Goal: Information Seeking & Learning: Learn about a topic

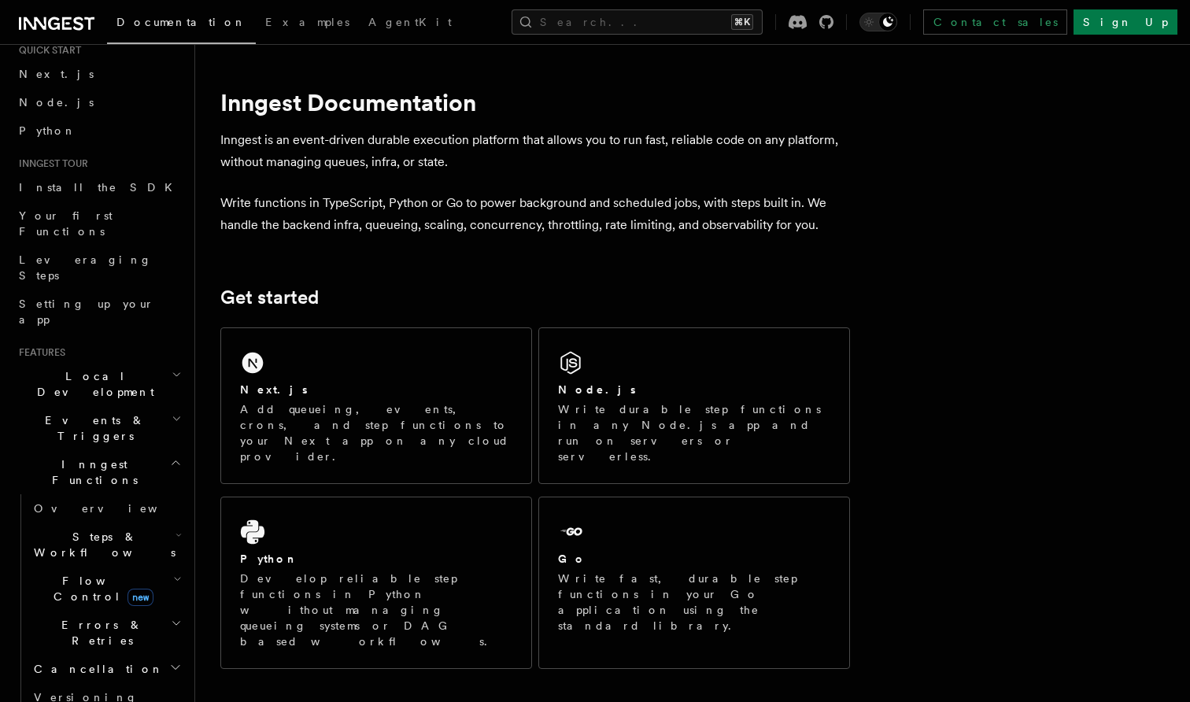
scroll to position [52, 0]
click at [174, 364] on h2 "Local Development" at bounding box center [99, 386] width 172 height 44
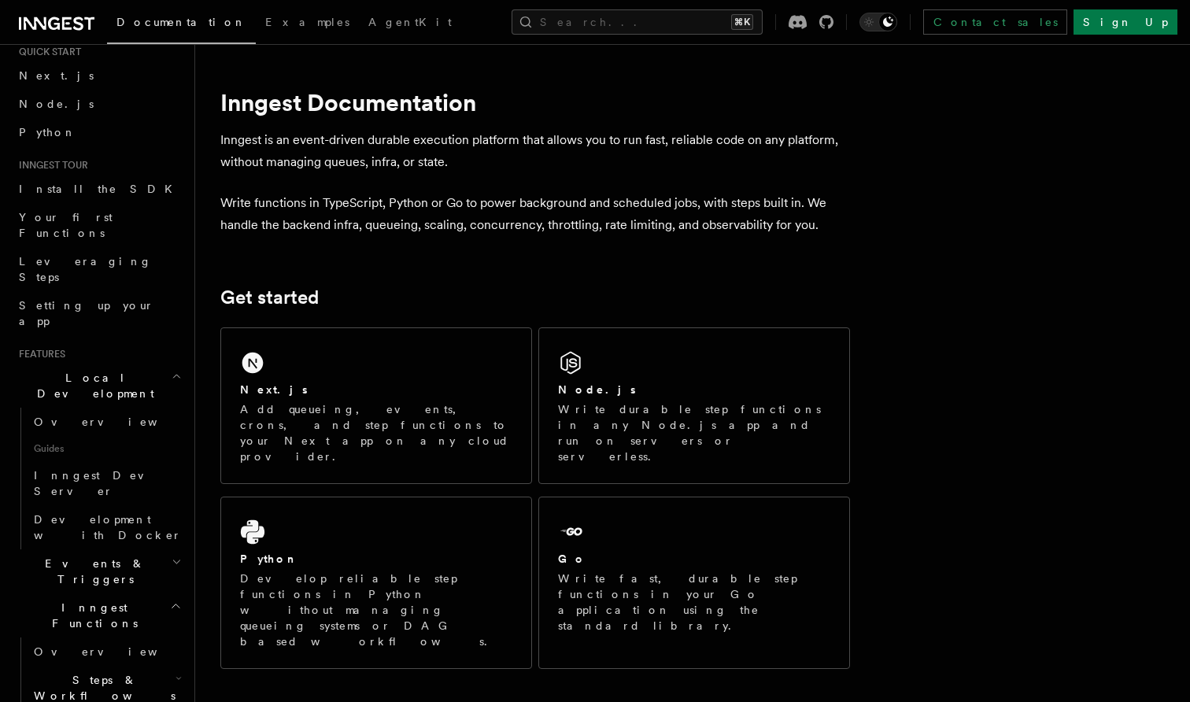
click at [174, 370] on icon "button" at bounding box center [177, 376] width 10 height 13
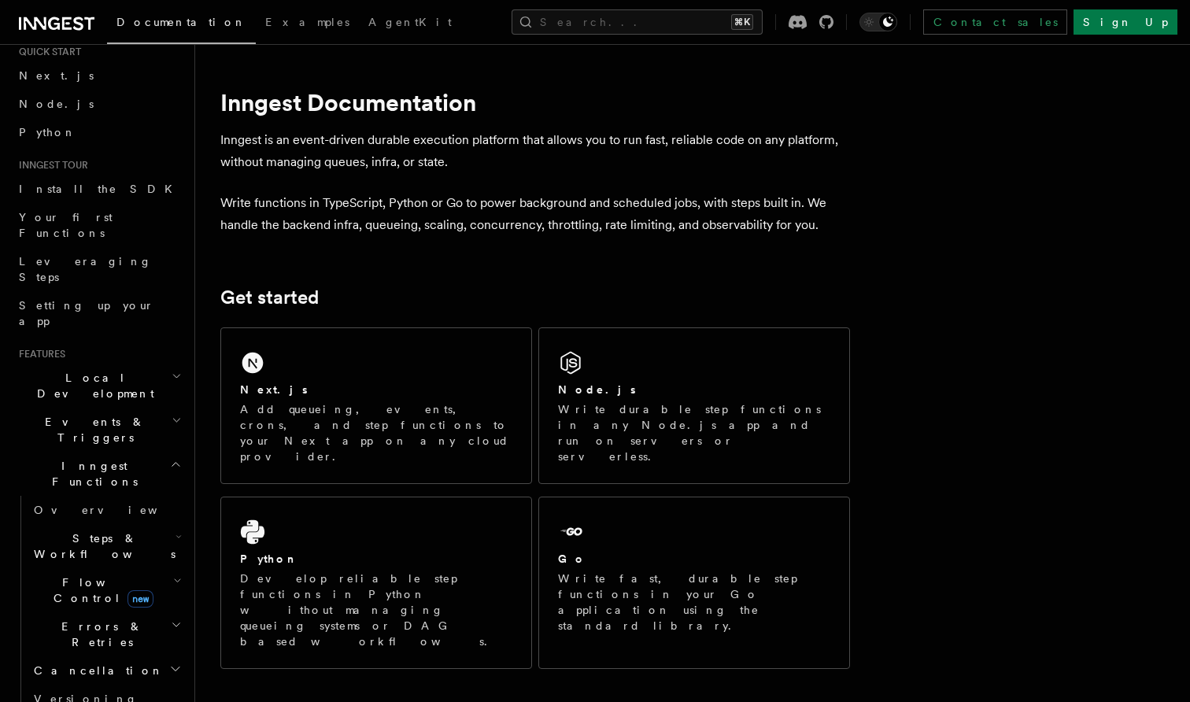
click at [176, 408] on h2 "Events & Triggers" at bounding box center [99, 430] width 172 height 44
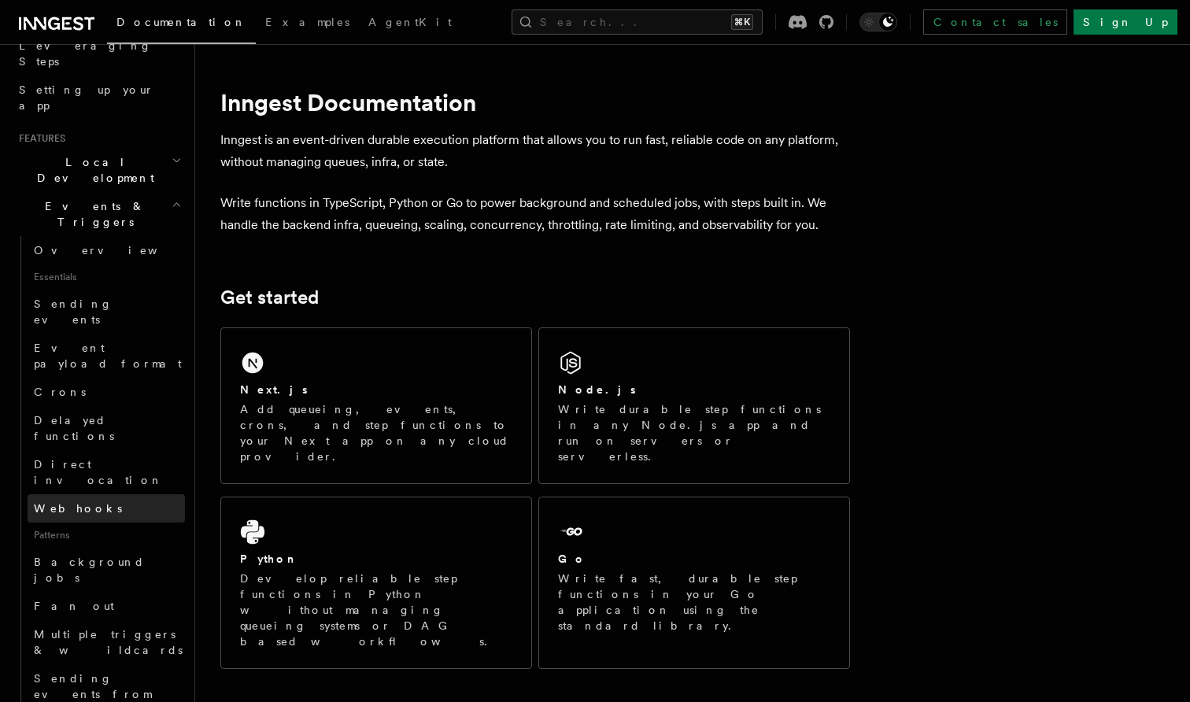
scroll to position [458, 0]
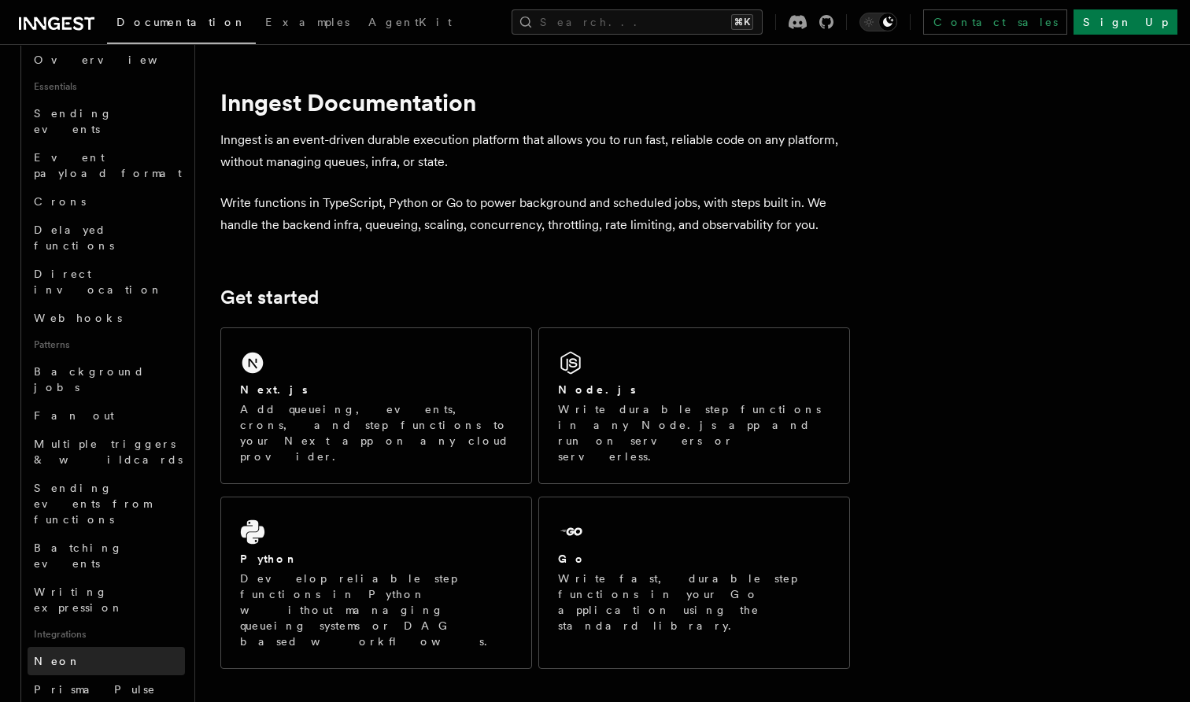
click at [91, 647] on link "Neon" at bounding box center [106, 661] width 157 height 28
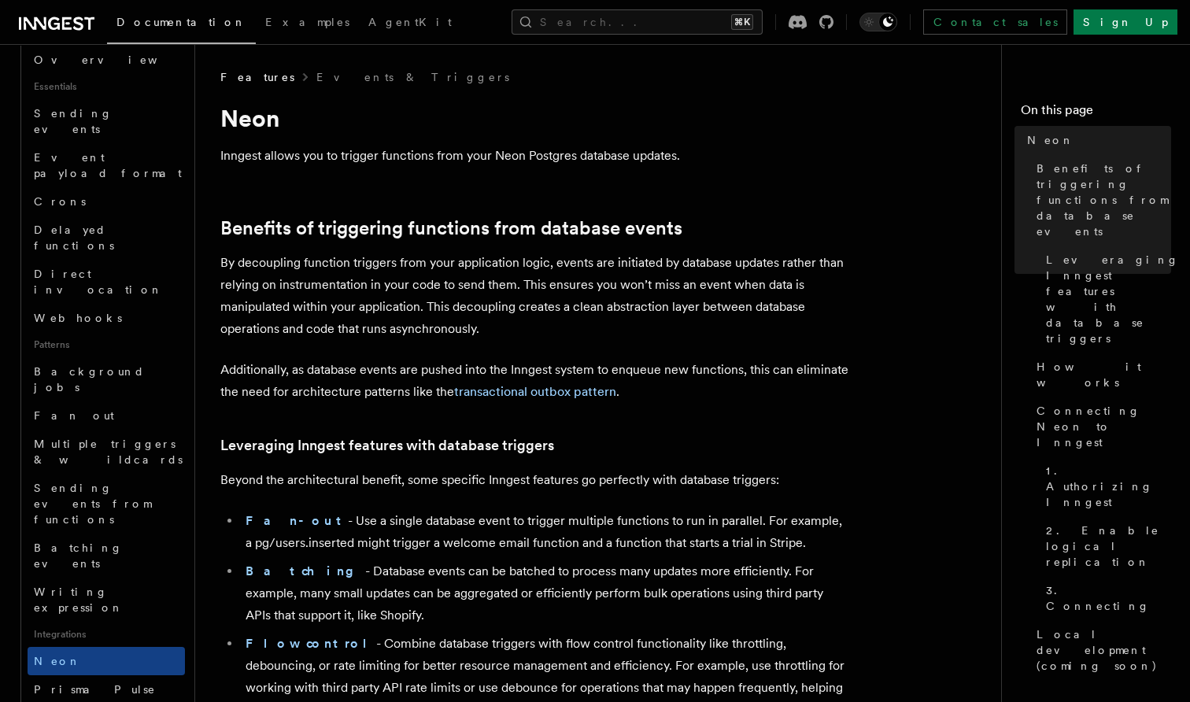
click at [311, 288] on p "By decoupling function triggers from your application logic, events are initiat…" at bounding box center [535, 296] width 630 height 88
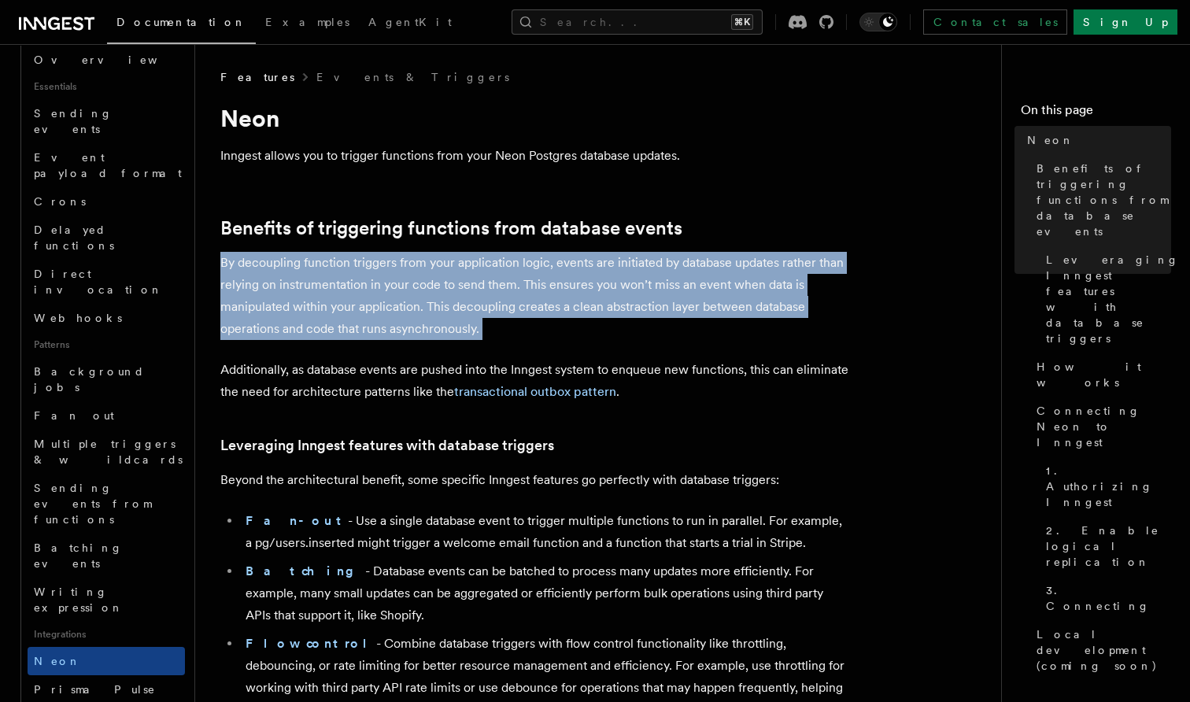
click at [350, 287] on p "By decoupling function triggers from your application logic, events are initiat…" at bounding box center [535, 296] width 630 height 88
drag, startPoint x: 489, startPoint y: 331, endPoint x: 249, endPoint y: 259, distance: 250.6
click at [249, 259] on p "By decoupling function triggers from your application logic, events are initiat…" at bounding box center [535, 296] width 630 height 88
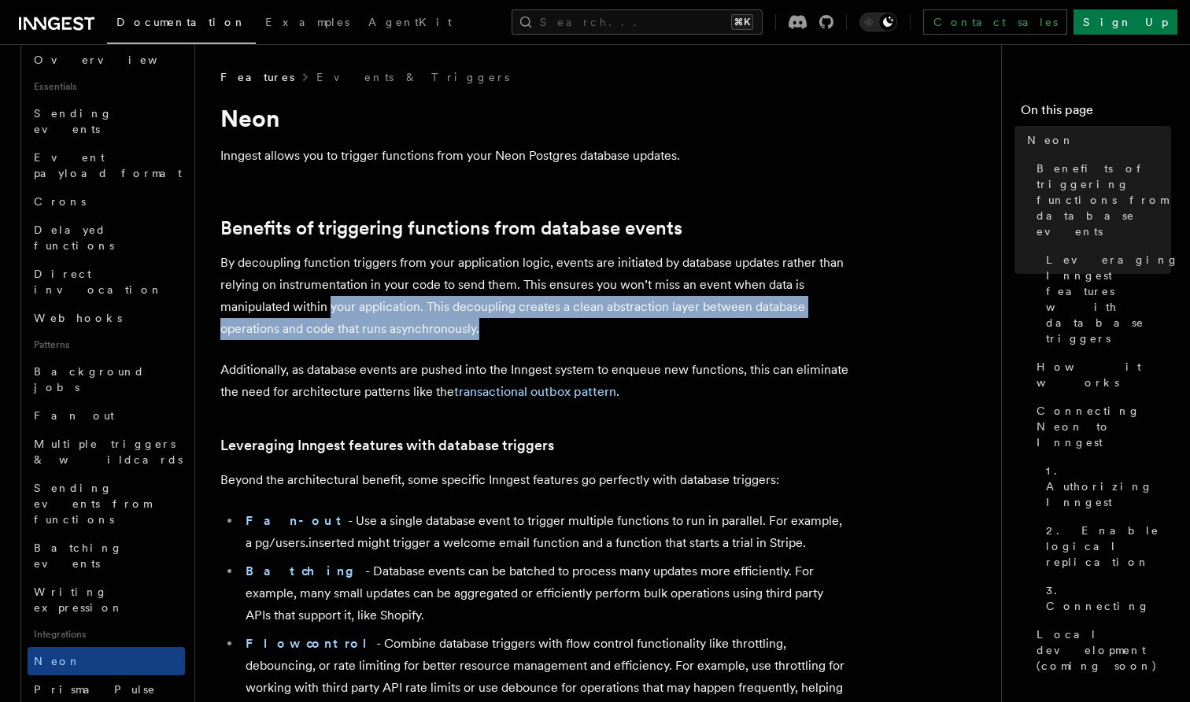
drag, startPoint x: 486, startPoint y: 333, endPoint x: 330, endPoint y: 295, distance: 160.4
click at [330, 295] on p "By decoupling function triggers from your application logic, events are initiat…" at bounding box center [535, 296] width 630 height 88
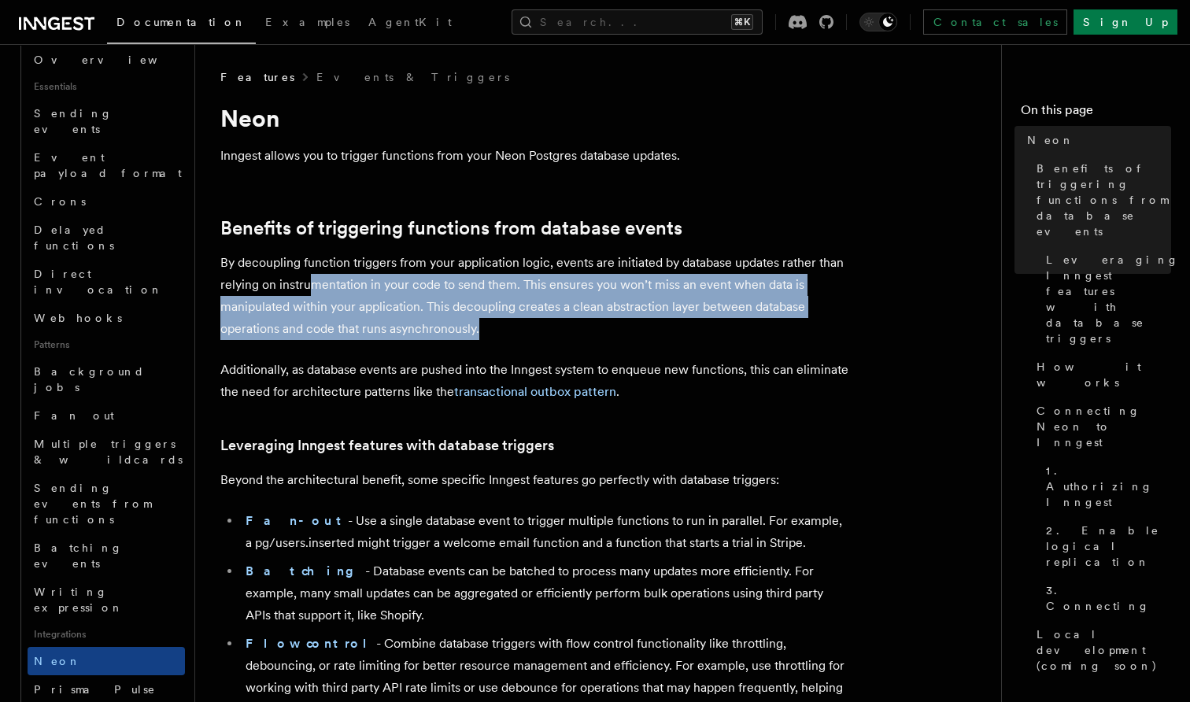
drag, startPoint x: 502, startPoint y: 328, endPoint x: 315, endPoint y: 286, distance: 191.4
click at [315, 286] on p "By decoupling function triggers from your application logic, events are initiat…" at bounding box center [535, 296] width 630 height 88
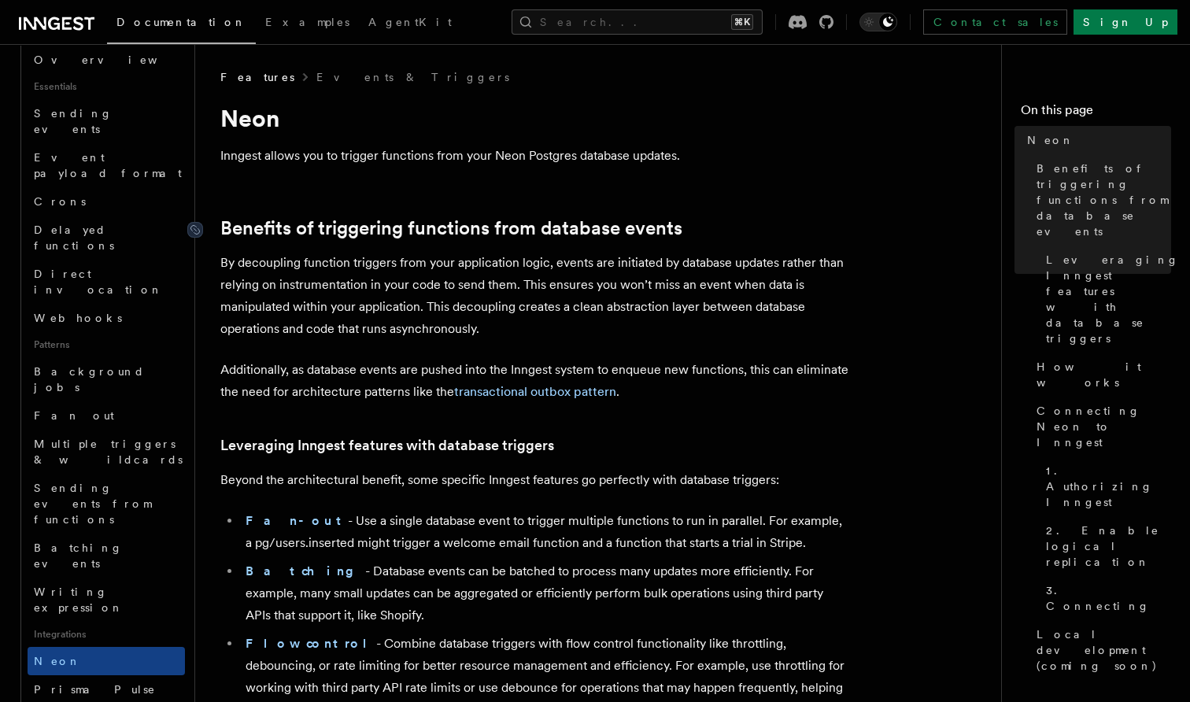
click at [272, 239] on link "Benefits of triggering functions from database events" at bounding box center [451, 228] width 462 height 22
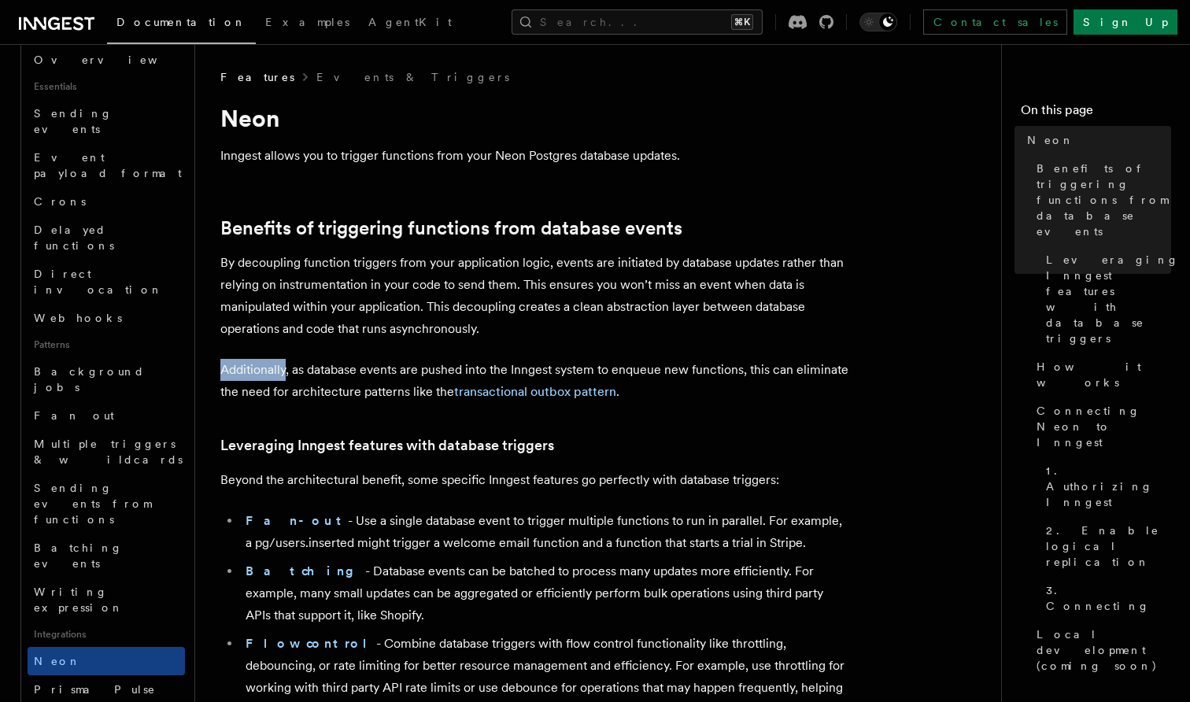
click at [363, 279] on p "By decoupling function triggers from your application logic, events are initiat…" at bounding box center [535, 296] width 630 height 88
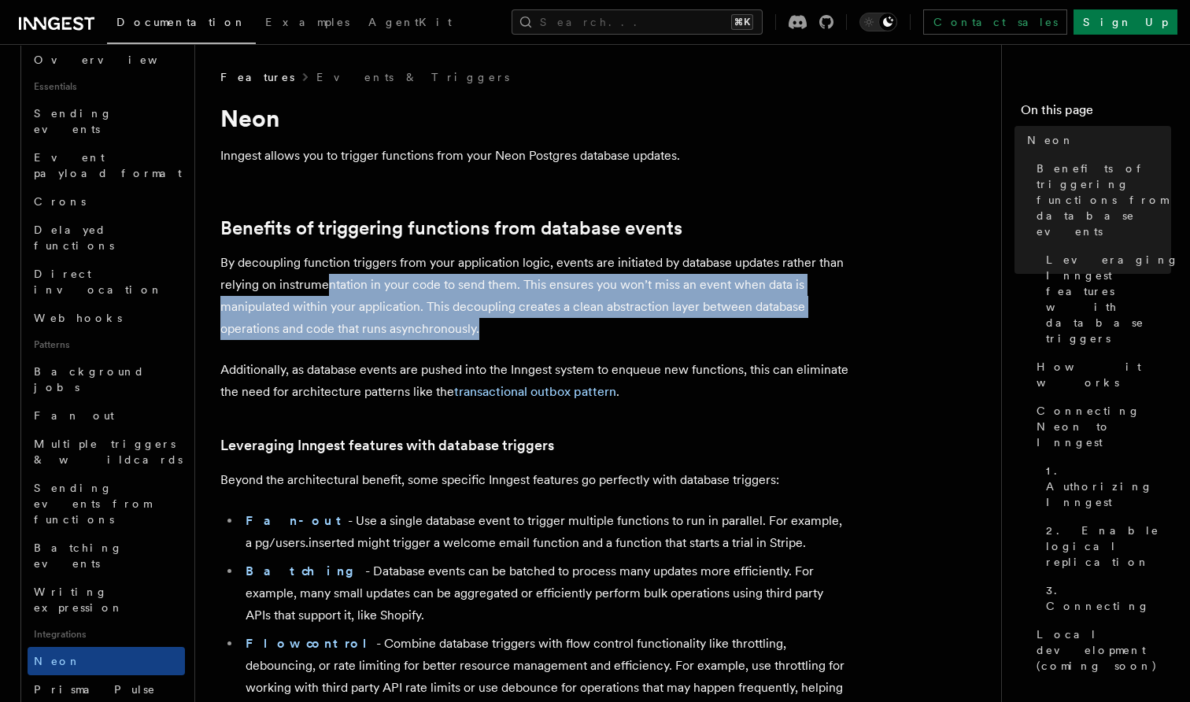
drag, startPoint x: 520, startPoint y: 316, endPoint x: 321, endPoint y: 286, distance: 201.4
click at [323, 287] on p "By decoupling function triggers from your application logic, events are initiat…" at bounding box center [535, 296] width 630 height 88
click at [321, 286] on p "By decoupling function triggers from your application logic, events are initiat…" at bounding box center [535, 296] width 630 height 88
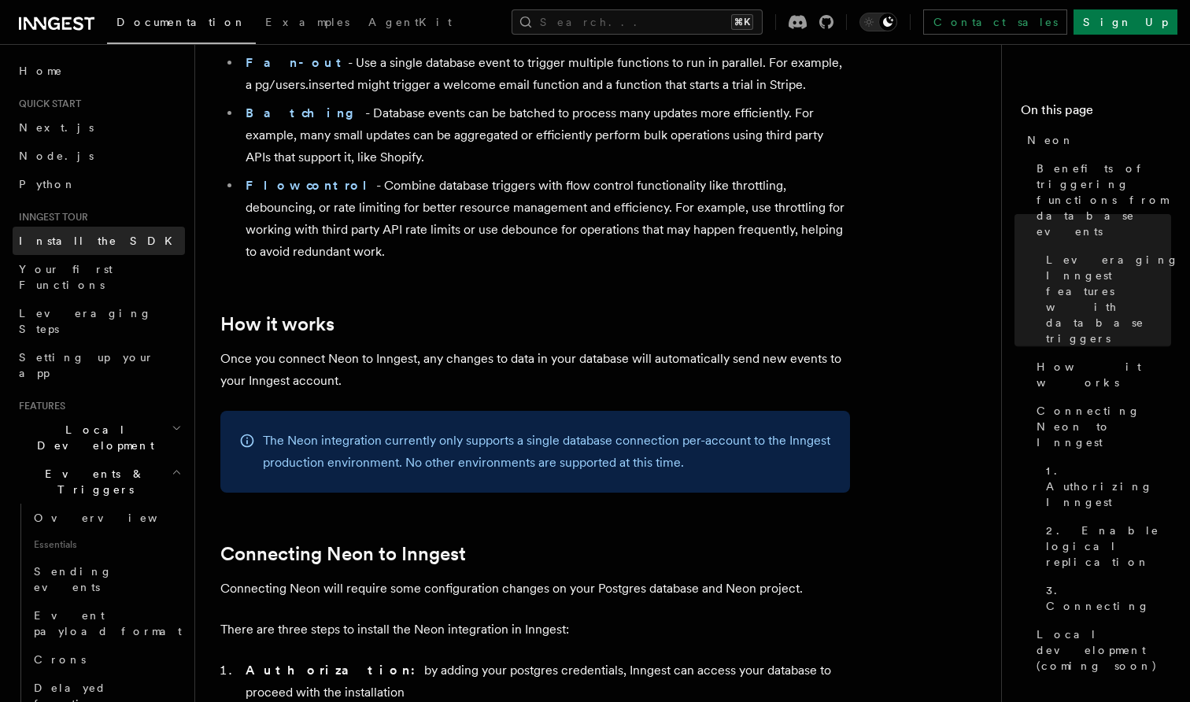
click at [72, 250] on link "Install the SDK" at bounding box center [99, 241] width 172 height 28
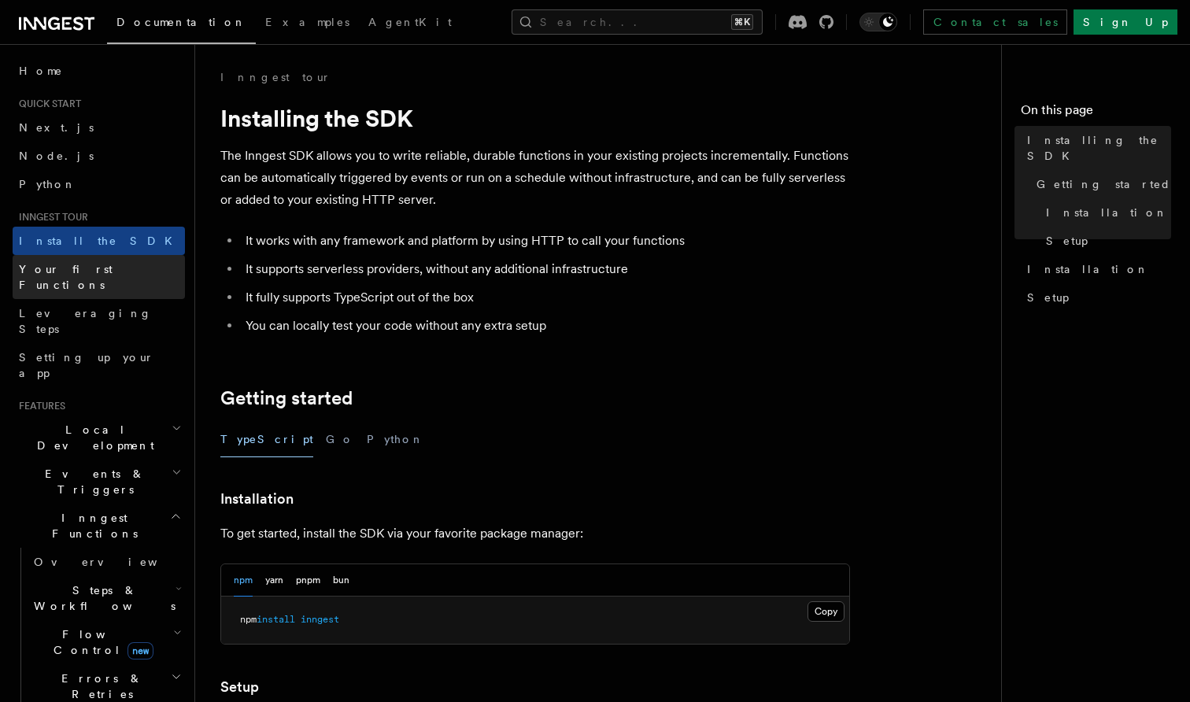
click at [84, 277] on link "Your first Functions" at bounding box center [99, 277] width 172 height 44
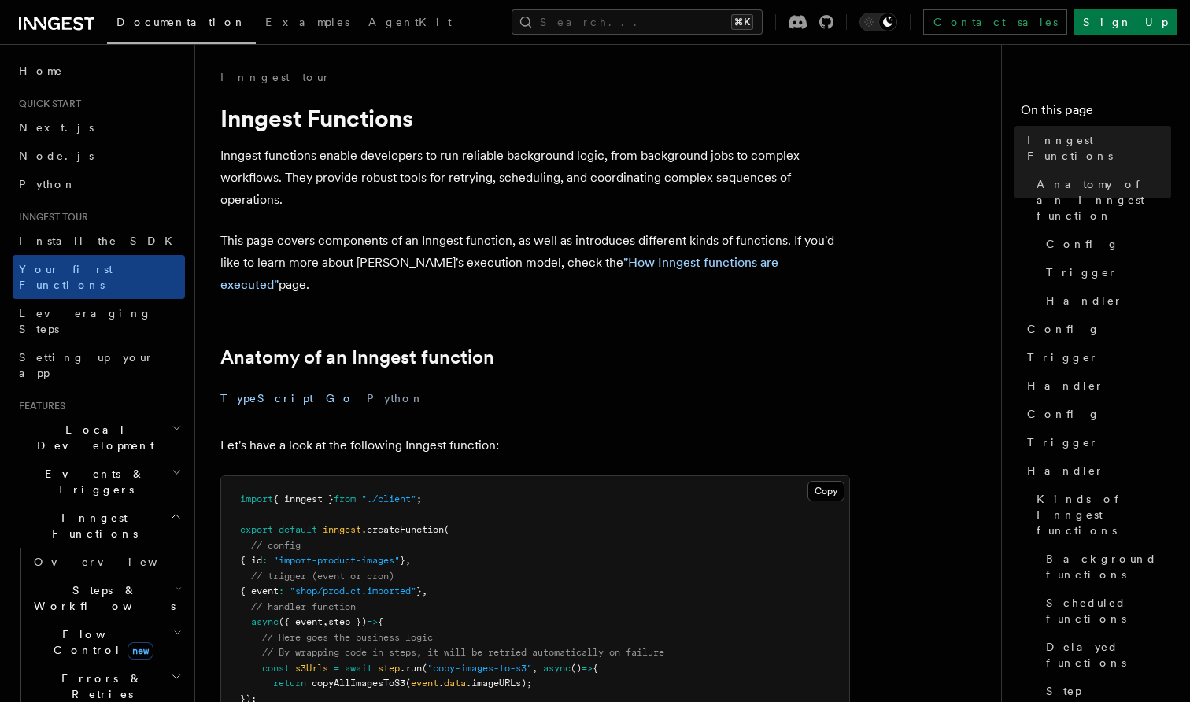
click at [326, 381] on button "Go" at bounding box center [340, 398] width 28 height 35
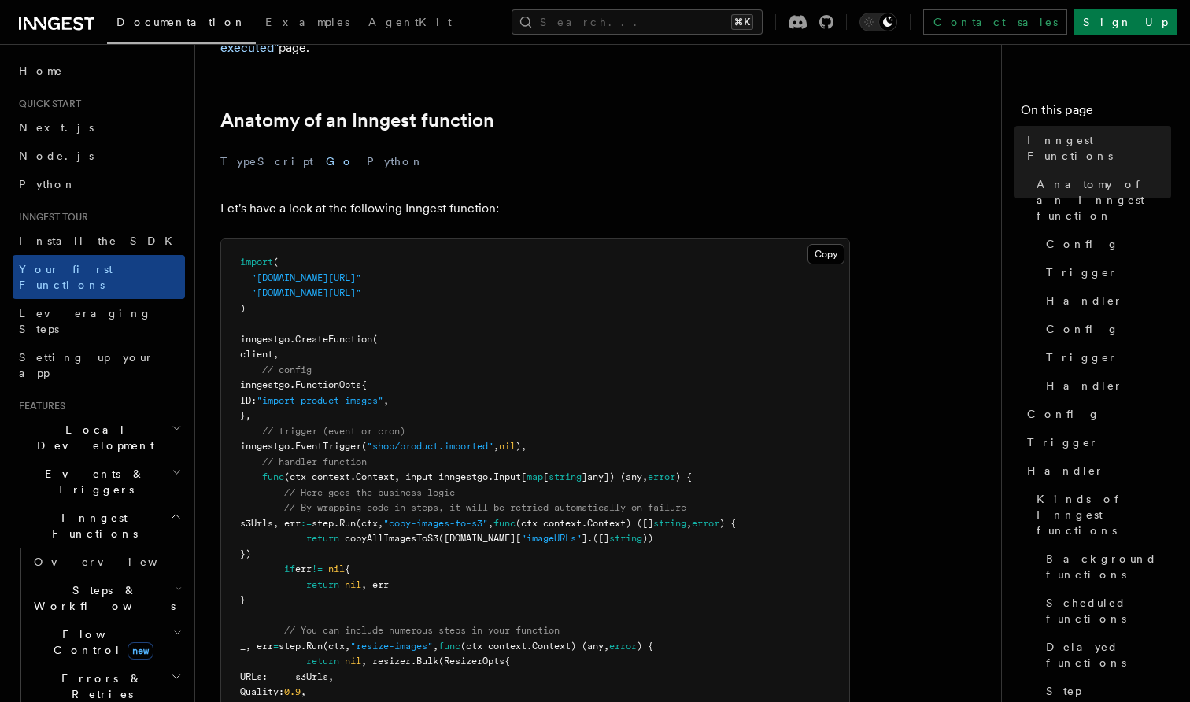
scroll to position [240, 0]
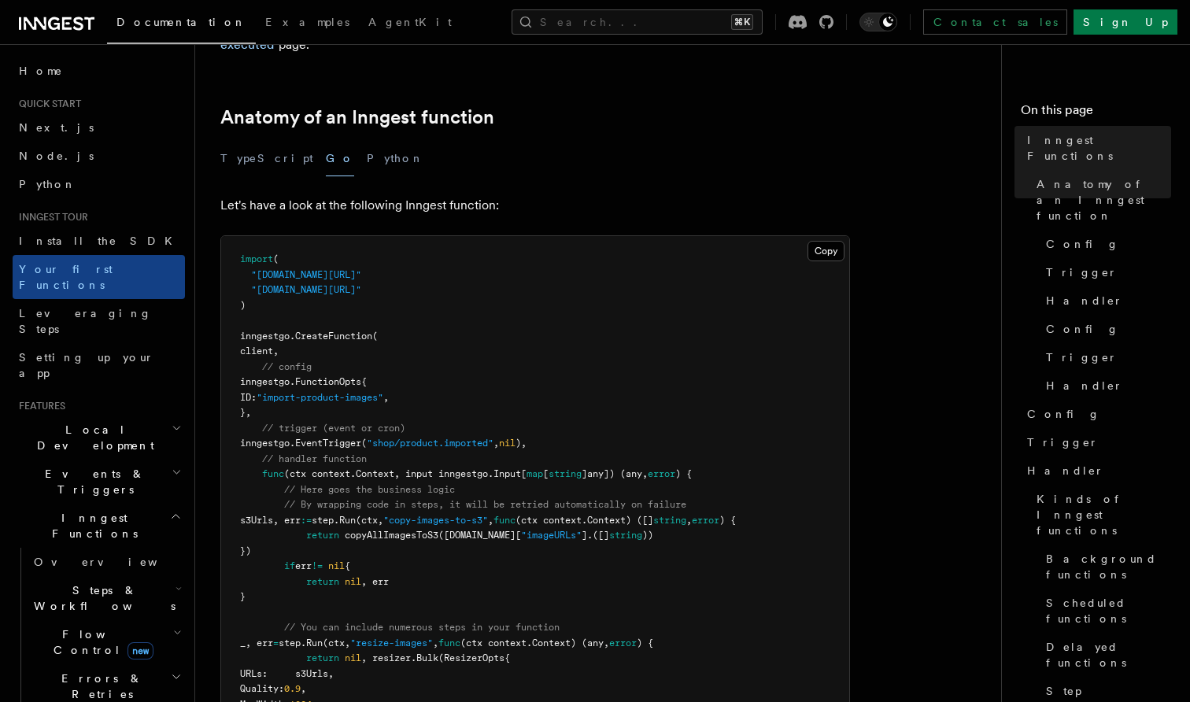
drag, startPoint x: 292, startPoint y: 387, endPoint x: 235, endPoint y: 316, distance: 91.2
click at [235, 316] on pre "import ( "github.com/inngest/inngestgo" "github.com/inngest/inngestgo/step" ) i…" at bounding box center [535, 551] width 628 height 631
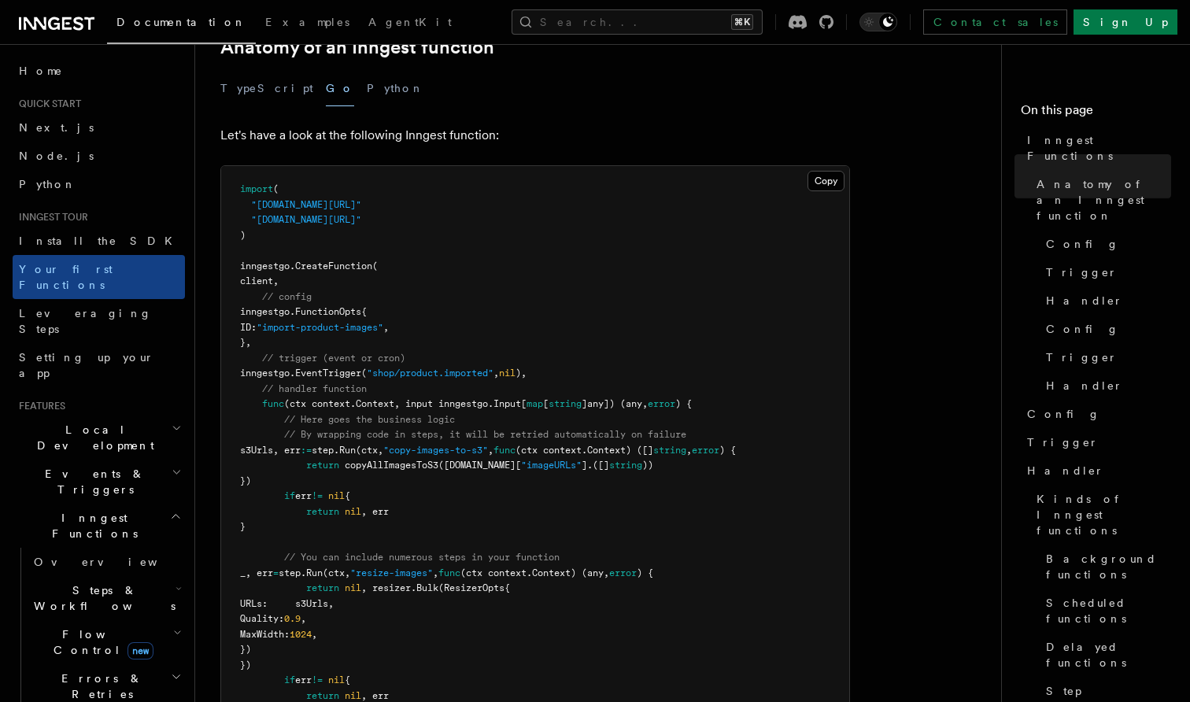
click at [288, 398] on span "(ctx context.Context, input inngestgo.Input[" at bounding box center [405, 403] width 242 height 11
click at [310, 398] on span "(ctx context.Context, input inngestgo.Input[" at bounding box center [405, 403] width 242 height 11
click at [292, 368] on span "inngestgo." at bounding box center [267, 373] width 55 height 11
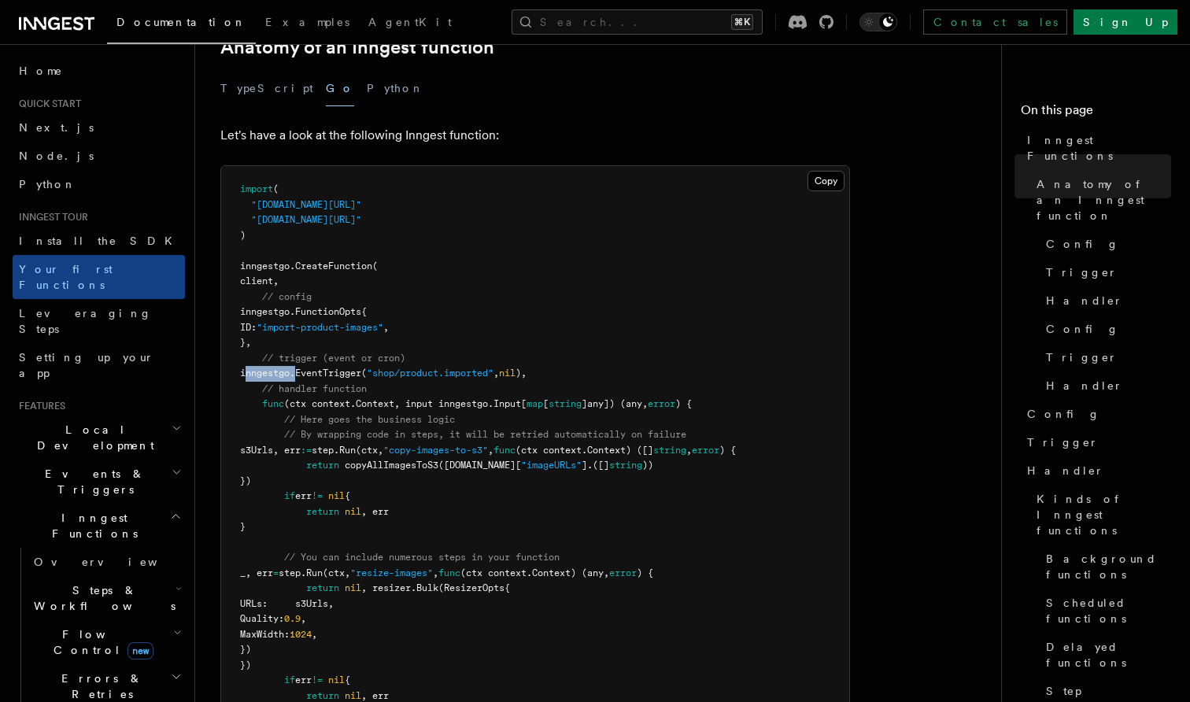
click at [292, 368] on span "inngestgo." at bounding box center [267, 373] width 55 height 11
click at [295, 368] on span "inngestgo." at bounding box center [267, 373] width 55 height 11
click at [289, 368] on span "inngestgo." at bounding box center [267, 373] width 55 height 11
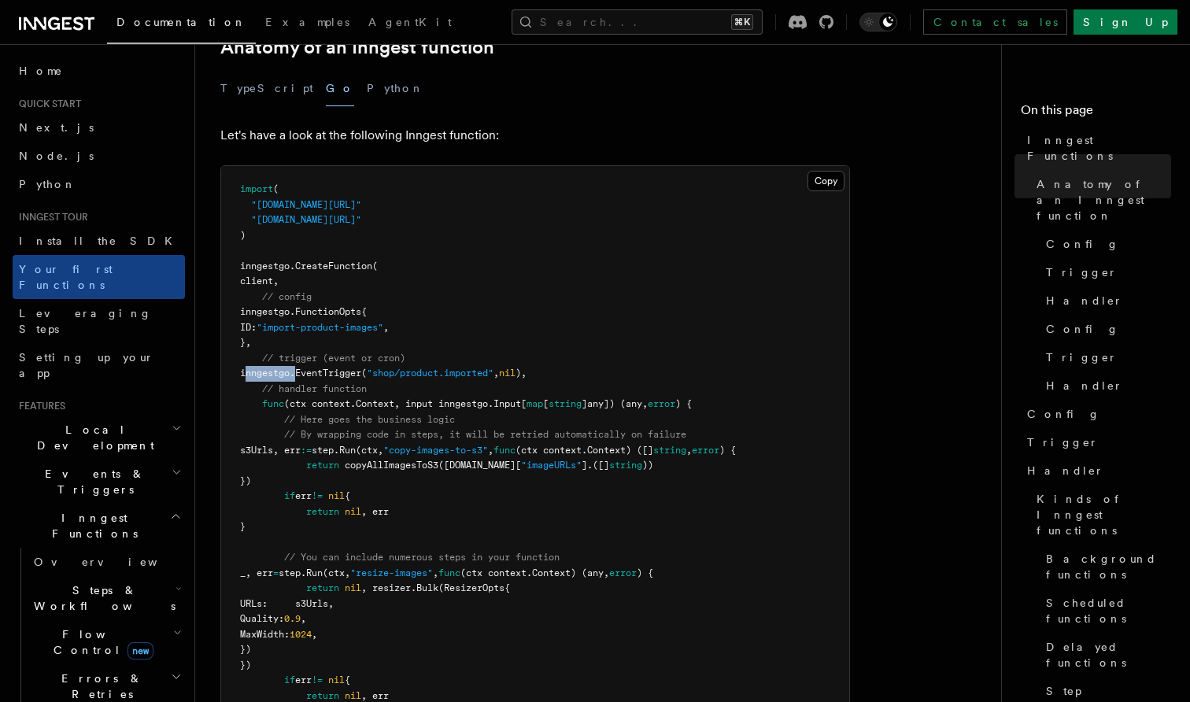
click at [289, 368] on span "inngestgo." at bounding box center [267, 373] width 55 height 11
click at [295, 368] on span "inngestgo." at bounding box center [267, 373] width 55 height 11
click at [288, 368] on span "inngestgo." at bounding box center [267, 373] width 55 height 11
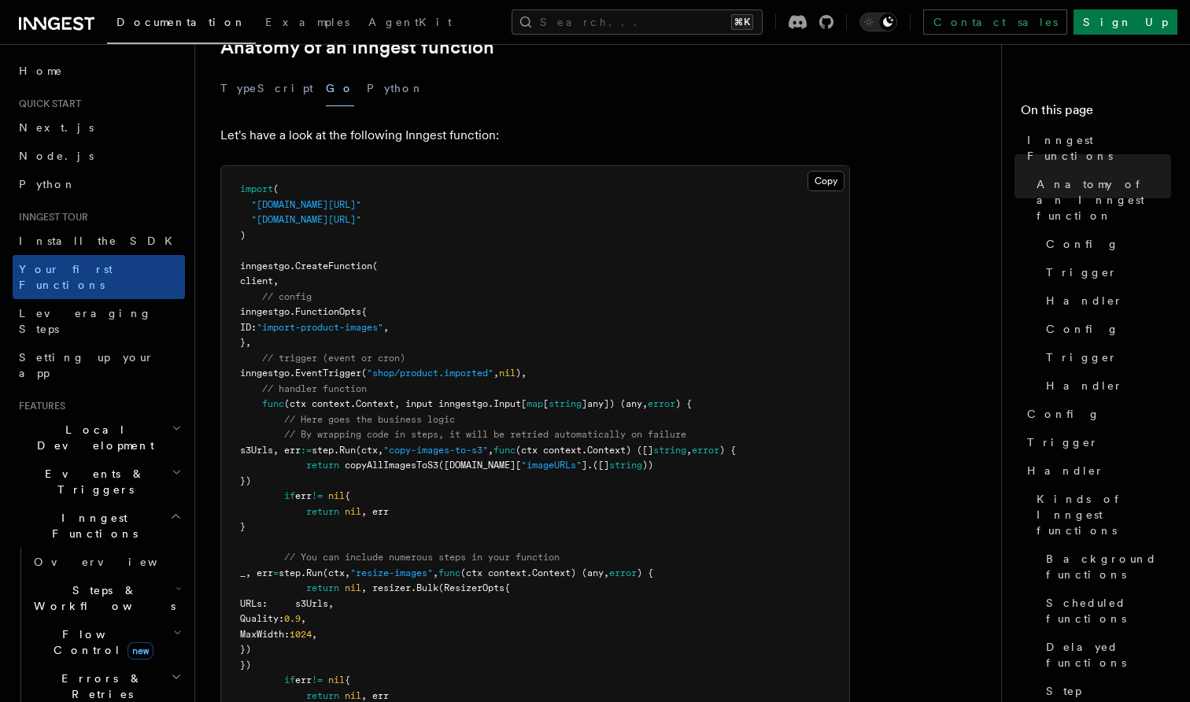
click at [288, 368] on span "inngestgo." at bounding box center [267, 373] width 55 height 11
click at [283, 398] on span "func" at bounding box center [273, 403] width 22 height 11
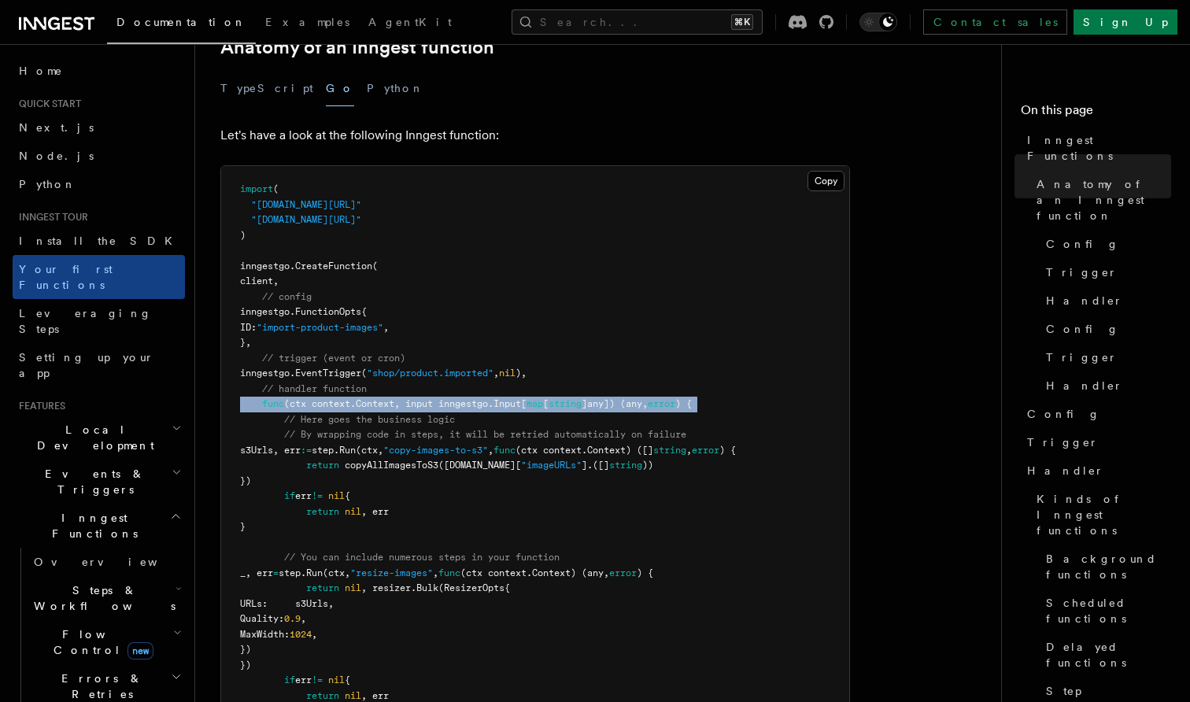
click at [307, 398] on span "(ctx context.Context, input inngestgo.Input[" at bounding box center [405, 403] width 242 height 11
click at [287, 398] on span "(ctx context.Context, input inngestgo.Input[" at bounding box center [405, 403] width 242 height 11
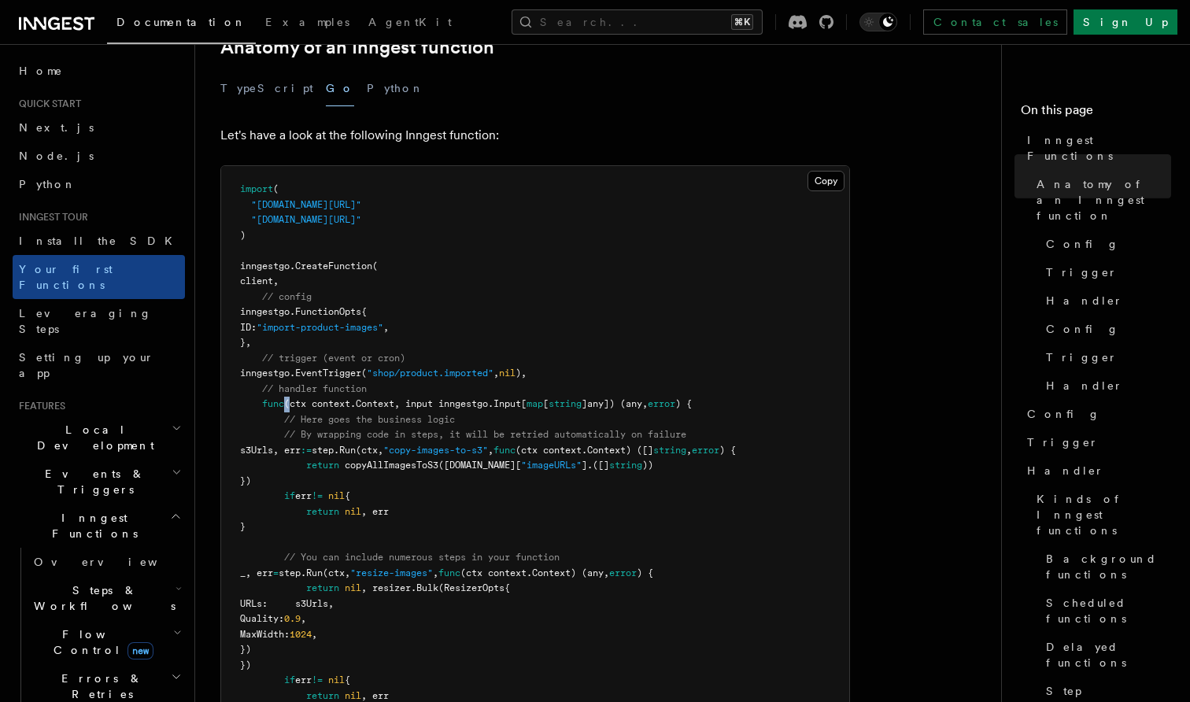
click at [287, 398] on span "(ctx context.Context, input inngestgo.Input[" at bounding box center [405, 403] width 242 height 11
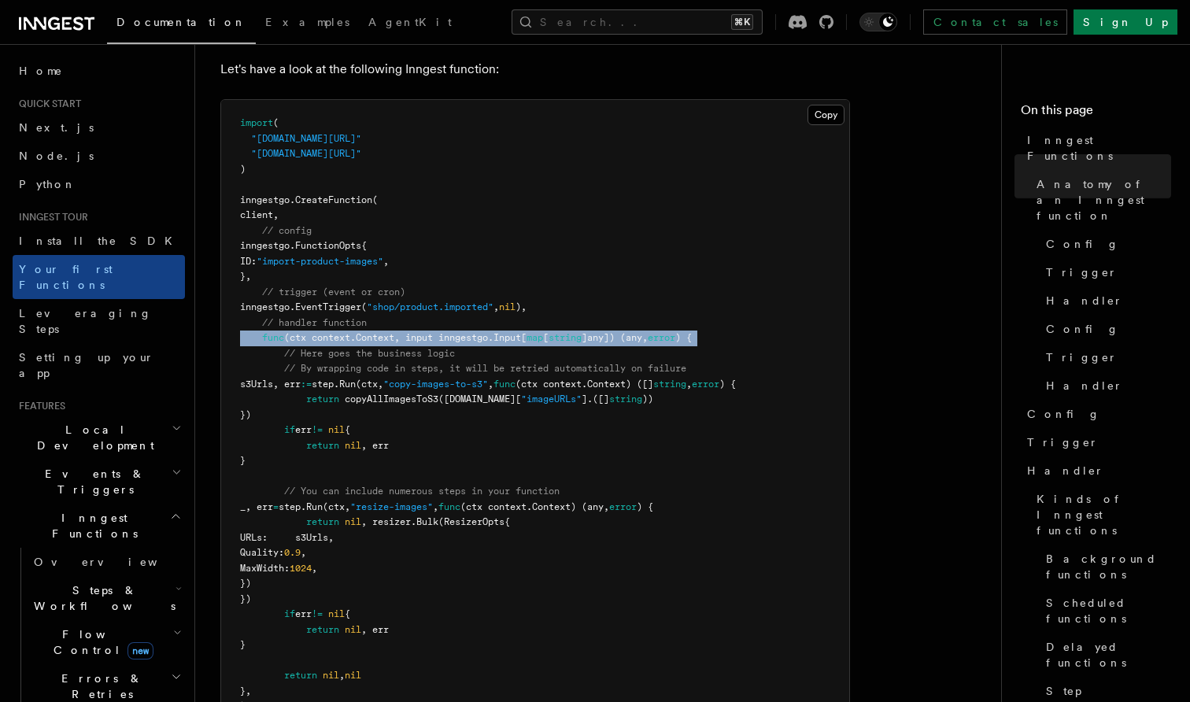
drag, startPoint x: 307, startPoint y: 376, endPoint x: 261, endPoint y: 302, distance: 88.0
click at [261, 302] on pre "import ( "github.com/inngest/inngestgo" "github.com/inngest/inngestgo/step" ) i…" at bounding box center [535, 415] width 628 height 631
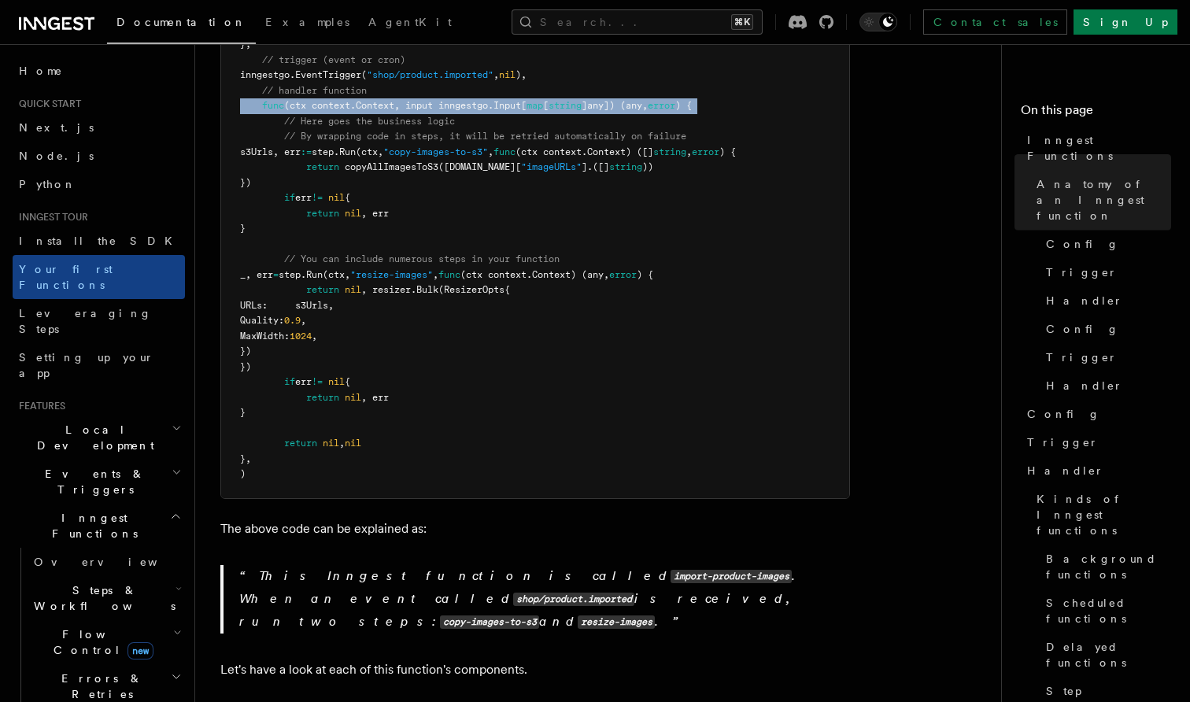
scroll to position [610, 0]
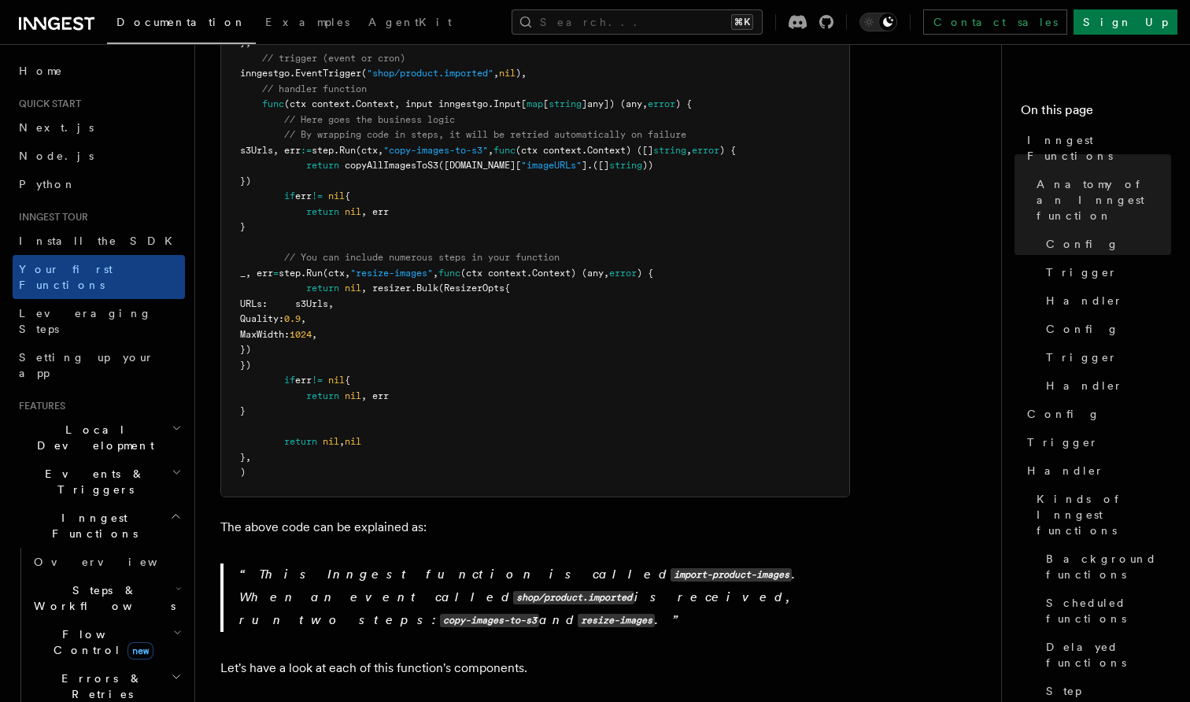
click at [272, 516] on p "The above code can be explained as:" at bounding box center [535, 527] width 630 height 22
click at [287, 516] on p "The above code can be explained as:" at bounding box center [535, 527] width 630 height 22
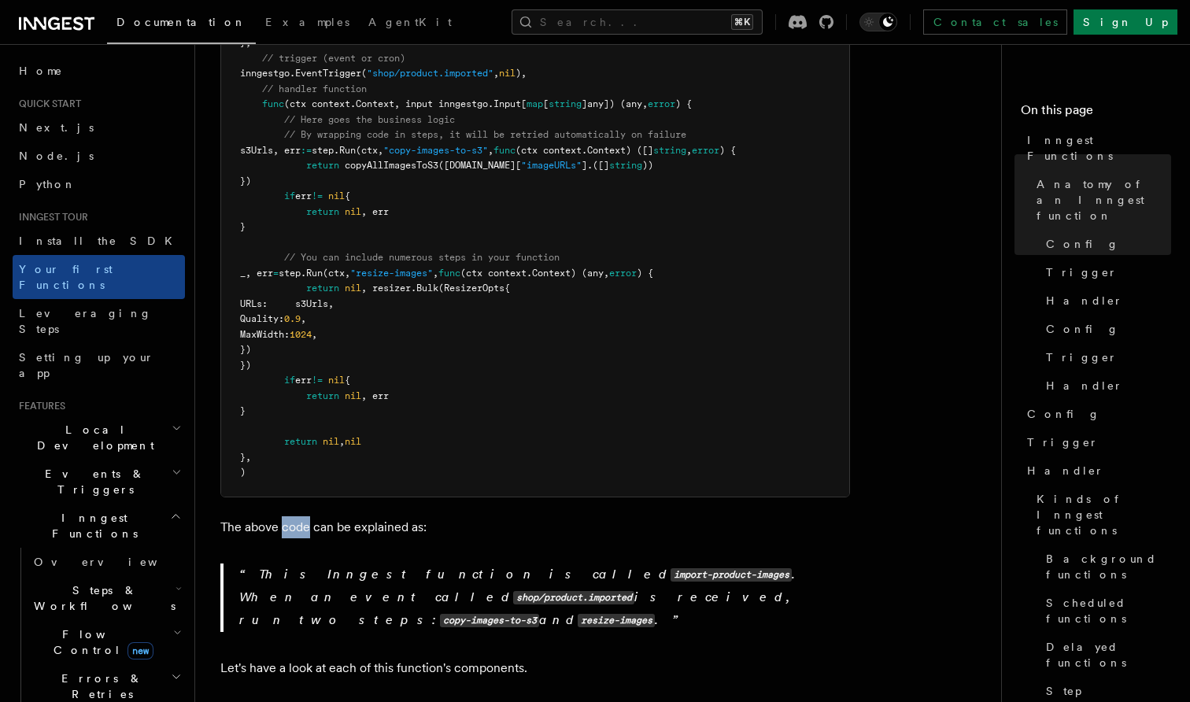
click at [287, 516] on p "The above code can be explained as:" at bounding box center [535, 527] width 630 height 22
click at [272, 516] on p "The above code can be explained as:" at bounding box center [535, 527] width 630 height 22
click at [286, 516] on p "The above code can be explained as:" at bounding box center [535, 527] width 630 height 22
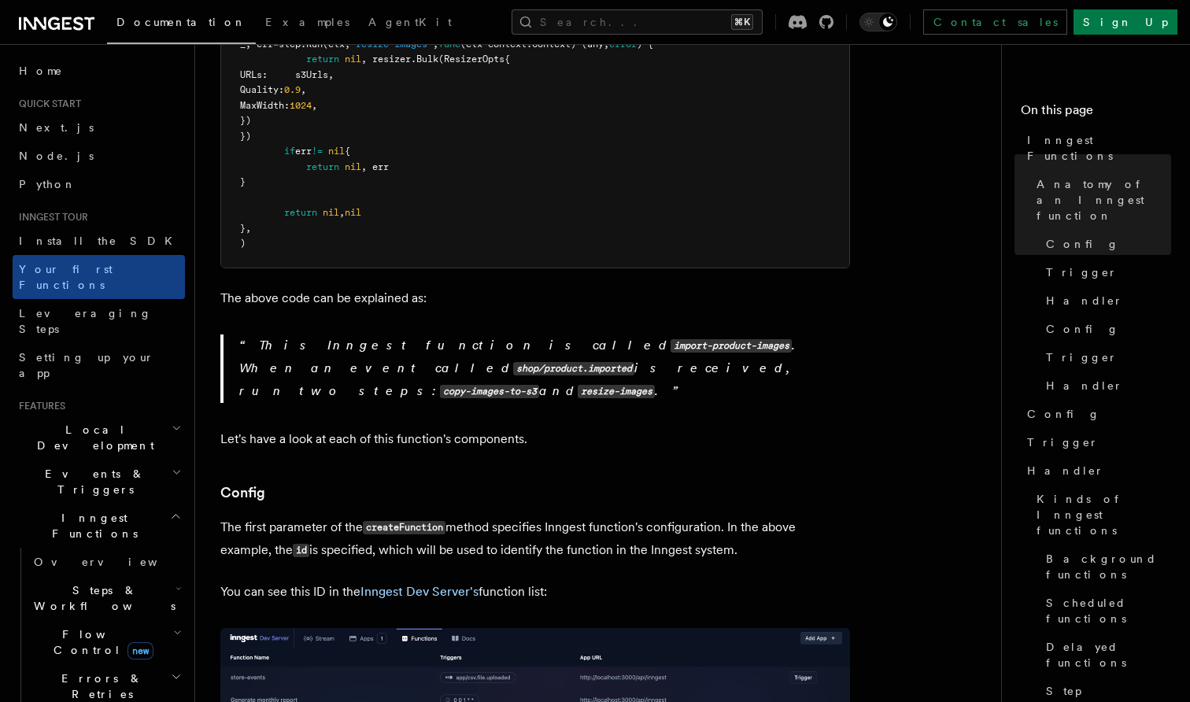
scroll to position [840, 0]
click at [260, 428] on p "Let's have a look at each of this function's components." at bounding box center [535, 439] width 630 height 22
click at [284, 428] on p "Let's have a look at each of this function's components." at bounding box center [535, 439] width 630 height 22
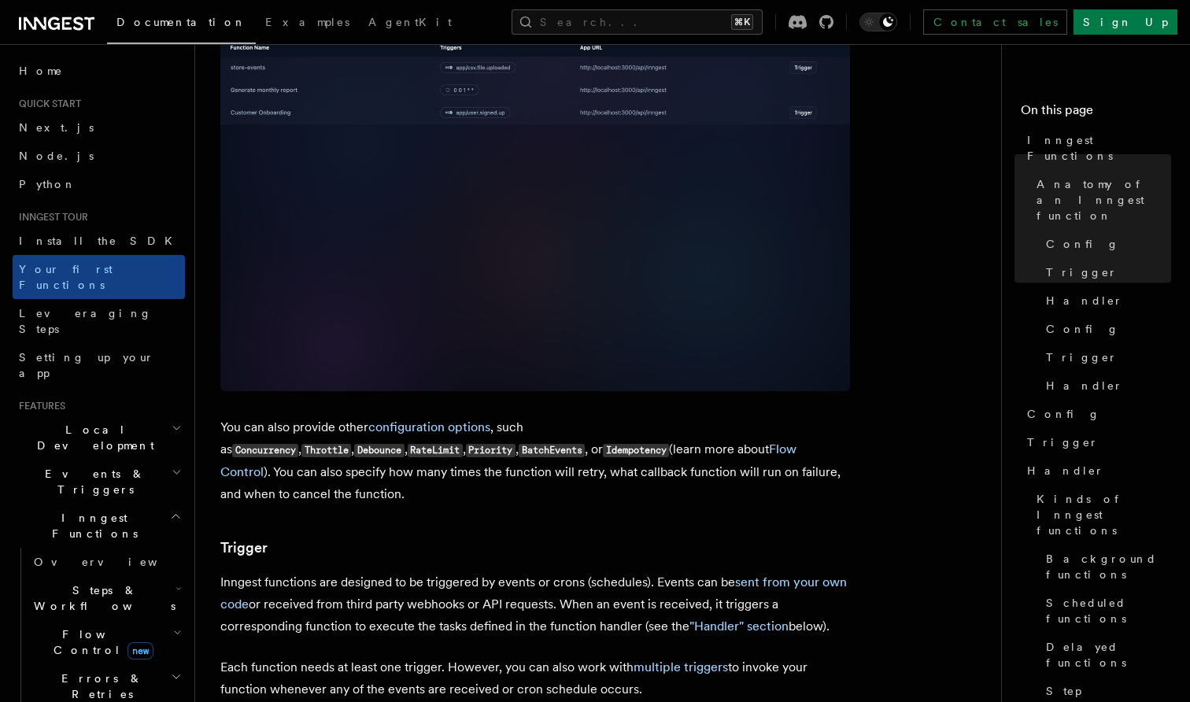
scroll to position [1457, 0]
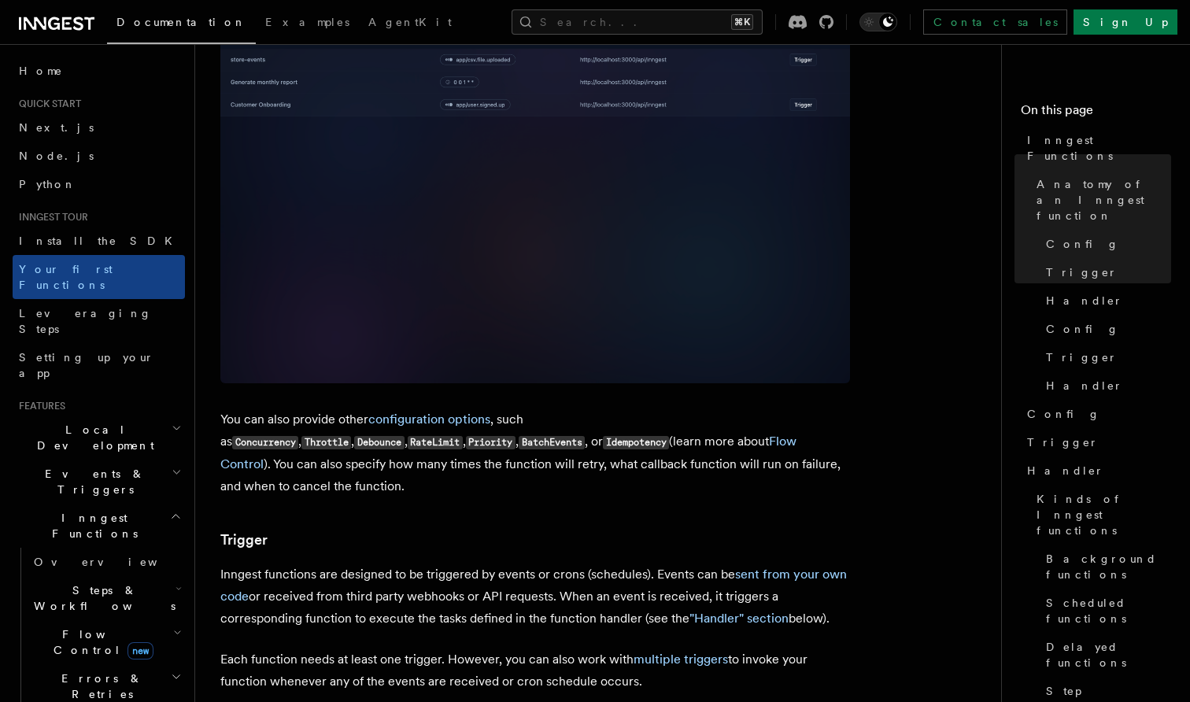
click at [314, 409] on p "You can also provide other configuration options , such as Concurrency , Thrott…" at bounding box center [535, 453] width 630 height 89
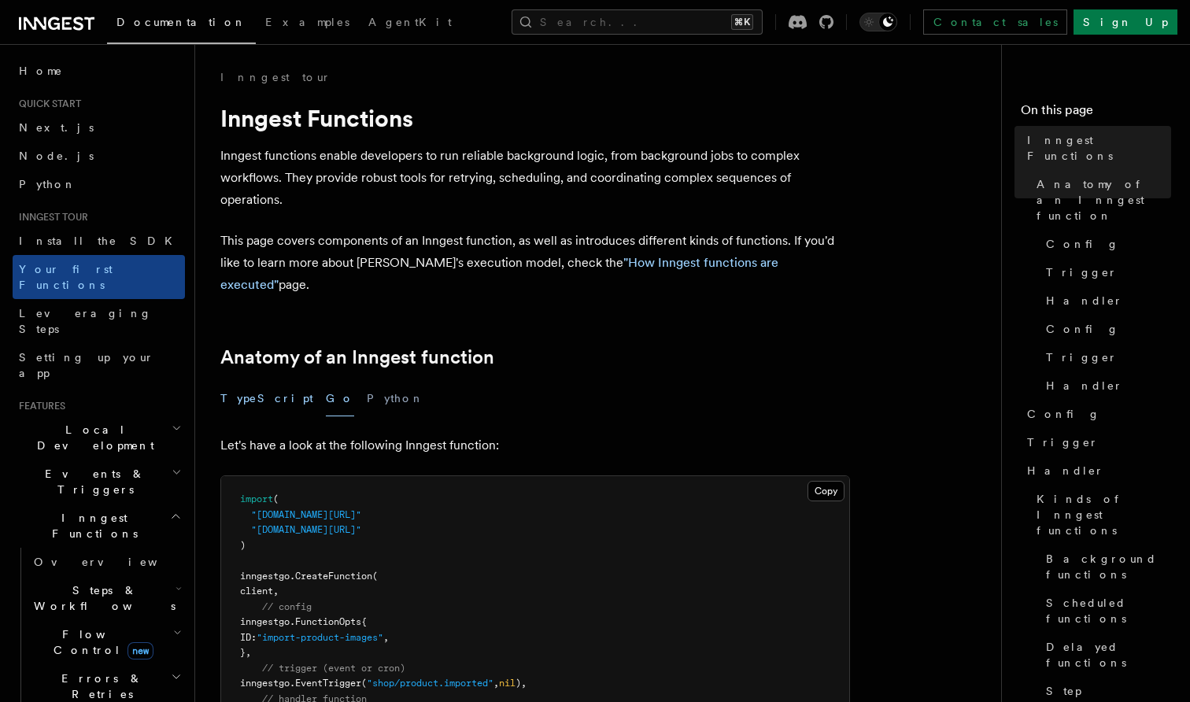
scroll to position [0, 0]
click at [255, 381] on button "TypeScript" at bounding box center [266, 398] width 93 height 35
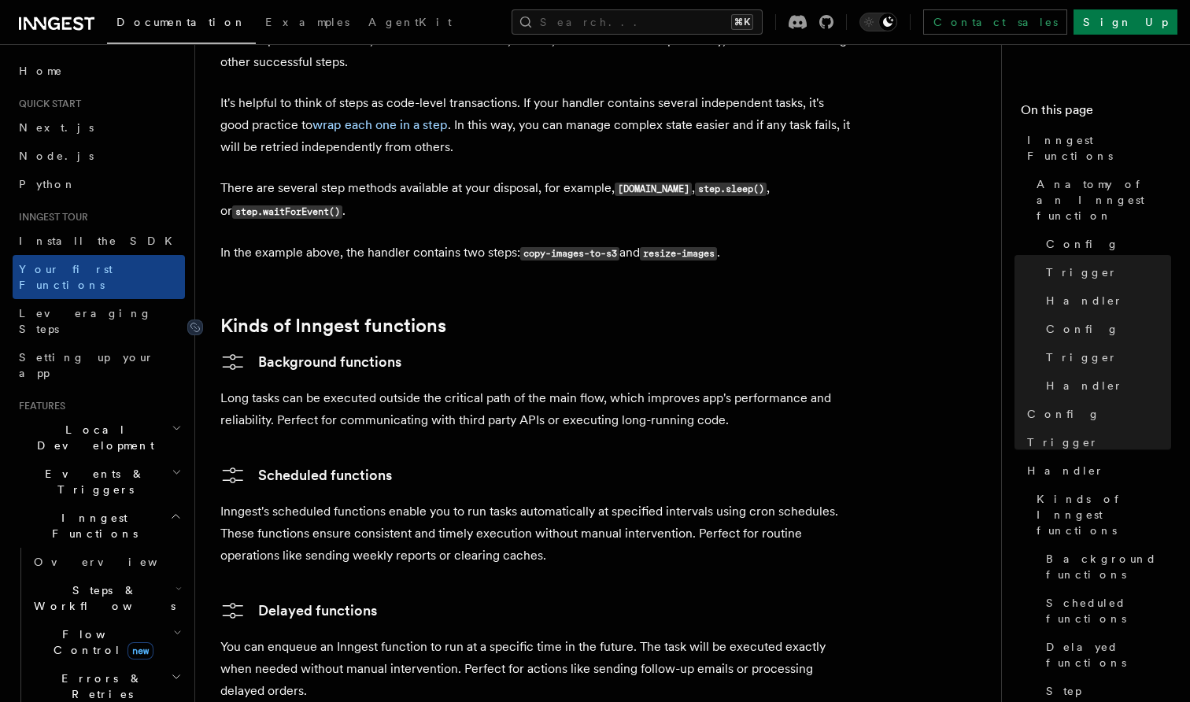
scroll to position [2249, 0]
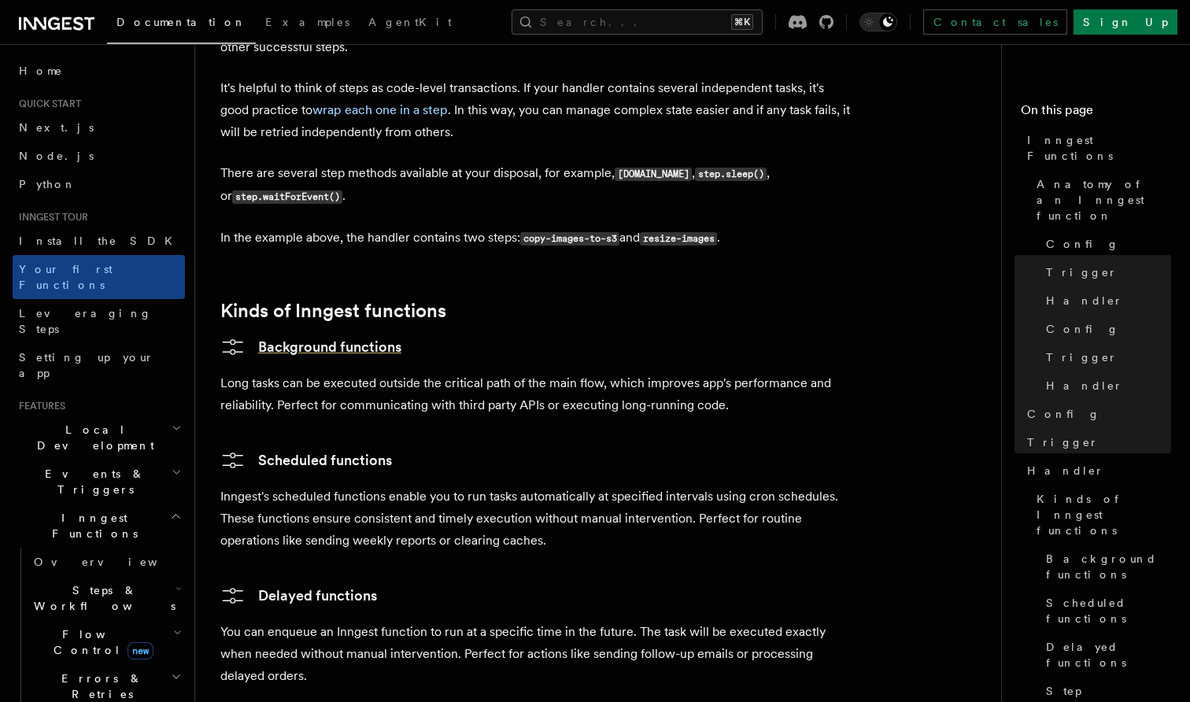
click at [231, 335] on icon at bounding box center [232, 347] width 25 height 25
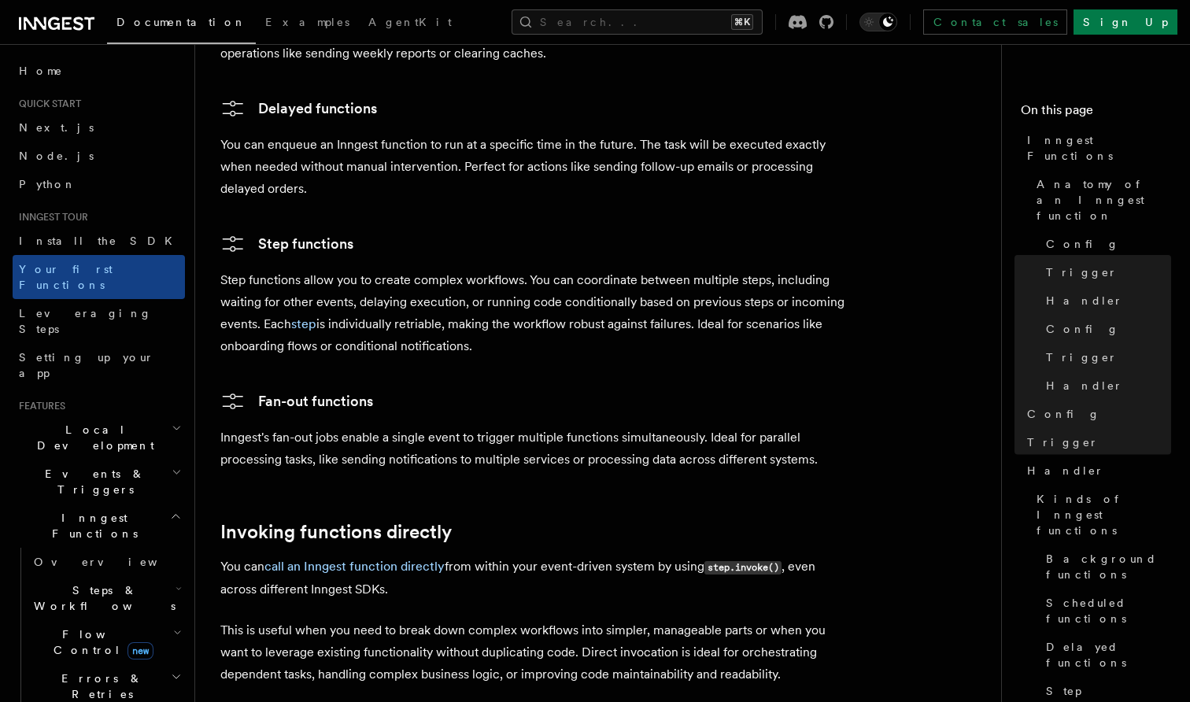
scroll to position [2792, 0]
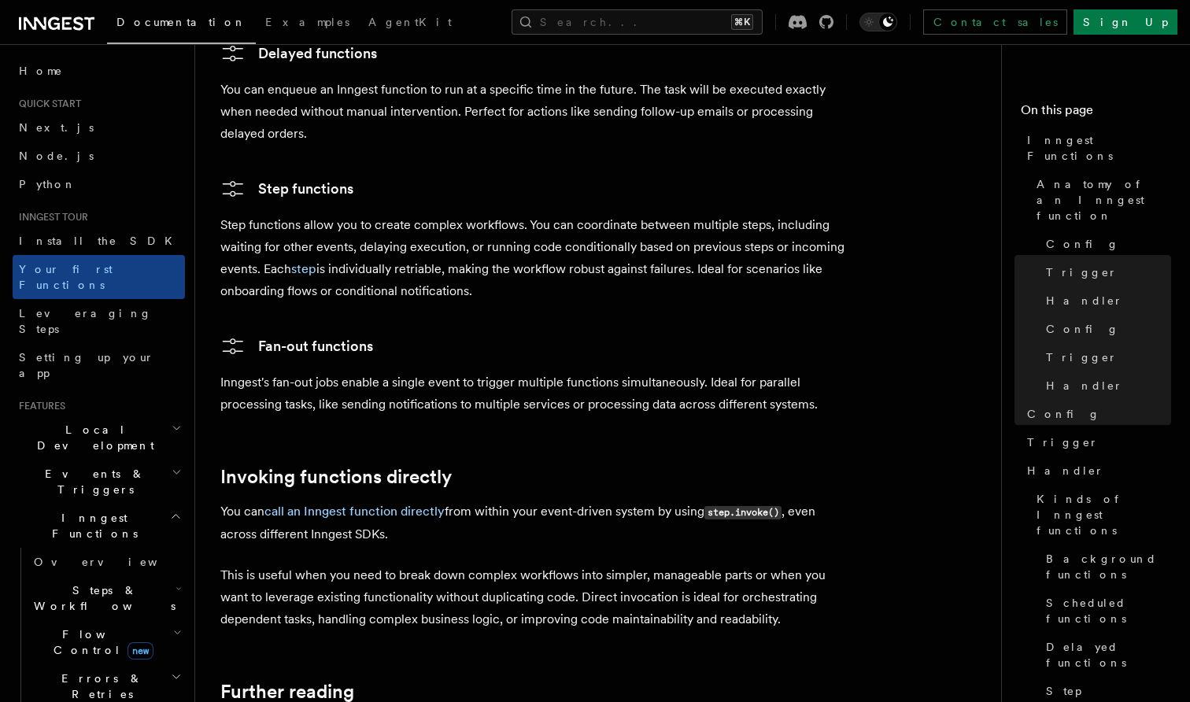
click at [357, 372] on p "Inngest's fan-out jobs enable a single event to trigger multiple functions simu…" at bounding box center [535, 394] width 630 height 44
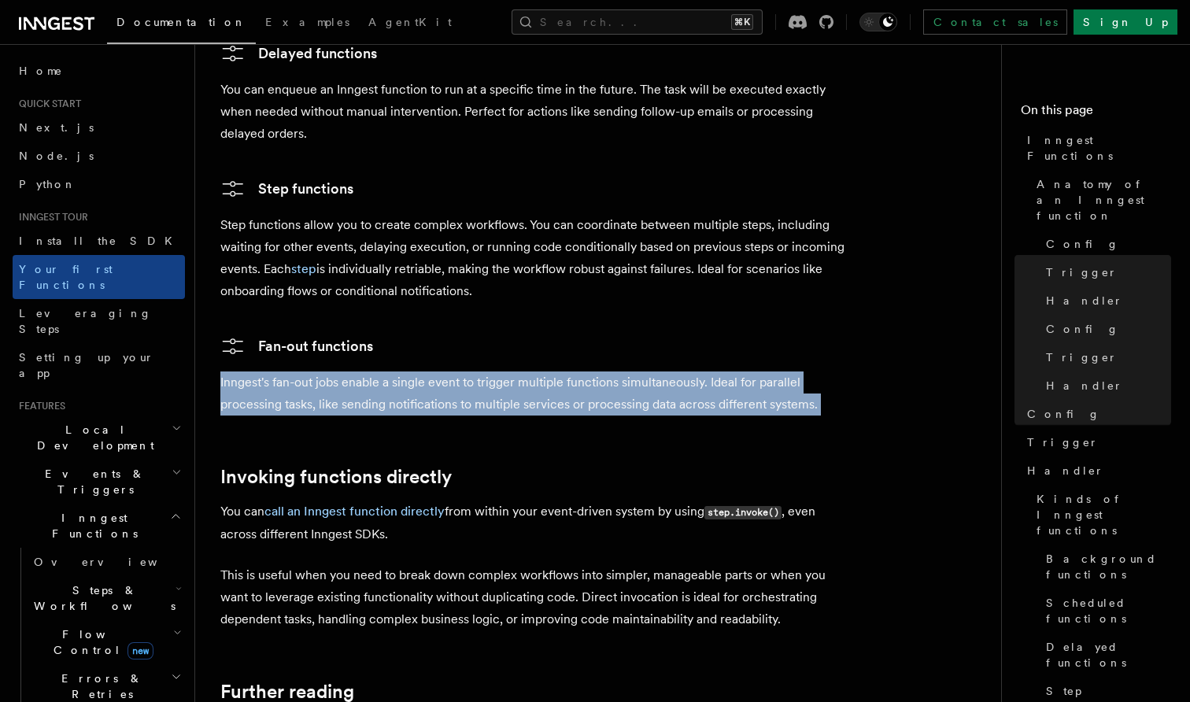
click at [357, 372] on p "Inngest's fan-out jobs enable a single event to trigger multiple functions simu…" at bounding box center [535, 394] width 630 height 44
click at [387, 372] on p "Inngest's fan-out jobs enable a single event to trigger multiple functions simu…" at bounding box center [535, 394] width 630 height 44
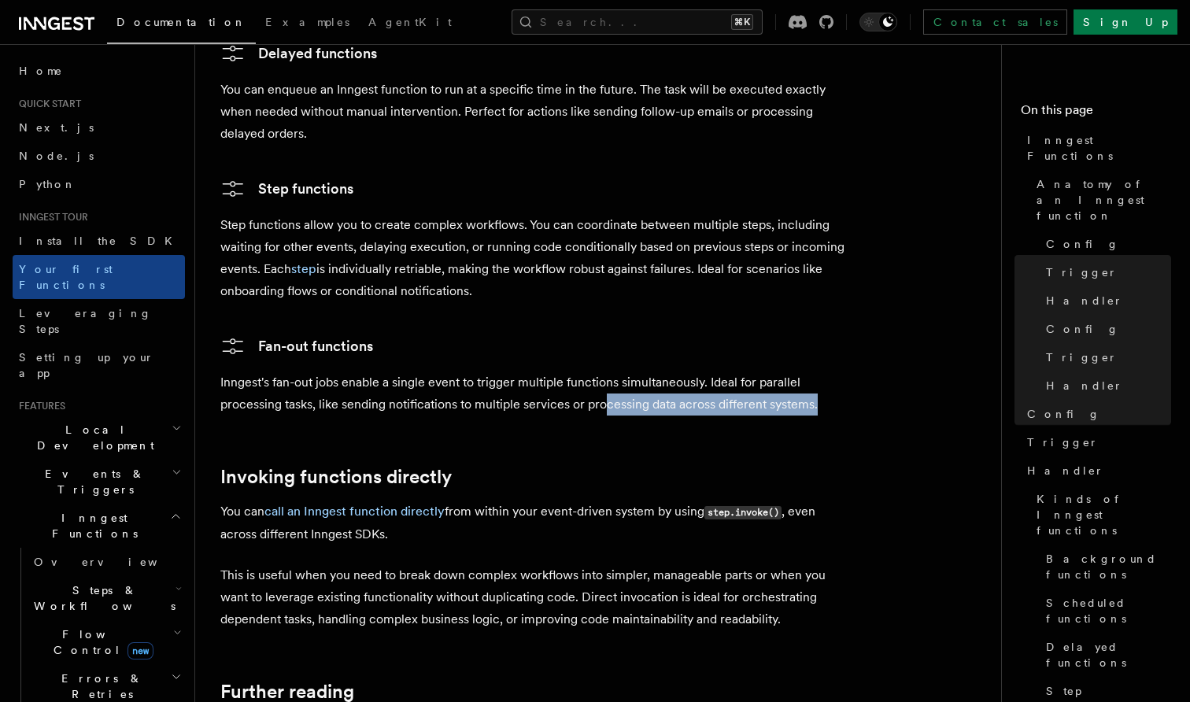
drag, startPoint x: 827, startPoint y: 337, endPoint x: 601, endPoint y: 329, distance: 226.9
click at [601, 372] on p "Inngest's fan-out jobs enable a single event to trigger multiple functions simu…" at bounding box center [535, 394] width 630 height 44
click at [470, 372] on p "Inngest's fan-out jobs enable a single event to trigger multiple functions simu…" at bounding box center [535, 394] width 630 height 44
click at [340, 372] on p "Inngest's fan-out jobs enable a single event to trigger multiple functions simu…" at bounding box center [535, 394] width 630 height 44
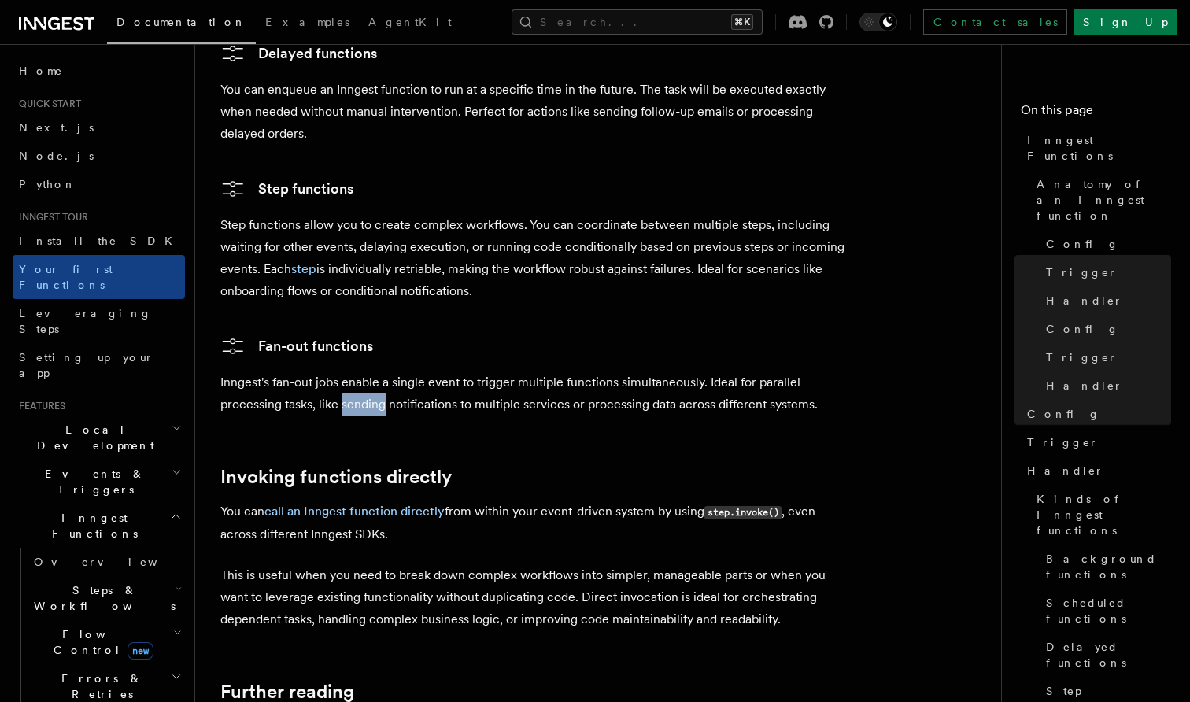
click at [340, 372] on p "Inngest's fan-out jobs enable a single event to trigger multiple functions simu…" at bounding box center [535, 394] width 630 height 44
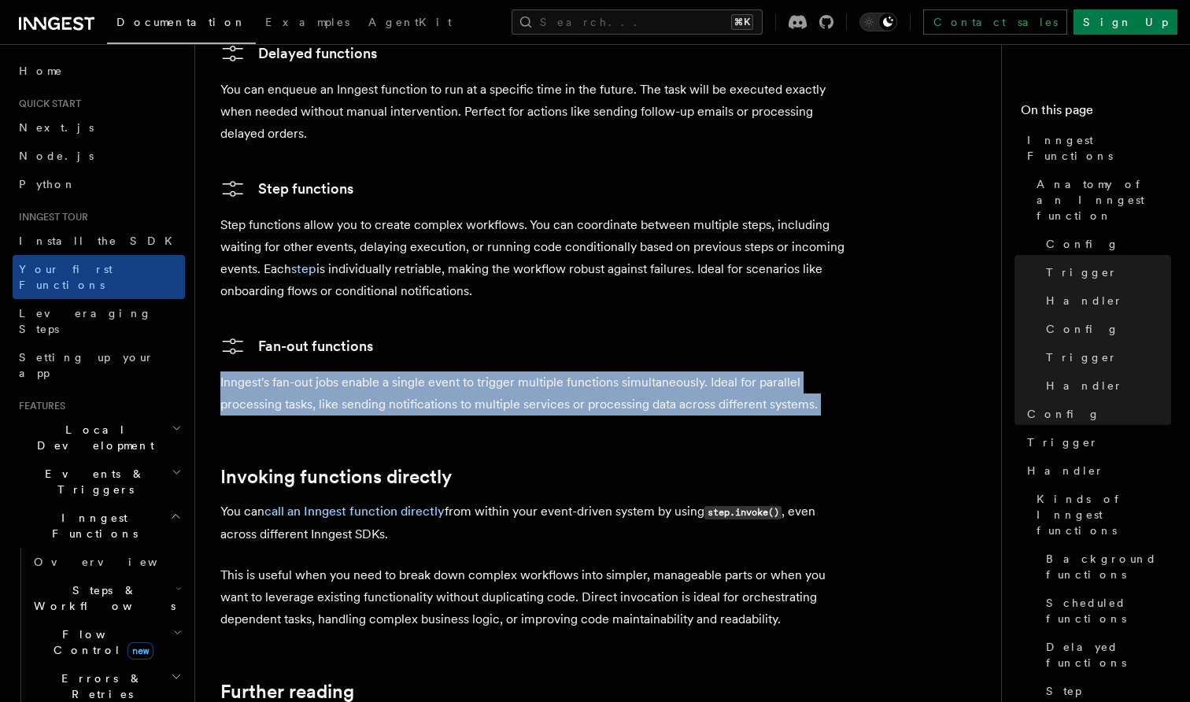
click at [376, 372] on p "Inngest's fan-out jobs enable a single event to trigger multiple functions simu…" at bounding box center [535, 394] width 630 height 44
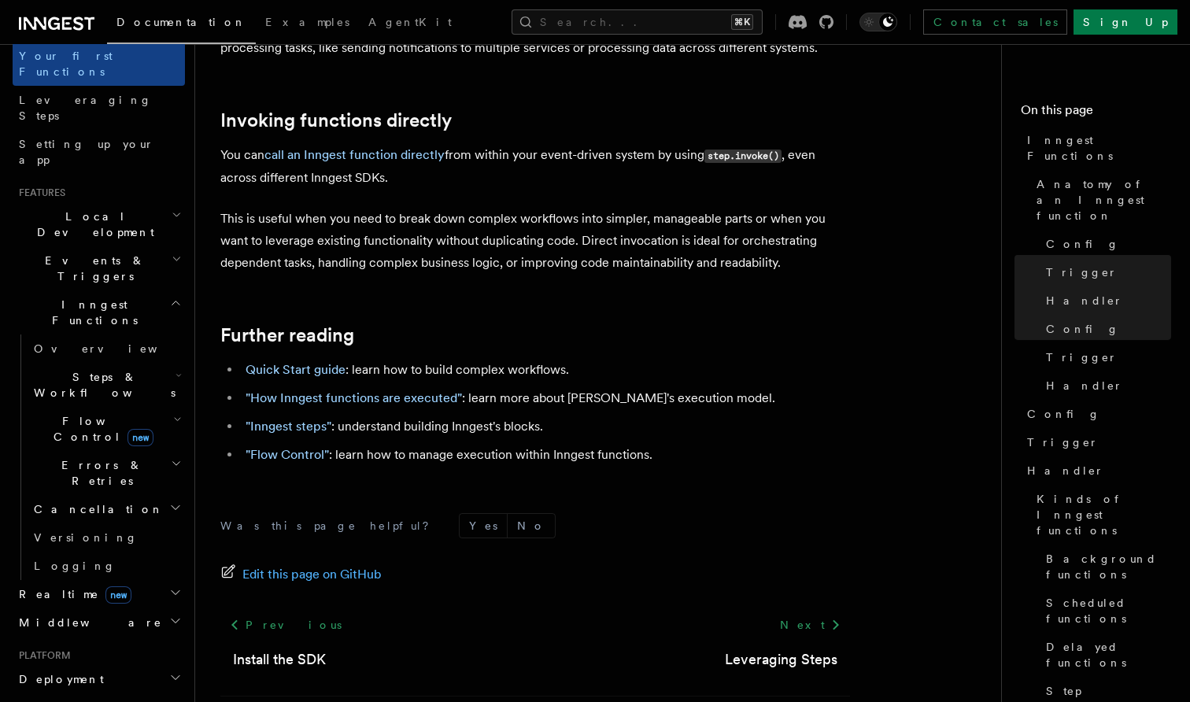
scroll to position [221, 0]
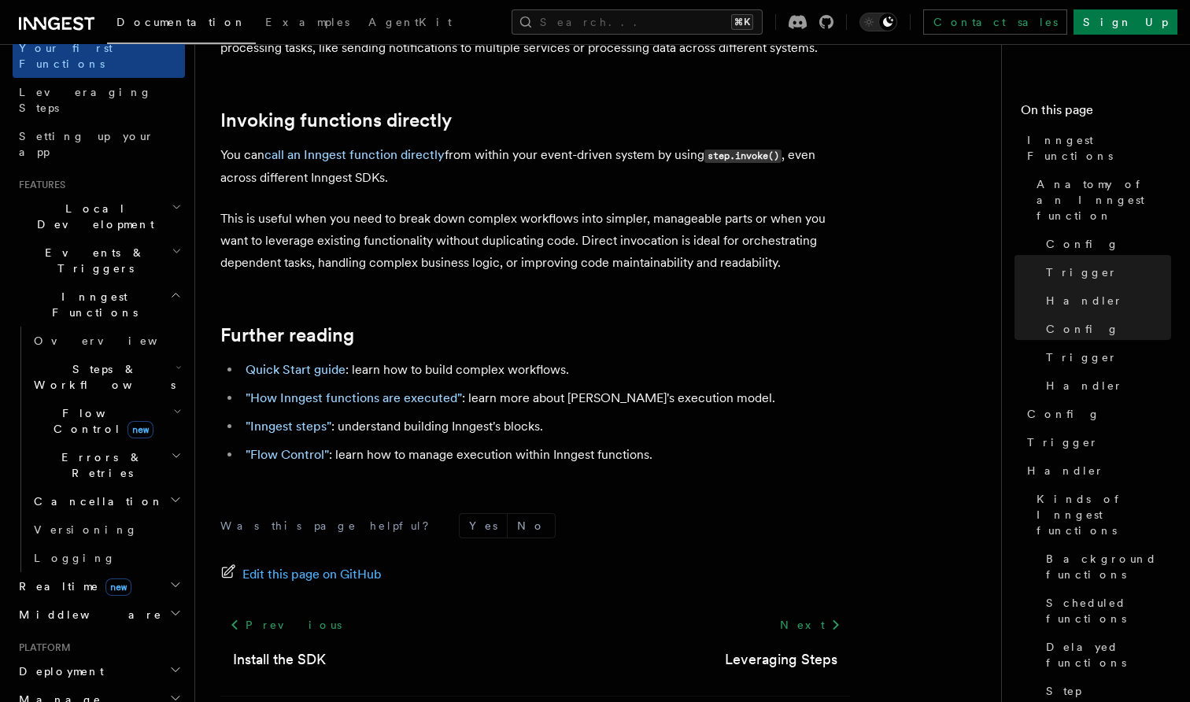
click at [171, 601] on h2 "Middleware" at bounding box center [99, 615] width 172 height 28
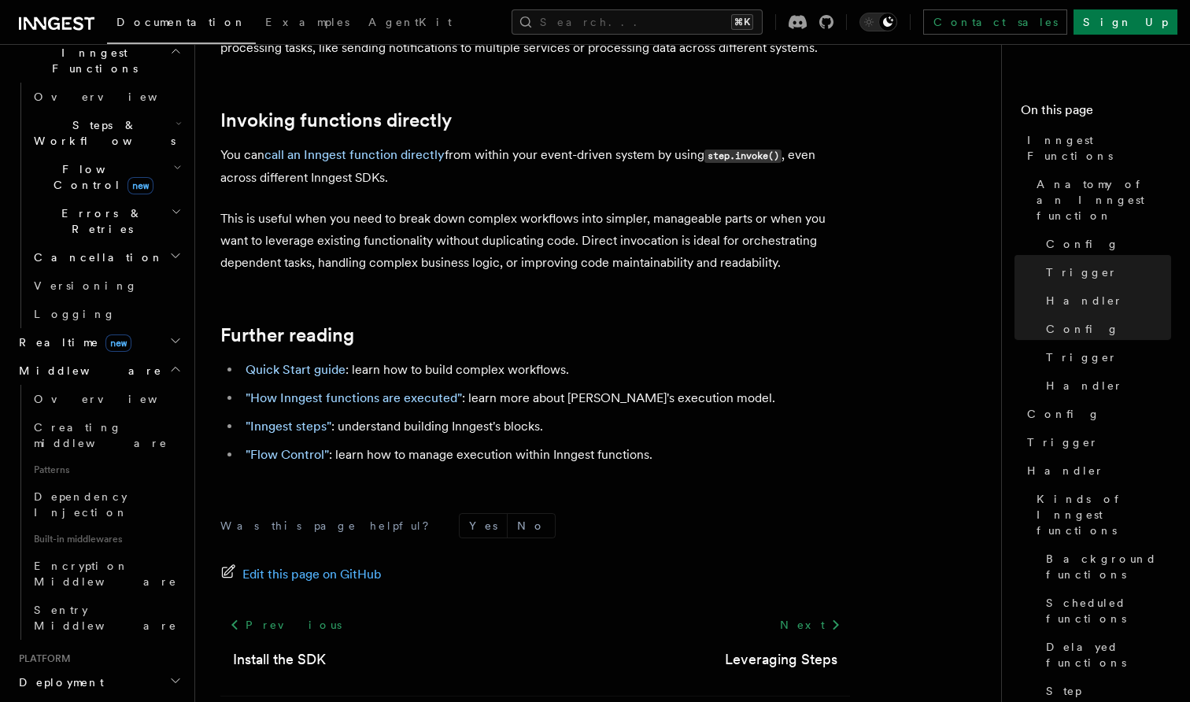
scroll to position [467, 0]
click at [159, 695] on h2 "Manage" at bounding box center [99, 709] width 172 height 28
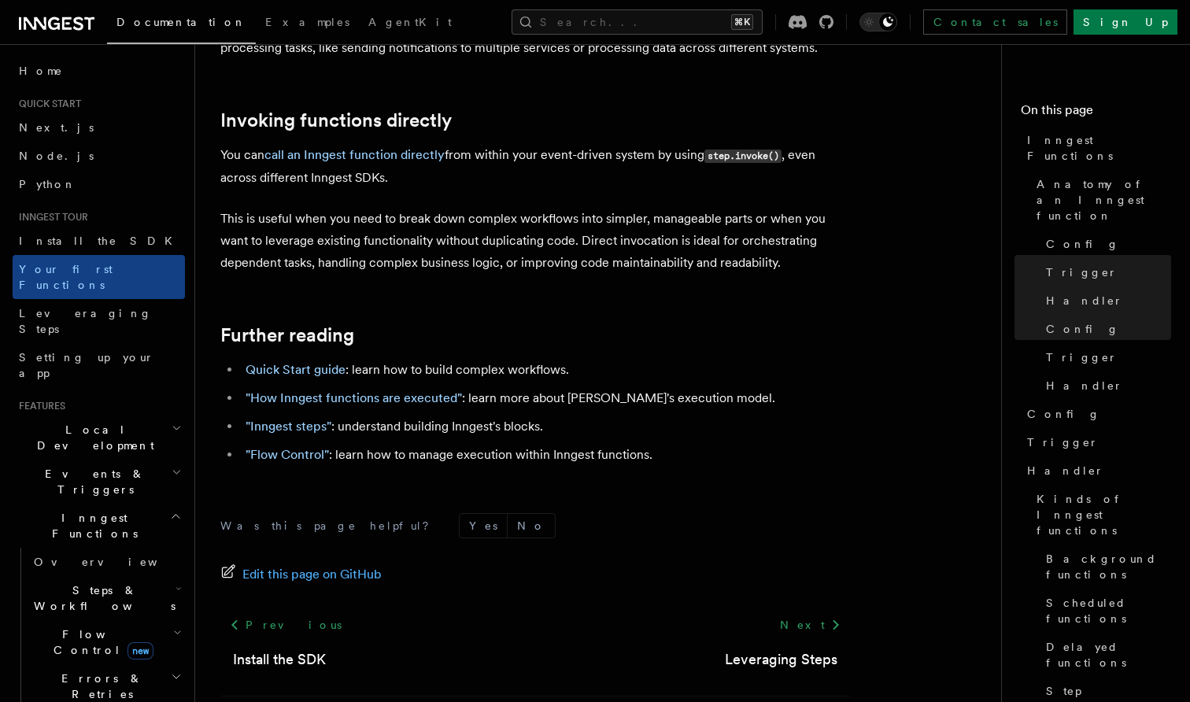
scroll to position [0, 0]
click at [1135, 24] on link "Sign Up" at bounding box center [1126, 21] width 104 height 25
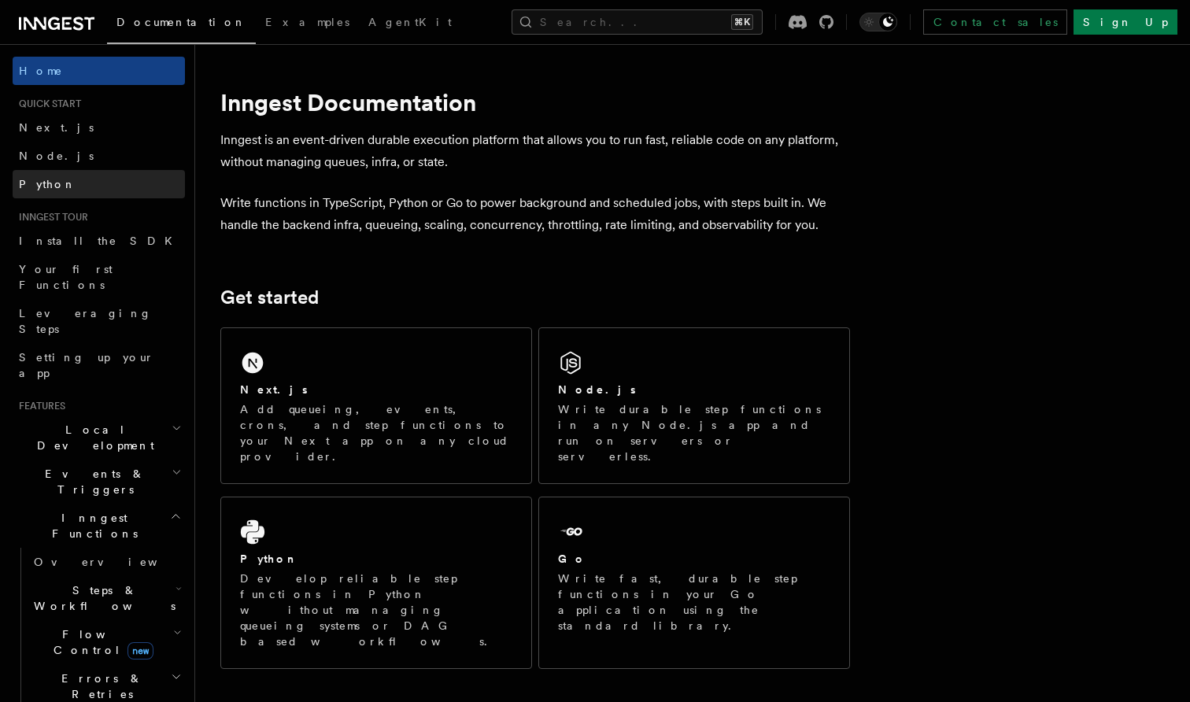
click at [79, 175] on link "Python" at bounding box center [99, 184] width 172 height 28
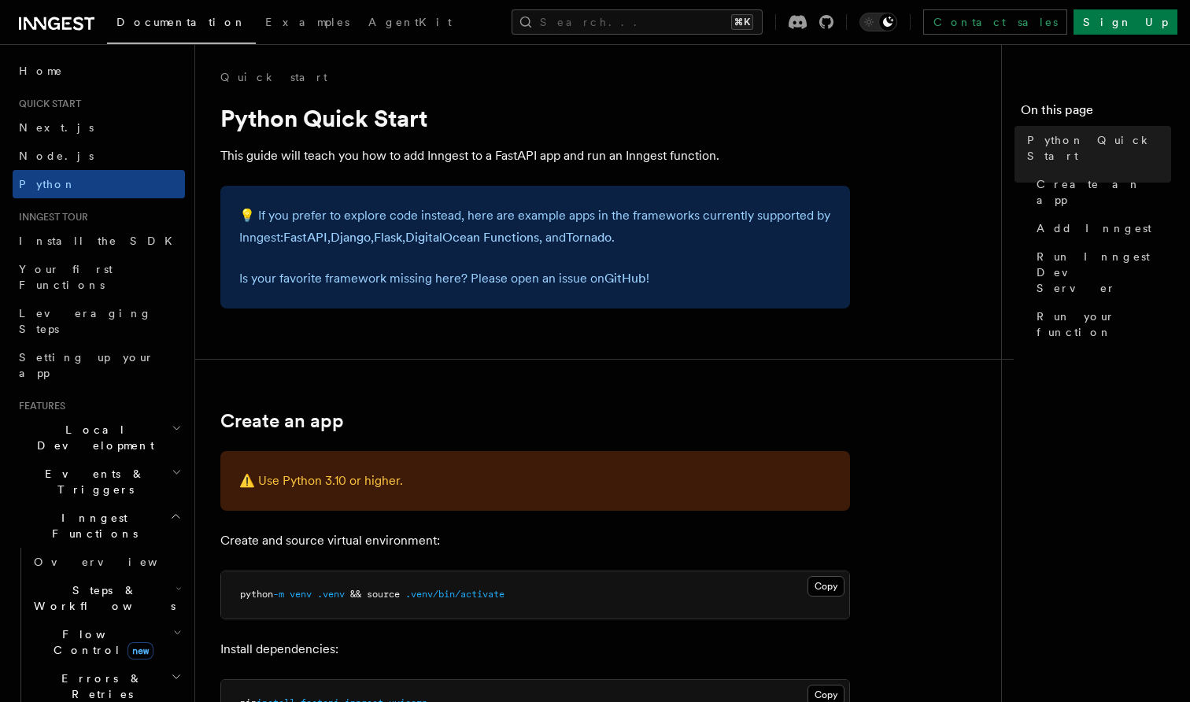
click at [368, 229] on p "💡 If you prefer to explore code instead, here are example apps in the framework…" at bounding box center [535, 227] width 592 height 44
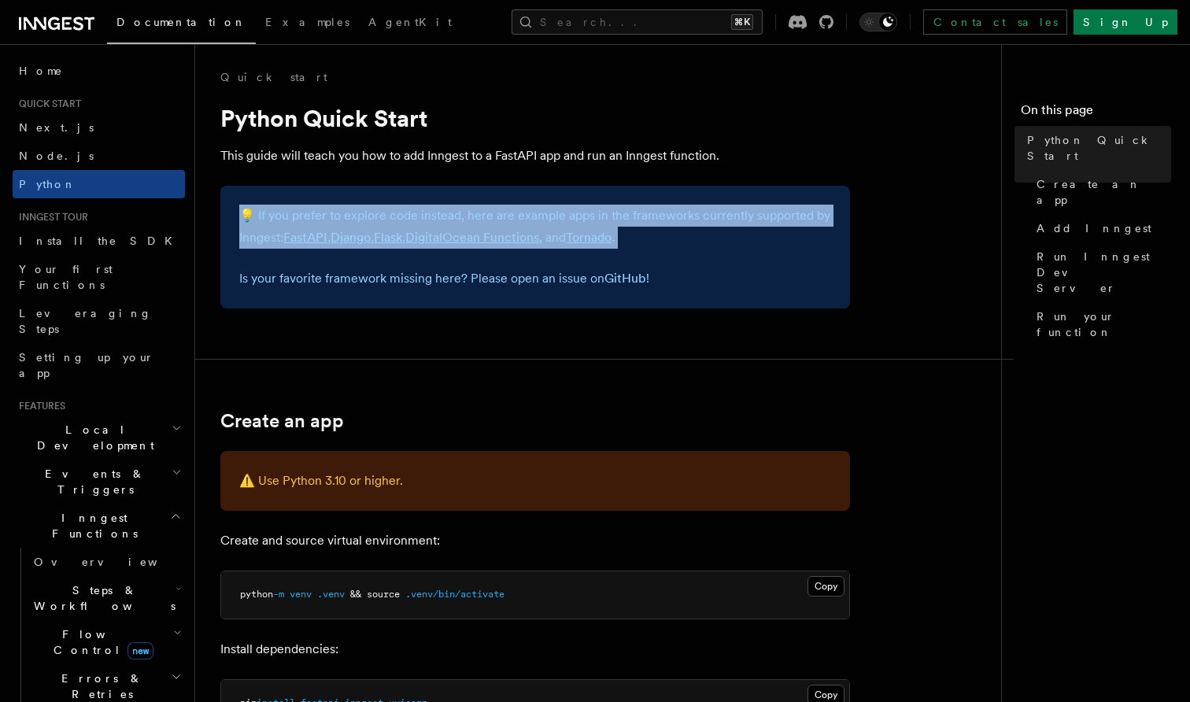
click at [435, 226] on p "💡 If you prefer to explore code instead, here are example apps in the framework…" at bounding box center [535, 227] width 592 height 44
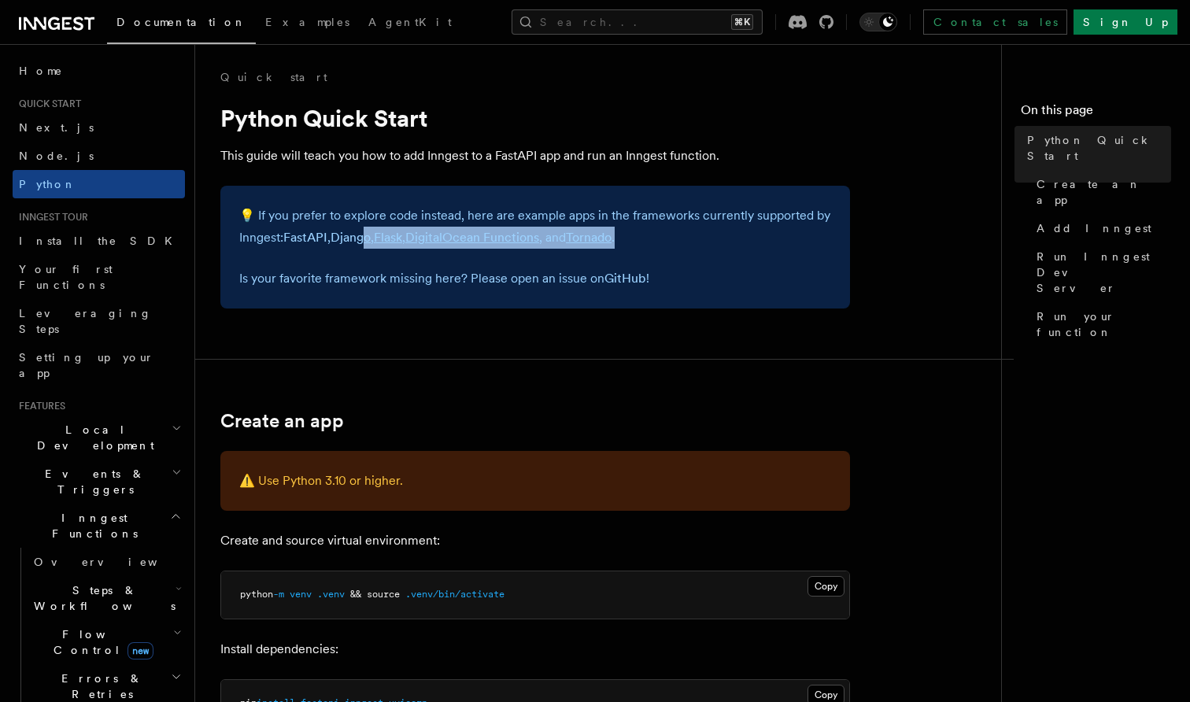
drag, startPoint x: 641, startPoint y: 235, endPoint x: 372, endPoint y: 228, distance: 269.3
click at [372, 228] on p "💡 If you prefer to explore code instead, here are example apps in the framework…" at bounding box center [535, 227] width 592 height 44
click at [256, 33] on link "Examples" at bounding box center [307, 24] width 103 height 38
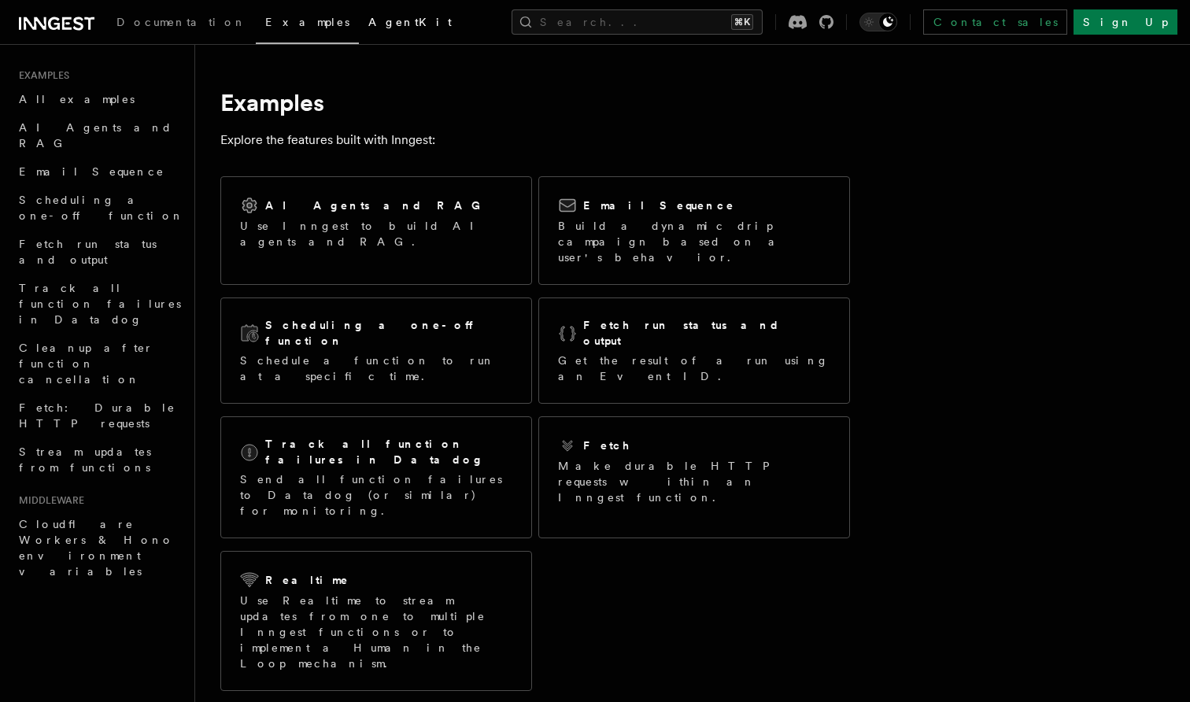
click at [368, 28] on span "AgentKit" at bounding box center [409, 22] width 83 height 13
click at [88, 100] on link "All examples" at bounding box center [99, 99] width 172 height 28
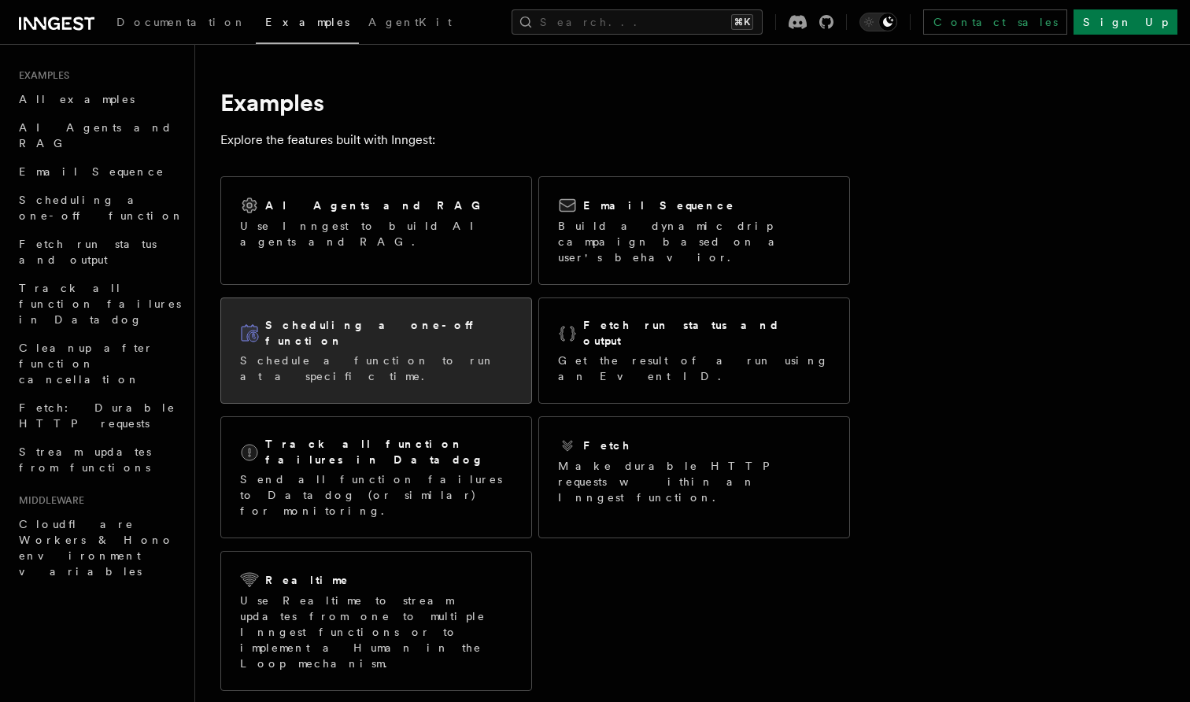
click at [390, 323] on div "Scheduling a one-off function Schedule a function to run at a specific time." at bounding box center [376, 350] width 272 height 67
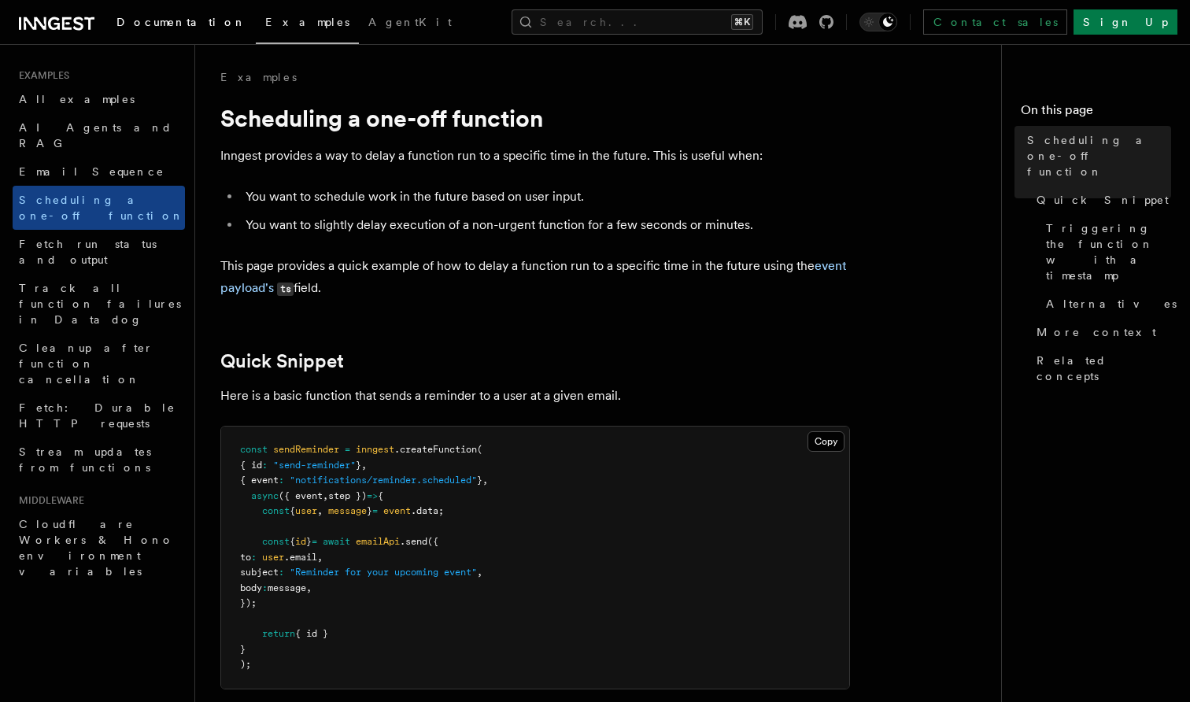
click at [147, 32] on link "Documentation" at bounding box center [181, 24] width 149 height 38
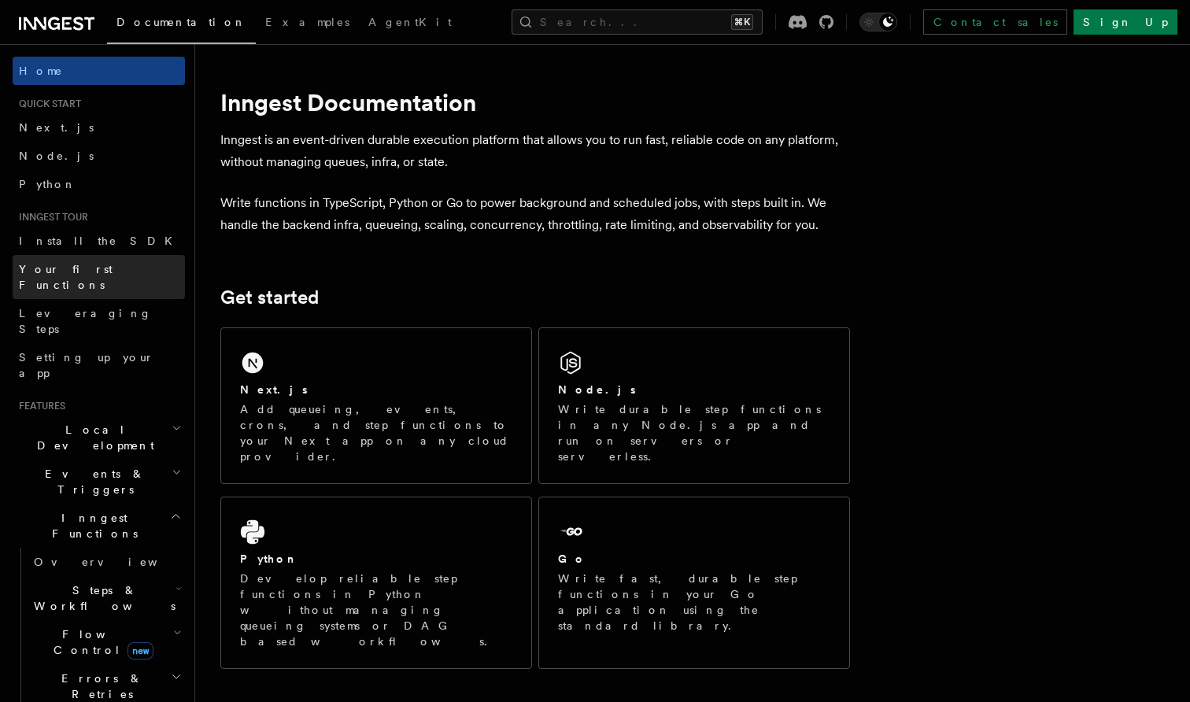
click at [128, 274] on link "Your first Functions" at bounding box center [99, 277] width 172 height 44
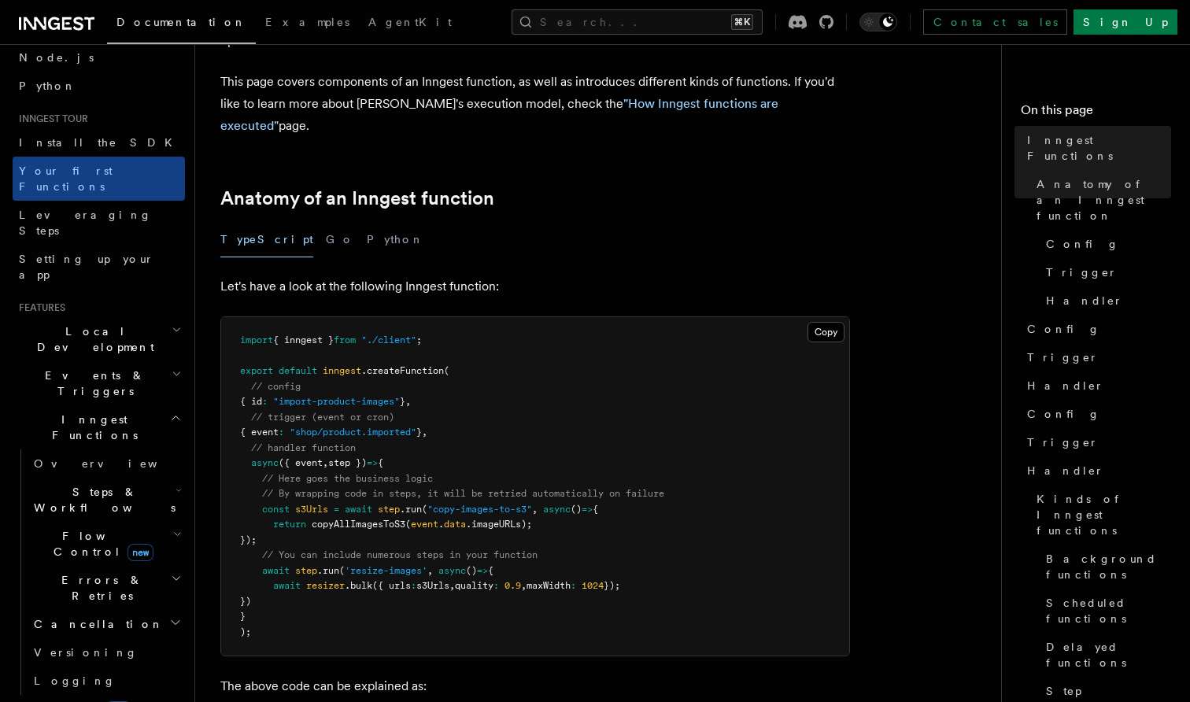
scroll to position [107, 0]
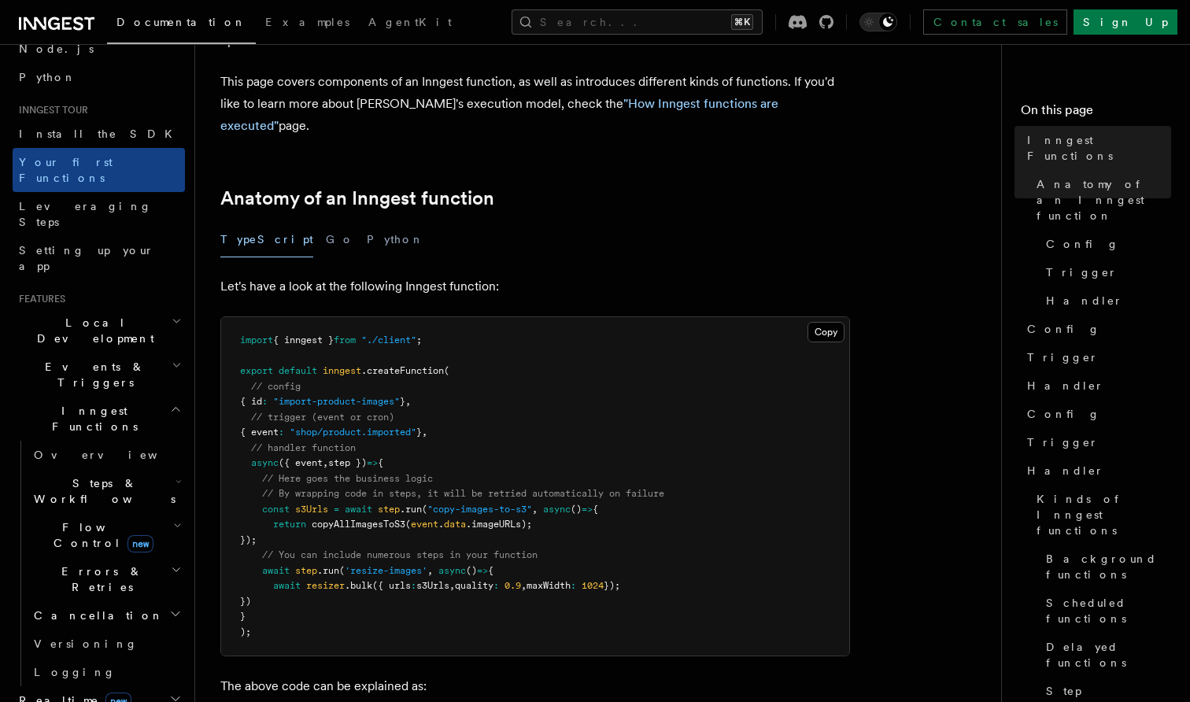
click at [175, 524] on icon "button" at bounding box center [178, 525] width 6 height 3
click at [98, 586] on link "[PERSON_NAME] new" at bounding box center [114, 601] width 143 height 31
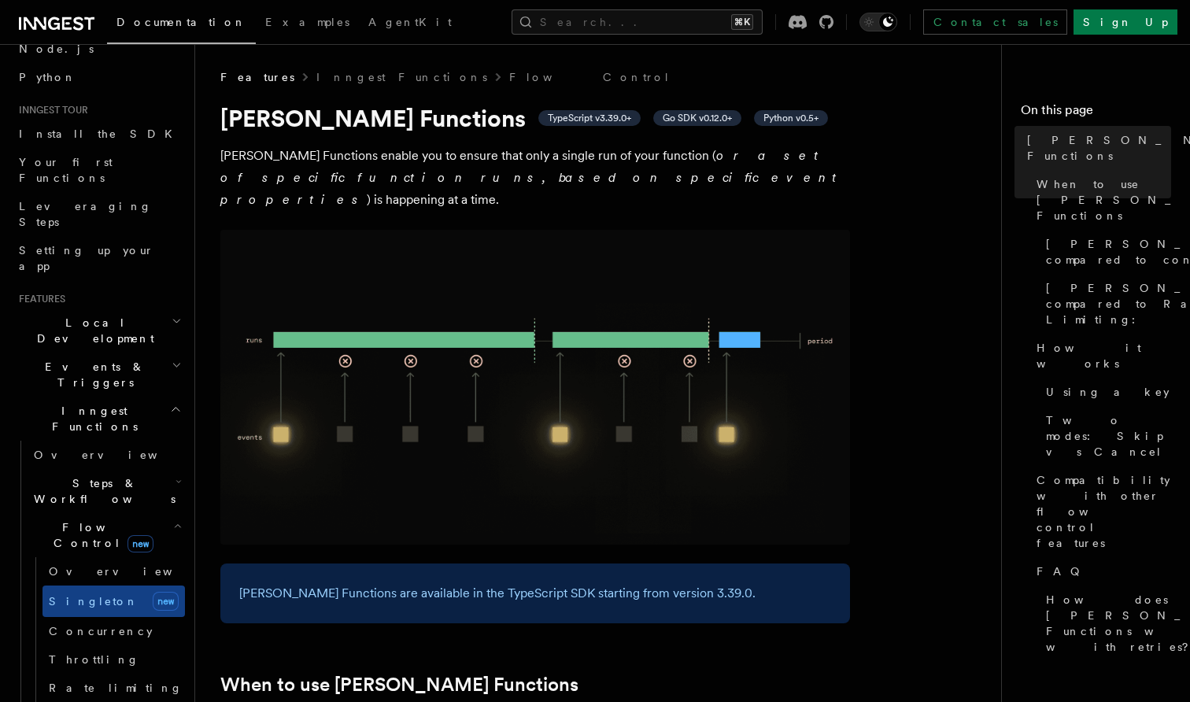
click at [291, 166] on p "Singleton Functions enable you to ensure that only a single run of your functio…" at bounding box center [535, 178] width 630 height 66
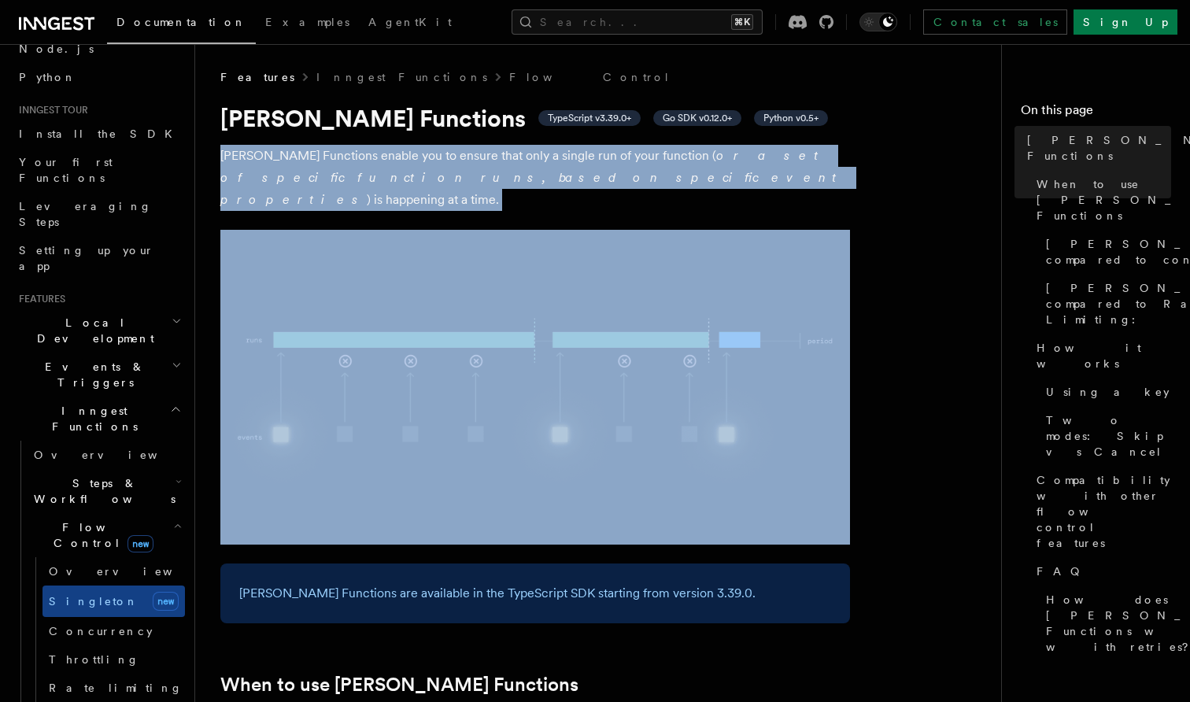
click at [291, 166] on p "Singleton Functions enable you to ensure that only a single run of your functio…" at bounding box center [535, 178] width 630 height 66
click at [339, 161] on p "Singleton Functions enable you to ensure that only a single run of your functio…" at bounding box center [535, 178] width 630 height 66
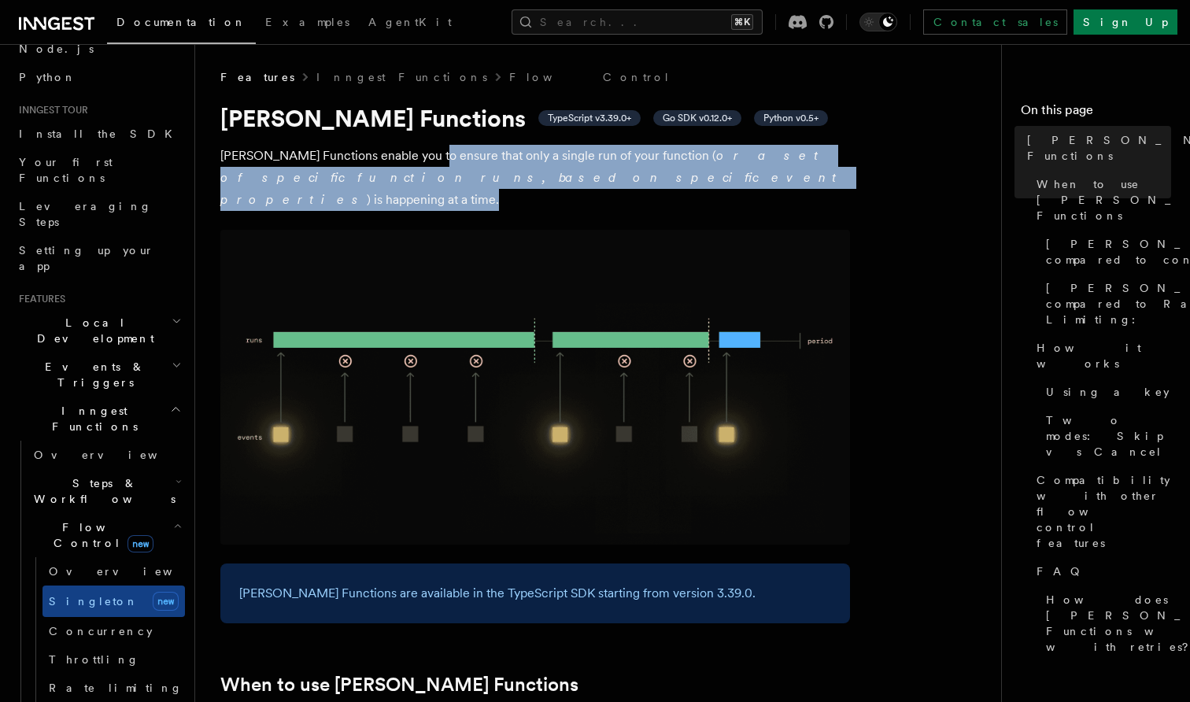
drag, startPoint x: 564, startPoint y: 176, endPoint x: 428, endPoint y: 159, distance: 137.2
click at [428, 159] on p "Singleton Functions enable you to ensure that only a single run of your functio…" at bounding box center [535, 178] width 630 height 66
click at [428, 158] on p "Singleton Functions enable you to ensure that only a single run of your functio…" at bounding box center [535, 178] width 630 height 66
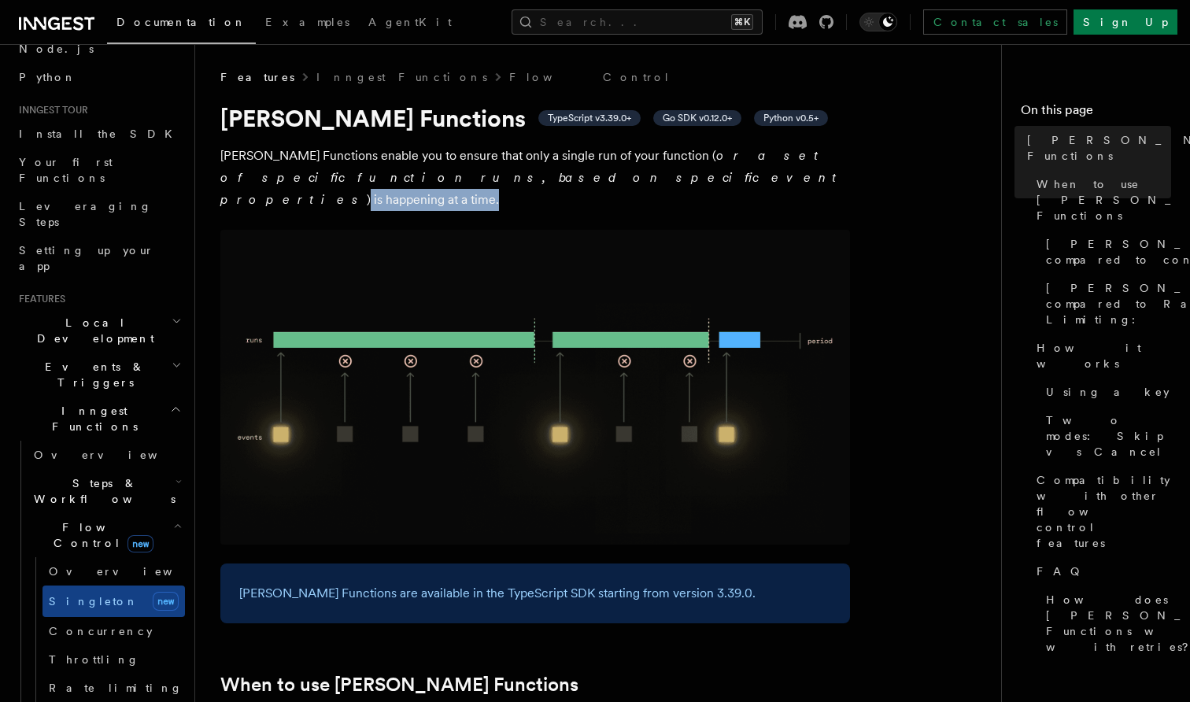
drag, startPoint x: 544, startPoint y: 176, endPoint x: 413, endPoint y: 163, distance: 131.4
click at [413, 163] on p "Singleton Functions enable you to ensure that only a single run of your functio…" at bounding box center [535, 178] width 630 height 66
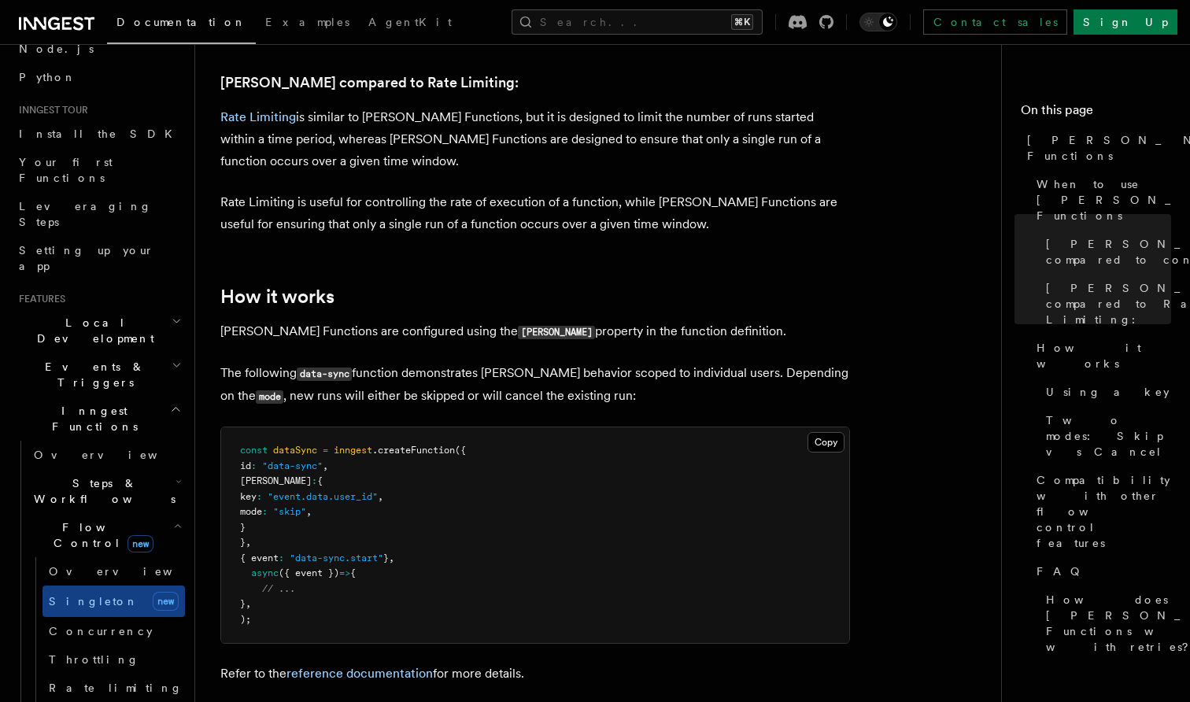
scroll to position [918, 0]
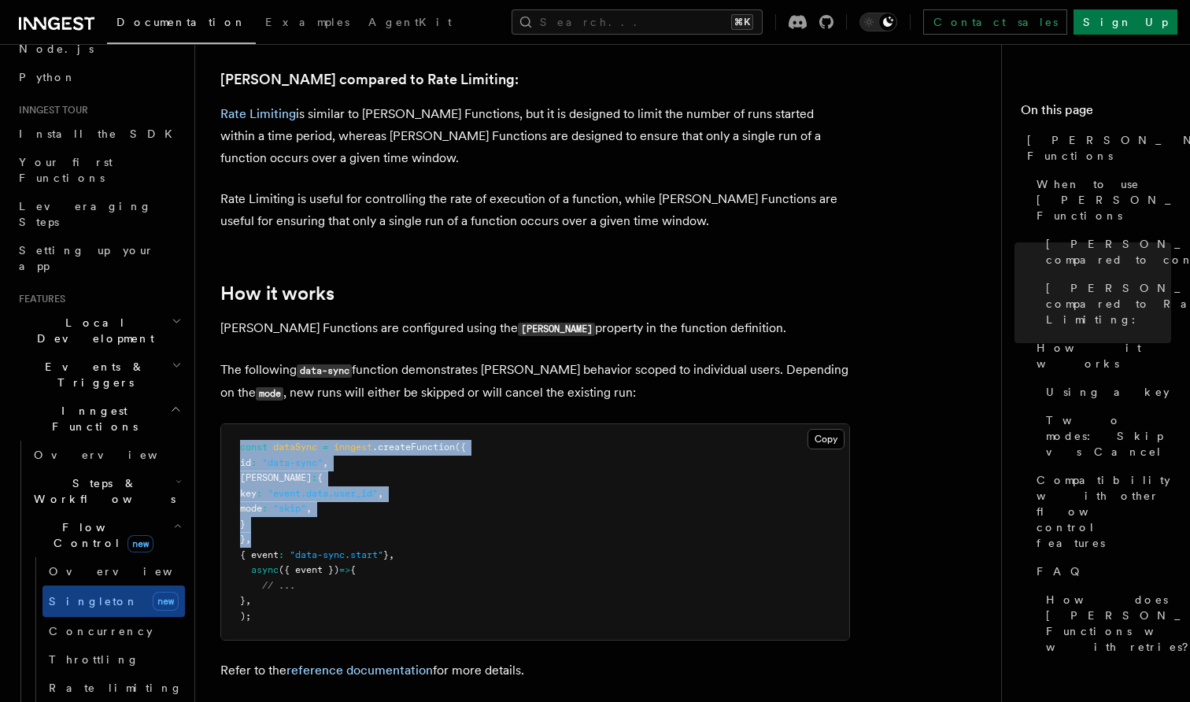
drag, startPoint x: 261, startPoint y: 517, endPoint x: 236, endPoint y: 425, distance: 95.5
click at [236, 425] on pre "const dataSync = inngest .createFunction ({ id : "data-sync" , singleton : { ke…" at bounding box center [535, 532] width 628 height 216
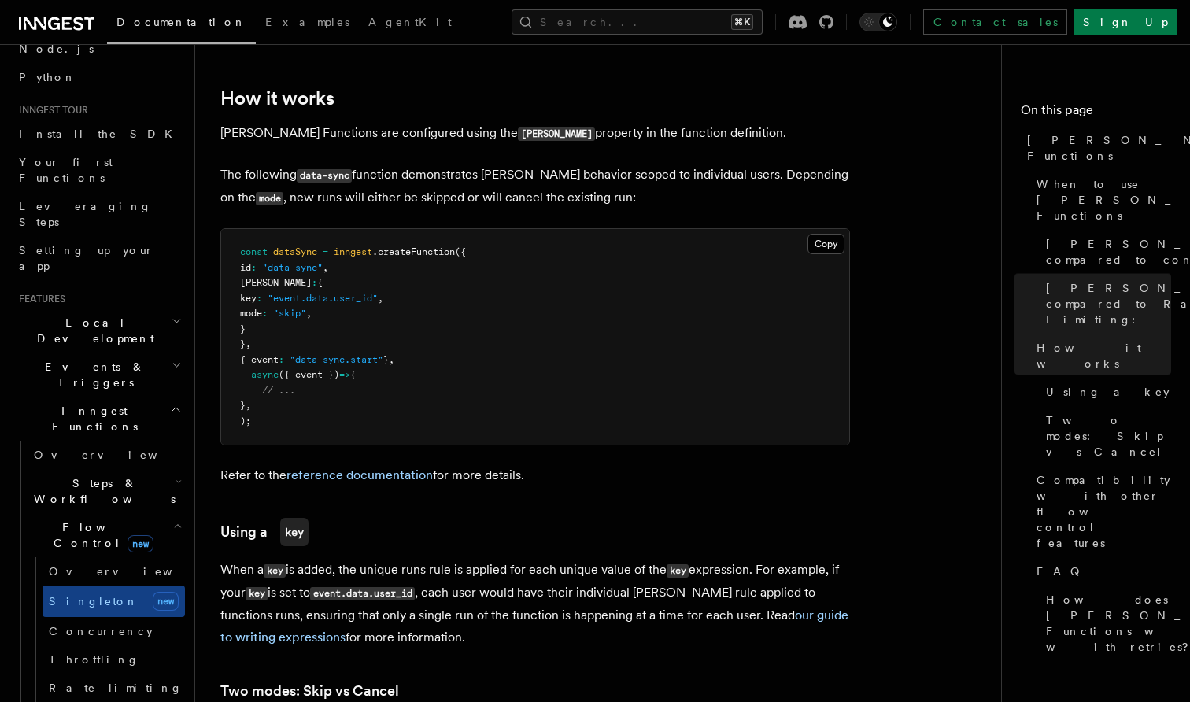
scroll to position [1131, 0]
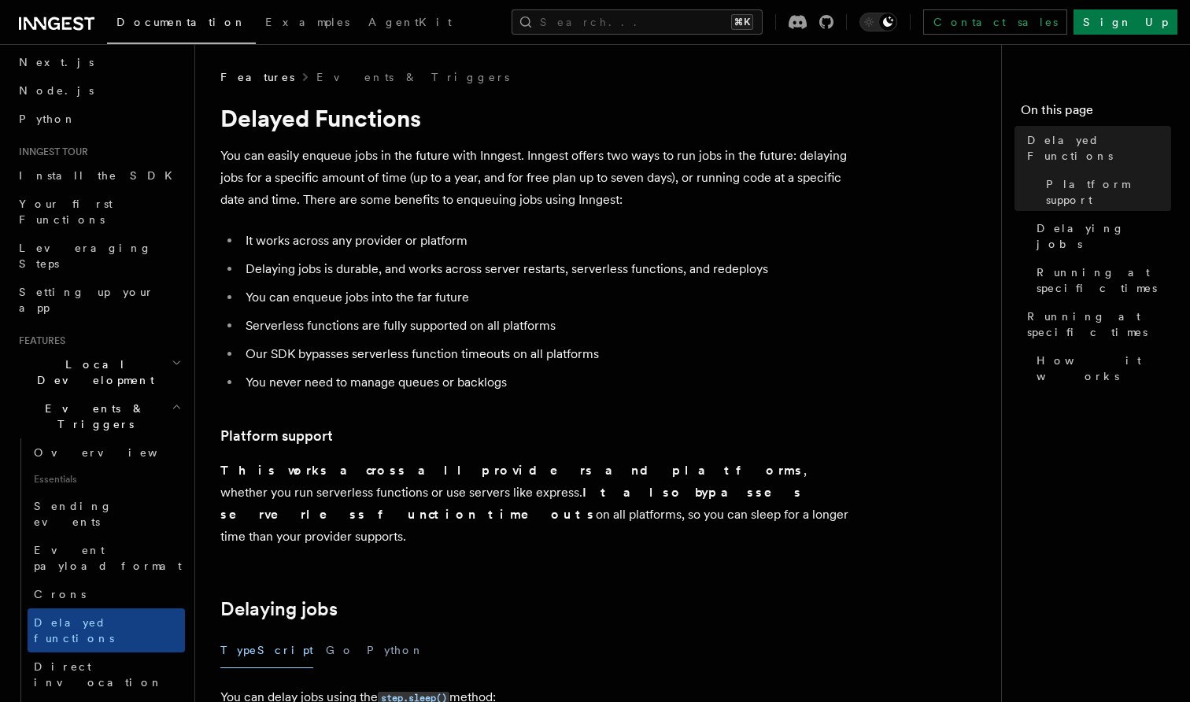
scroll to position [104, 0]
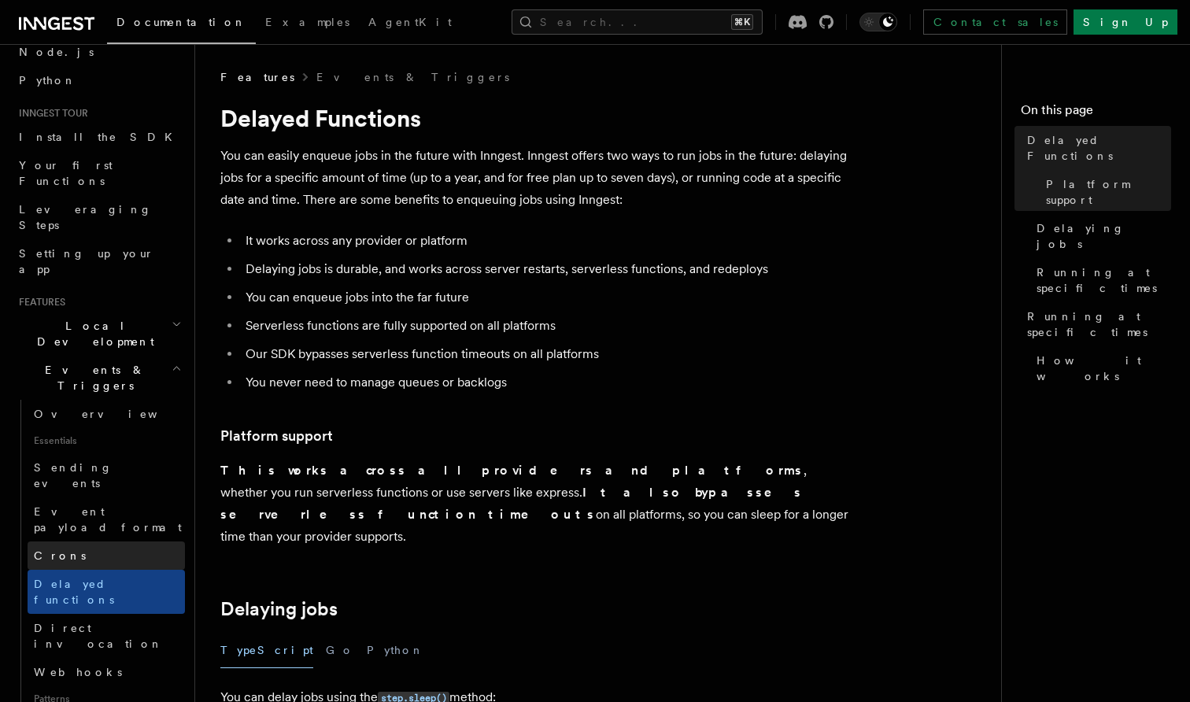
click at [131, 542] on link "Crons" at bounding box center [106, 556] width 157 height 28
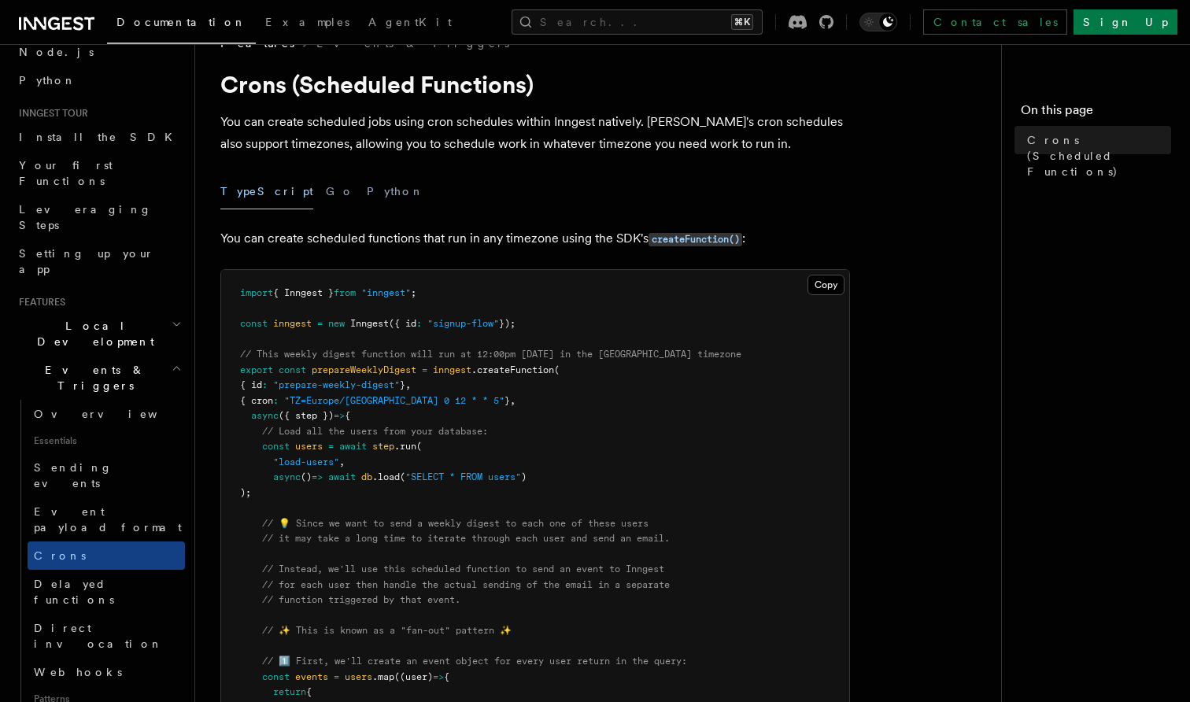
scroll to position [40, 0]
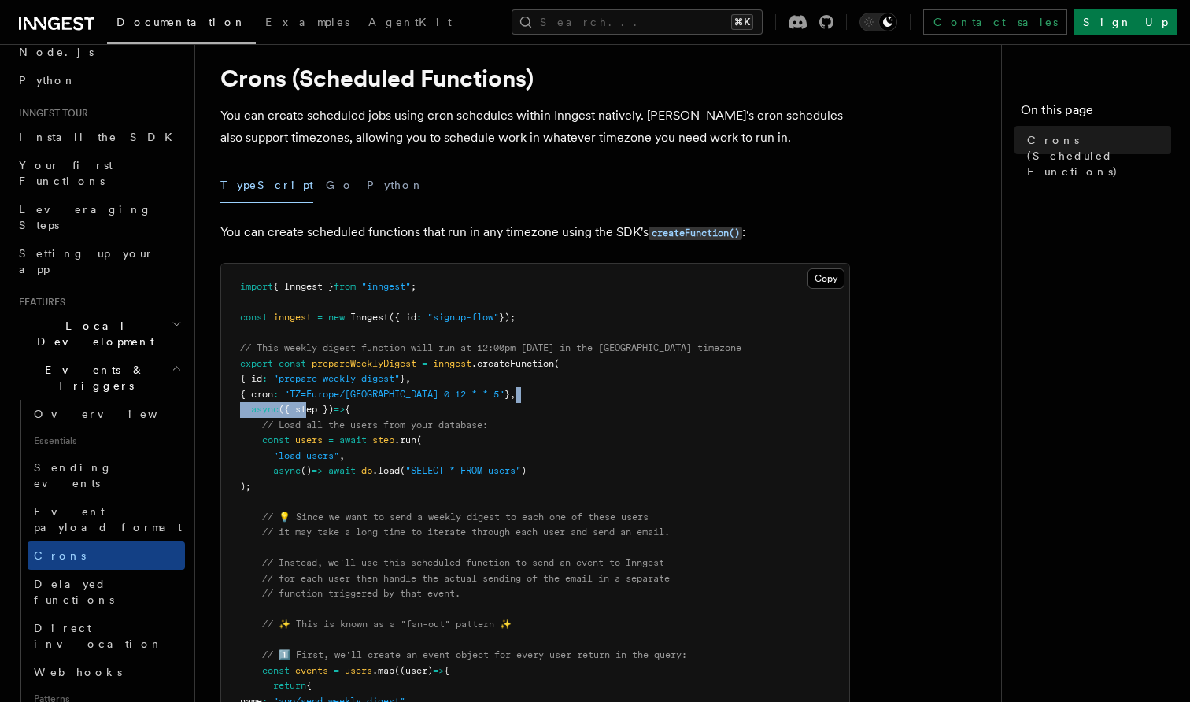
drag, startPoint x: 490, startPoint y: 393, endPoint x: 310, endPoint y: 397, distance: 180.3
click at [385, 347] on span "// This weekly digest function will run at 12:00pm [DATE] in the [GEOGRAPHIC_DA…" at bounding box center [491, 347] width 502 height 11
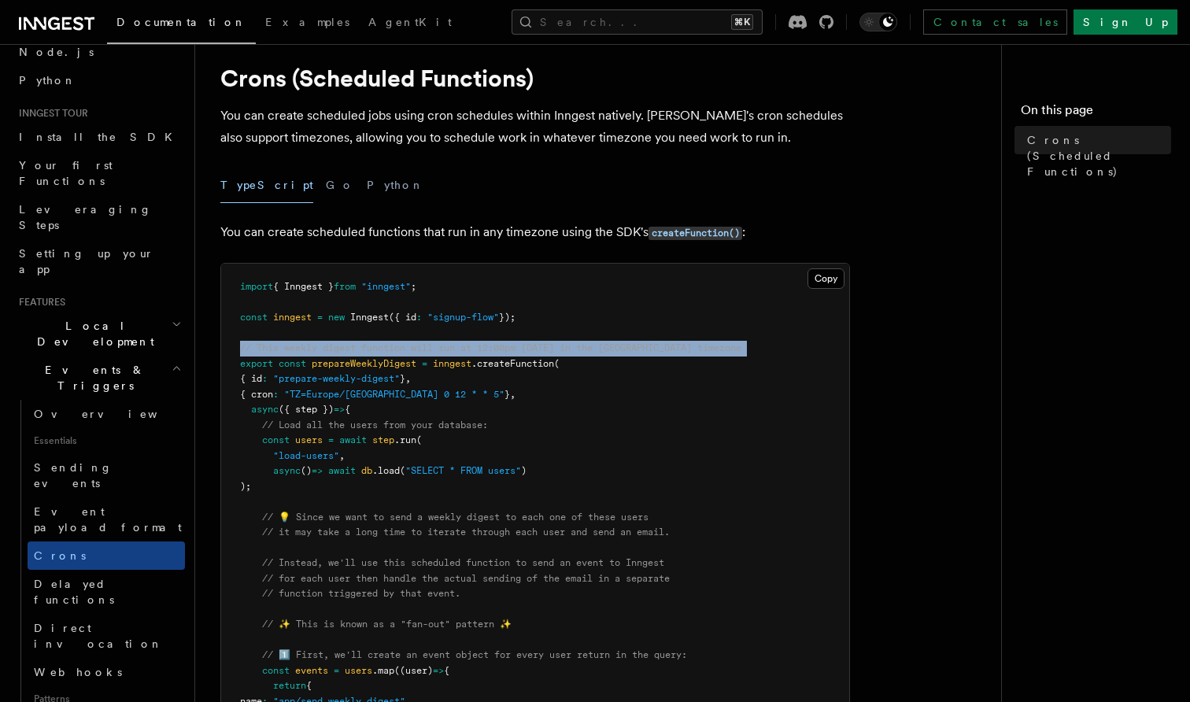
click at [385, 347] on span "// This weekly digest function will run at 12:00pm on Friday in the Paris timez…" at bounding box center [491, 347] width 502 height 11
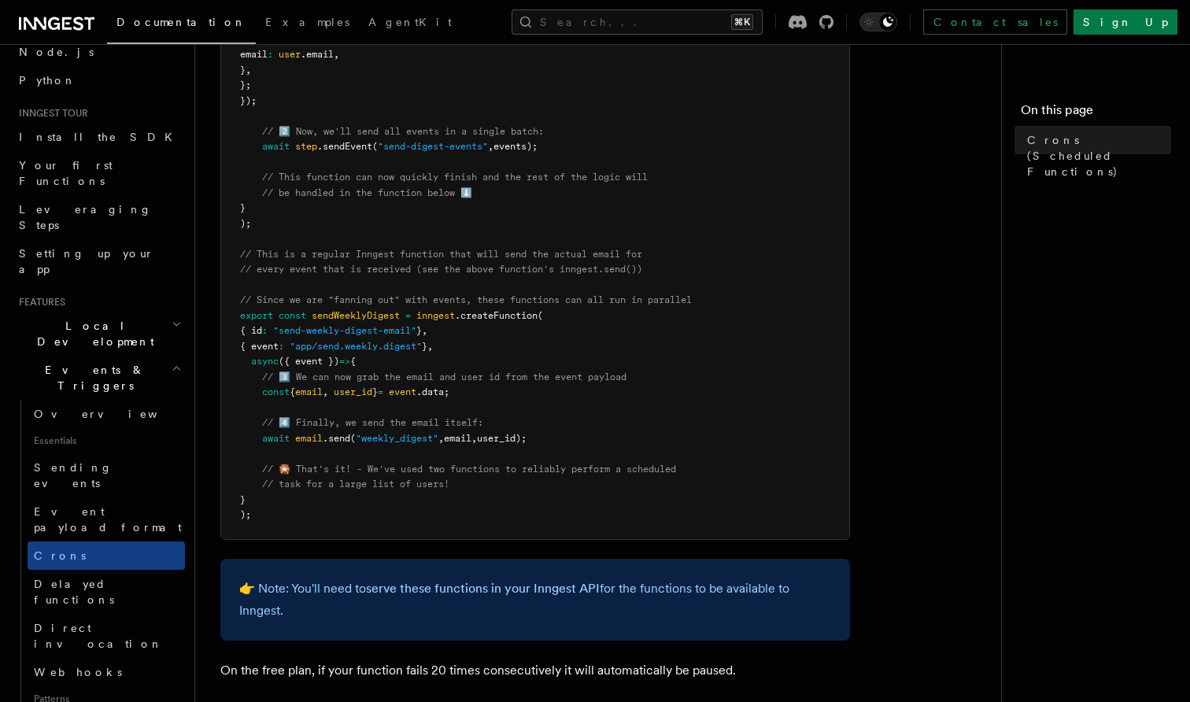
scroll to position [768, 0]
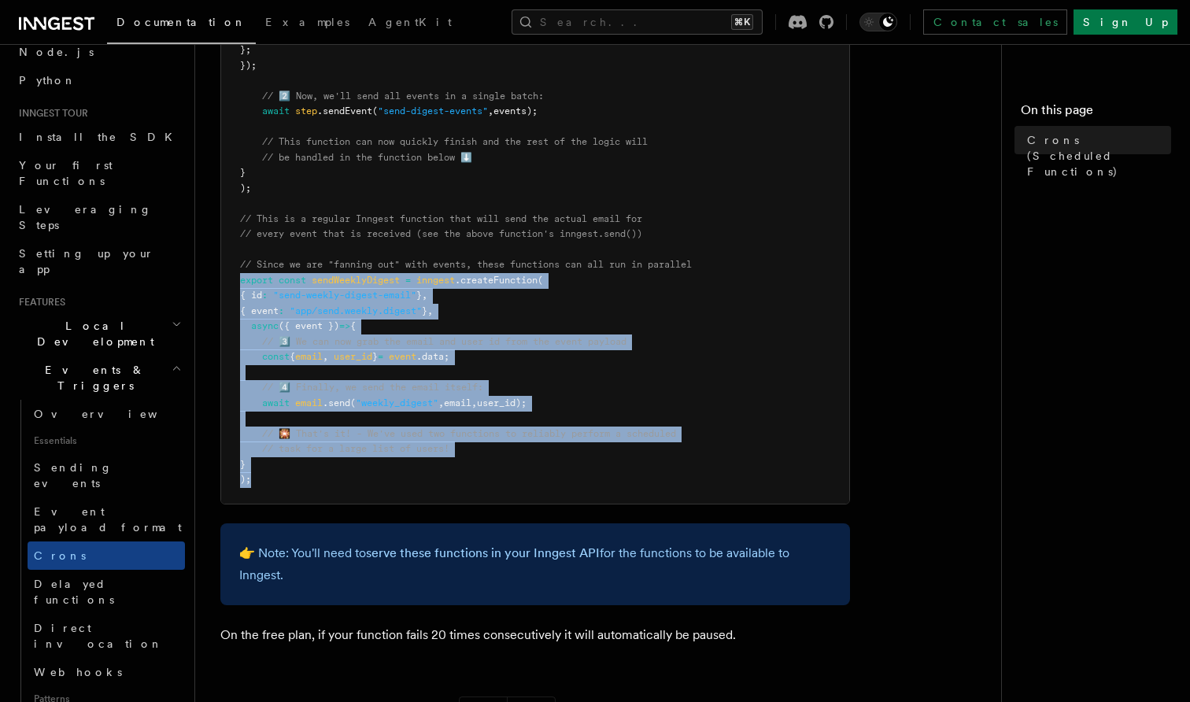
drag, startPoint x: 261, startPoint y: 459, endPoint x: 238, endPoint y: 261, distance: 199.0
click at [238, 261] on pre "import { Inngest } from "inngest" ; const inngest = new Inngest ({ id : "signup…" at bounding box center [535, 19] width 628 height 968
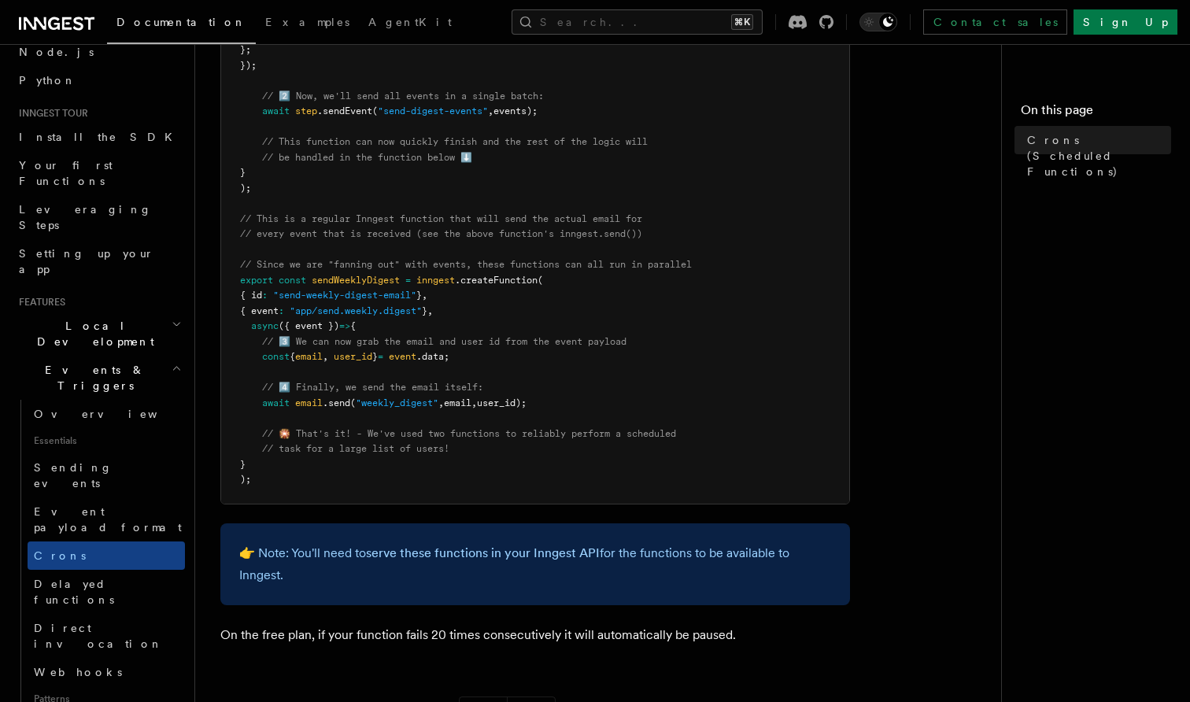
click at [310, 398] on span "email" at bounding box center [309, 403] width 28 height 11
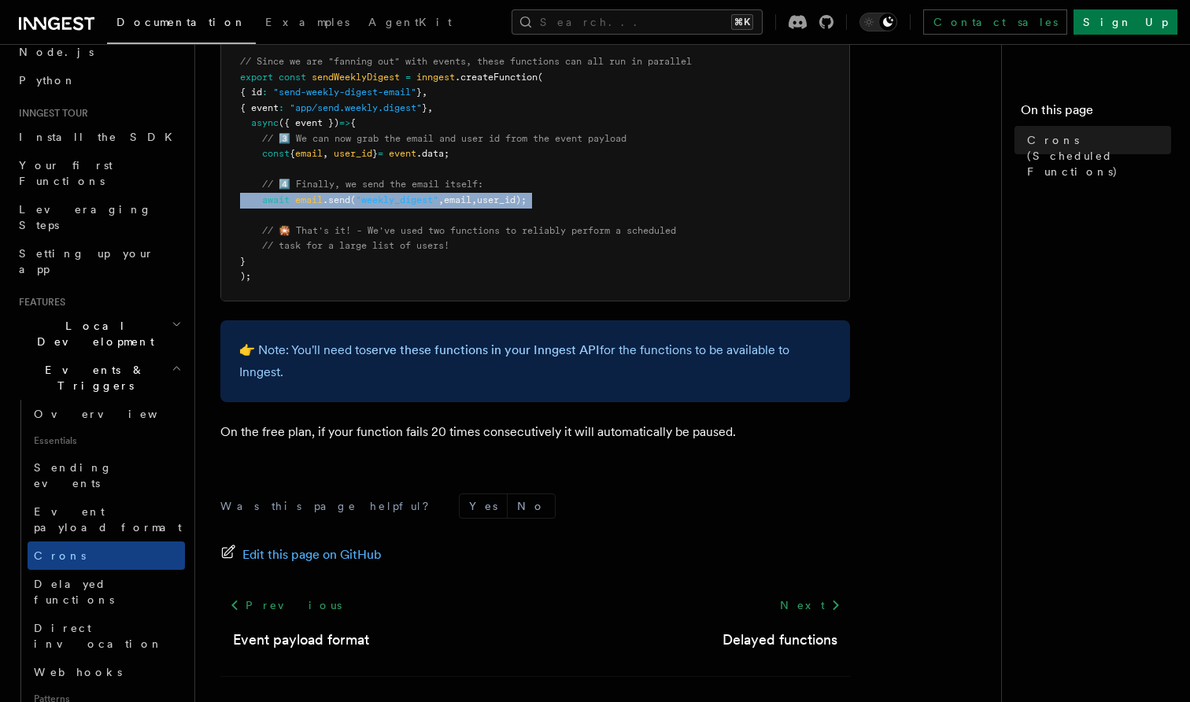
scroll to position [964, 0]
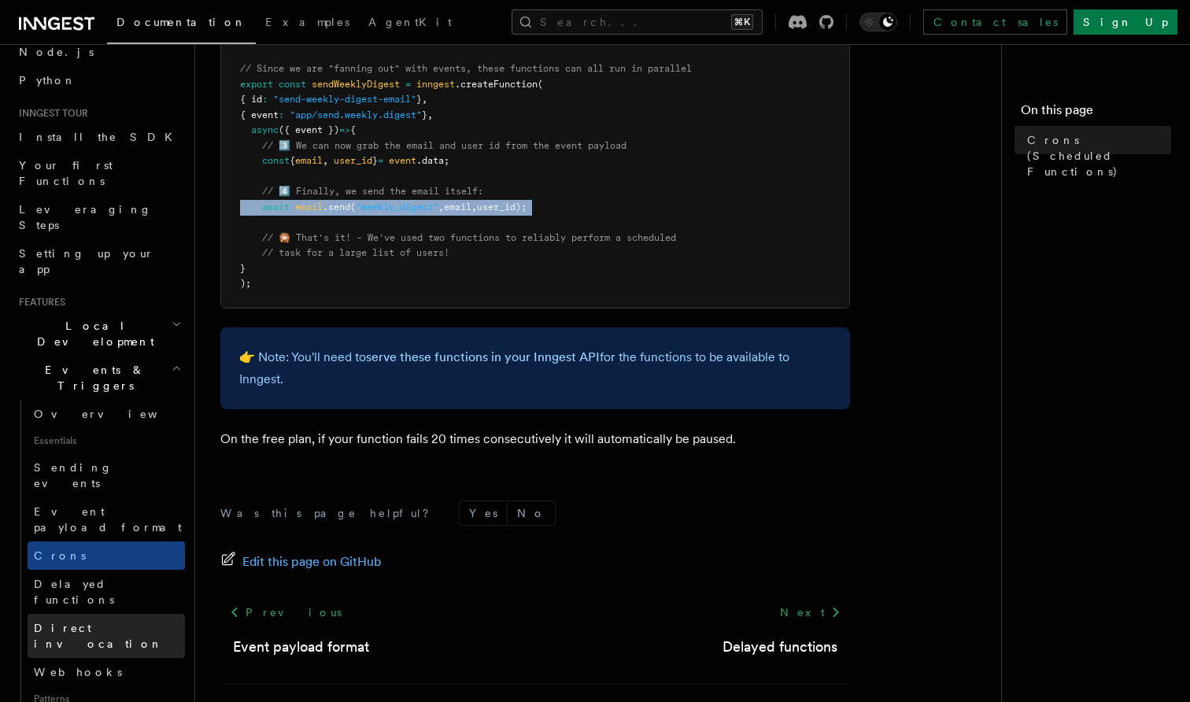
click at [122, 614] on link "Direct invocation" at bounding box center [106, 636] width 157 height 44
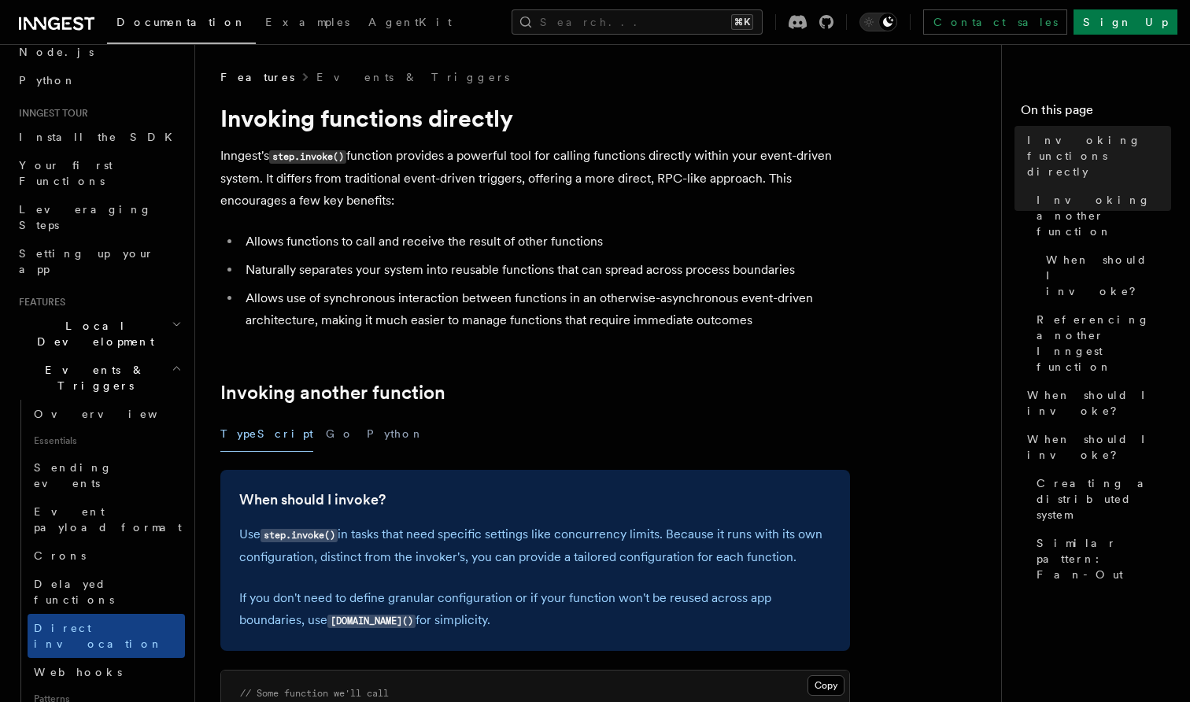
click at [304, 436] on div "TypeScript Go Python" at bounding box center [535, 433] width 630 height 35
click at [326, 436] on button "Go" at bounding box center [340, 433] width 28 height 35
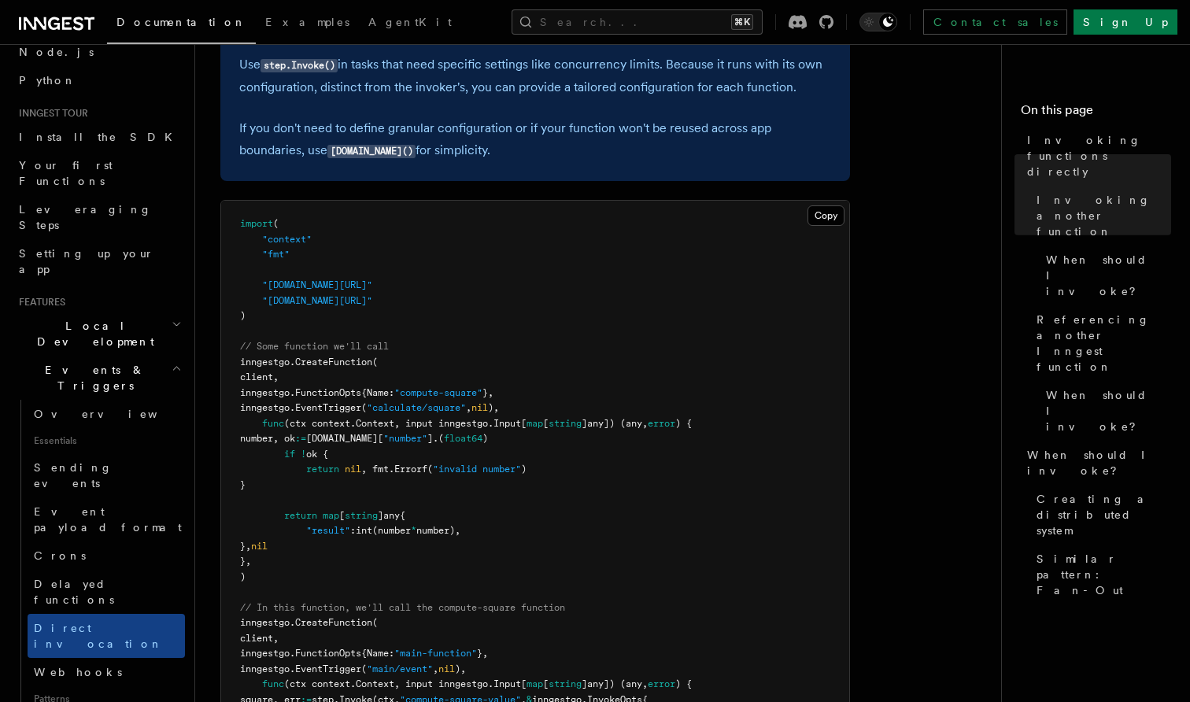
scroll to position [475, 0]
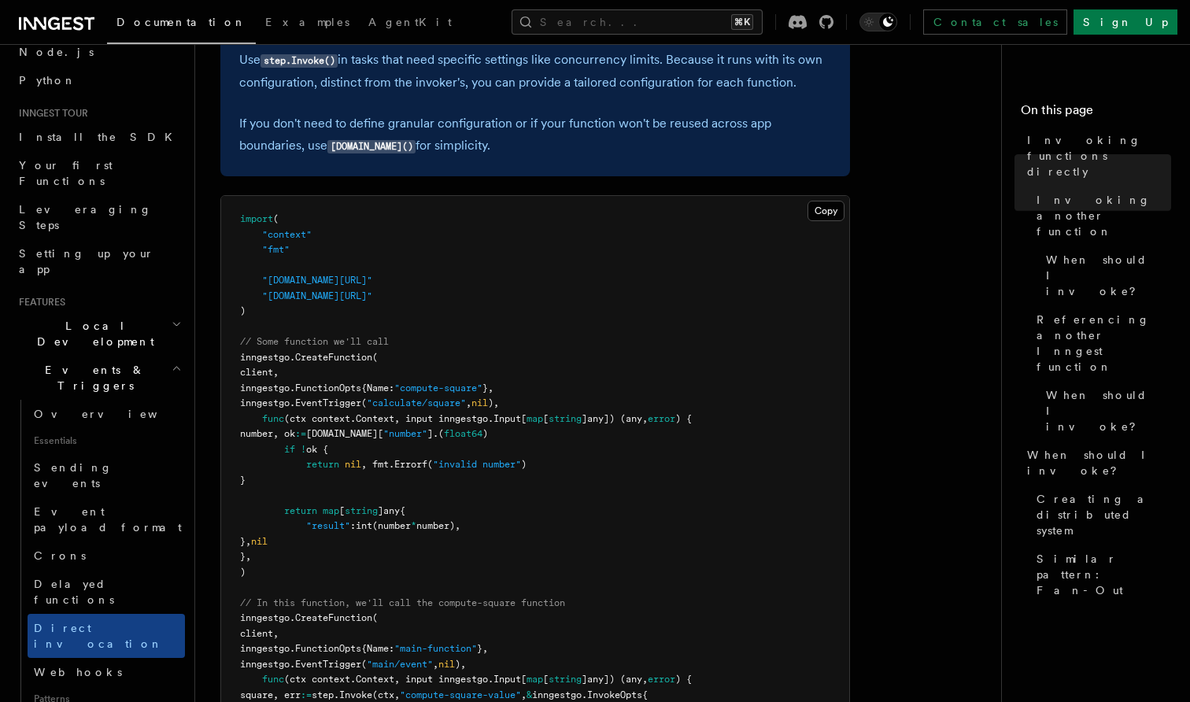
drag, startPoint x: 268, startPoint y: 278, endPoint x: 402, endPoint y: 278, distance: 133.1
click at [372, 278] on span ""[DOMAIN_NAME][URL]"" at bounding box center [317, 280] width 110 height 11
click at [372, 277] on span ""[DOMAIN_NAME][URL]"" at bounding box center [317, 280] width 110 height 11
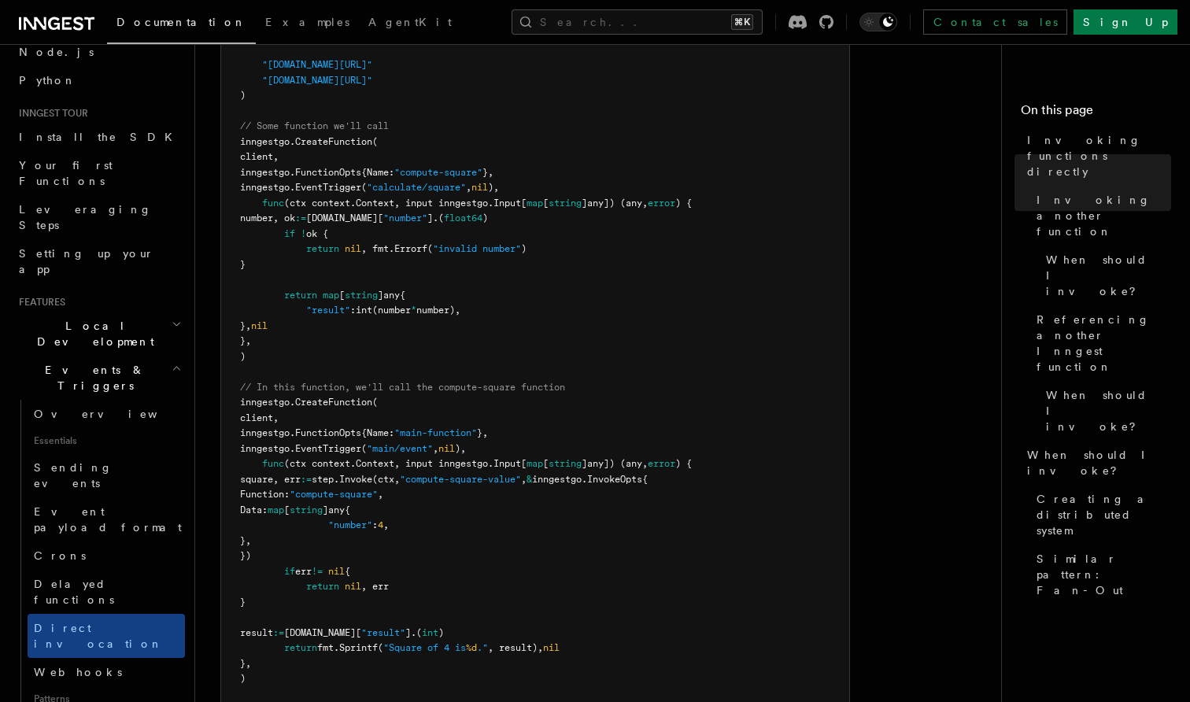
scroll to position [848, 0]
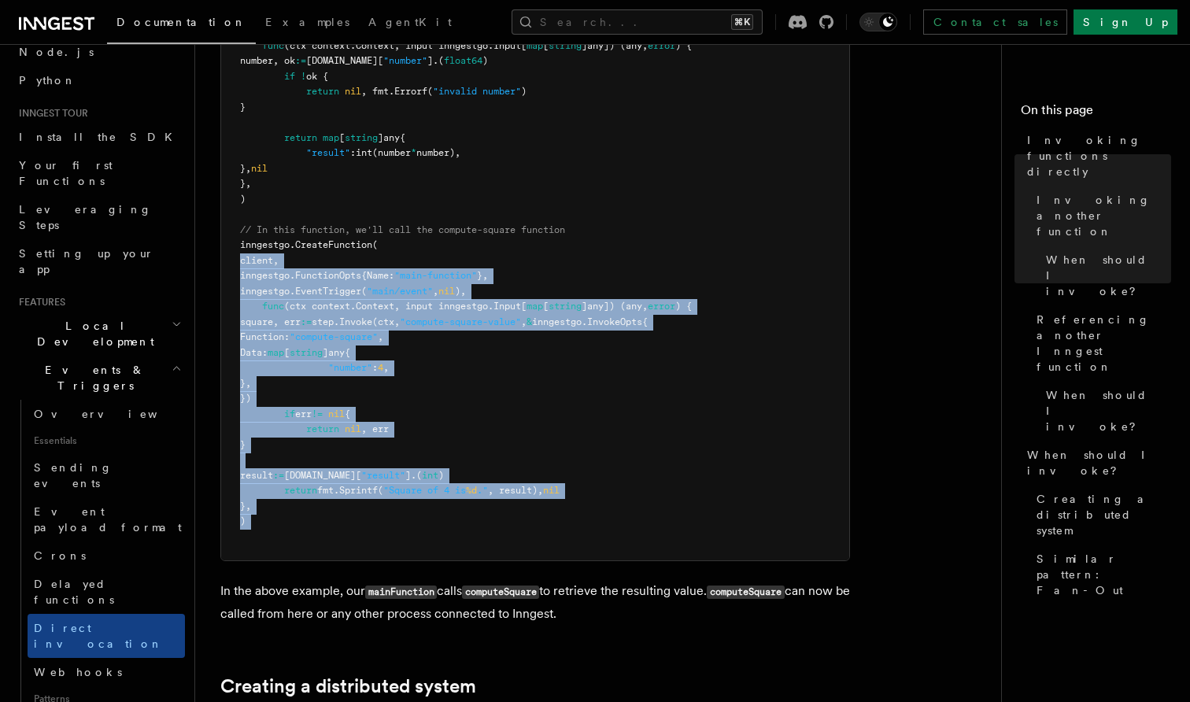
drag, startPoint x: 253, startPoint y: 516, endPoint x: 235, endPoint y: 240, distance: 276.1
click at [235, 240] on pre "import ( "context" "fmt" "github.com/inngest/inngestgo" "github.com/inngest/inn…" at bounding box center [535, 192] width 628 height 738
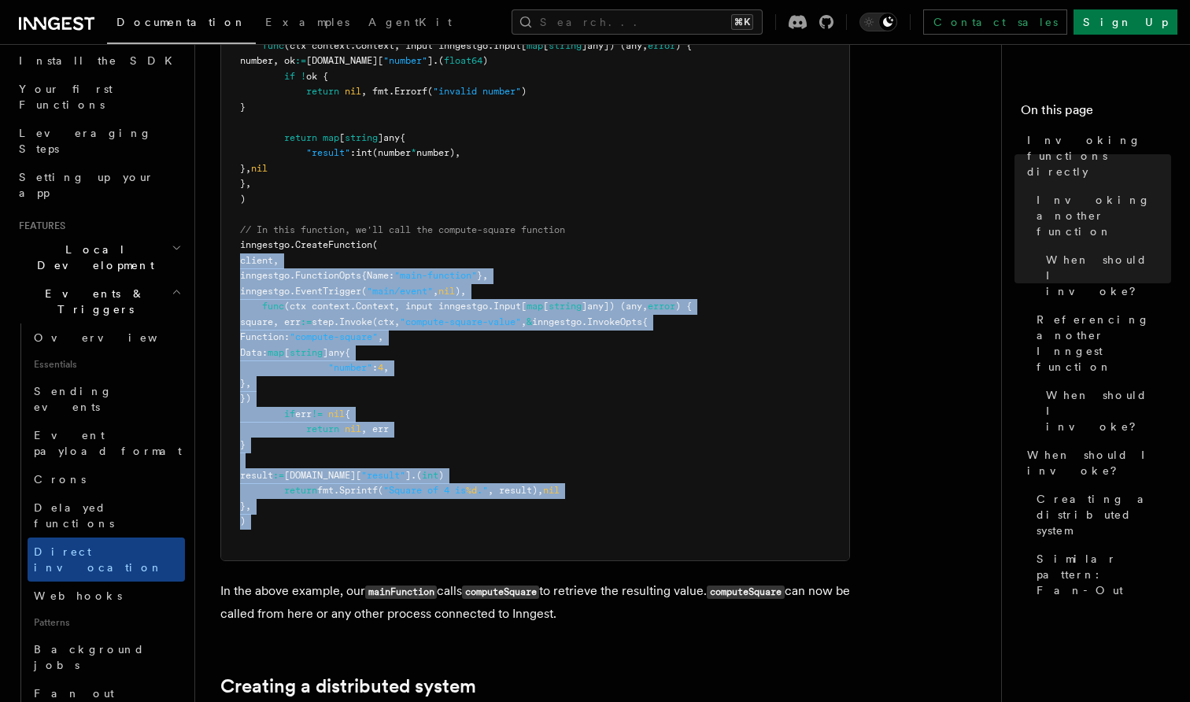
click at [589, 268] on pre "import ( "context" "fmt" "github.com/inngest/inngestgo" "github.com/inngest/inn…" at bounding box center [535, 192] width 628 height 738
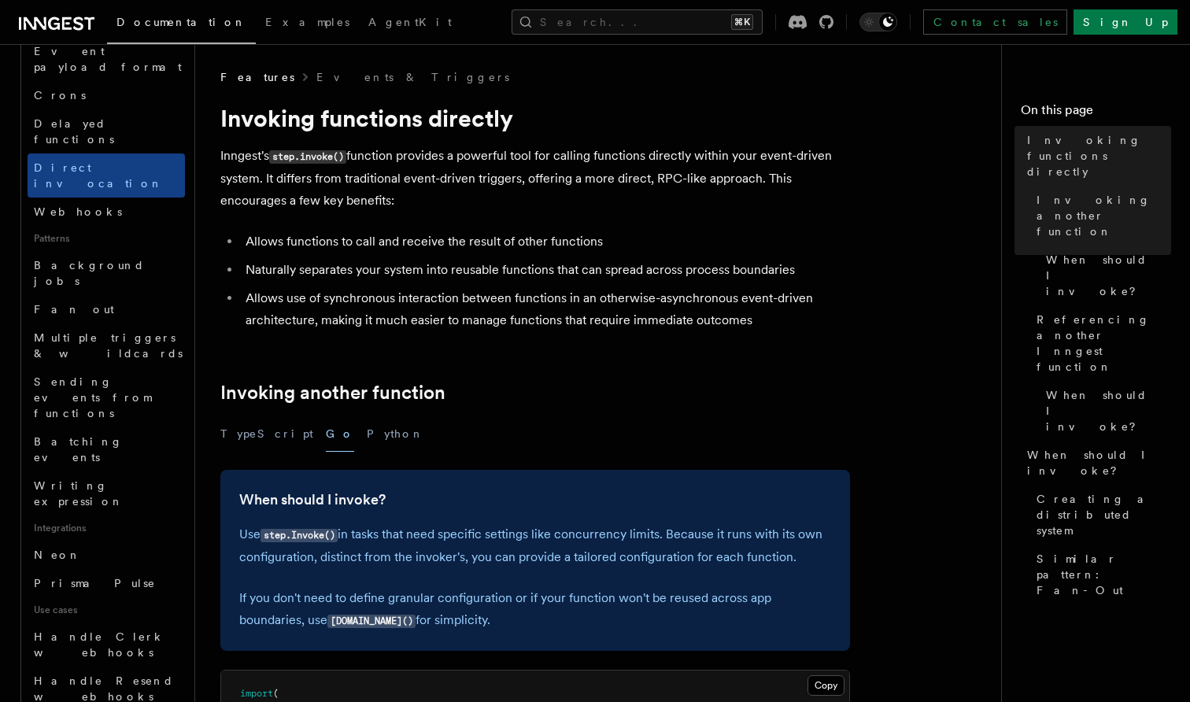
scroll to position [146, 0]
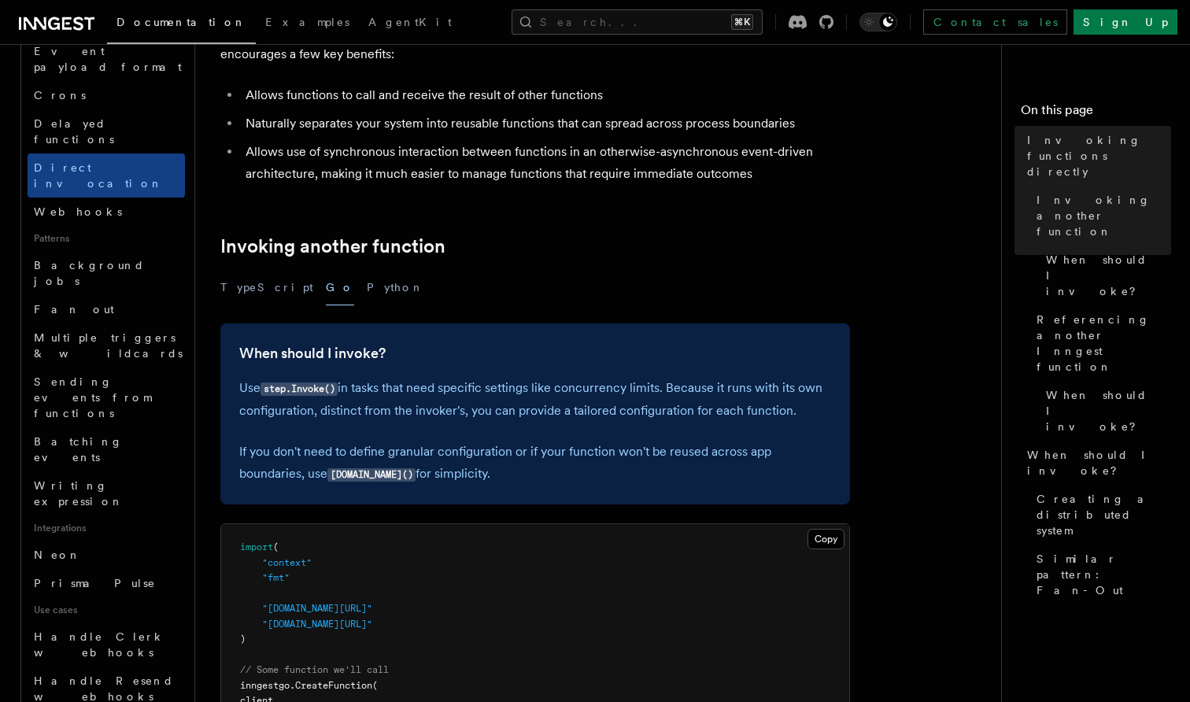
click at [396, 401] on p "Use step.Invoke() in tasks that need specific settings like concurrency limits.…" at bounding box center [535, 399] width 592 height 45
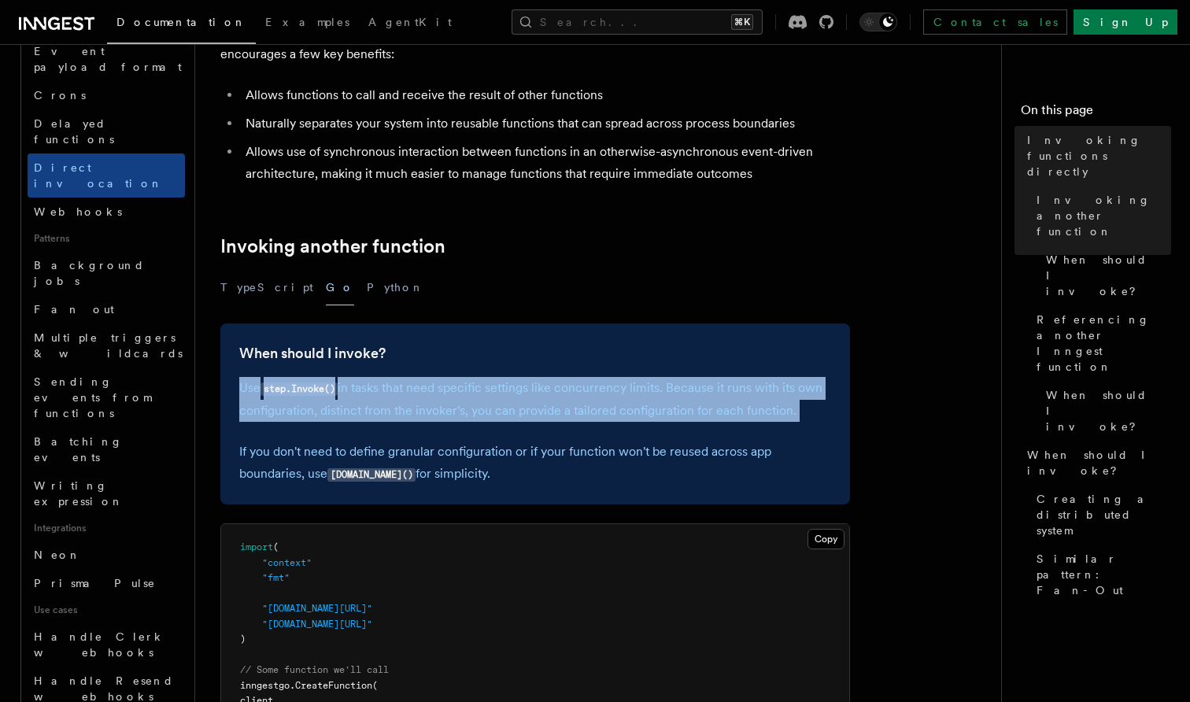
click at [396, 401] on p "Use step.Invoke() in tasks that need specific settings like concurrency limits.…" at bounding box center [535, 399] width 592 height 45
click at [444, 401] on p "Use step.Invoke() in tasks that need specific settings like concurrency limits.…" at bounding box center [535, 399] width 592 height 45
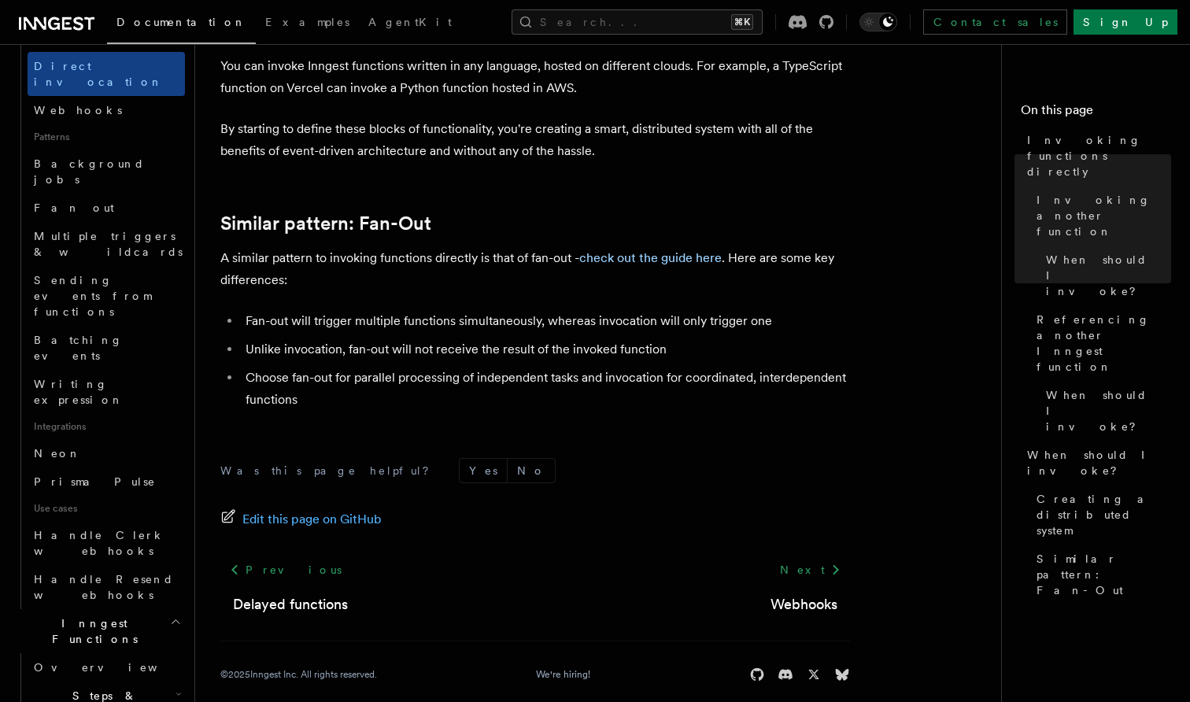
scroll to position [722, 0]
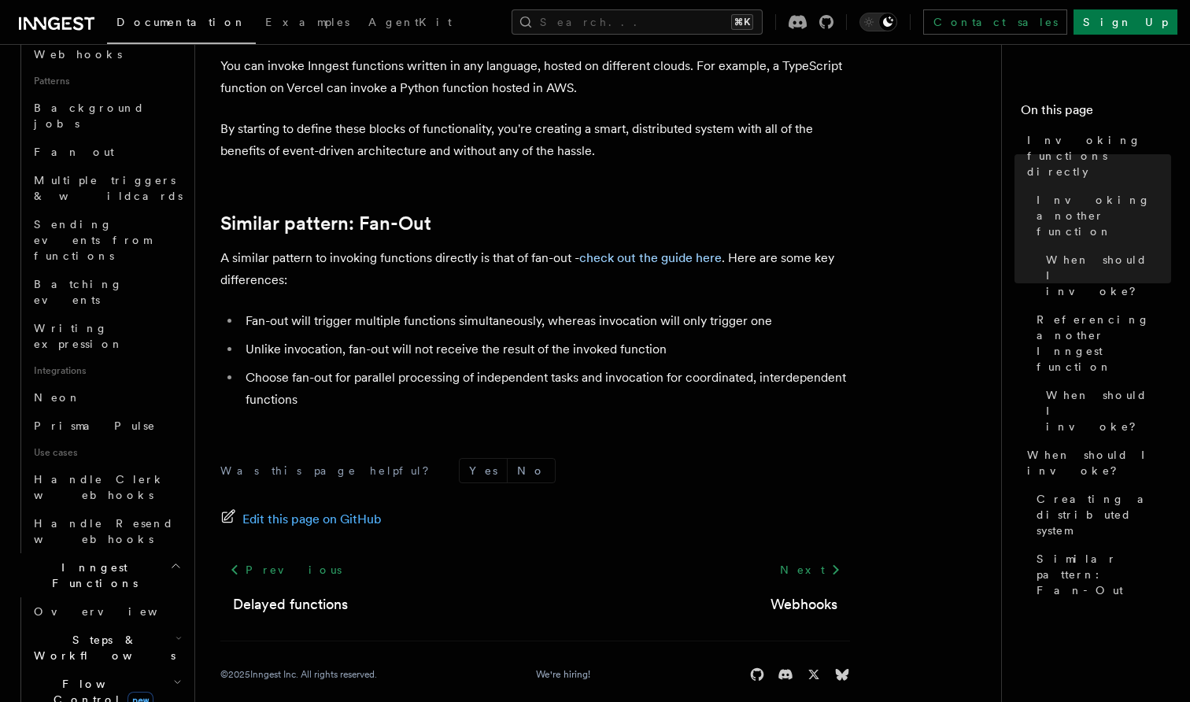
click at [169, 670] on h2 "Flow Control new" at bounding box center [106, 692] width 157 height 44
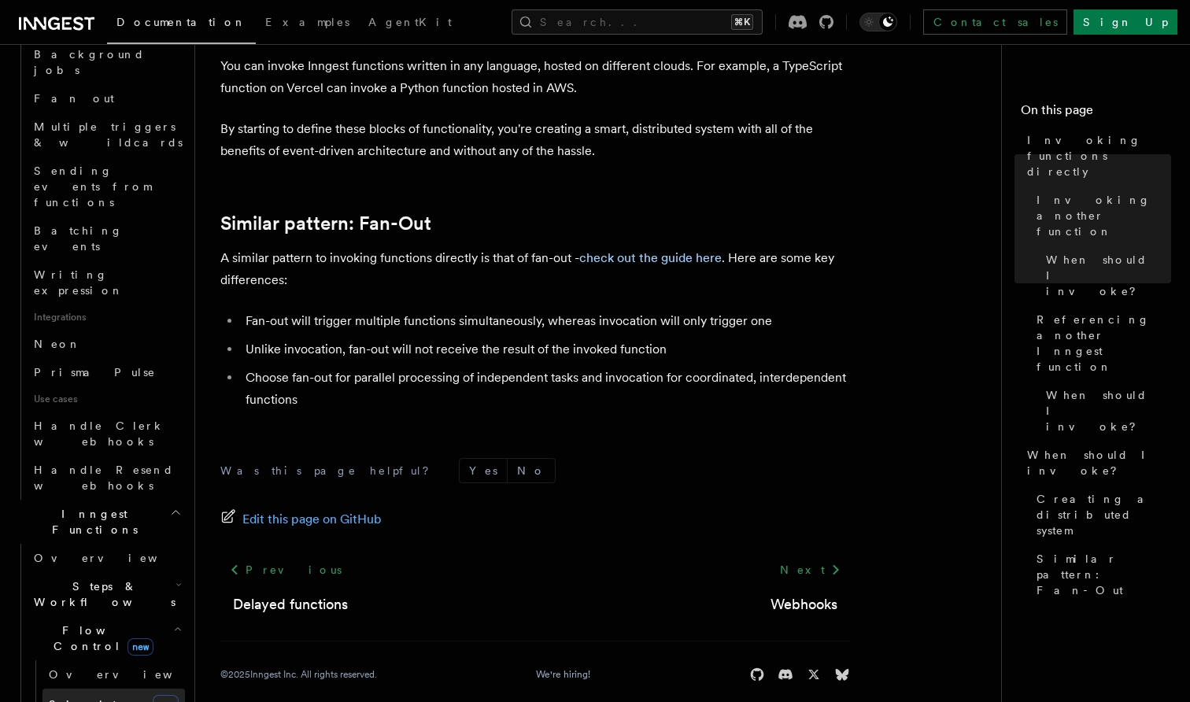
click at [113, 689] on link "Singleton new" at bounding box center [114, 704] width 143 height 31
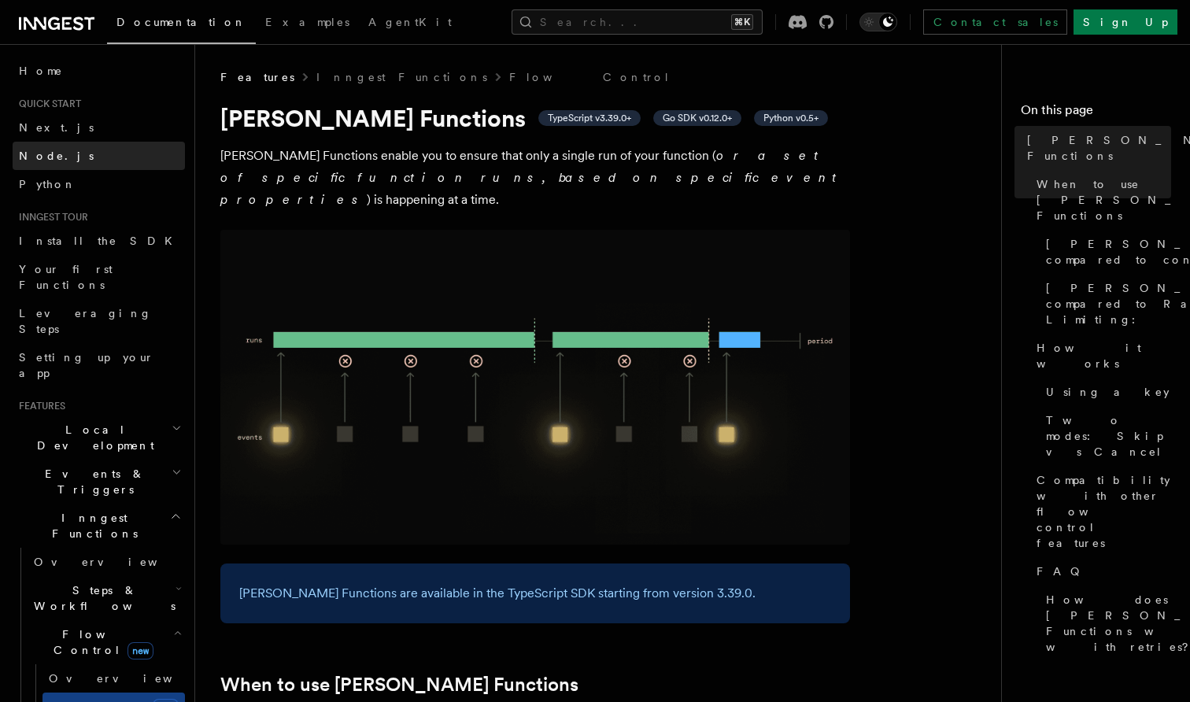
click at [67, 168] on link "Node.js" at bounding box center [99, 156] width 172 height 28
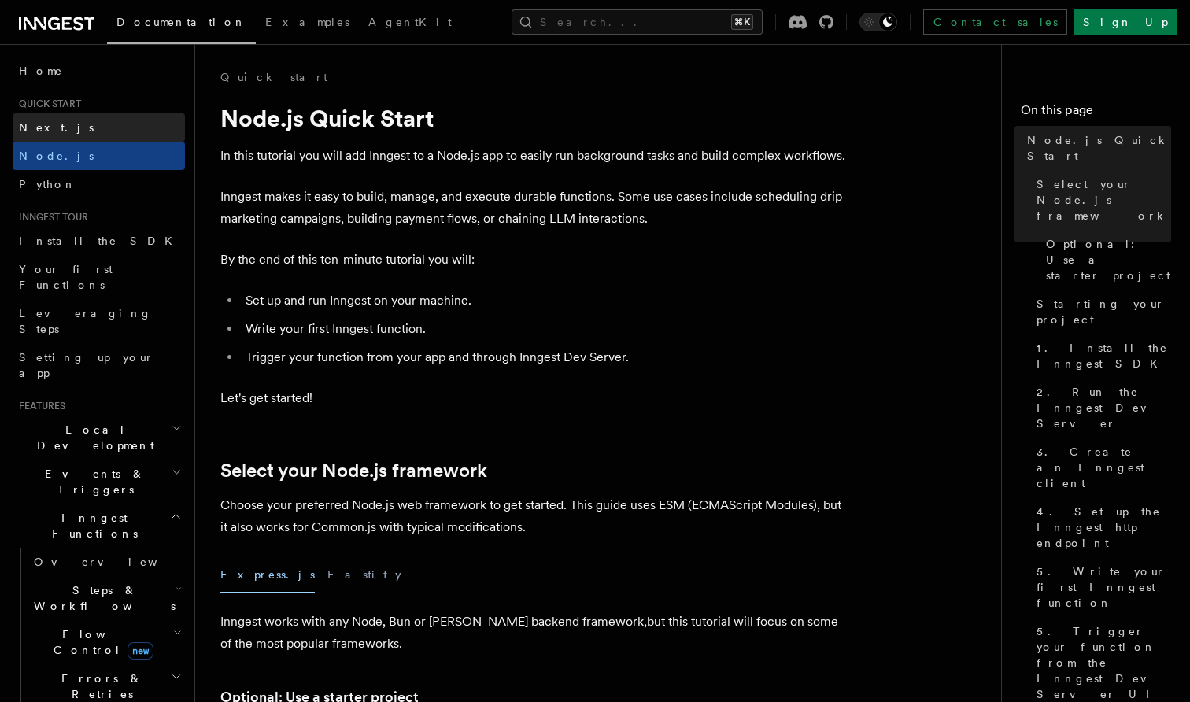
click at [91, 137] on link "Next.js" at bounding box center [99, 127] width 172 height 28
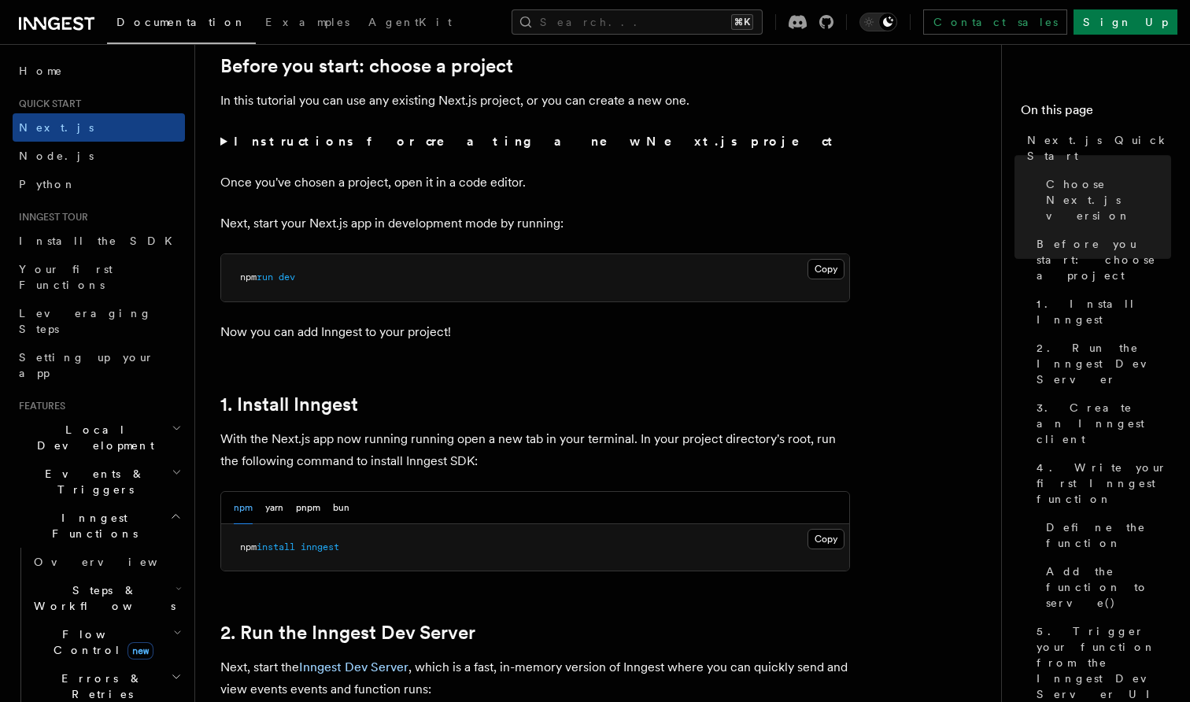
scroll to position [562, 0]
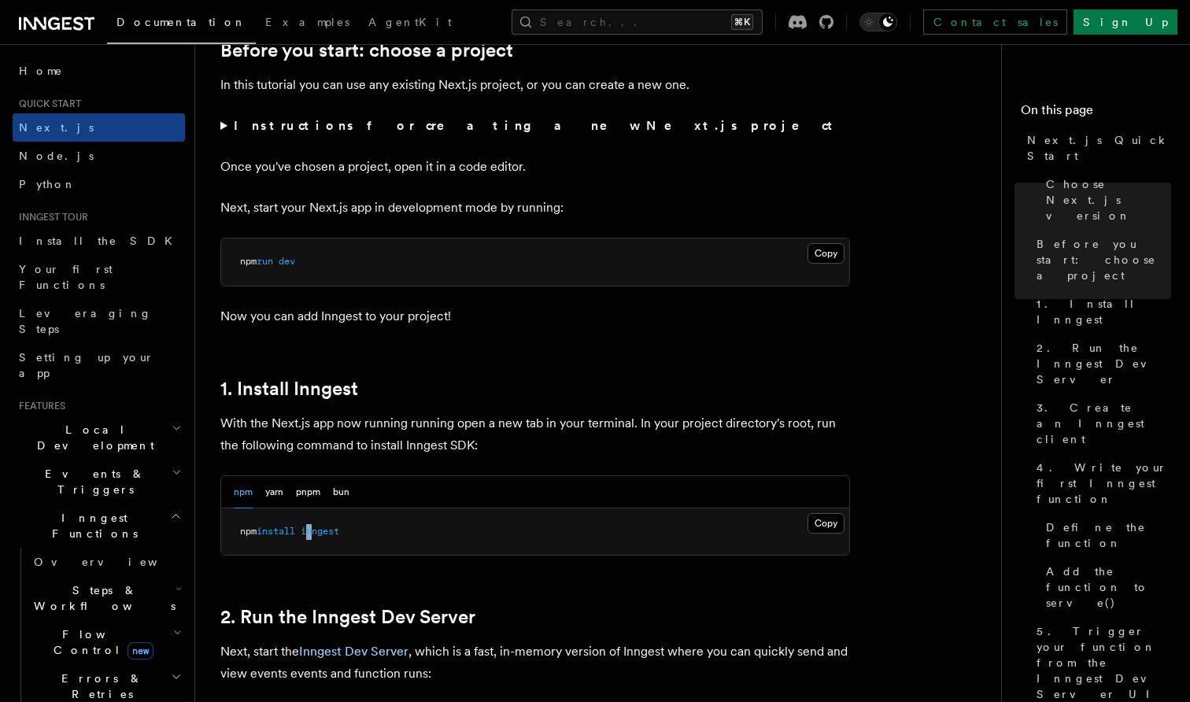
click at [317, 531] on span "inngest" at bounding box center [320, 531] width 39 height 11
click at [316, 493] on button "pnpm" at bounding box center [308, 492] width 24 height 32
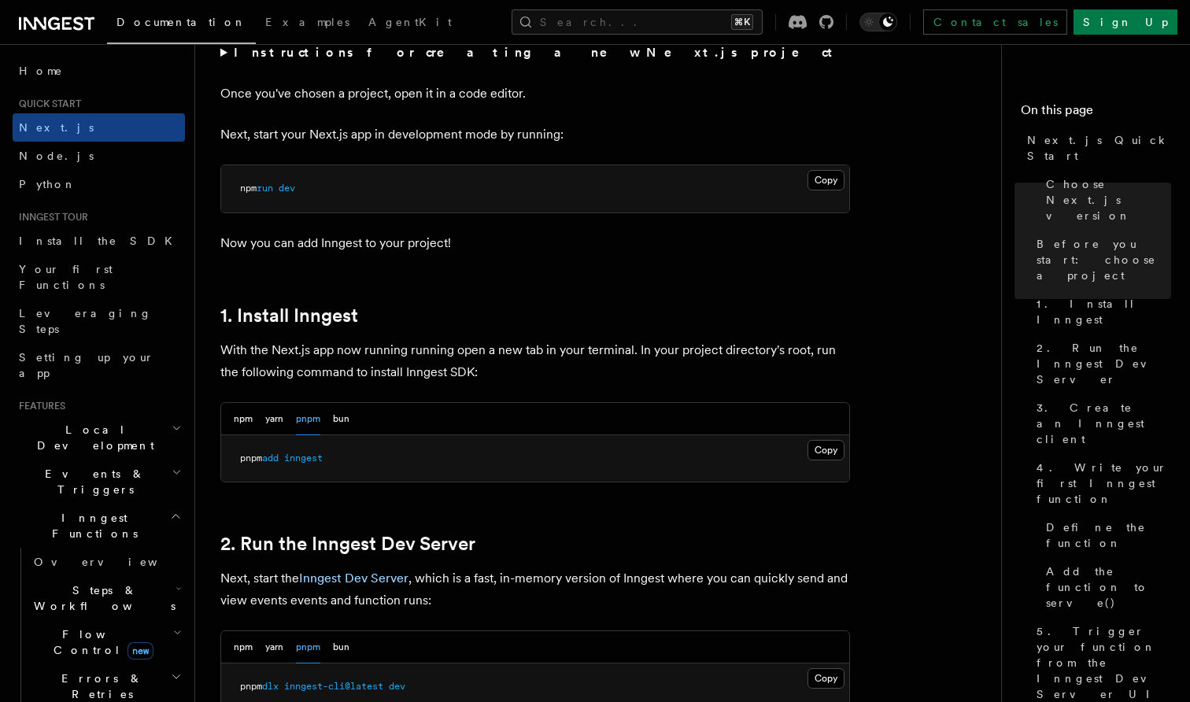
scroll to position [642, 0]
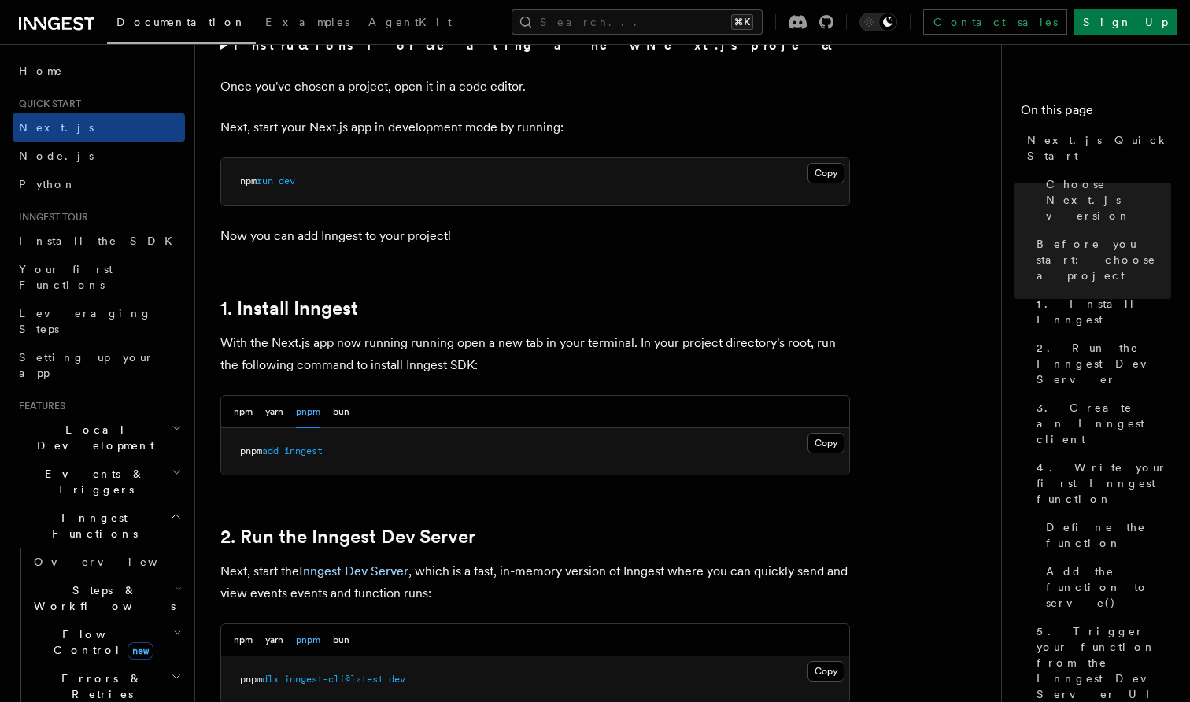
click at [244, 442] on pre "pnpm add inngest" at bounding box center [535, 451] width 628 height 47
copy article "pnpm add inngest"
click at [305, 456] on pre "pnpm add inngest" at bounding box center [535, 451] width 628 height 47
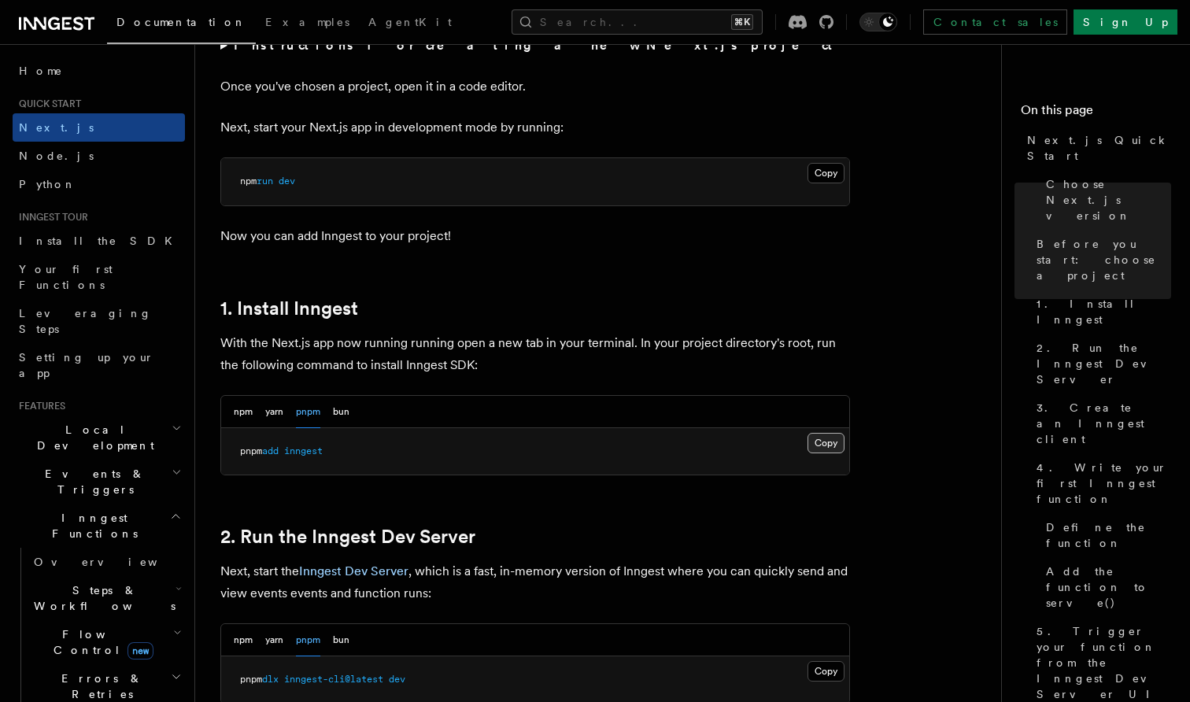
click at [831, 439] on button "Copy Copied" at bounding box center [826, 443] width 37 height 20
click at [262, 448] on span "pnpm" at bounding box center [251, 451] width 22 height 11
copy article "pnpm add inngest"
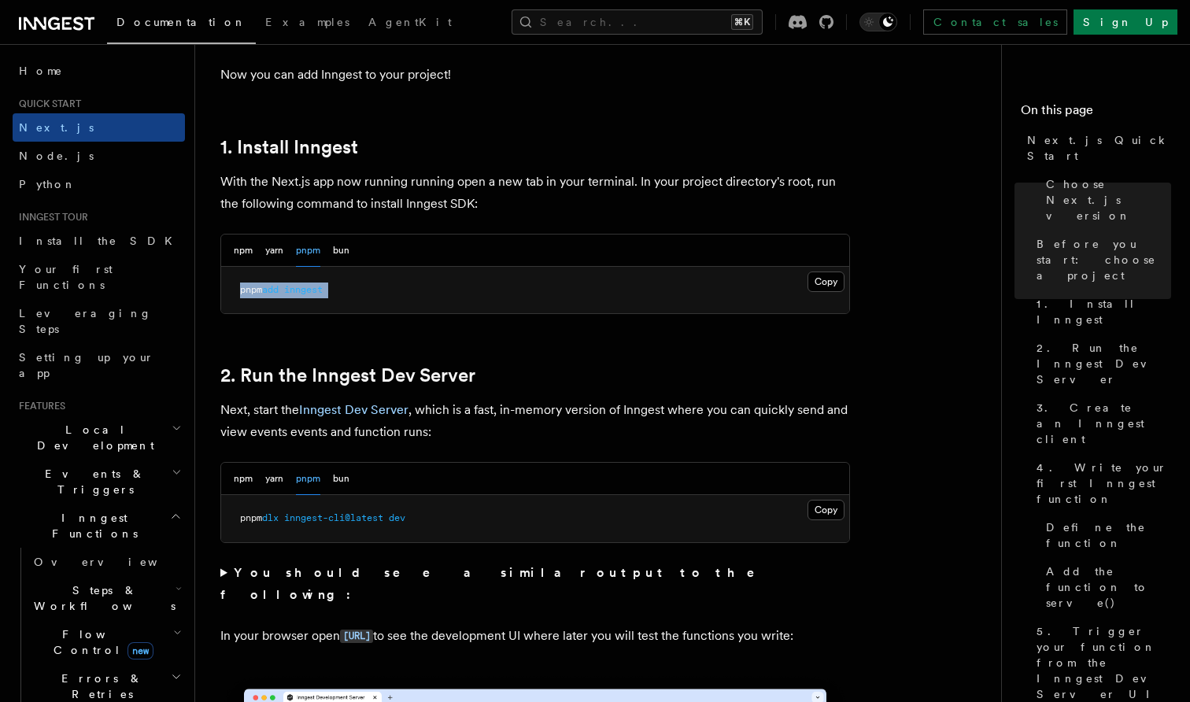
scroll to position [820, 0]
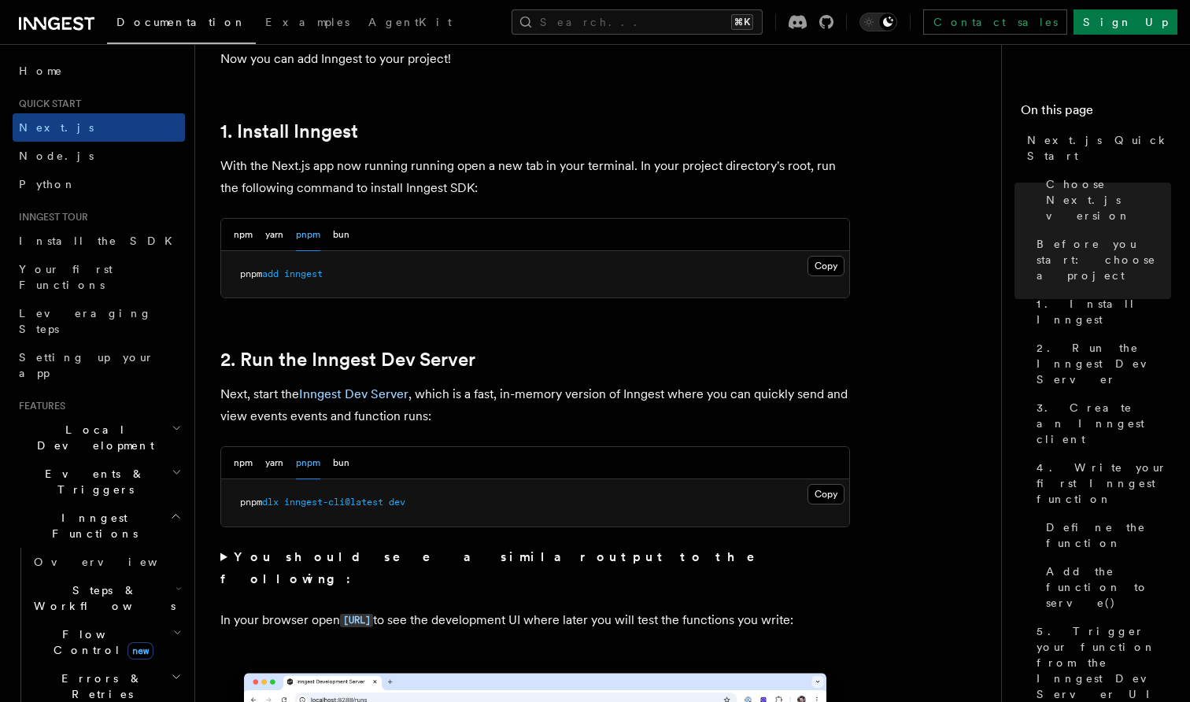
click at [287, 508] on pre "pnpm dlx inngest-cli@latest dev" at bounding box center [535, 502] width 628 height 47
copy div "pnpm dlx inngest-cli@latest dev"
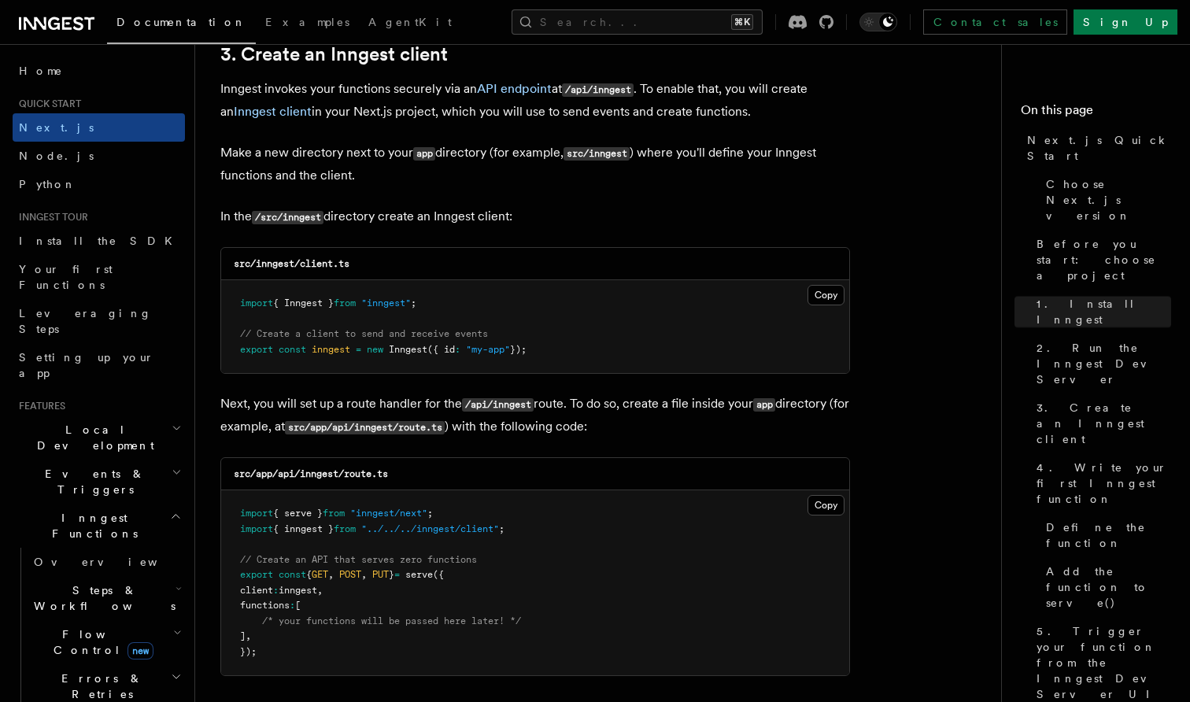
scroll to position [1879, 0]
click at [838, 297] on button "Copy Copied" at bounding box center [826, 295] width 37 height 20
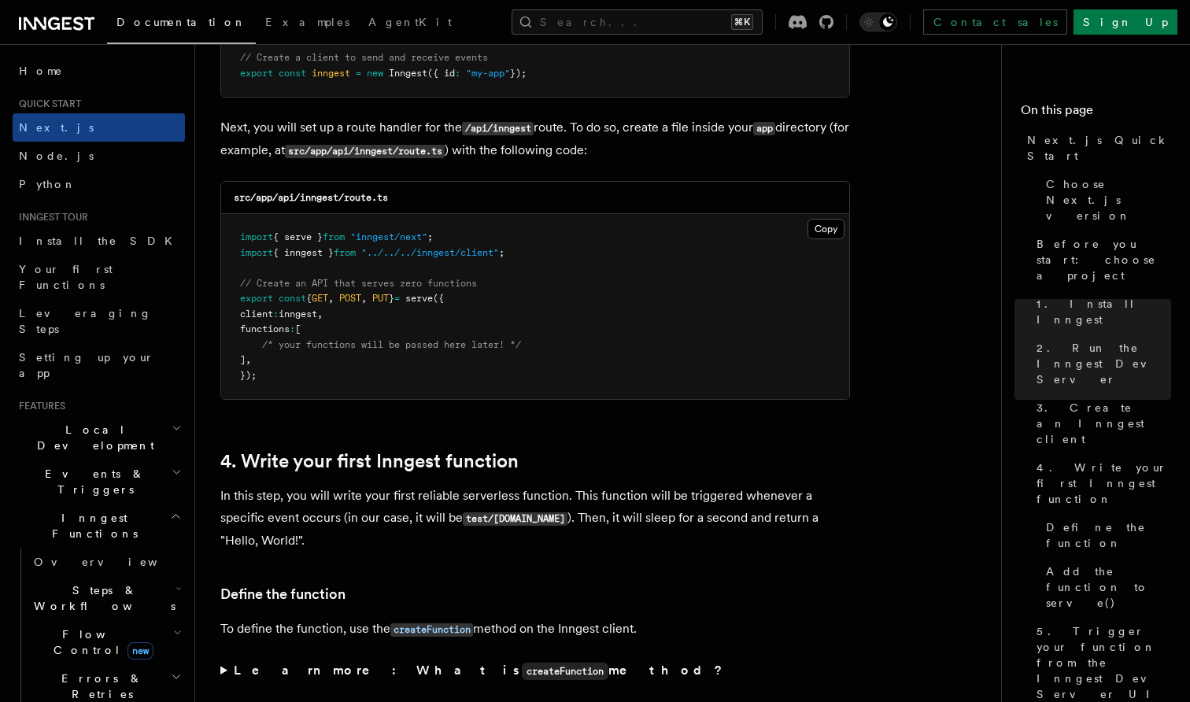
scroll to position [2156, 0]
click at [822, 230] on button "Copy Copied" at bounding box center [826, 229] width 37 height 20
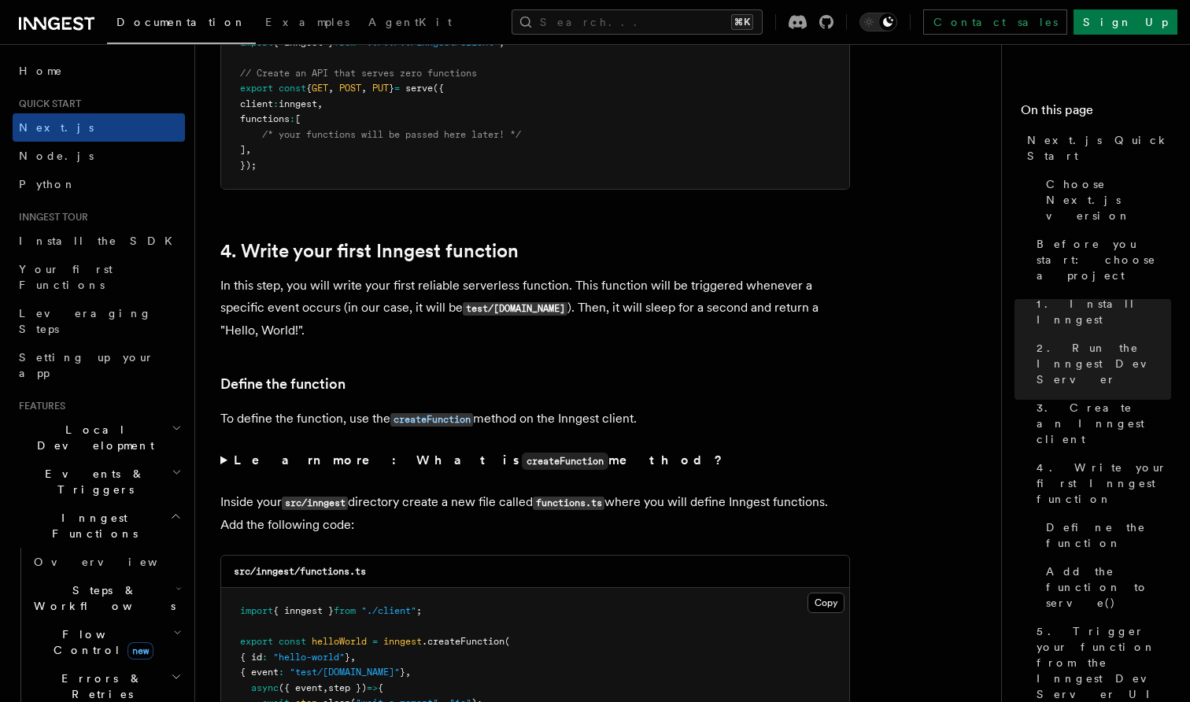
scroll to position [2510, 0]
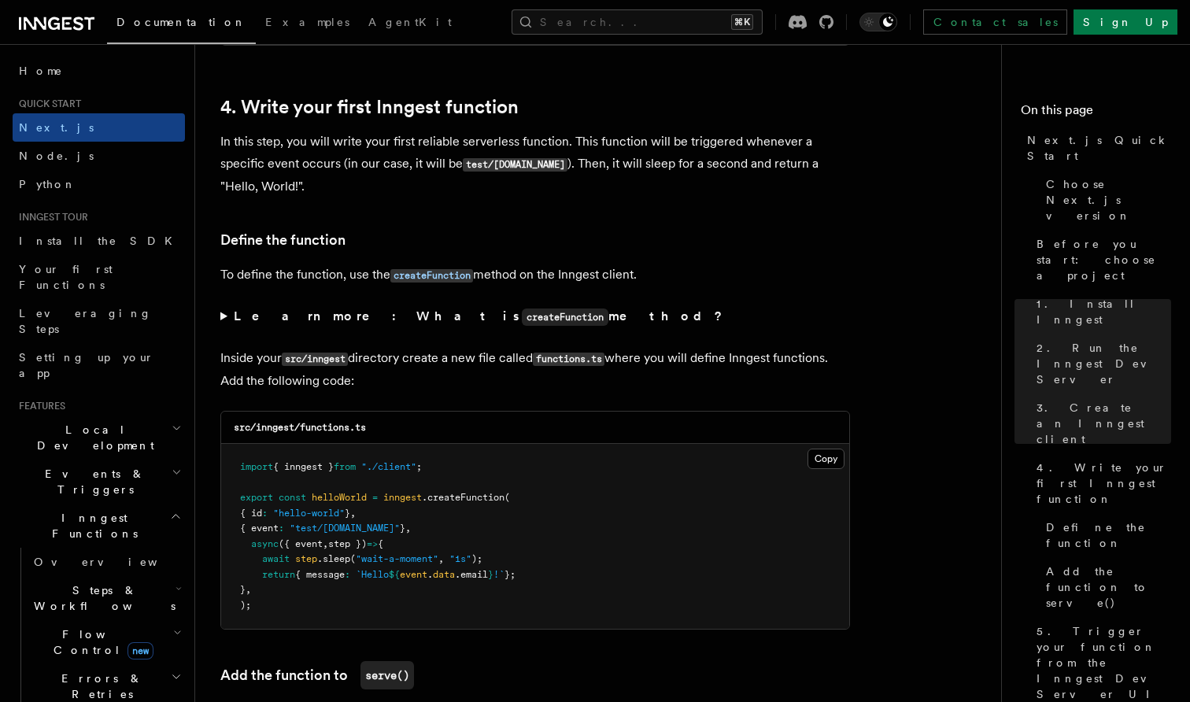
drag, startPoint x: 360, startPoint y: 350, endPoint x: 422, endPoint y: 383, distance: 70.1
click at [422, 383] on p "Inside your src/inngest directory create a new file called functions.ts where y…" at bounding box center [535, 369] width 630 height 45
click at [828, 449] on button "Copy Copied" at bounding box center [826, 459] width 37 height 20
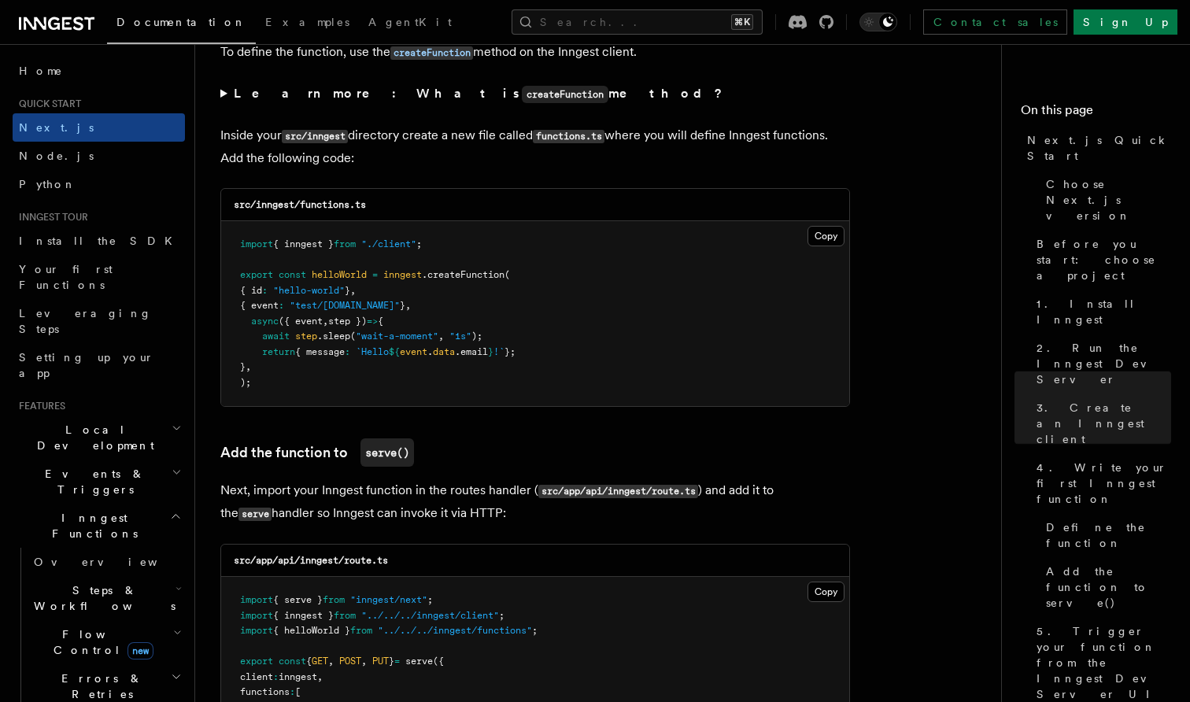
scroll to position [2826, 0]
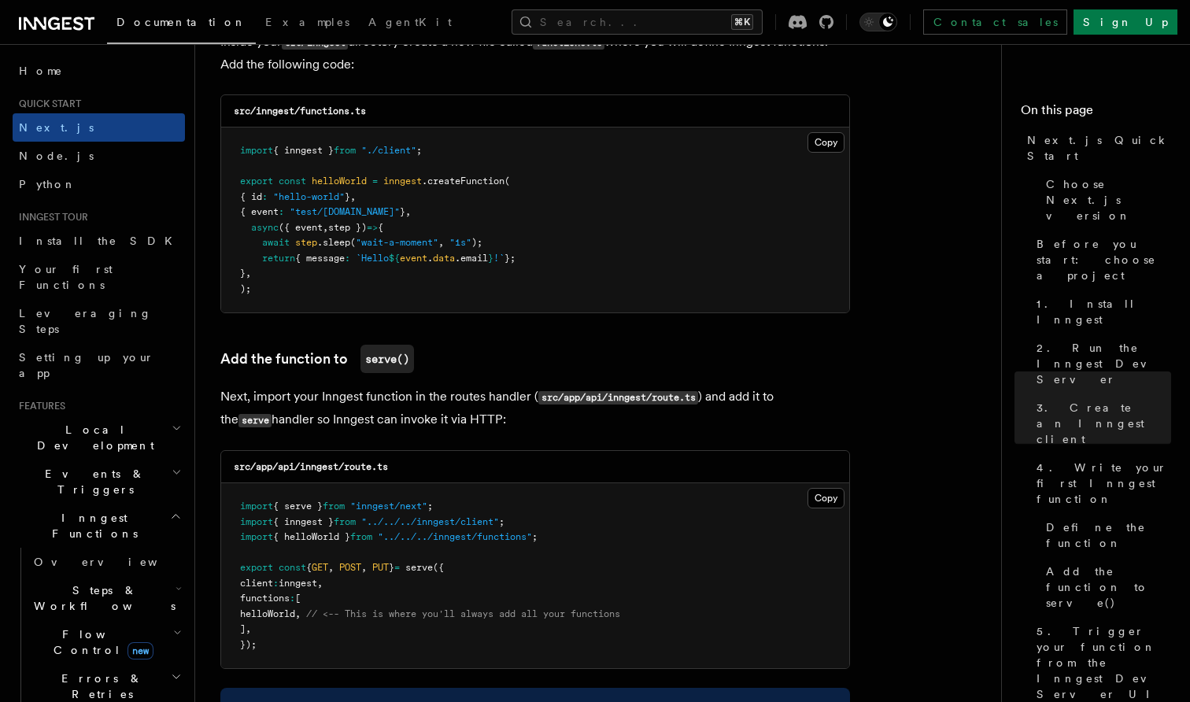
click at [353, 387] on p "Next, import your Inngest function in the routes handler ( src/app/api/inngest/…" at bounding box center [535, 409] width 630 height 46
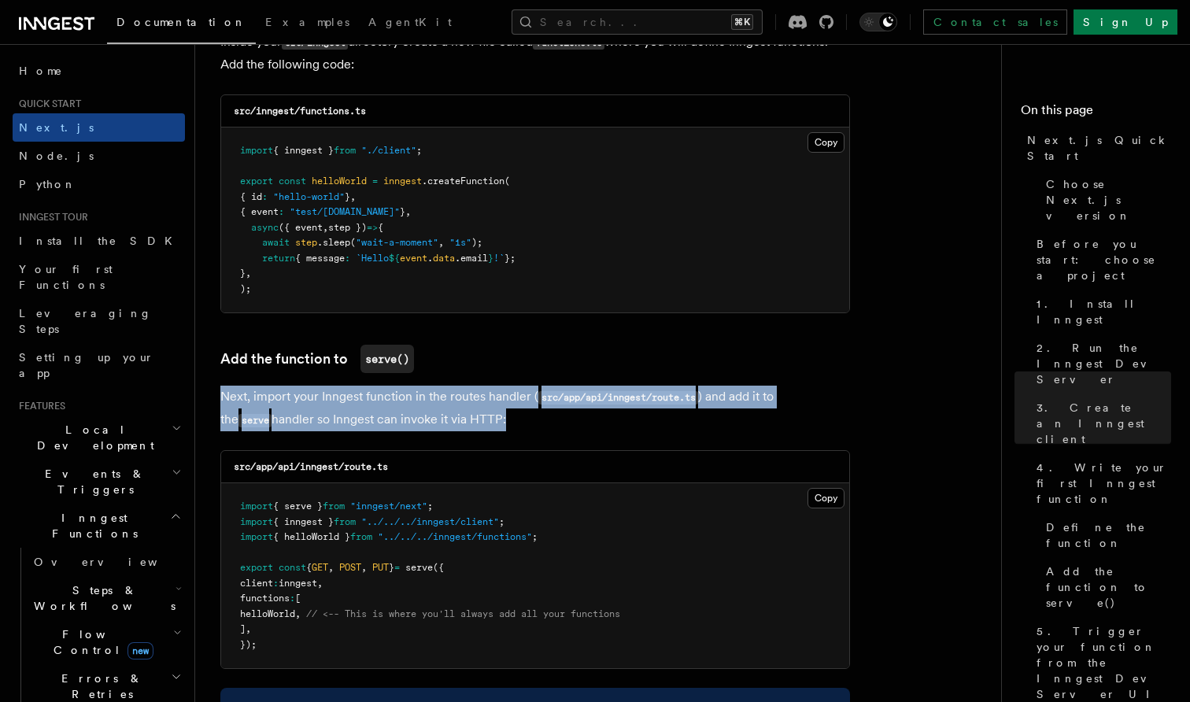
click at [353, 387] on p "Next, import your Inngest function in the routes handler ( src/app/api/inngest/…" at bounding box center [535, 409] width 630 height 46
click at [392, 390] on p "Next, import your Inngest function in the routes handler ( src/app/api/inngest/…" at bounding box center [535, 409] width 630 height 46
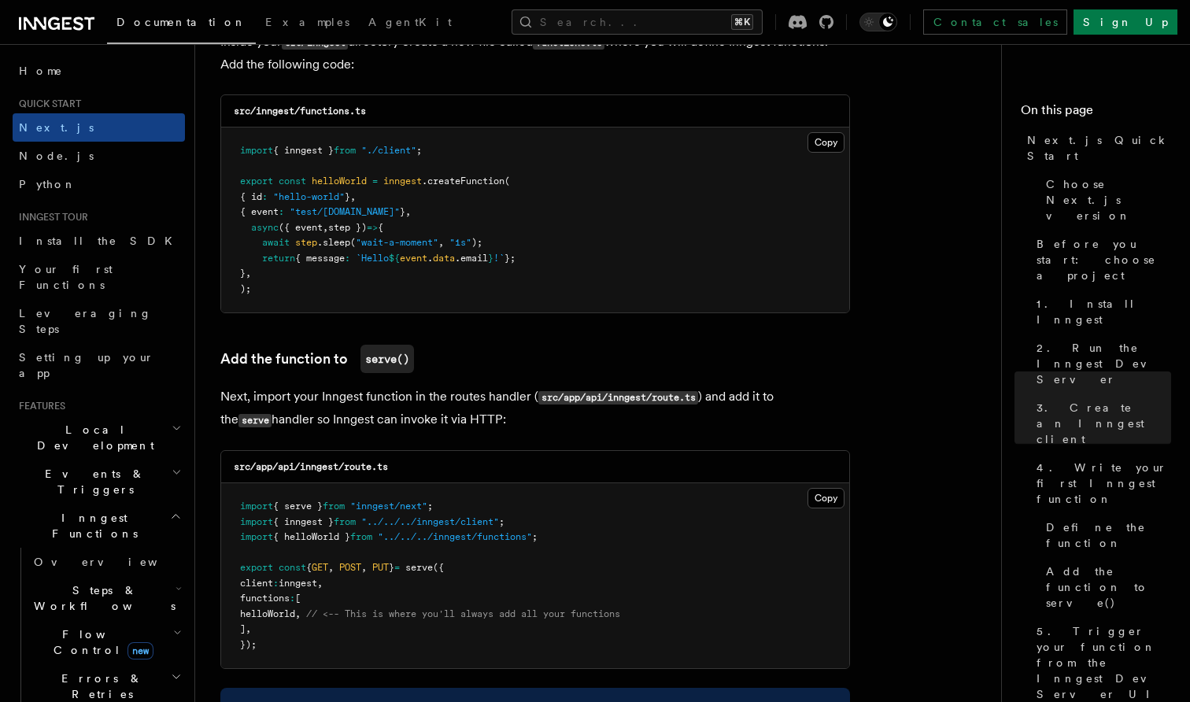
click at [342, 398] on p "Next, import your Inngest function in the routes handler ( src/app/api/inngest/…" at bounding box center [535, 409] width 630 height 46
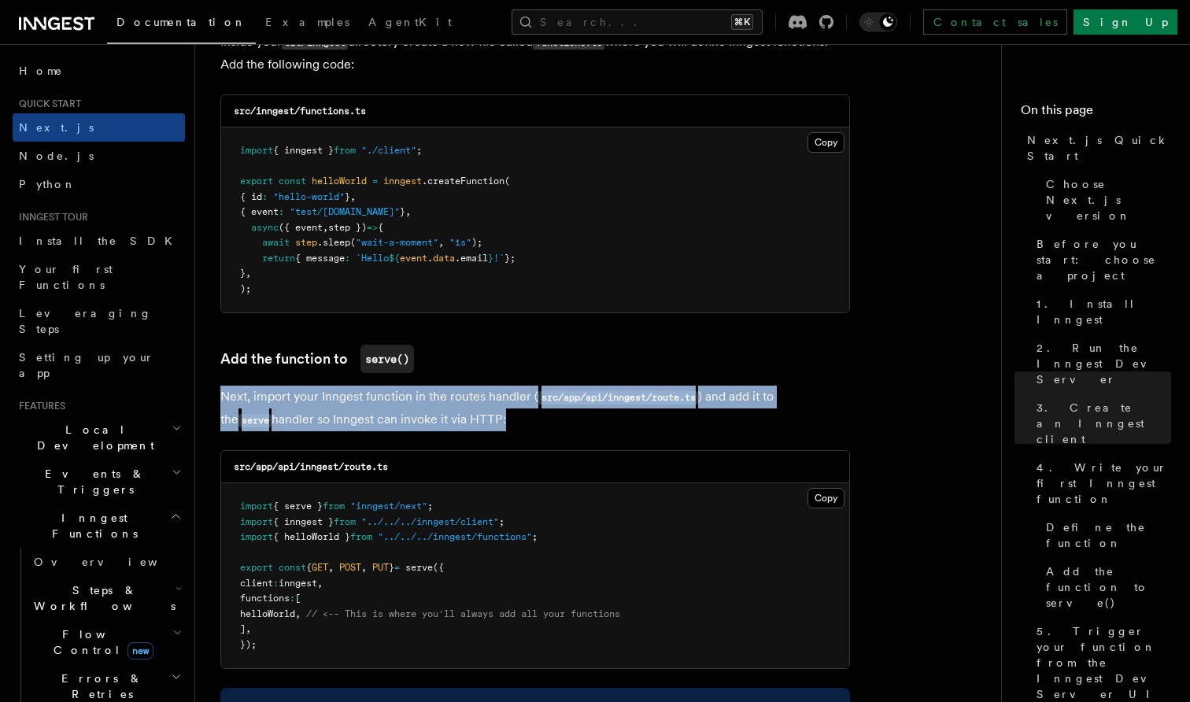
click at [396, 397] on p "Next, import your Inngest function in the routes handler ( src/app/api/inngest/…" at bounding box center [535, 409] width 630 height 46
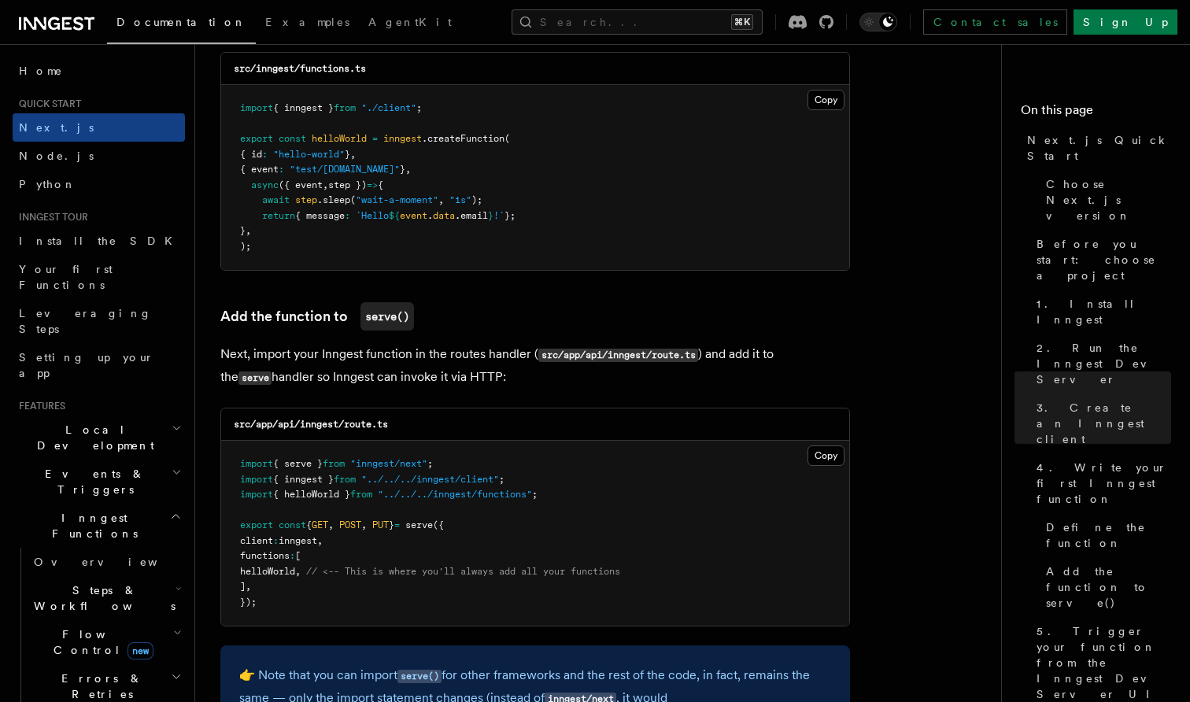
scroll to position [2885, 0]
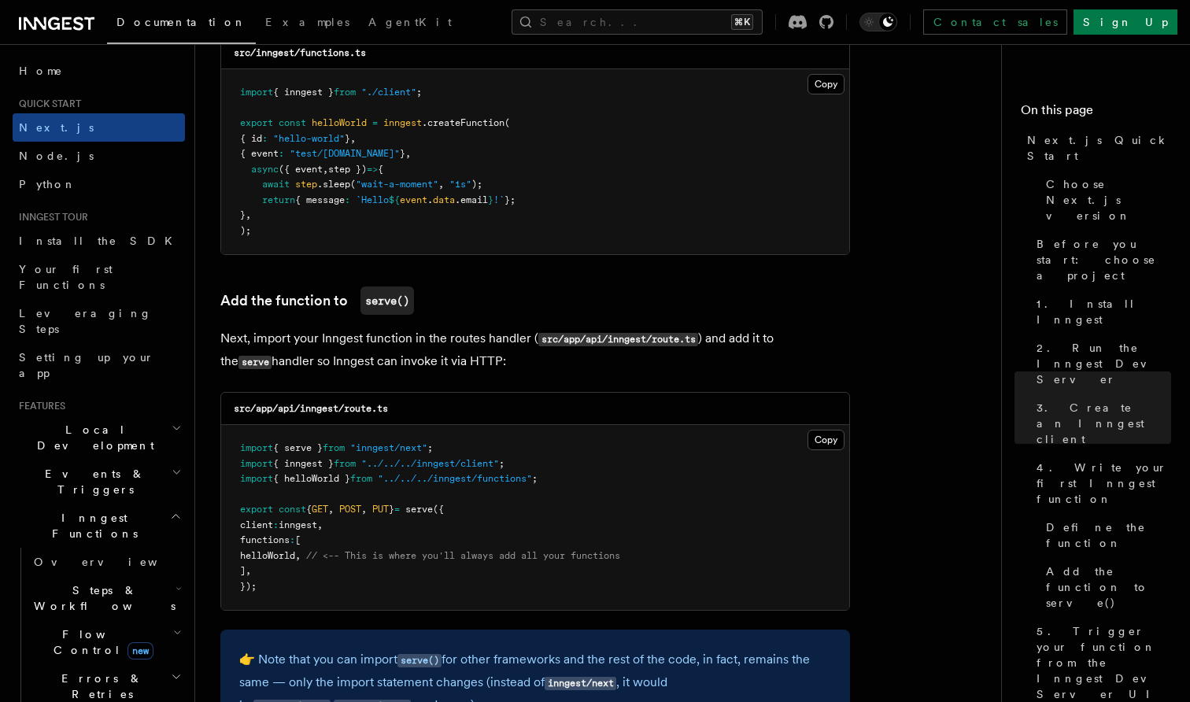
click at [295, 342] on p "Next, import your Inngest function in the routes handler ( src/app/api/inngest/…" at bounding box center [535, 351] width 630 height 46
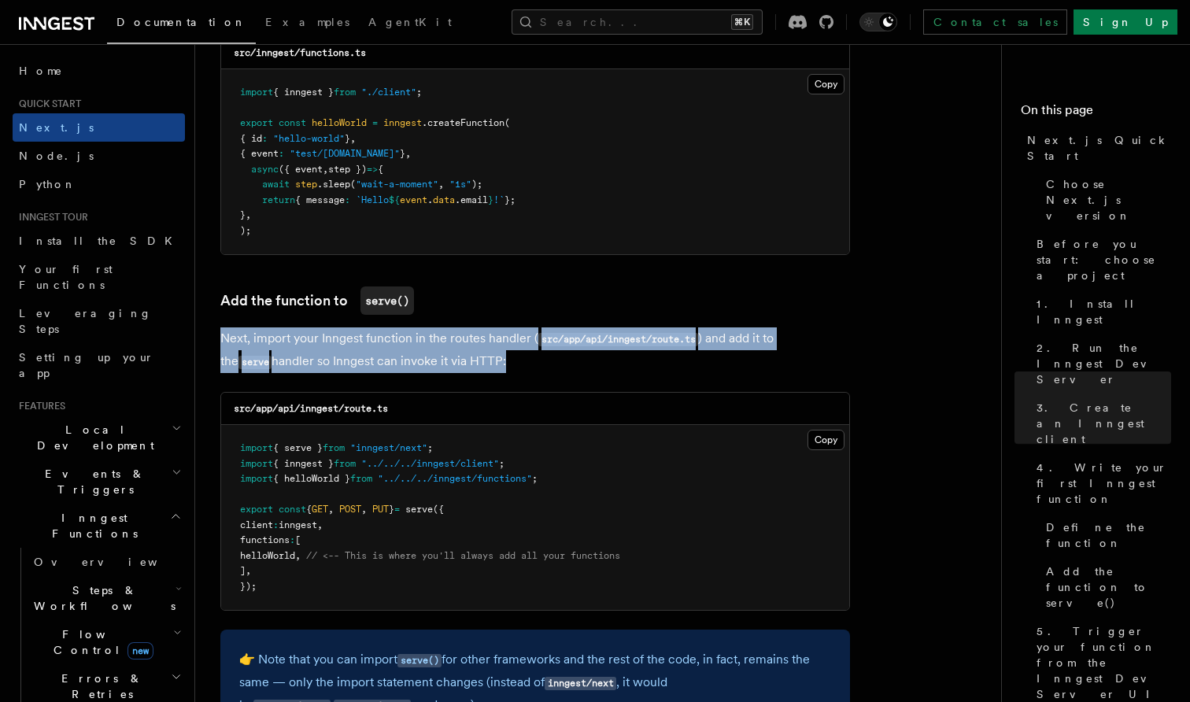
click at [295, 342] on p "Next, import your Inngest function in the routes handler ( src/app/api/inngest/…" at bounding box center [535, 351] width 630 height 46
click at [329, 337] on p "Next, import your Inngest function in the routes handler ( src/app/api/inngest/…" at bounding box center [535, 351] width 630 height 46
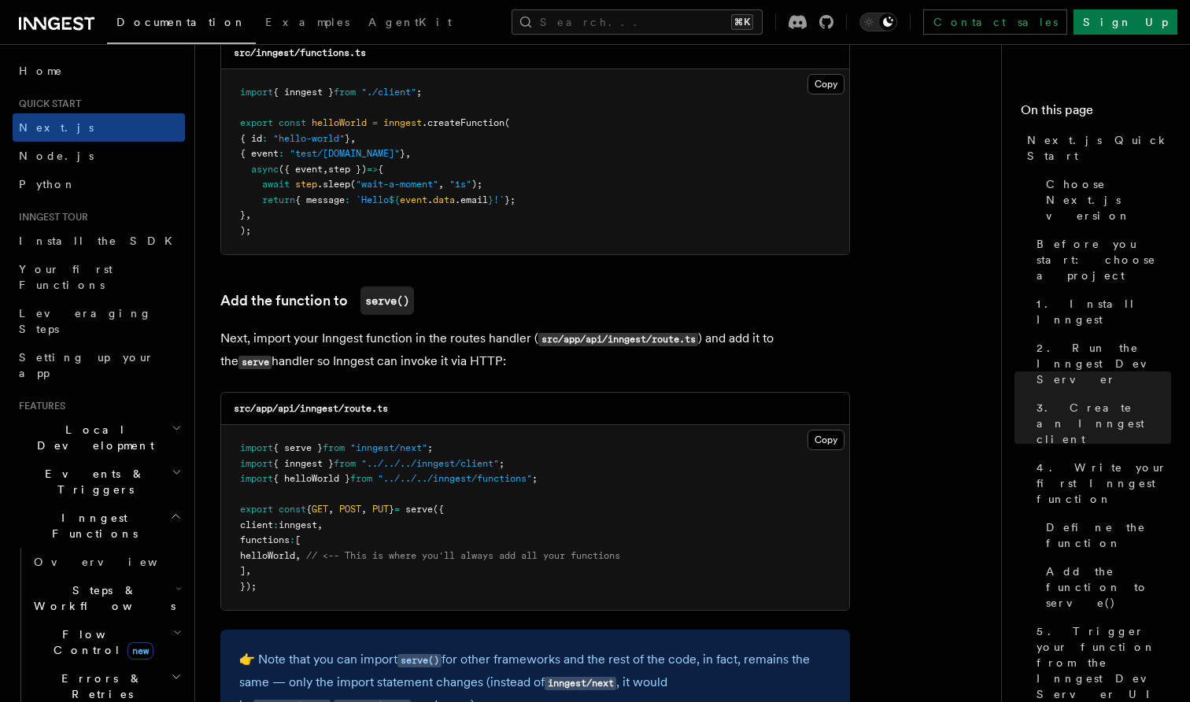
scroll to position [2921, 0]
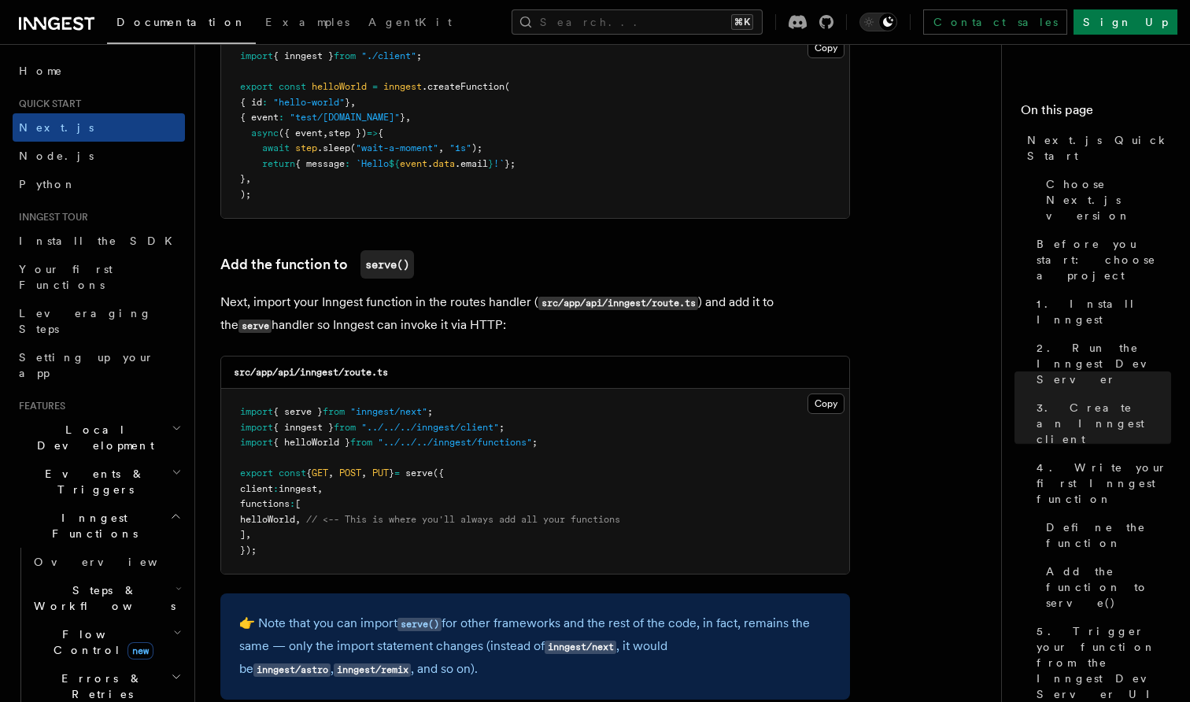
drag, startPoint x: 261, startPoint y: 504, endPoint x: 322, endPoint y: 504, distance: 60.6
click at [322, 514] on span "helloWorld , // <-- This is where you'll always add all your functions" at bounding box center [430, 519] width 380 height 11
copy span "helloWorld"
click at [305, 422] on span "{ inngest }" at bounding box center [303, 427] width 61 height 11
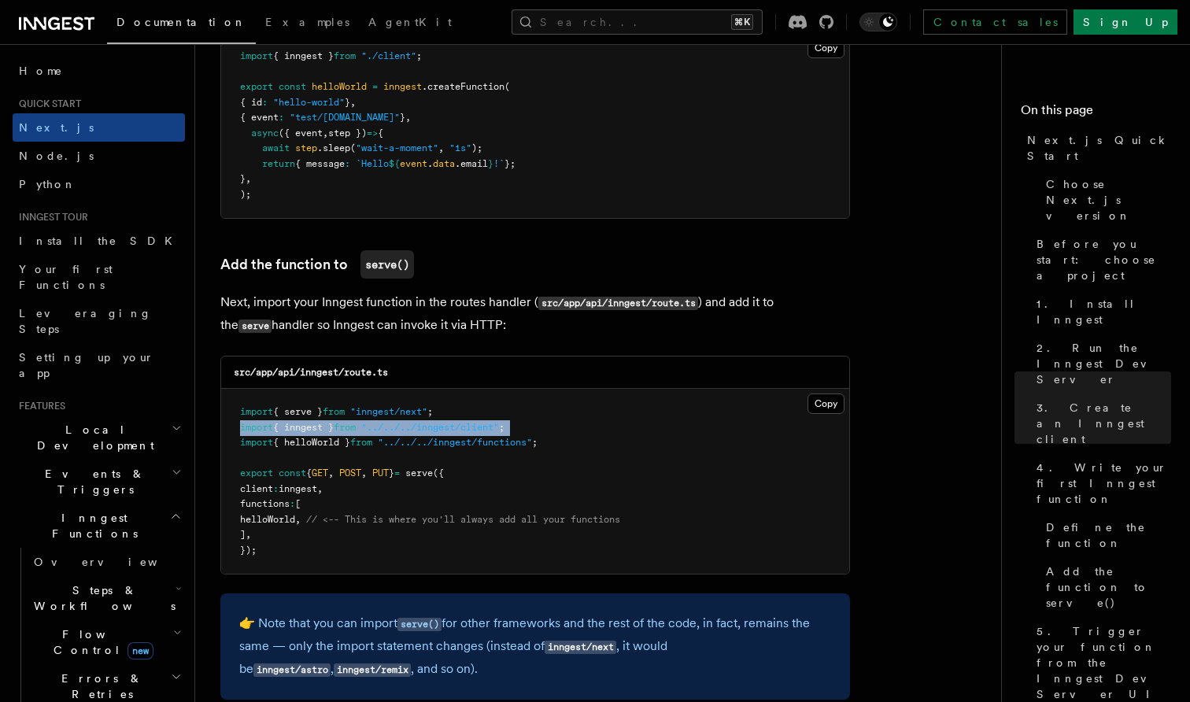
click at [305, 422] on span "{ inngest }" at bounding box center [303, 427] width 61 height 11
click at [314, 437] on span "{ helloWorld }" at bounding box center [311, 442] width 77 height 11
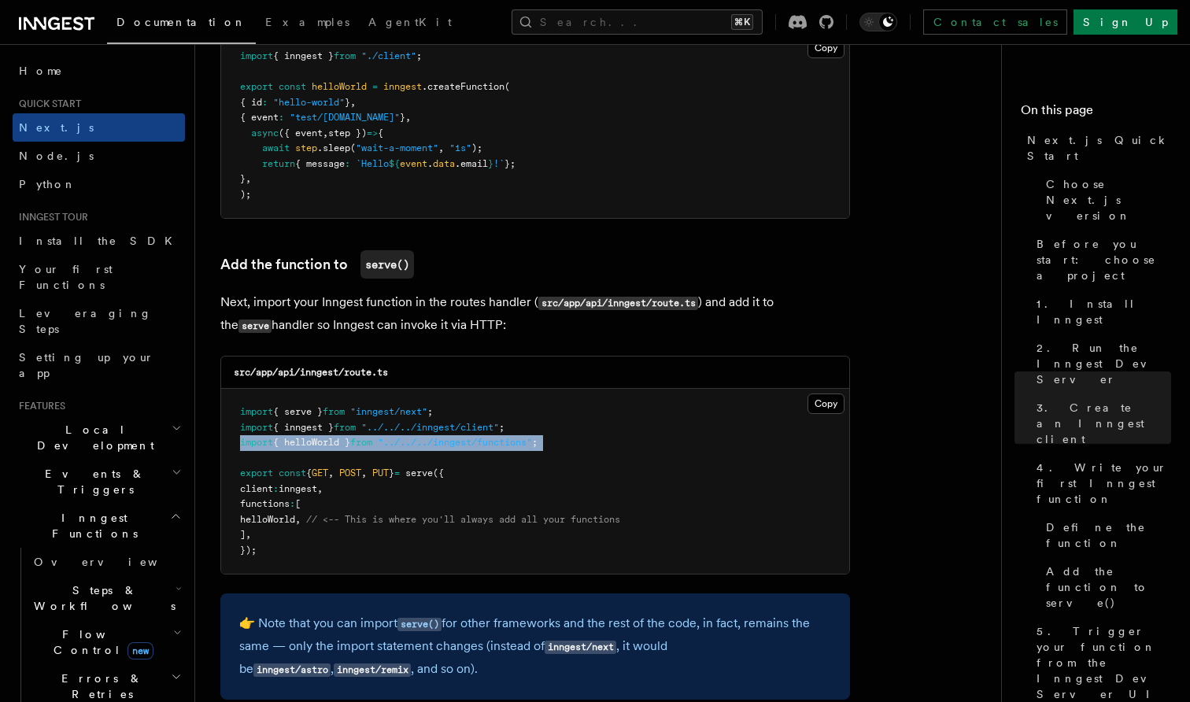
click at [314, 437] on span "{ helloWorld }" at bounding box center [311, 442] width 77 height 11
click at [342, 437] on span "{ helloWorld }" at bounding box center [311, 442] width 77 height 11
click at [350, 437] on span "{ helloWorld }" at bounding box center [311, 442] width 77 height 11
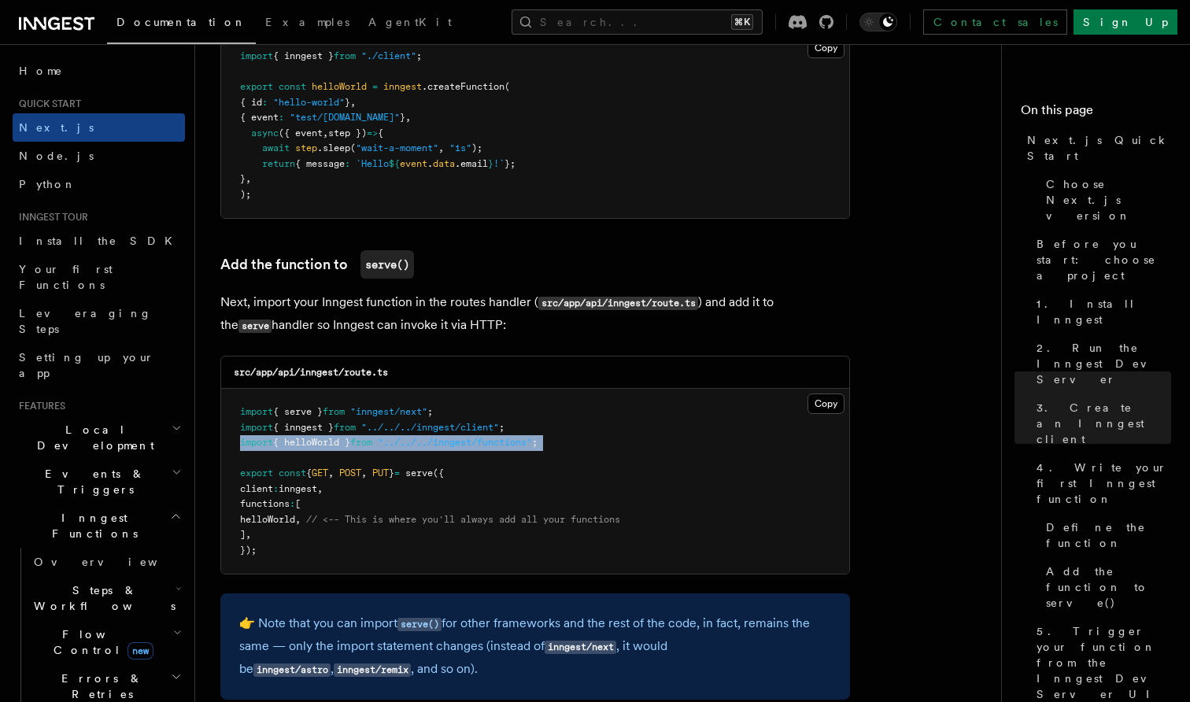
copy code "import { helloWorld } from "../../../inngest/functions" ;"
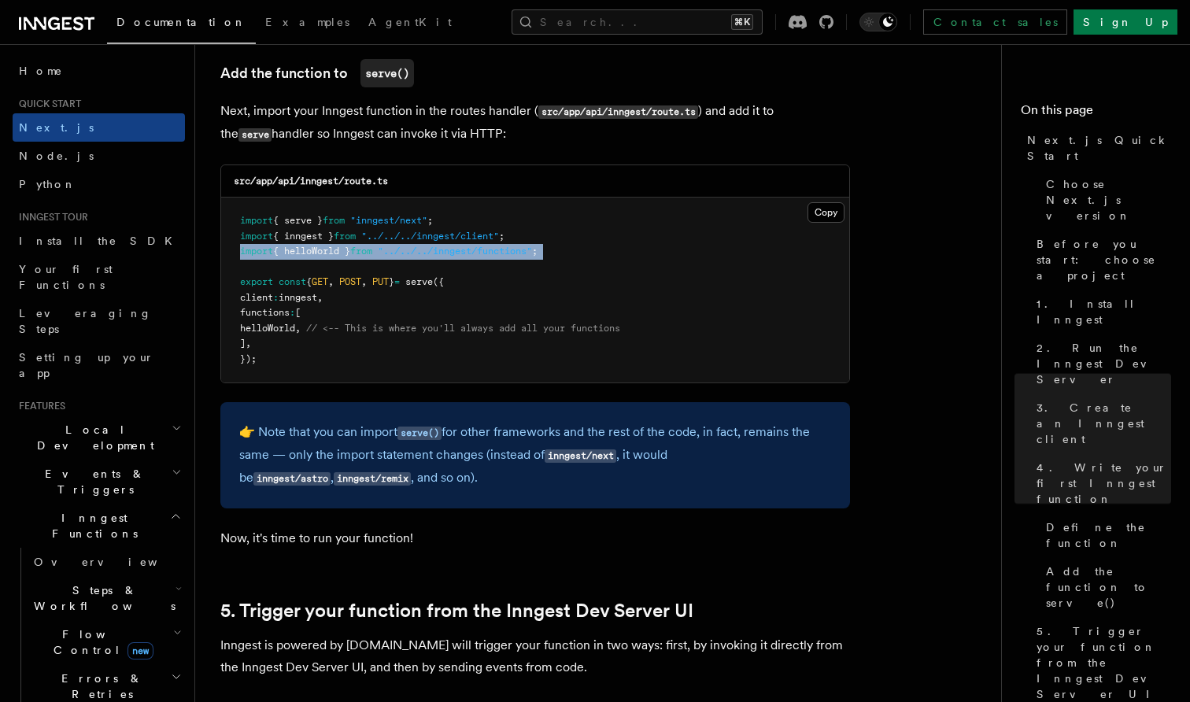
scroll to position [3114, 0]
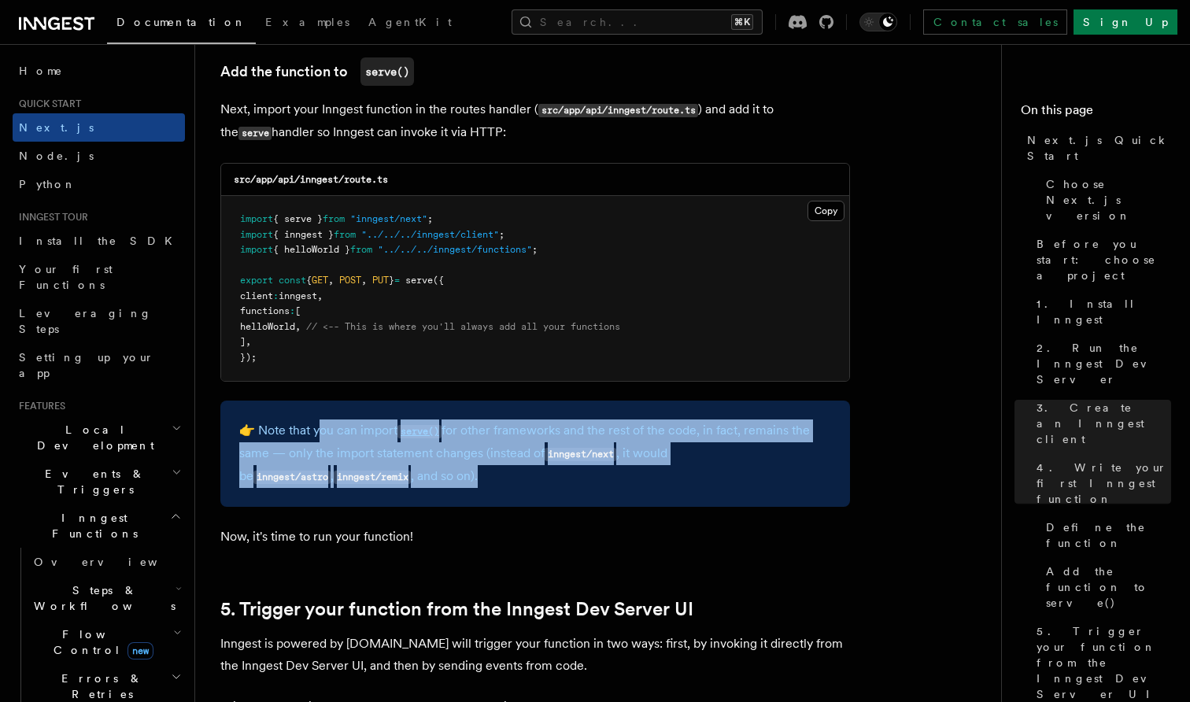
drag, startPoint x: 409, startPoint y: 468, endPoint x: 326, endPoint y: 419, distance: 96.0
click at [326, 420] on p "👉 Note that you can import serve() for other frameworks and the rest of the cod…" at bounding box center [535, 454] width 592 height 68
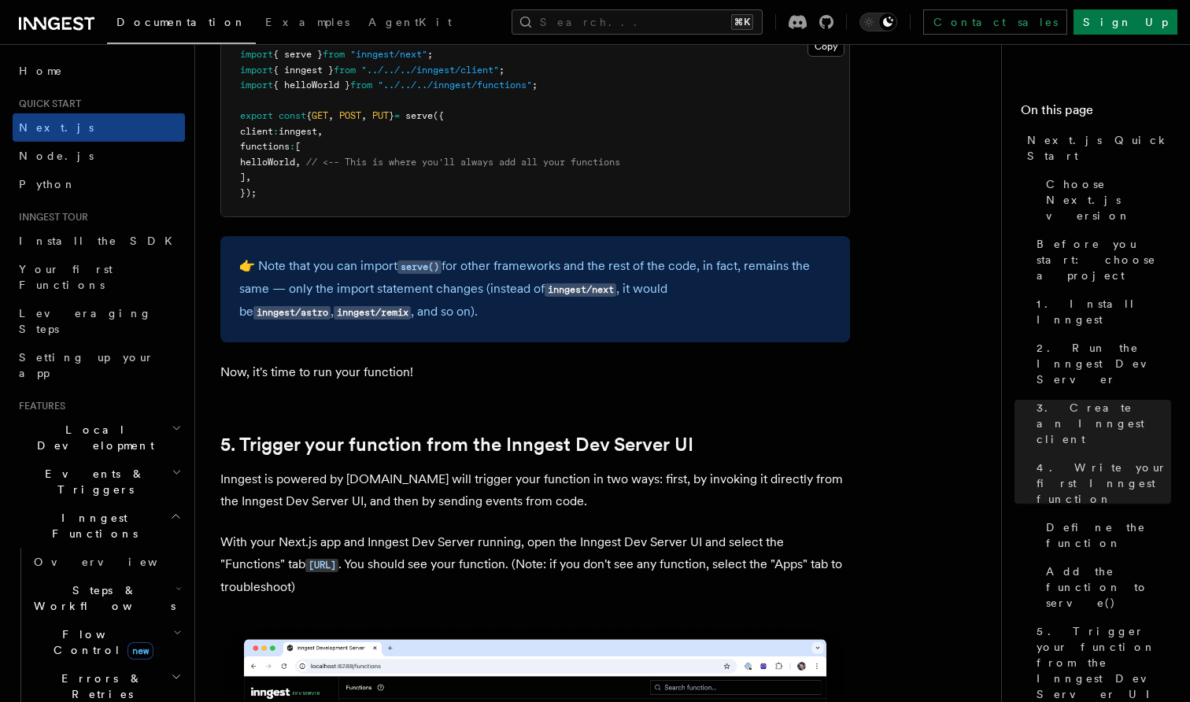
scroll to position [3289, 0]
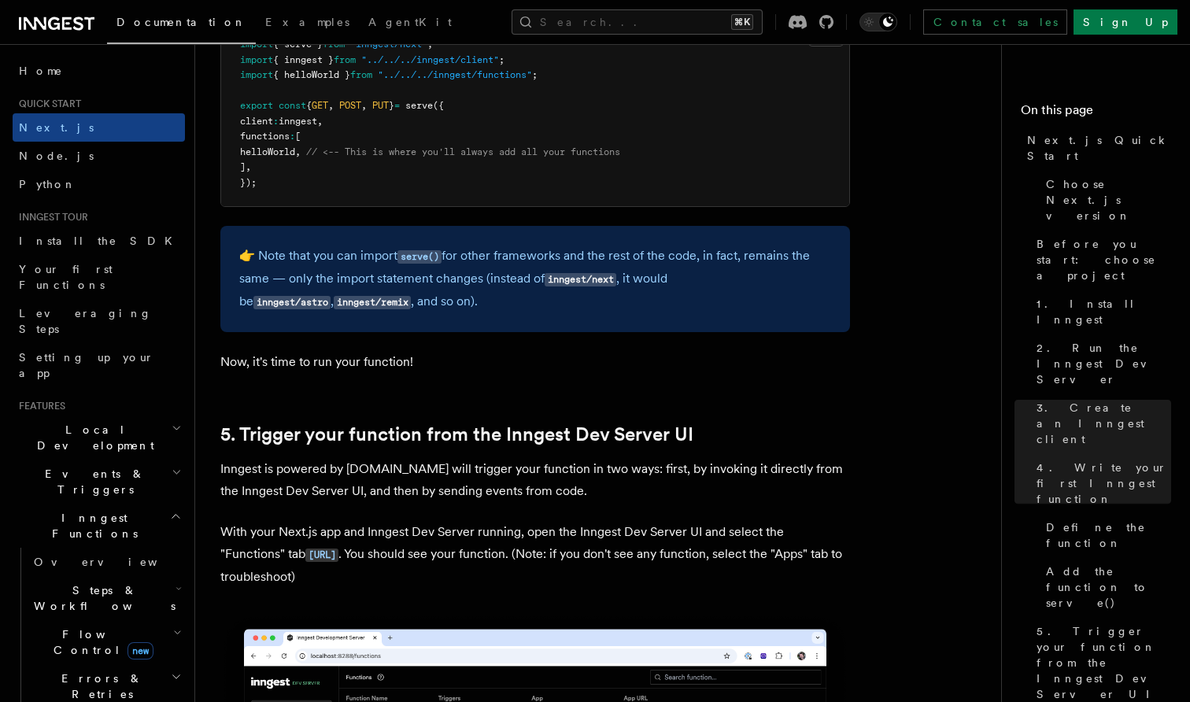
click at [313, 458] on p "Inngest is powered by [DOMAIN_NAME] will trigger your function in two ways: fir…" at bounding box center [535, 480] width 630 height 44
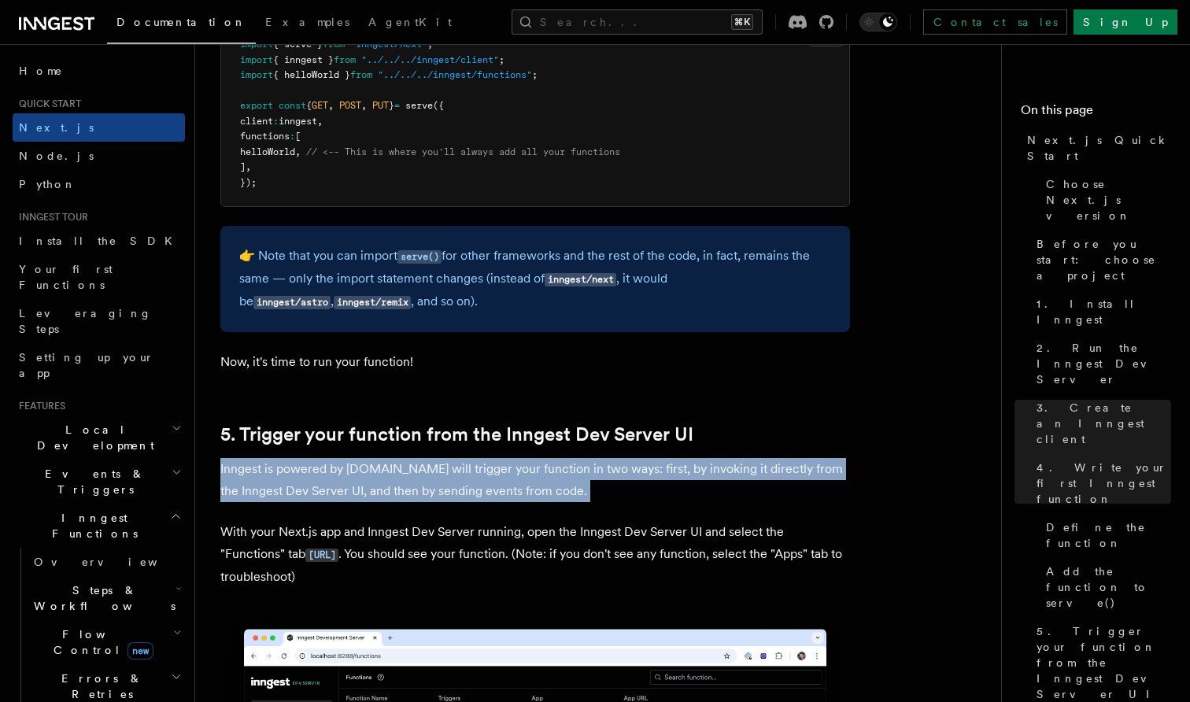
click at [313, 458] on p "Inngest is powered by [DOMAIN_NAME] will trigger your function in two ways: fir…" at bounding box center [535, 480] width 630 height 44
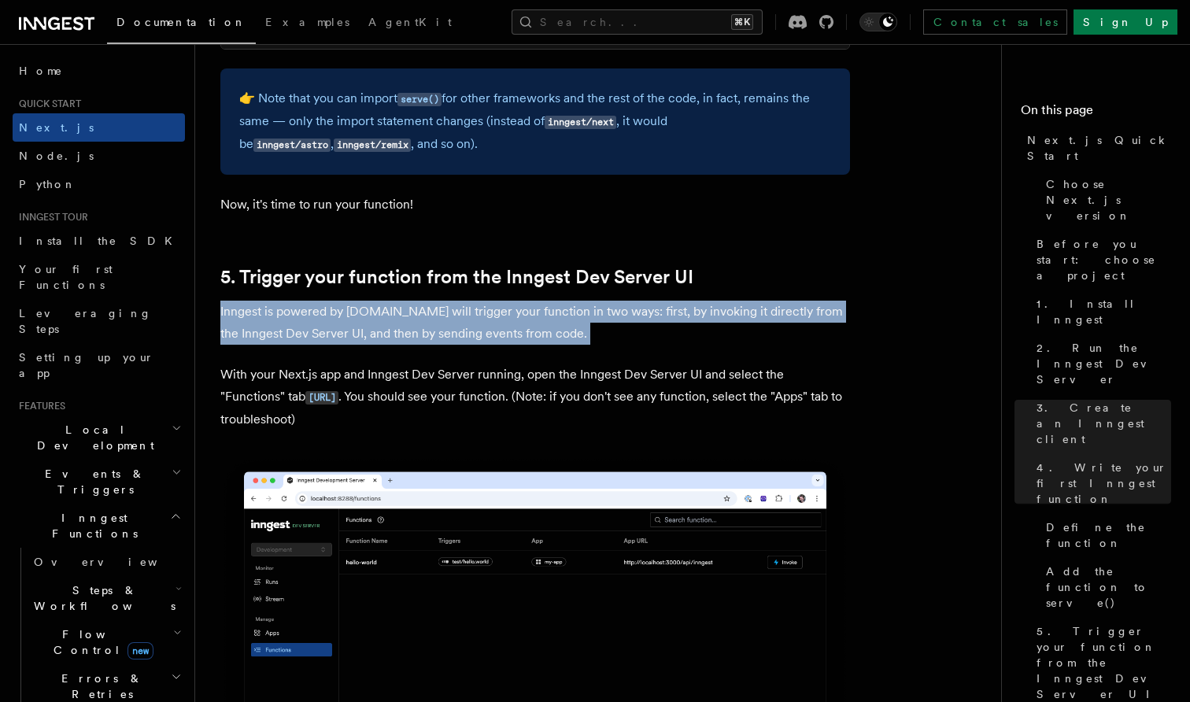
scroll to position [3449, 0]
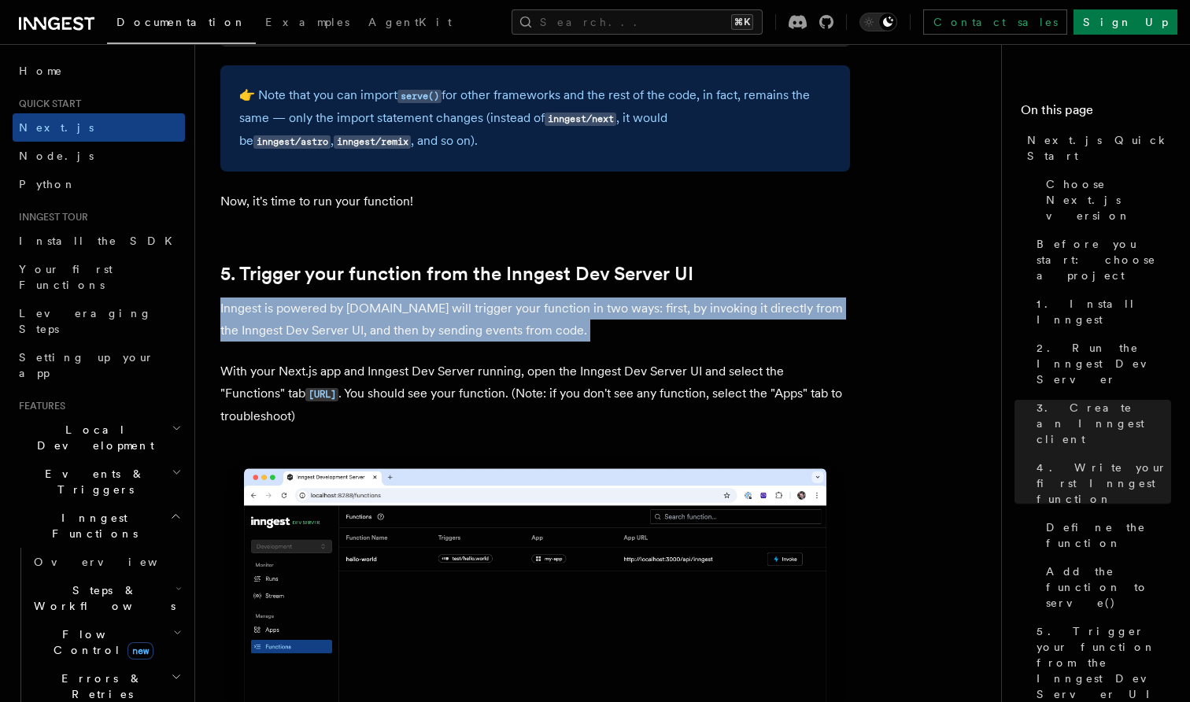
click at [462, 376] on p "With your Next.js app and Inngest Dev Server running, open the Inngest Dev Serv…" at bounding box center [535, 394] width 630 height 67
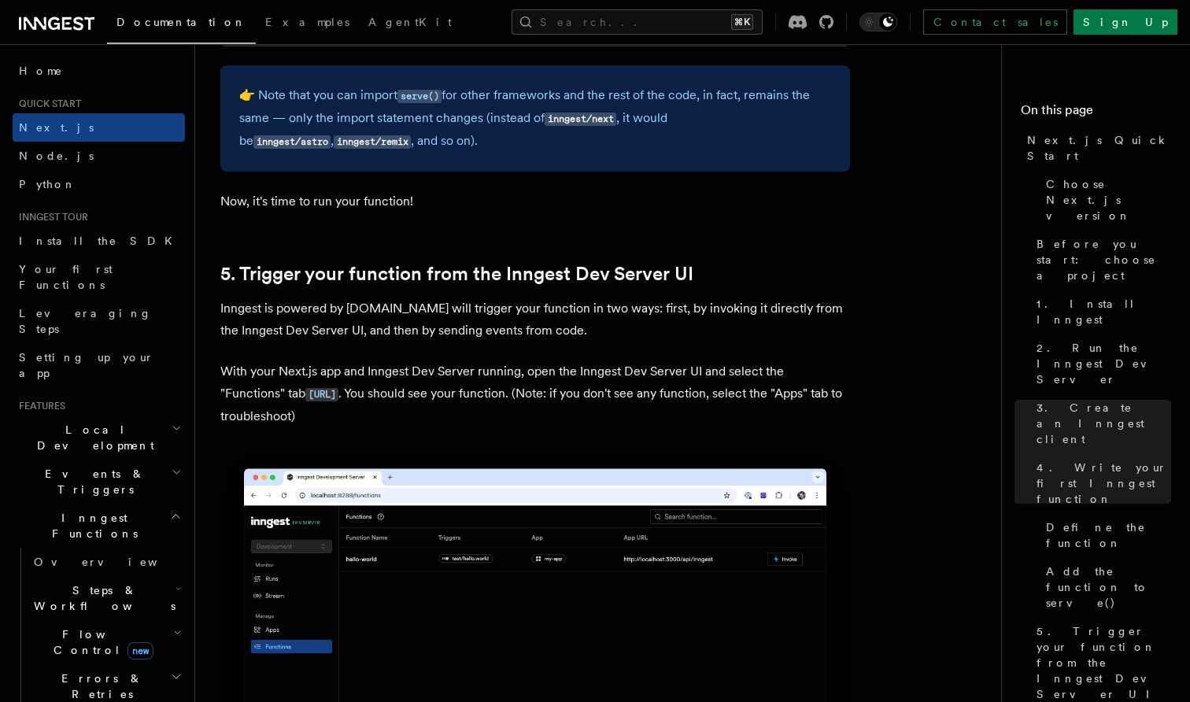
click at [462, 376] on p "With your Next.js app and Inngest Dev Server running, open the Inngest Dev Serv…" at bounding box center [535, 394] width 630 height 67
click at [485, 368] on p "With your Next.js app and Inngest Dev Server running, open the Inngest Dev Serv…" at bounding box center [535, 394] width 630 height 67
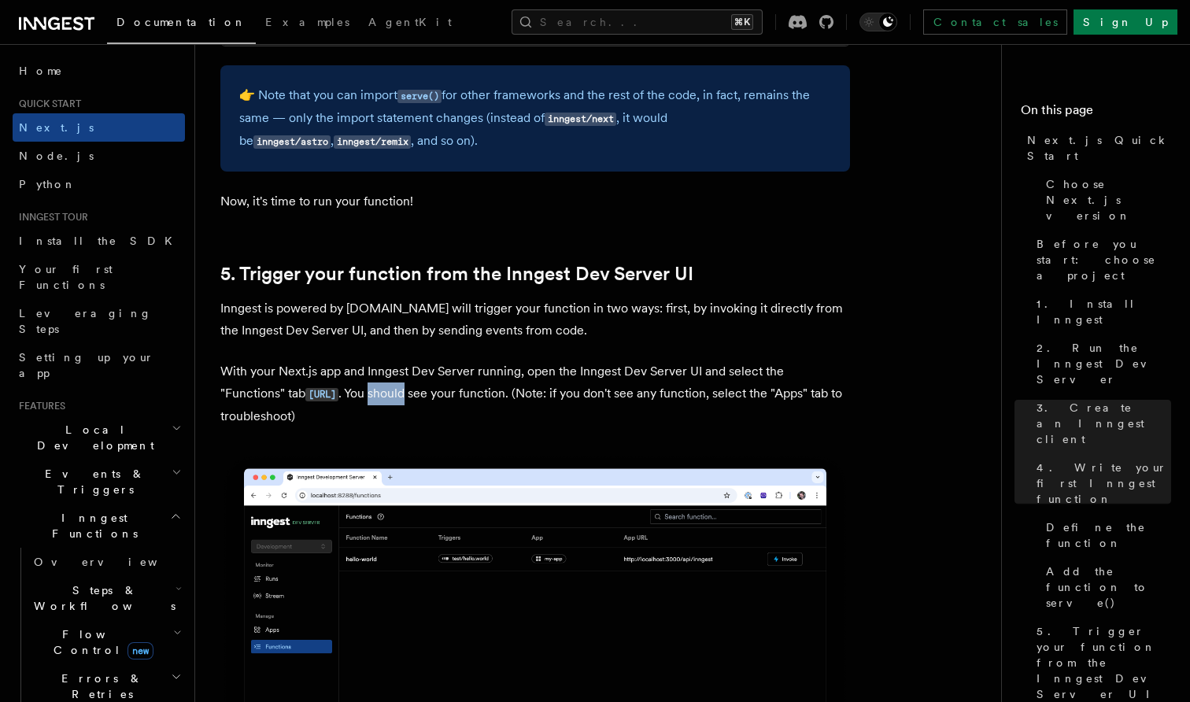
click at [485, 368] on p "With your Next.js app and Inngest Dev Server running, open the Inngest Dev Serv…" at bounding box center [535, 394] width 630 height 67
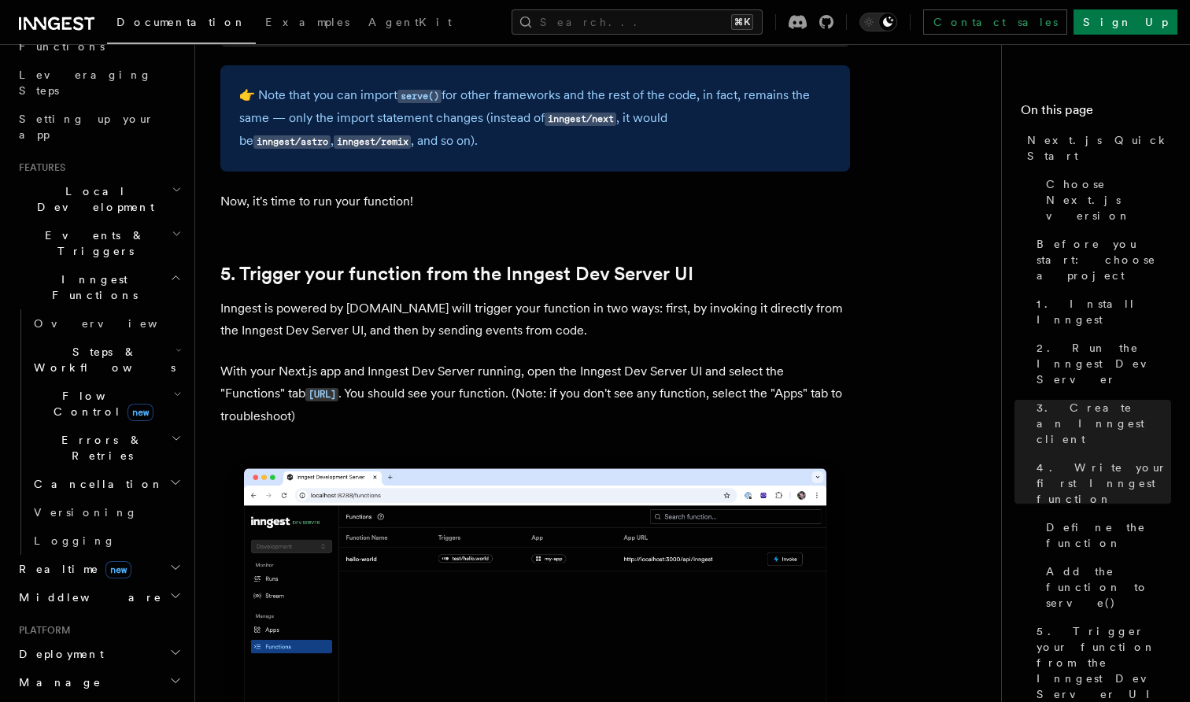
scroll to position [294, 0]
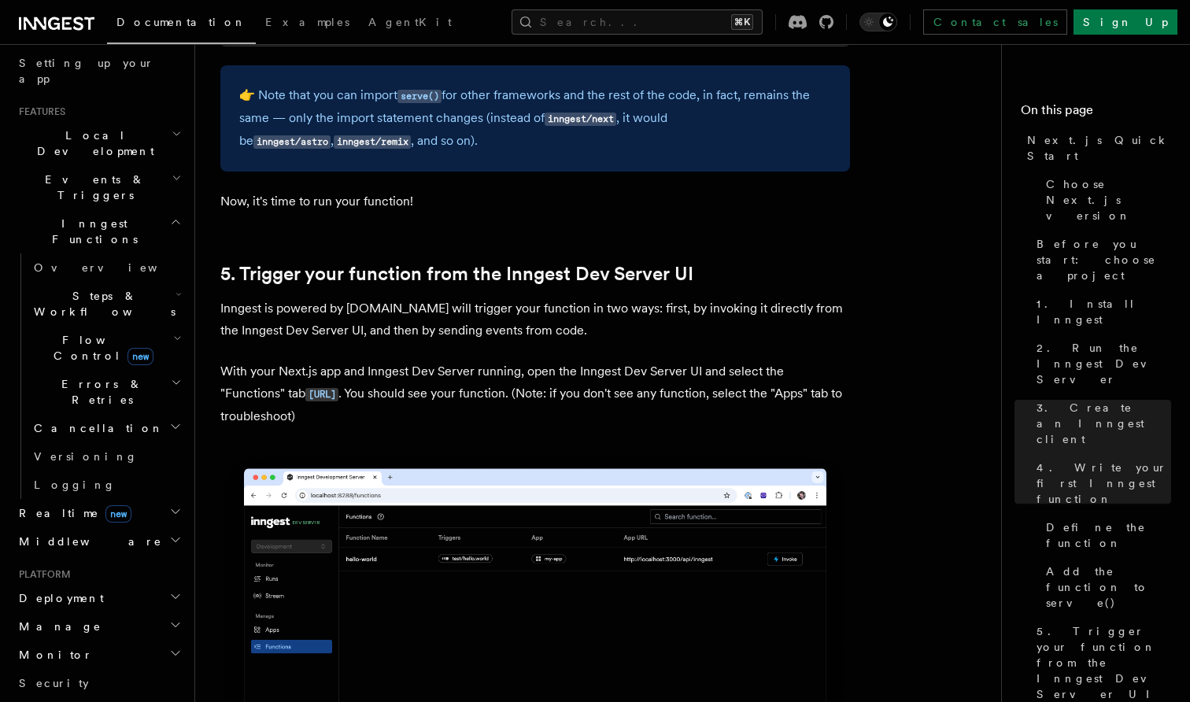
click at [533, 368] on p "With your Next.js app and Inngest Dev Server running, open the Inngest Dev Serv…" at bounding box center [535, 394] width 630 height 67
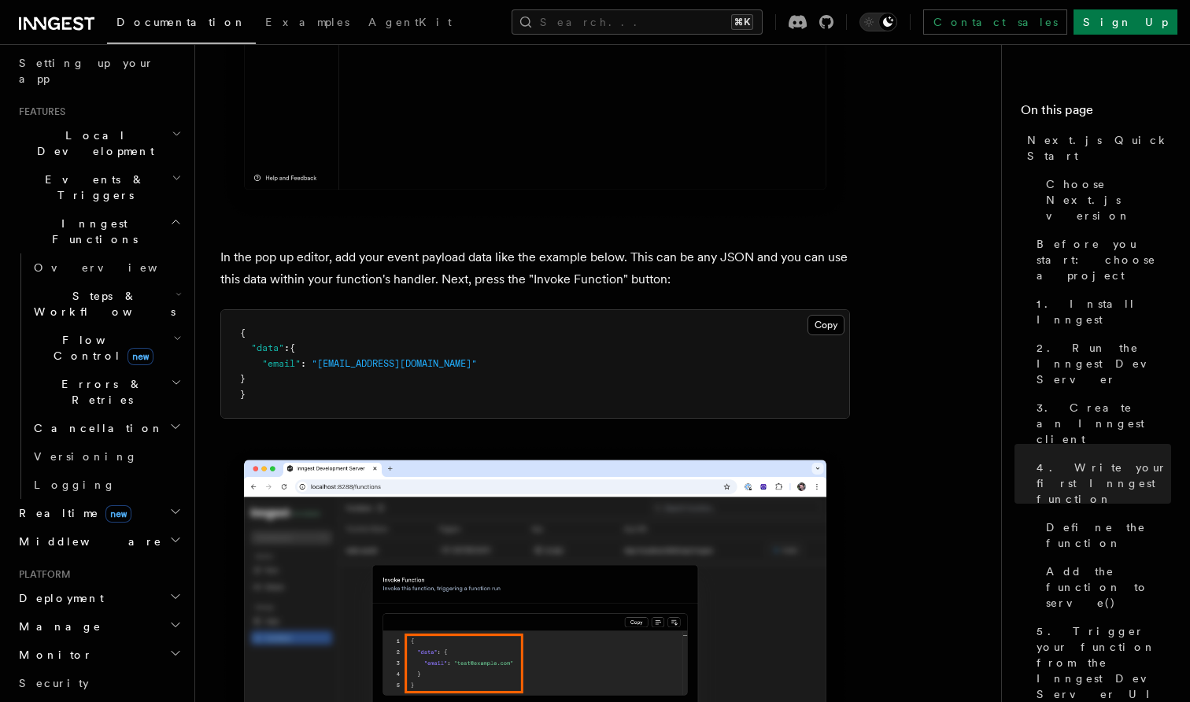
scroll to position [4566, 0]
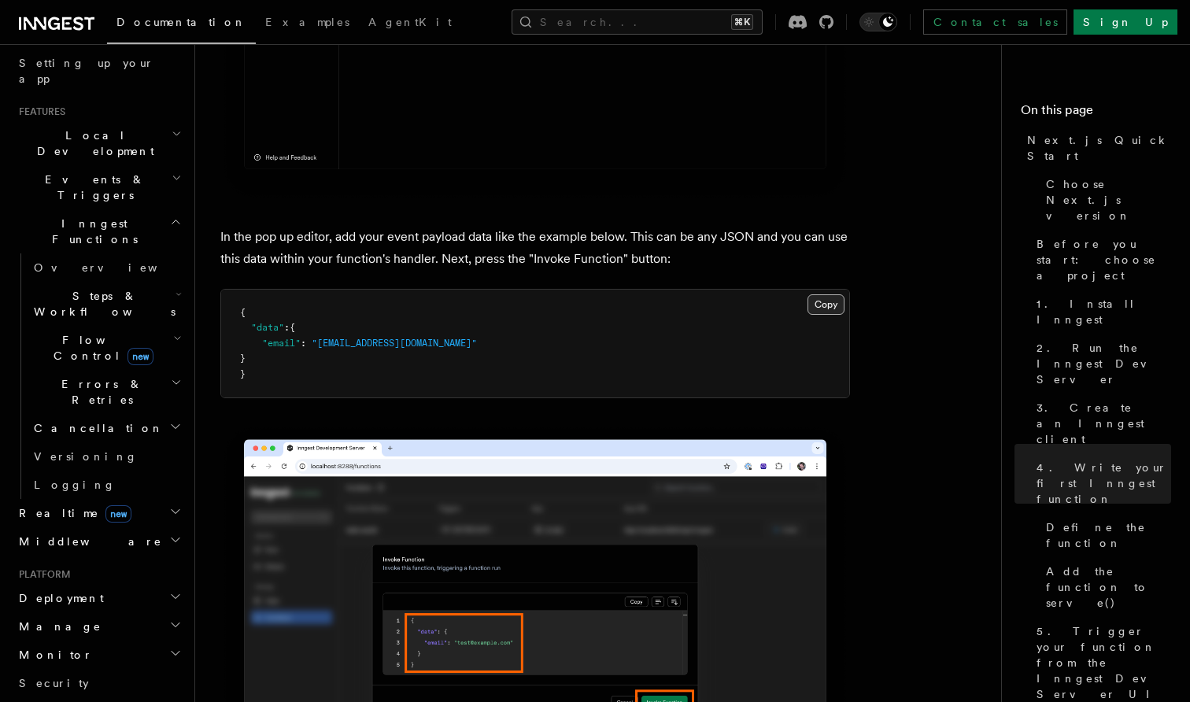
click at [821, 294] on button "Copy Copied" at bounding box center [826, 304] width 37 height 20
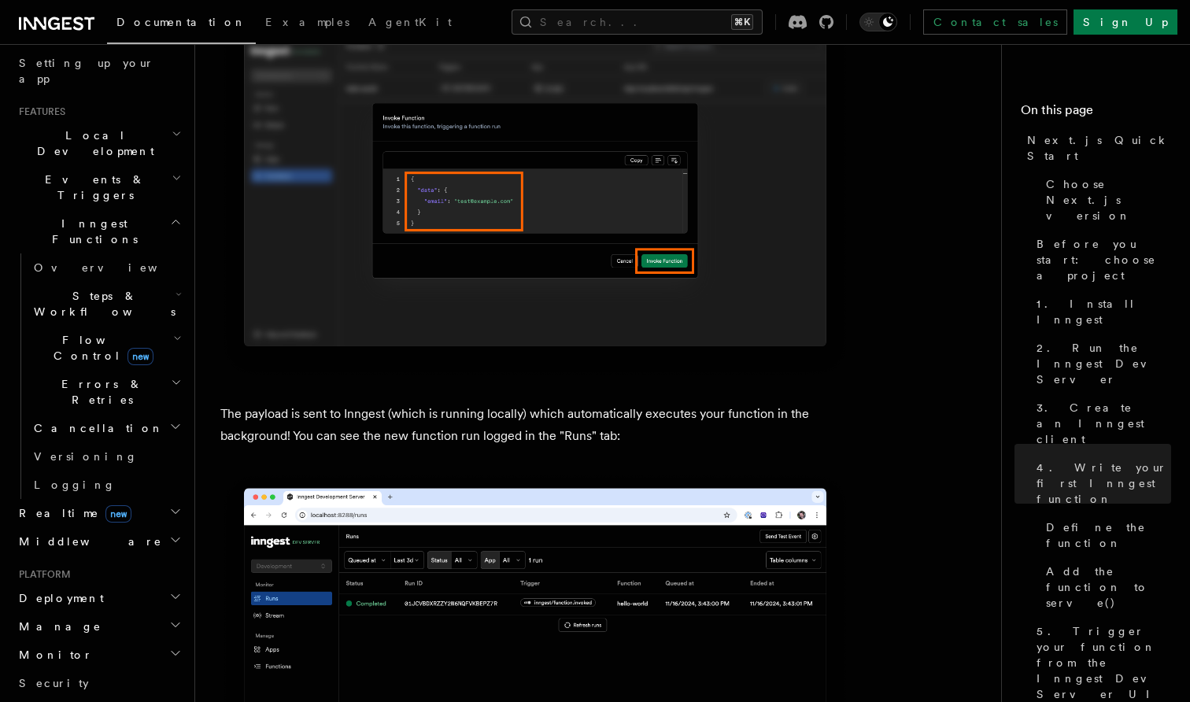
scroll to position [5009, 0]
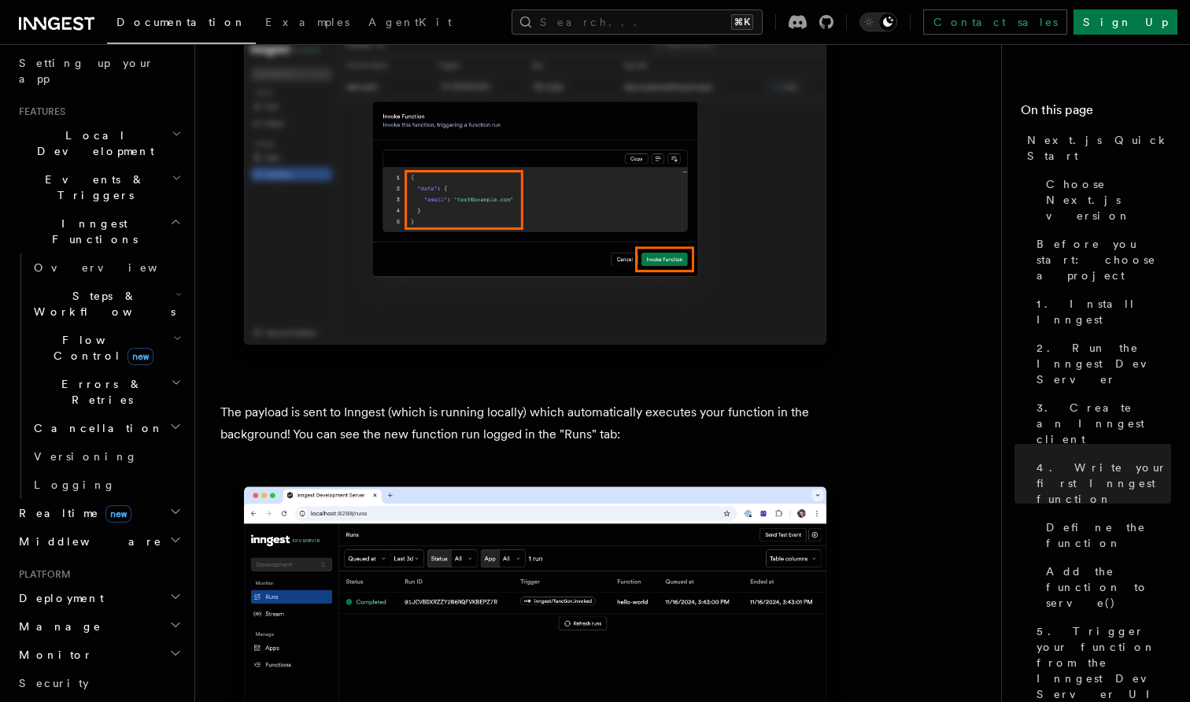
click at [331, 402] on p "The payload is sent to Inngest (which is running locally) which automatically e…" at bounding box center [535, 424] width 630 height 44
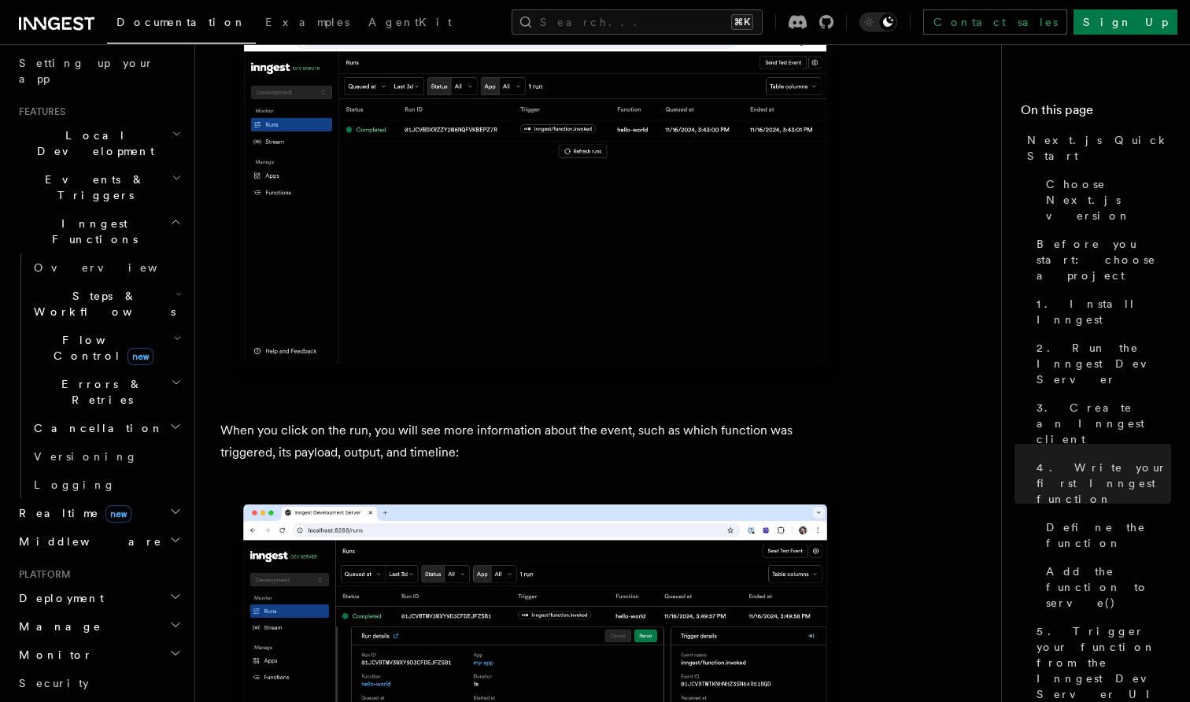
scroll to position [5492, 0]
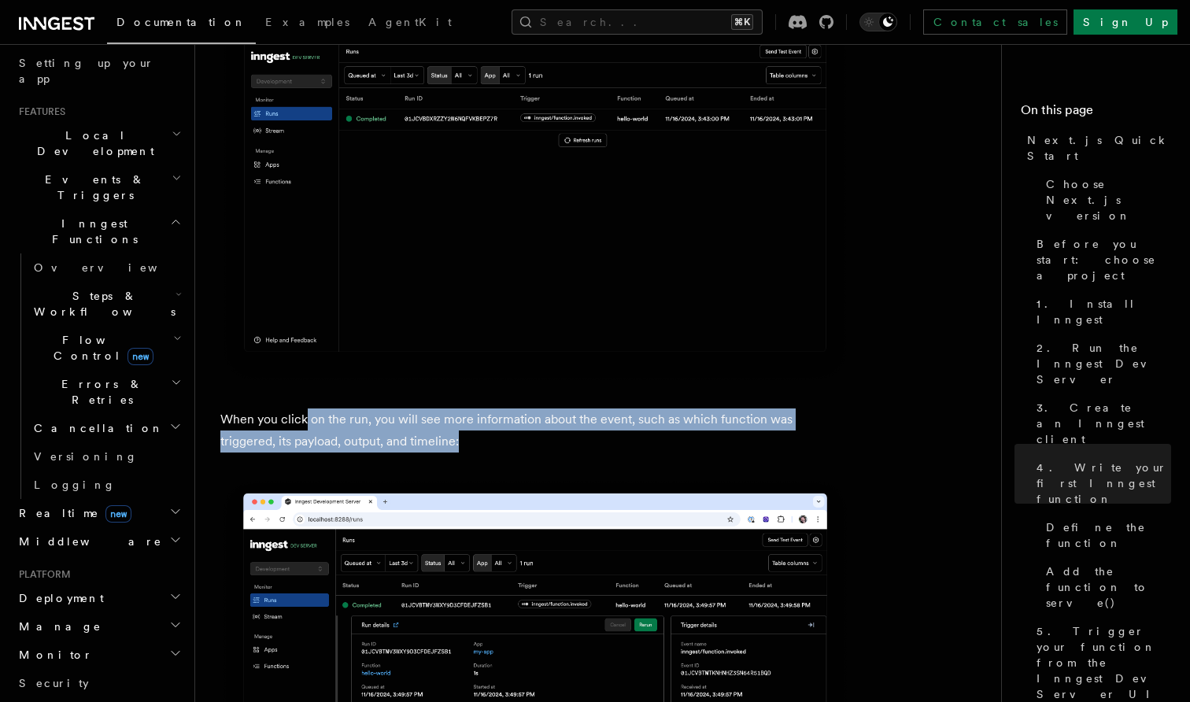
drag, startPoint x: 405, startPoint y: 428, endPoint x: 303, endPoint y: 403, distance: 105.4
click at [303, 409] on p "When you click on the run, you will see more information about the event, such …" at bounding box center [535, 431] width 630 height 44
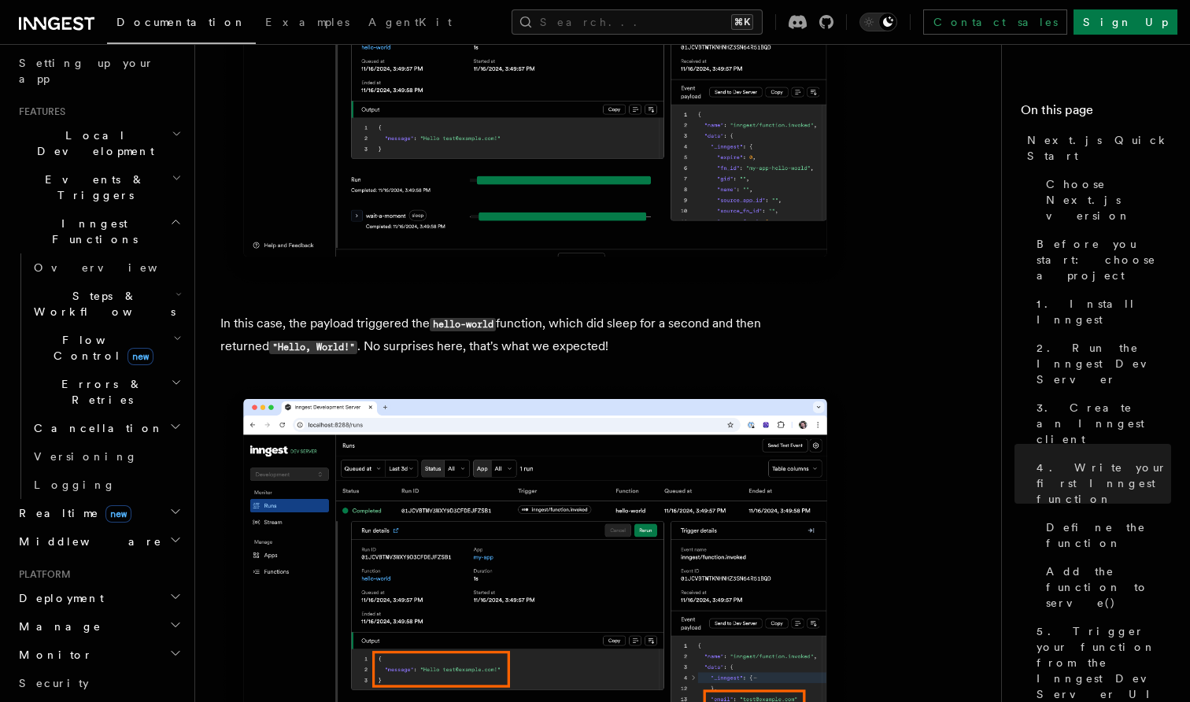
scroll to position [6137, 0]
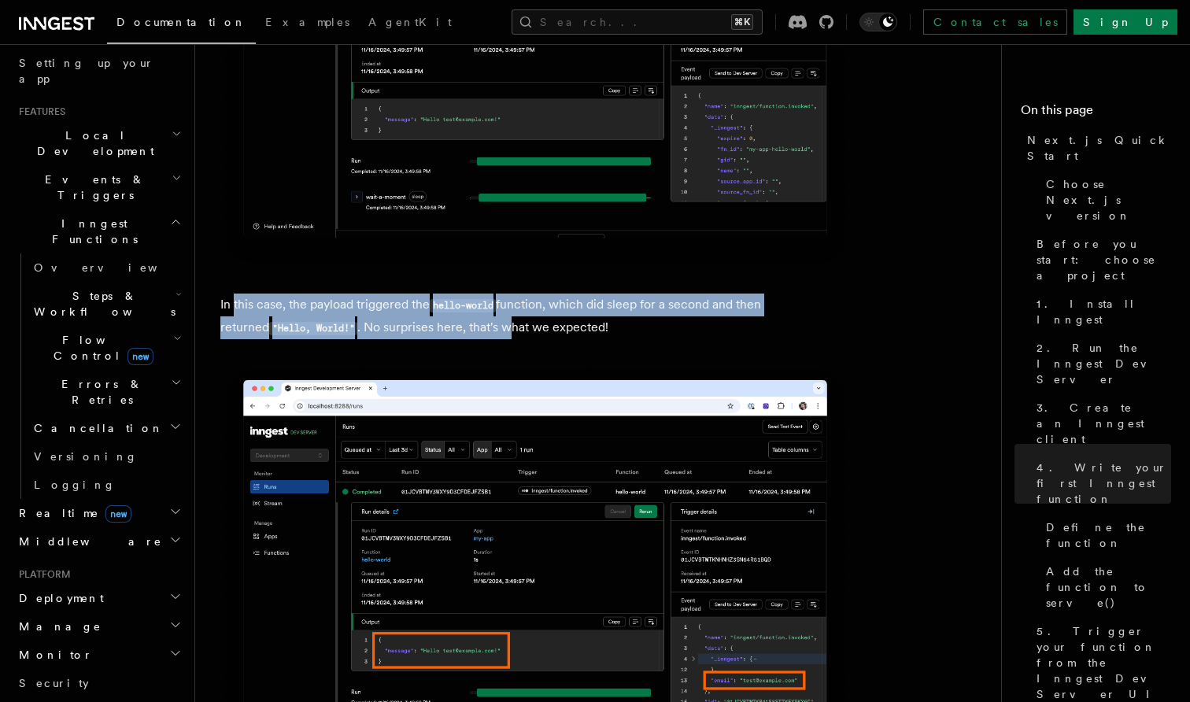
drag, startPoint x: 235, startPoint y: 286, endPoint x: 466, endPoint y: 317, distance: 232.8
click at [466, 317] on p "In this case, the payload triggered the hello-world function, which did sleep f…" at bounding box center [535, 317] width 630 height 46
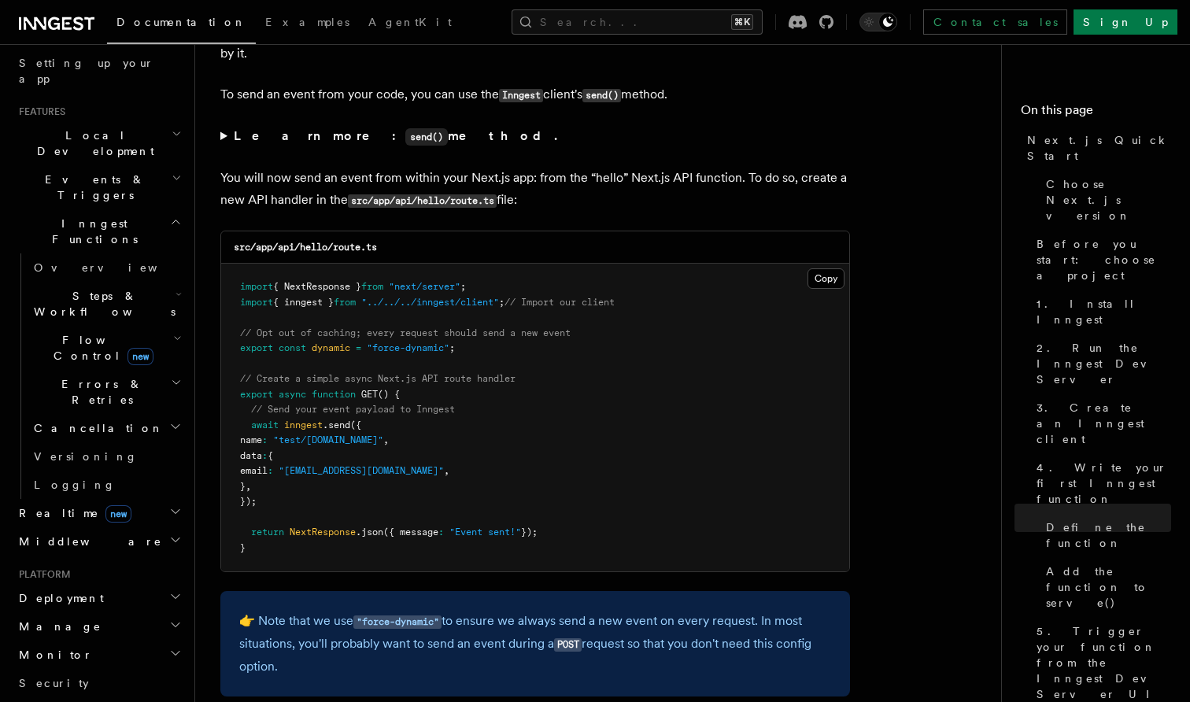
scroll to position [8141, 0]
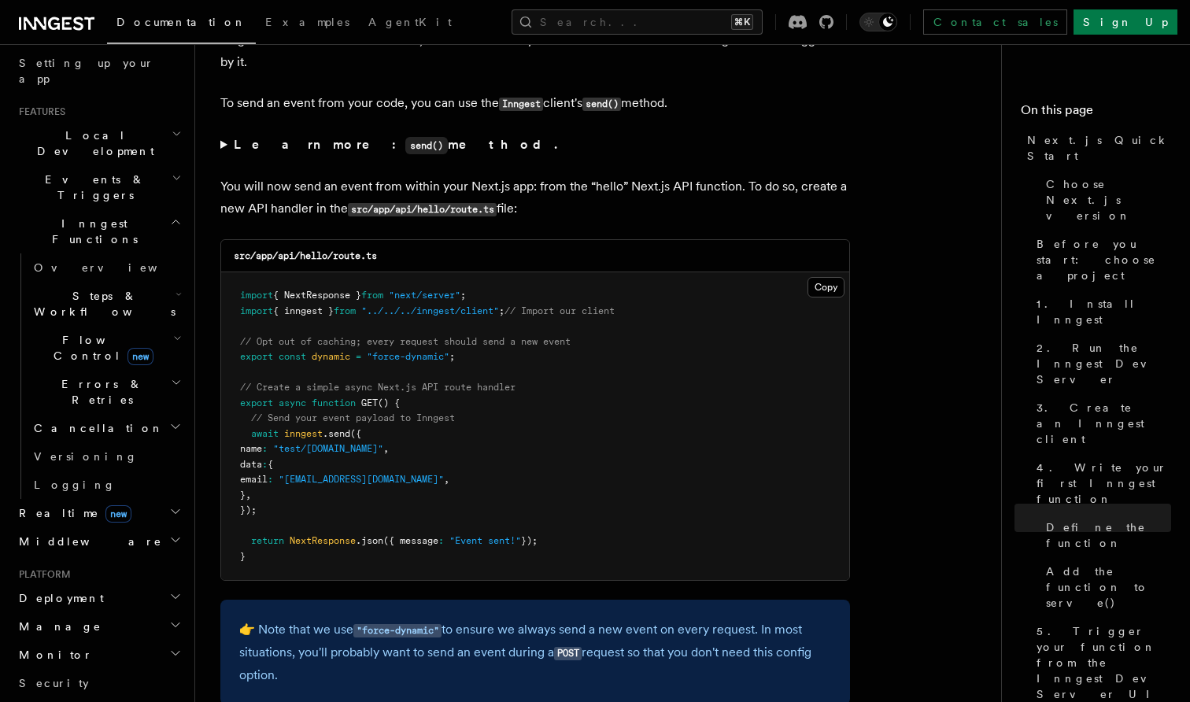
click at [276, 190] on p "You will now send an event from within your Next.js app: from the “hello” Next.…" at bounding box center [535, 198] width 630 height 45
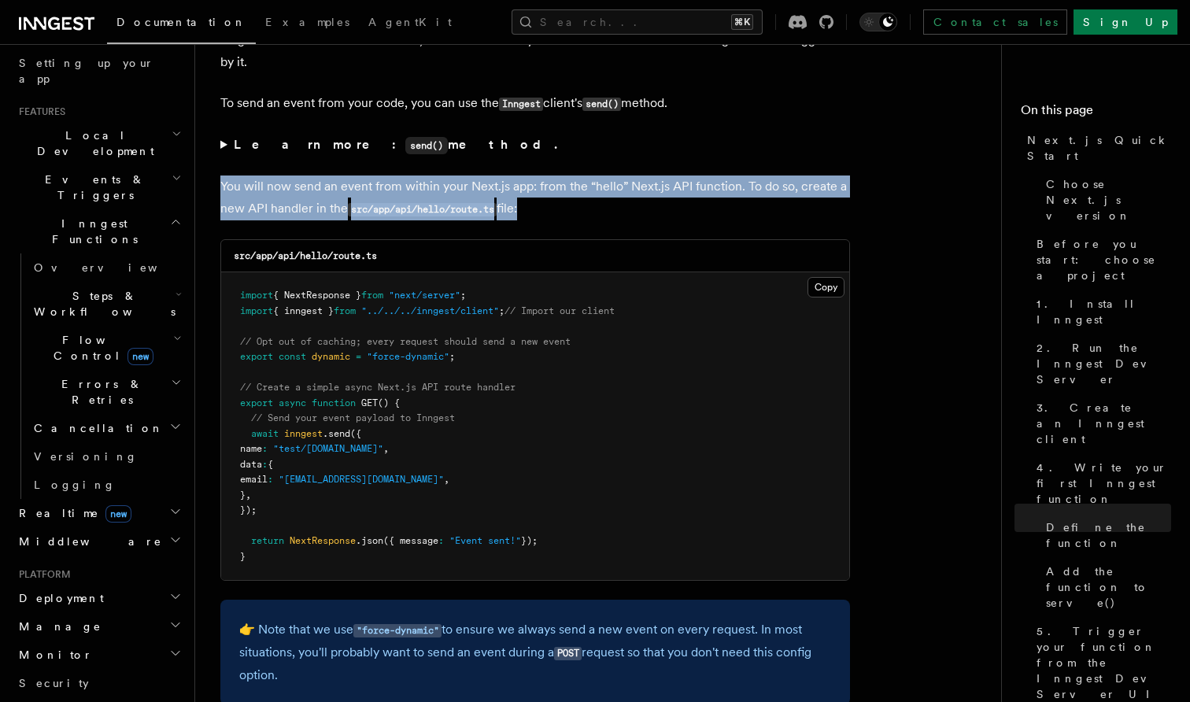
click at [276, 190] on p "You will now send an event from within your Next.js app: from the “hello” Next.…" at bounding box center [535, 198] width 630 height 45
click at [291, 183] on p "You will now send an event from within your Next.js app: from the “hello” Next.…" at bounding box center [535, 198] width 630 height 45
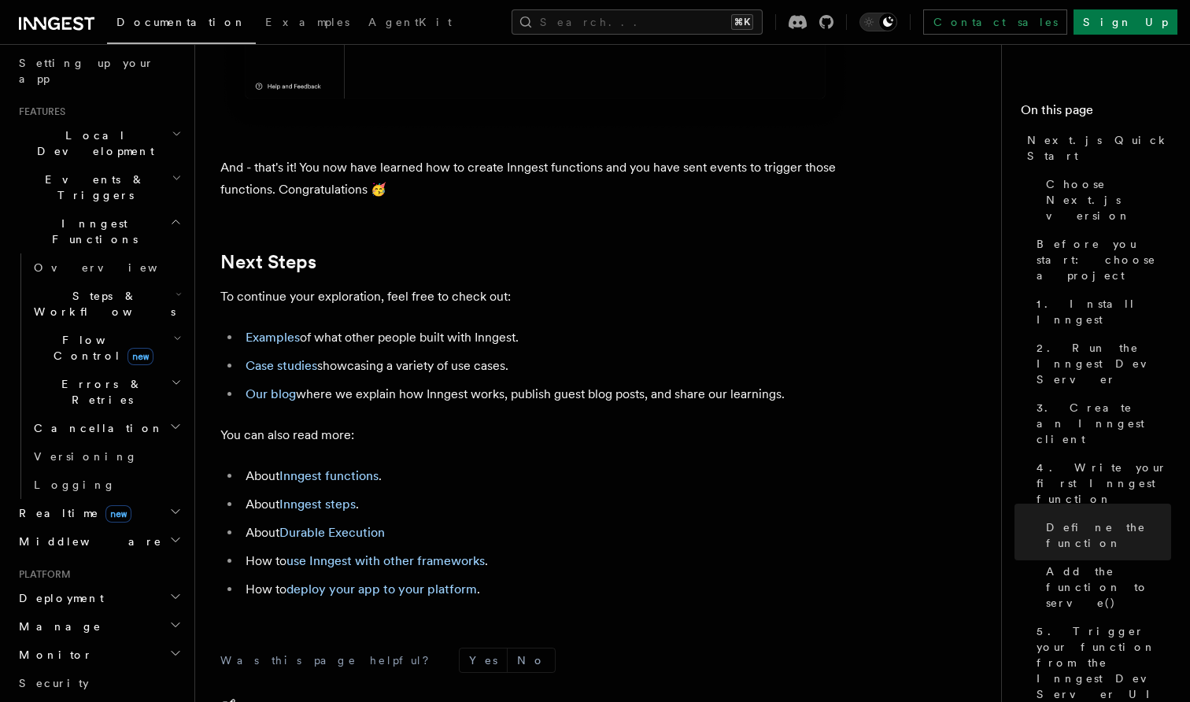
scroll to position [9693, 0]
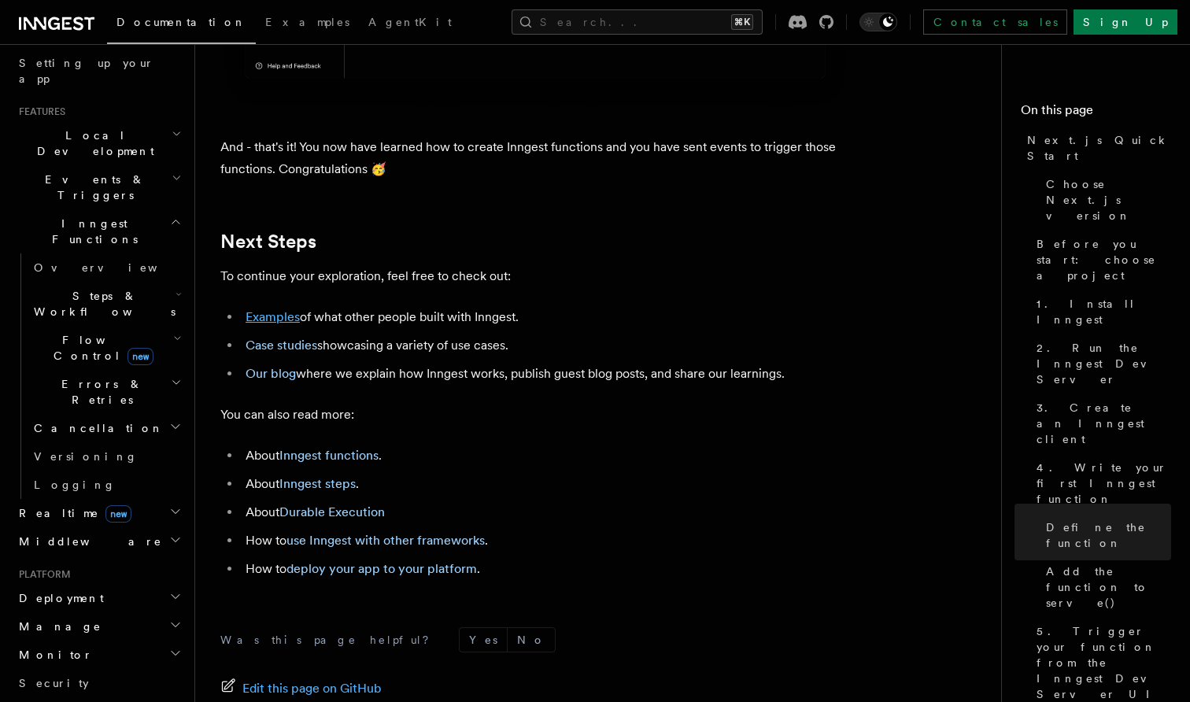
click at [294, 318] on link "Examples" at bounding box center [273, 316] width 54 height 15
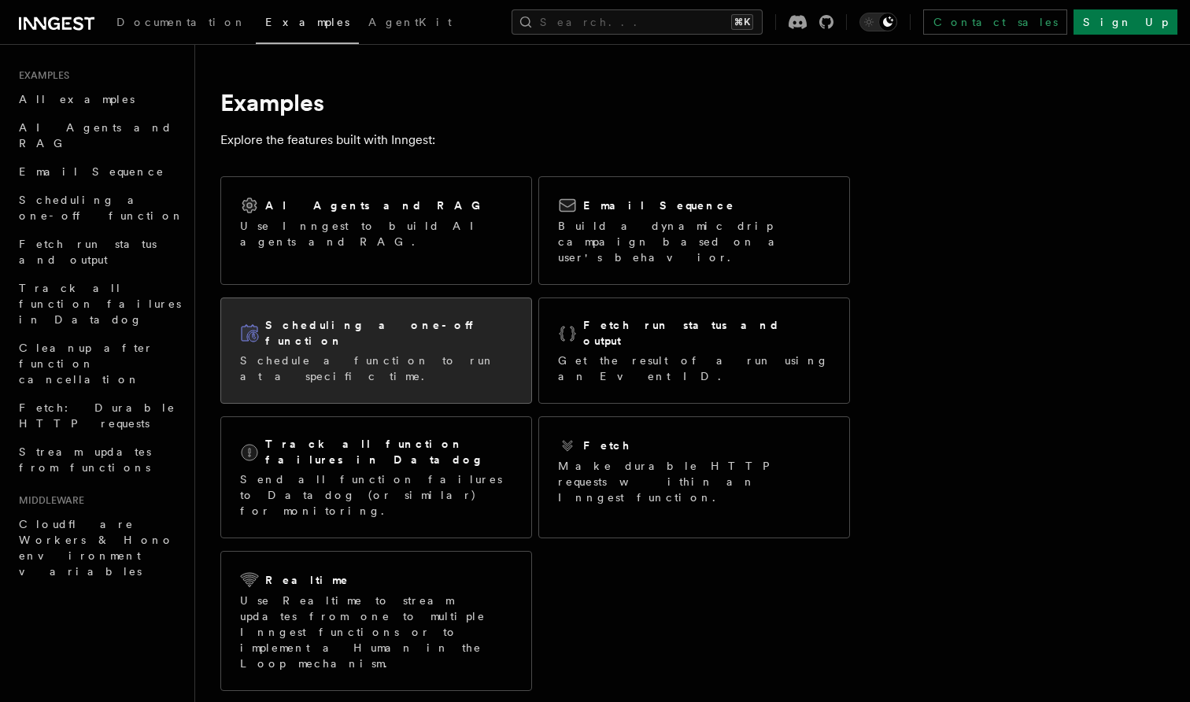
click at [421, 343] on div "Scheduling a one-off function Schedule a function to run at a specific time." at bounding box center [376, 350] width 310 height 105
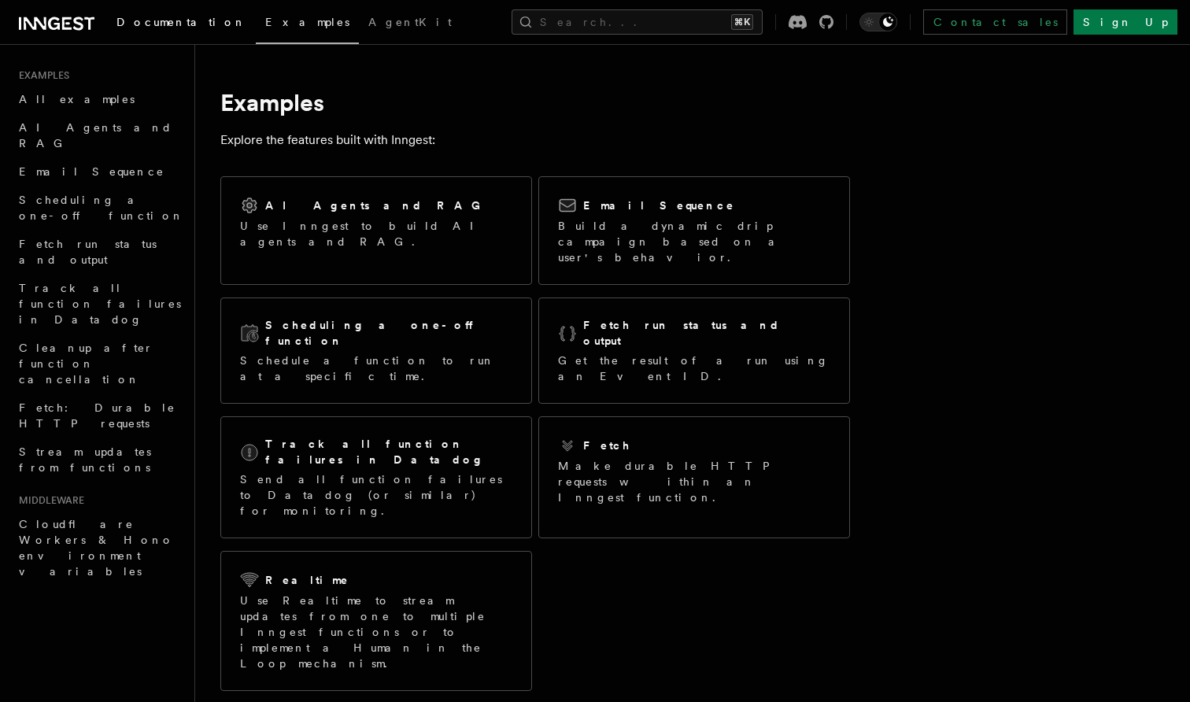
click at [139, 20] on span "Documentation" at bounding box center [182, 22] width 130 height 13
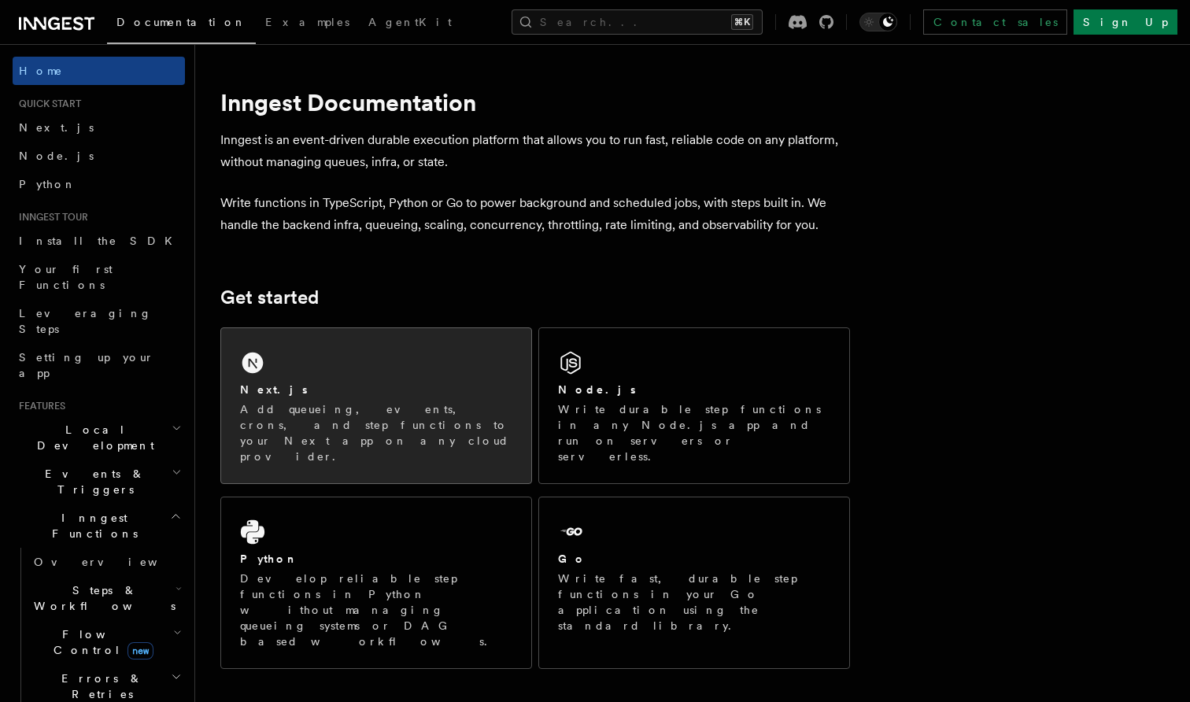
scroll to position [1, 0]
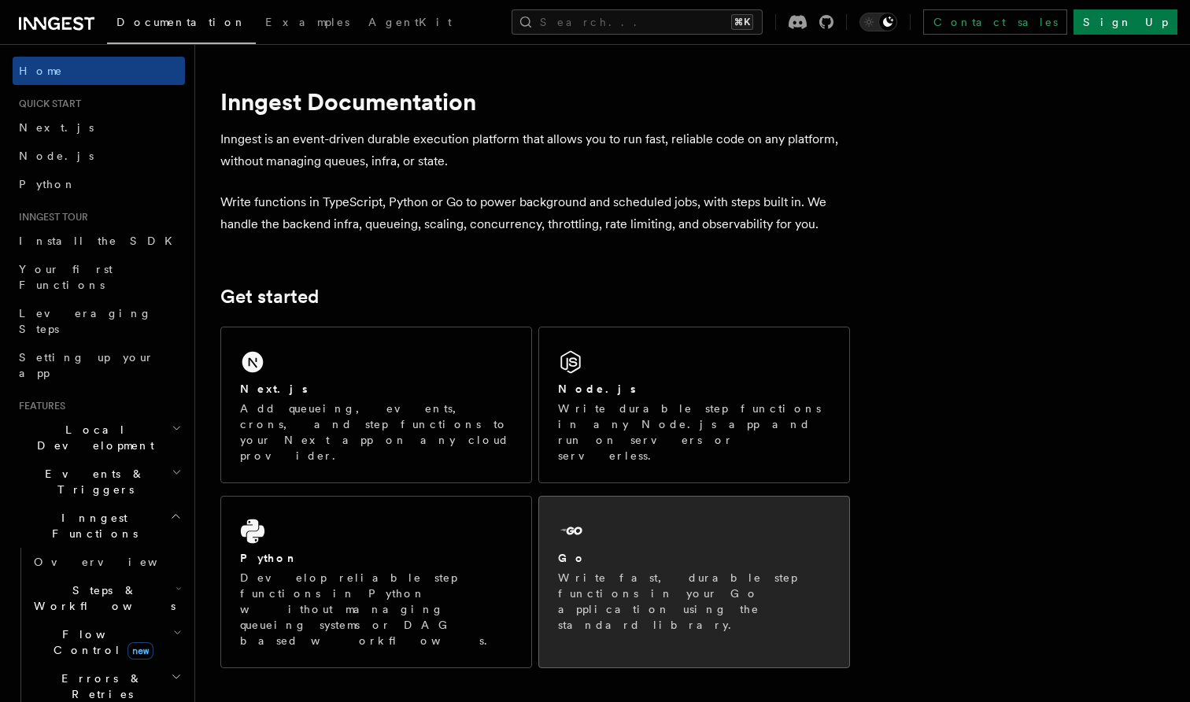
click at [635, 550] on div "Go" at bounding box center [694, 558] width 272 height 17
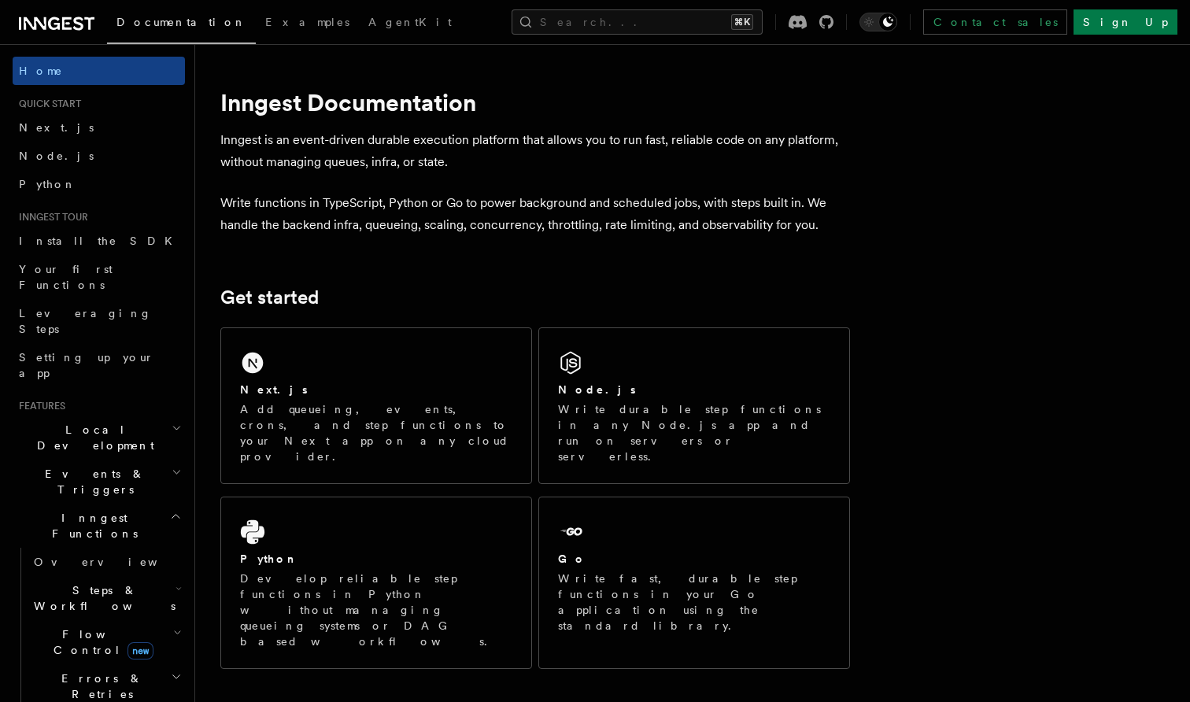
click at [252, 202] on p "Write functions in TypeScript, Python or Go to power background and scheduled j…" at bounding box center [535, 214] width 630 height 44
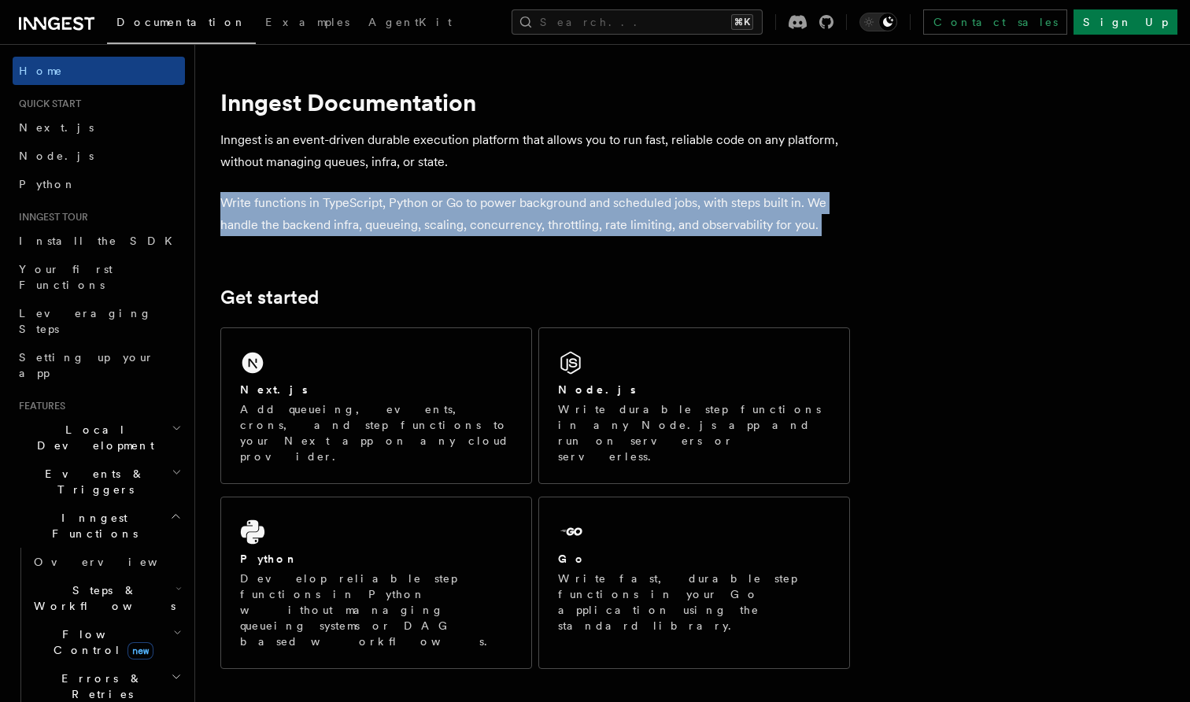
click at [252, 202] on p "Write functions in TypeScript, Python or Go to power background and scheduled j…" at bounding box center [535, 214] width 630 height 44
click at [286, 205] on p "Write functions in TypeScript, Python or Go to power background and scheduled j…" at bounding box center [535, 214] width 630 height 44
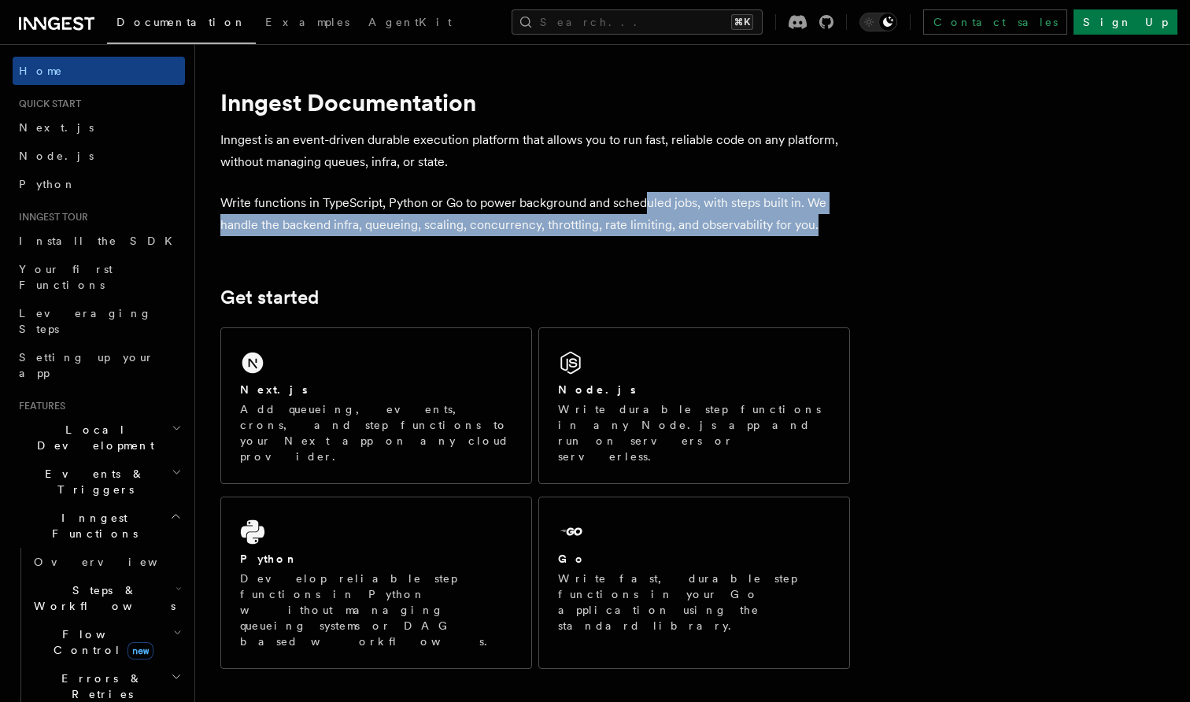
drag, startPoint x: 827, startPoint y: 231, endPoint x: 639, endPoint y: 205, distance: 189.2
click at [641, 206] on p "Write functions in TypeScript, Python or Go to power background and scheduled j…" at bounding box center [535, 214] width 630 height 44
click at [639, 205] on p "Write functions in TypeScript, Python or Go to power background and scheduled j…" at bounding box center [535, 214] width 630 height 44
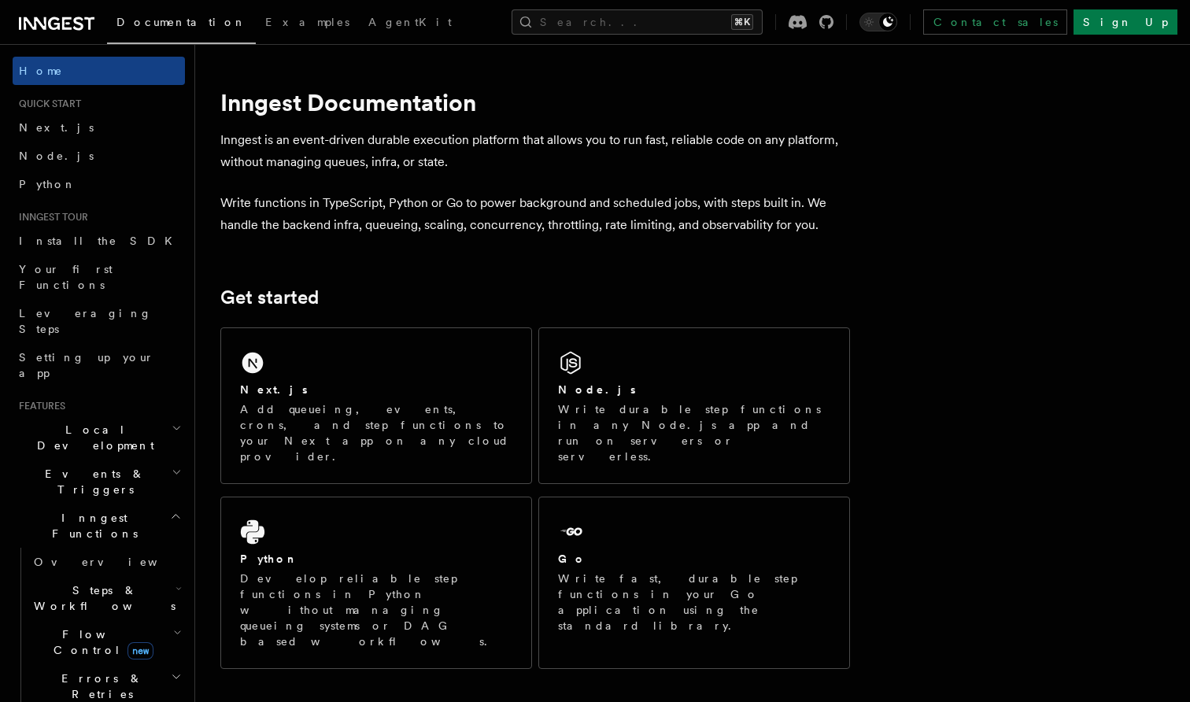
click at [438, 224] on p "Write functions in TypeScript, Python or Go to power background and scheduled j…" at bounding box center [535, 214] width 630 height 44
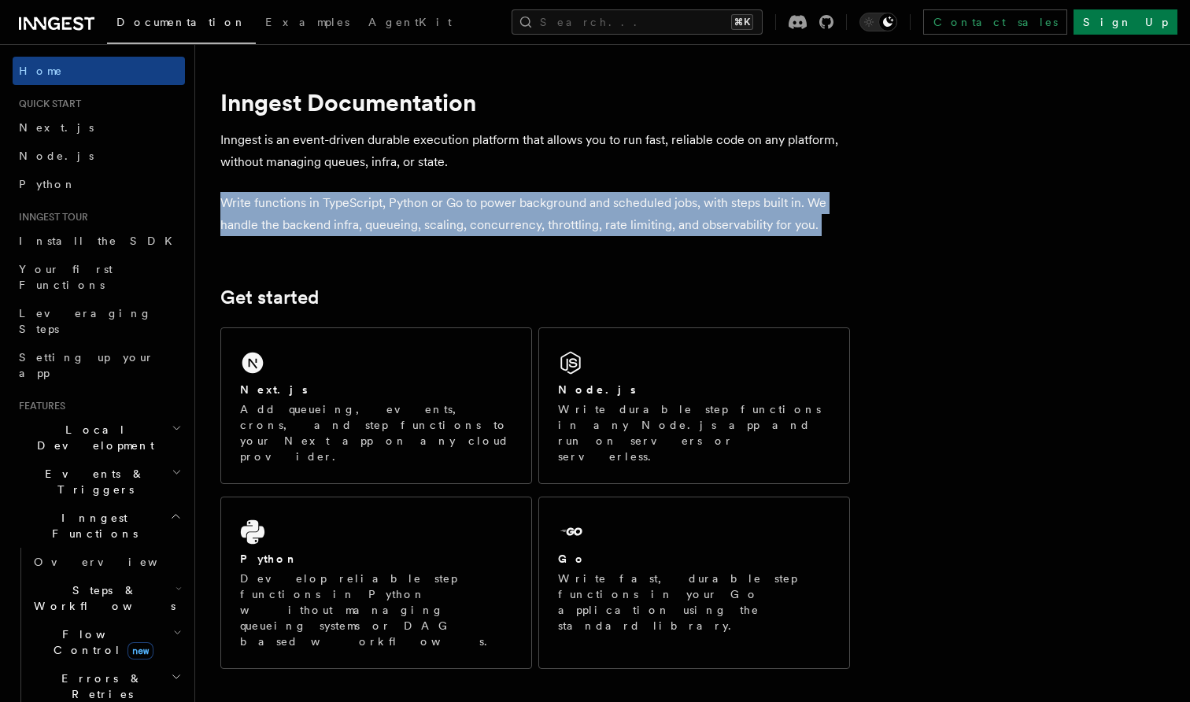
click at [373, 217] on p "Write functions in TypeScript, Python or Go to power background and scheduled j…" at bounding box center [535, 214] width 630 height 44
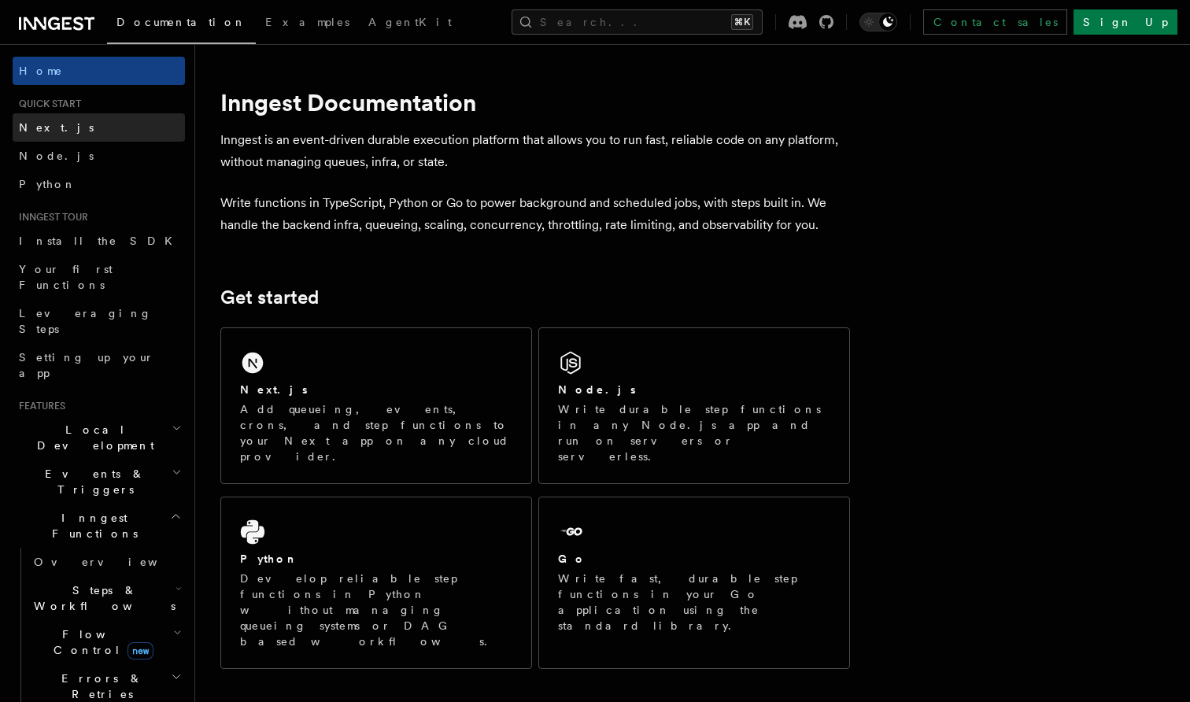
click at [100, 131] on link "Next.js" at bounding box center [99, 127] width 172 height 28
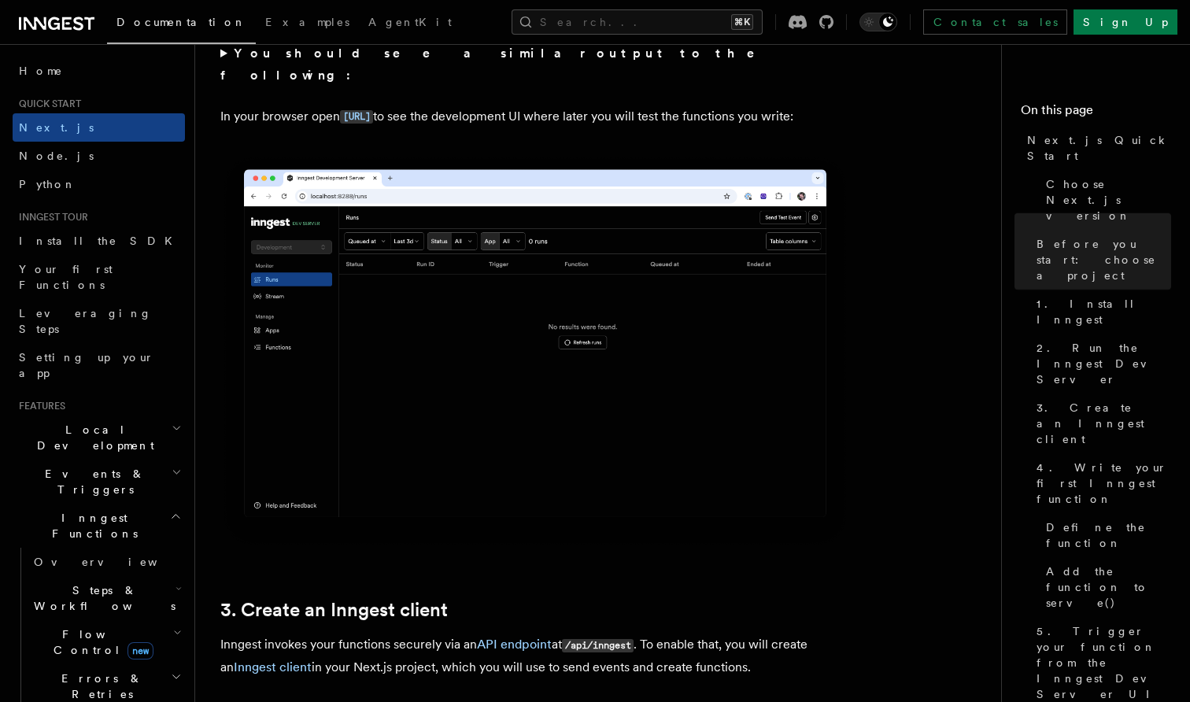
scroll to position [1329, 0]
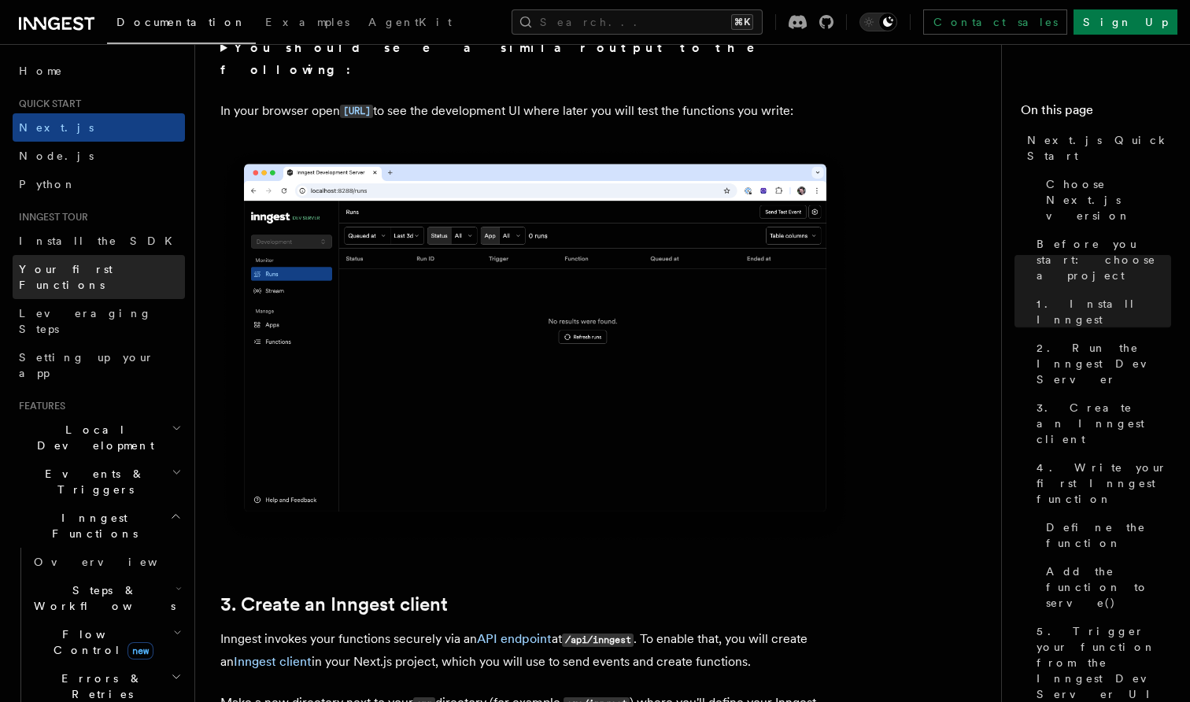
click at [86, 262] on span "Your first Functions" at bounding box center [102, 276] width 166 height 31
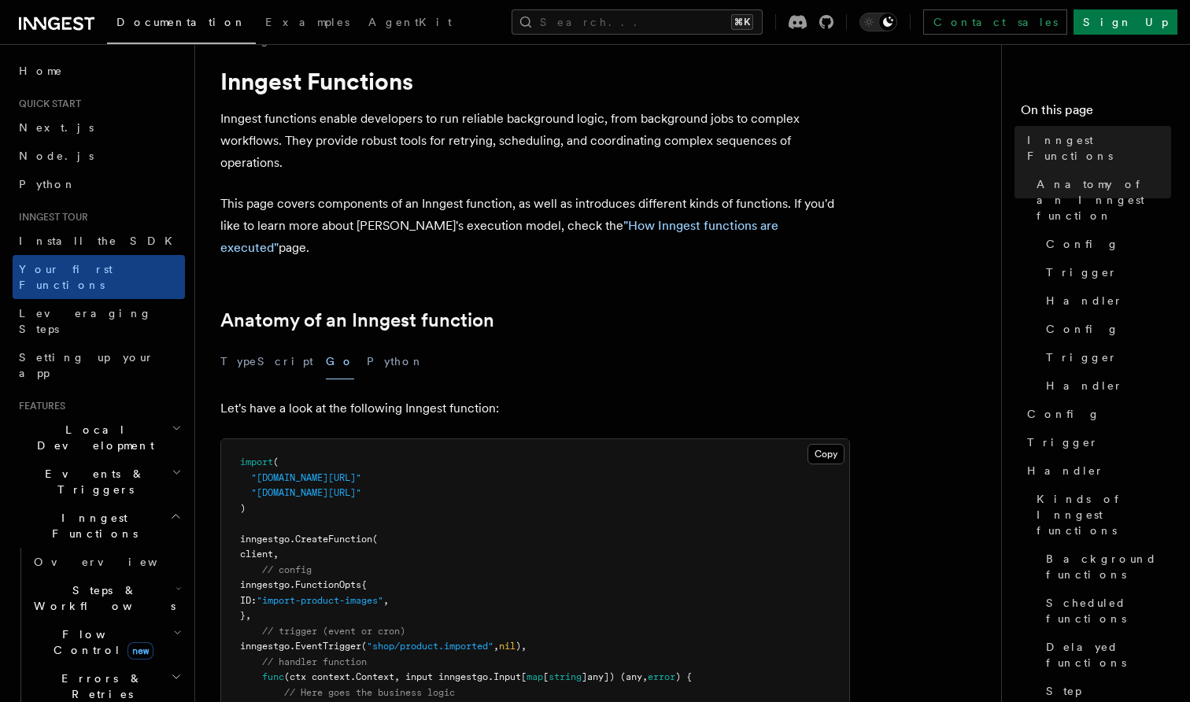
scroll to position [44, 0]
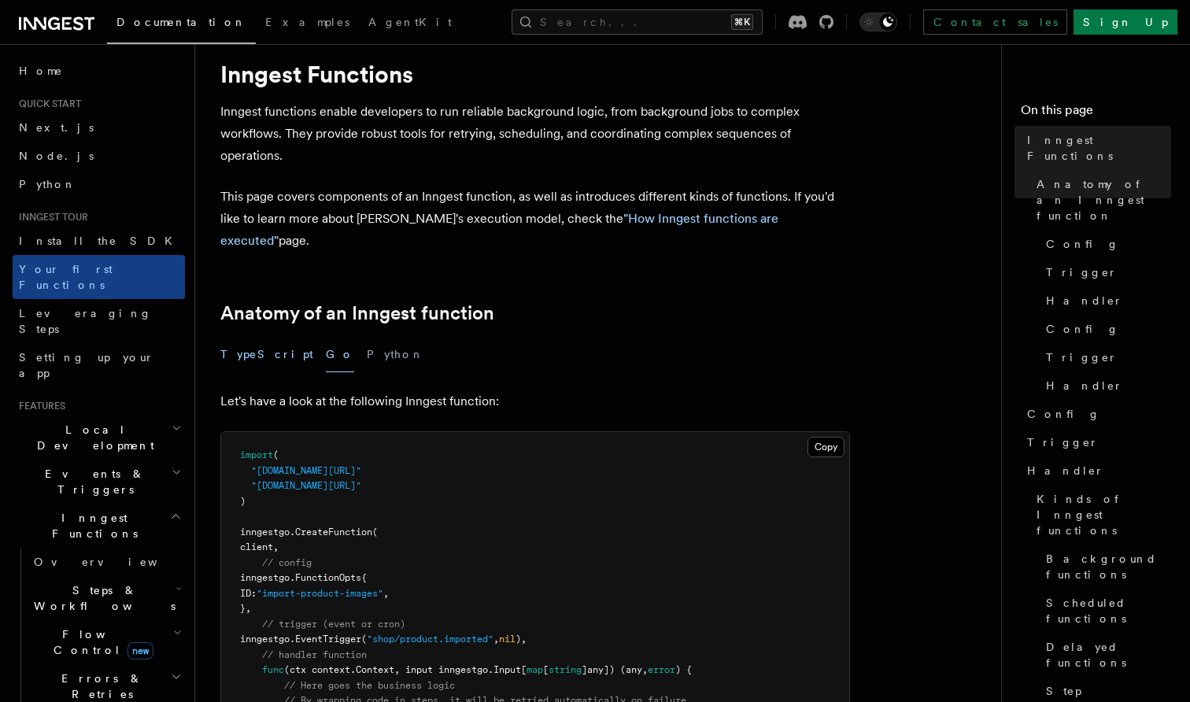
click at [245, 337] on button "TypeScript" at bounding box center [266, 354] width 93 height 35
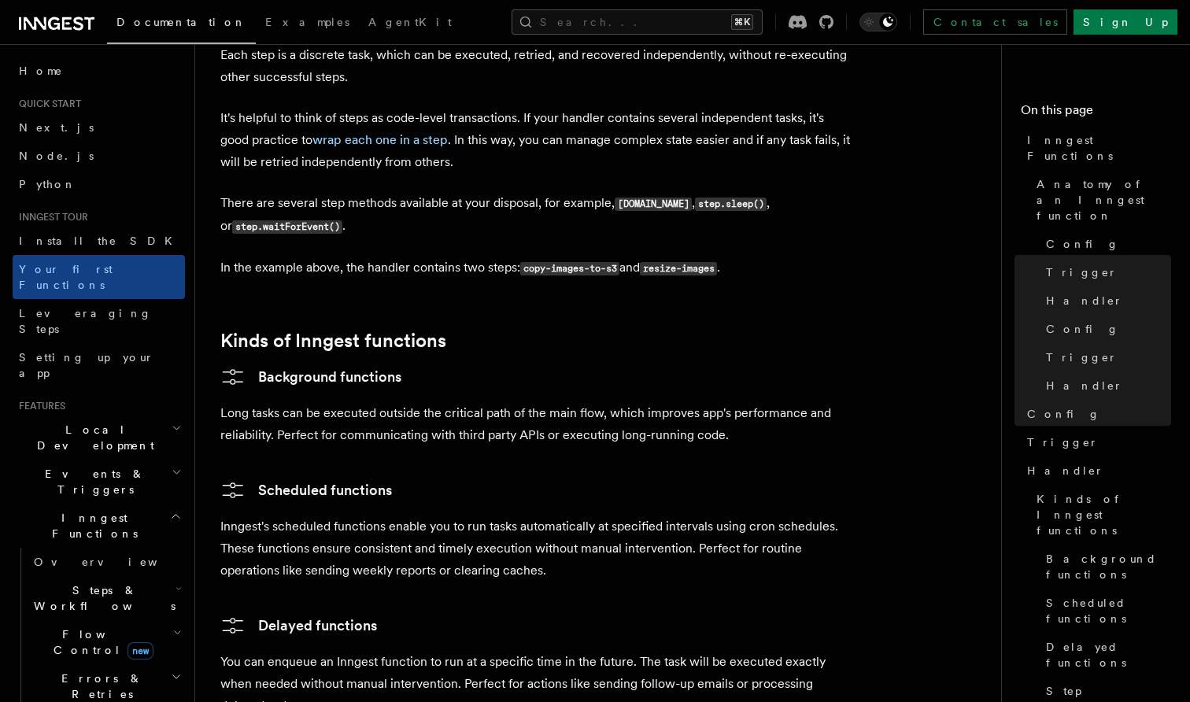
scroll to position [2223, 0]
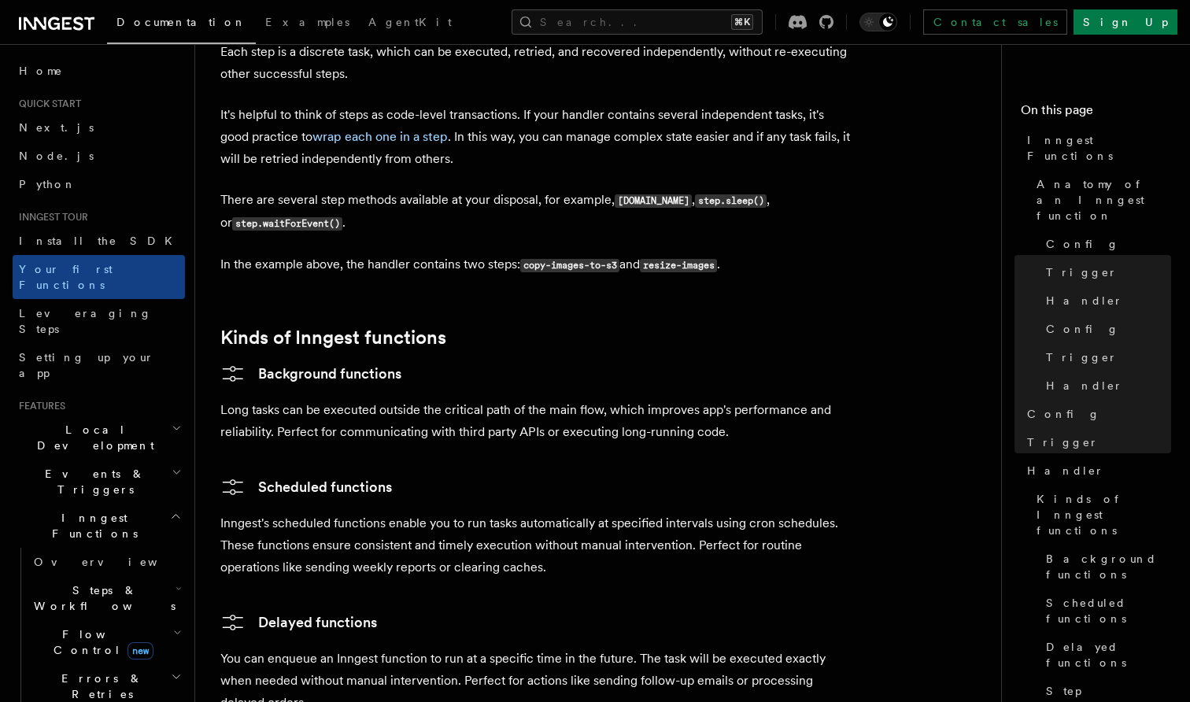
click at [267, 399] on p "Long tasks can be executed outside the critical path of the main flow, which im…" at bounding box center [535, 421] width 630 height 44
click at [262, 361] on link "Background functions" at bounding box center [310, 373] width 181 height 25
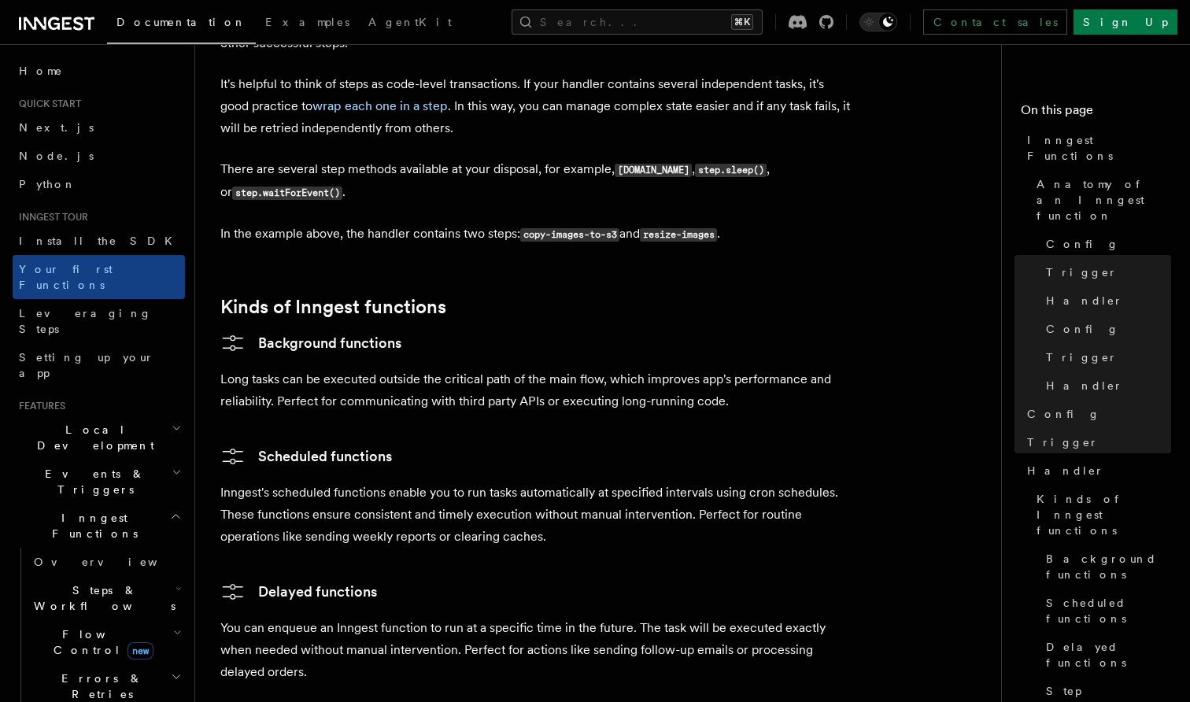
scroll to position [2239, 0]
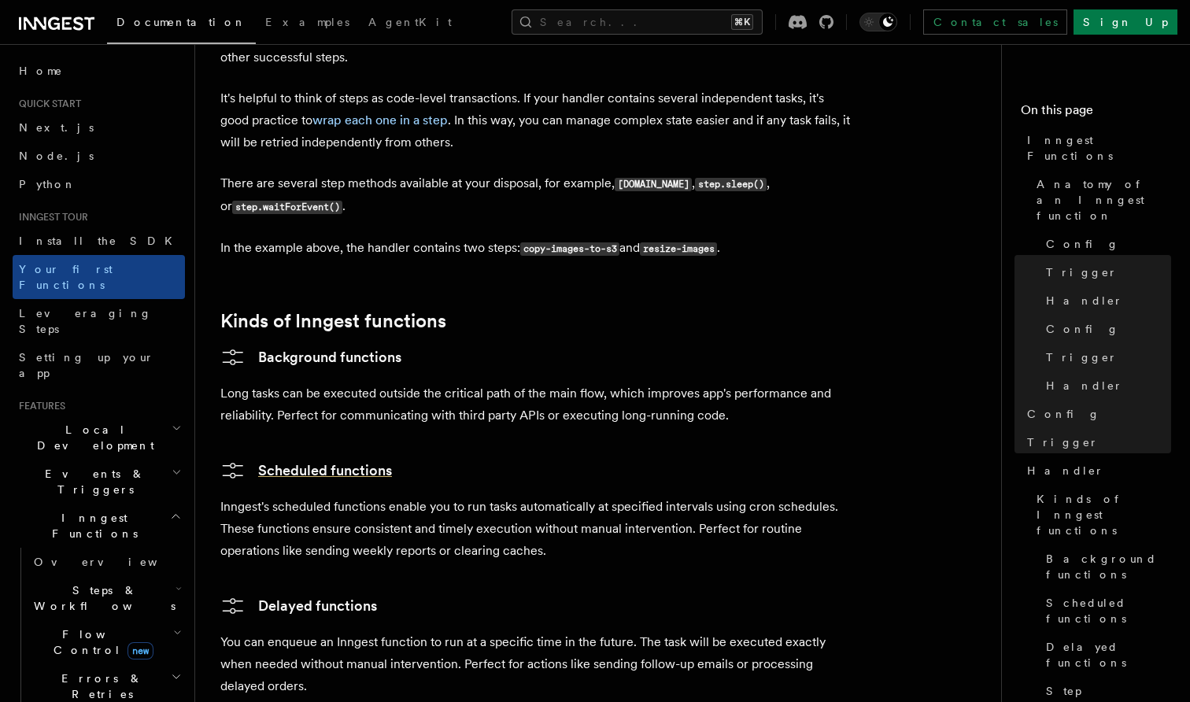
click at [321, 458] on link "Scheduled functions" at bounding box center [306, 470] width 172 height 25
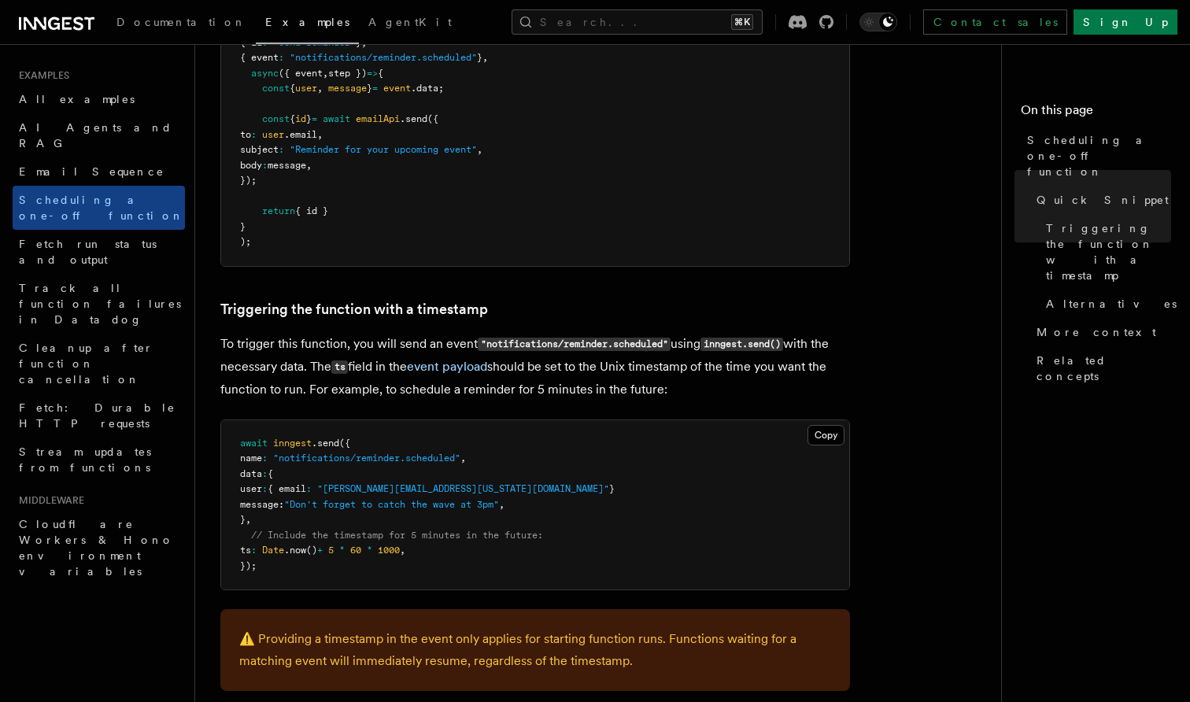
scroll to position [455, 0]
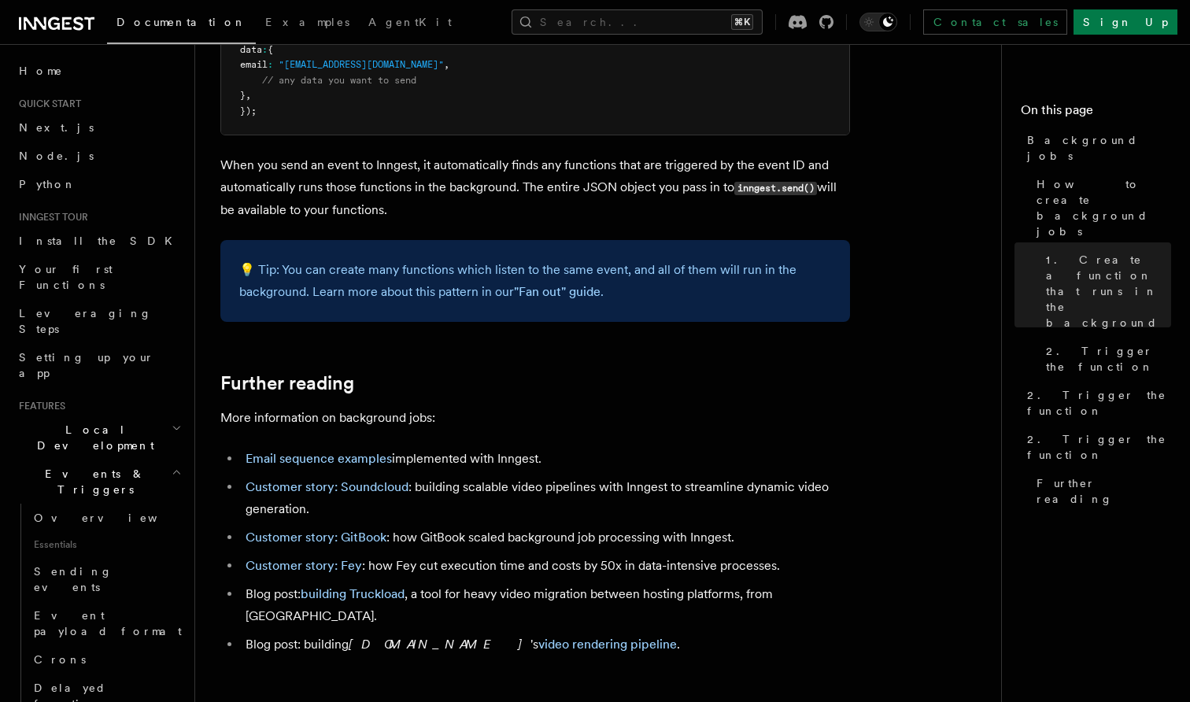
scroll to position [1238, 0]
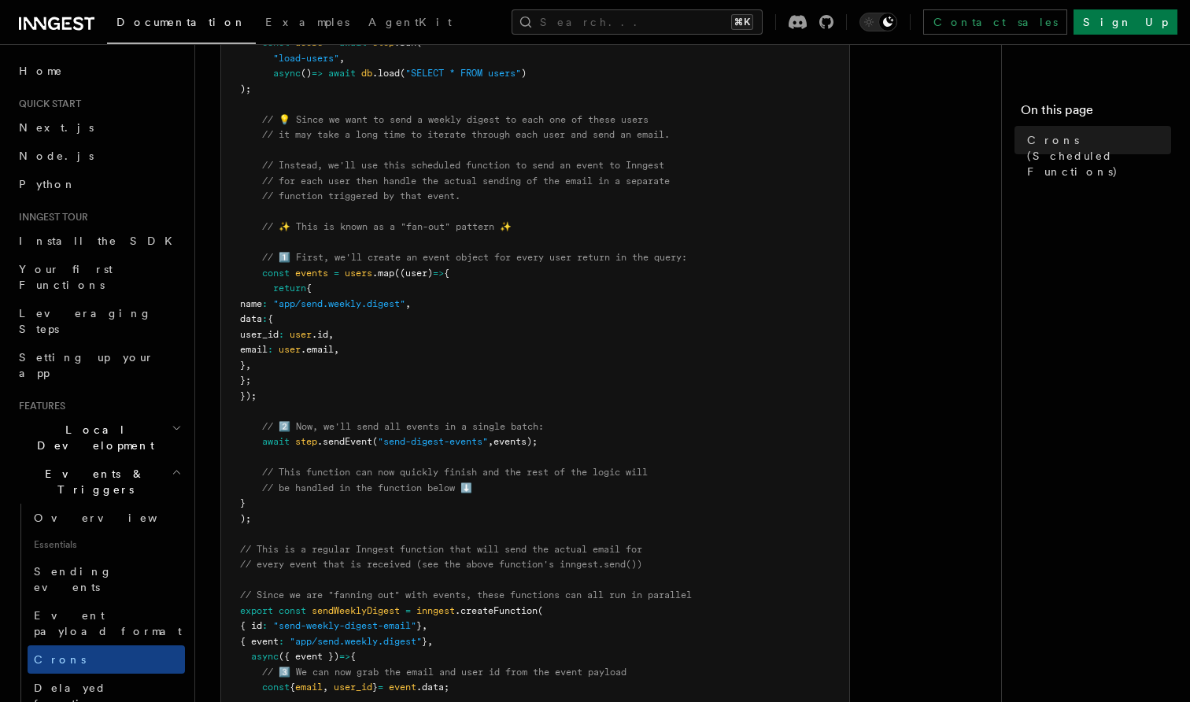
scroll to position [508, 0]
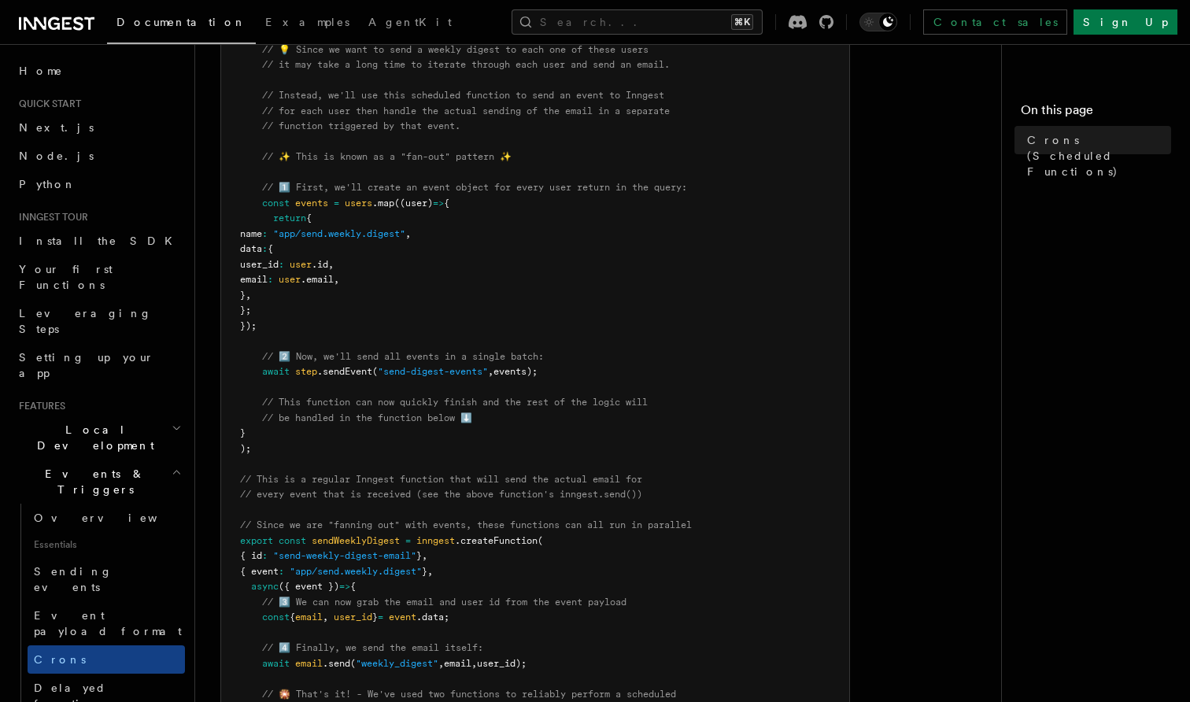
click at [279, 566] on span "{ event" at bounding box center [259, 571] width 39 height 11
click at [302, 566] on span ""app/send.weekly.digest"" at bounding box center [356, 571] width 132 height 11
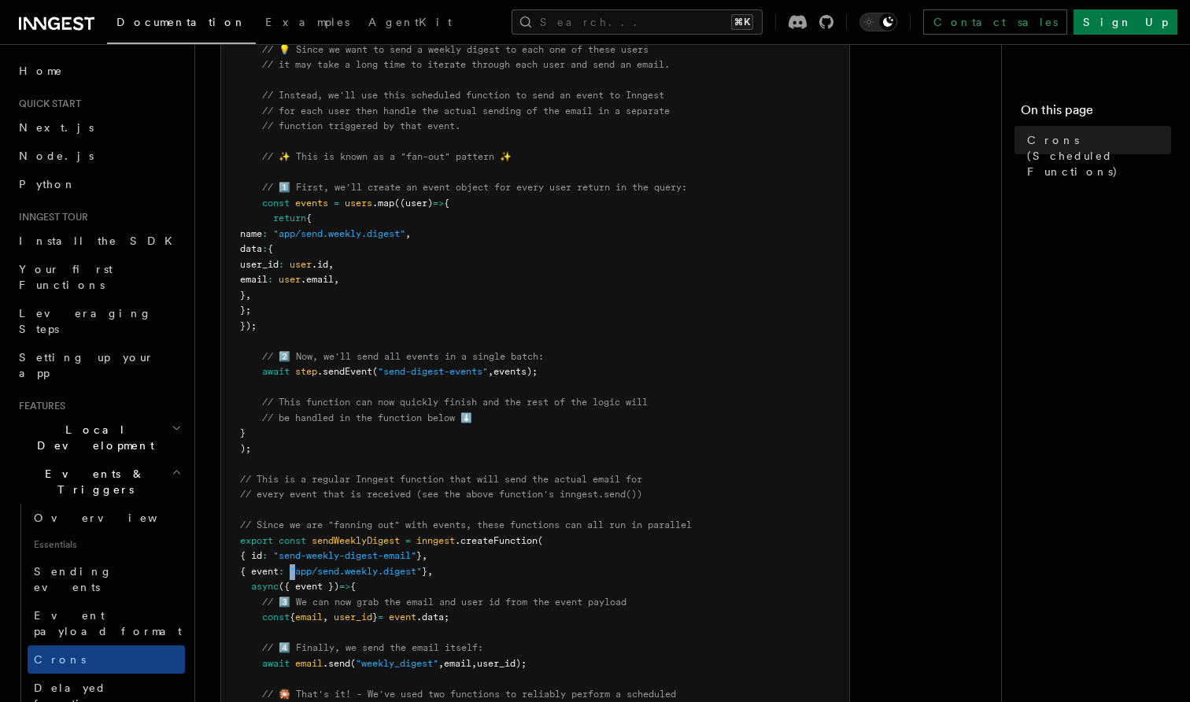
click at [302, 566] on span ""app/send.weekly.digest"" at bounding box center [356, 571] width 132 height 11
click at [279, 566] on span "{ event" at bounding box center [259, 571] width 39 height 11
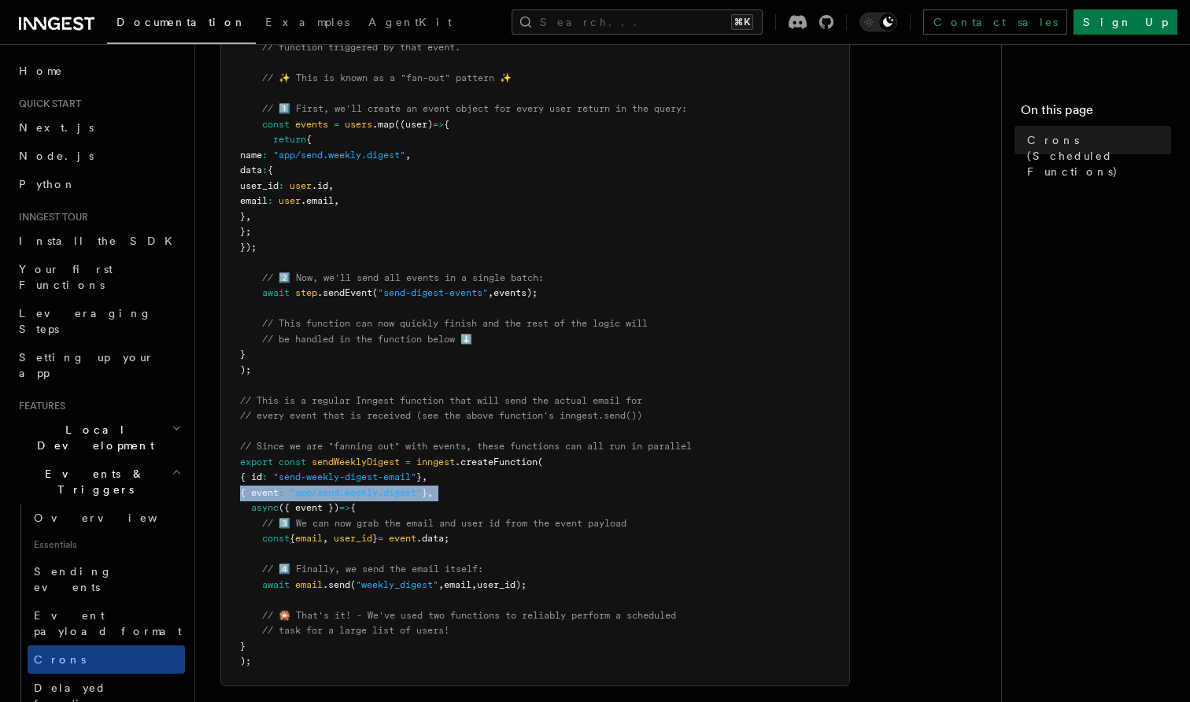
scroll to position [588, 0]
click at [319, 578] on span "email" at bounding box center [309, 583] width 28 height 11
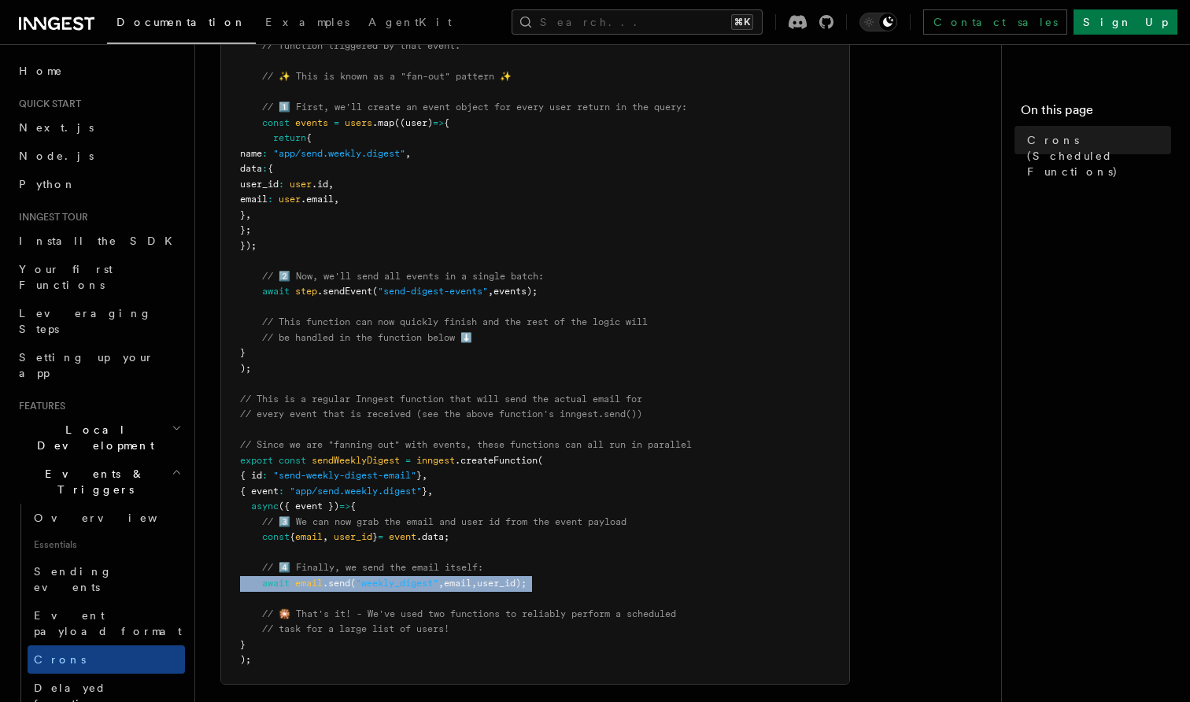
click at [342, 578] on span ".send" at bounding box center [337, 583] width 28 height 11
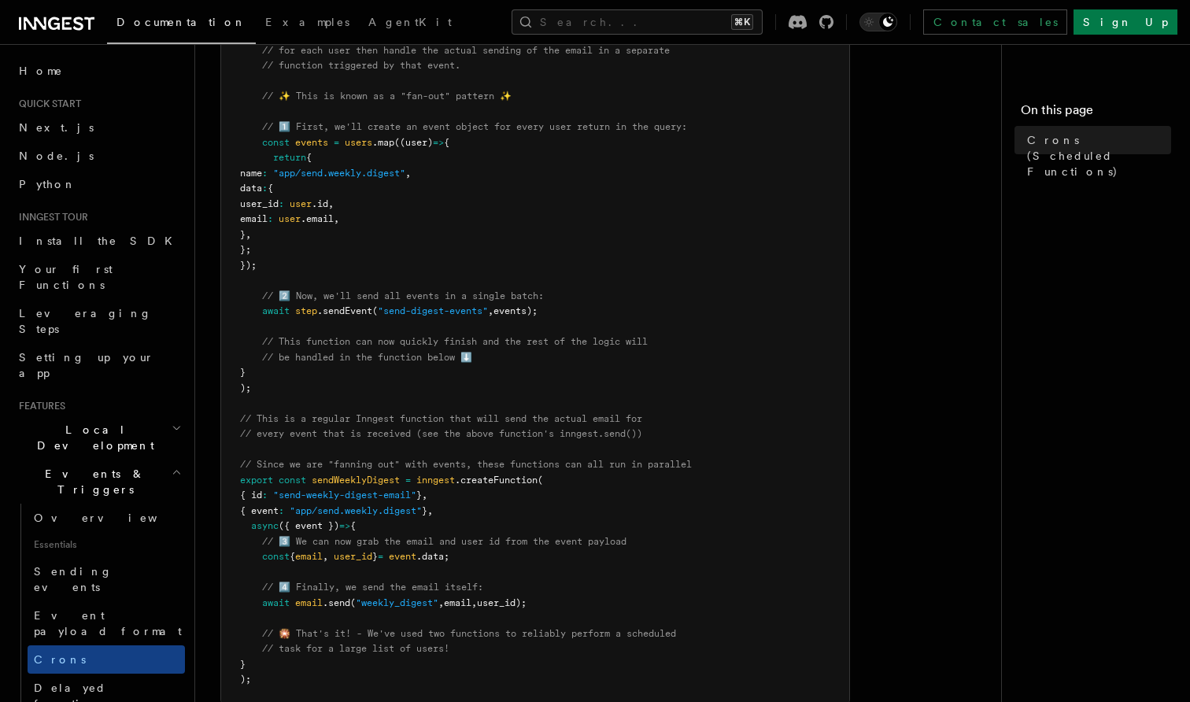
scroll to position [566, 0]
click at [328, 461] on span "// Since we are "fanning out" with events, these functions can all run in paral…" at bounding box center [466, 466] width 452 height 11
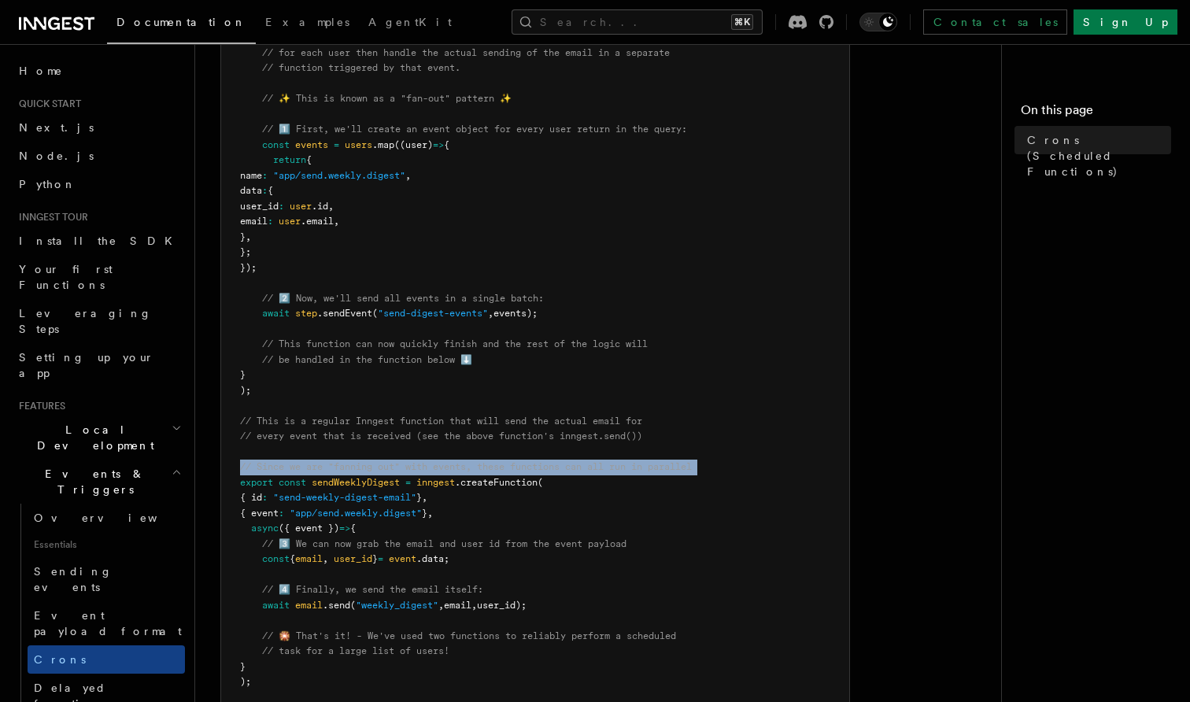
click at [307, 461] on span "// Since we are "fanning out" with events, these functions can all run in paral…" at bounding box center [466, 466] width 452 height 11
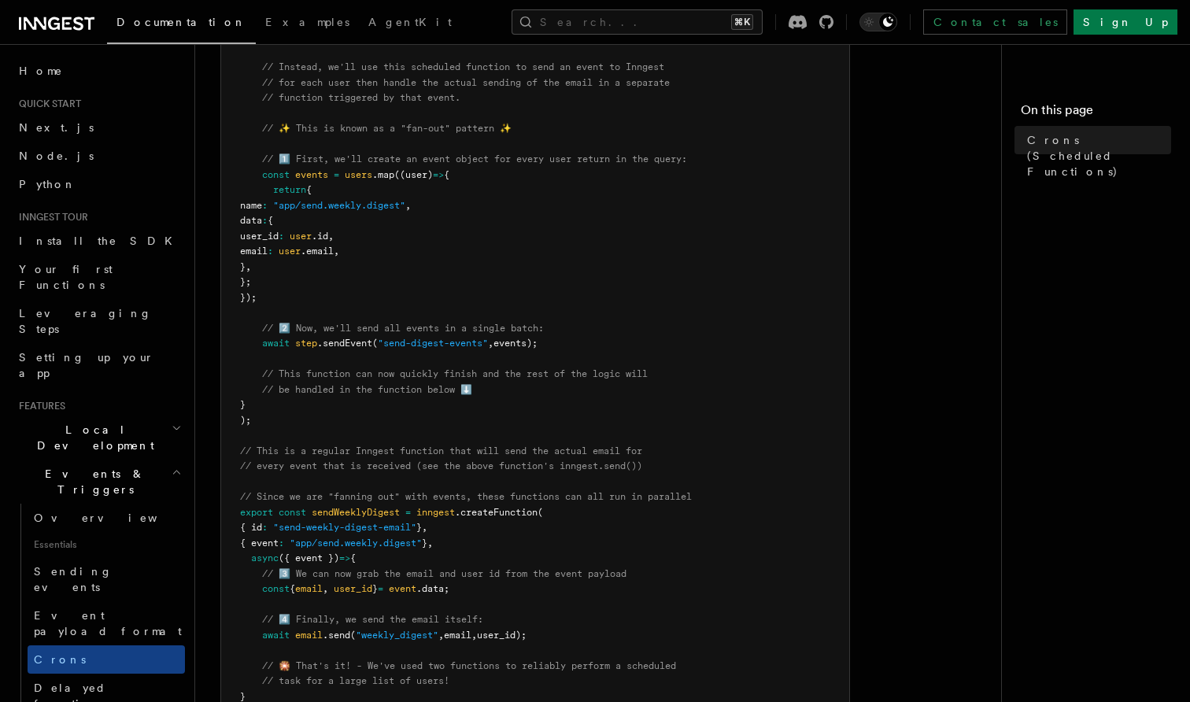
click at [327, 463] on pre "import { Inngest } from "inngest" ; const inngest = new Inngest ({ id : "signup…" at bounding box center [535, 252] width 628 height 968
click at [287, 491] on span "// Since we are "fanning out" with events, these functions can all run in paral…" at bounding box center [466, 496] width 452 height 11
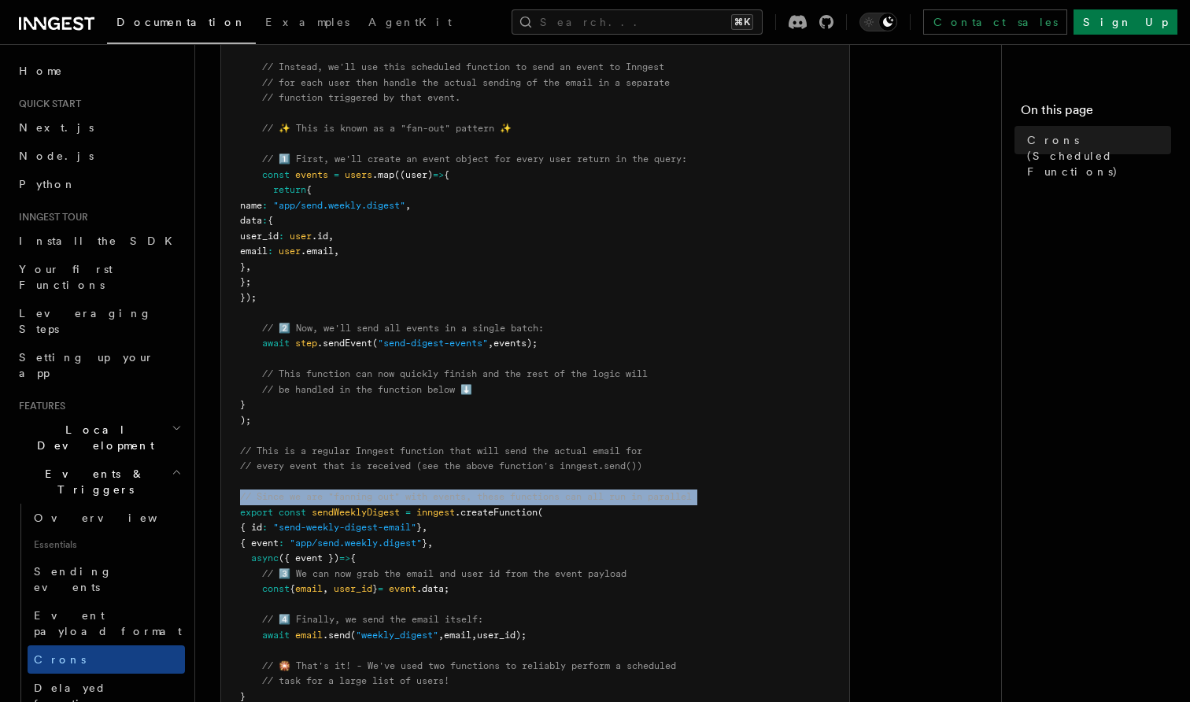
click at [287, 491] on span "// Since we are "fanning out" with events, these functions can all run in paral…" at bounding box center [466, 496] width 452 height 11
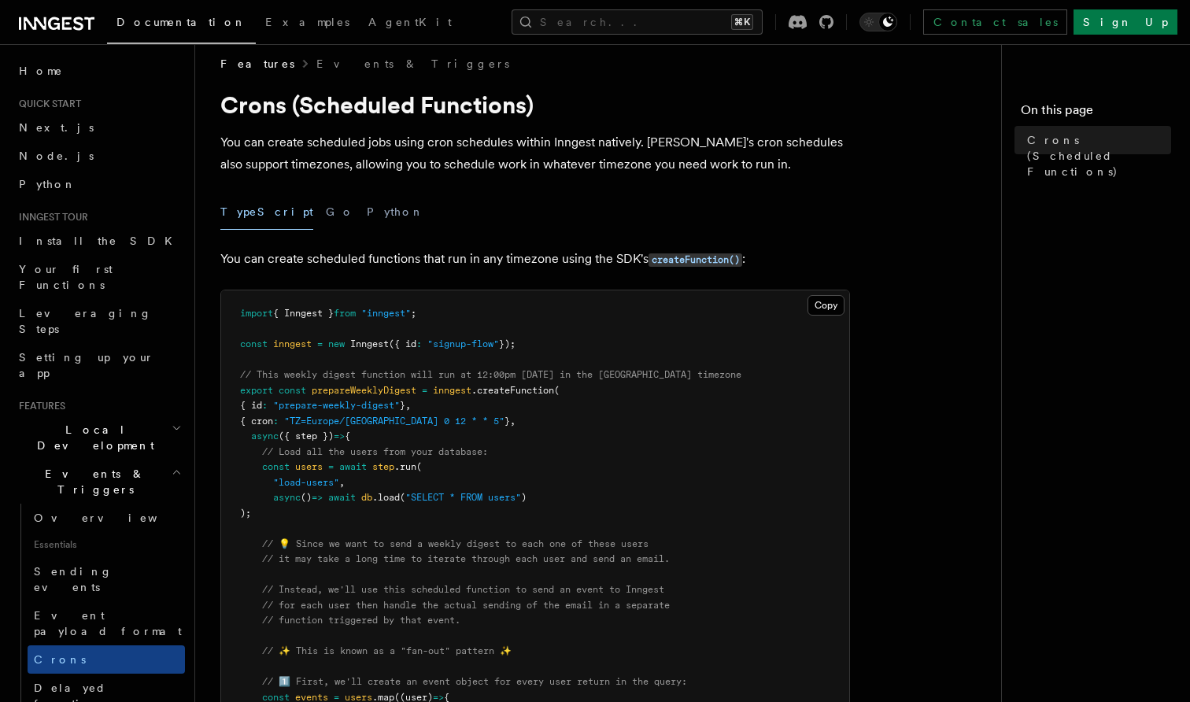
scroll to position [13, 0]
click at [326, 214] on button "Go" at bounding box center [340, 211] width 28 height 35
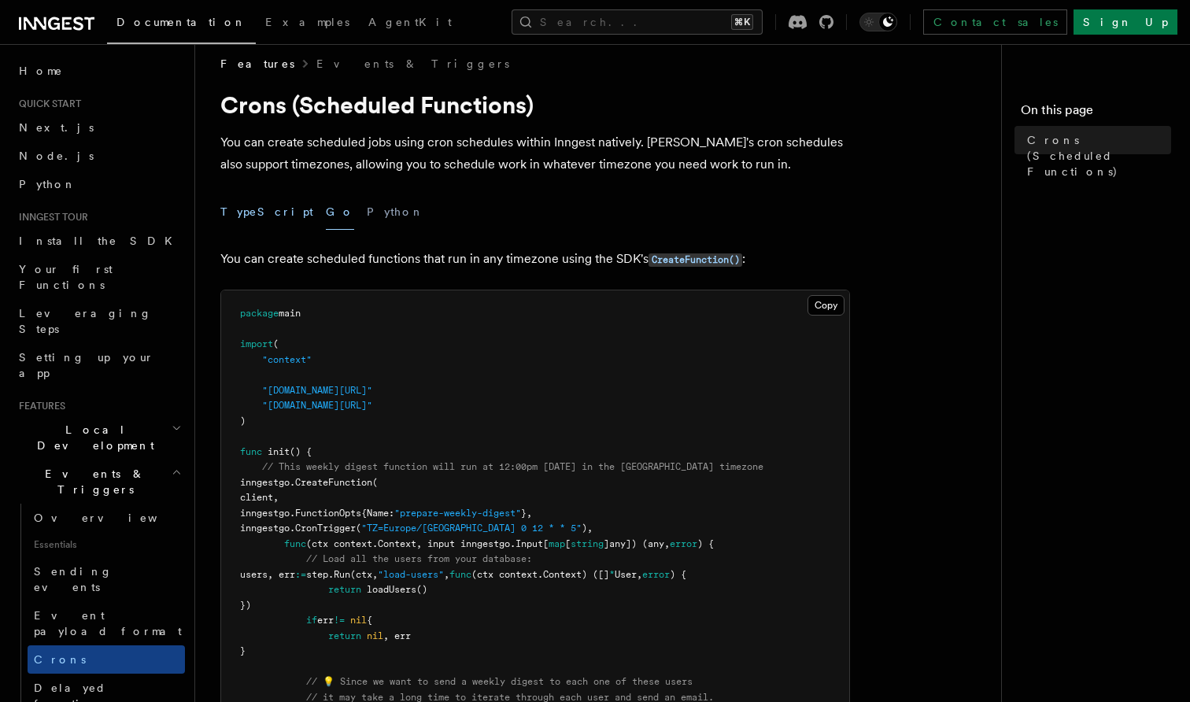
click at [238, 214] on button "TypeScript" at bounding box center [266, 211] width 93 height 35
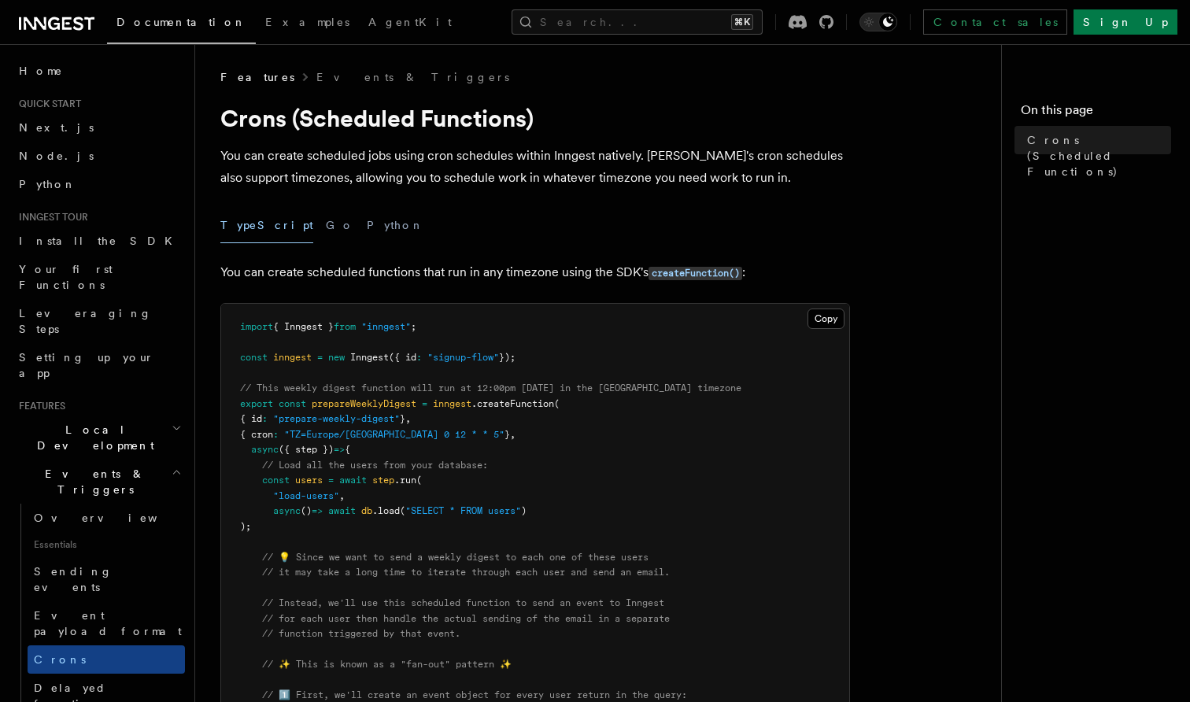
click at [302, 168] on p "You can create scheduled jobs using cron schedules within Inngest natively. [PE…" at bounding box center [535, 167] width 630 height 44
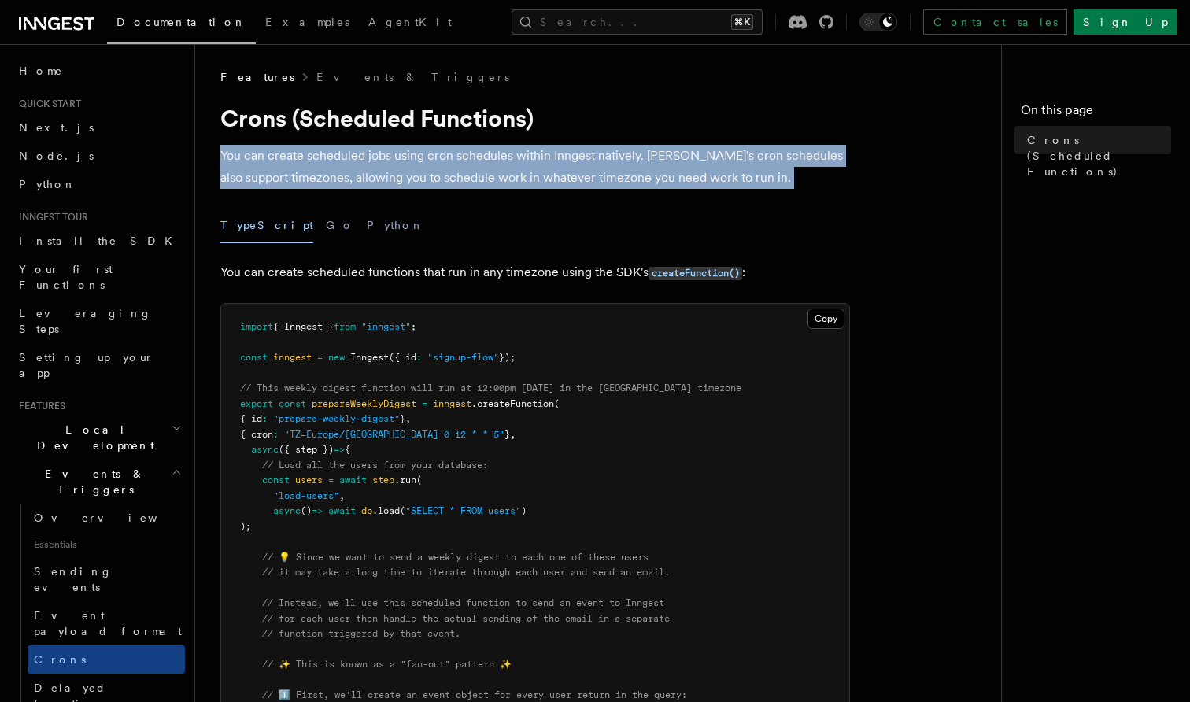
click at [342, 170] on p "You can create scheduled jobs using cron schedules within Inngest natively. [PE…" at bounding box center [535, 167] width 630 height 44
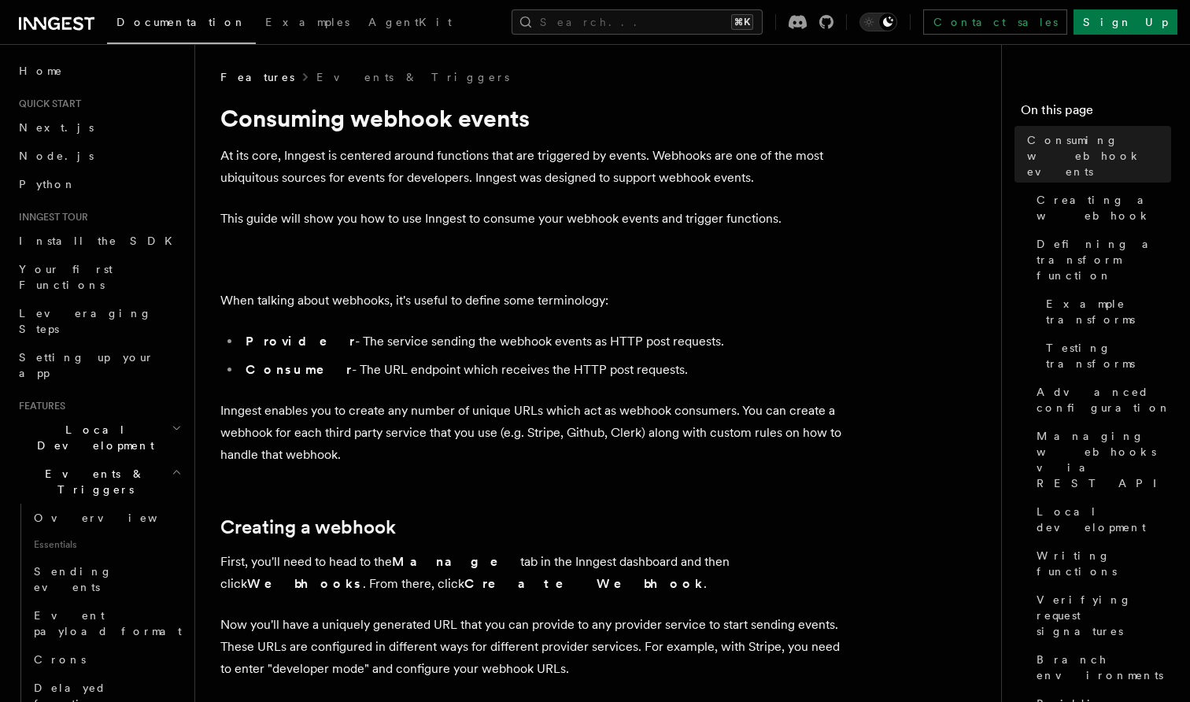
click at [351, 166] on p "At its core, Inngest is centered around functions that are triggered by events.…" at bounding box center [535, 167] width 630 height 44
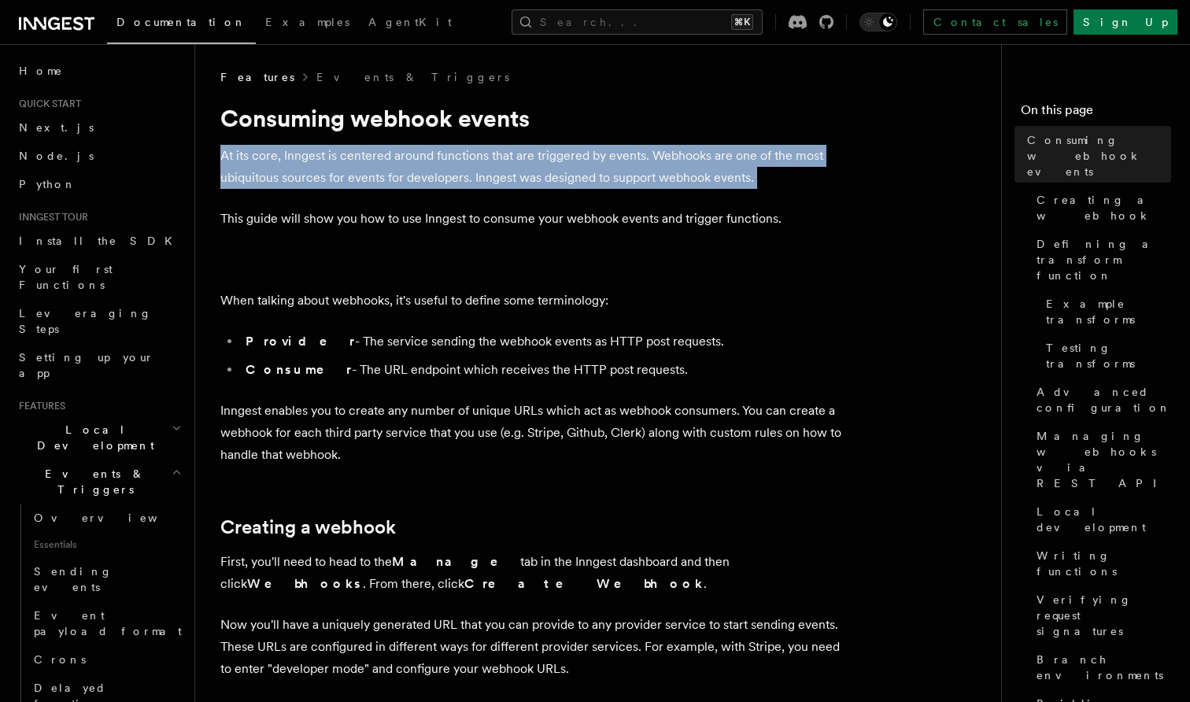
click at [315, 165] on p "At its core, Inngest is centered around functions that are triggered by events.…" at bounding box center [535, 167] width 630 height 44
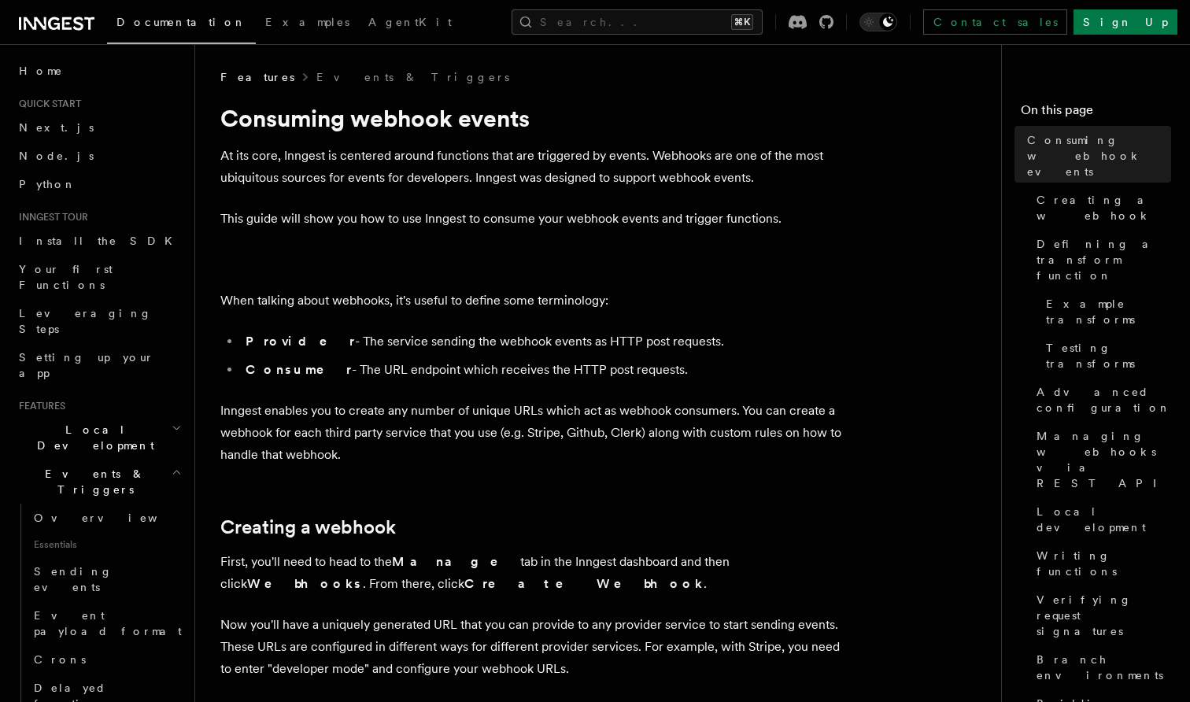
click at [324, 168] on p "At its core, Inngest is centered around functions that are triggered by events.…" at bounding box center [535, 167] width 630 height 44
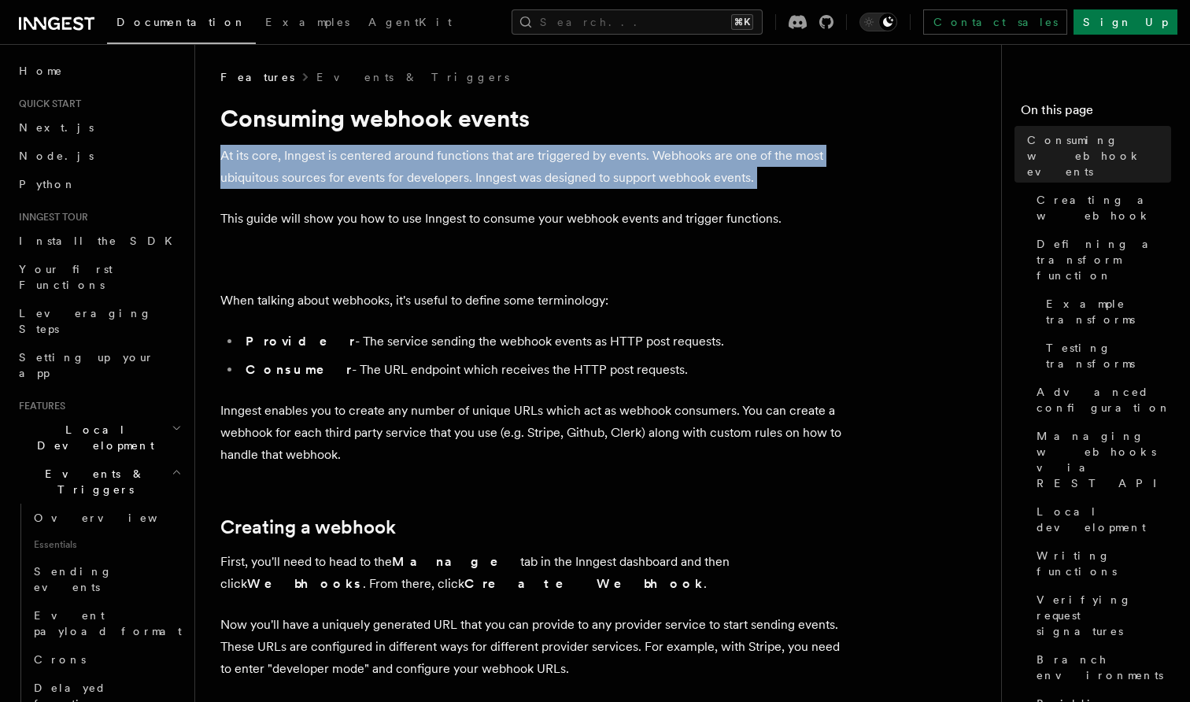
click at [291, 173] on p "At its core, Inngest is centered around functions that are triggered by events.…" at bounding box center [535, 167] width 630 height 44
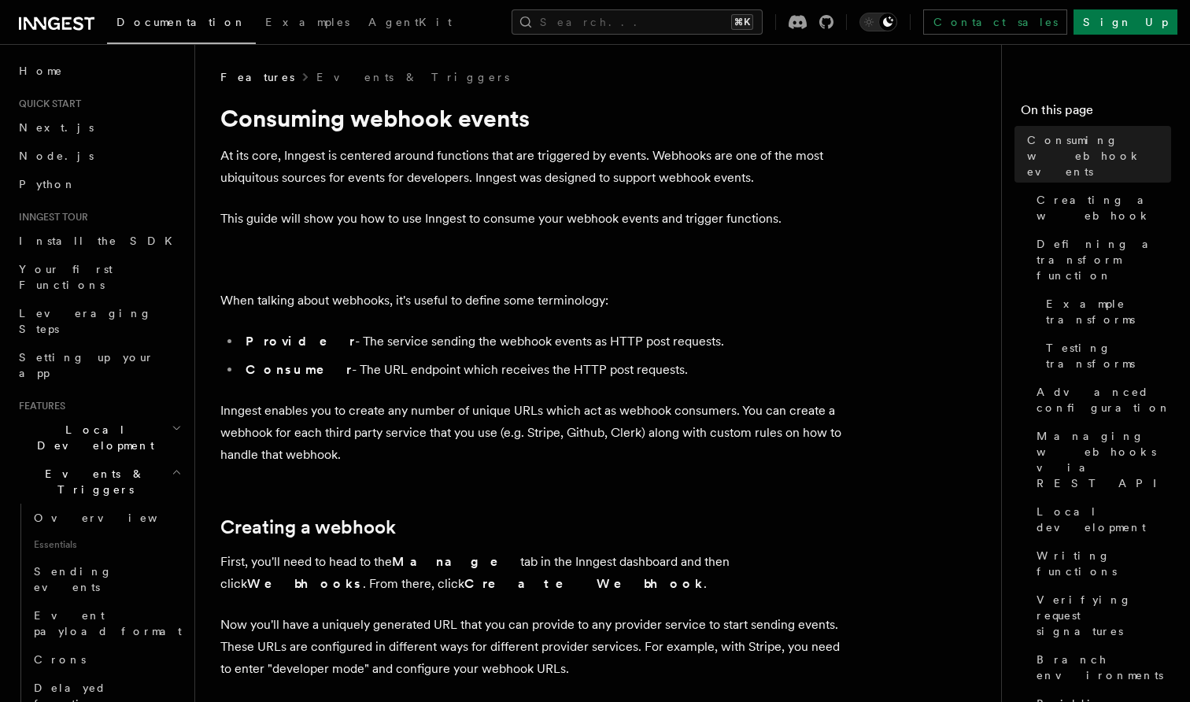
click at [291, 173] on p "At its core, Inngest is centered around functions that are triggered by events.…" at bounding box center [535, 167] width 630 height 44
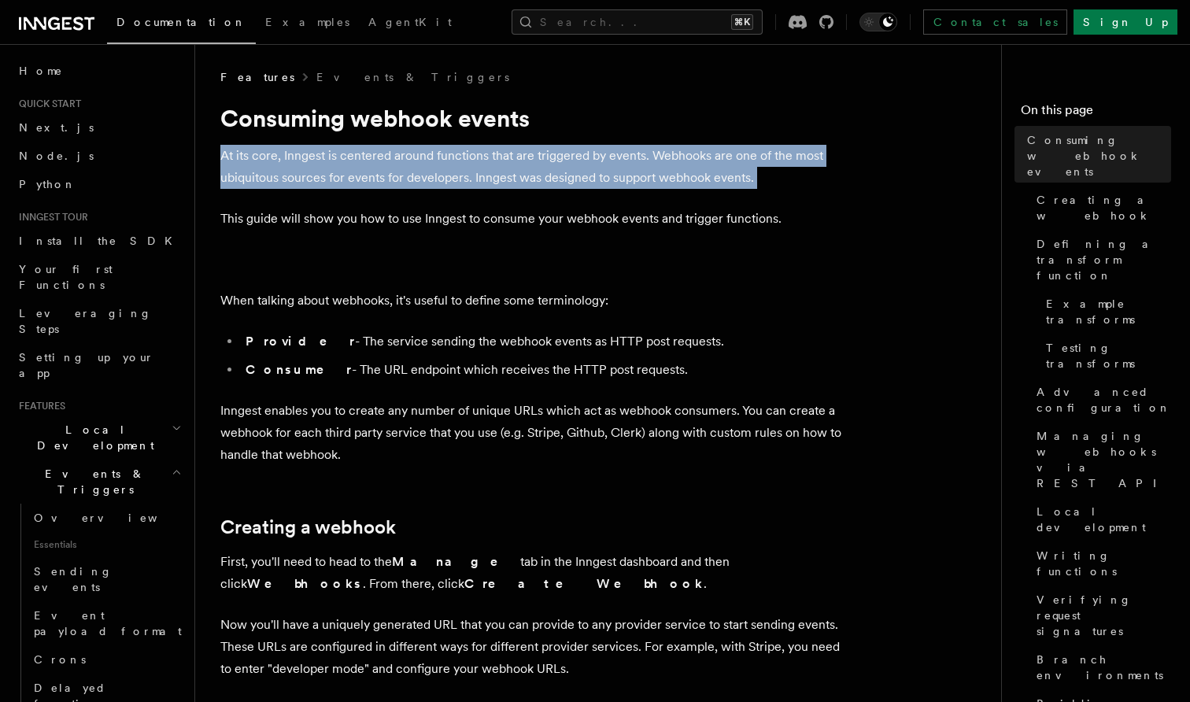
click at [324, 170] on p "At its core, Inngest is centered around functions that are triggered by events.…" at bounding box center [535, 167] width 630 height 44
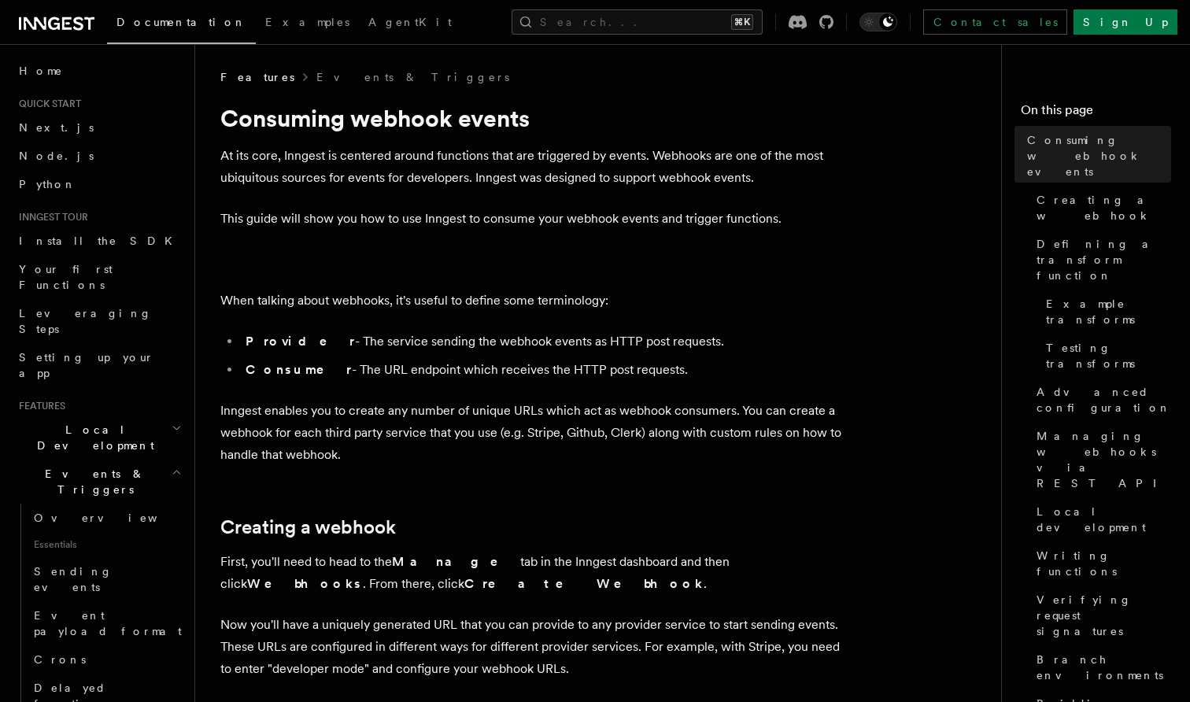
click at [324, 170] on p "At its core, Inngest is centered around functions that are triggered by events.…" at bounding box center [535, 167] width 630 height 44
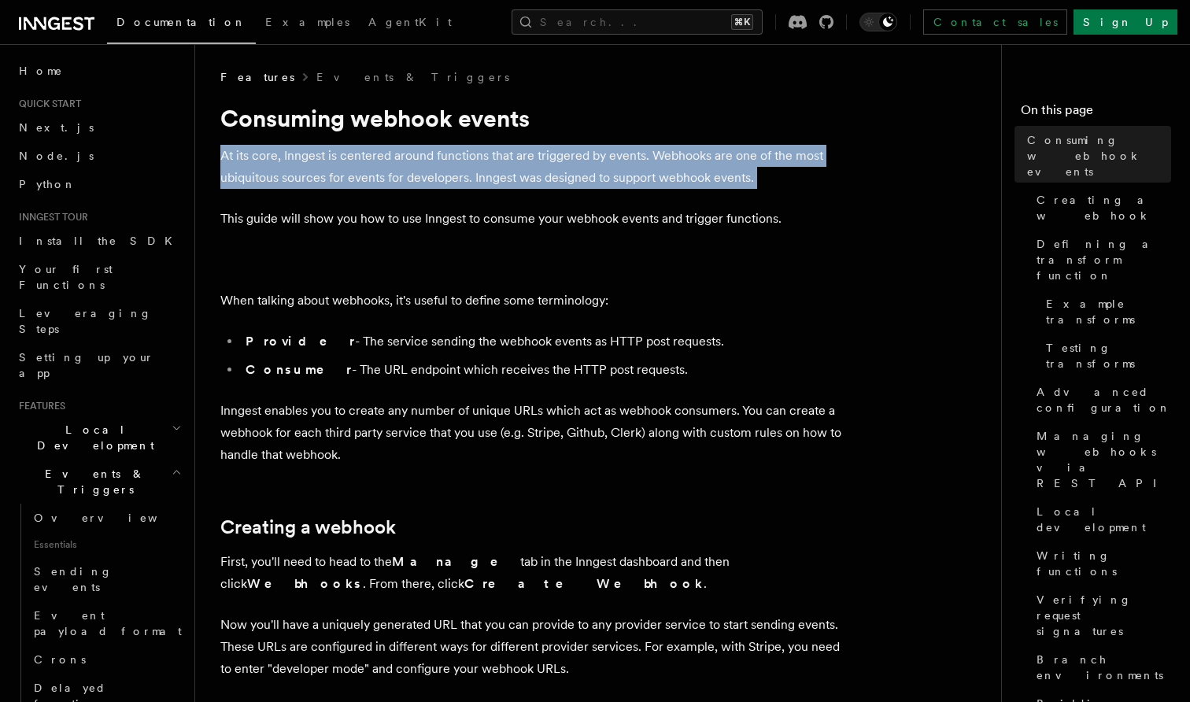
click at [298, 169] on p "At its core, Inngest is centered around functions that are triggered by events.…" at bounding box center [535, 167] width 630 height 44
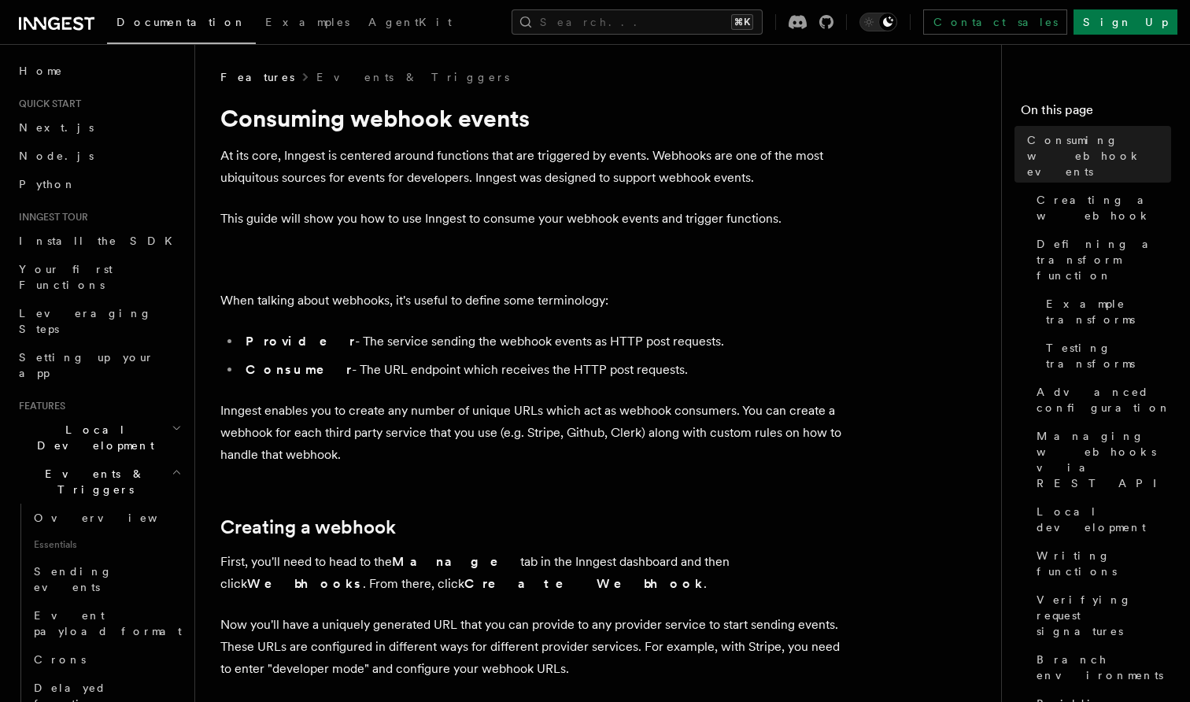
click at [298, 169] on p "At its core, Inngest is centered around functions that are triggered by events.…" at bounding box center [535, 167] width 630 height 44
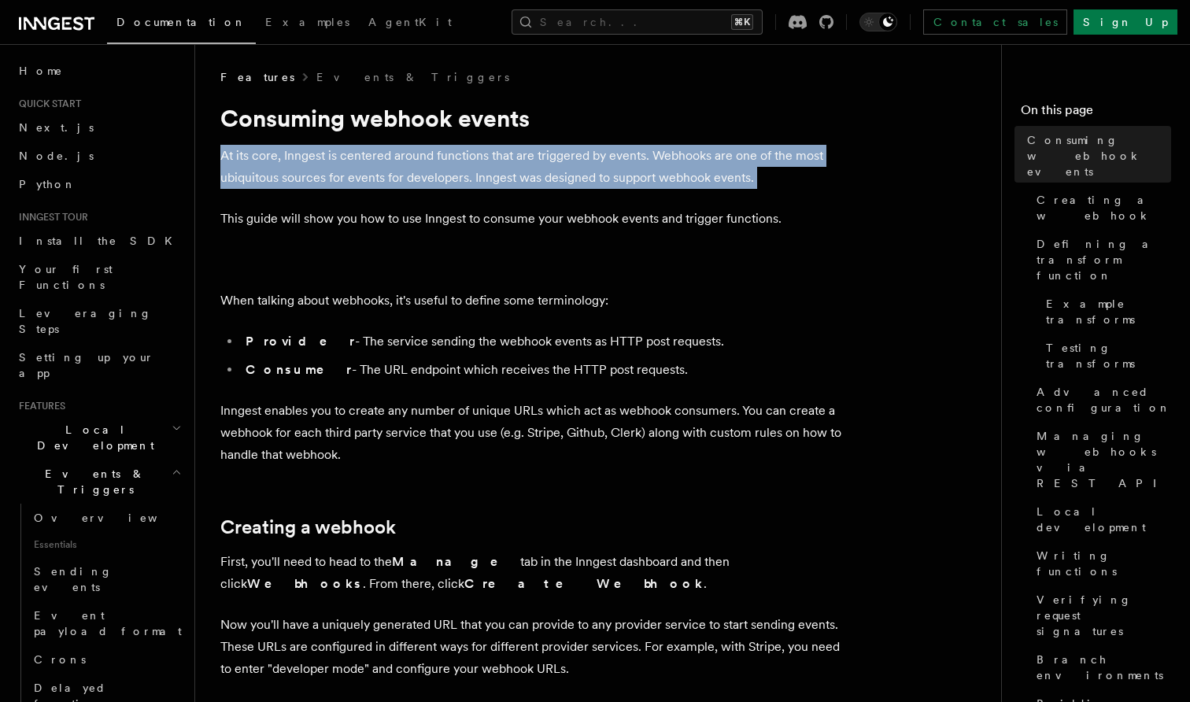
click at [320, 161] on p "At its core, Inngest is centered around functions that are triggered by events.…" at bounding box center [535, 167] width 630 height 44
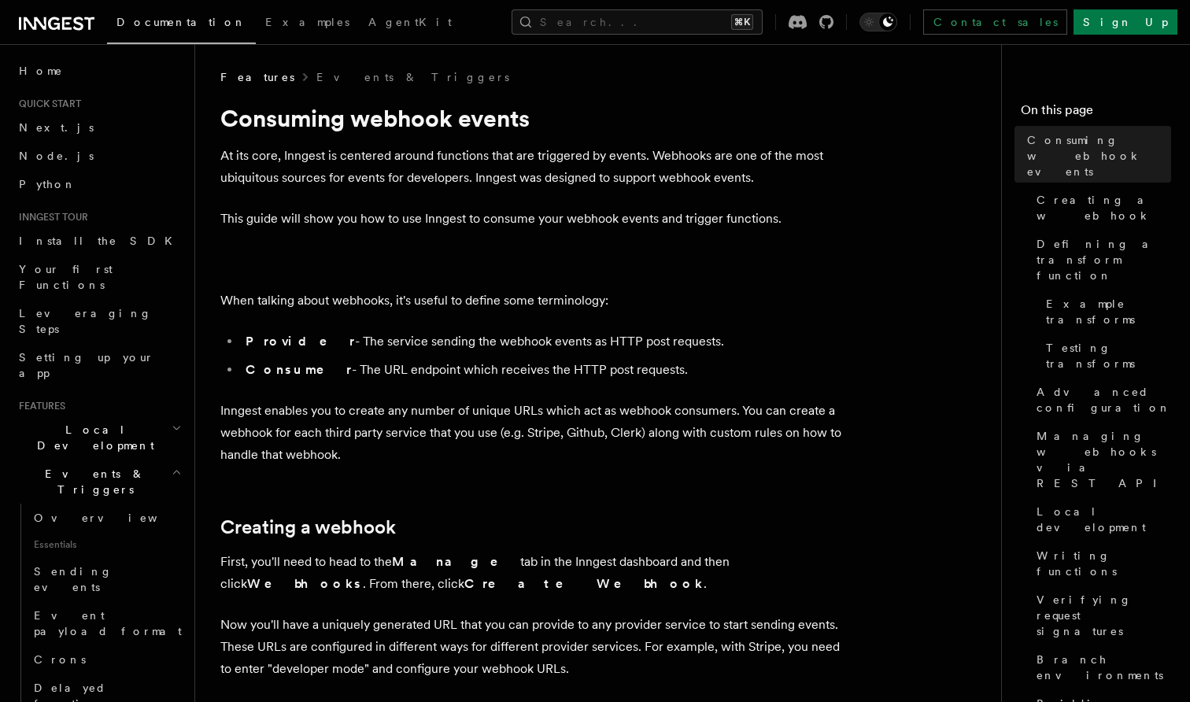
click at [320, 161] on p "At its core, Inngest is centered around functions that are triggered by events.…" at bounding box center [535, 167] width 630 height 44
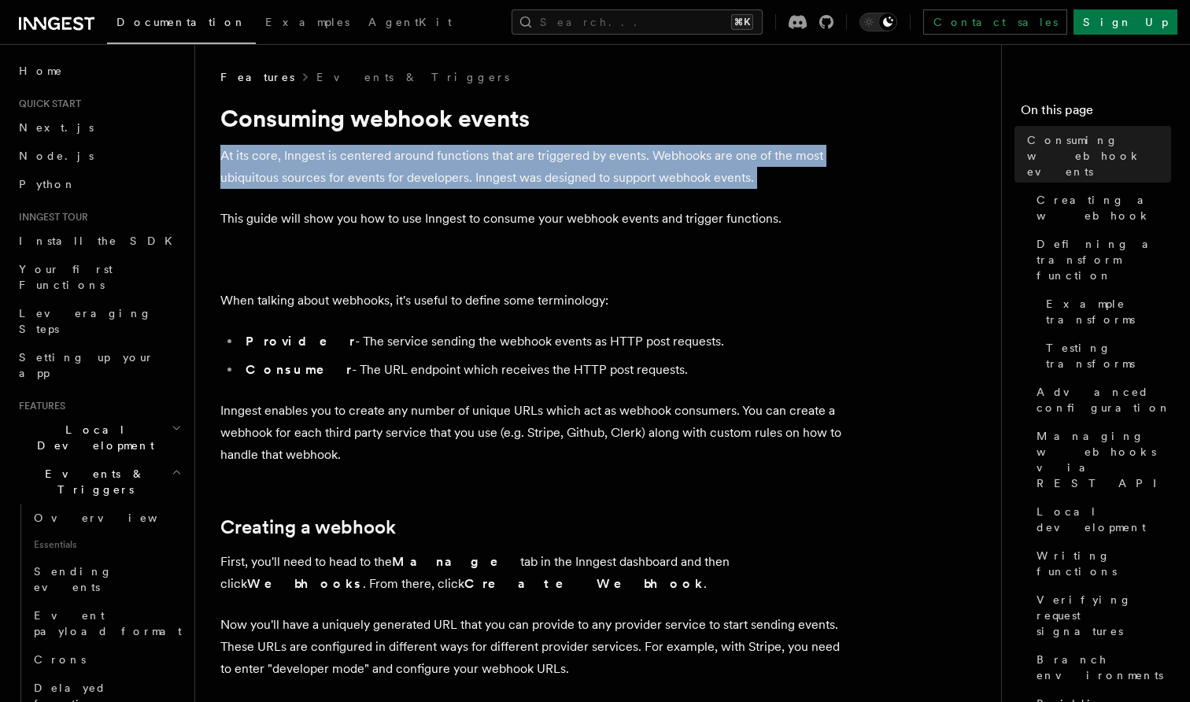
click at [299, 164] on p "At its core, Inngest is centered around functions that are triggered by events.…" at bounding box center [535, 167] width 630 height 44
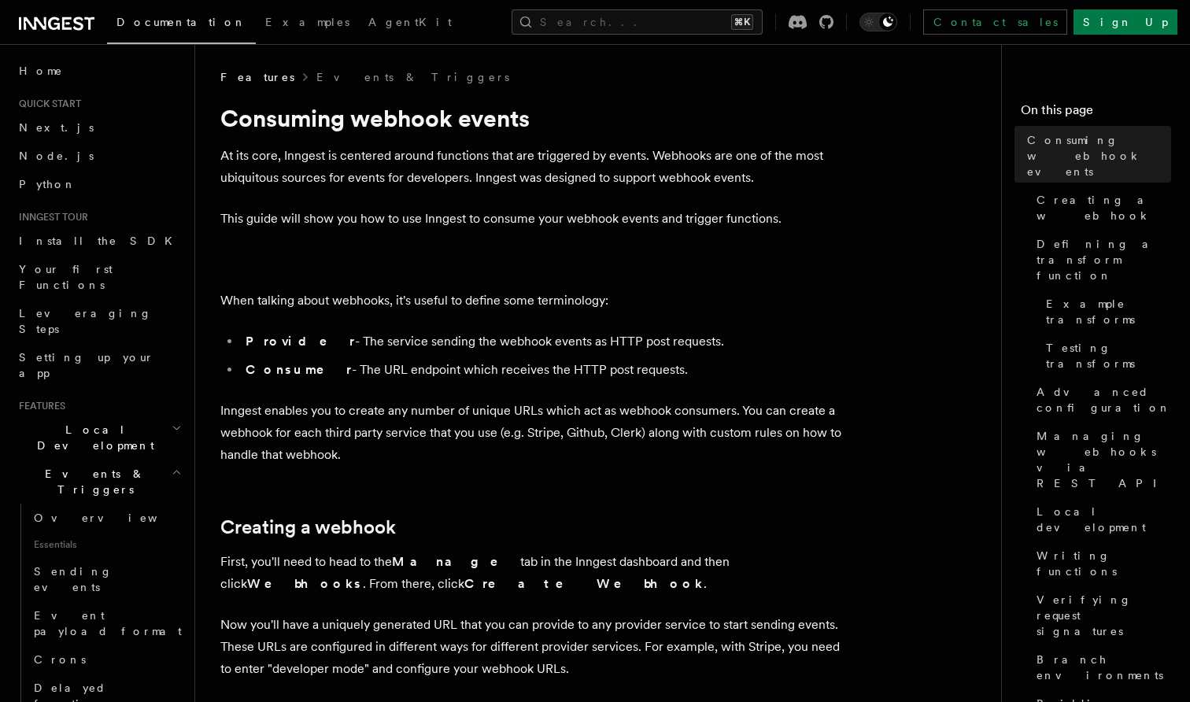
click at [299, 164] on p "At its core, Inngest is centered around functions that are triggered by events.…" at bounding box center [535, 167] width 630 height 44
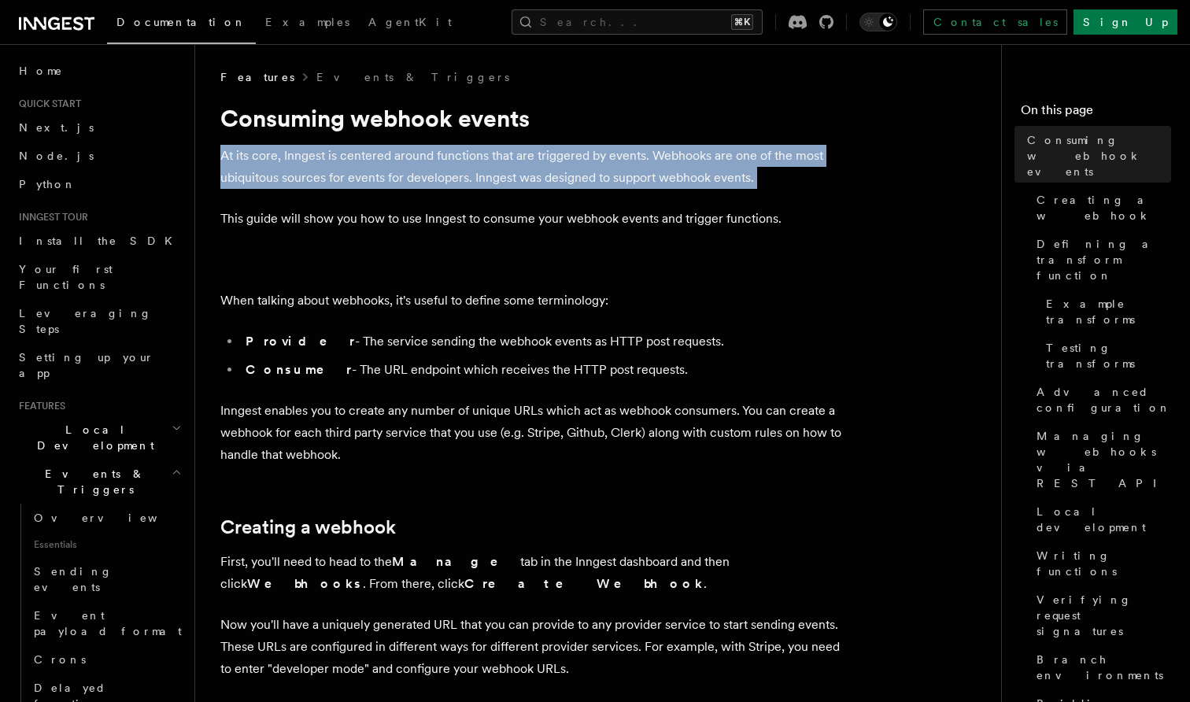
click at [326, 156] on p "At its core, Inngest is centered around functions that are triggered by events.…" at bounding box center [535, 167] width 630 height 44
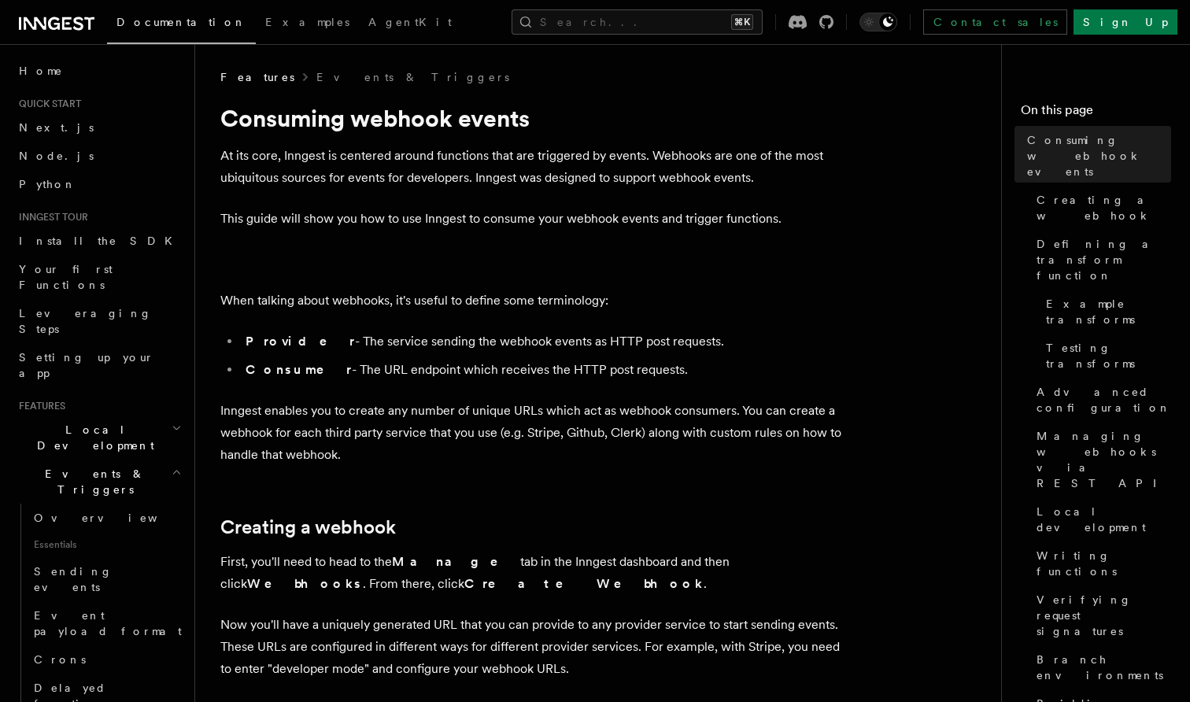
click at [326, 156] on p "At its core, Inngest is centered around functions that are triggered by events.…" at bounding box center [535, 167] width 630 height 44
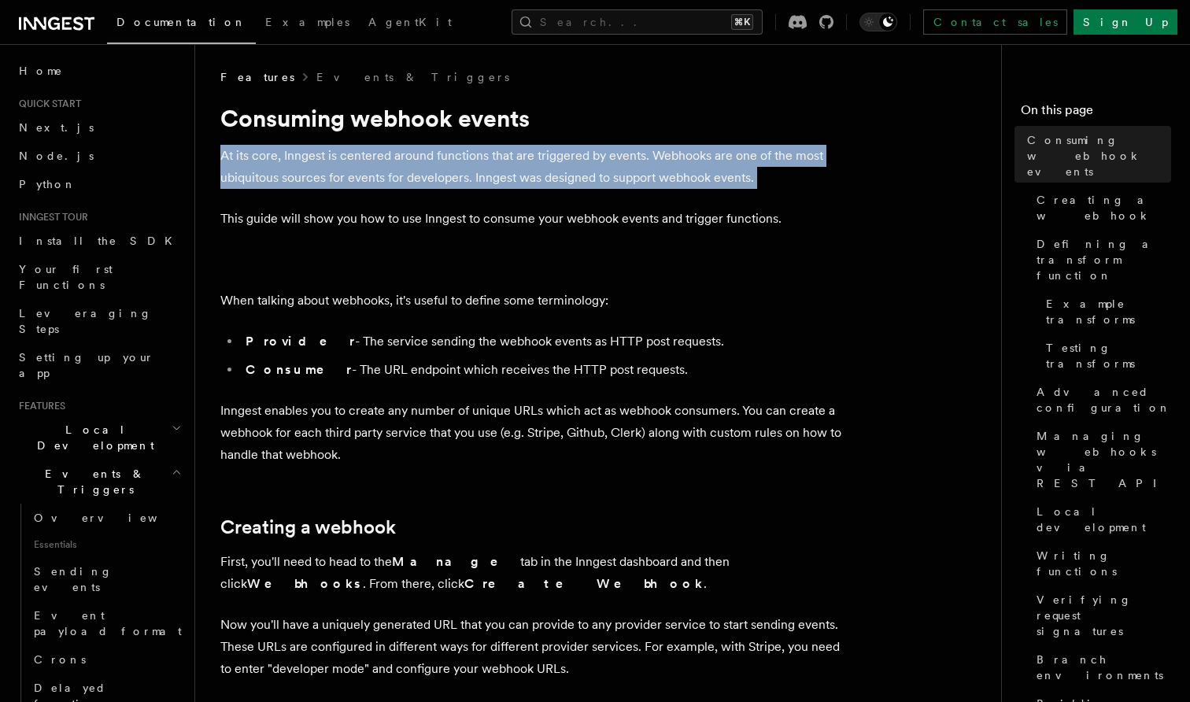
click at [318, 156] on p "At its core, Inngest is centered around functions that are triggered by events.…" at bounding box center [535, 167] width 630 height 44
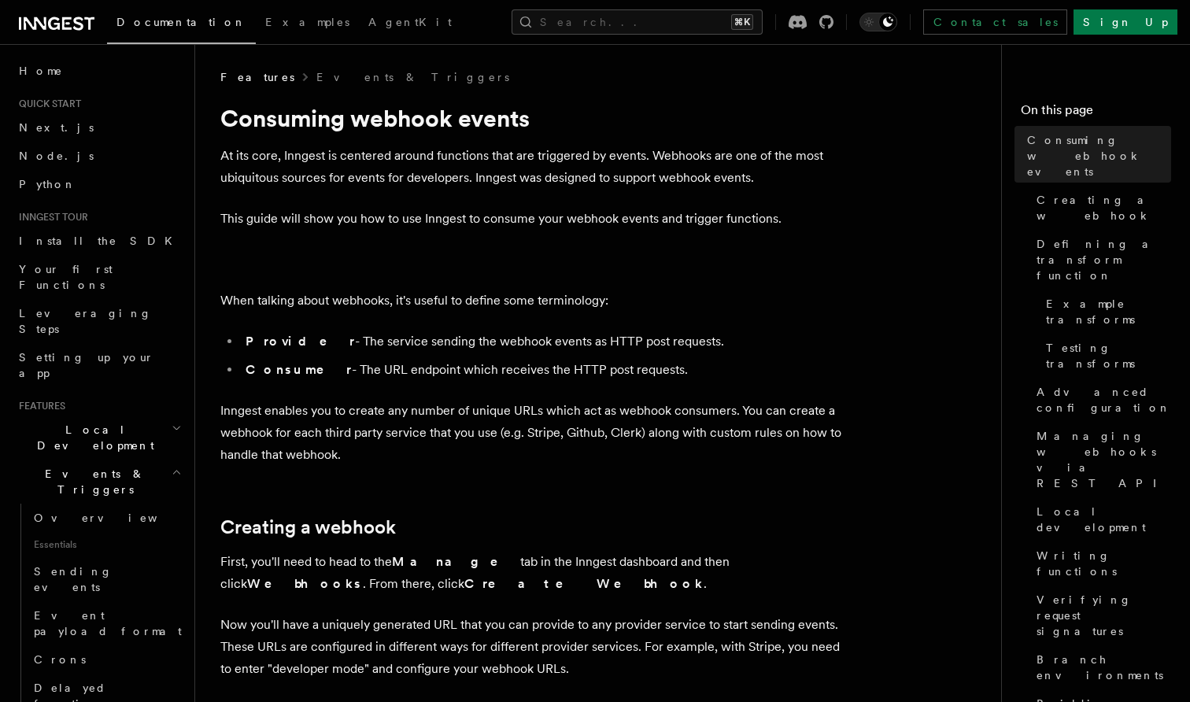
click at [318, 156] on p "At its core, Inngest is centered around functions that are triggered by events.…" at bounding box center [535, 167] width 630 height 44
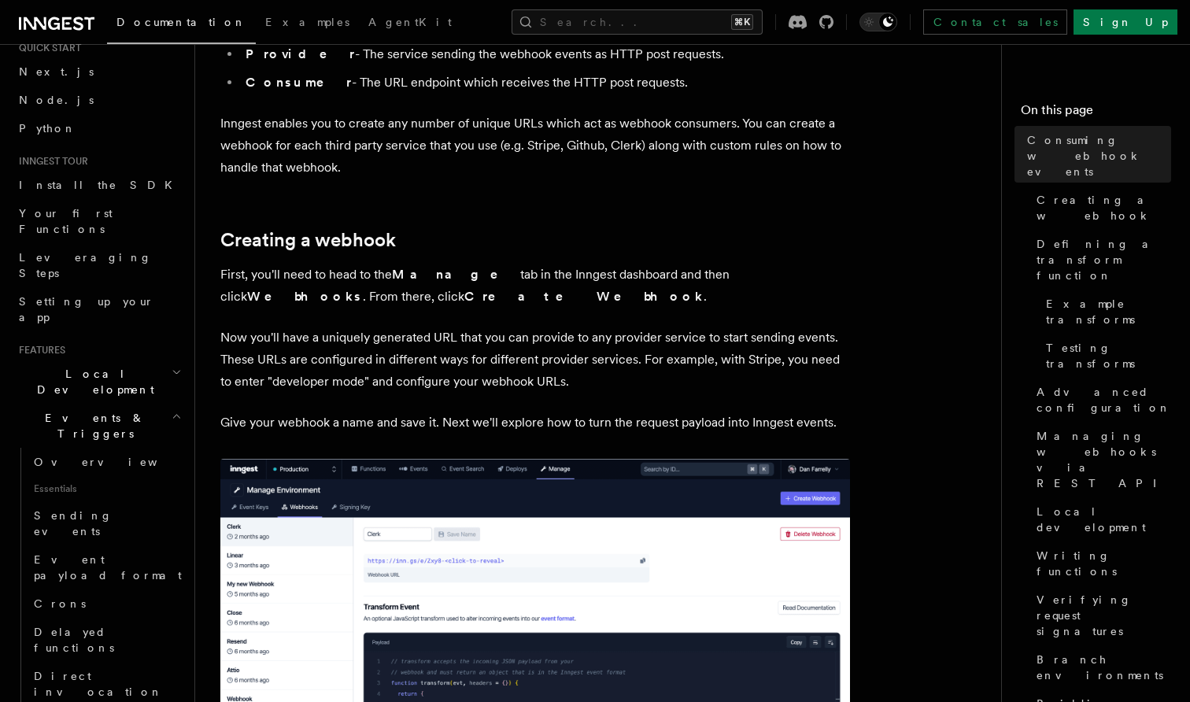
scroll to position [79, 0]
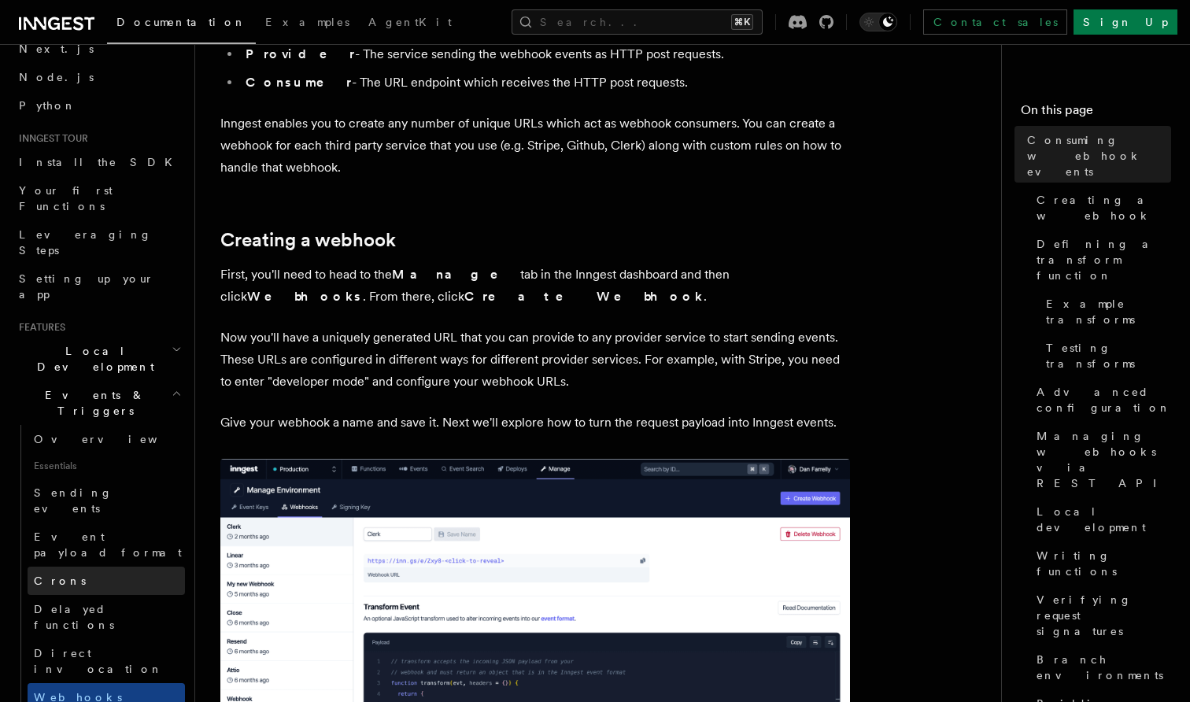
click at [91, 567] on link "Crons" at bounding box center [106, 581] width 157 height 28
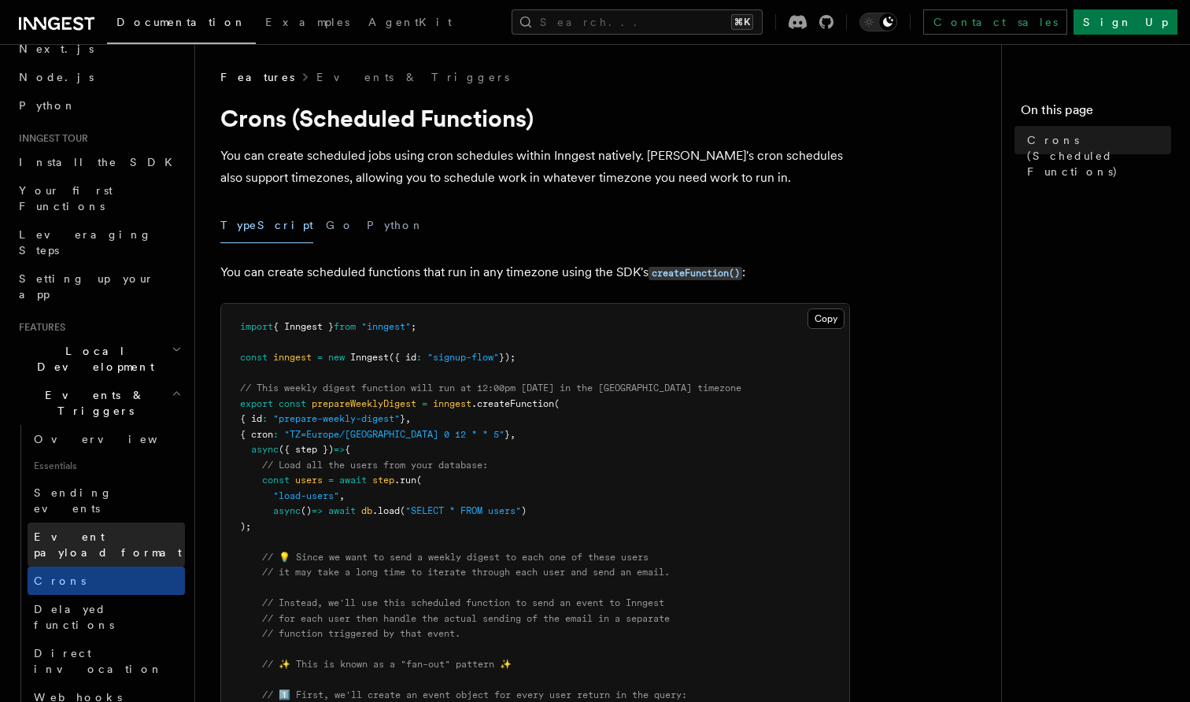
click at [105, 531] on span "Event payload format" at bounding box center [108, 545] width 148 height 28
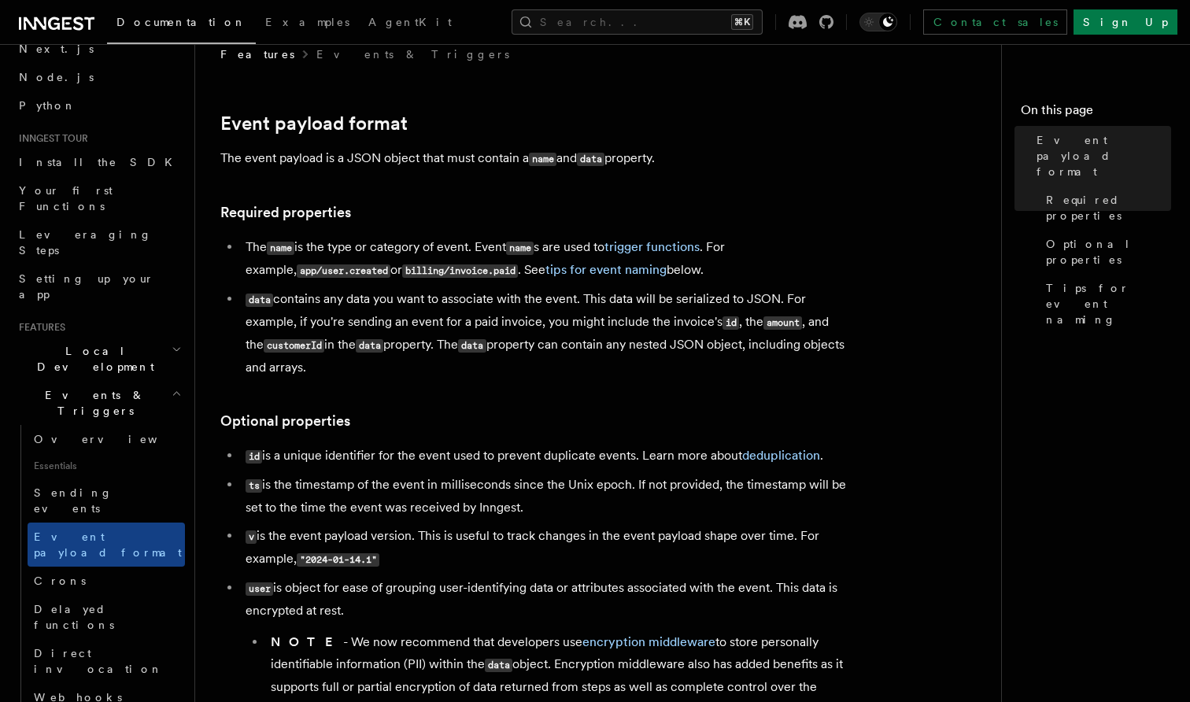
scroll to position [32, 0]
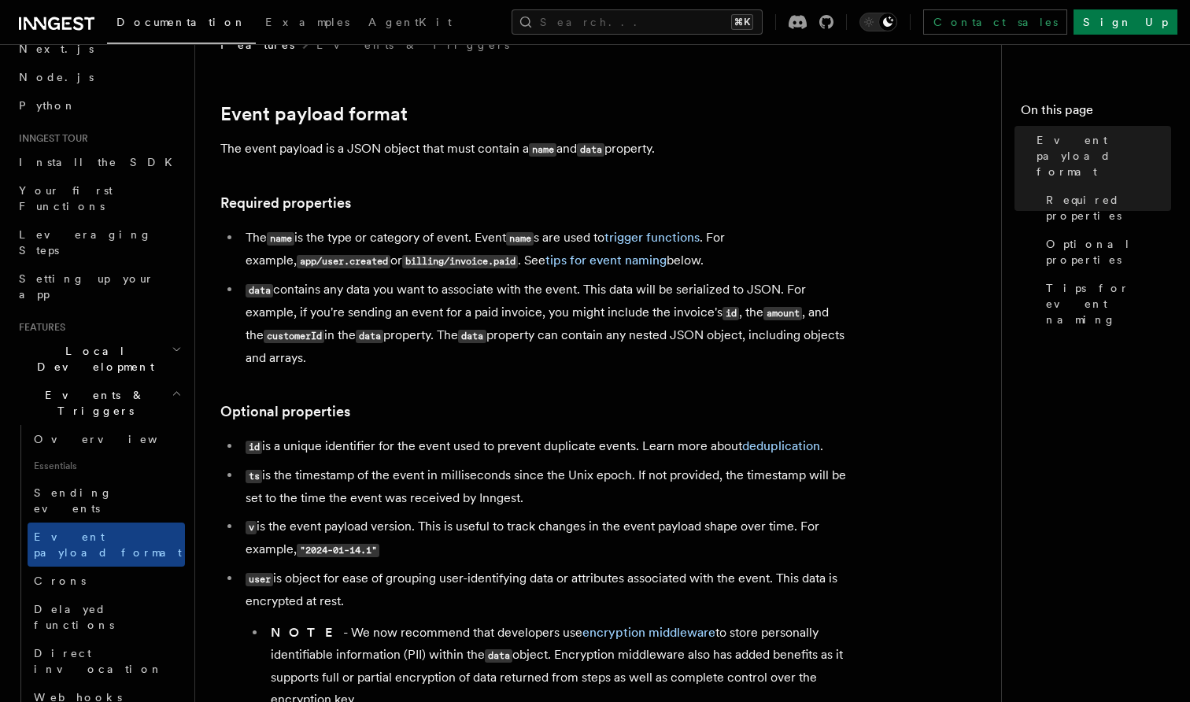
drag, startPoint x: 279, startPoint y: 291, endPoint x: 373, endPoint y: 361, distance: 116.5
click at [373, 361] on li "data contains any data you want to associate with the event. This data will be …" at bounding box center [545, 324] width 609 height 91
click at [374, 362] on li "data contains any data you want to associate with the event. This data will be …" at bounding box center [545, 324] width 609 height 91
drag, startPoint x: 397, startPoint y: 360, endPoint x: 298, endPoint y: 276, distance: 130.1
click at [298, 276] on ul "The name is the type or category of event. Event name s are used to trigger fun…" at bounding box center [535, 298] width 630 height 143
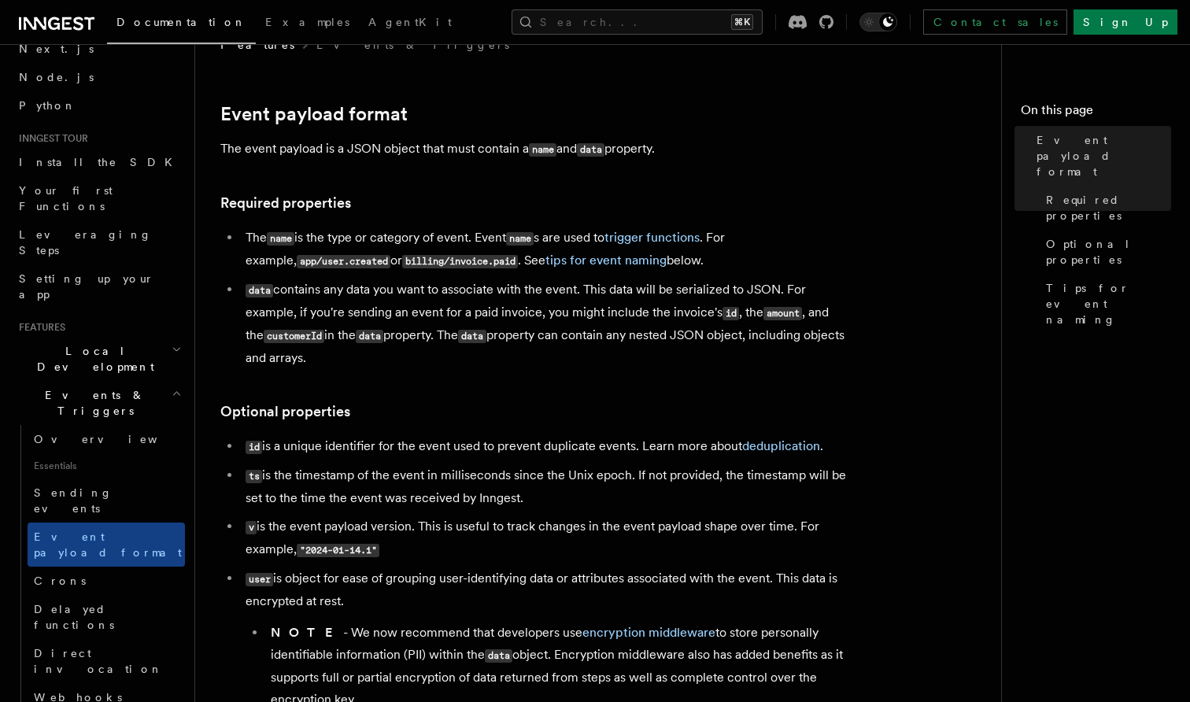
click at [298, 276] on ul "The name is the type or category of event. Event name s are used to trigger fun…" at bounding box center [535, 298] width 630 height 143
drag, startPoint x: 377, startPoint y: 360, endPoint x: 323, endPoint y: 286, distance: 91.8
click at [323, 286] on li "data contains any data you want to associate with the event. This data will be …" at bounding box center [545, 324] width 609 height 91
click at [65, 567] on link "Crons" at bounding box center [106, 581] width 157 height 28
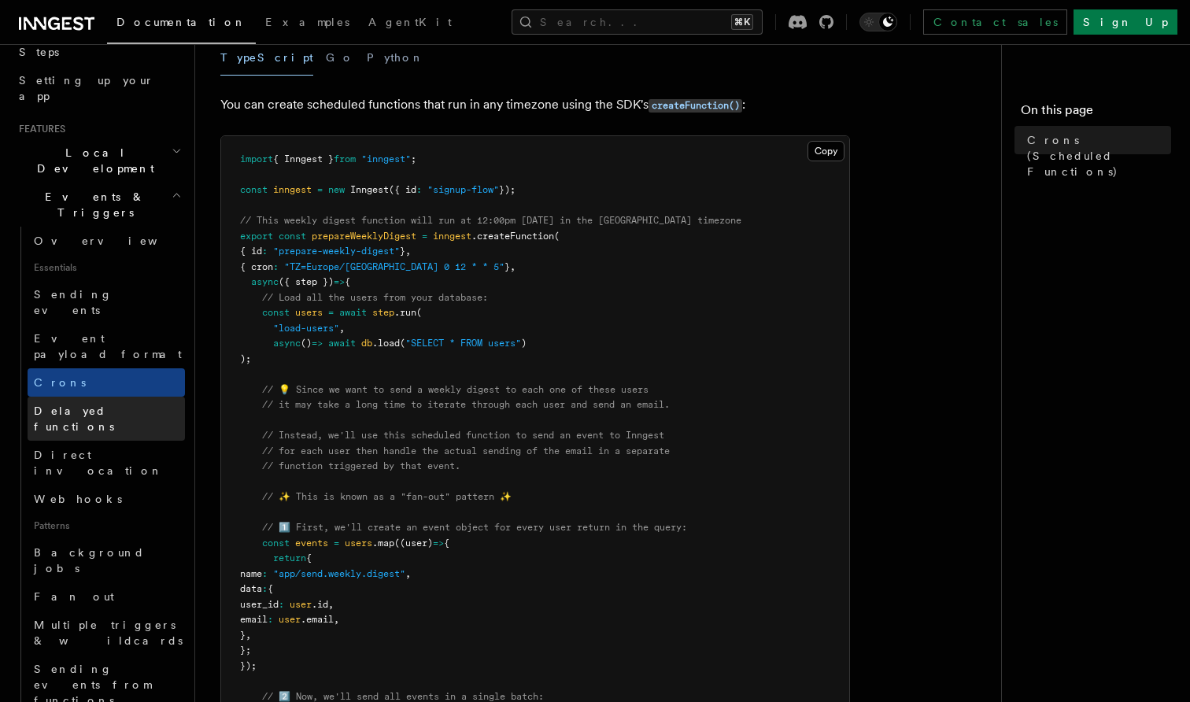
scroll to position [345, 0]
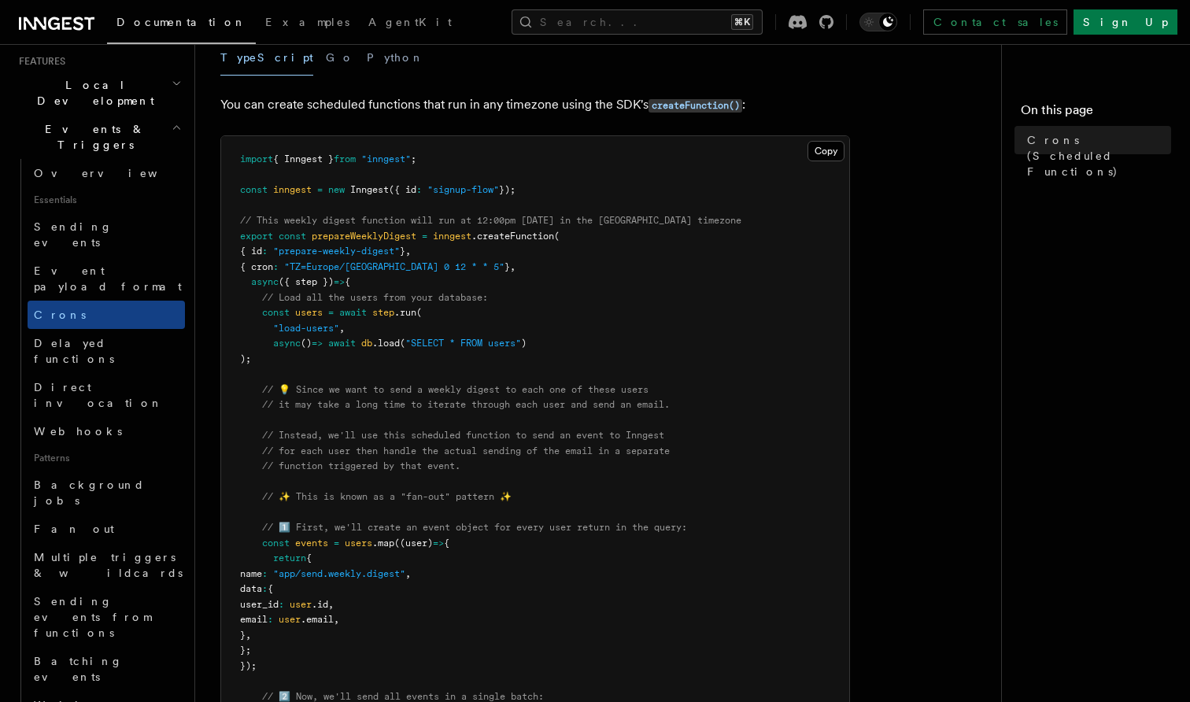
click at [345, 276] on span "=>" at bounding box center [339, 281] width 11 height 11
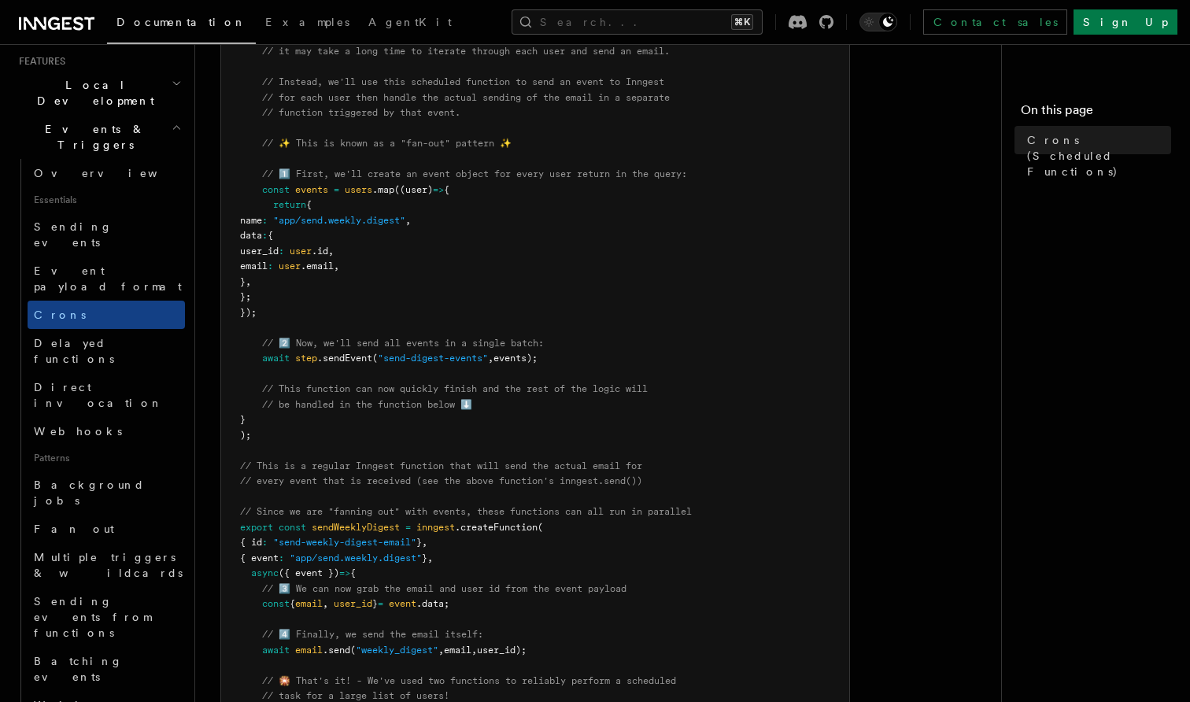
scroll to position [547, 0]
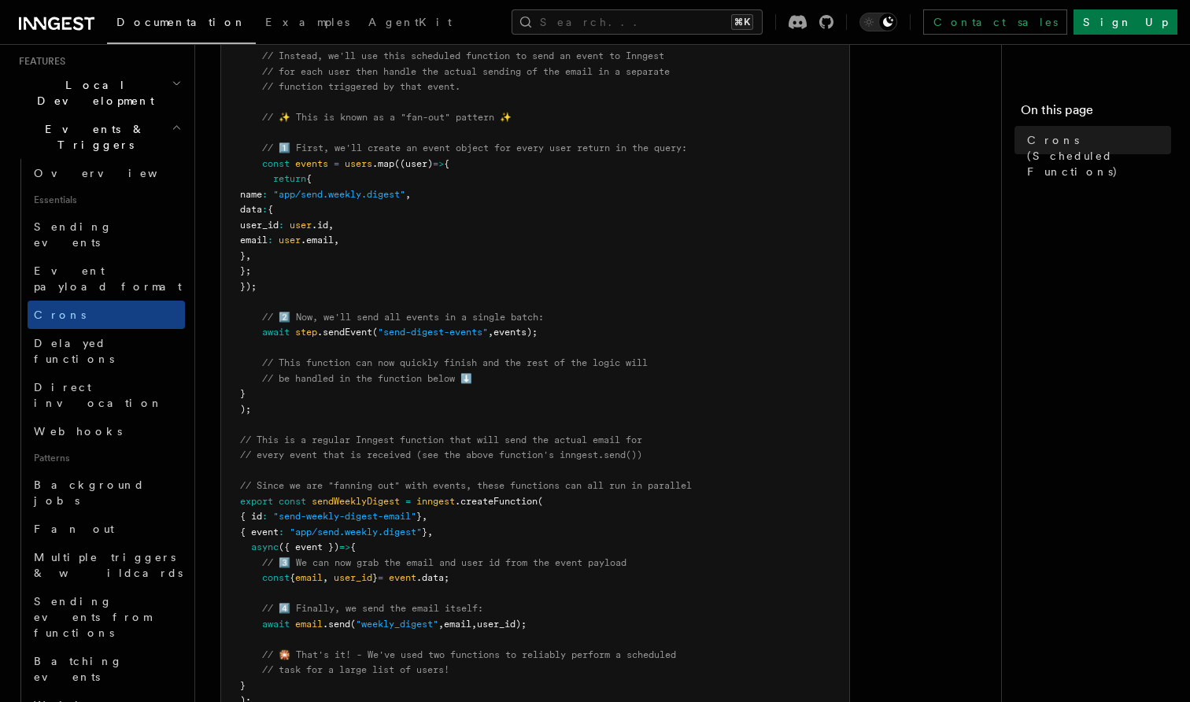
click at [330, 429] on pre "import { Inngest } from "inngest" ; const inngest = new Inngest ({ id : "signup…" at bounding box center [535, 241] width 628 height 968
click at [360, 430] on pre "import { Inngest } from "inngest" ; const inngest = new Inngest ({ id : "signup…" at bounding box center [535, 241] width 628 height 968
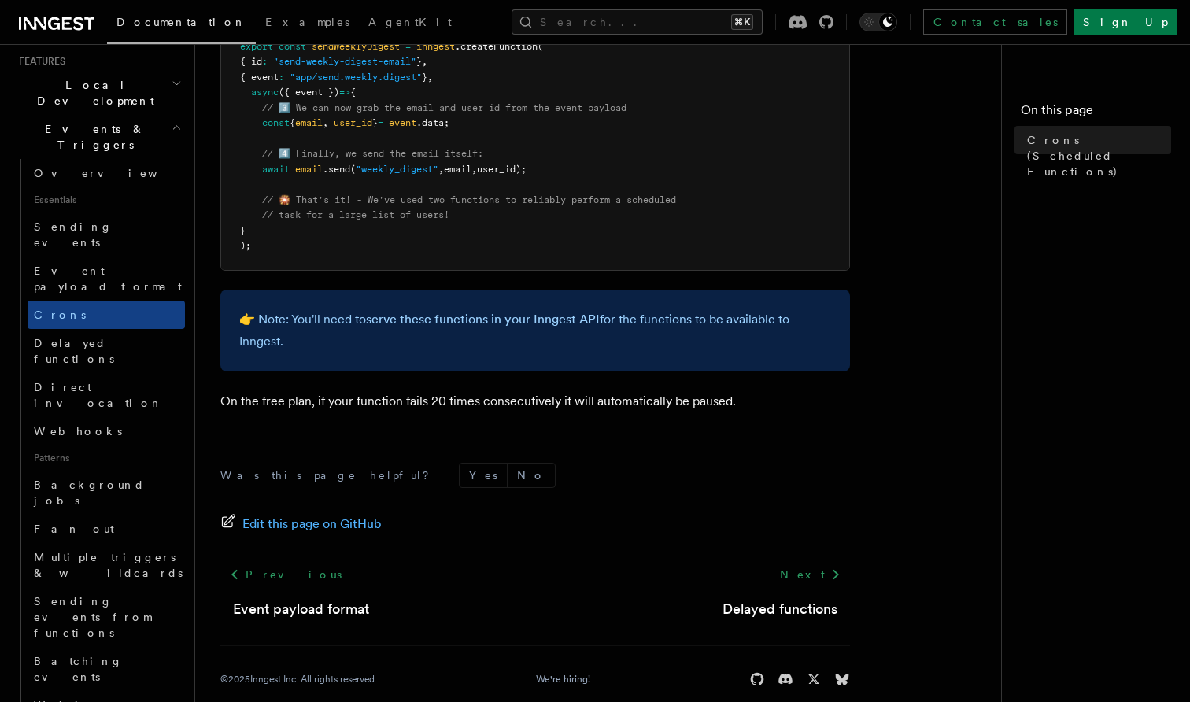
scroll to position [1001, 0]
click at [279, 392] on p "On the free plan, if your function fails 20 times consecutively it will automat…" at bounding box center [535, 403] width 630 height 22
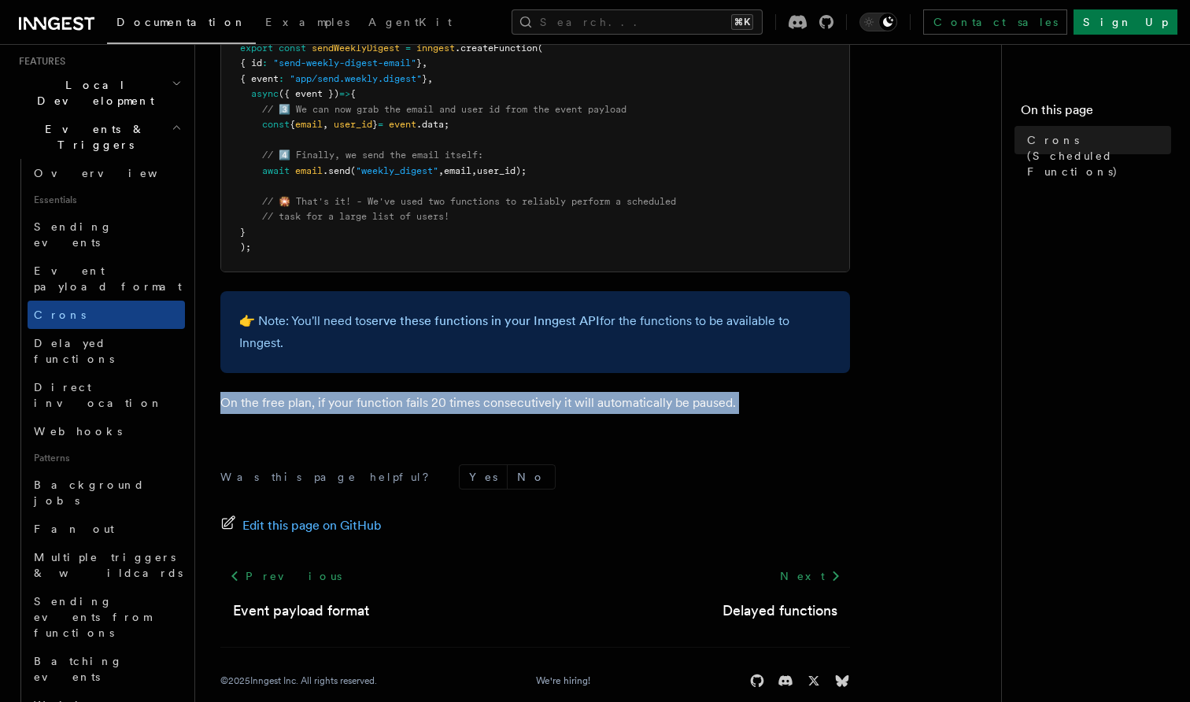
click at [339, 392] on p "On the free plan, if your function fails 20 times consecutively it will automat…" at bounding box center [535, 403] width 630 height 22
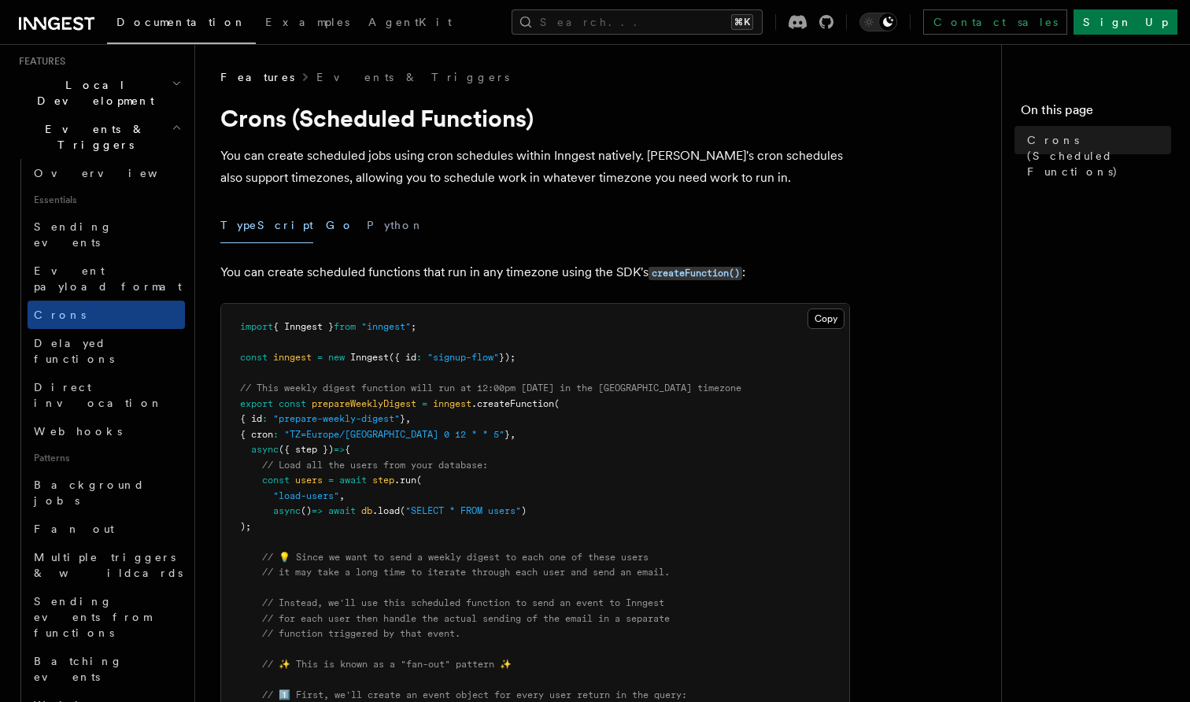
scroll to position [0, 0]
click at [367, 224] on button "Python" at bounding box center [395, 225] width 57 height 35
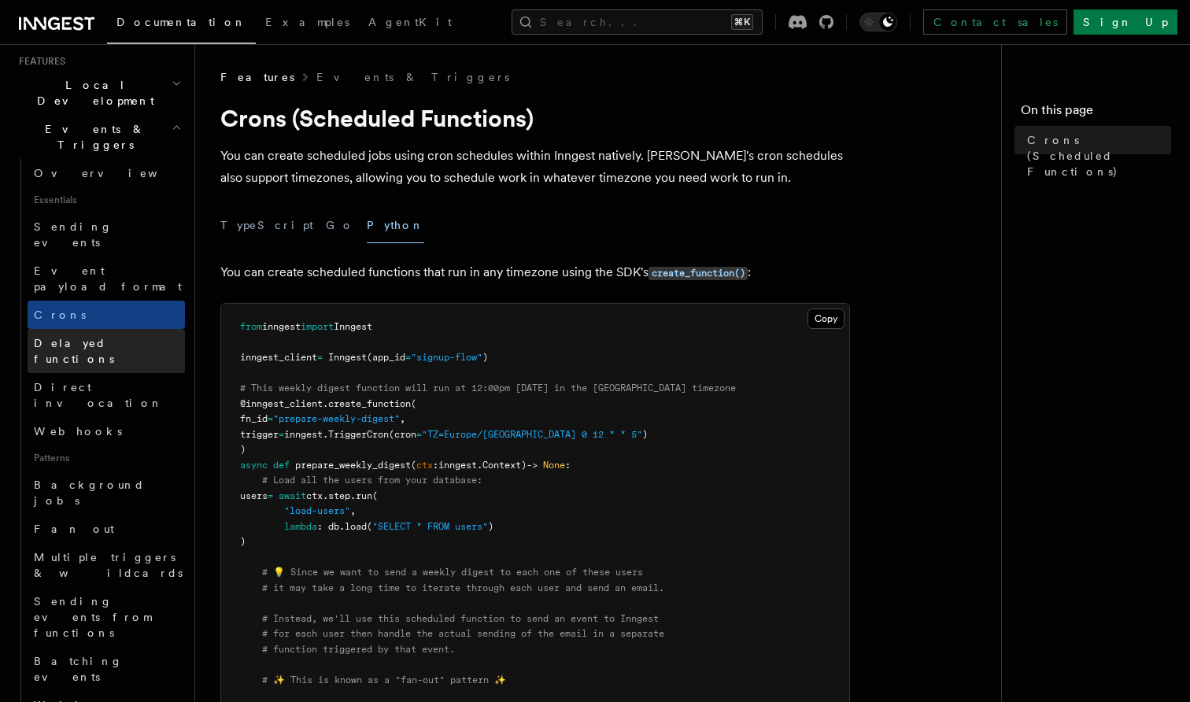
click at [80, 337] on span "Delayed functions" at bounding box center [74, 351] width 80 height 28
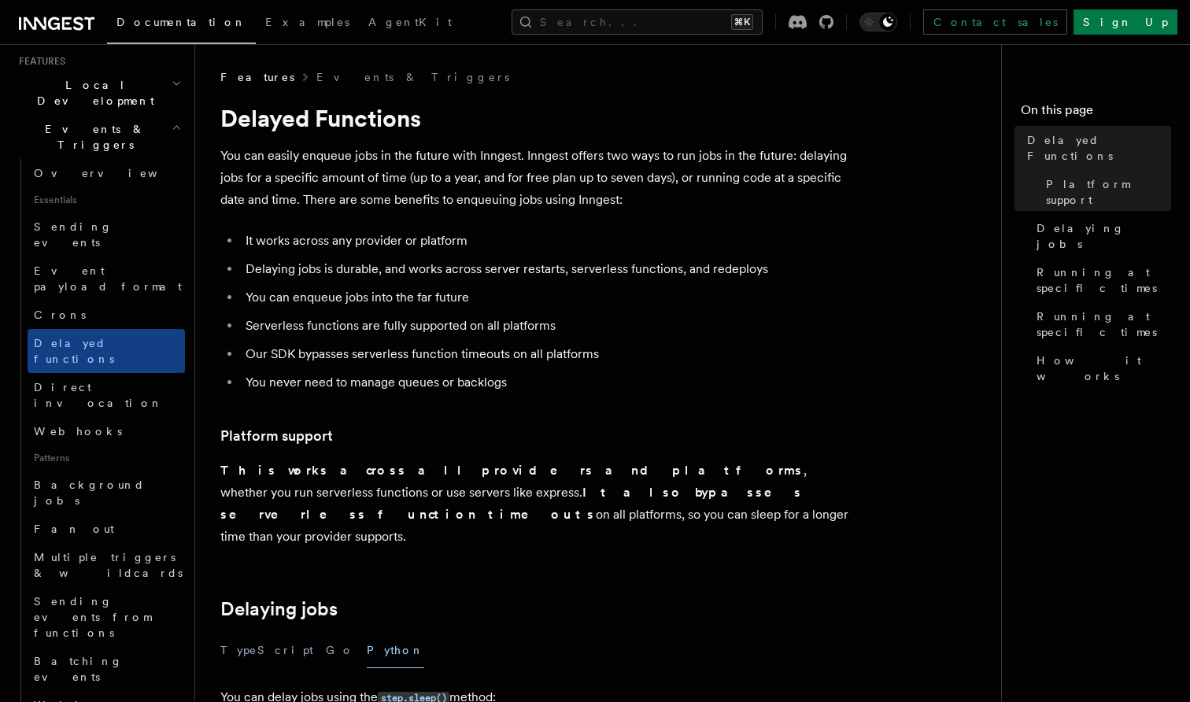
click at [275, 184] on p "You can easily enqueue jobs in the future with Inngest. Inngest offers two ways…" at bounding box center [535, 178] width 630 height 66
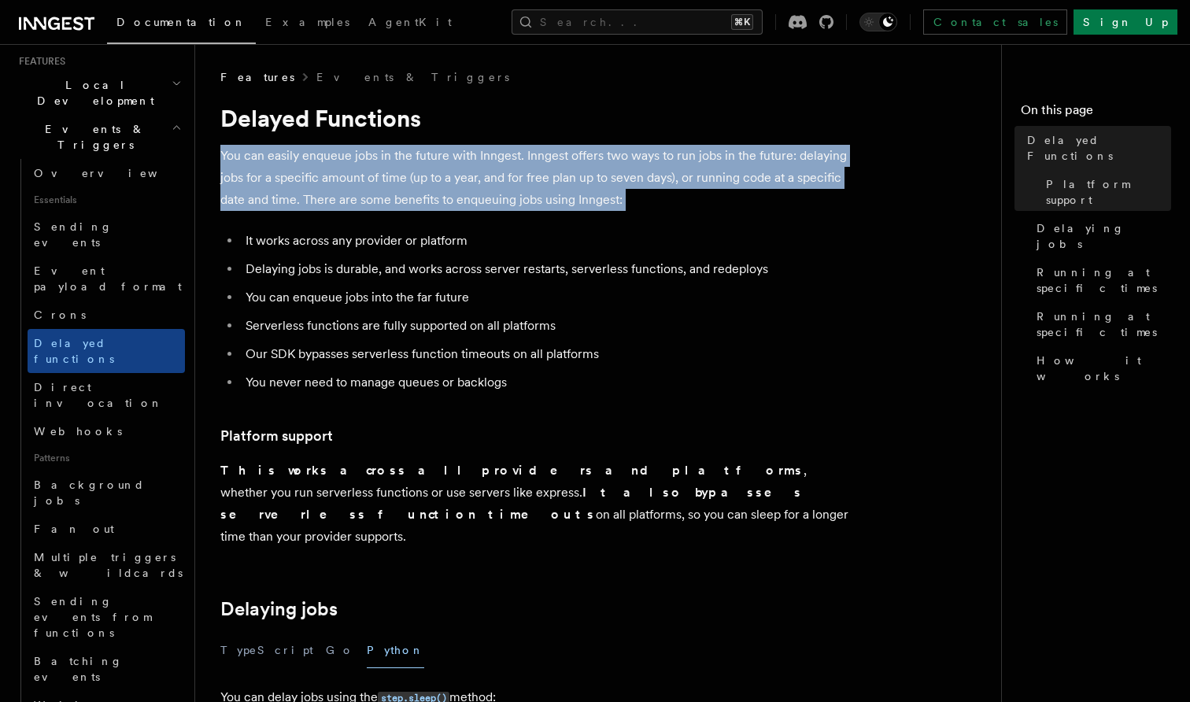
click at [316, 181] on p "You can easily enqueue jobs in the future with Inngest. Inngest offers two ways…" at bounding box center [535, 178] width 630 height 66
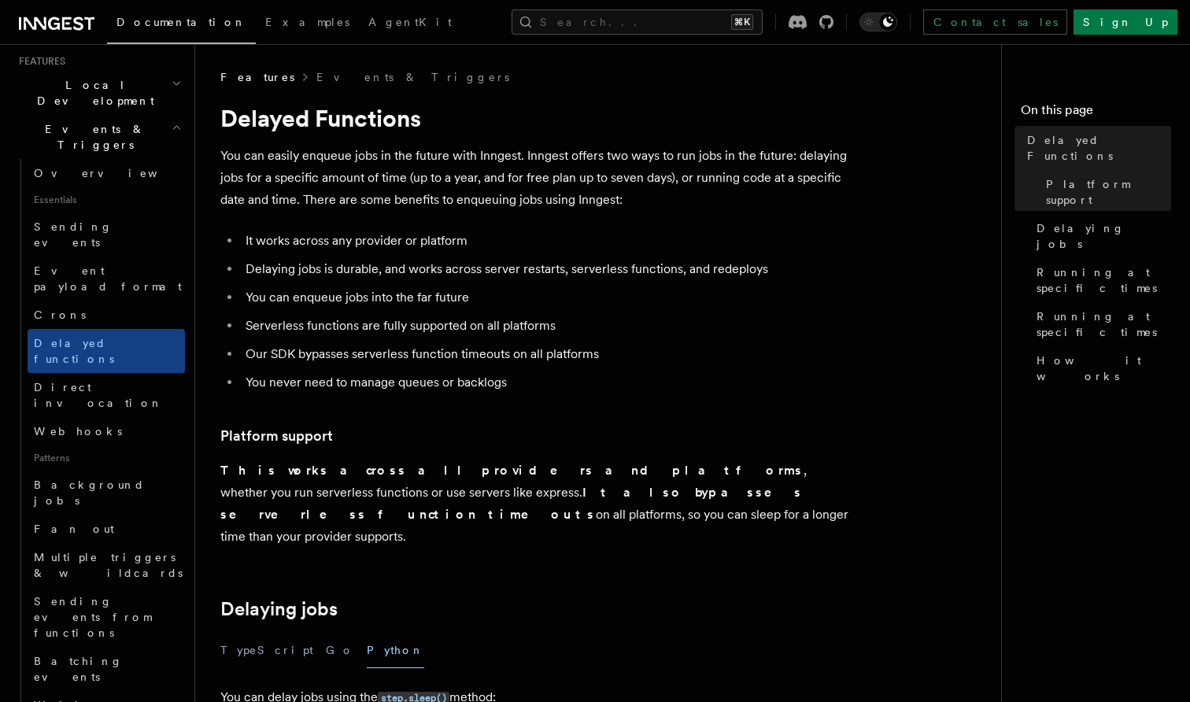
click at [316, 181] on p "You can easily enqueue jobs in the future with Inngest. Inngest offers two ways…" at bounding box center [535, 178] width 630 height 66
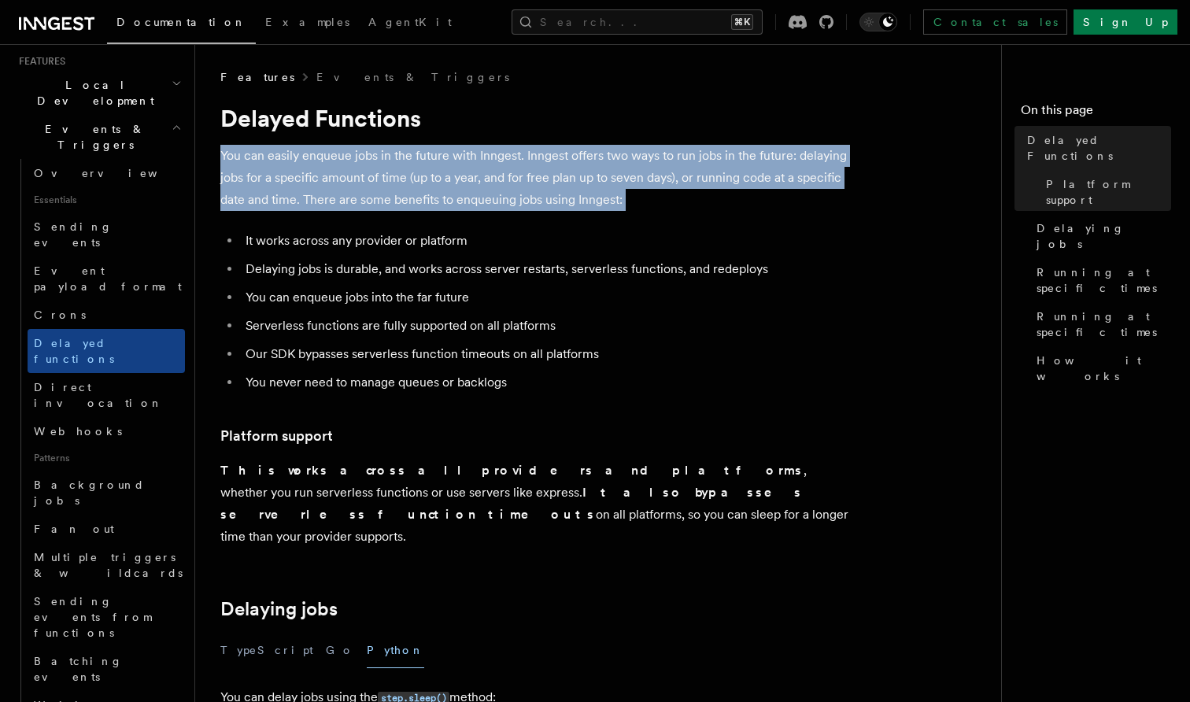
click at [281, 187] on p "You can easily enqueue jobs in the future with Inngest. Inngest offers two ways…" at bounding box center [535, 178] width 630 height 66
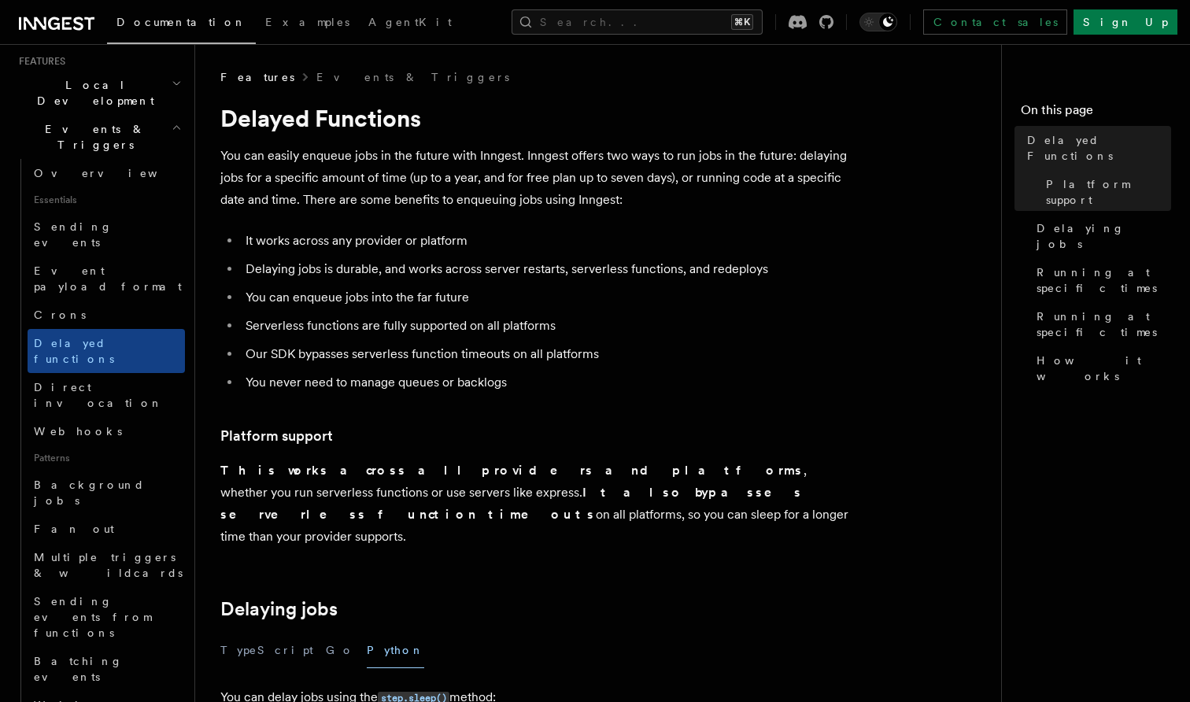
click at [281, 187] on p "You can easily enqueue jobs in the future with Inngest. Inngest offers two ways…" at bounding box center [535, 178] width 630 height 66
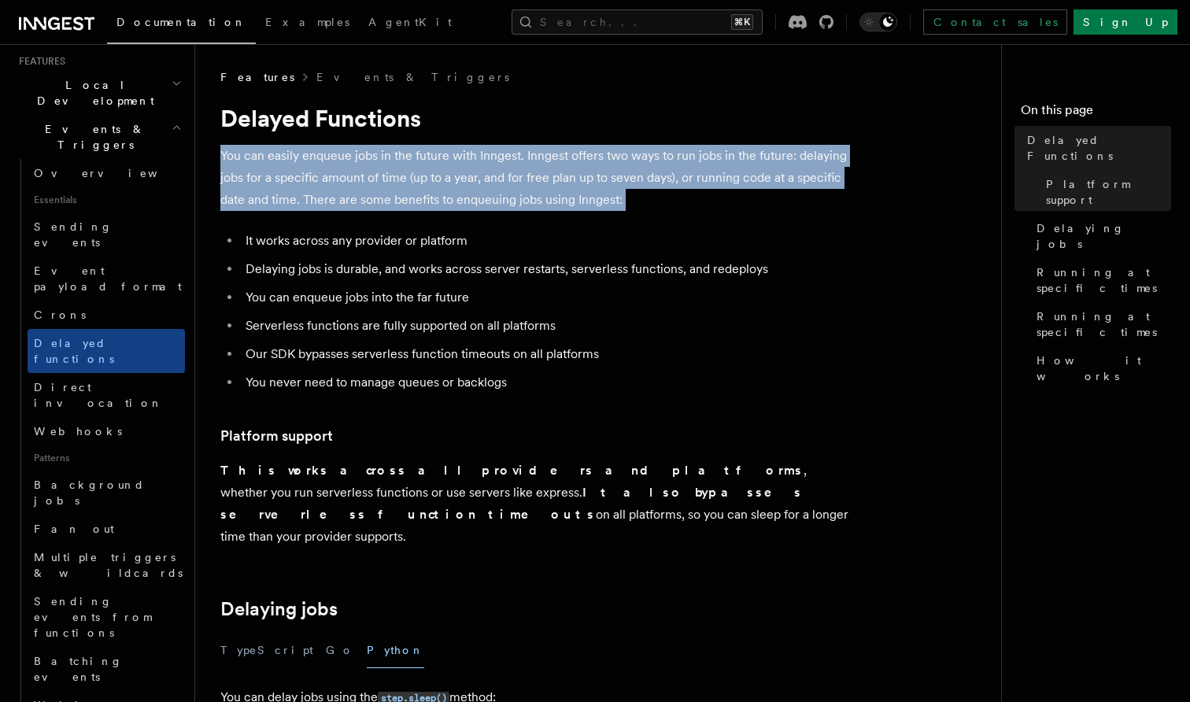
click at [335, 188] on p "You can easily enqueue jobs in the future with Inngest. Inngest offers two ways…" at bounding box center [535, 178] width 630 height 66
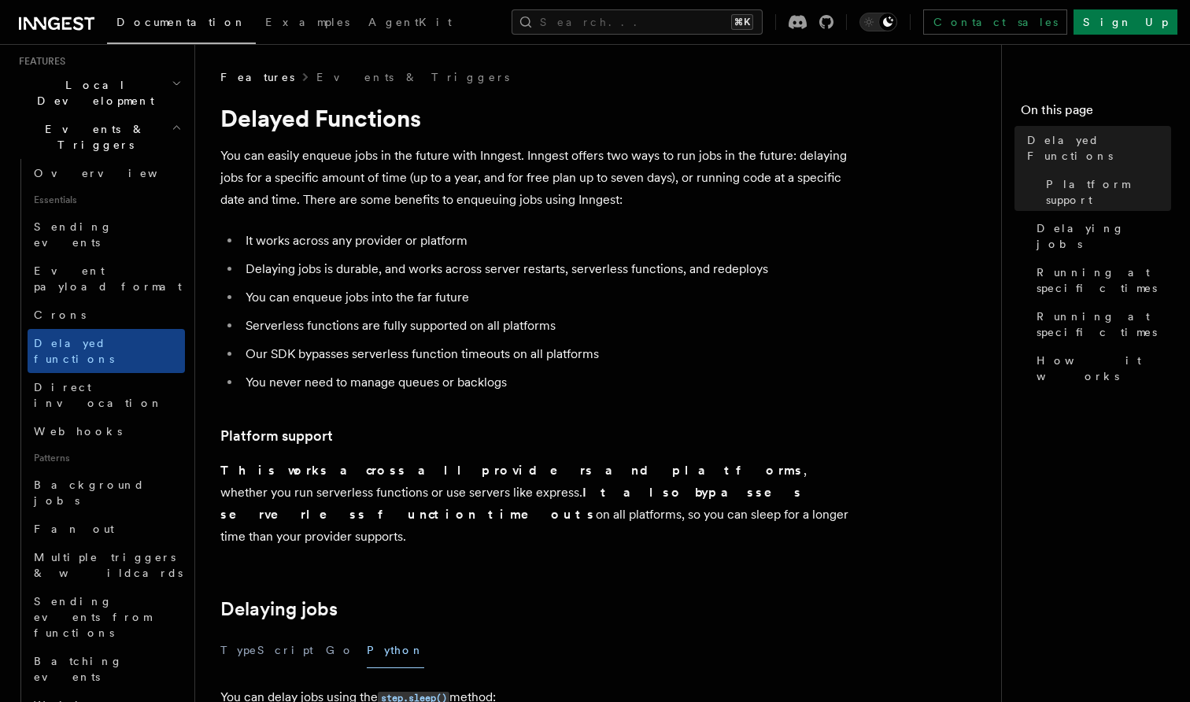
click at [335, 188] on p "You can easily enqueue jobs in the future with Inngest. Inngest offers two ways…" at bounding box center [535, 178] width 630 height 66
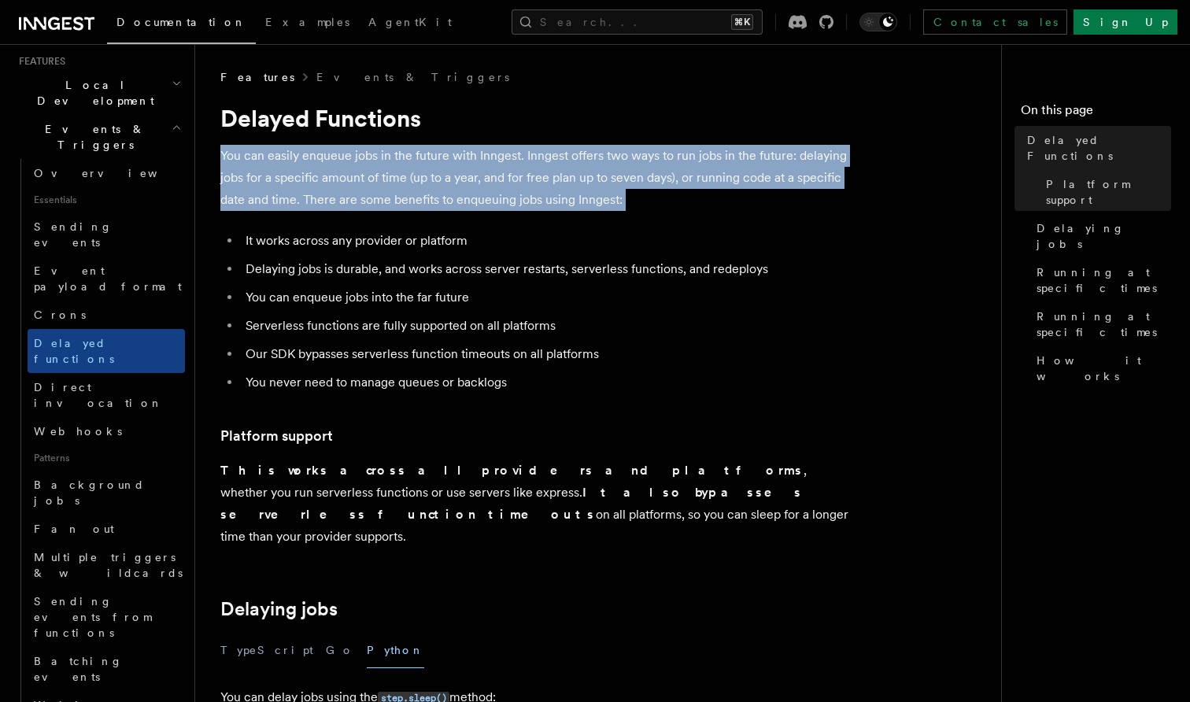
click at [308, 186] on p "You can easily enqueue jobs in the future with Inngest. Inngest offers two ways…" at bounding box center [535, 178] width 630 height 66
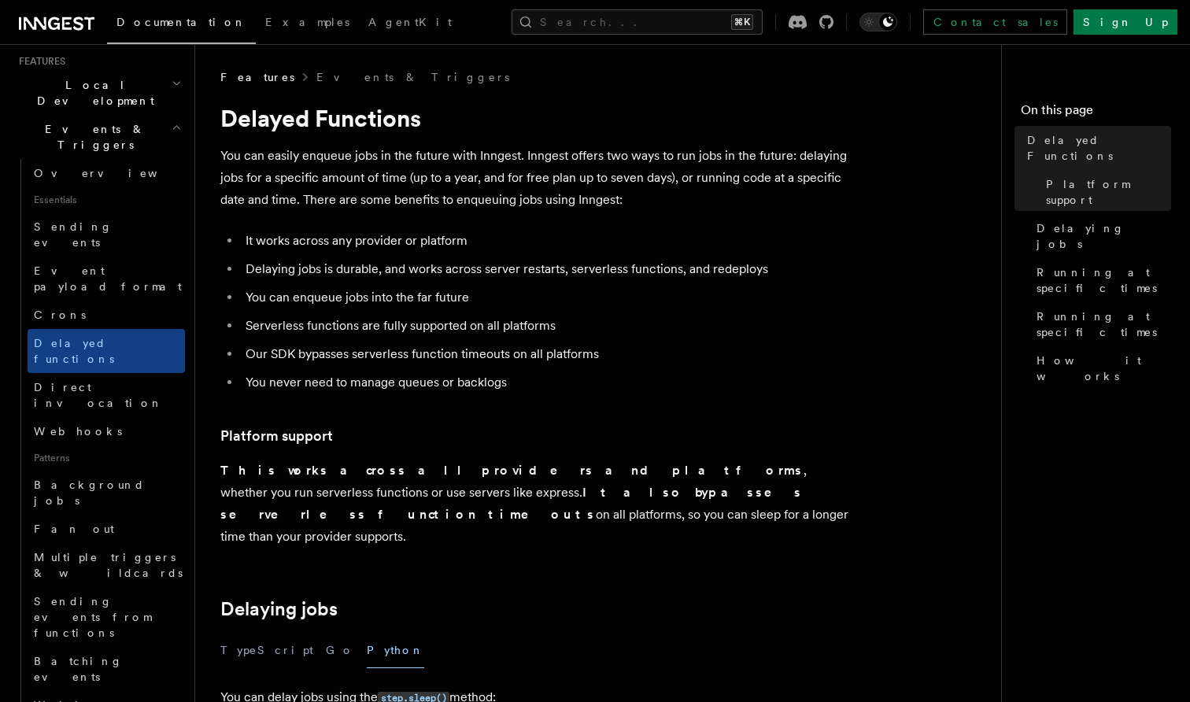
click at [308, 186] on p "You can easily enqueue jobs in the future with Inngest. Inngest offers two ways…" at bounding box center [535, 178] width 630 height 66
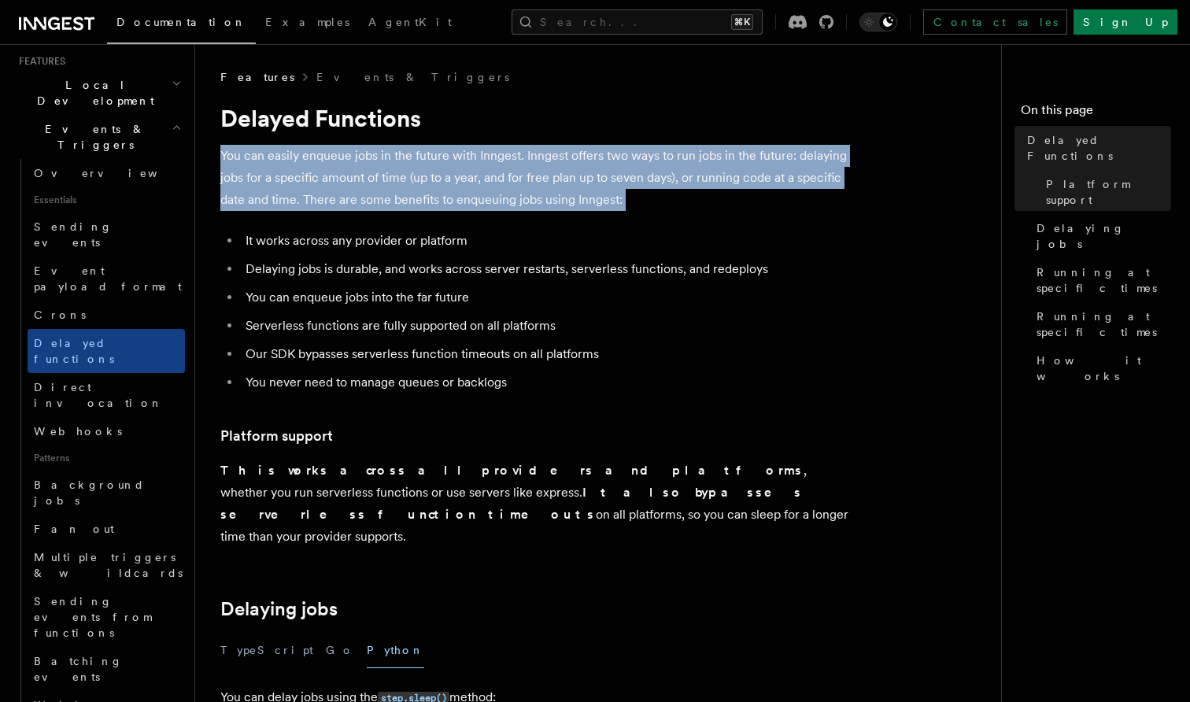
click at [345, 176] on p "You can easily enqueue jobs in the future with Inngest. Inngest offers two ways…" at bounding box center [535, 178] width 630 height 66
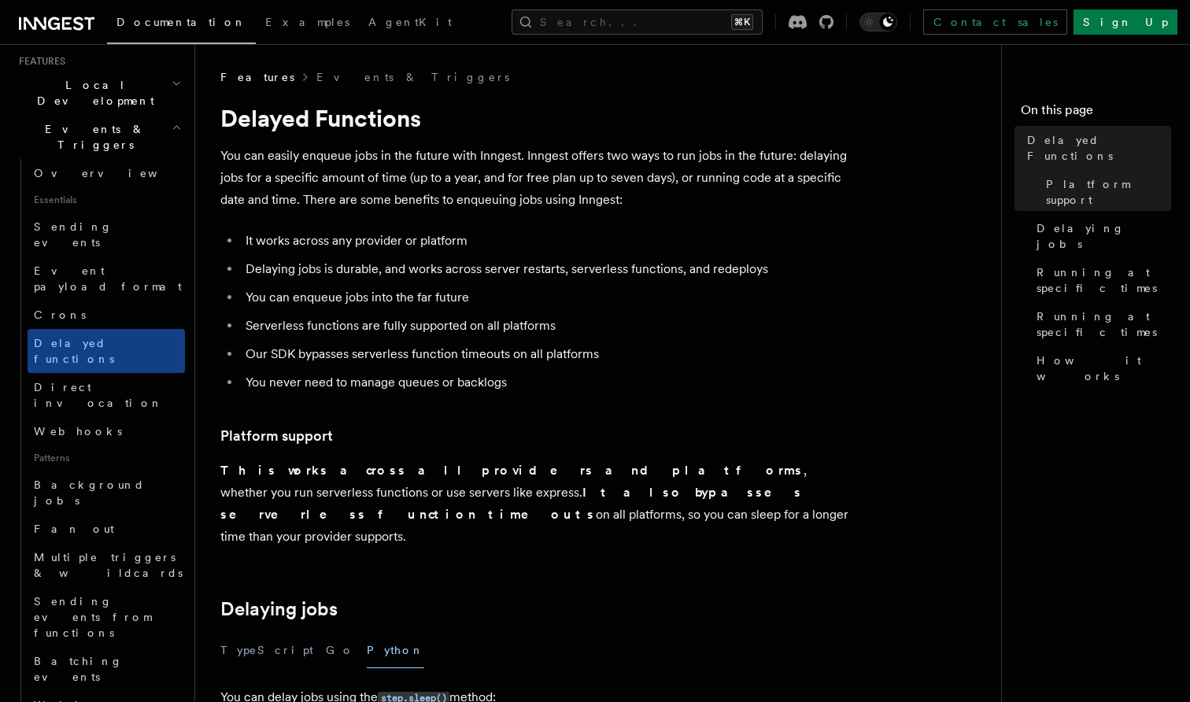
click at [345, 176] on p "You can easily enqueue jobs in the future with Inngest. Inngest offers two ways…" at bounding box center [535, 178] width 630 height 66
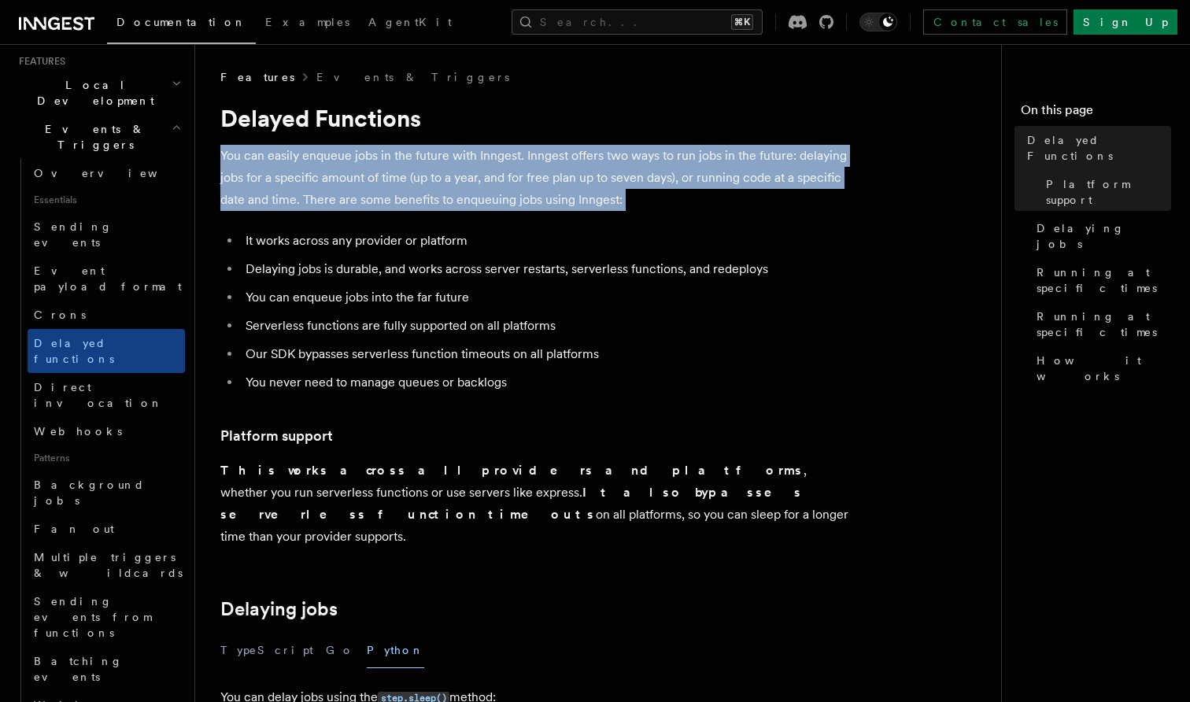
click at [318, 179] on p "You can easily enqueue jobs in the future with Inngest. Inngest offers two ways…" at bounding box center [535, 178] width 630 height 66
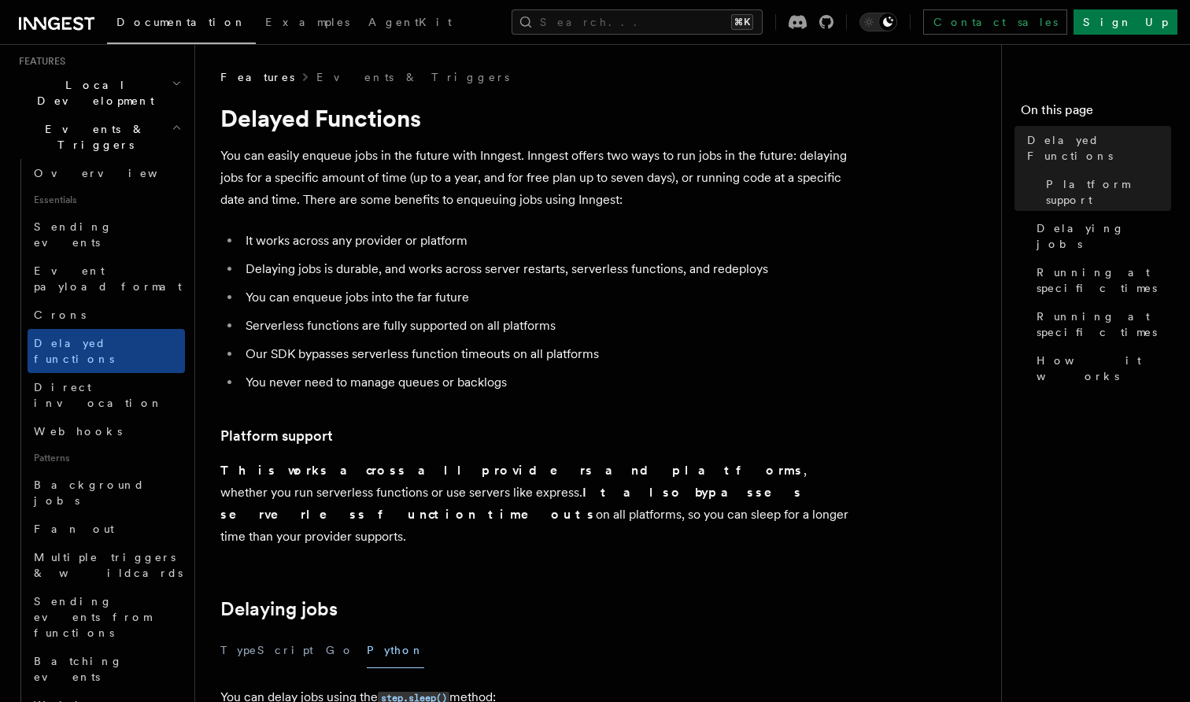
click at [318, 179] on p "You can easily enqueue jobs in the future with Inngest. Inngest offers two ways…" at bounding box center [535, 178] width 630 height 66
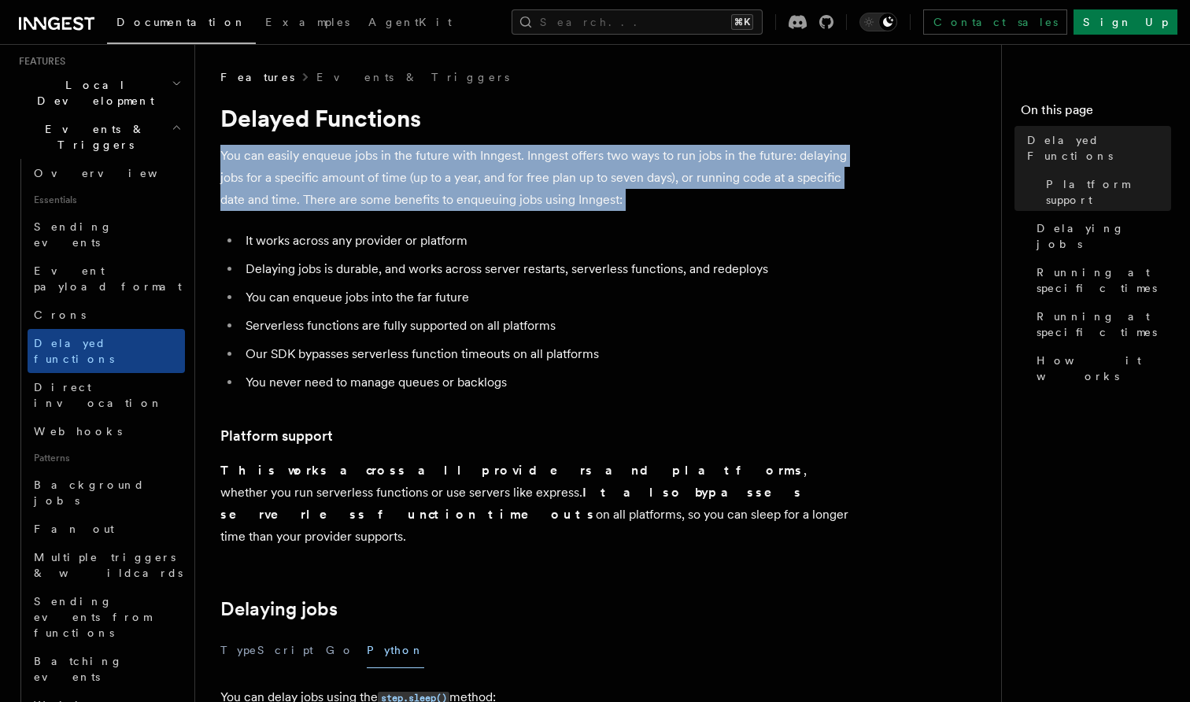
click at [342, 172] on p "You can easily enqueue jobs in the future with Inngest. Inngest offers two ways…" at bounding box center [535, 178] width 630 height 66
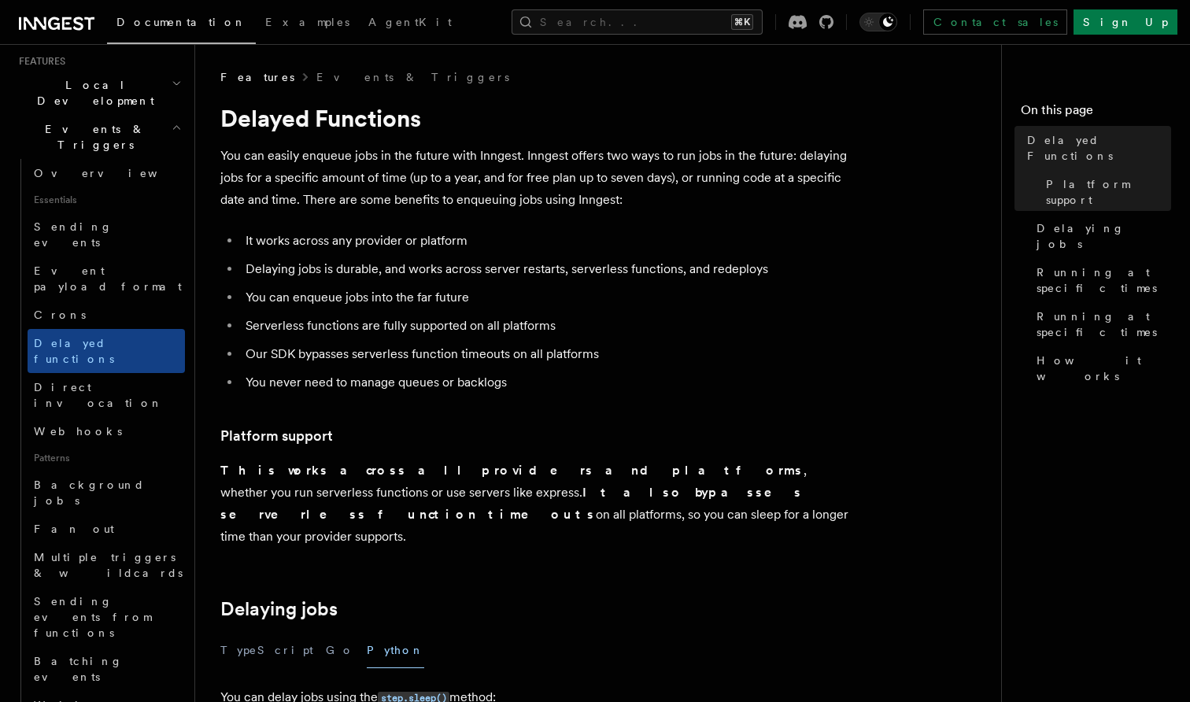
click at [295, 170] on p "You can easily enqueue jobs in the future with Inngest. Inngest offers two ways…" at bounding box center [535, 178] width 630 height 66
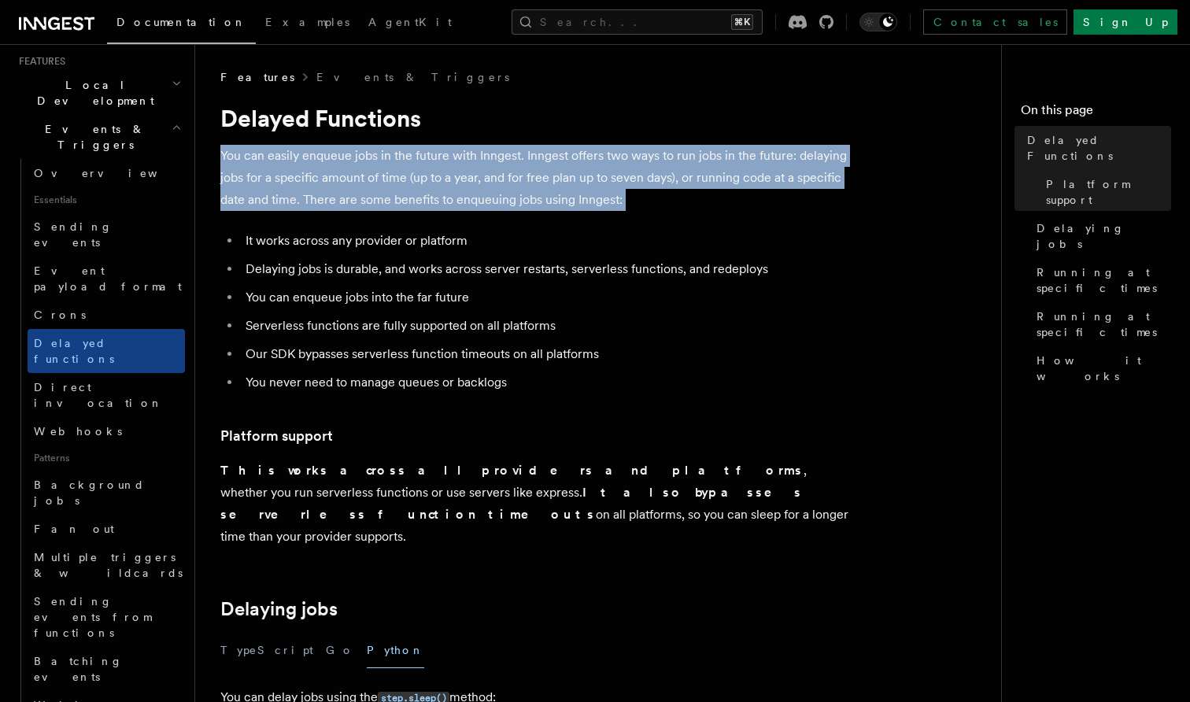
click at [331, 165] on p "You can easily enqueue jobs in the future with Inngest. Inngest offers two ways…" at bounding box center [535, 178] width 630 height 66
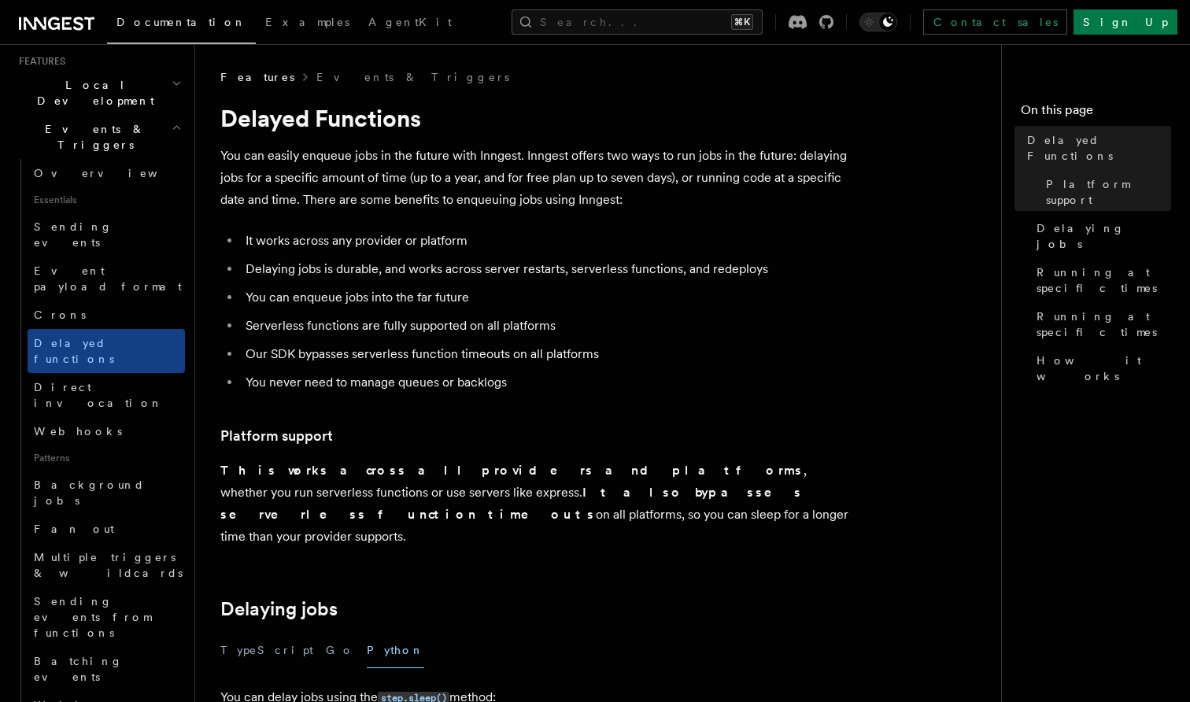
click at [331, 165] on p "You can easily enqueue jobs in the future with Inngest. Inngest offers two ways…" at bounding box center [535, 178] width 630 height 66
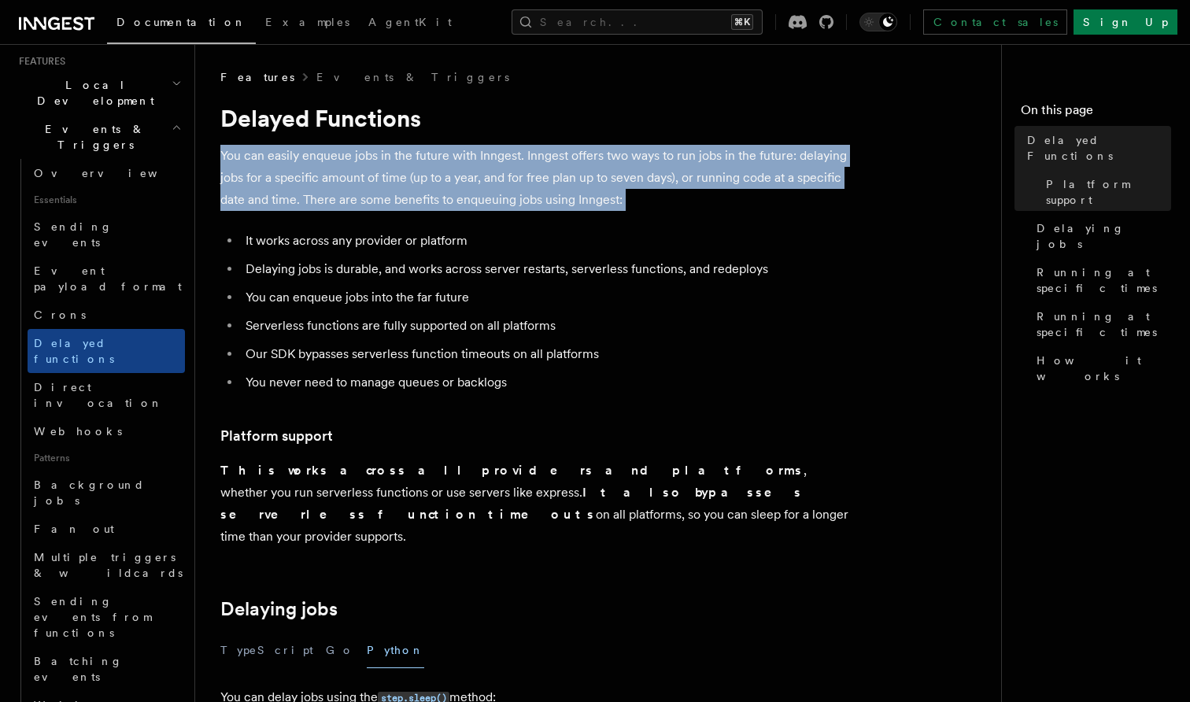
click at [305, 165] on p "You can easily enqueue jobs in the future with Inngest. Inngest offers two ways…" at bounding box center [535, 178] width 630 height 66
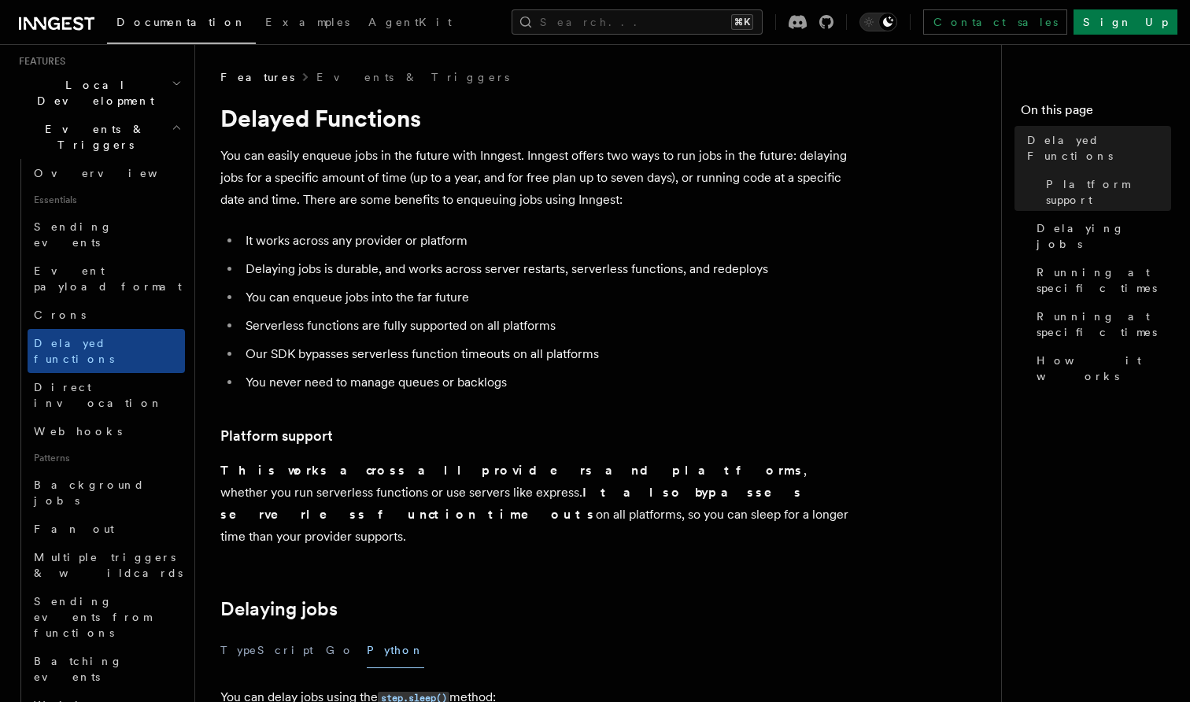
click at [305, 165] on p "You can easily enqueue jobs in the future with Inngest. Inngest offers two ways…" at bounding box center [535, 178] width 630 height 66
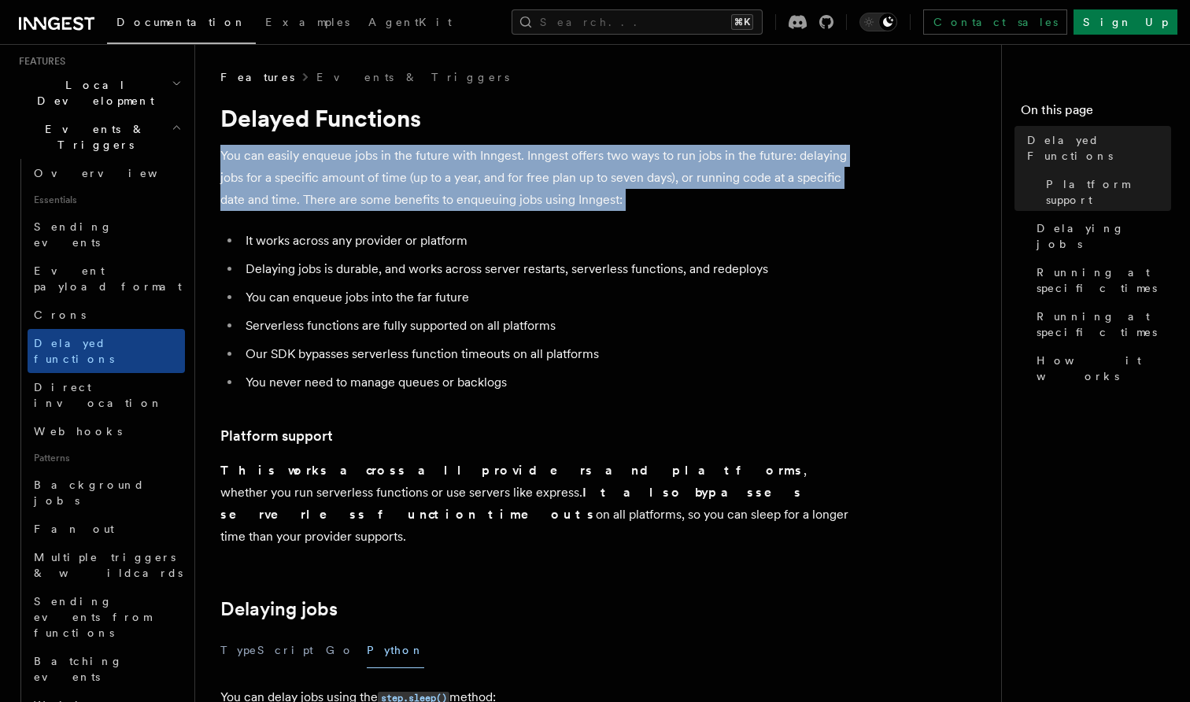
click at [332, 164] on p "You can easily enqueue jobs in the future with Inngest. Inngest offers two ways…" at bounding box center [535, 178] width 630 height 66
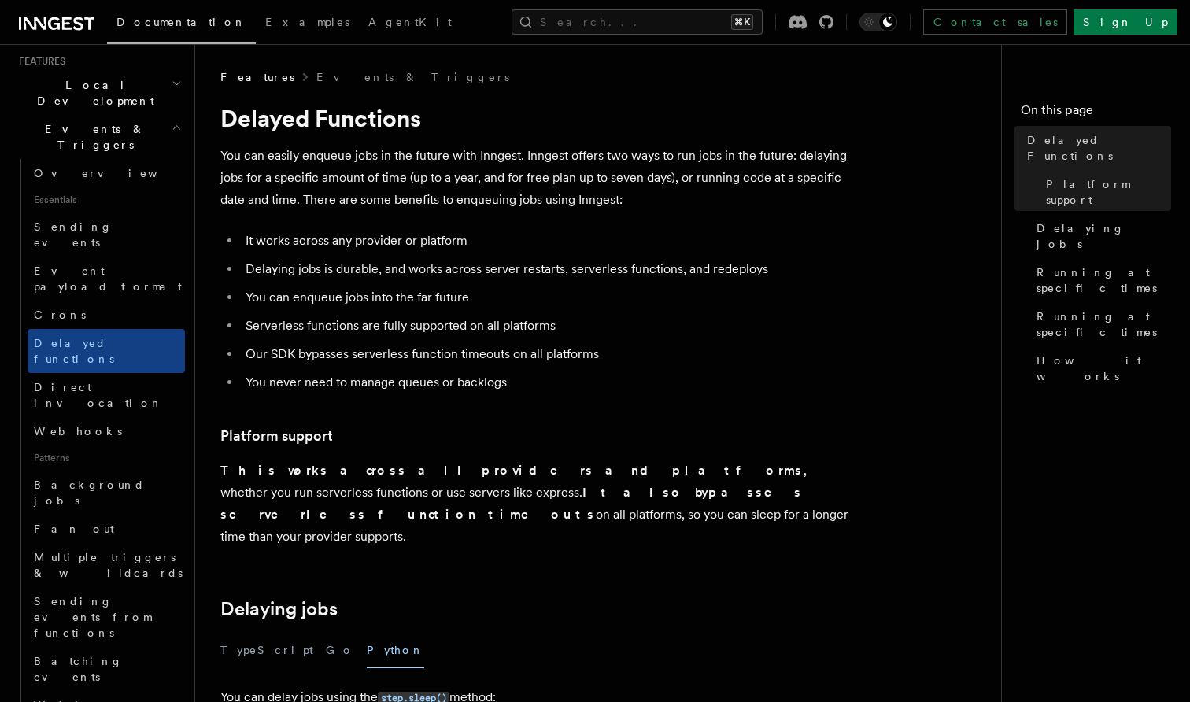
click at [332, 164] on p "You can easily enqueue jobs in the future with Inngest. Inngest offers two ways…" at bounding box center [535, 178] width 630 height 66
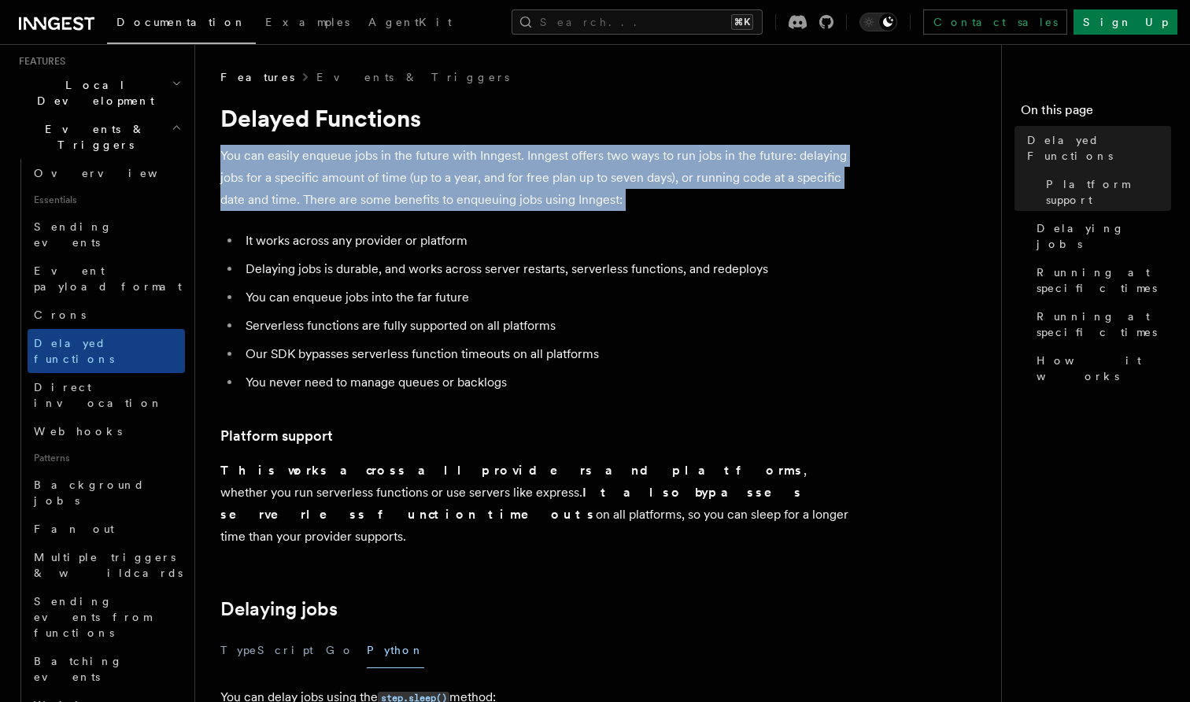
click at [306, 165] on p "You can easily enqueue jobs in the future with Inngest. Inngest offers two ways…" at bounding box center [535, 178] width 630 height 66
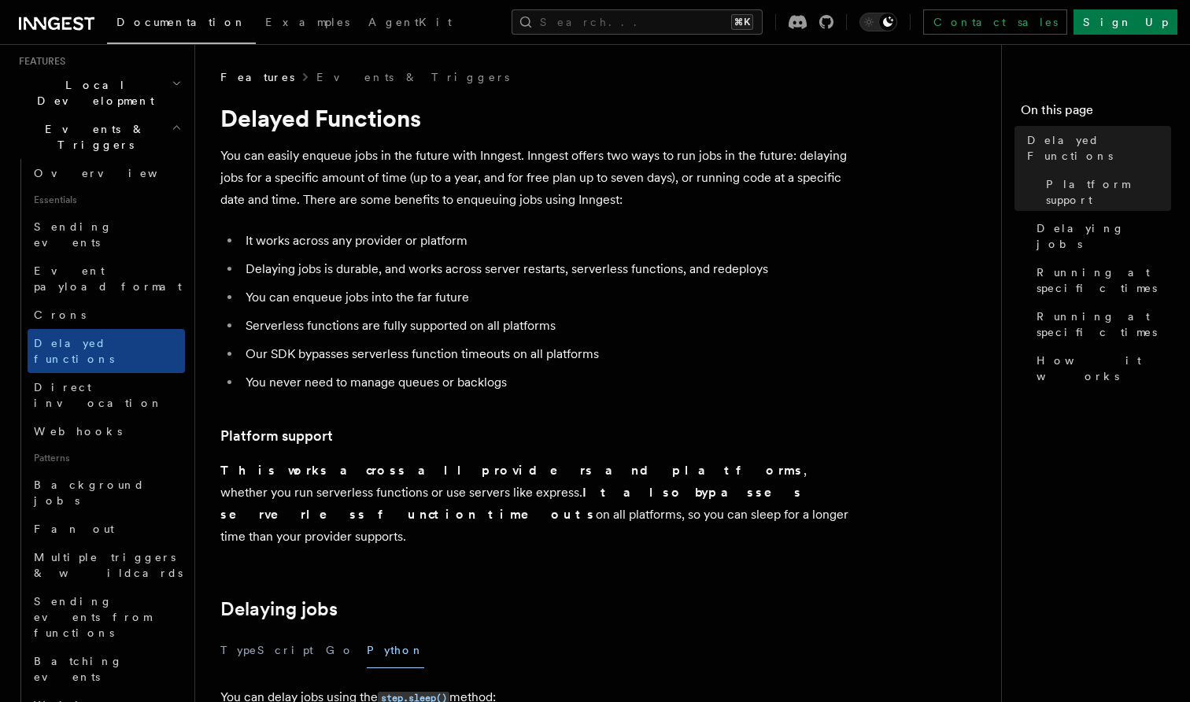
click at [306, 165] on p "You can easily enqueue jobs in the future with Inngest. Inngest offers two ways…" at bounding box center [535, 178] width 630 height 66
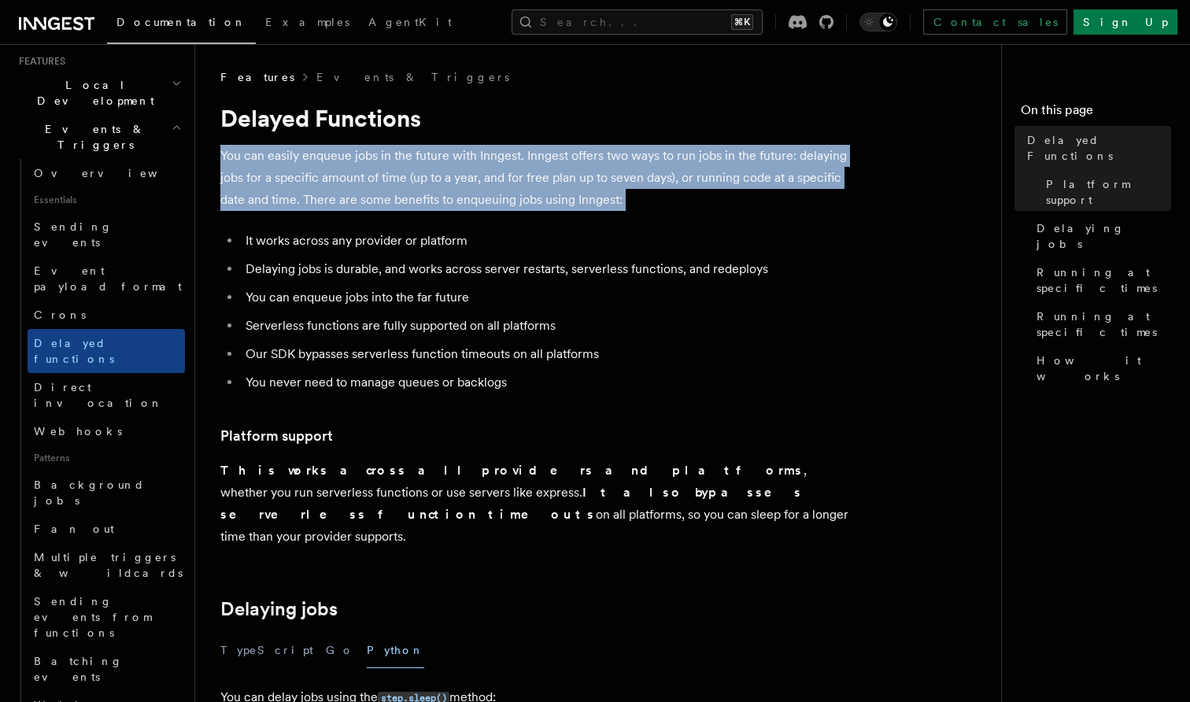
click at [331, 165] on p "You can easily enqueue jobs in the future with Inngest. Inngest offers two ways…" at bounding box center [535, 178] width 630 height 66
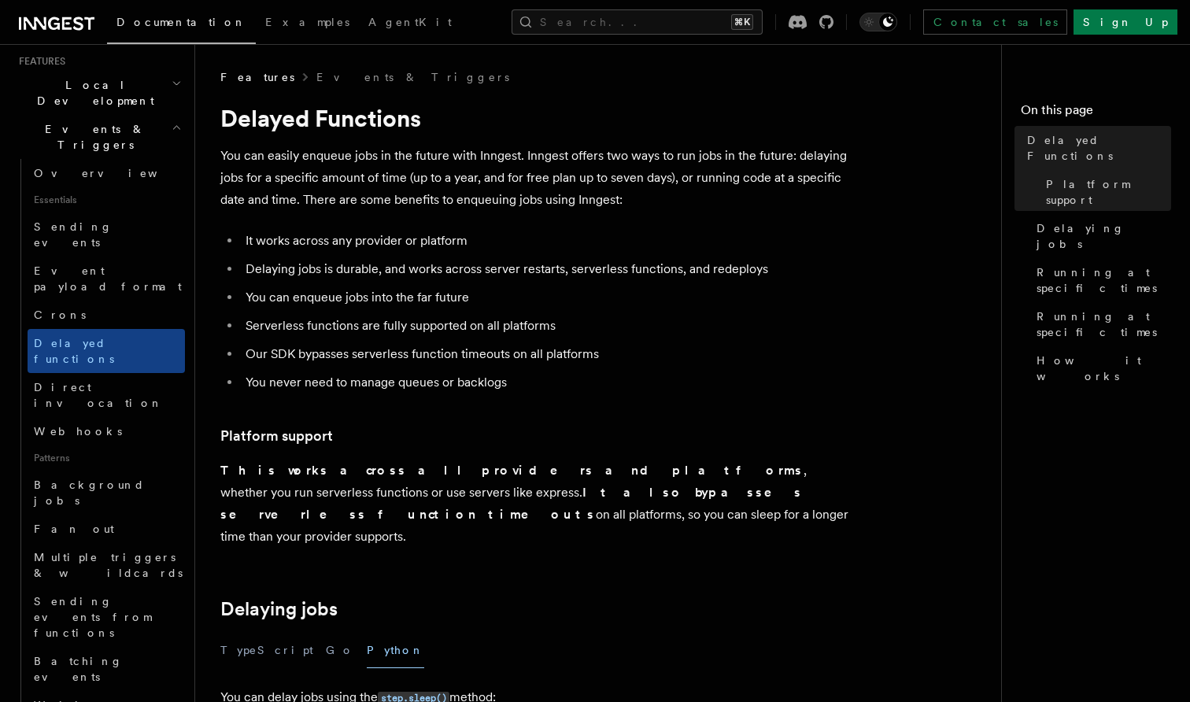
click at [331, 165] on p "You can easily enqueue jobs in the future with Inngest. Inngest offers two ways…" at bounding box center [535, 178] width 630 height 66
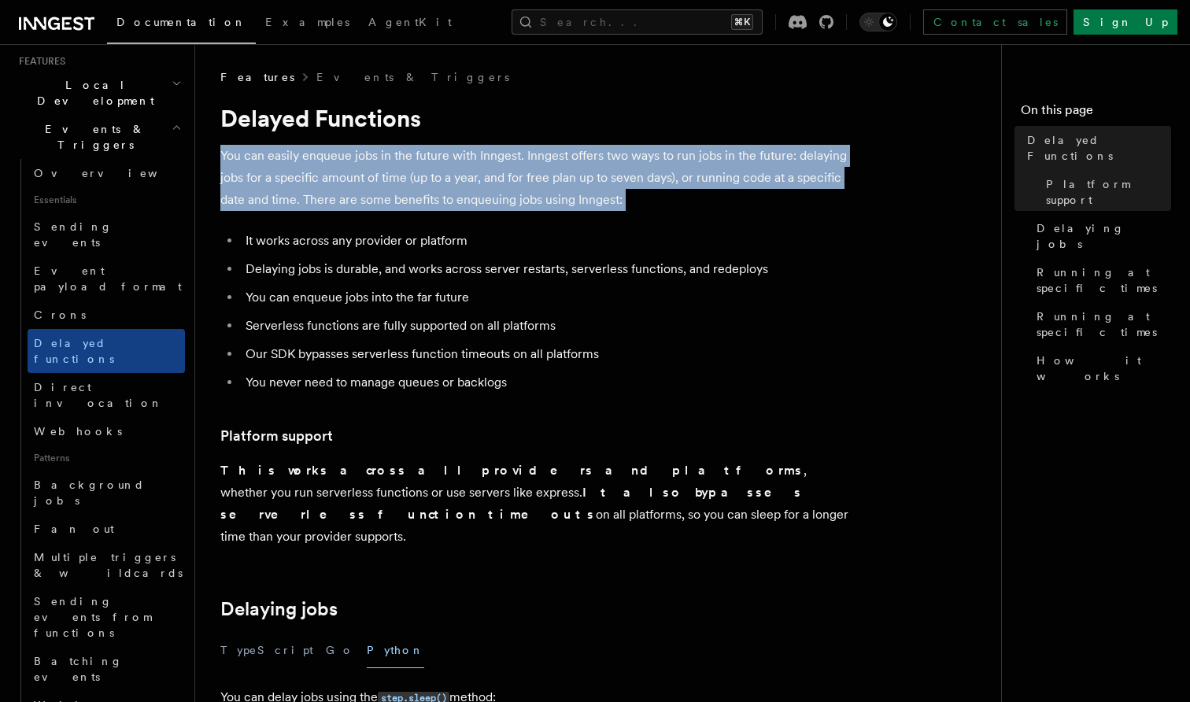
click at [286, 167] on p "You can easily enqueue jobs in the future with Inngest. Inngest offers two ways…" at bounding box center [535, 178] width 630 height 66
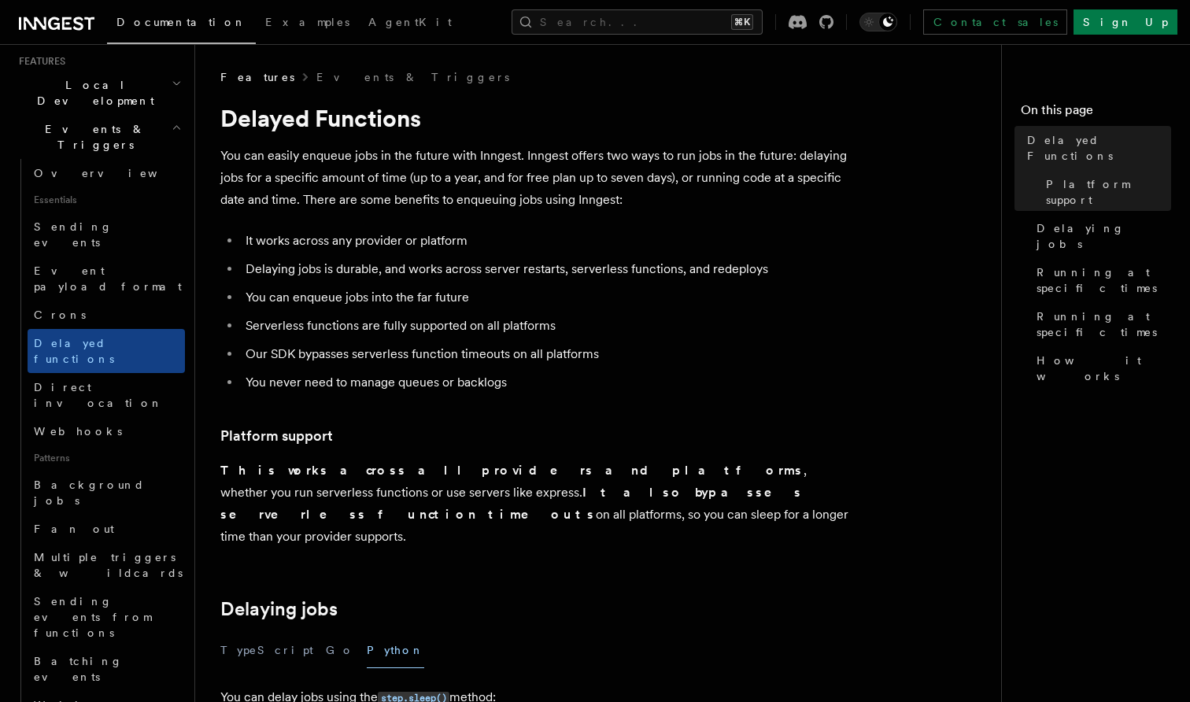
click at [286, 167] on p "You can easily enqueue jobs in the future with Inngest. Inngest offers two ways…" at bounding box center [535, 178] width 630 height 66
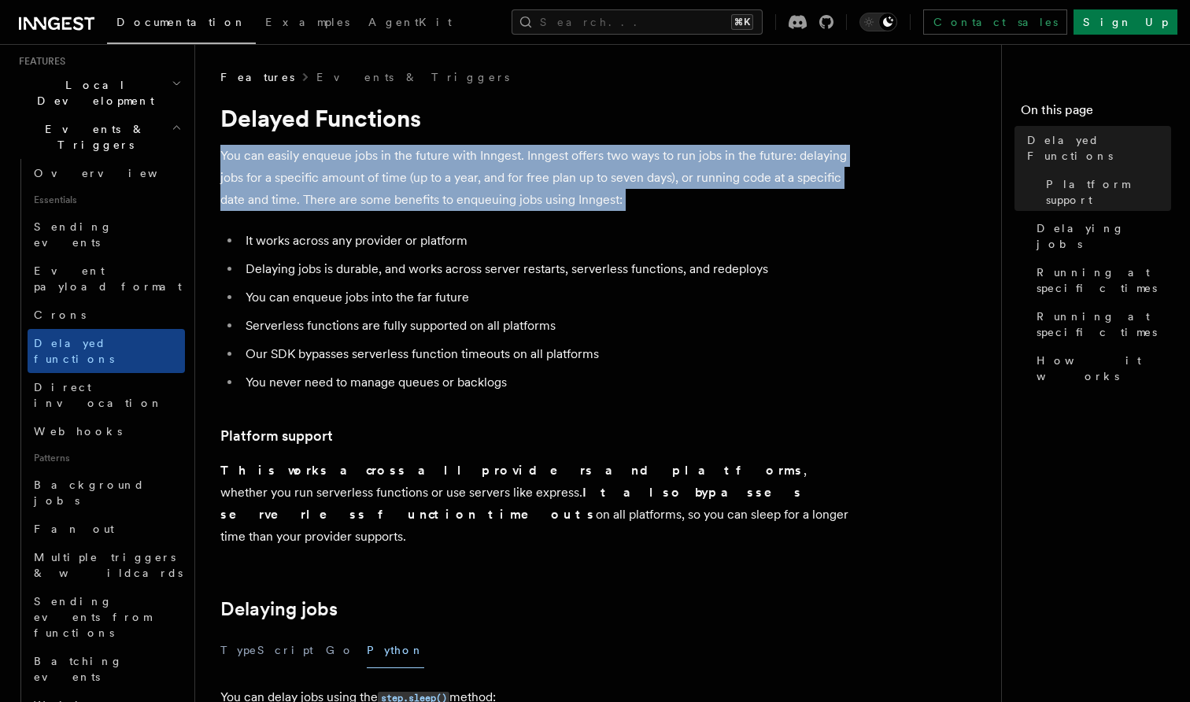
click at [311, 166] on p "You can easily enqueue jobs in the future with Inngest. Inngest offers two ways…" at bounding box center [535, 178] width 630 height 66
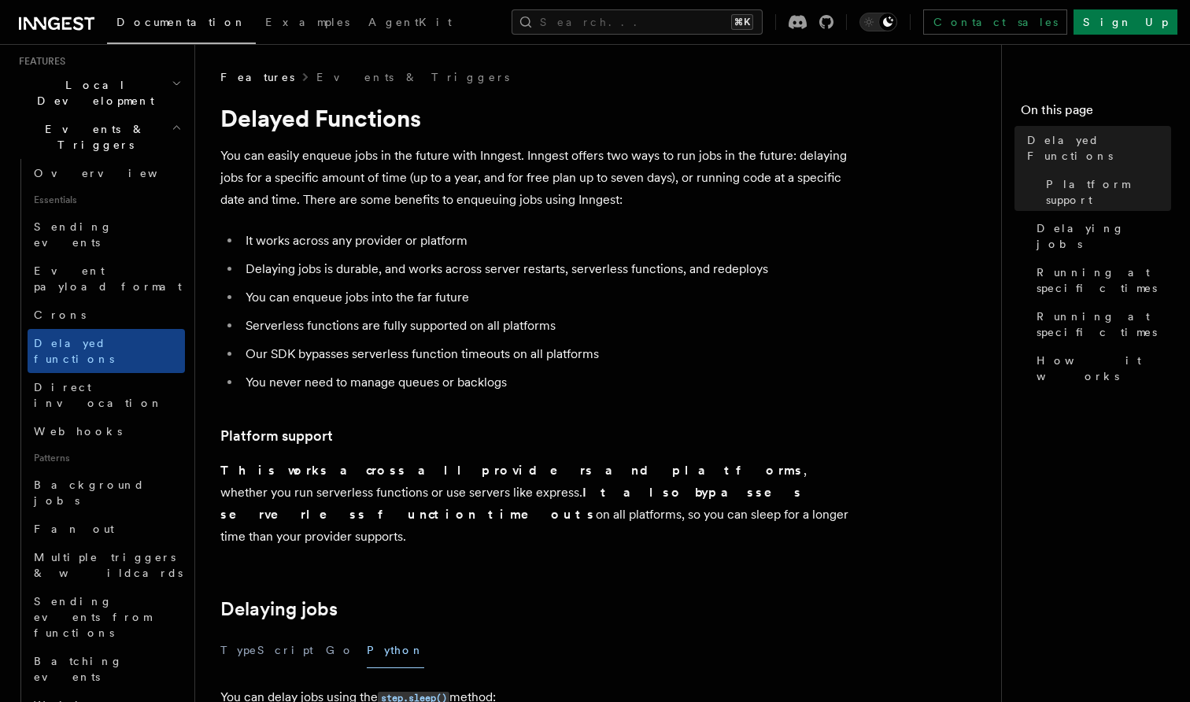
click at [311, 166] on p "You can easily enqueue jobs in the future with Inngest. Inngest offers two ways…" at bounding box center [535, 178] width 630 height 66
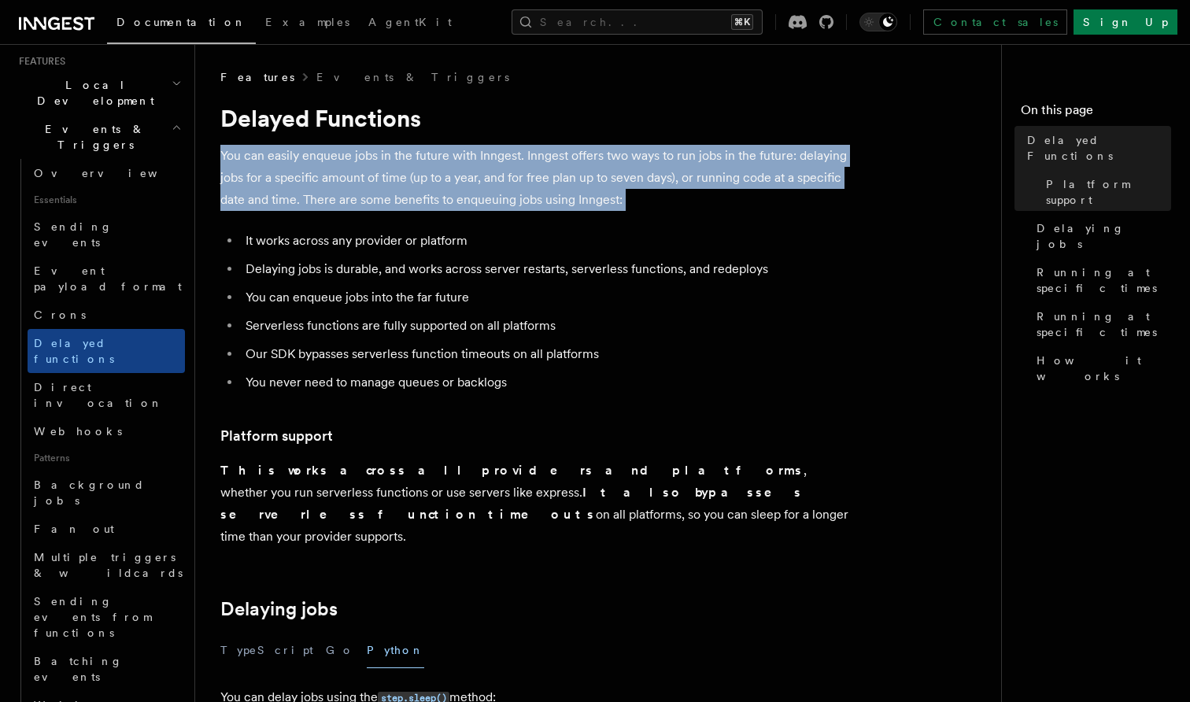
click at [276, 172] on p "You can easily enqueue jobs in the future with Inngest. Inngest offers two ways…" at bounding box center [535, 178] width 630 height 66
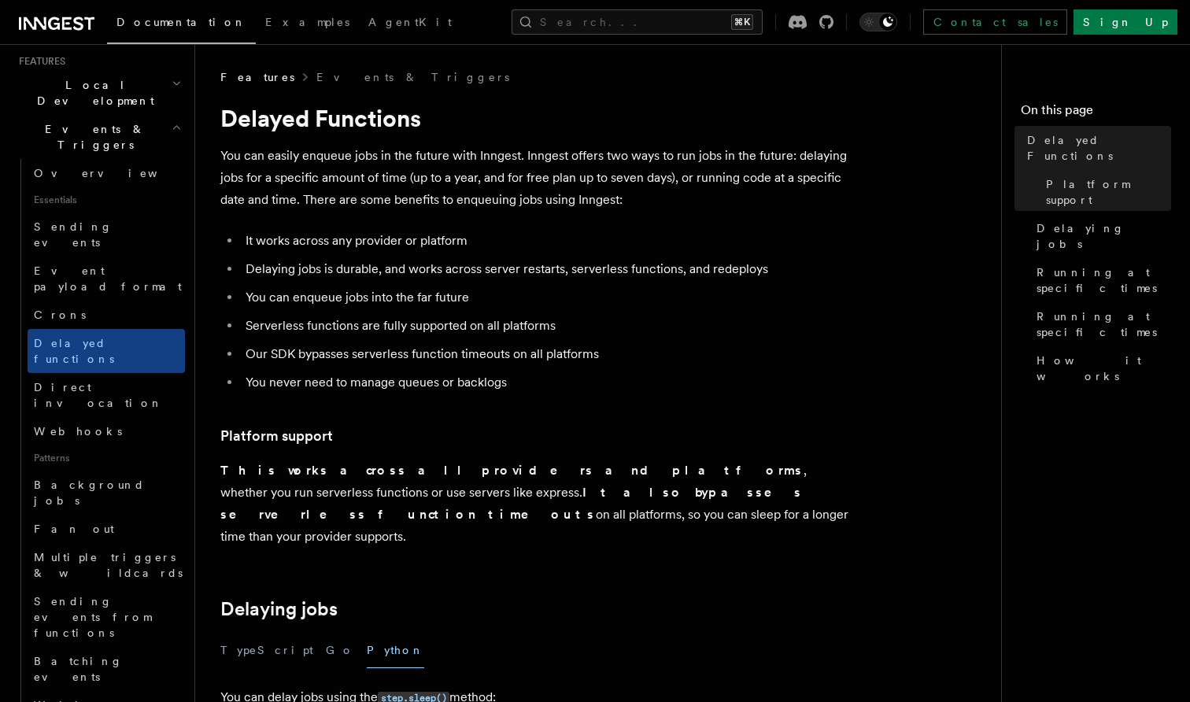
click at [276, 172] on p "You can easily enqueue jobs in the future with Inngest. Inngest offers two ways…" at bounding box center [535, 178] width 630 height 66
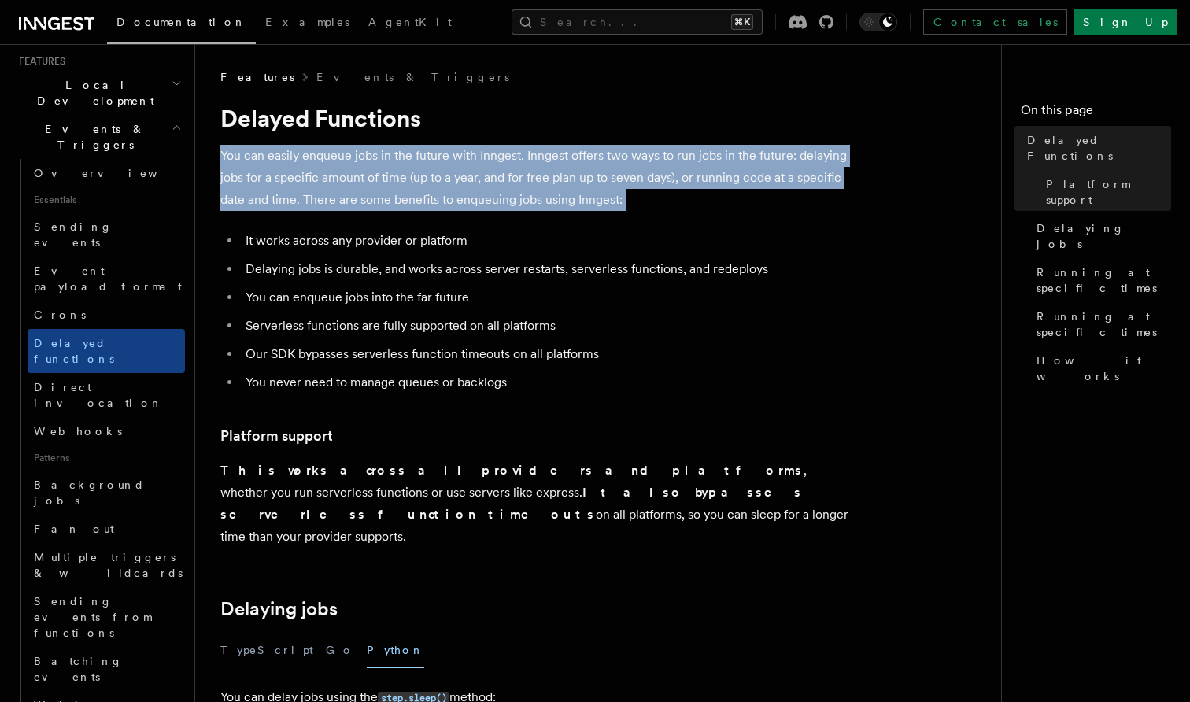
click at [337, 191] on p "You can easily enqueue jobs in the future with Inngest. Inngest offers two ways…" at bounding box center [535, 178] width 630 height 66
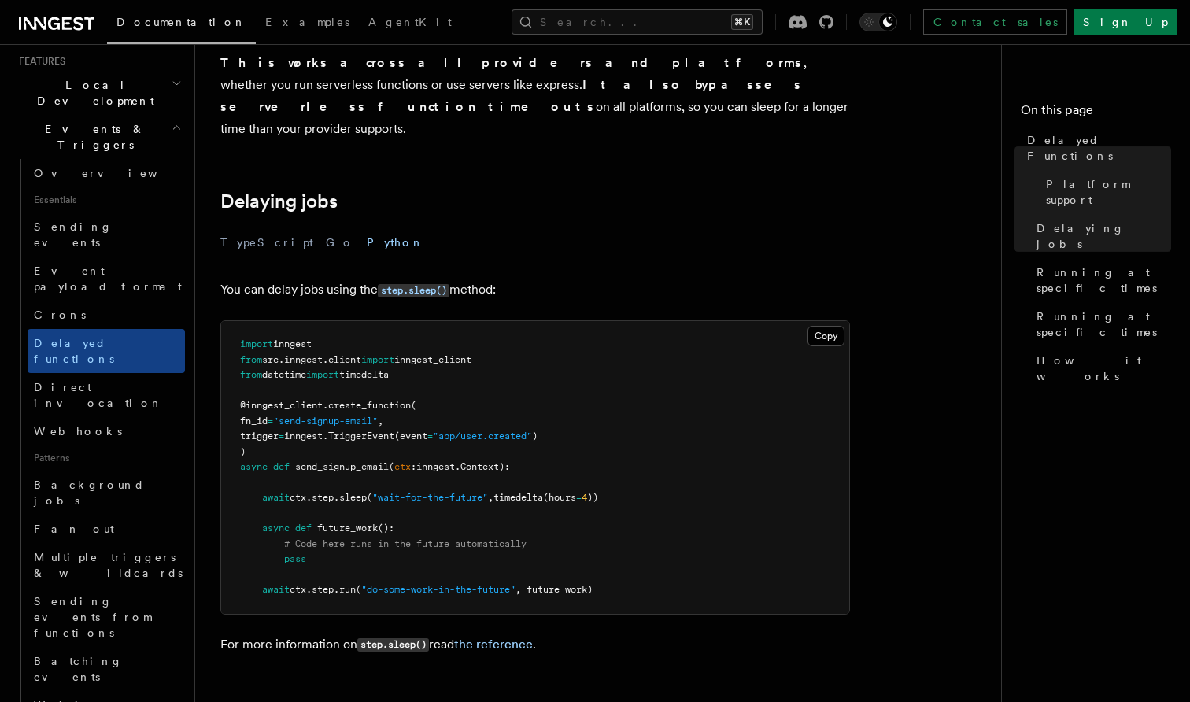
scroll to position [406, 0]
click at [243, 227] on button "TypeScript" at bounding box center [266, 244] width 93 height 35
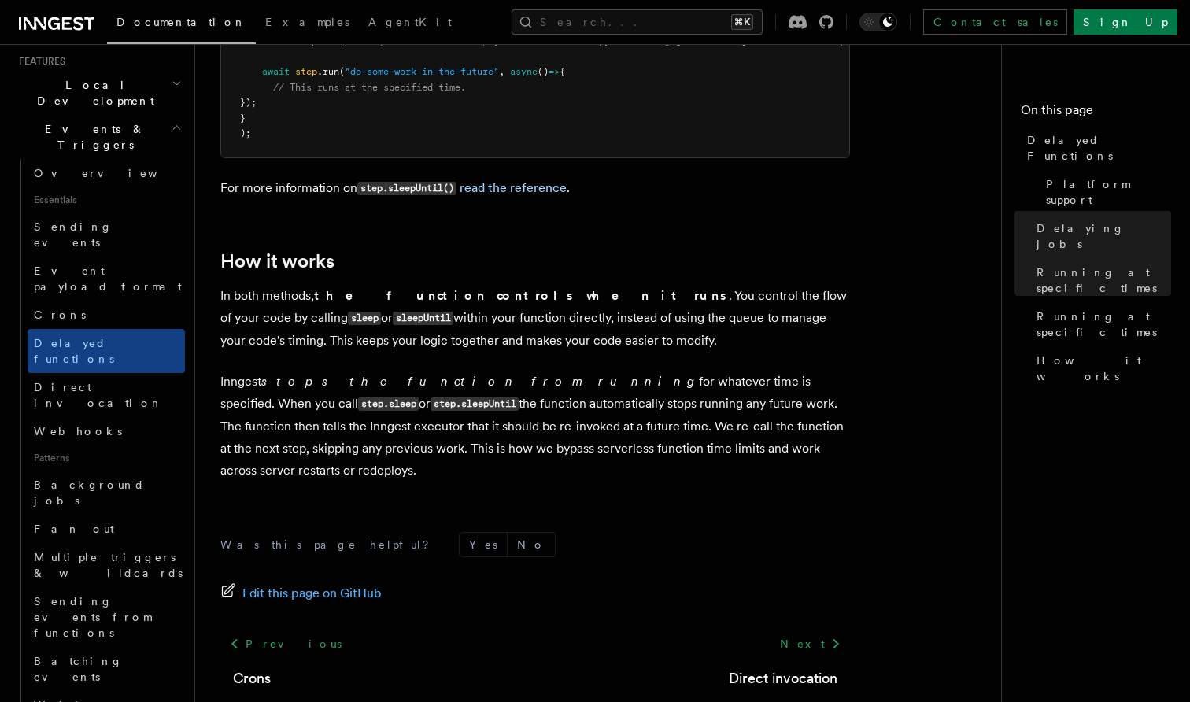
scroll to position [1312, 0]
click at [94, 373] on link "Direct invocation" at bounding box center [106, 395] width 157 height 44
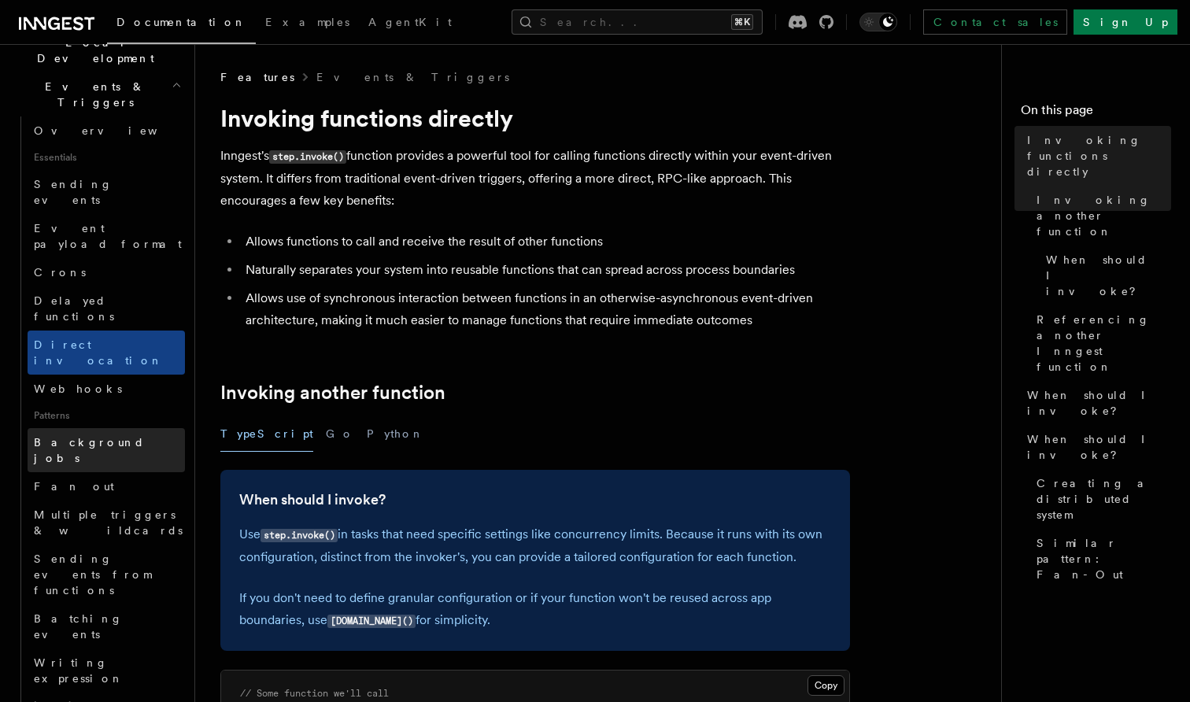
scroll to position [390, 0]
click at [94, 426] on link "Background jobs" at bounding box center [106, 448] width 157 height 44
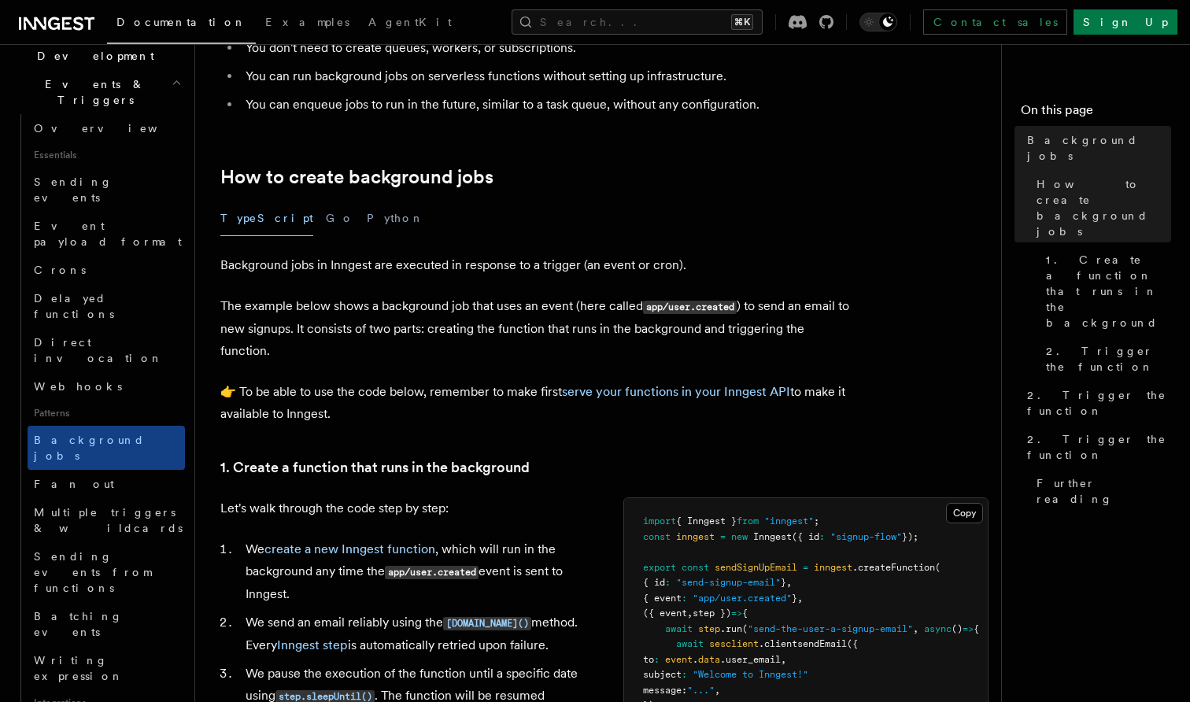
scroll to position [250, 0]
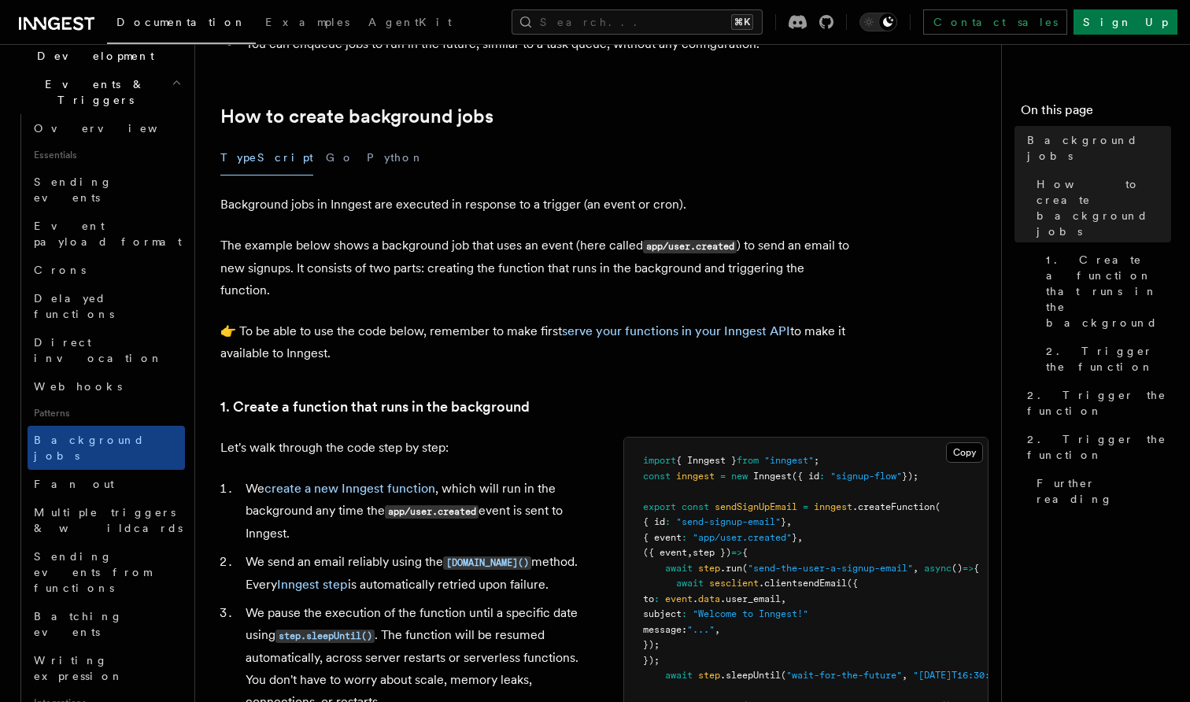
click at [465, 334] on p "👉 To be able to use the code below, remember to make first serve your functions…" at bounding box center [535, 342] width 630 height 44
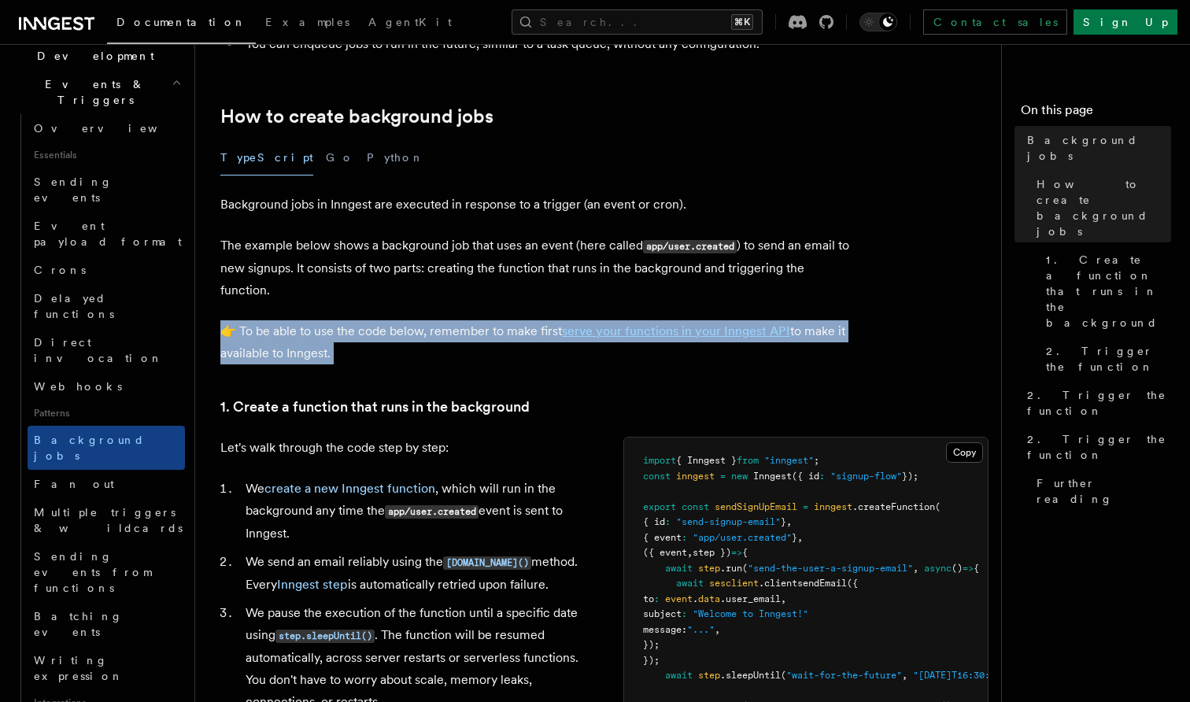
click at [465, 334] on p "👉 To be able to use the code below, remember to make first serve your functions…" at bounding box center [535, 342] width 630 height 44
click at [442, 331] on p "👉 To be able to use the code below, remember to make first serve your functions…" at bounding box center [535, 342] width 630 height 44
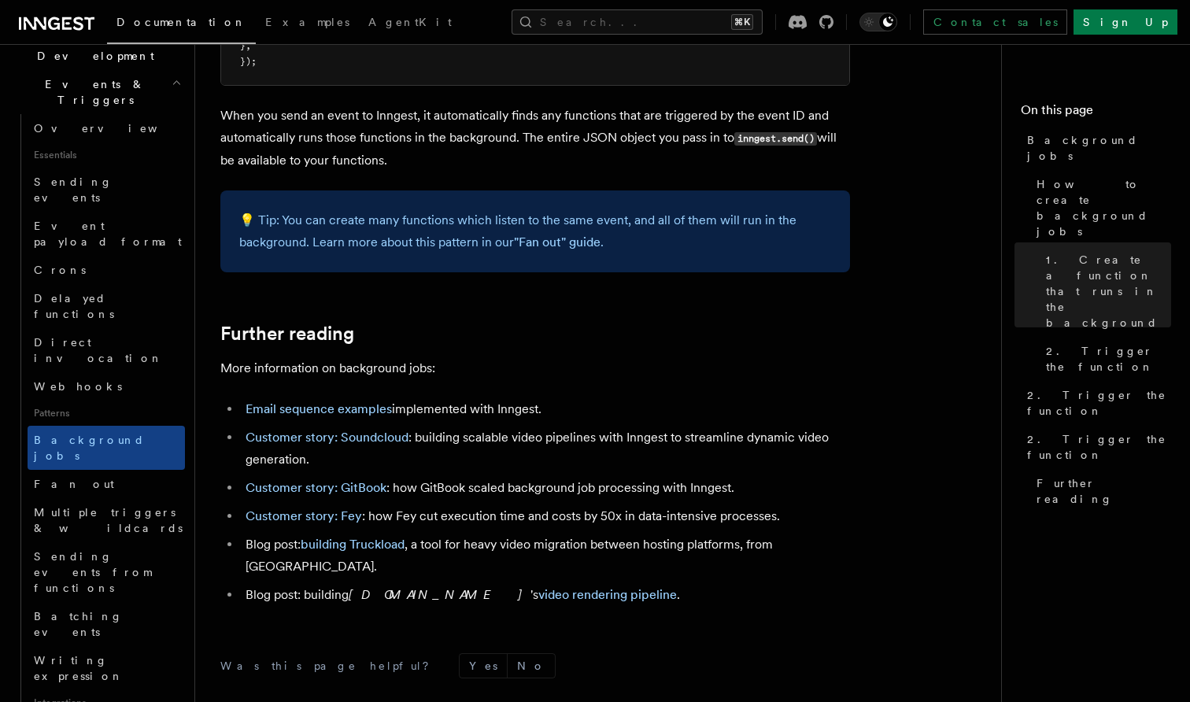
scroll to position [1229, 0]
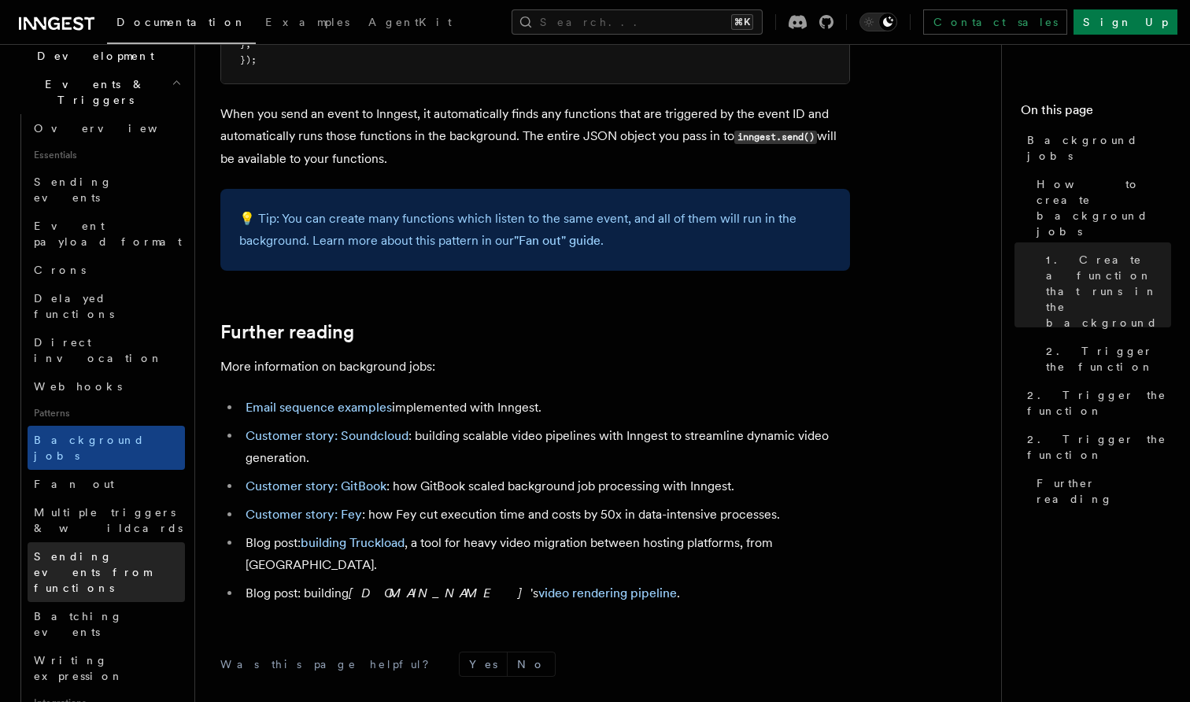
click at [139, 550] on span "Sending events from functions" at bounding box center [92, 572] width 117 height 44
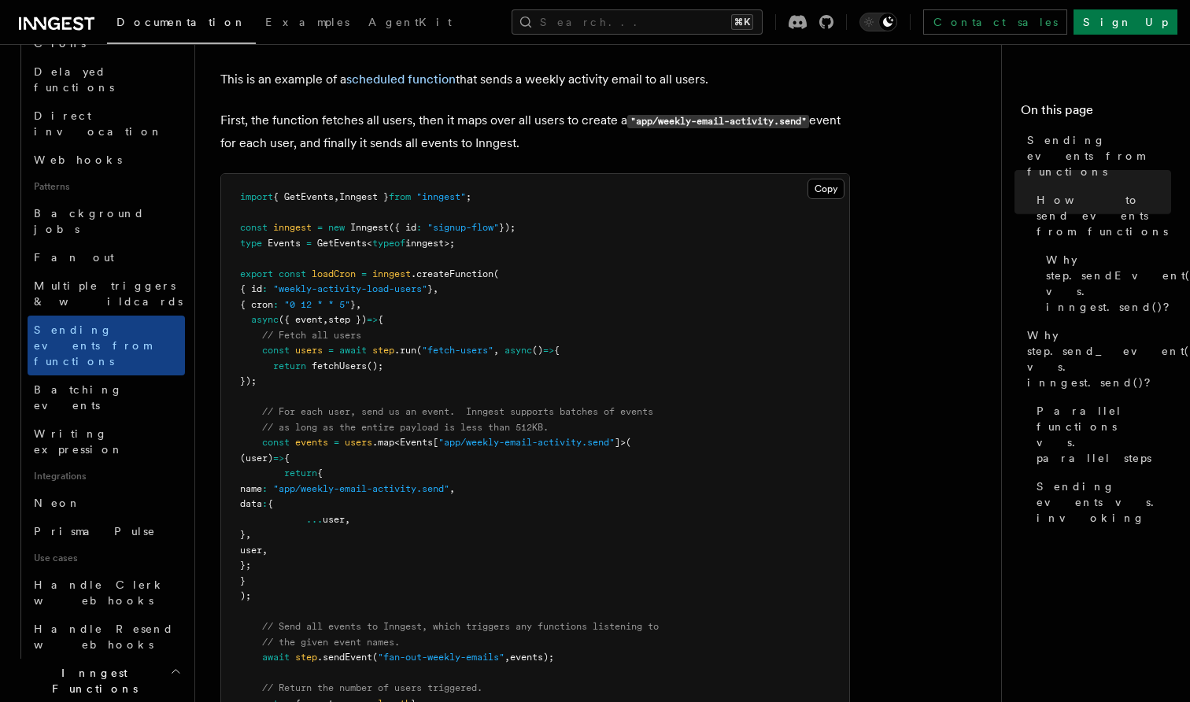
scroll to position [625, 0]
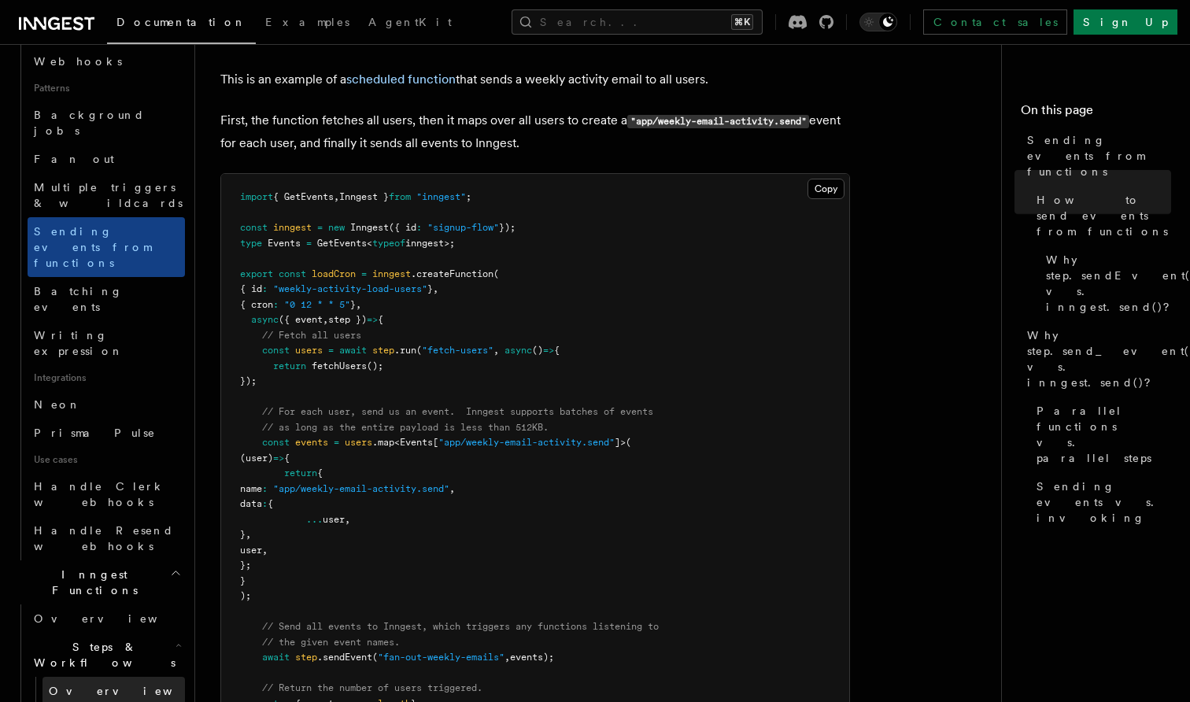
scroll to position [717, 0]
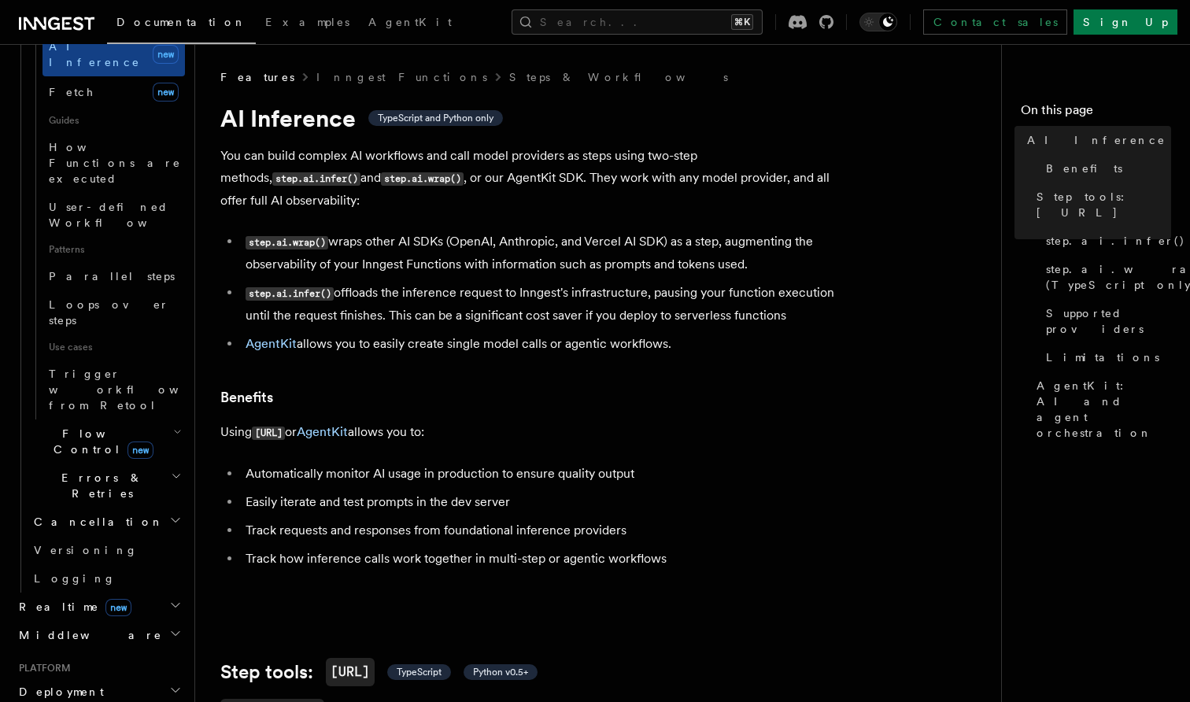
click at [467, 257] on li "step.ai.wrap() wraps other AI SDKs (OpenAI, Anthropic, and Vercel AI SDK) as a …" at bounding box center [545, 253] width 609 height 45
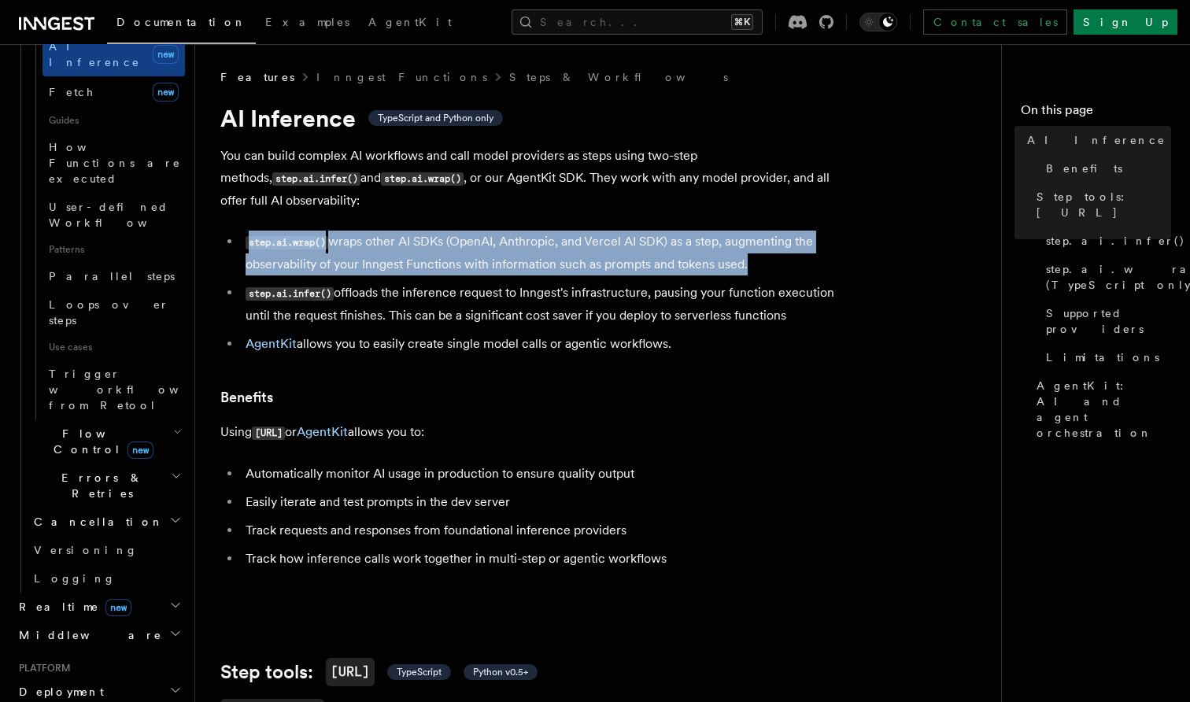
click at [467, 257] on li "step.ai.wrap() wraps other AI SDKs (OpenAI, Anthropic, and Vercel AI SDK) as a …" at bounding box center [545, 253] width 609 height 45
click at [489, 262] on li "step.ai.wrap() wraps other AI SDKs (OpenAI, Anthropic, and Vercel AI SDK) as a …" at bounding box center [545, 253] width 609 height 45
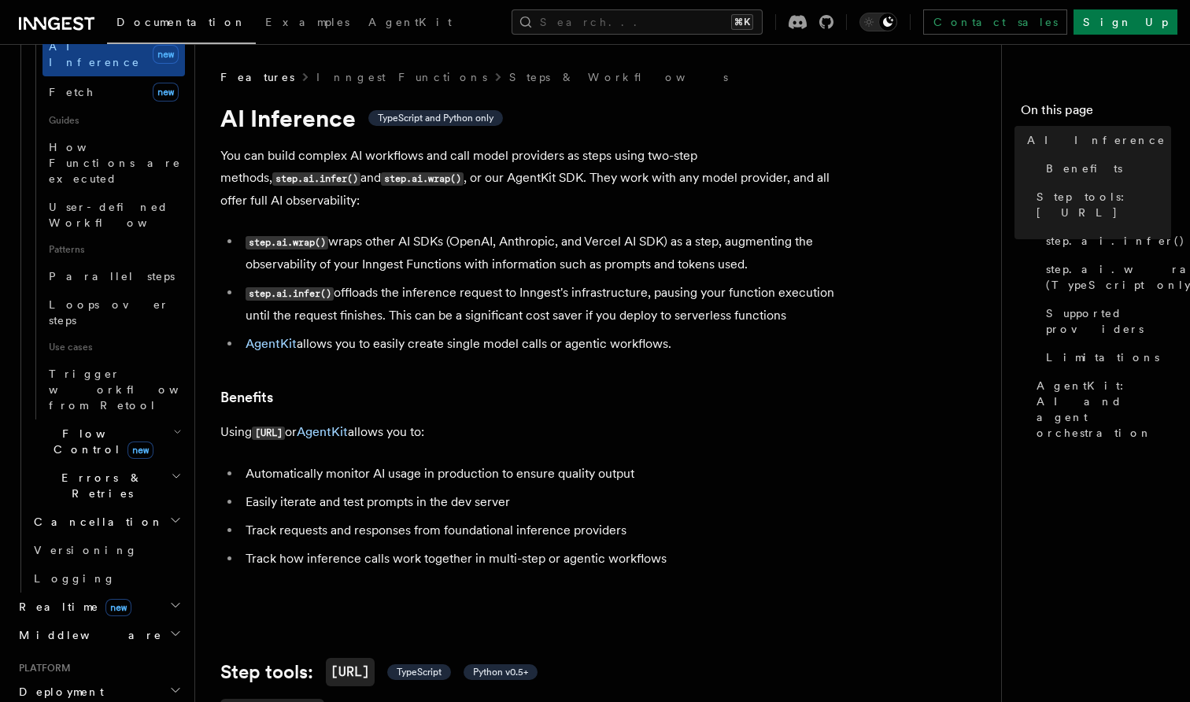
click at [551, 256] on li "step.ai.wrap() wraps other AI SDKs (OpenAI, Anthropic, and Vercel AI SDK) as a …" at bounding box center [545, 253] width 609 height 45
click at [487, 254] on li "step.ai.wrap() wraps other AI SDKs (OpenAI, Anthropic, and Vercel AI SDK) as a …" at bounding box center [545, 253] width 609 height 45
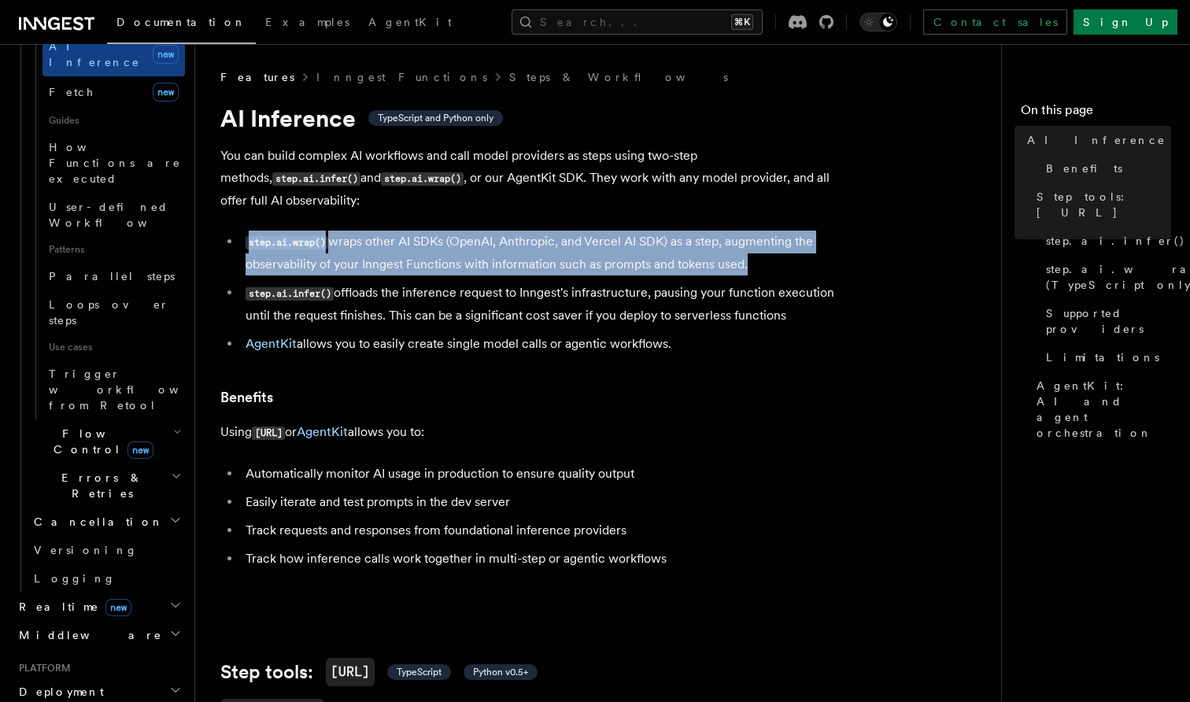
click at [448, 233] on li "step.ai.wrap() wraps other AI SDKs (OpenAI, Anthropic, and Vercel AI SDK) as a …" at bounding box center [545, 253] width 609 height 45
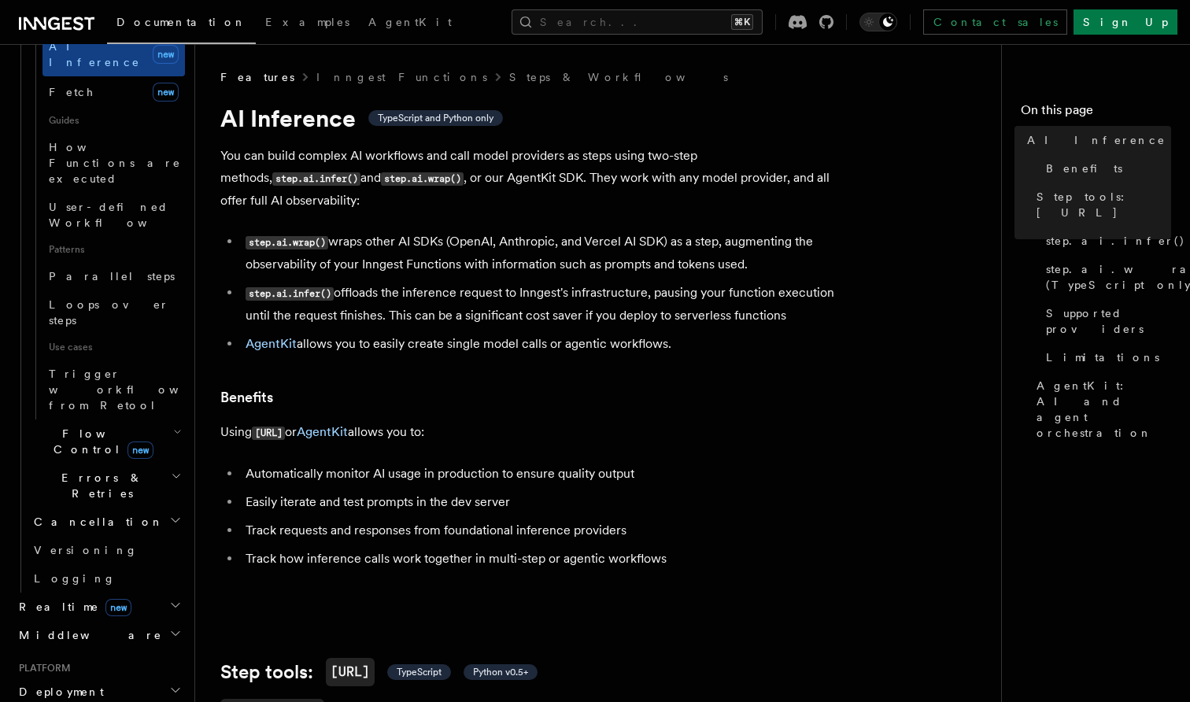
click at [450, 303] on li "step.ai.infer() offloads the inference request to Inngest's infrastructure, pau…" at bounding box center [545, 304] width 609 height 45
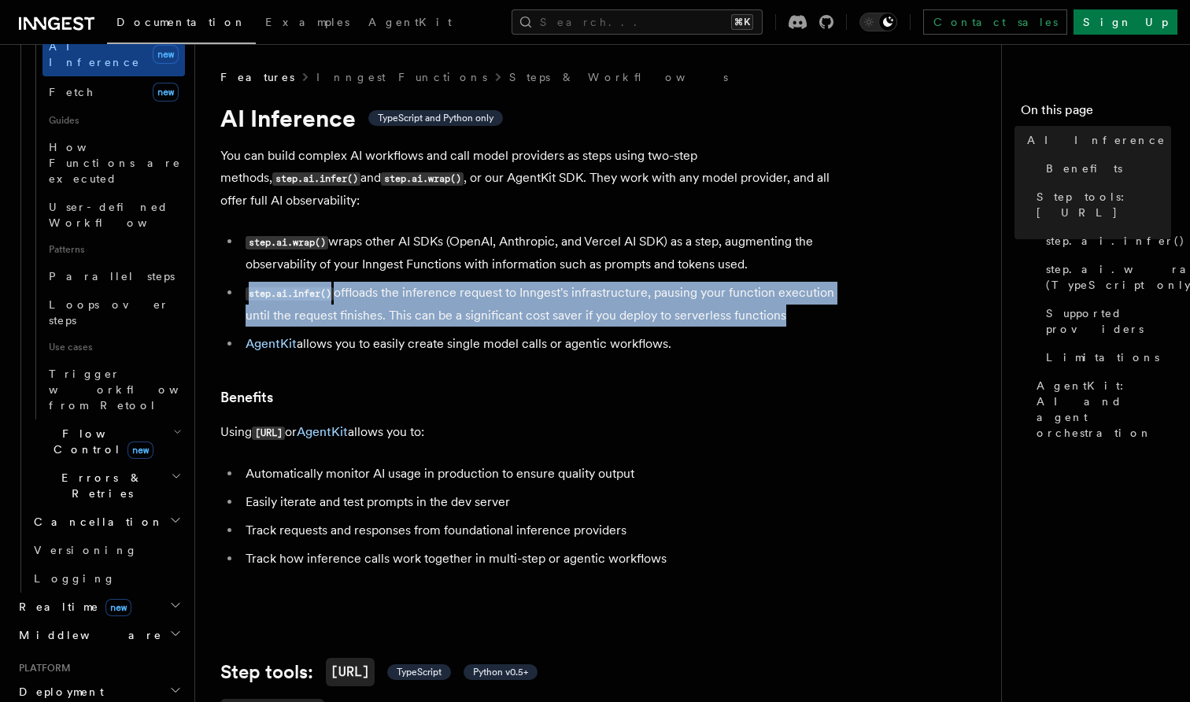
click at [421, 302] on li "step.ai.infer() offloads the inference request to Inngest's infrastructure, pau…" at bounding box center [545, 304] width 609 height 45
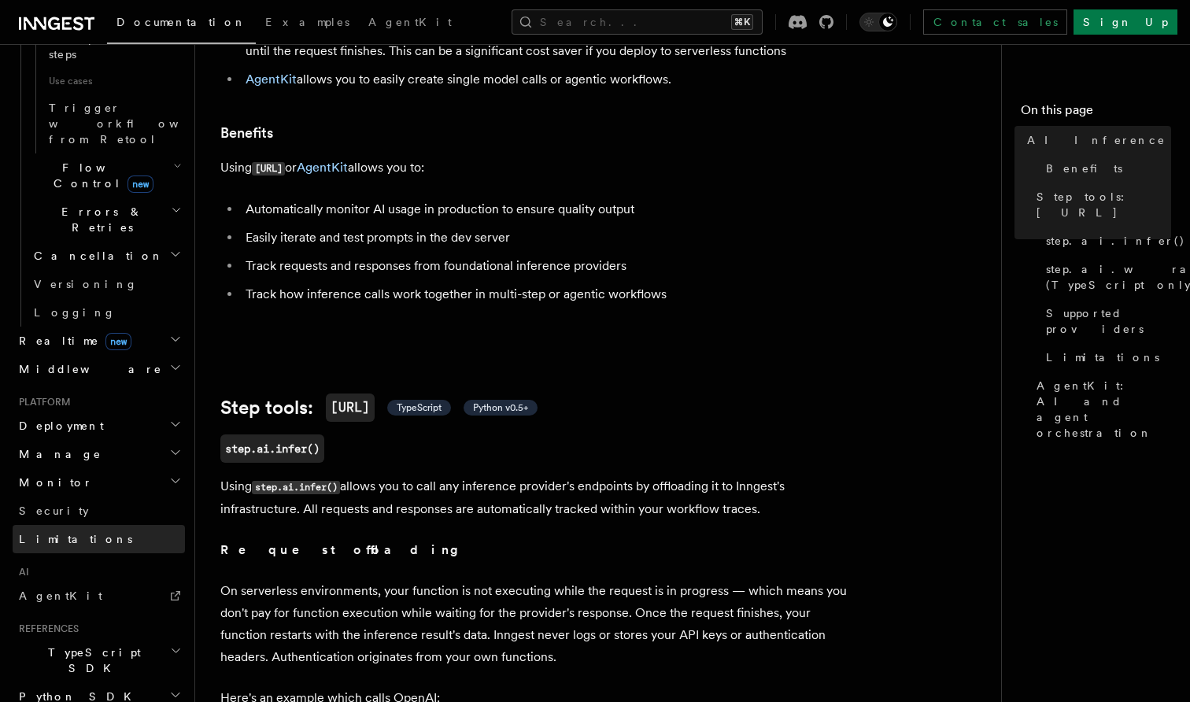
scroll to position [983, 0]
click at [171, 476] on icon "button" at bounding box center [175, 482] width 13 height 13
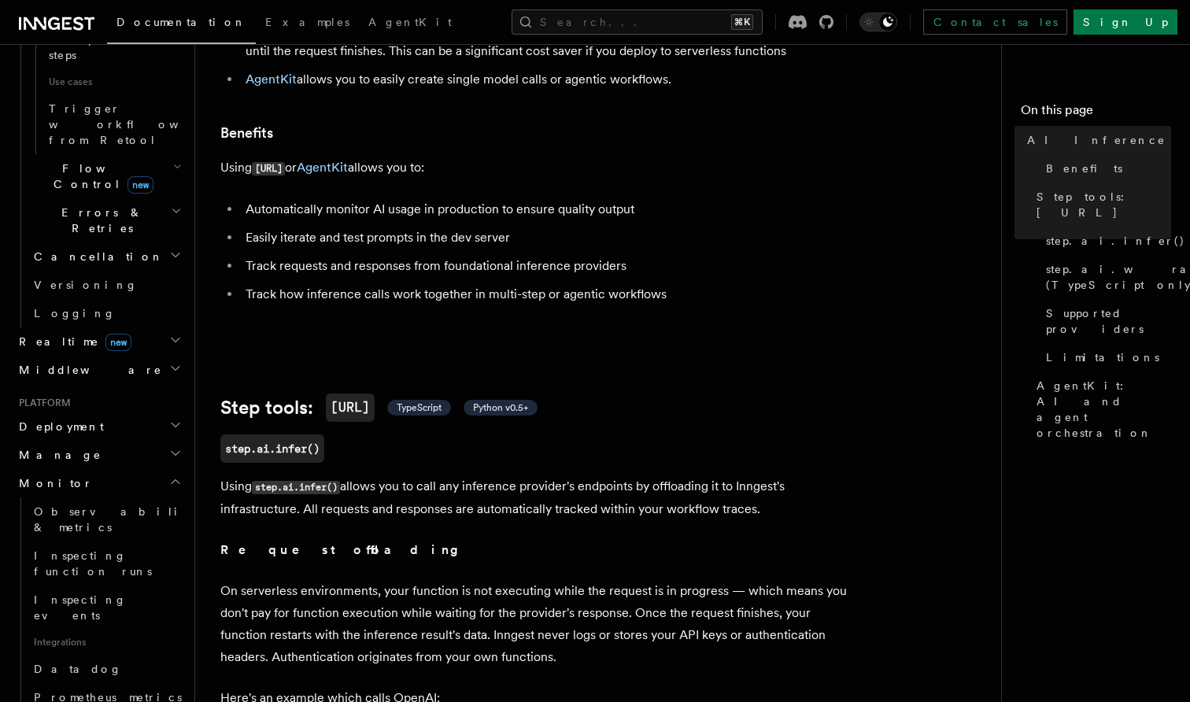
click at [179, 447] on icon "button" at bounding box center [175, 453] width 13 height 13
click at [181, 419] on icon "button" at bounding box center [175, 425] width 13 height 13
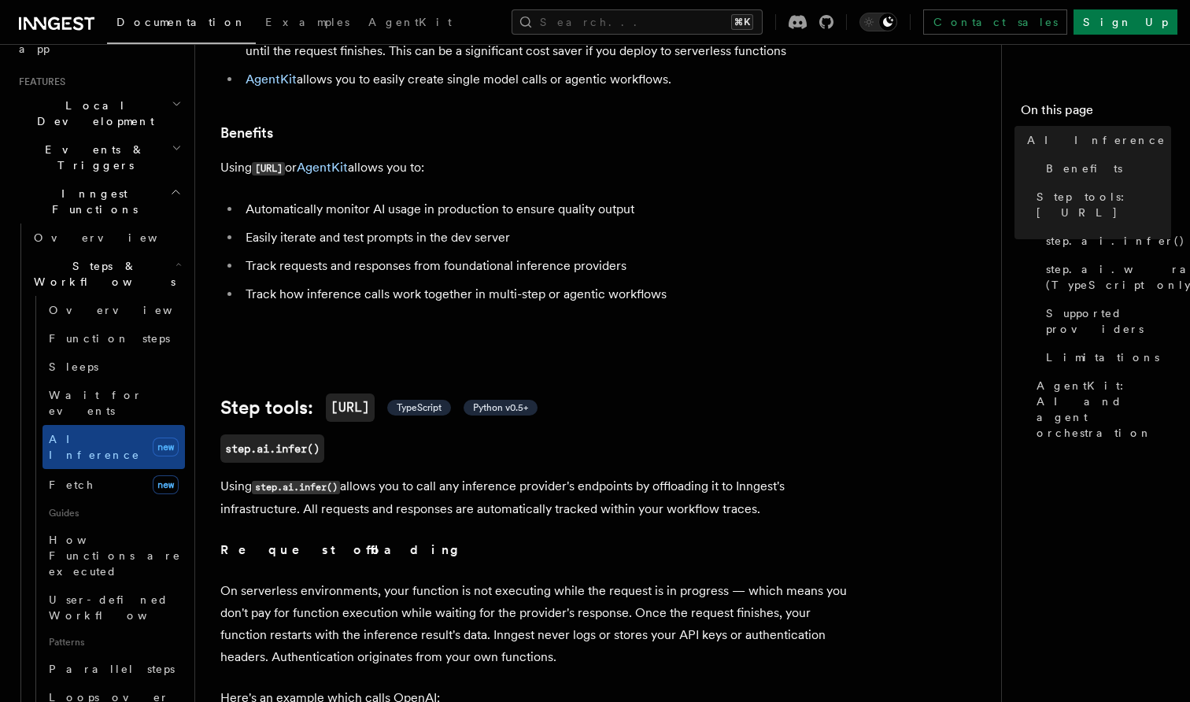
scroll to position [320, 0]
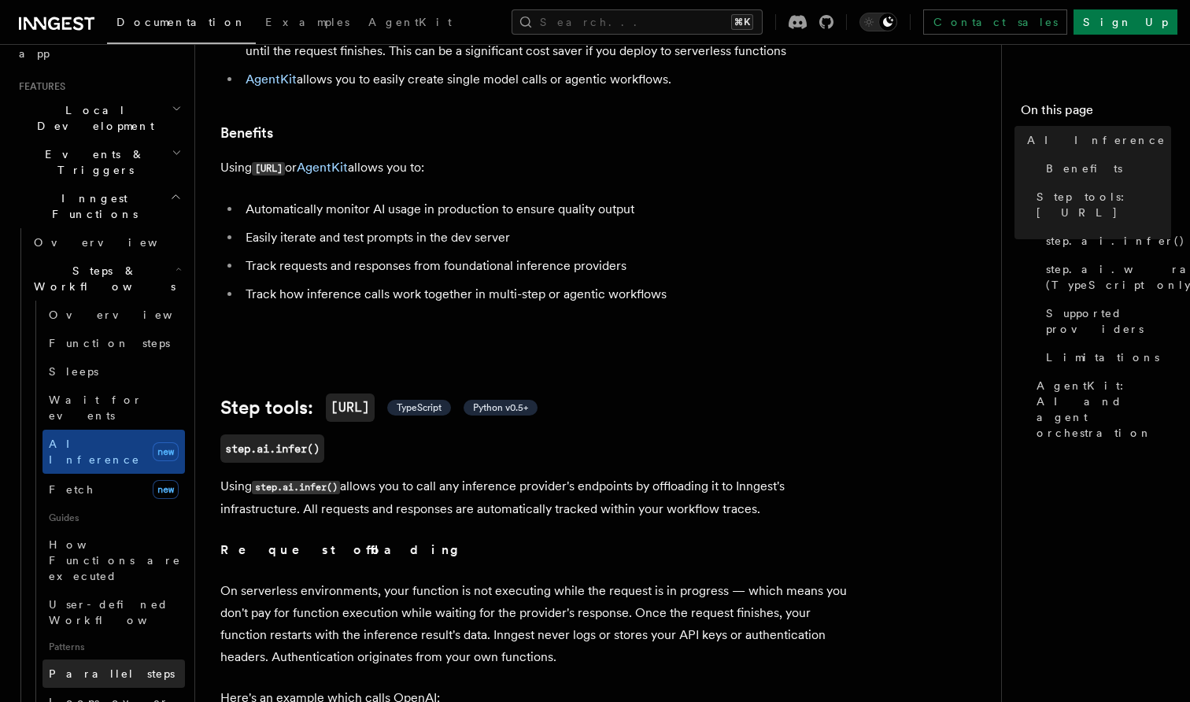
click at [131, 660] on link "Parallel steps" at bounding box center [114, 674] width 143 height 28
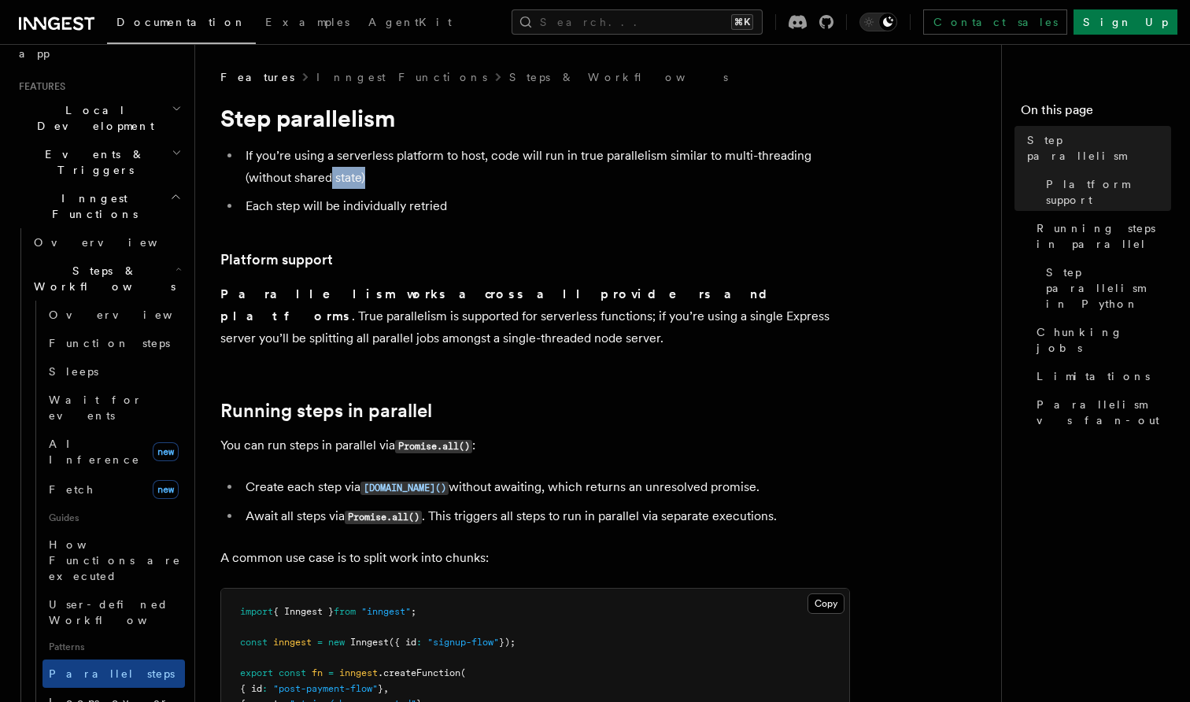
drag, startPoint x: 373, startPoint y: 178, endPoint x: 329, endPoint y: 166, distance: 45.6
click at [331, 167] on li "If you’re using a serverless platform to host, code will run in true parallelis…" at bounding box center [545, 167] width 609 height 44
click at [329, 166] on li "If you’re using a serverless platform to host, code will run in true parallelis…" at bounding box center [545, 167] width 609 height 44
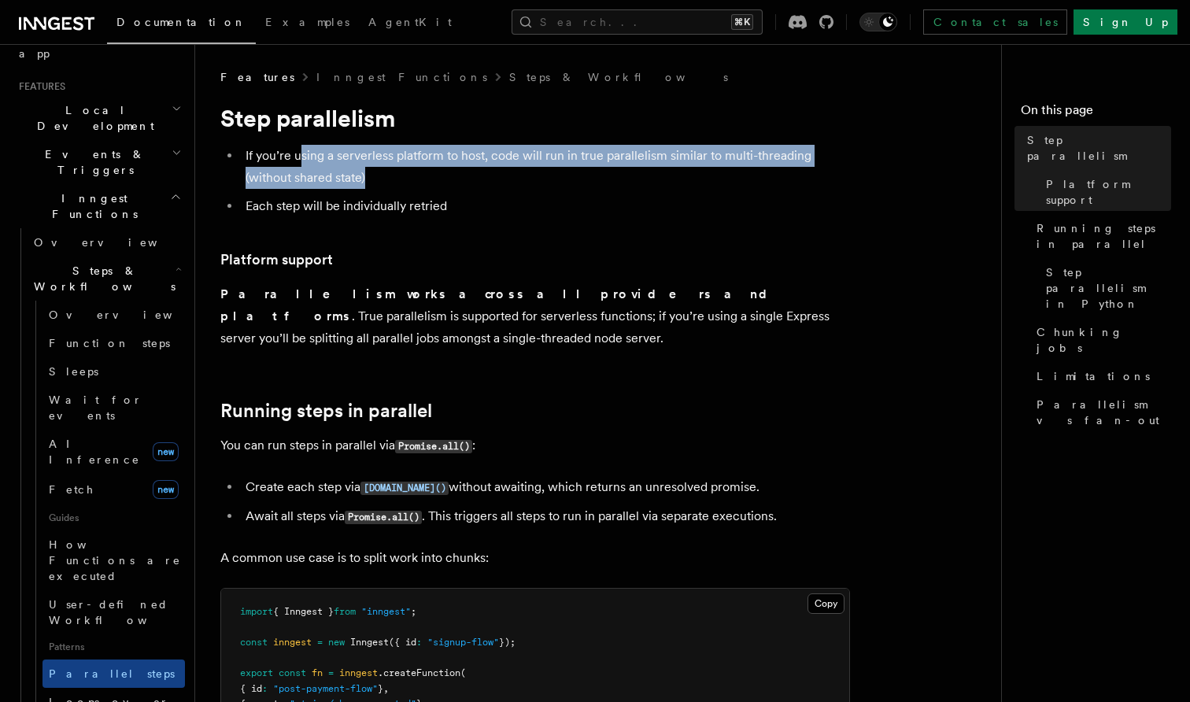
drag, startPoint x: 397, startPoint y: 181, endPoint x: 299, endPoint y: 150, distance: 102.6
click at [299, 150] on li "If you’re using a serverless platform to host, code will run in true parallelis…" at bounding box center [545, 167] width 609 height 44
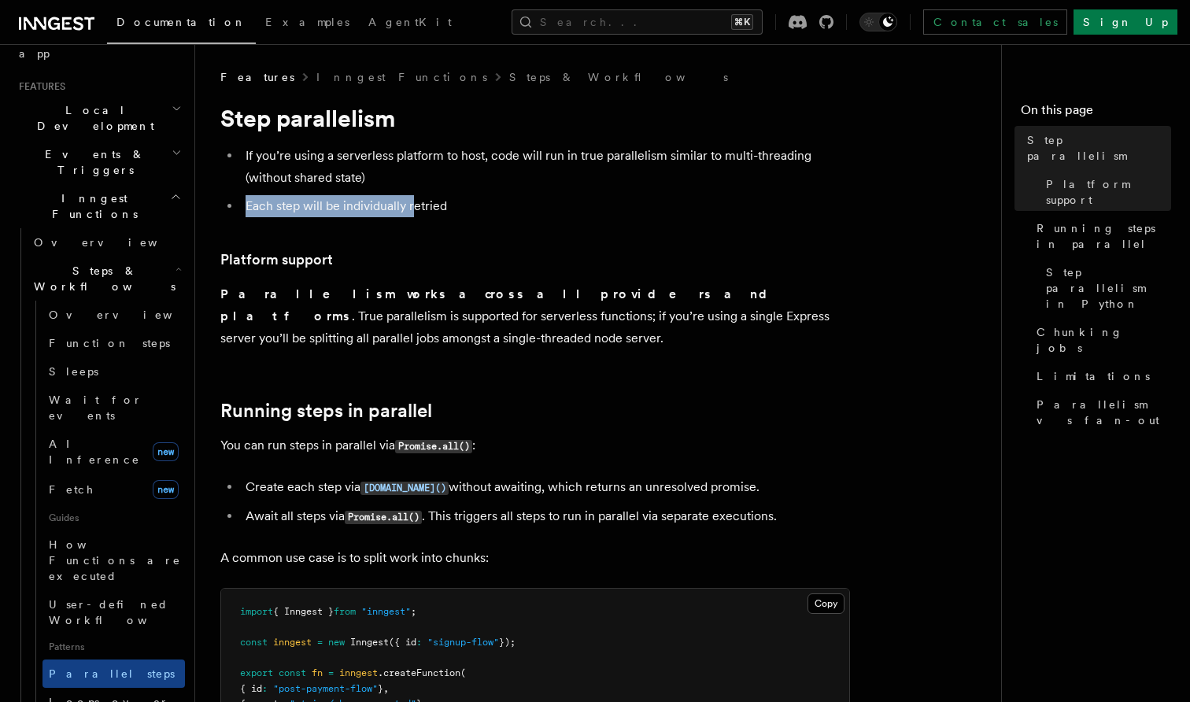
drag, startPoint x: 249, startPoint y: 203, endPoint x: 413, endPoint y: 203, distance: 164.5
click at [413, 203] on li "Each step will be individually retried" at bounding box center [545, 206] width 609 height 22
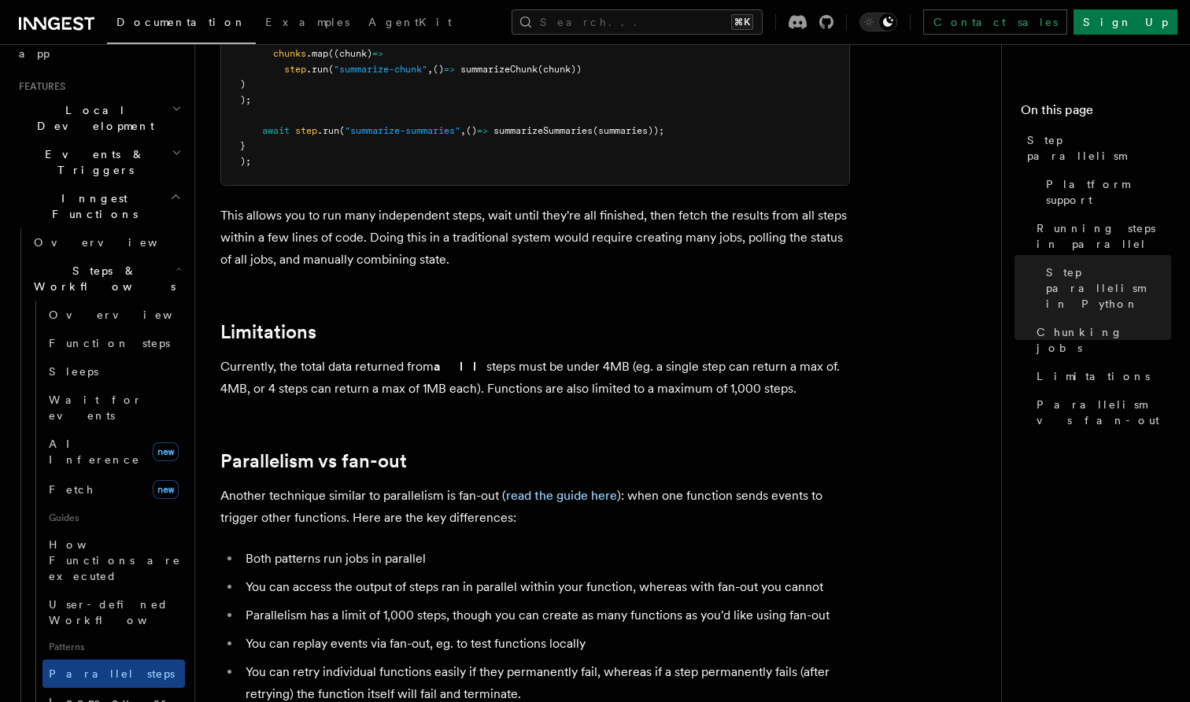
scroll to position [2515, 0]
drag, startPoint x: 514, startPoint y: 462, endPoint x: 436, endPoint y: 450, distance: 79.0
click at [436, 484] on p "Another technique similar to parallelism is fan-out ( read the guide here ): wh…" at bounding box center [535, 506] width 630 height 44
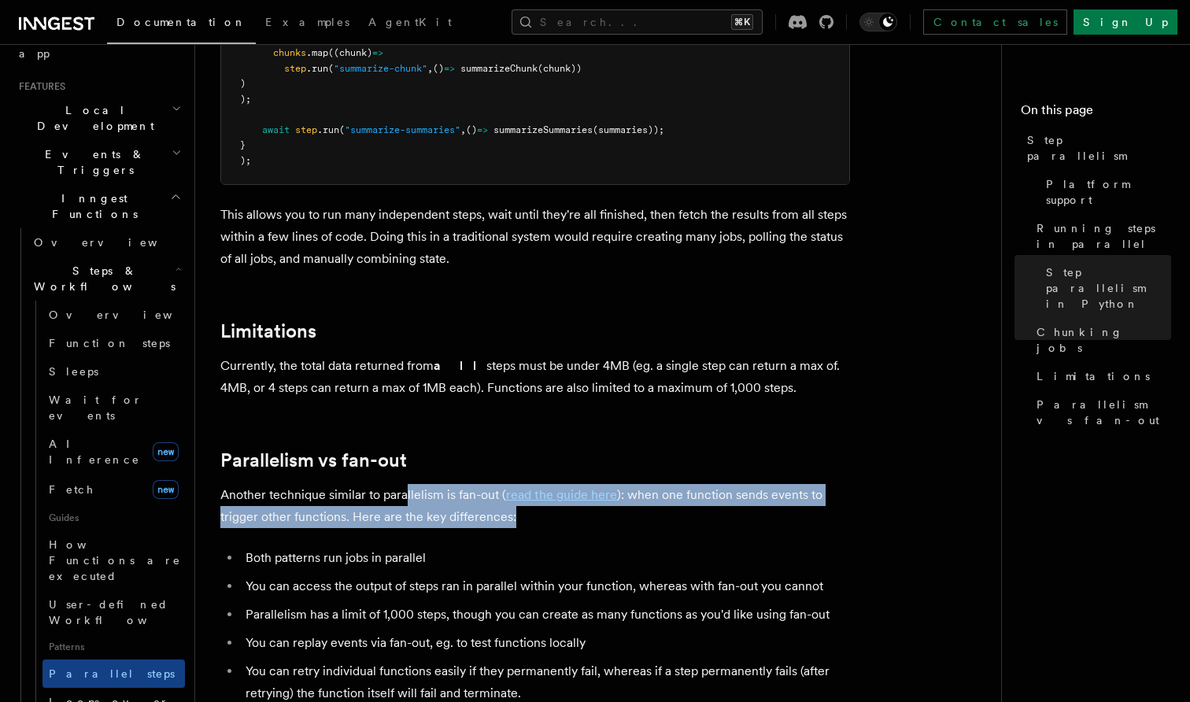
drag, startPoint x: 545, startPoint y: 460, endPoint x: 405, endPoint y: 439, distance: 141.0
click at [405, 484] on p "Another technique similar to parallelism is fan-out ( read the guide here ): wh…" at bounding box center [535, 506] width 630 height 44
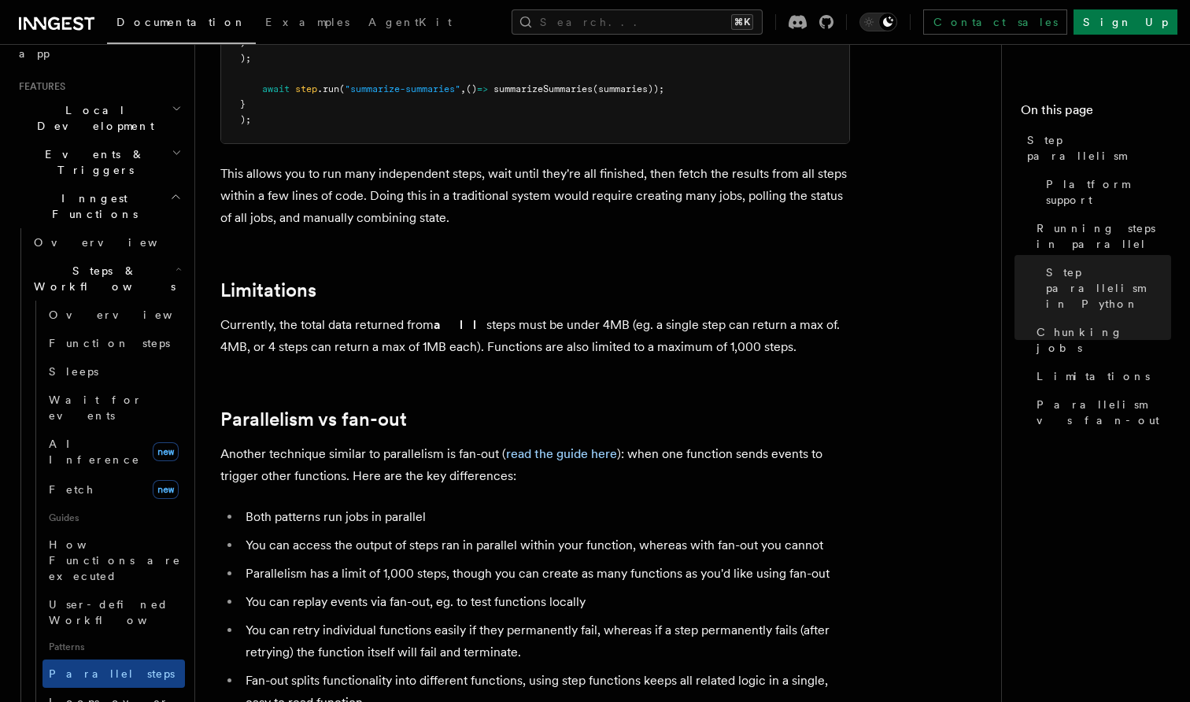
scroll to position [2574, 0]
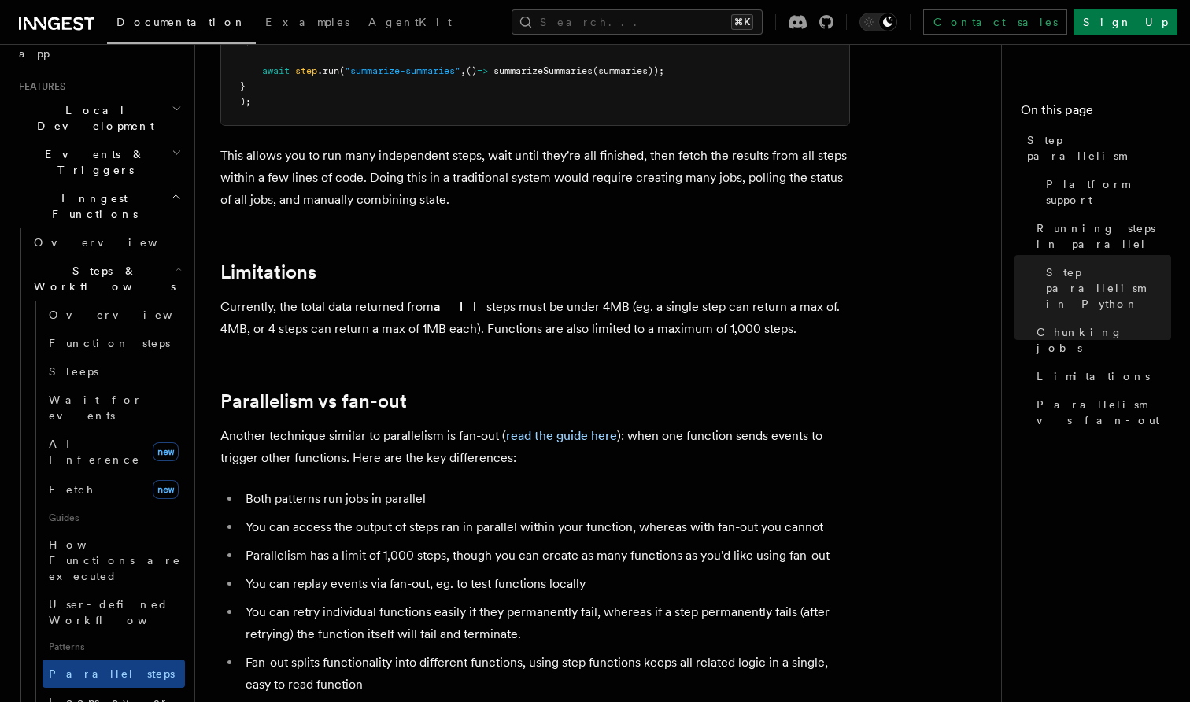
click at [343, 516] on li "You can access the output of steps ran in parallel within your function, wherea…" at bounding box center [545, 527] width 609 height 22
click at [364, 516] on li "You can access the output of steps ran in parallel within your function, wherea…" at bounding box center [545, 527] width 609 height 22
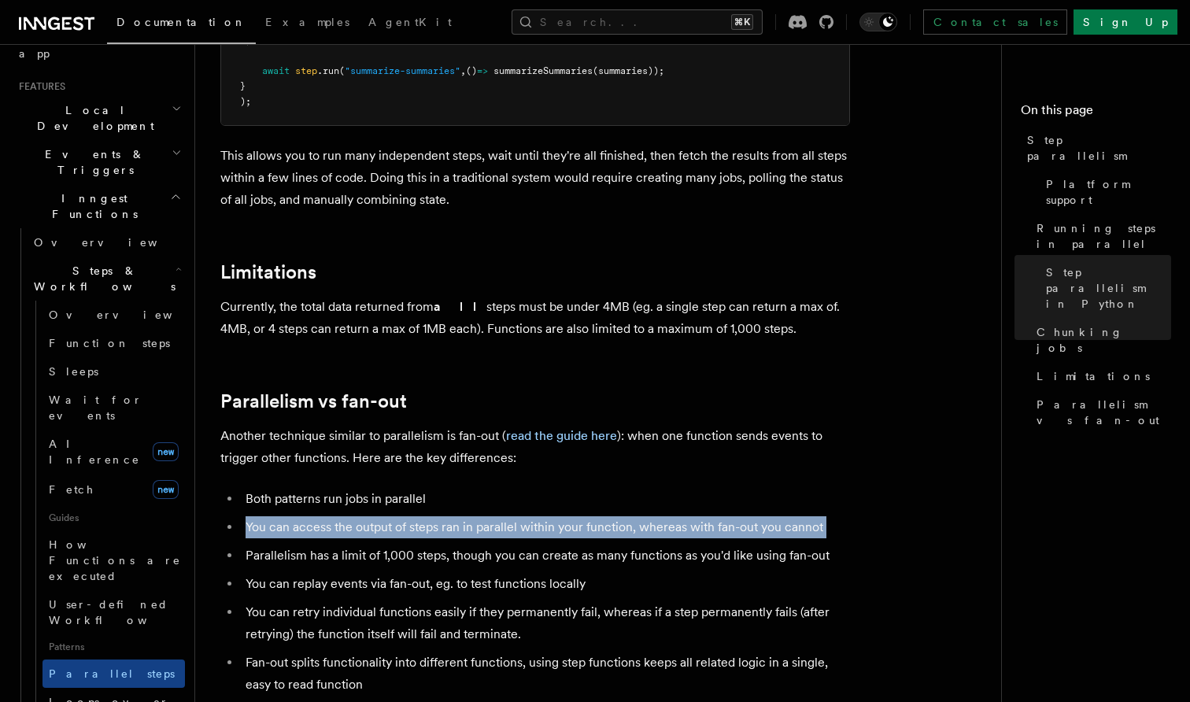
click at [385, 516] on li "You can access the output of steps ran in parallel within your function, wherea…" at bounding box center [545, 527] width 609 height 22
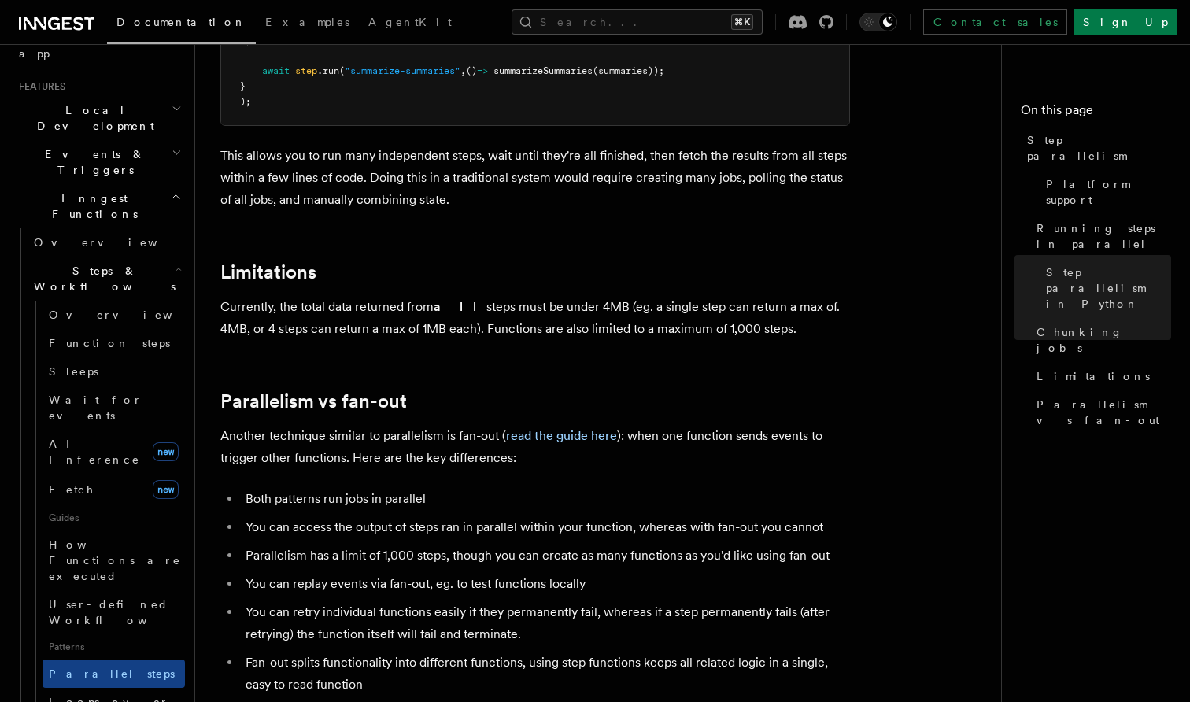
click at [358, 516] on li "You can access the output of steps ran in parallel within your function, wherea…" at bounding box center [545, 527] width 609 height 22
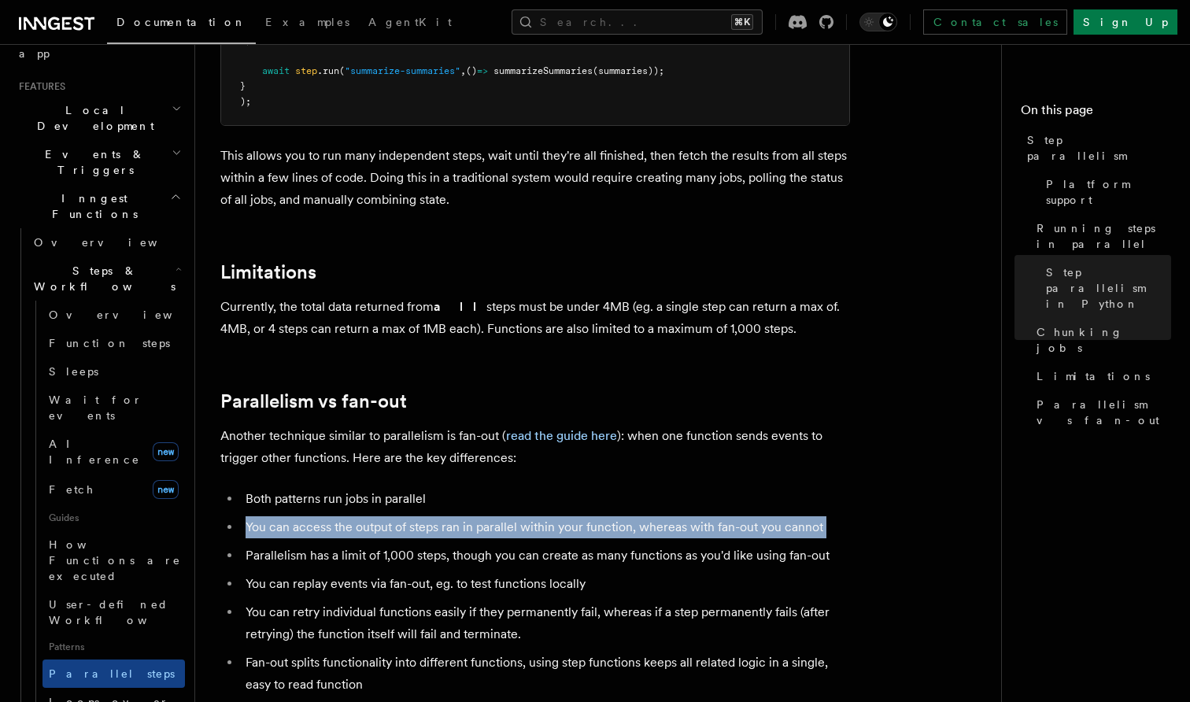
click at [405, 516] on li "You can access the output of steps ran in parallel within your function, wherea…" at bounding box center [545, 527] width 609 height 22
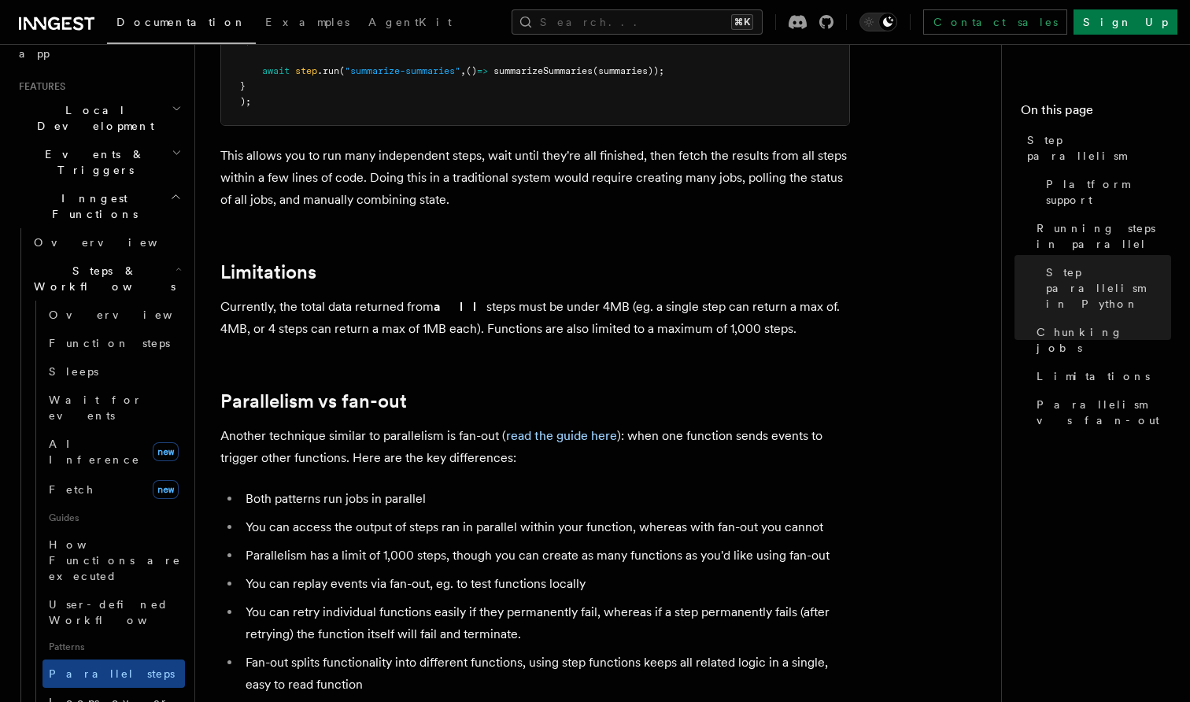
click at [405, 516] on li "You can access the output of steps ran in parallel within your function, wherea…" at bounding box center [545, 527] width 609 height 22
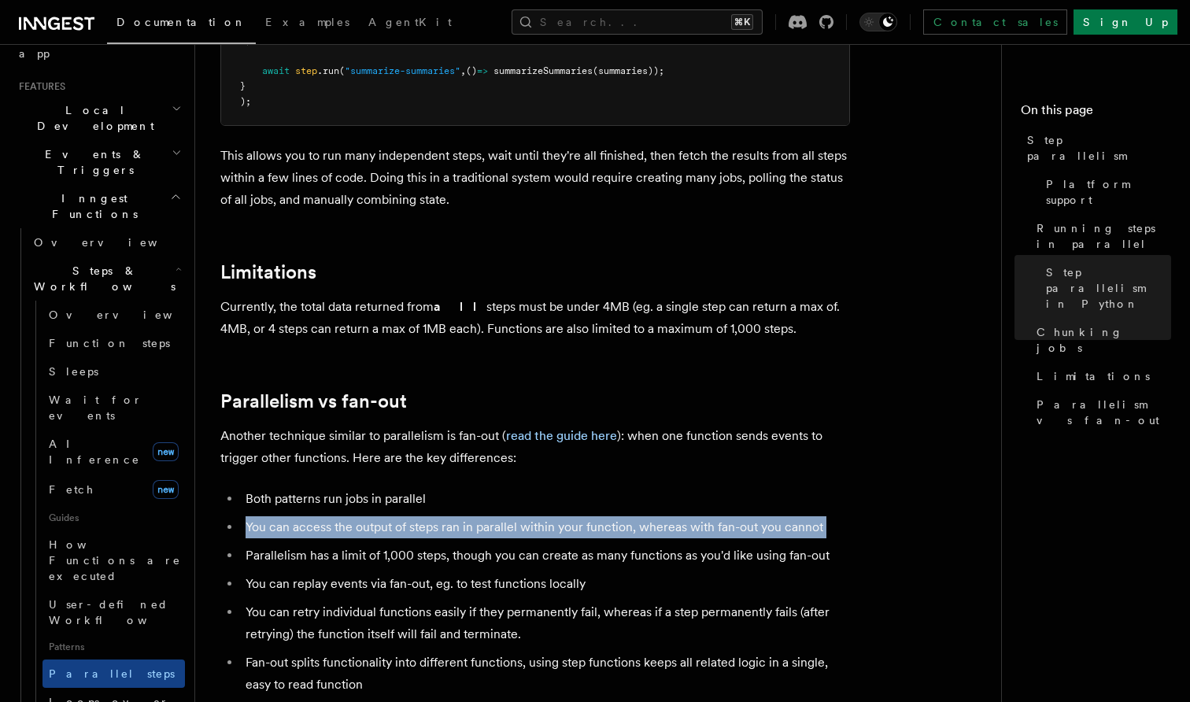
click at [384, 516] on li "You can access the output of steps ran in parallel within your function, wherea…" at bounding box center [545, 527] width 609 height 22
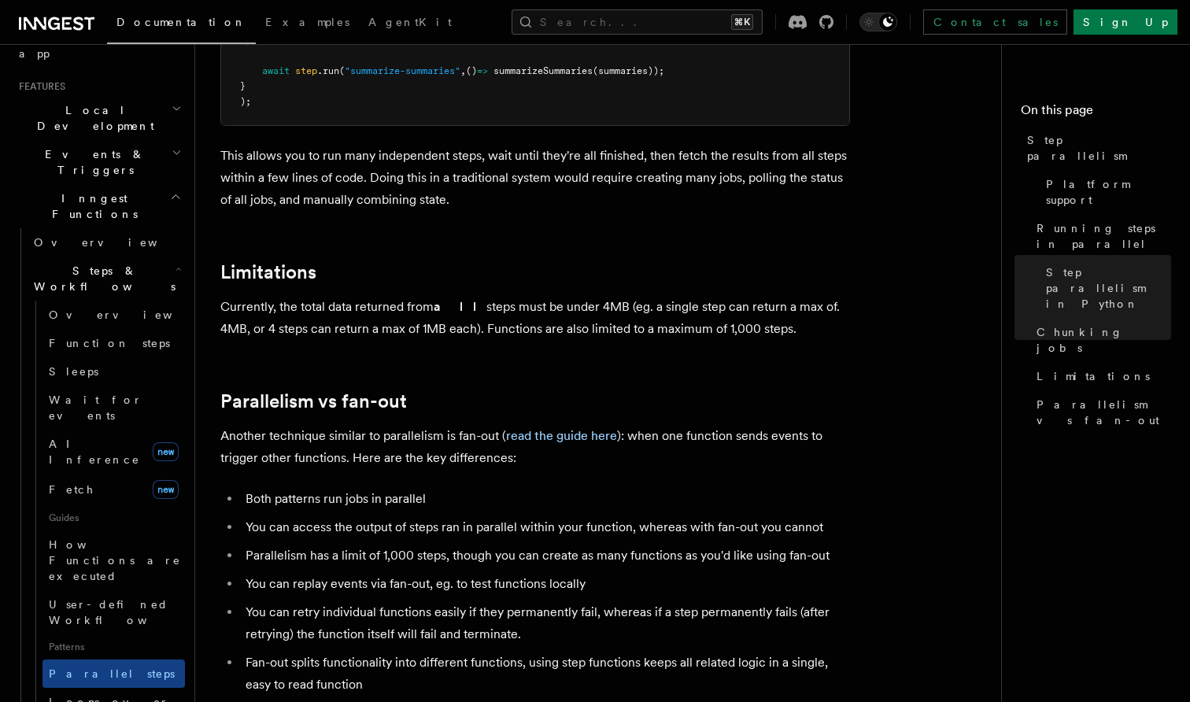
click at [384, 516] on li "You can access the output of steps ran in parallel within your function, wherea…" at bounding box center [545, 527] width 609 height 22
click at [344, 545] on li "Parallelism has a limit of 1,000 steps, though you can create as many functions…" at bounding box center [545, 556] width 609 height 22
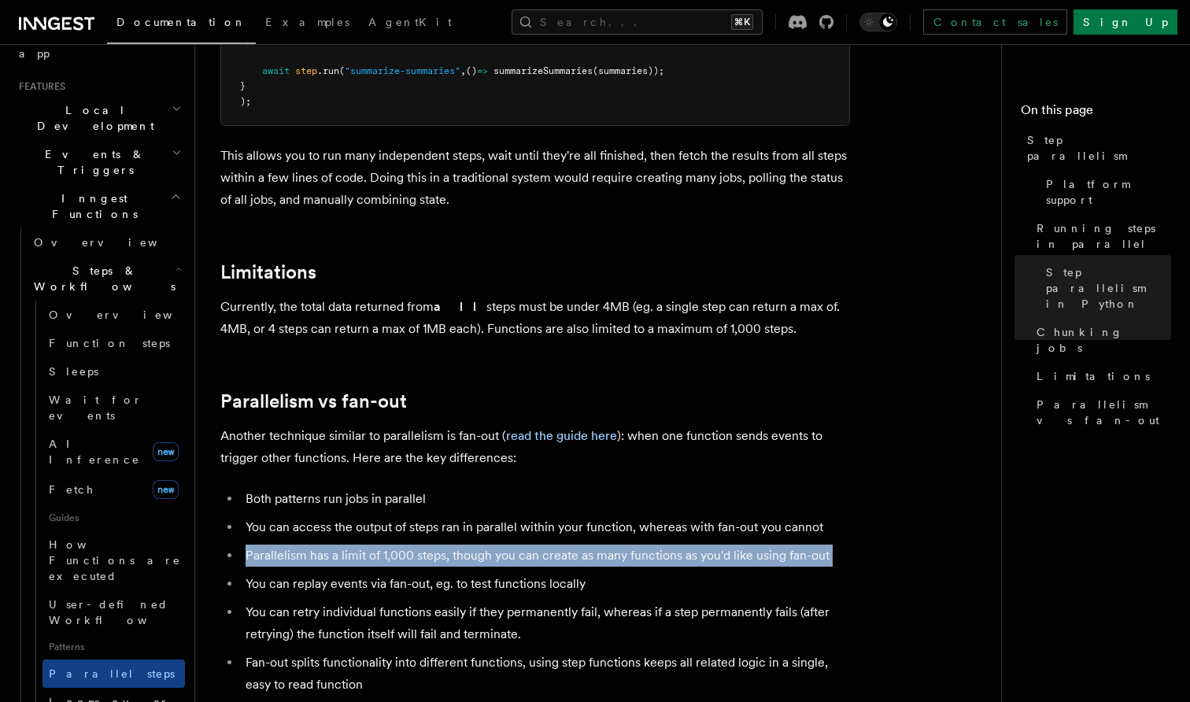
click at [344, 545] on li "Parallelism has a limit of 1,000 steps, though you can create as many functions…" at bounding box center [545, 556] width 609 height 22
click at [377, 545] on li "Parallelism has a limit of 1,000 steps, though you can create as many functions…" at bounding box center [545, 556] width 609 height 22
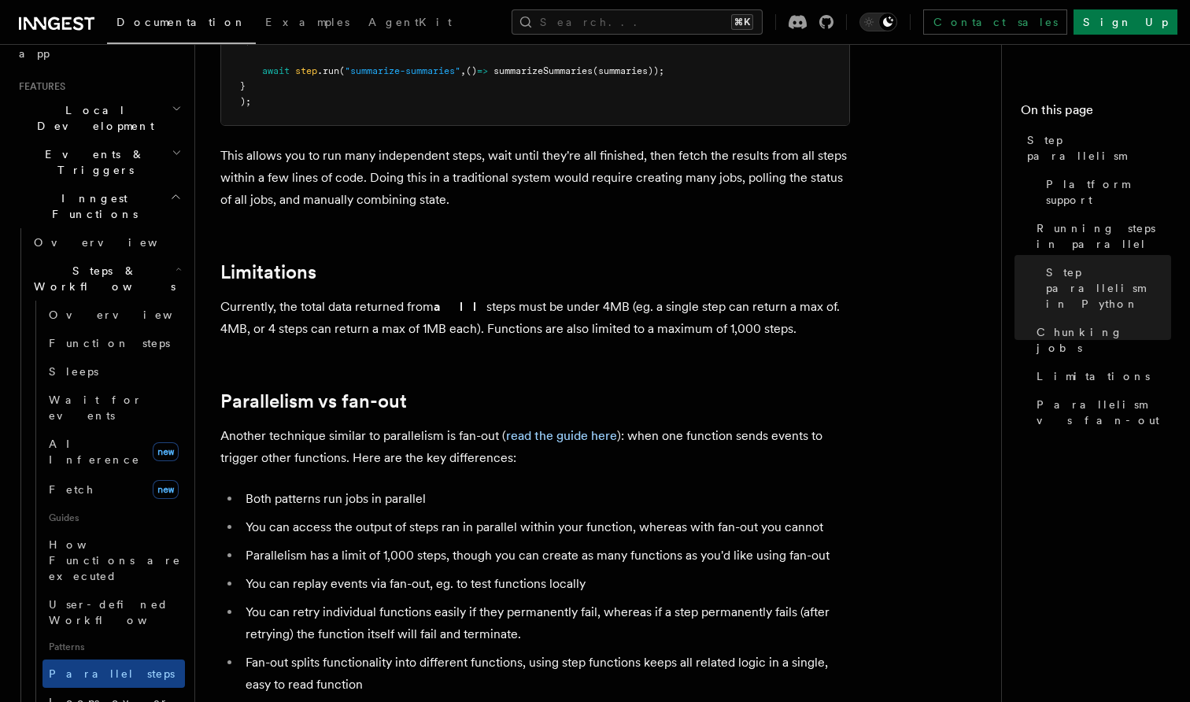
click at [377, 545] on li "Parallelism has a limit of 1,000 steps, though you can create as many functions…" at bounding box center [545, 556] width 609 height 22
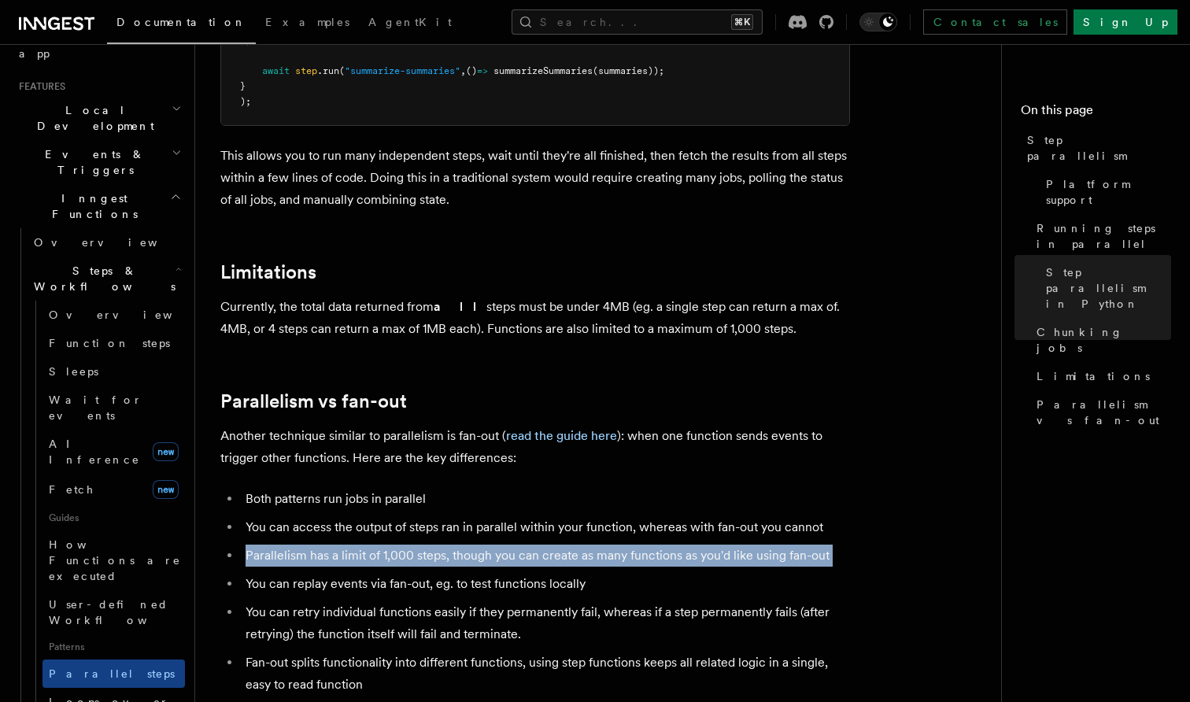
click at [355, 545] on li "Parallelism has a limit of 1,000 steps, though you can create as many functions…" at bounding box center [545, 556] width 609 height 22
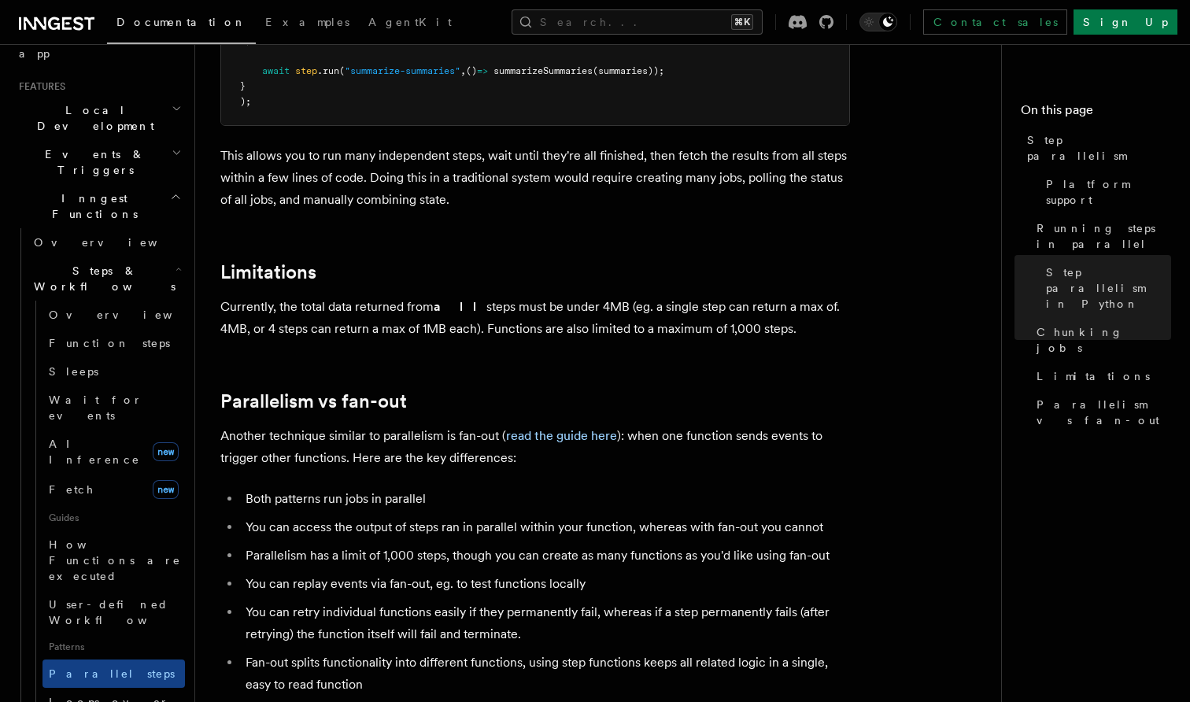
click at [355, 545] on li "Parallelism has a limit of 1,000 steps, though you can create as many functions…" at bounding box center [545, 556] width 609 height 22
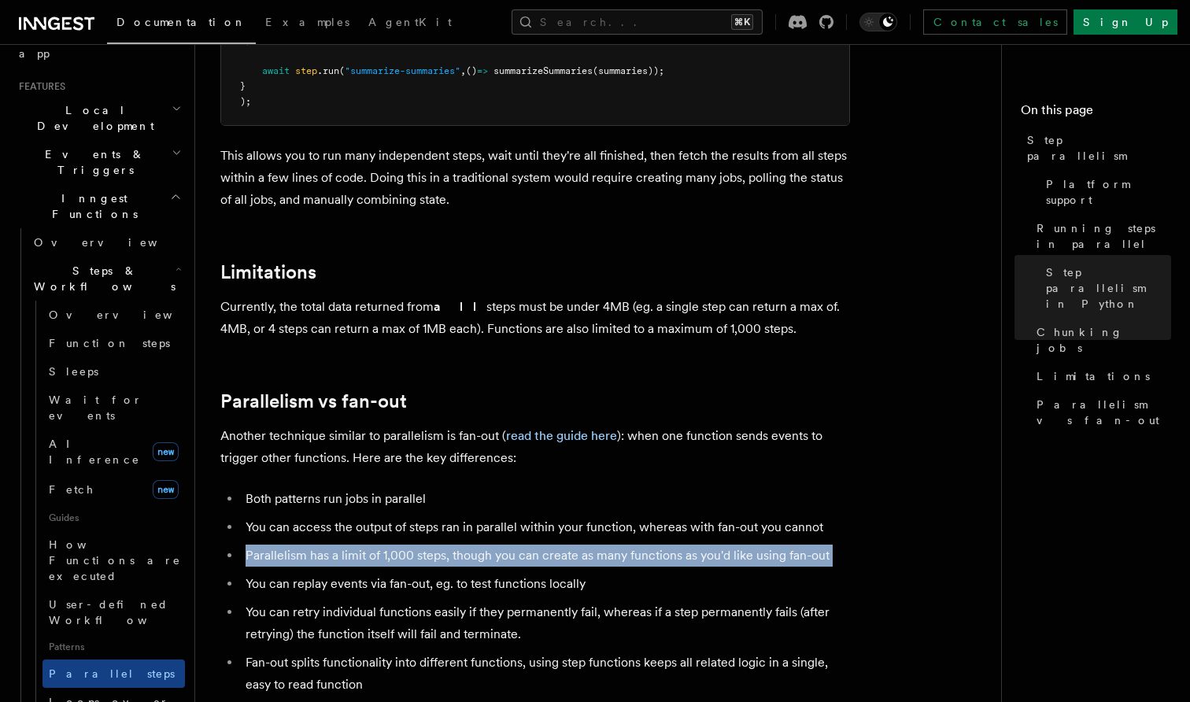
click at [395, 545] on li "Parallelism has a limit of 1,000 steps, though you can create as many functions…" at bounding box center [545, 556] width 609 height 22
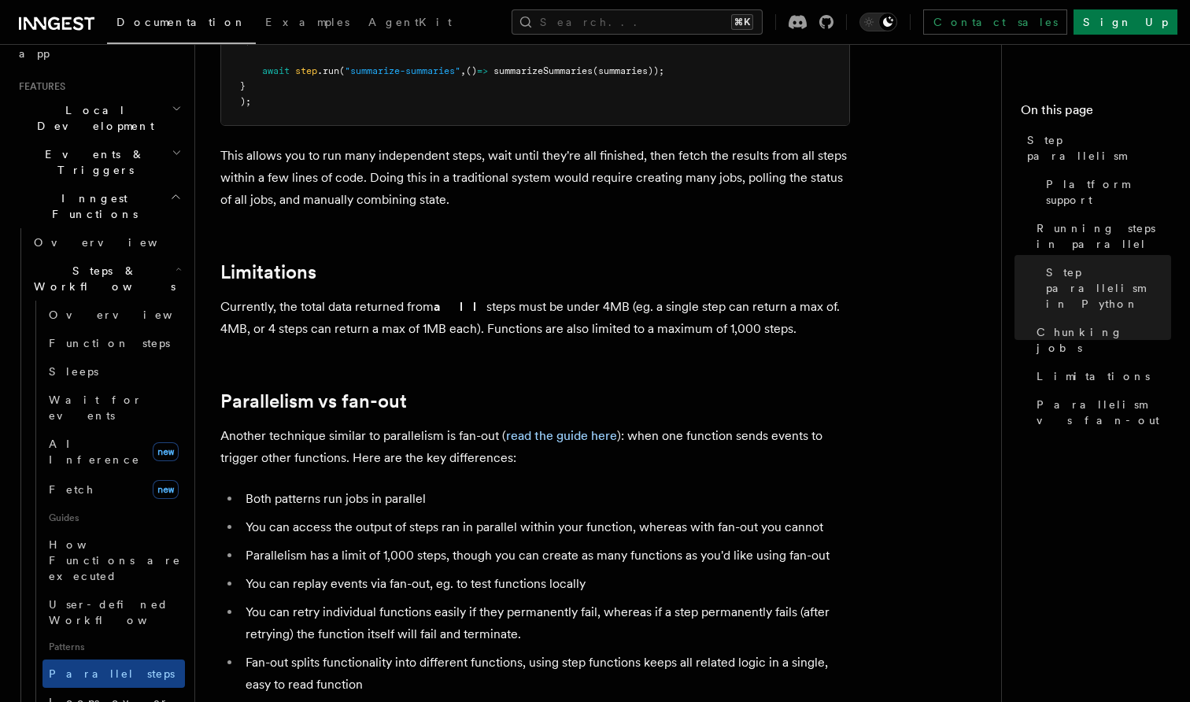
click at [395, 545] on li "Parallelism has a limit of 1,000 steps, though you can create as many functions…" at bounding box center [545, 556] width 609 height 22
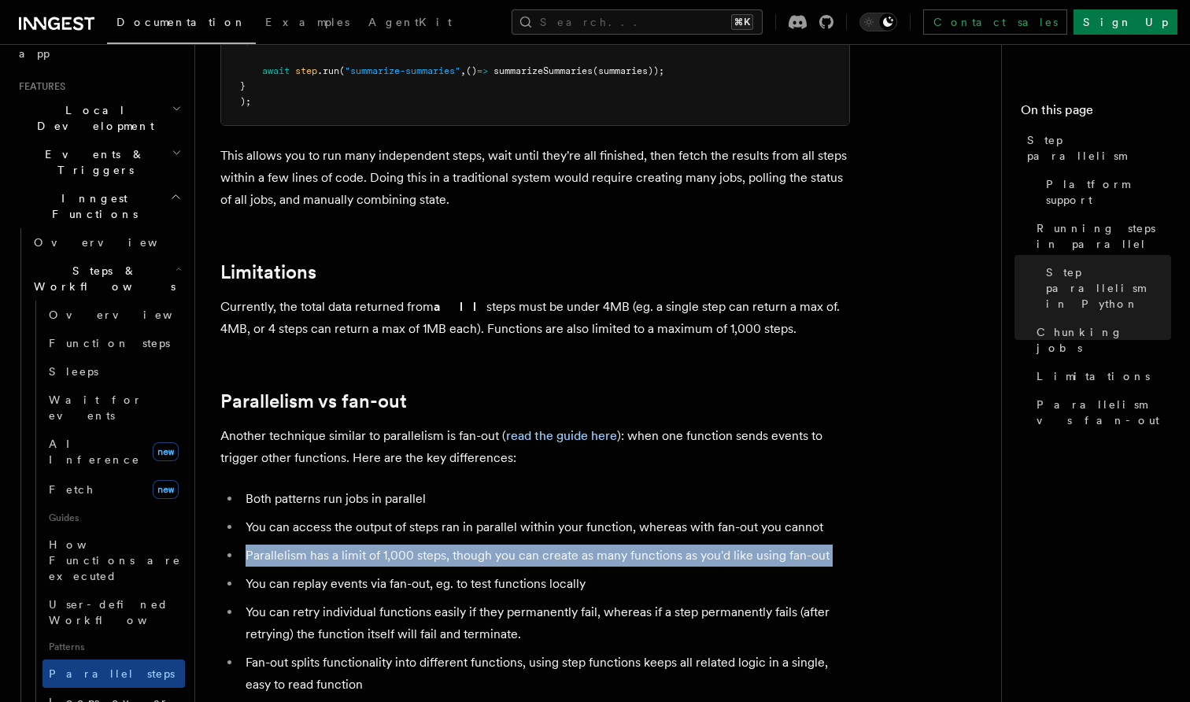
click at [395, 545] on li "Parallelism has a limit of 1,000 steps, though you can create as many functions…" at bounding box center [545, 556] width 609 height 22
click at [379, 545] on li "Parallelism has a limit of 1,000 steps, though you can create as many functions…" at bounding box center [545, 556] width 609 height 22
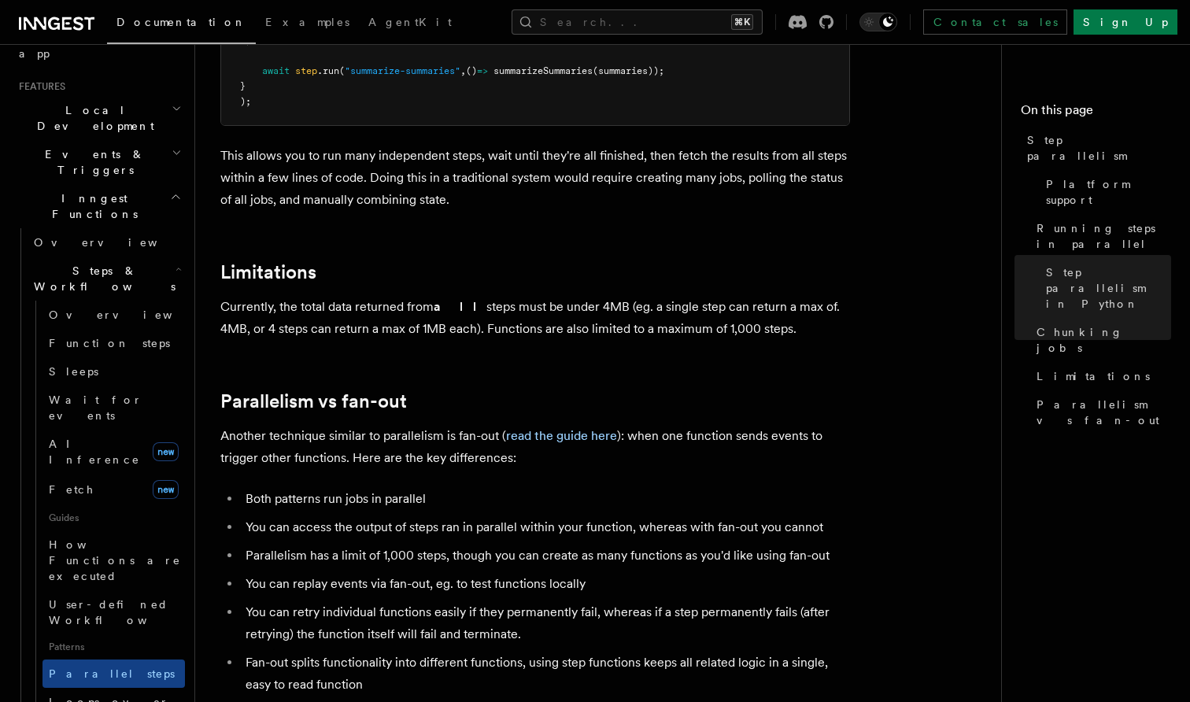
click at [379, 545] on li "Parallelism has a limit of 1,000 steps, though you can create as many functions…" at bounding box center [545, 556] width 609 height 22
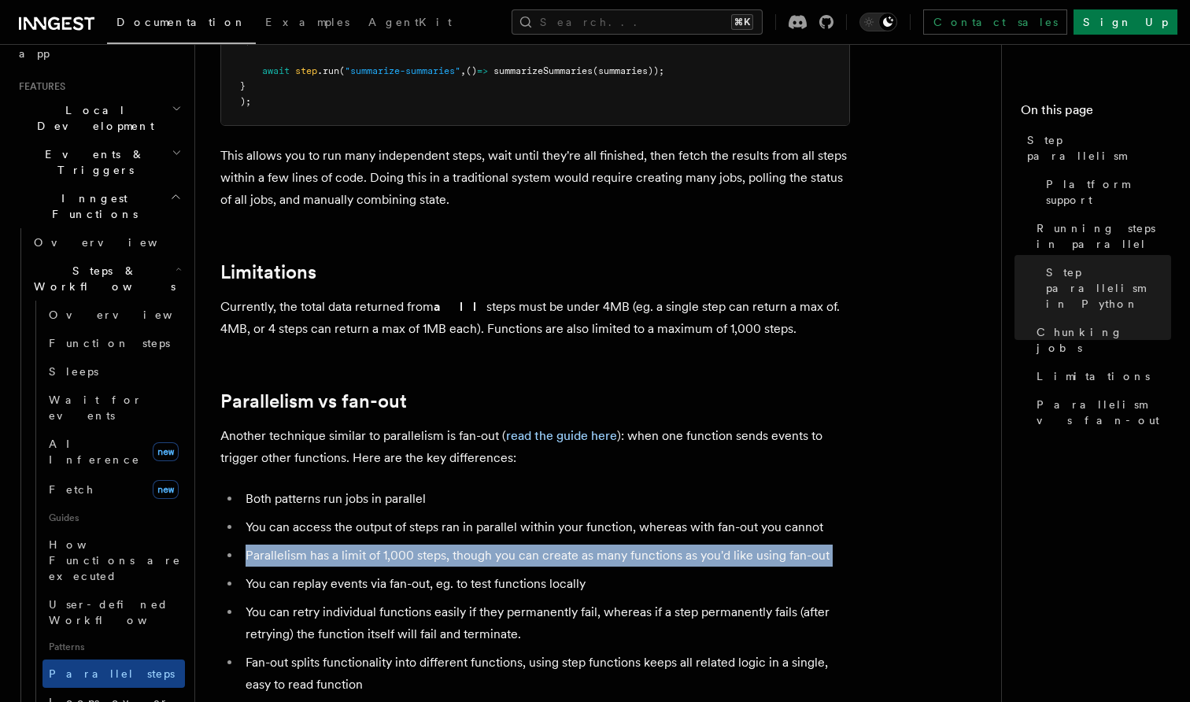
click at [339, 573] on li "You can replay events via fan-out, eg. to test functions locally" at bounding box center [545, 584] width 609 height 22
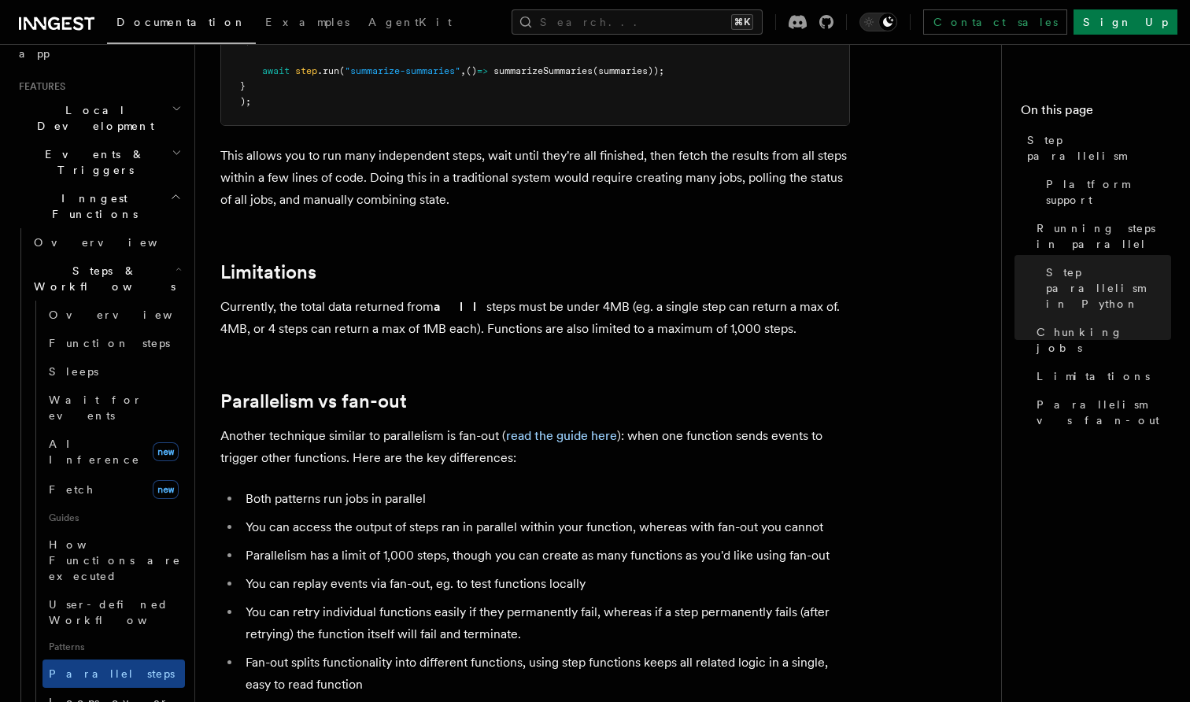
click at [339, 573] on li "You can replay events via fan-out, eg. to test functions locally" at bounding box center [545, 584] width 609 height 22
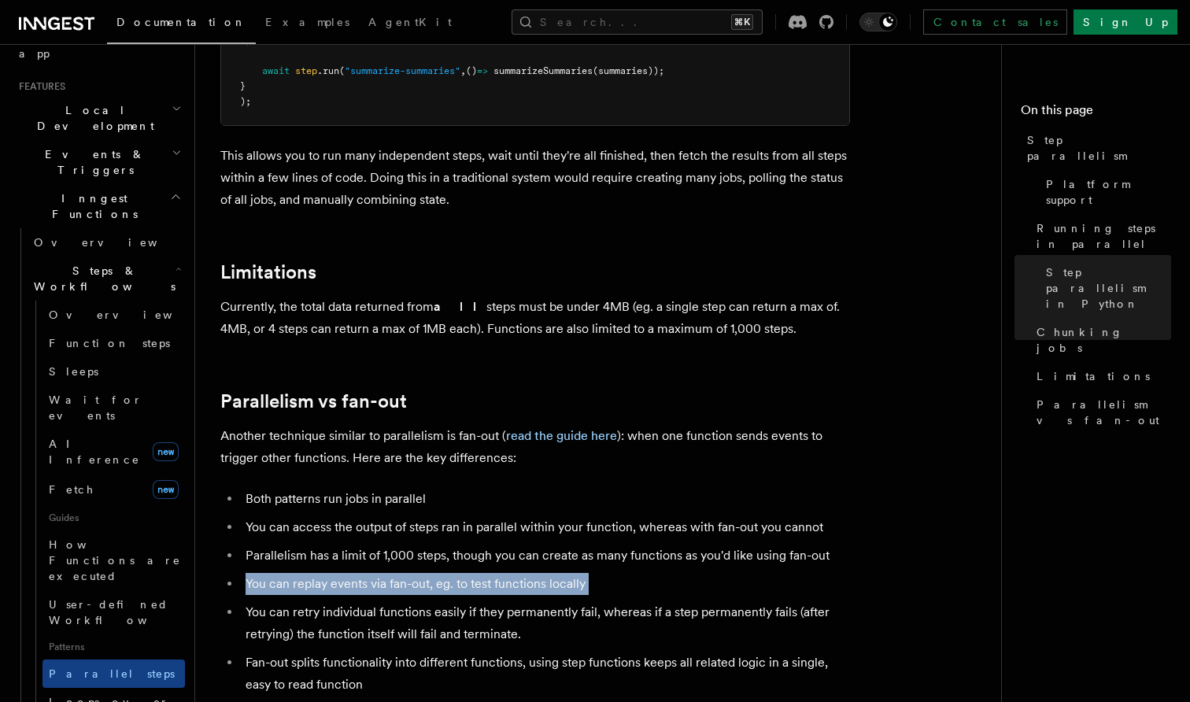
click at [367, 573] on li "You can replay events via fan-out, eg. to test functions locally" at bounding box center [545, 584] width 609 height 22
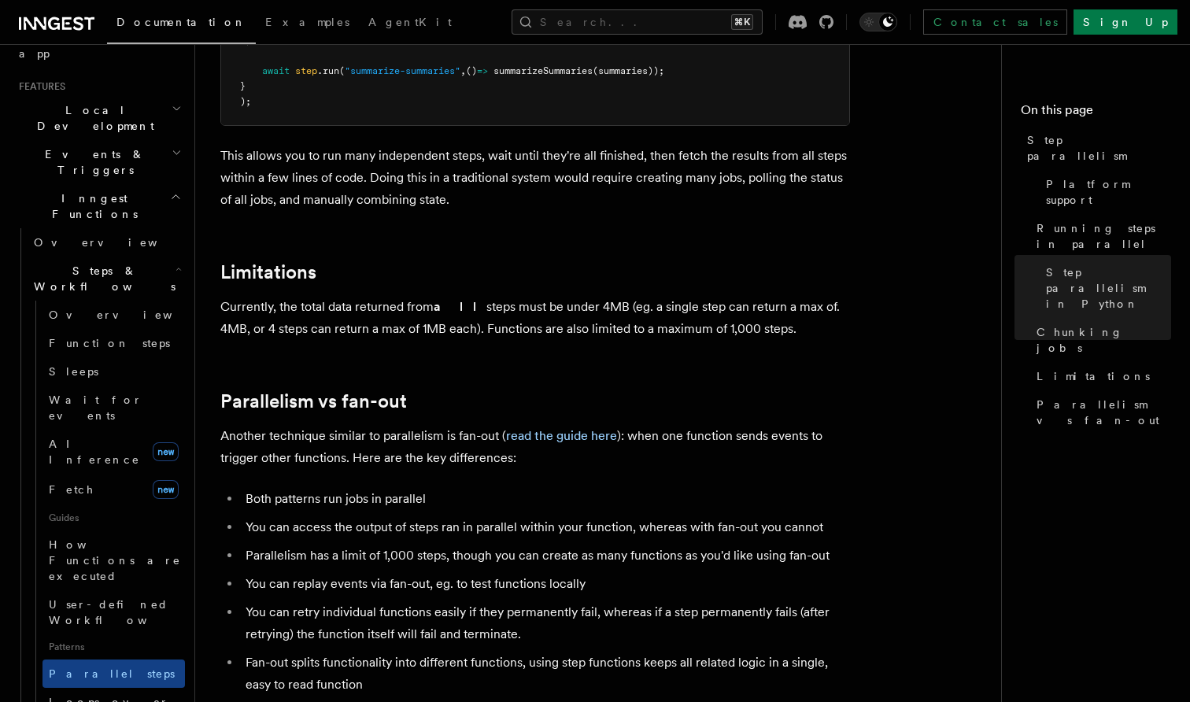
click at [332, 545] on li "Parallelism has a limit of 1,000 steps, though you can create as many functions…" at bounding box center [545, 556] width 609 height 22
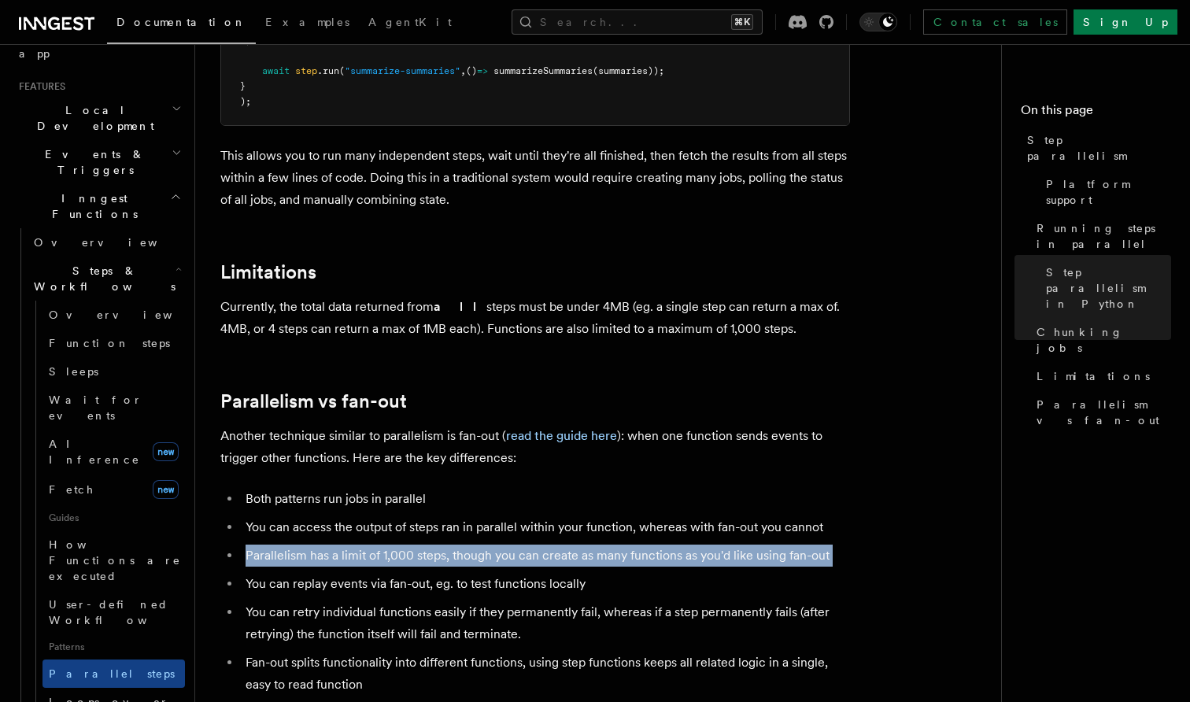
click at [332, 545] on li "Parallelism has a limit of 1,000 steps, though you can create as many functions…" at bounding box center [545, 556] width 609 height 22
click at [358, 545] on li "Parallelism has a limit of 1,000 steps, though you can create as many functions…" at bounding box center [545, 556] width 609 height 22
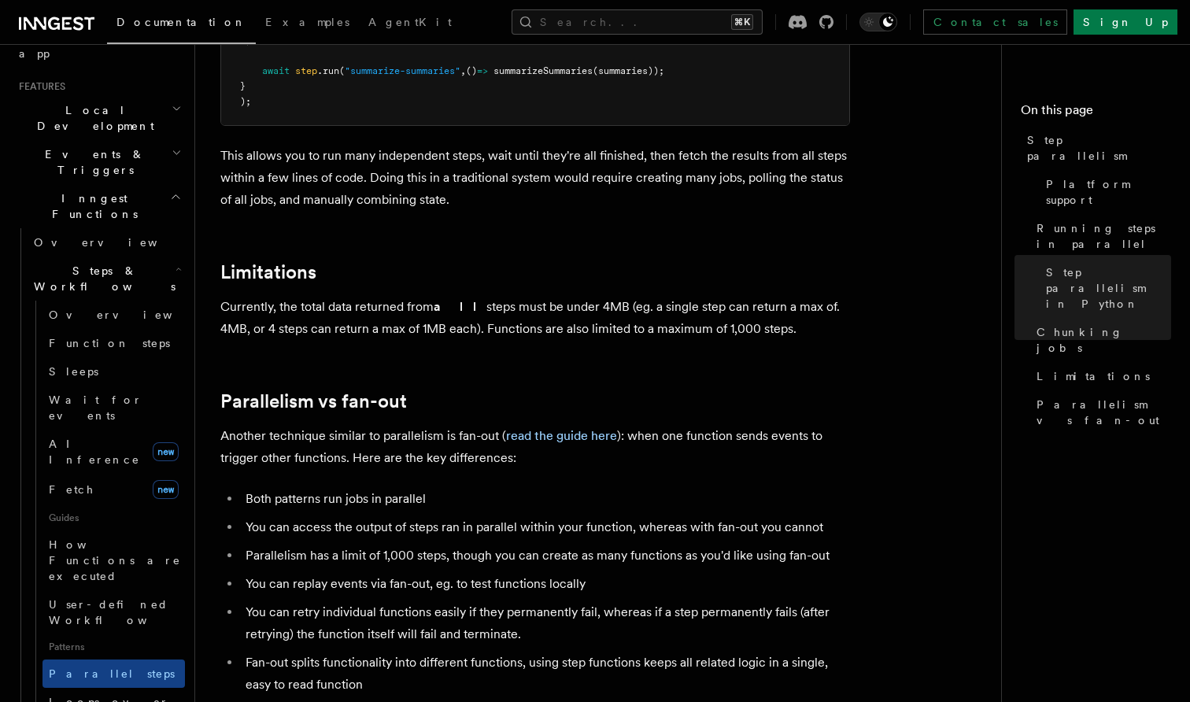
click at [308, 573] on li "You can replay events via fan-out, eg. to test functions locally" at bounding box center [545, 584] width 609 height 22
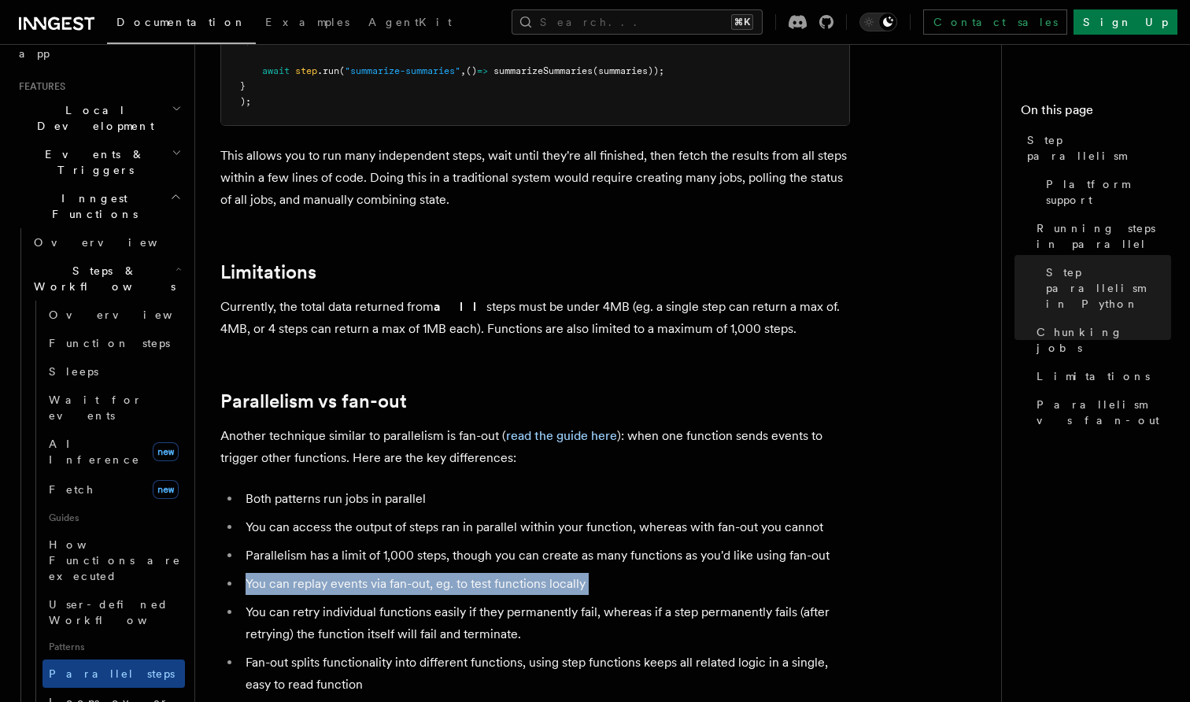
click at [308, 573] on li "You can replay events via fan-out, eg. to test functions locally" at bounding box center [545, 584] width 609 height 22
click at [339, 573] on li "You can replay events via fan-out, eg. to test functions locally" at bounding box center [545, 584] width 609 height 22
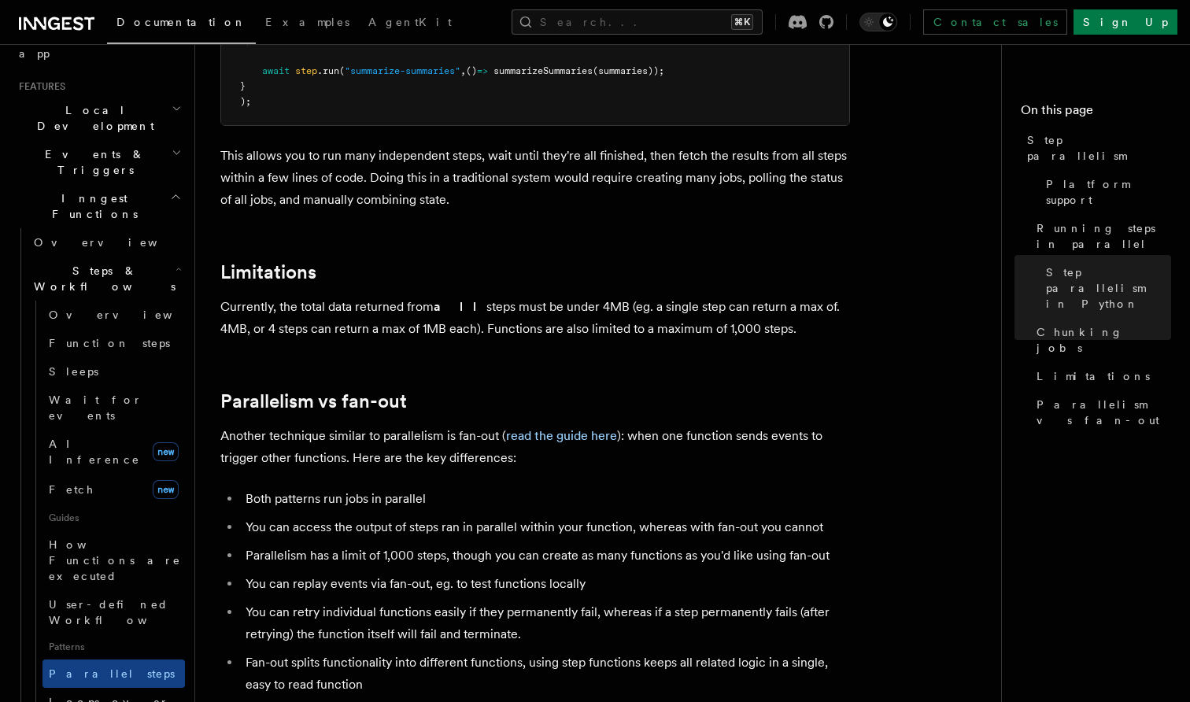
click at [335, 545] on li "Parallelism has a limit of 1,000 steps, though you can create as many functions…" at bounding box center [545, 556] width 609 height 22
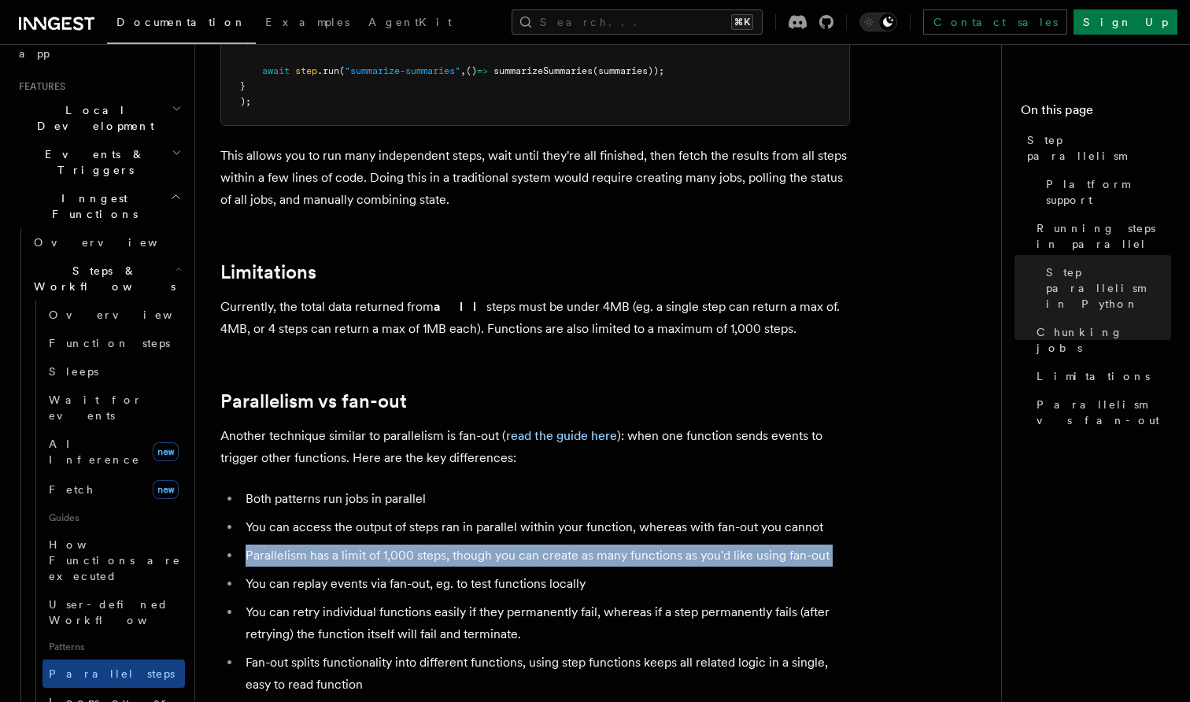
click at [316, 573] on li "You can replay events via fan-out, eg. to test functions locally" at bounding box center [545, 584] width 609 height 22
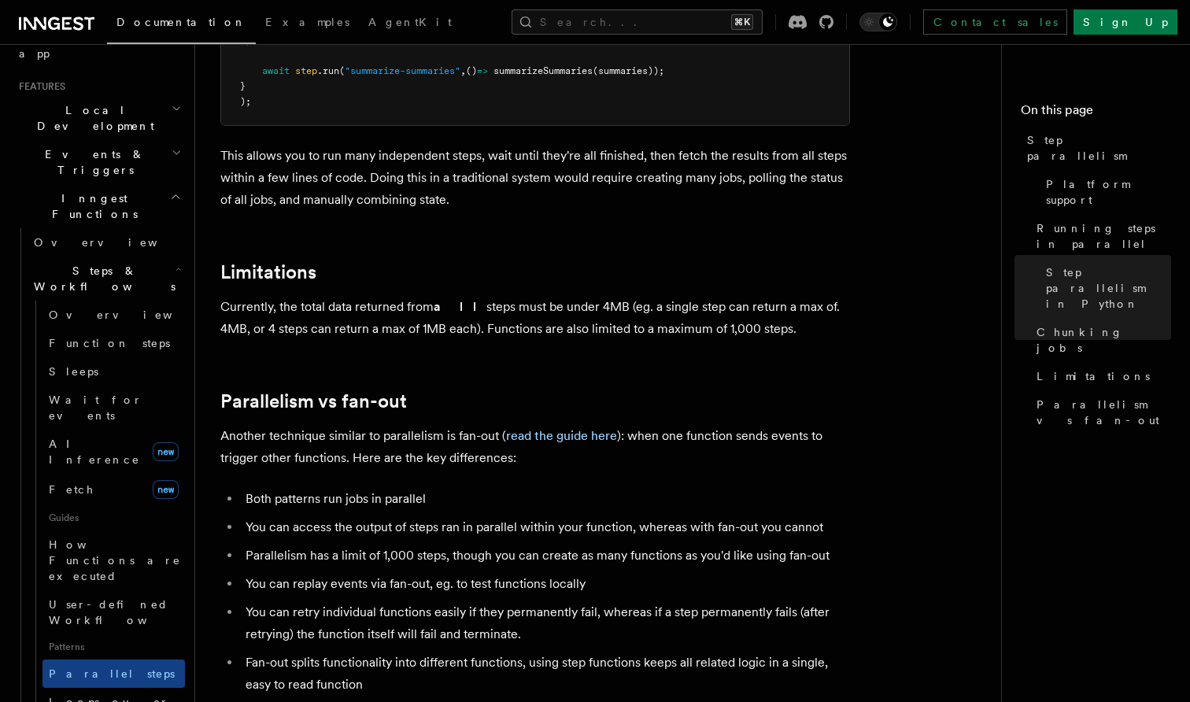
click at [316, 573] on li "You can replay events via fan-out, eg. to test functions locally" at bounding box center [545, 584] width 609 height 22
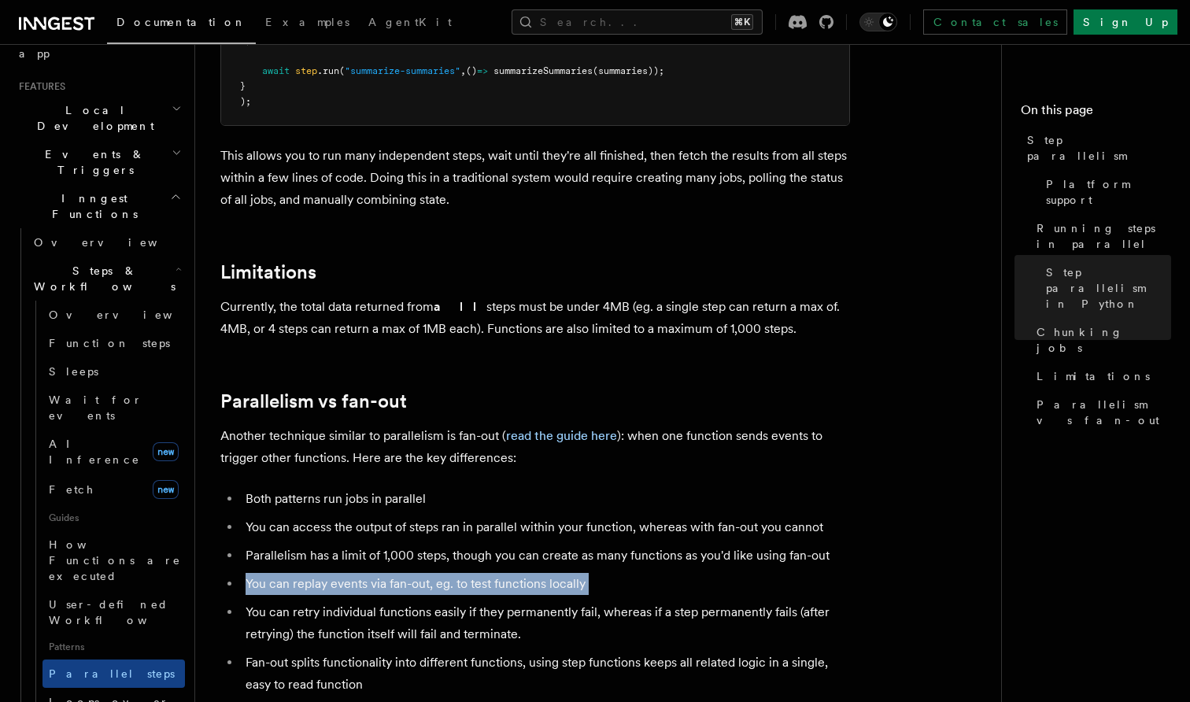
click at [339, 573] on li "You can replay events via fan-out, eg. to test functions locally" at bounding box center [545, 584] width 609 height 22
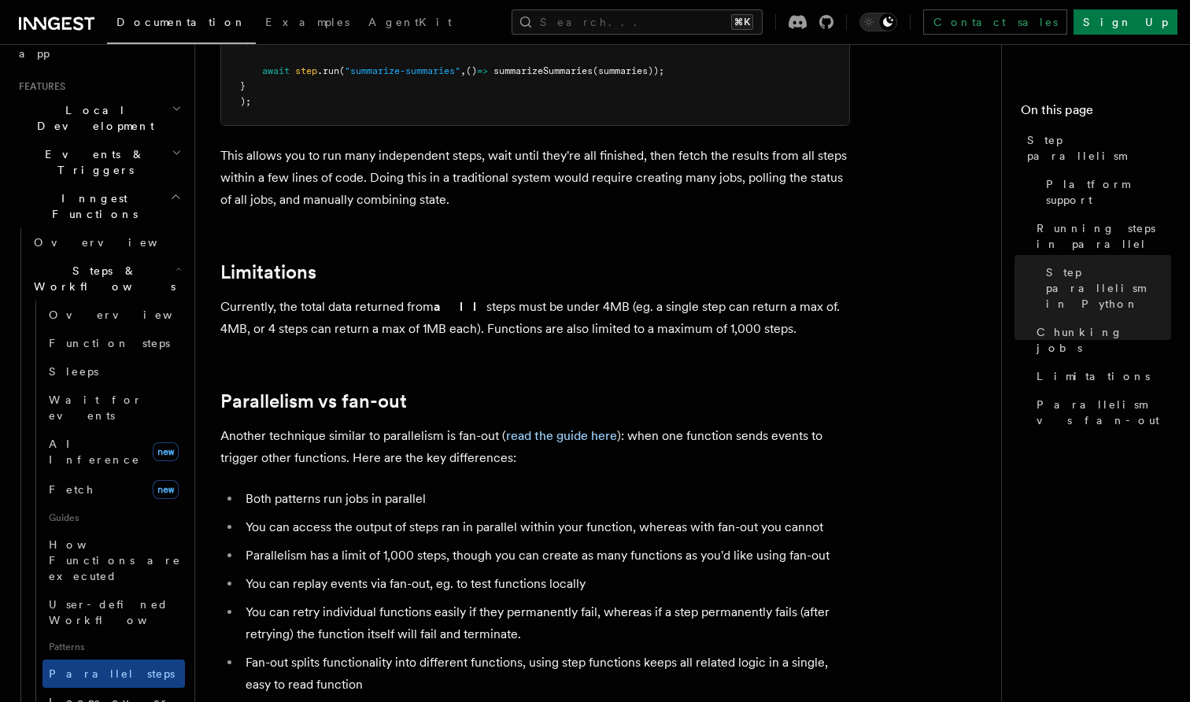
click at [339, 573] on li "You can replay events via fan-out, eg. to test functions locally" at bounding box center [545, 584] width 609 height 22
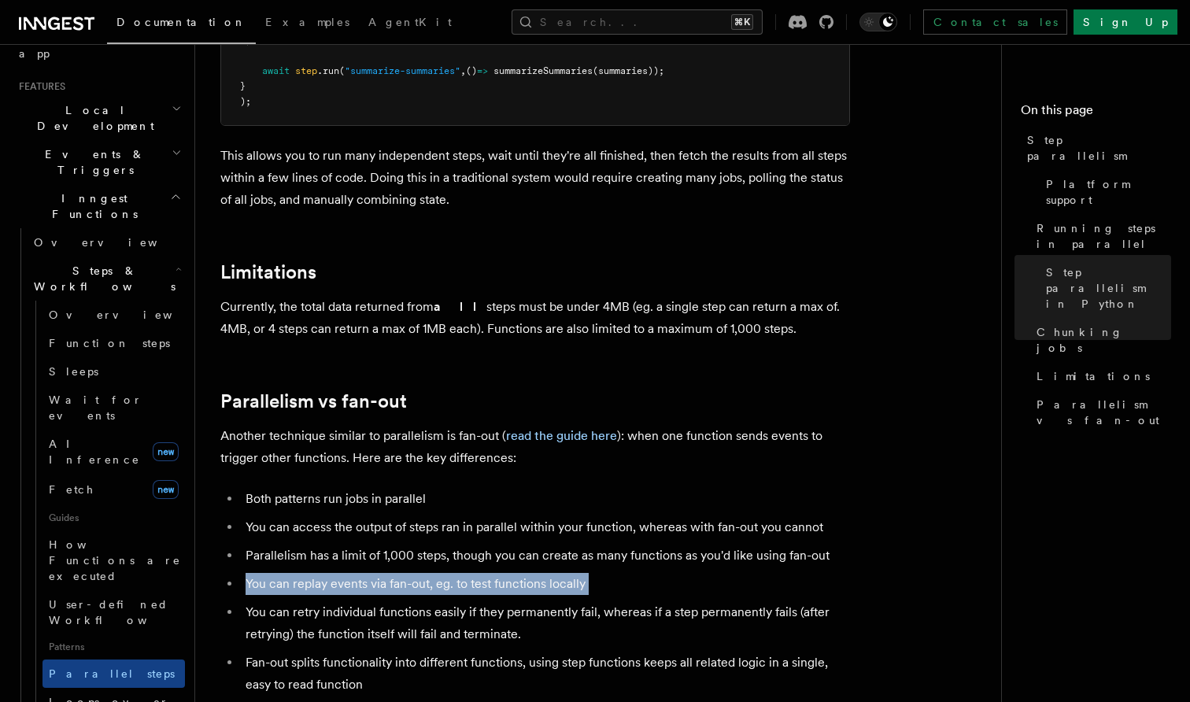
click at [317, 601] on li "You can retry individual functions easily if they permanently fail, whereas if …" at bounding box center [545, 623] width 609 height 44
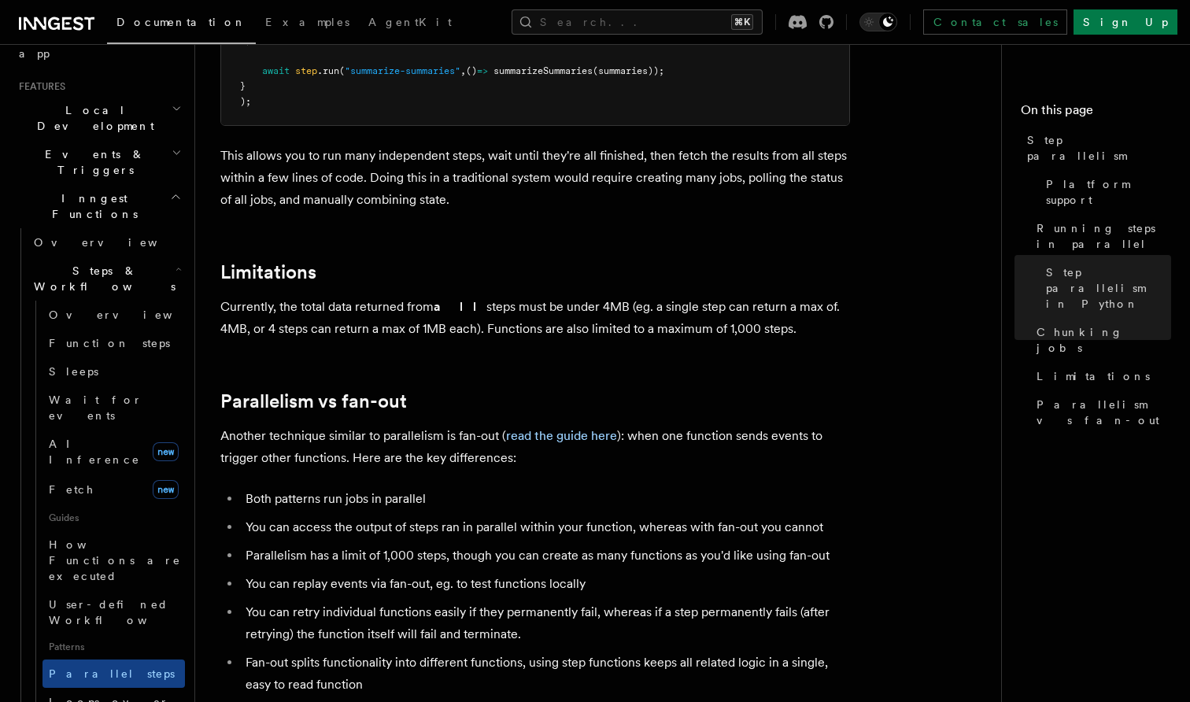
click at [317, 601] on li "You can retry individual functions easily if they permanently fail, whereas if …" at bounding box center [545, 623] width 609 height 44
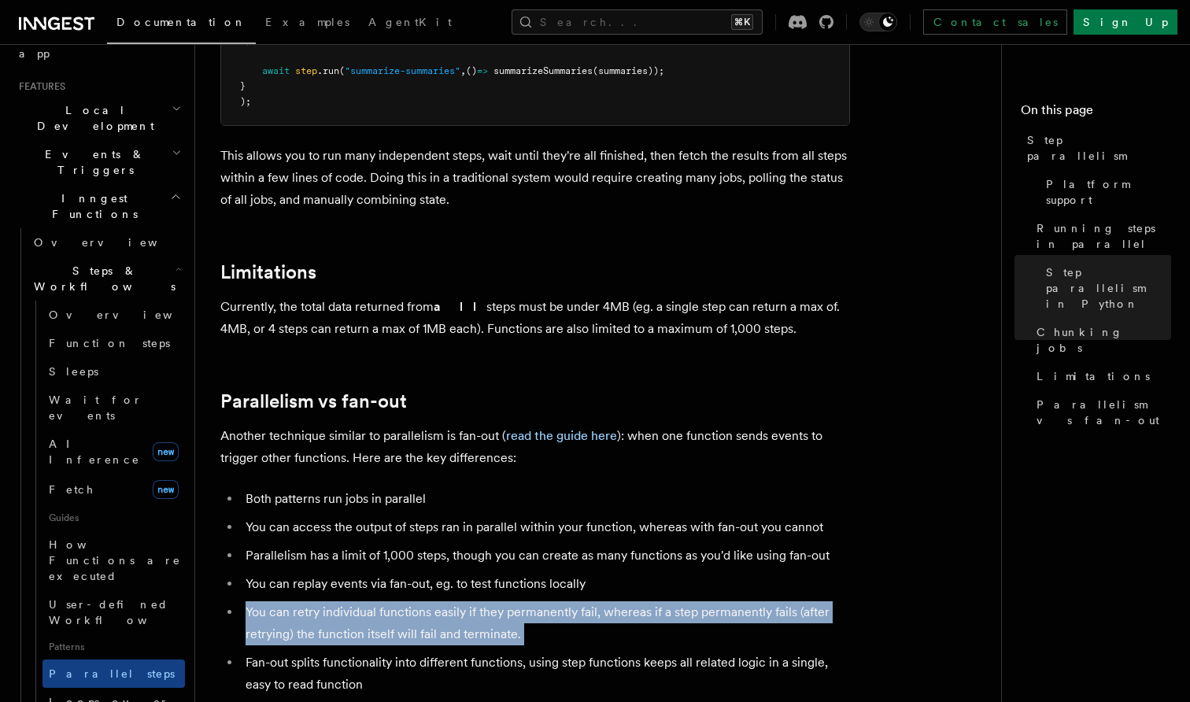
click at [355, 601] on li "You can retry individual functions easily if they permanently fail, whereas if …" at bounding box center [545, 623] width 609 height 44
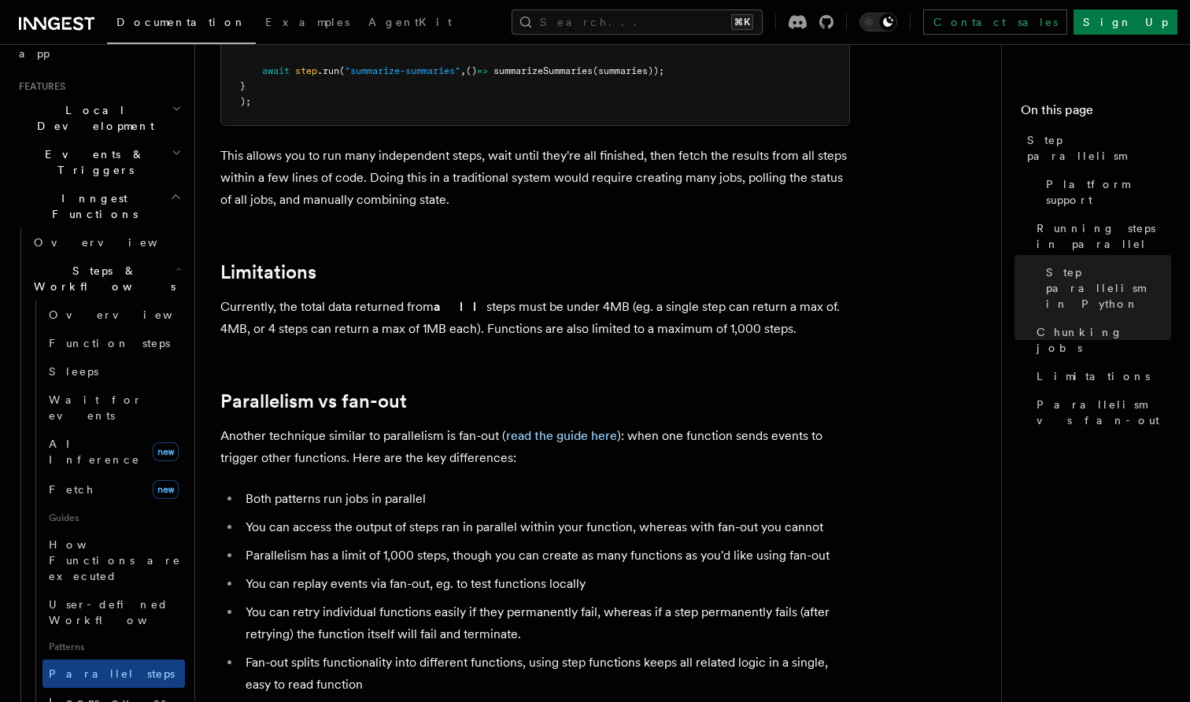
click at [355, 601] on li "You can retry individual functions easily if they permanently fail, whereas if …" at bounding box center [545, 623] width 609 height 44
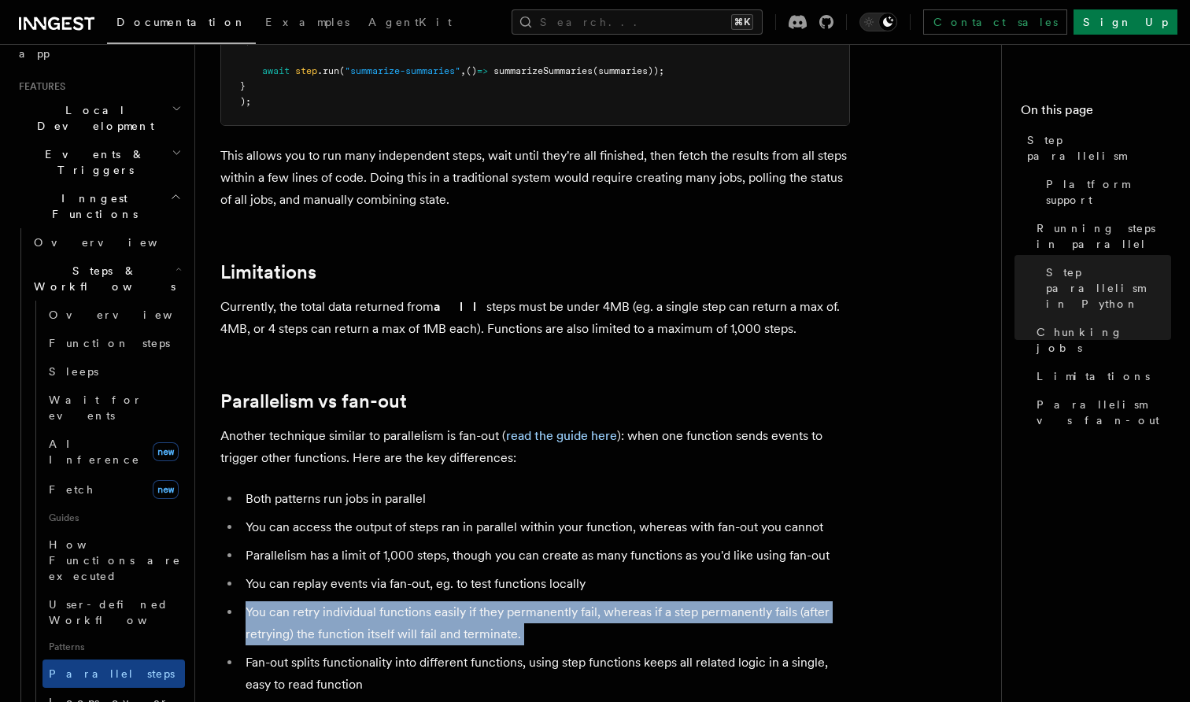
click at [339, 601] on li "You can retry individual functions easily if they permanently fail, whereas if …" at bounding box center [545, 623] width 609 height 44
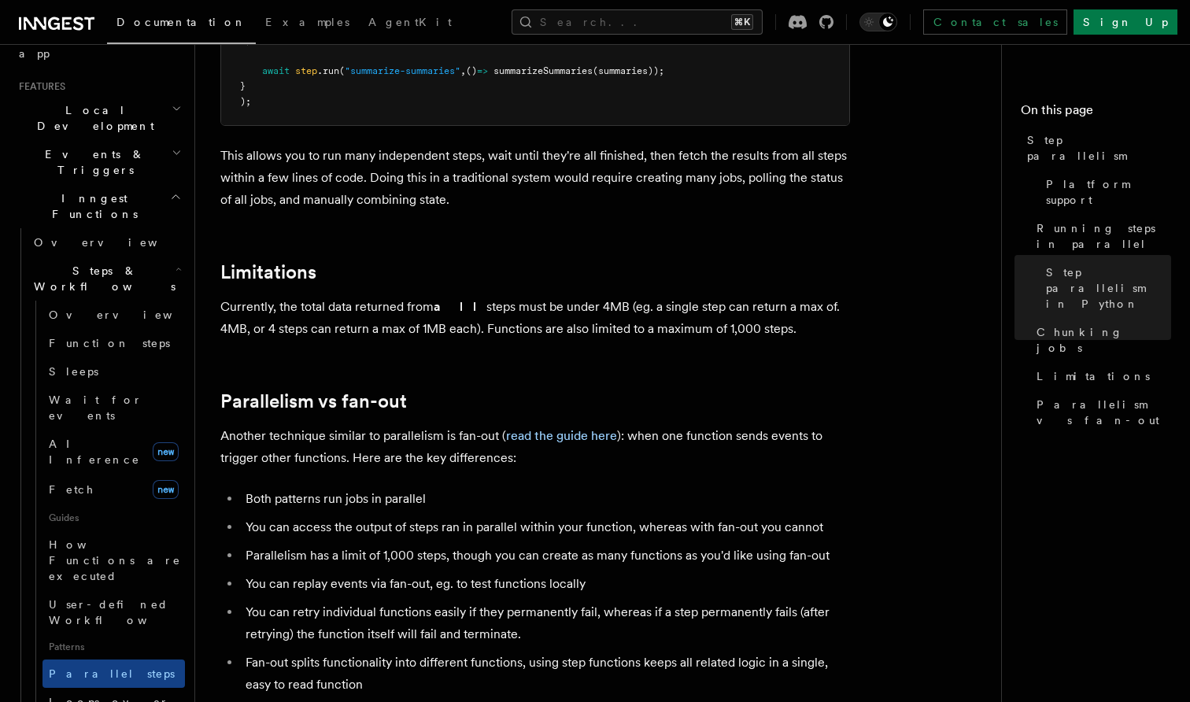
click at [339, 601] on li "You can retry individual functions easily if they permanently fail, whereas if …" at bounding box center [545, 623] width 609 height 44
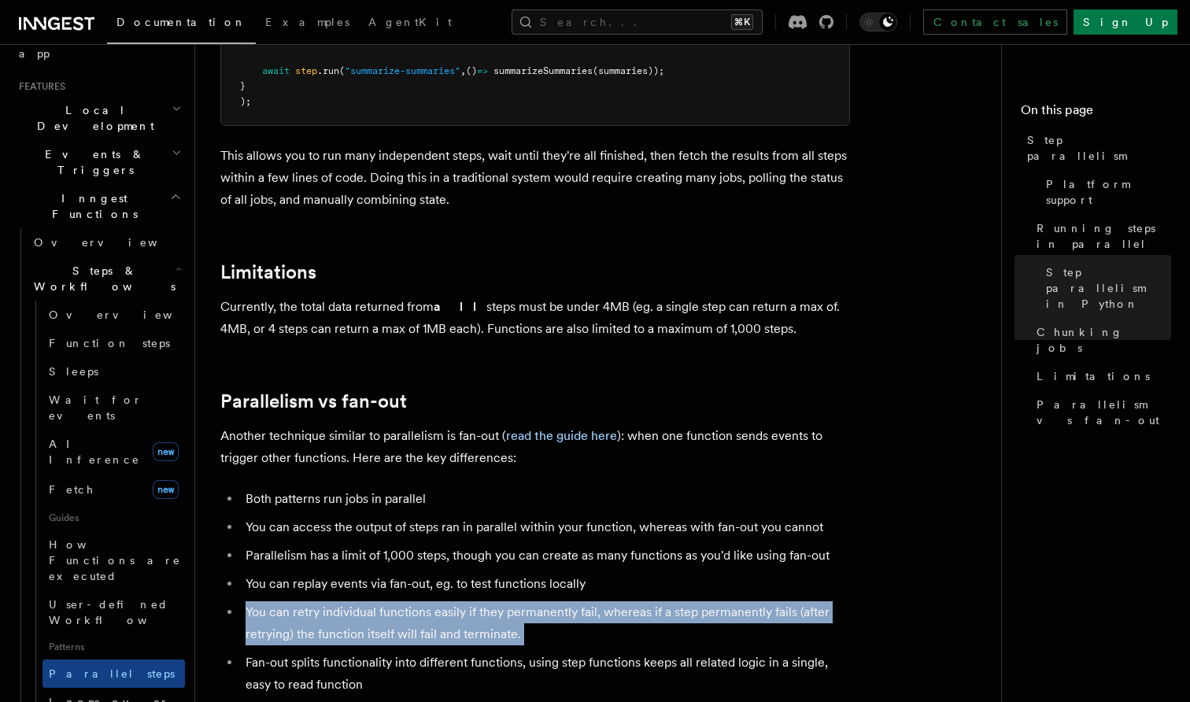
click at [360, 601] on li "You can retry individual functions easily if they permanently fail, whereas if …" at bounding box center [545, 623] width 609 height 44
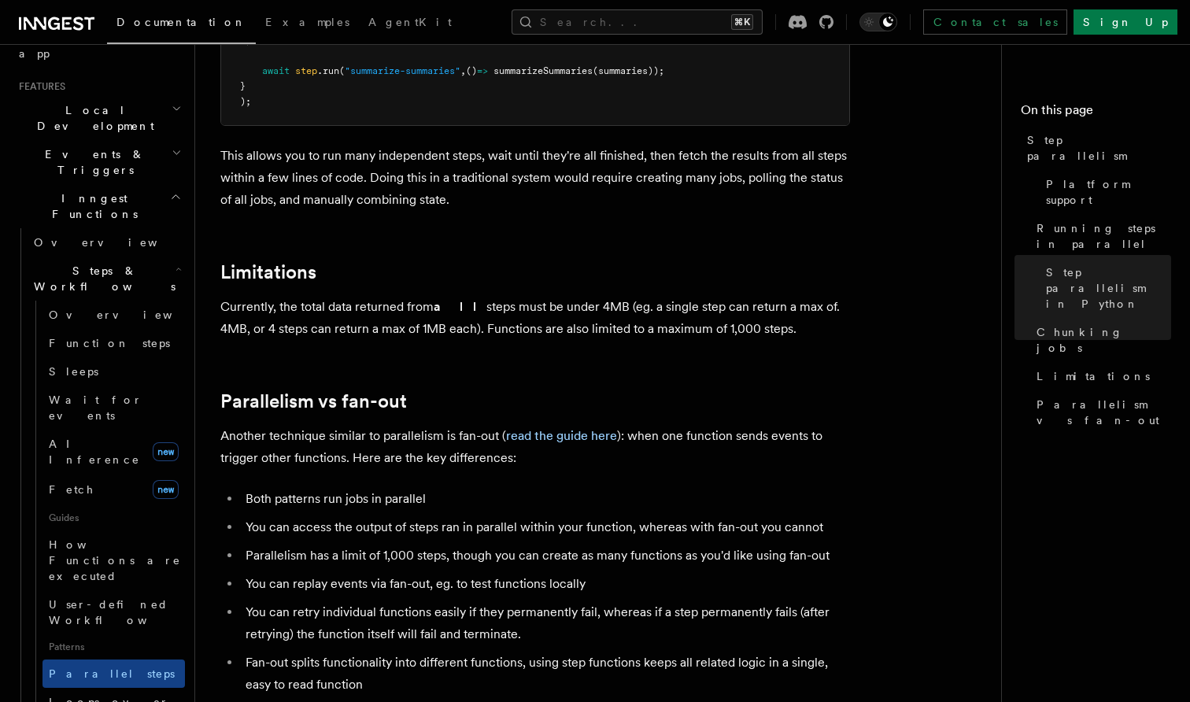
click at [360, 601] on li "You can retry individual functions easily if they permanently fail, whereas if …" at bounding box center [545, 623] width 609 height 44
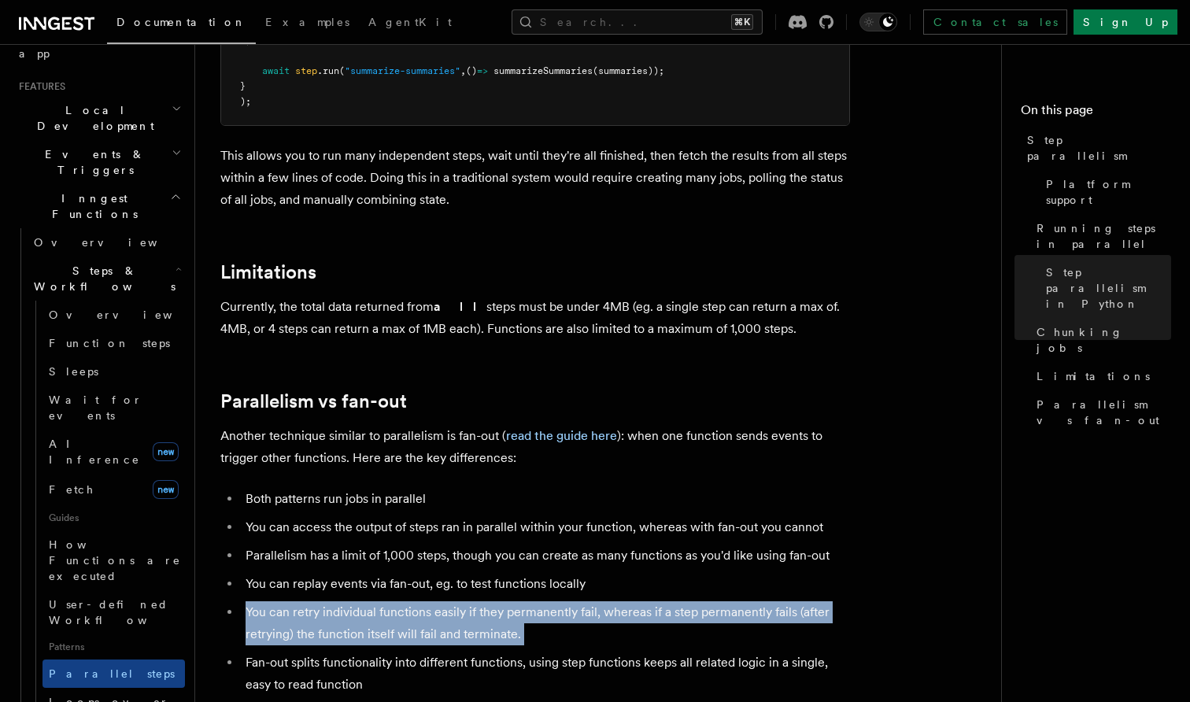
click at [309, 652] on li "Fan-out splits functionality into different functions, using step functions kee…" at bounding box center [545, 674] width 609 height 44
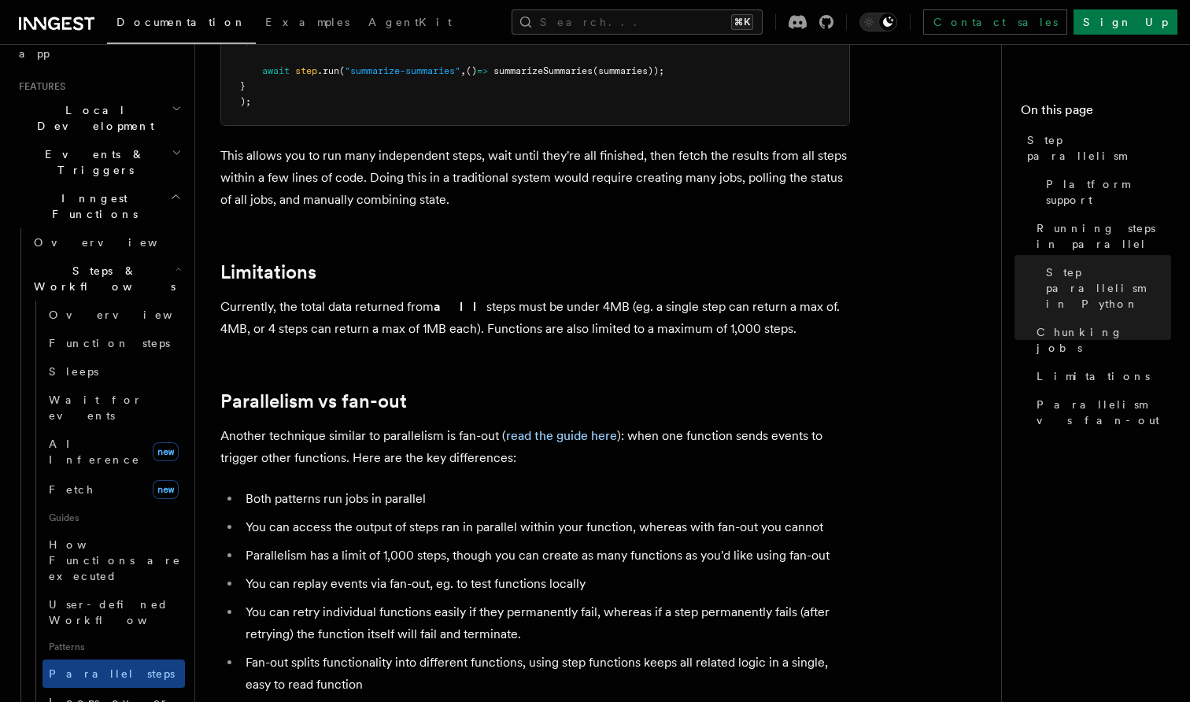
click at [309, 652] on li "Fan-out splits functionality into different functions, using step functions kee…" at bounding box center [545, 674] width 609 height 44
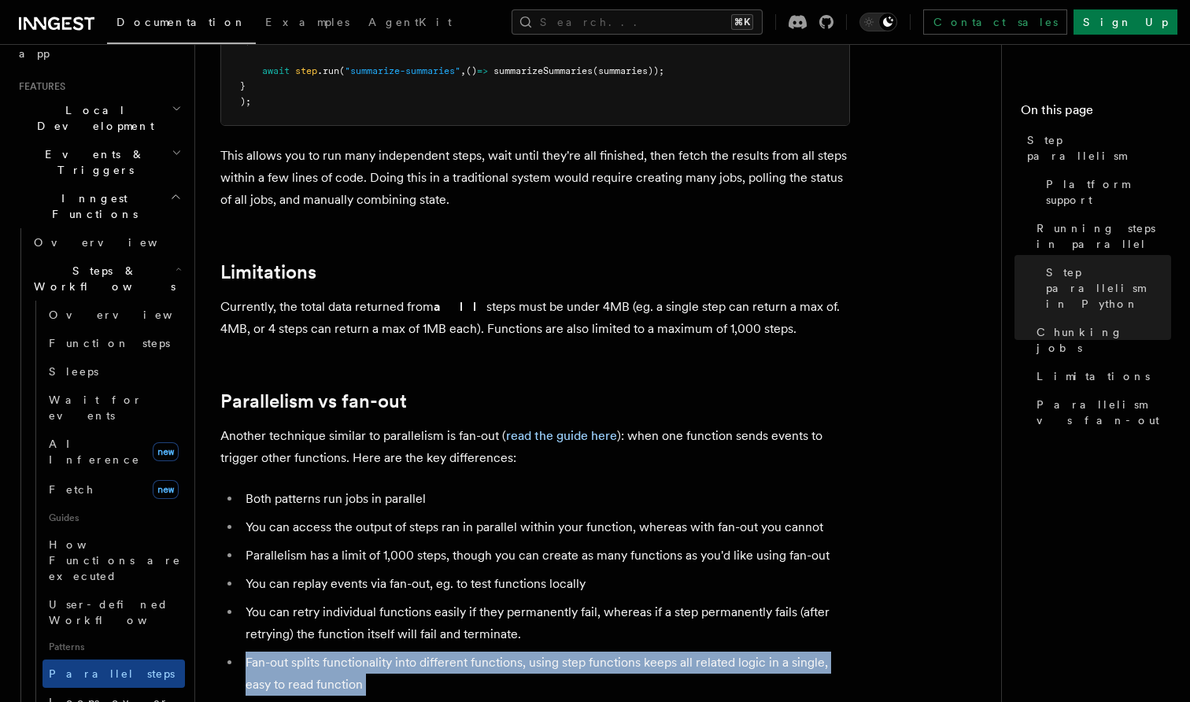
click at [309, 652] on li "Fan-out splits functionality into different functions, using step functions kee…" at bounding box center [545, 674] width 609 height 44
click at [374, 652] on li "Fan-out splits functionality into different functions, using step functions kee…" at bounding box center [545, 674] width 609 height 44
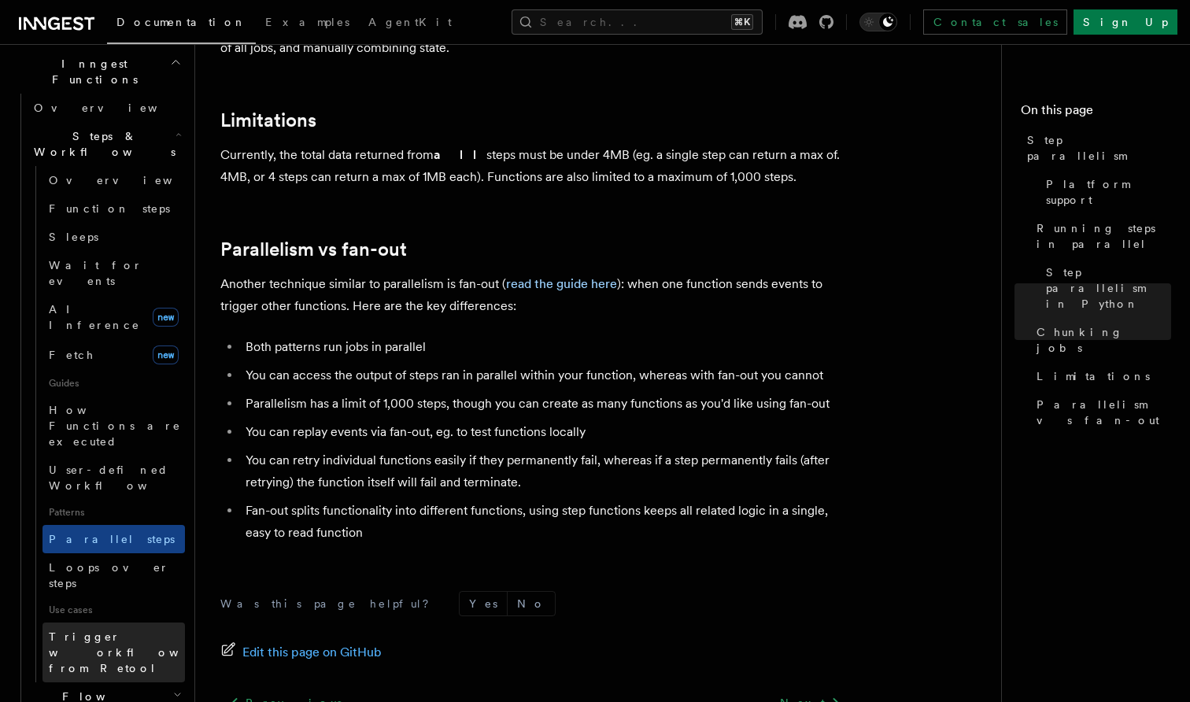
scroll to position [456, 0]
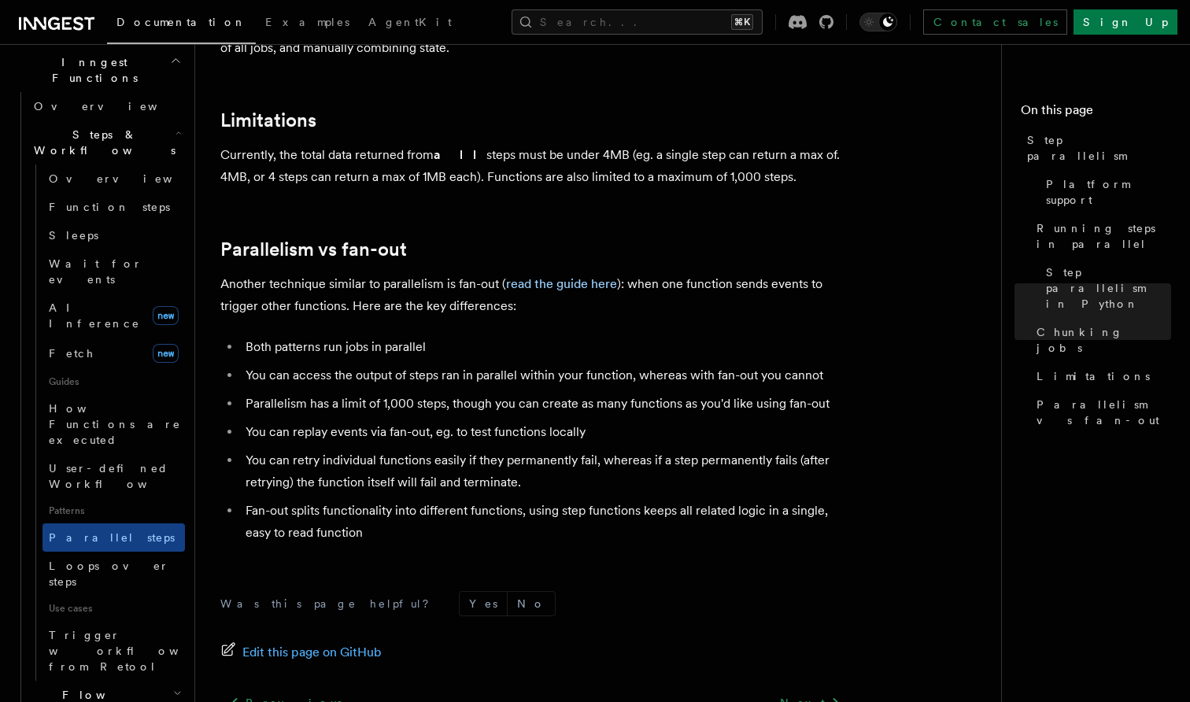
click at [173, 687] on icon "button" at bounding box center [177, 693] width 9 height 13
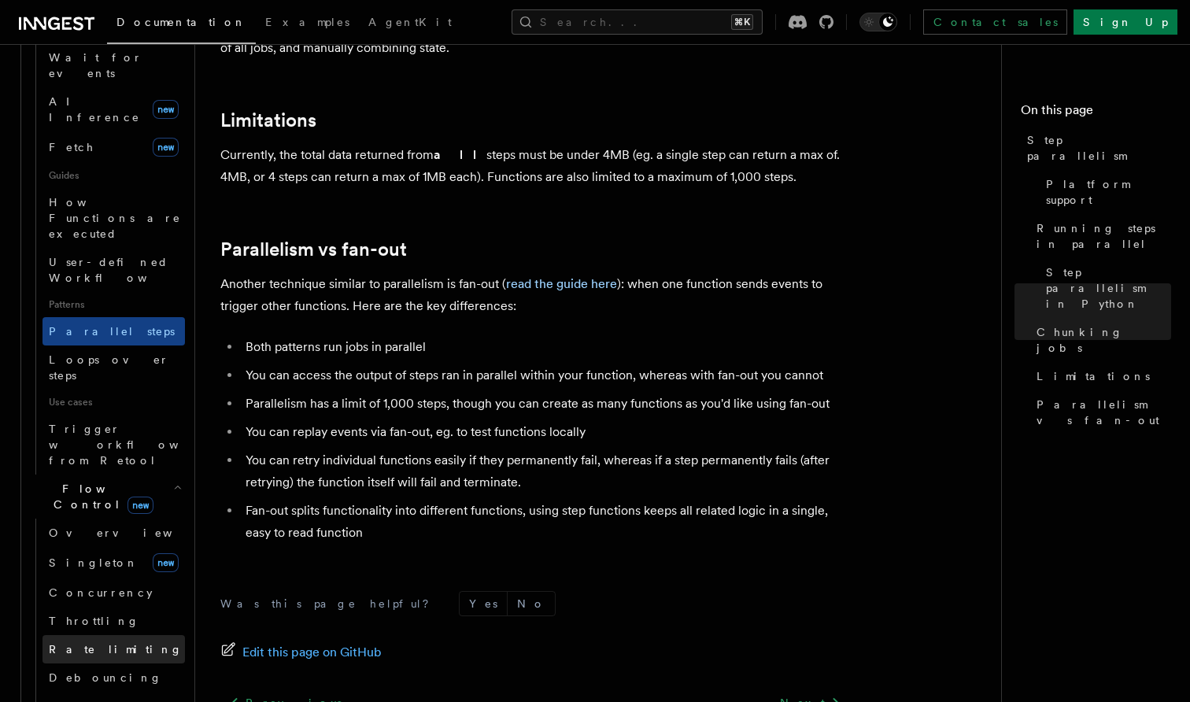
scroll to position [701, 0]
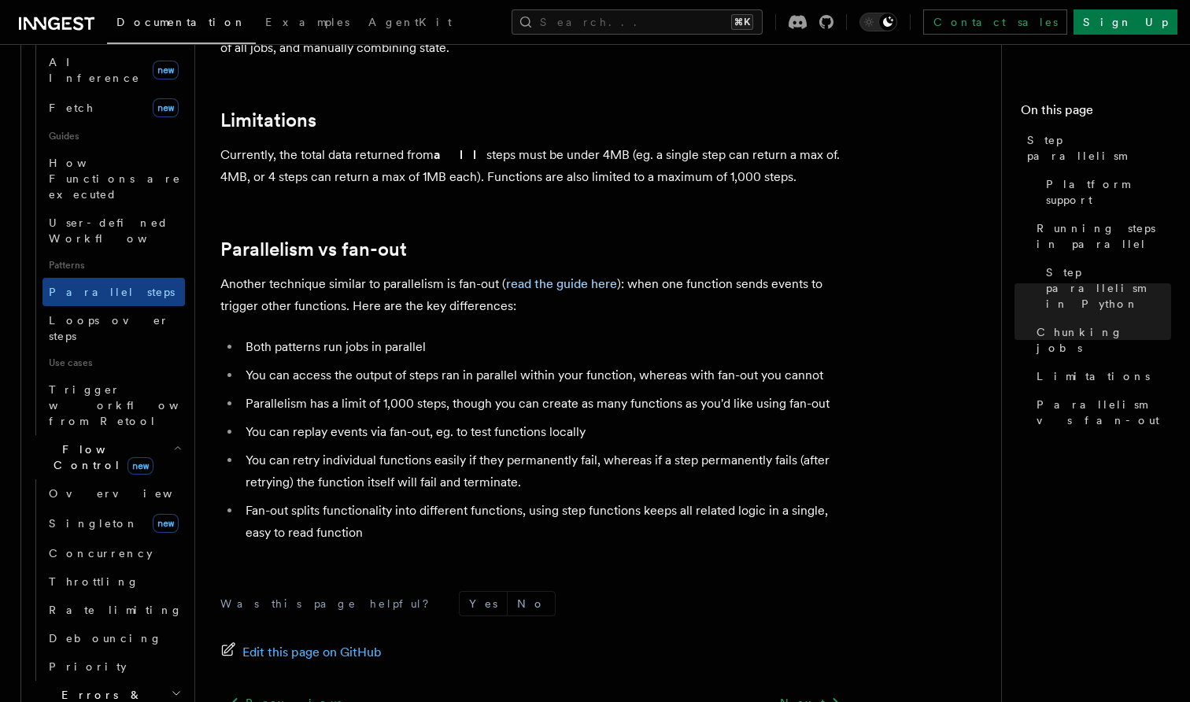
click at [168, 681] on h2 "Errors & Retries" at bounding box center [106, 703] width 157 height 44
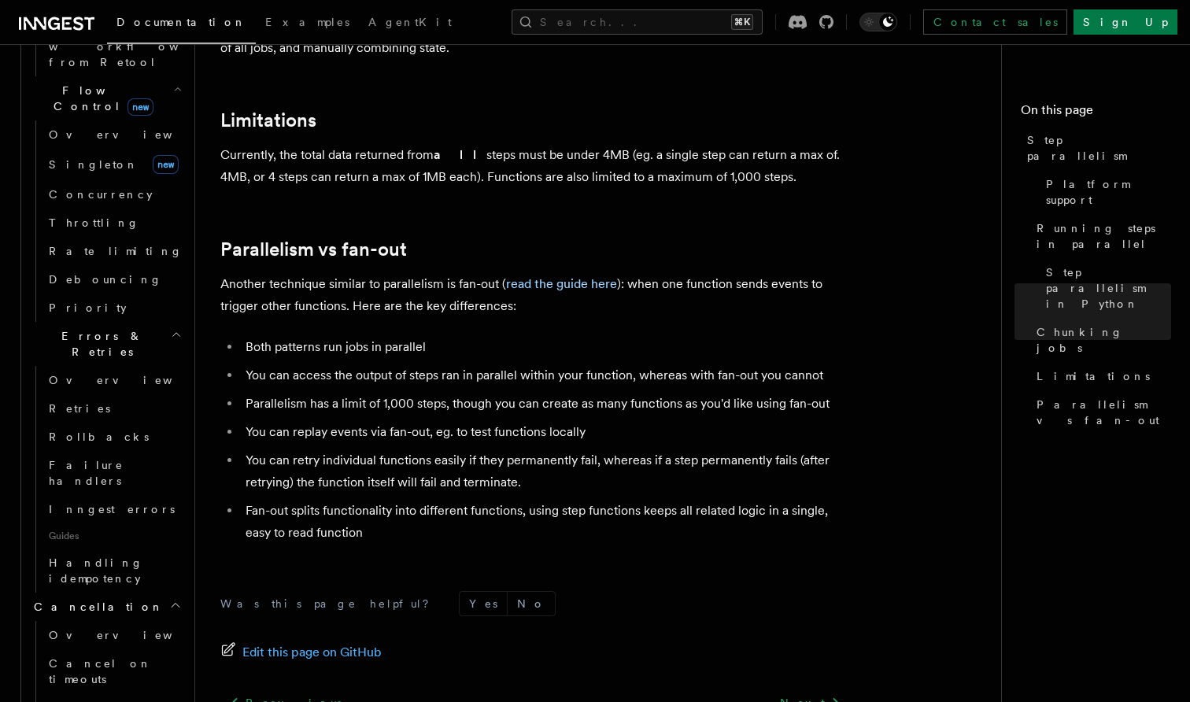
scroll to position [1066, 0]
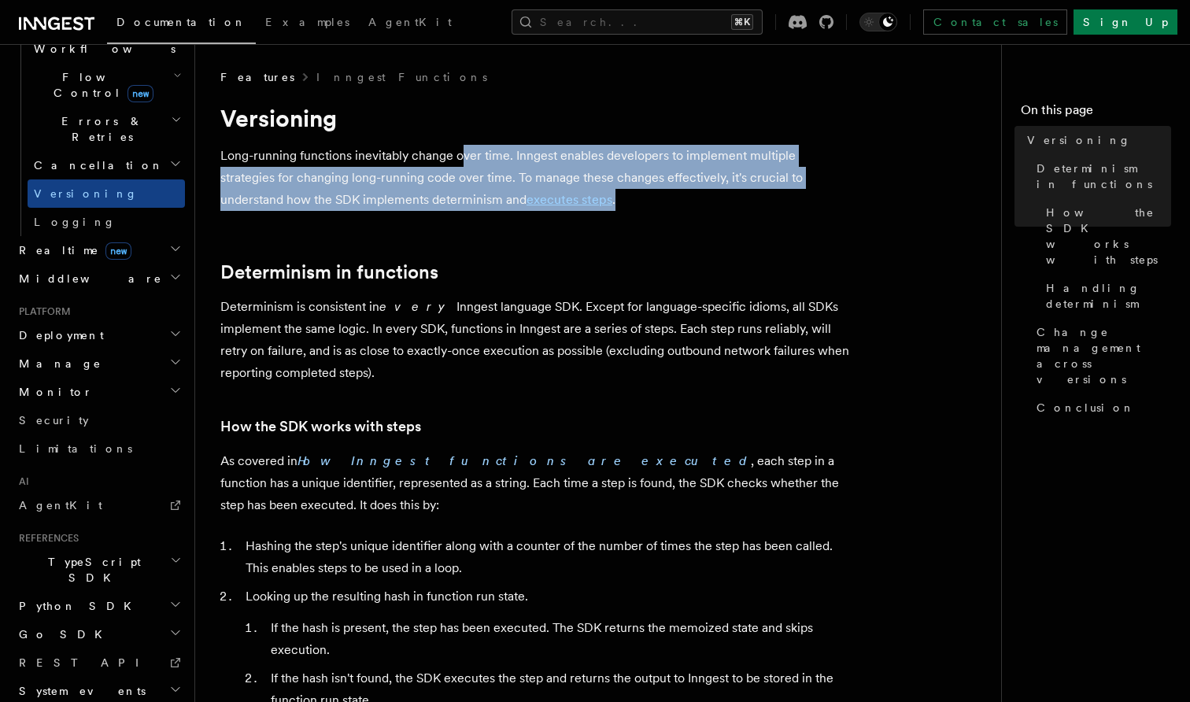
drag, startPoint x: 548, startPoint y: 195, endPoint x: 460, endPoint y: 157, distance: 95.9
click at [460, 157] on p "Long-running functions inevitably change over time. Inngest enables developers …" at bounding box center [535, 178] width 630 height 66
drag, startPoint x: 555, startPoint y: 193, endPoint x: 371, endPoint y: 160, distance: 187.2
click at [371, 160] on p "Long-running functions inevitably change over time. Inngest enables developers …" at bounding box center [535, 178] width 630 height 66
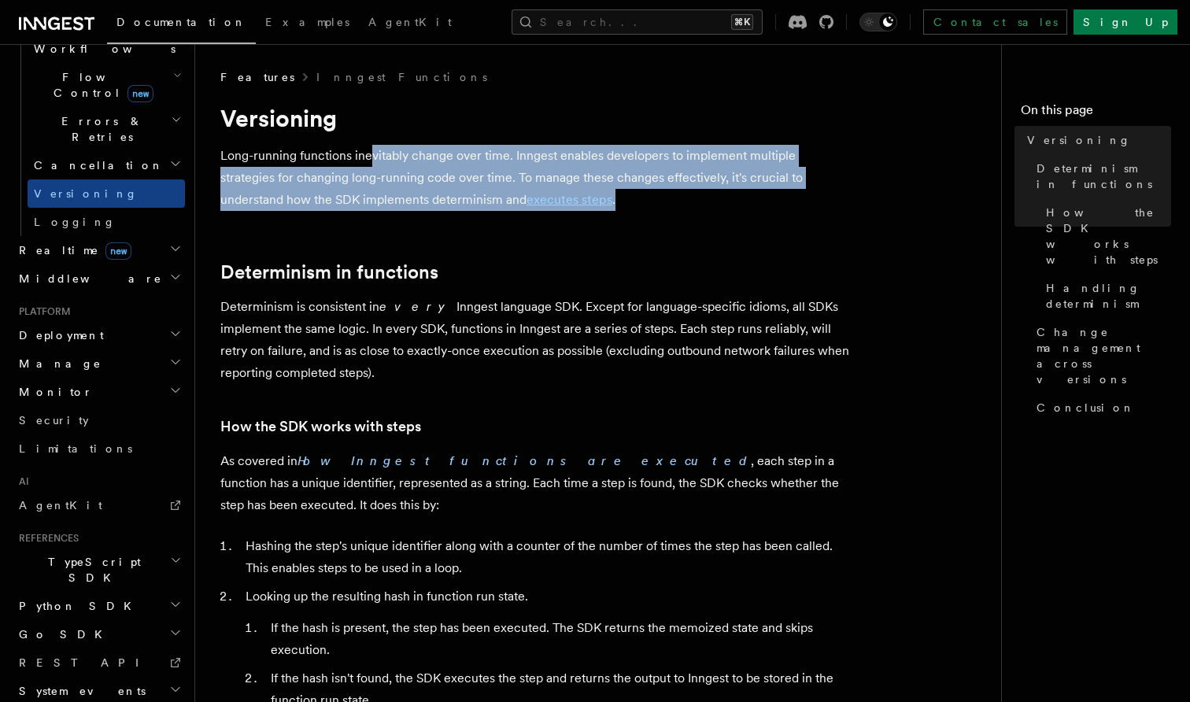
click at [371, 160] on p "Long-running functions inevitably change over time. Inngest enables developers …" at bounding box center [535, 178] width 630 height 66
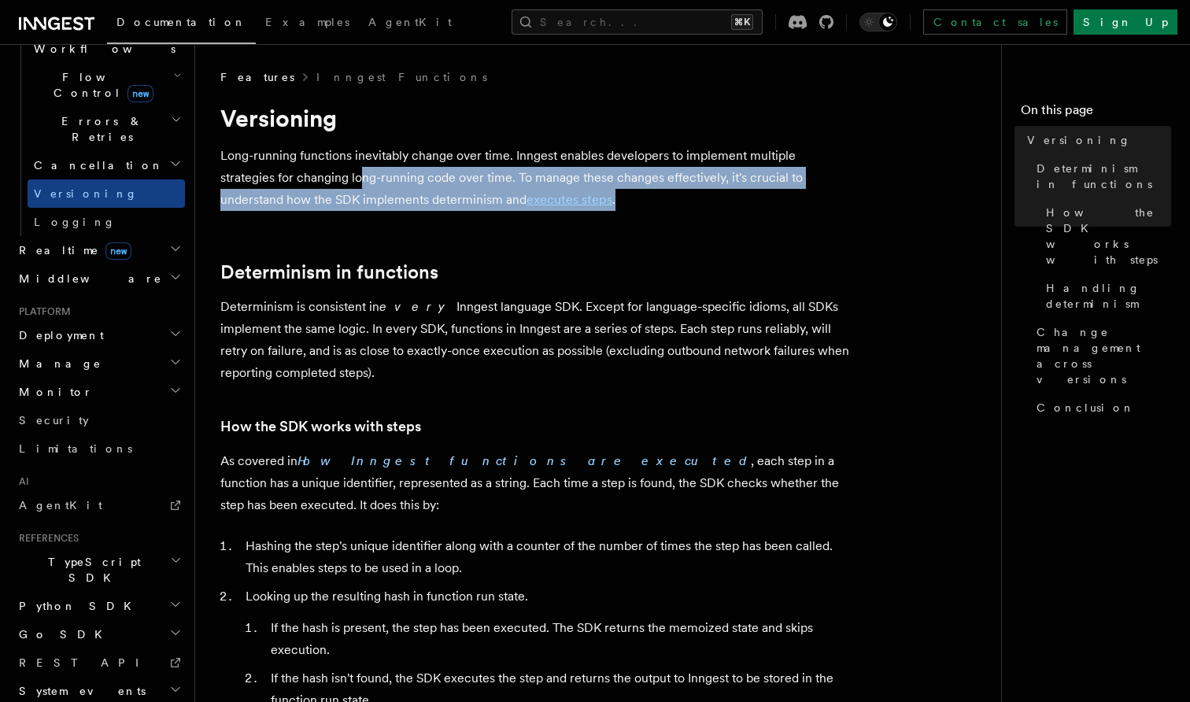
drag, startPoint x: 551, startPoint y: 199, endPoint x: 294, endPoint y: 157, distance: 260.2
click at [295, 157] on p "Long-running functions inevitably change over time. Inngest enables developers …" at bounding box center [535, 178] width 630 height 66
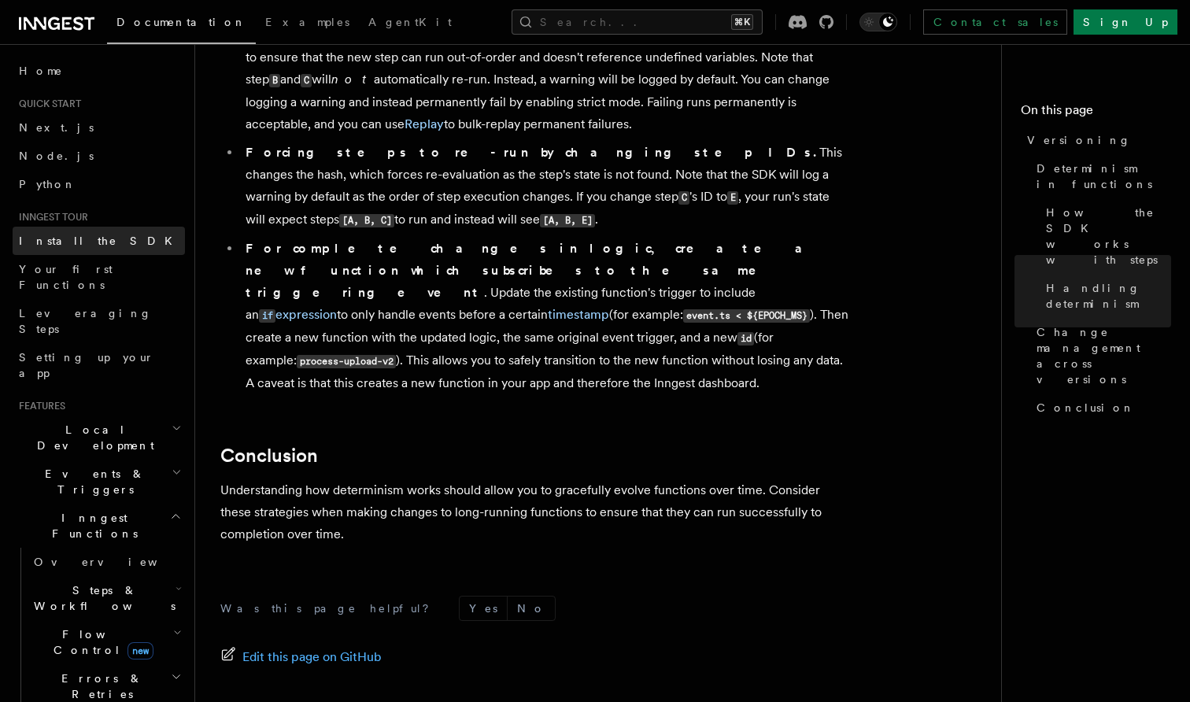
click at [73, 247] on span "Install the SDK" at bounding box center [100, 241] width 163 height 16
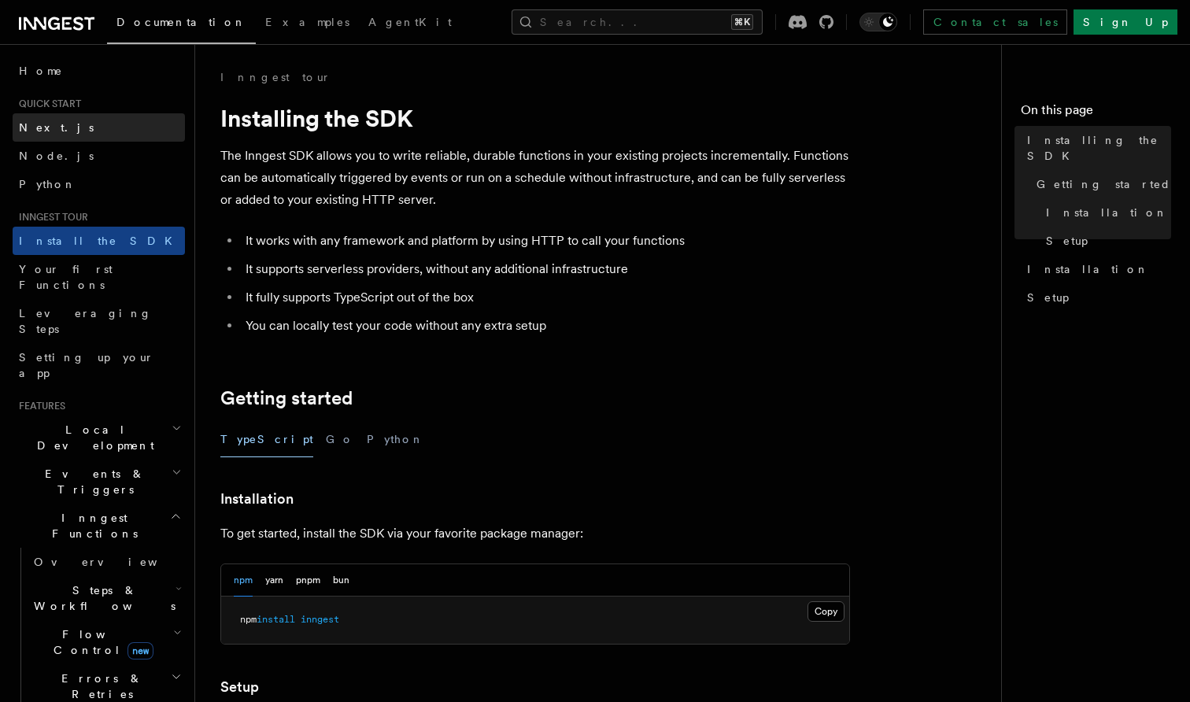
click at [69, 128] on link "Next.js" at bounding box center [99, 127] width 172 height 28
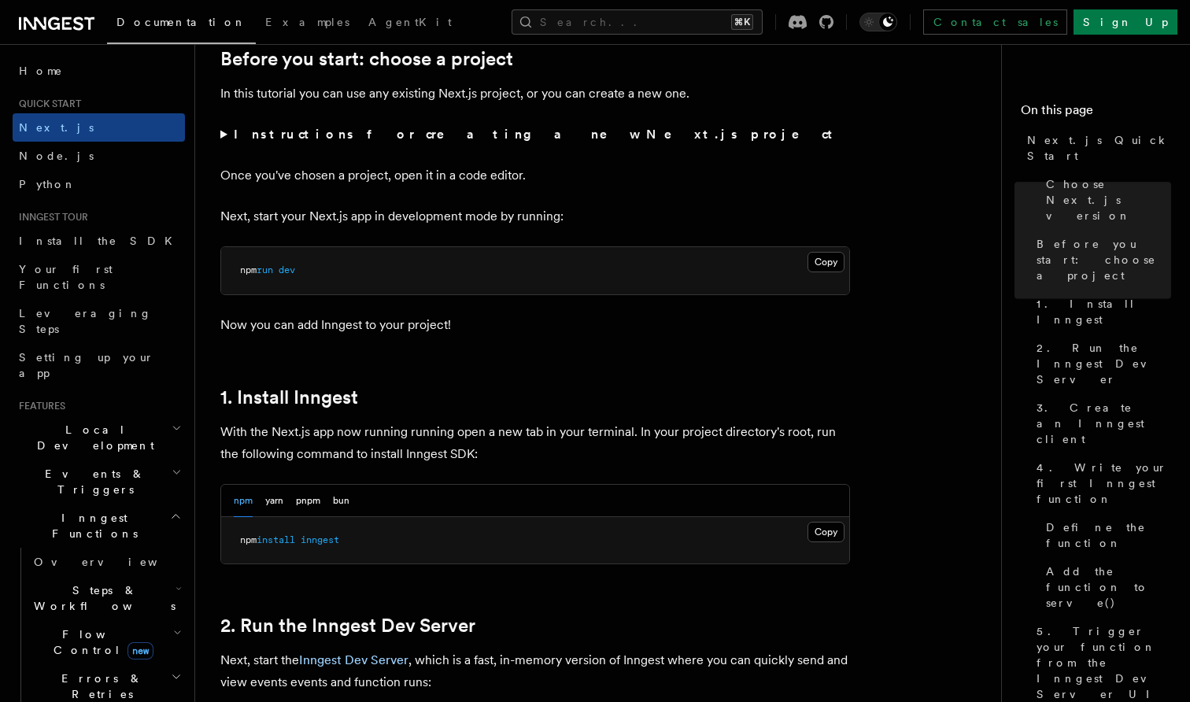
scroll to position [105, 0]
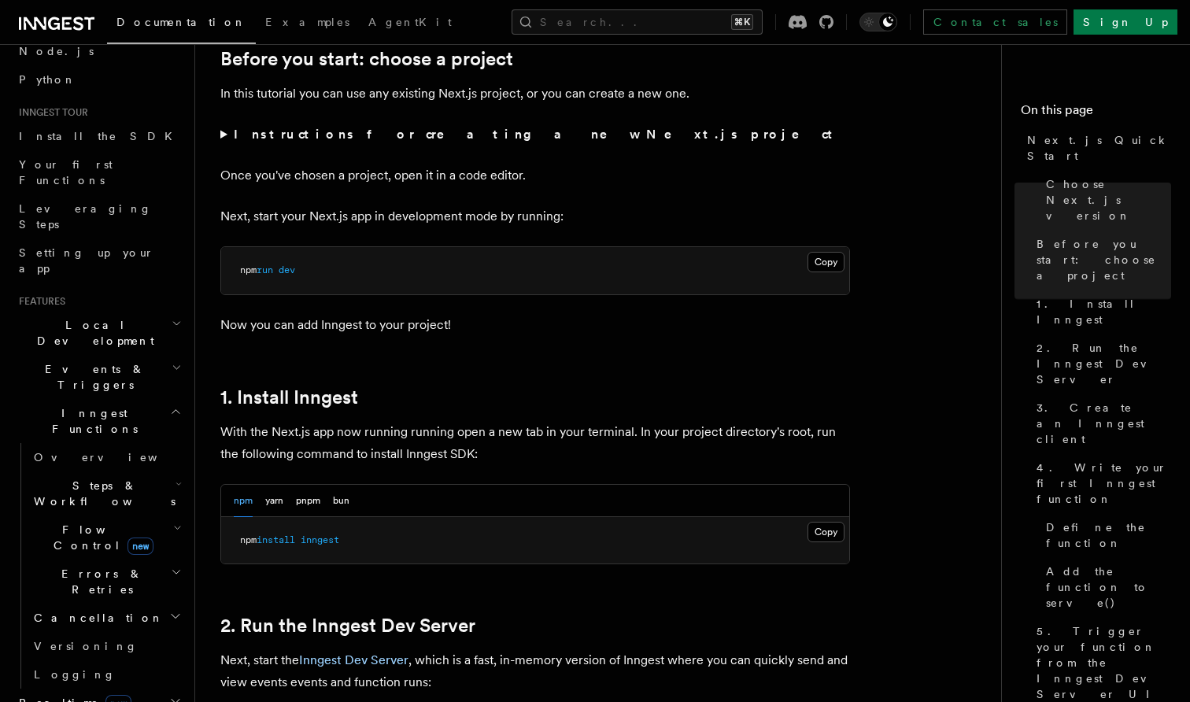
click at [176, 478] on icon "button" at bounding box center [179, 484] width 6 height 13
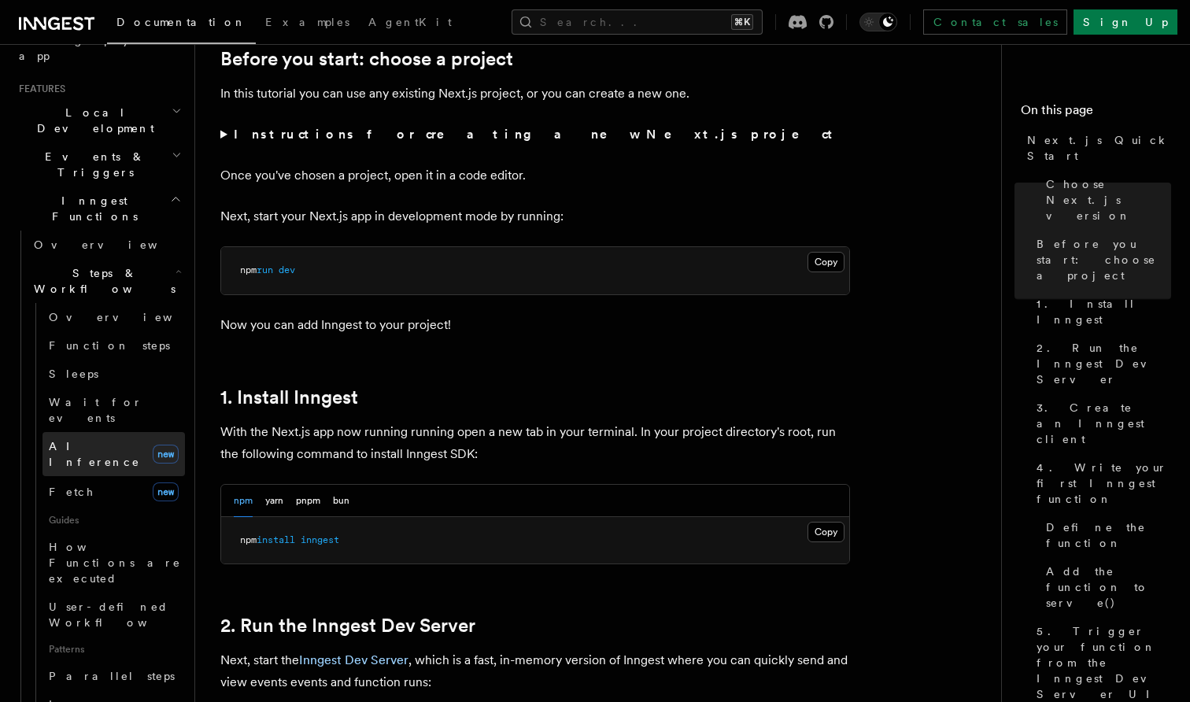
scroll to position [269, 0]
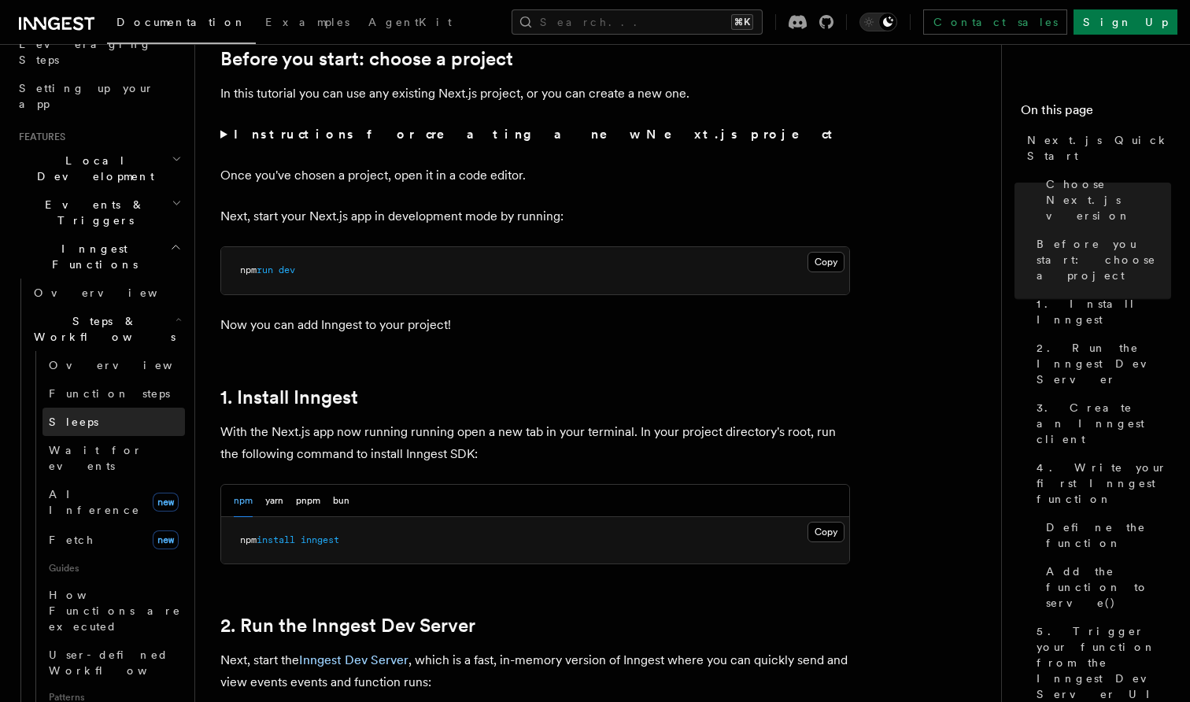
click at [143, 408] on link "Sleeps" at bounding box center [114, 422] width 143 height 28
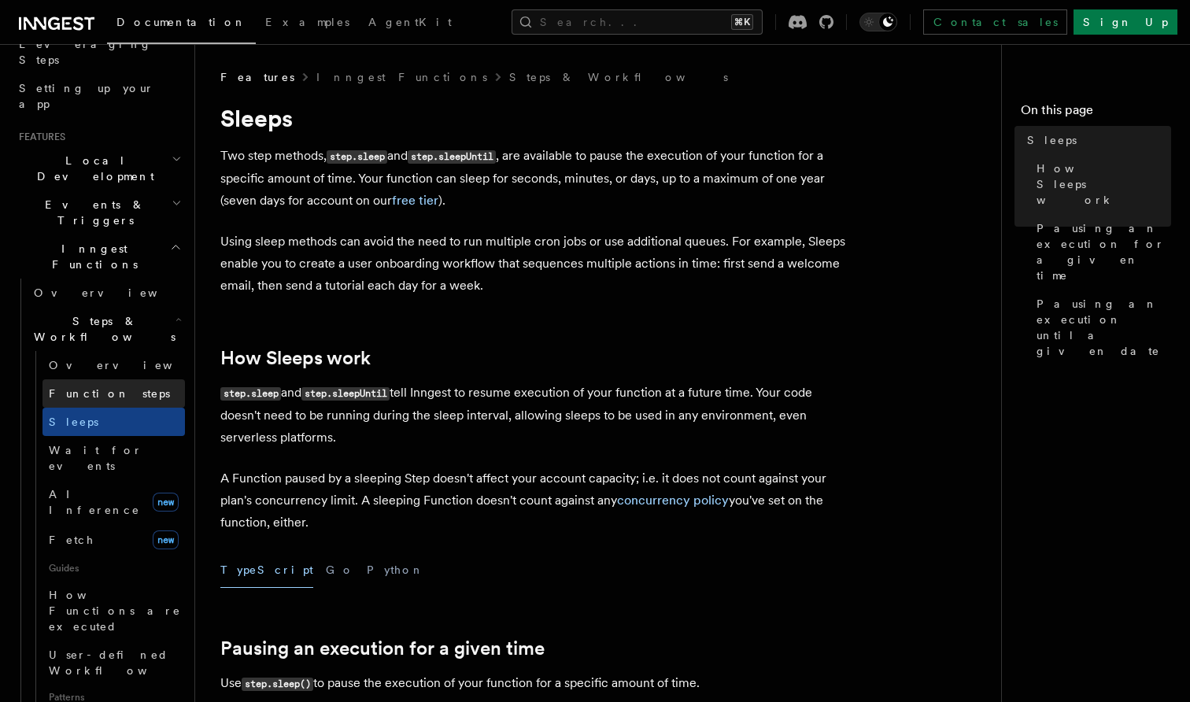
click at [102, 387] on span "Function steps" at bounding box center [109, 393] width 121 height 13
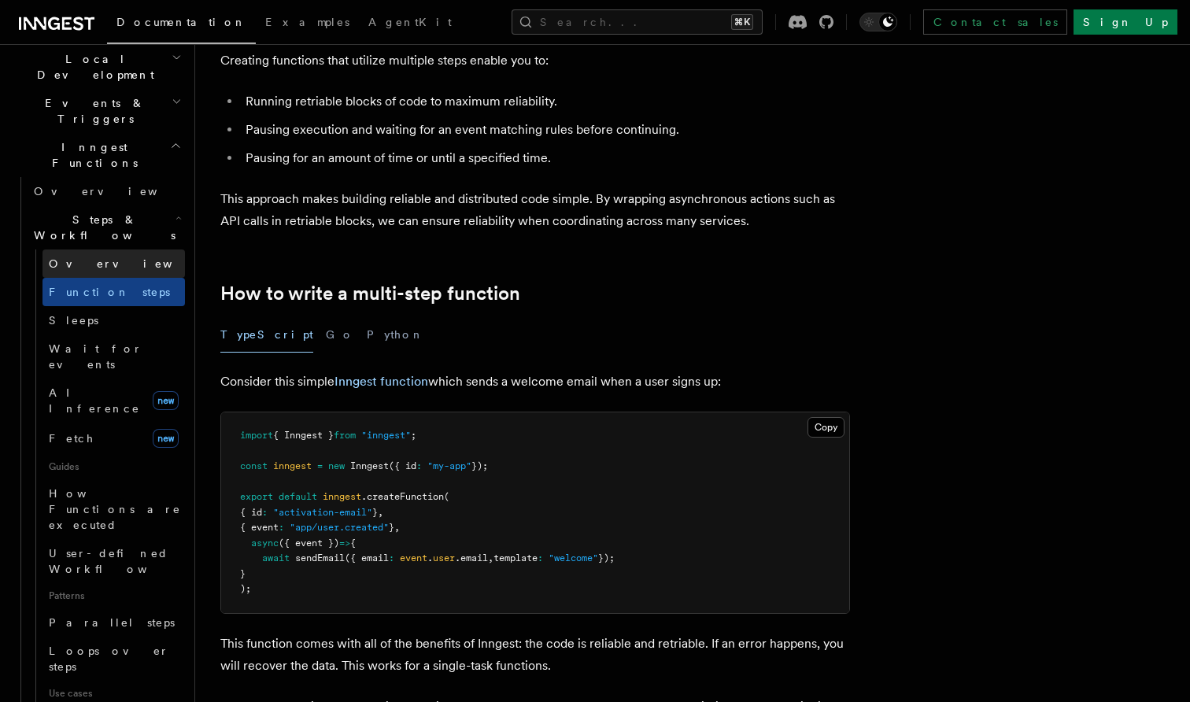
scroll to position [372, 0]
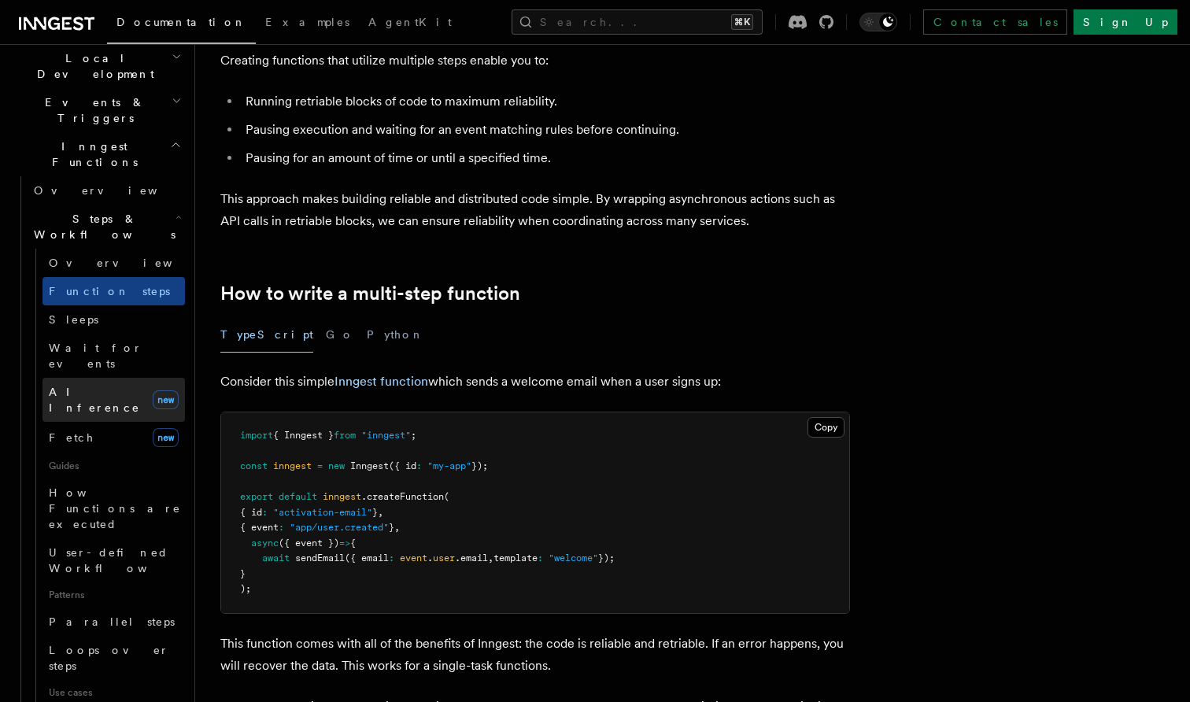
click at [105, 386] on span "AI Inference" at bounding box center [94, 400] width 91 height 28
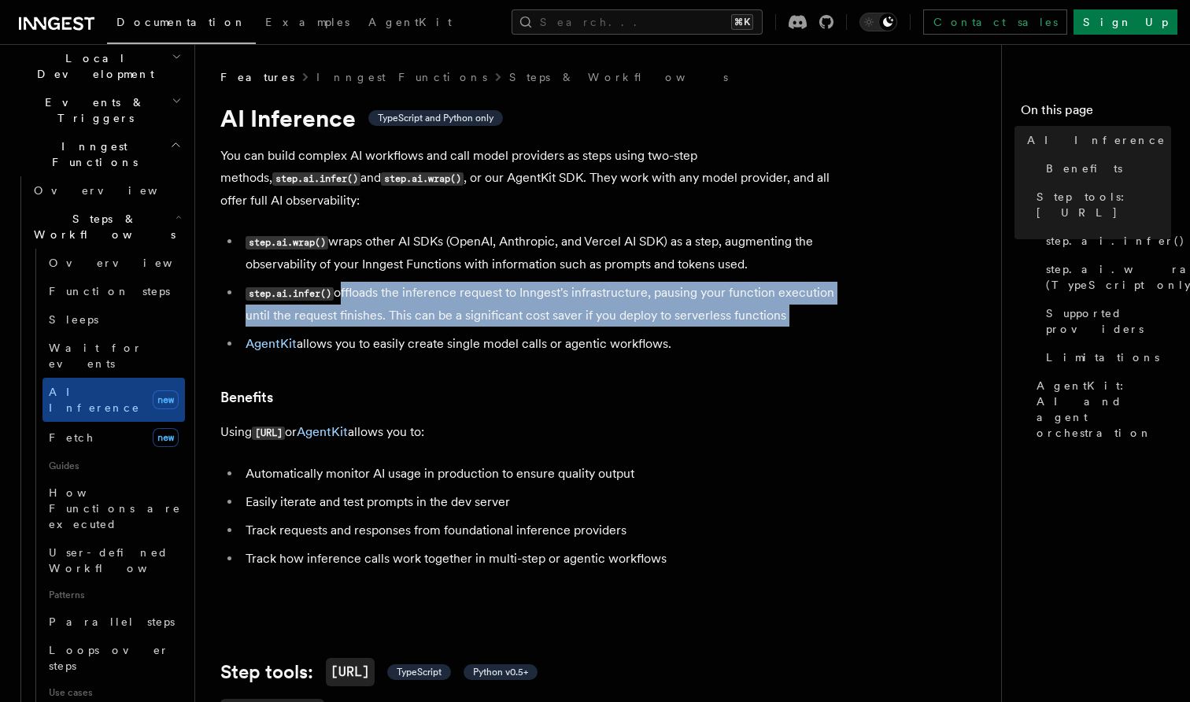
drag, startPoint x: 342, startPoint y: 288, endPoint x: 562, endPoint y: 328, distance: 223.2
click at [562, 328] on ul "step.ai.wrap() wraps other AI SDKs (OpenAI, Anthropic, and Vercel AI SDK) as a …" at bounding box center [535, 293] width 630 height 124
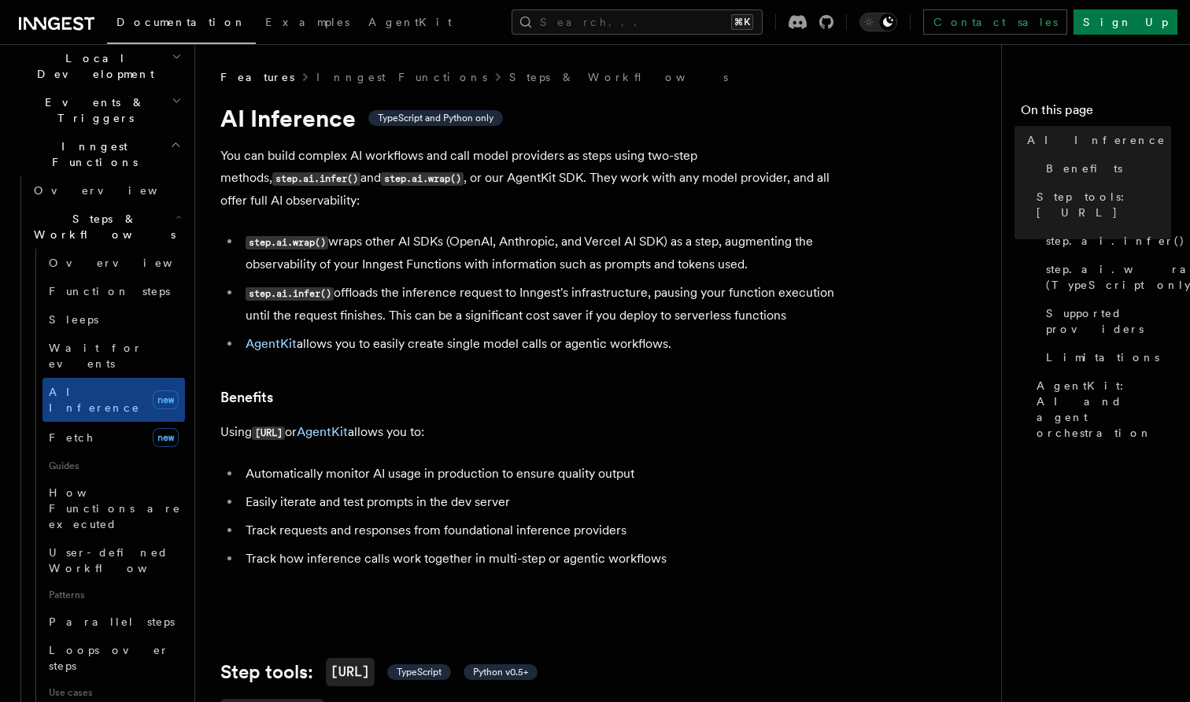
drag, startPoint x: 814, startPoint y: 320, endPoint x: 664, endPoint y: 291, distance: 153.3
click at [664, 291] on li "step.ai.infer() offloads the inference request to Inngest's infrastructure, pau…" at bounding box center [545, 304] width 609 height 45
click at [778, 305] on li "step.ai.infer() offloads the inference request to Inngest's infrastructure, pau…" at bounding box center [545, 304] width 609 height 45
drag, startPoint x: 808, startPoint y: 315, endPoint x: 629, endPoint y: 289, distance: 180.6
click at [629, 290] on li "step.ai.infer() offloads the inference request to Inngest's infrastructure, pau…" at bounding box center [545, 304] width 609 height 45
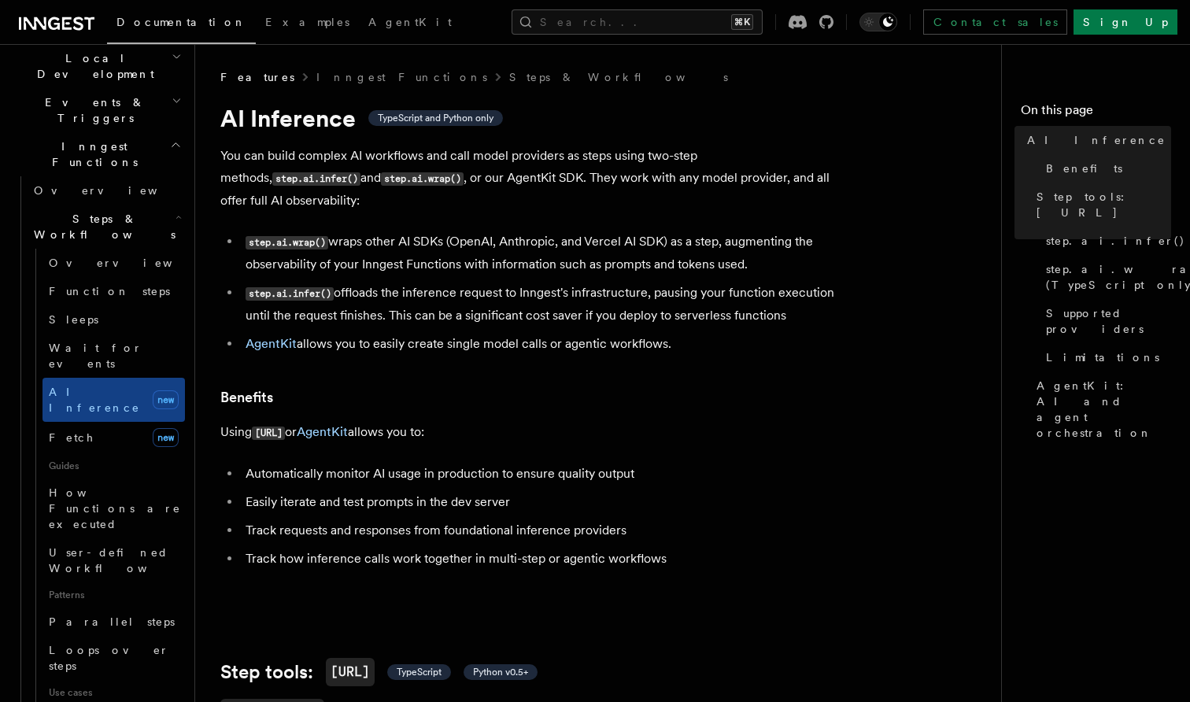
click at [629, 289] on li "step.ai.infer() offloads the inference request to Inngest's infrastructure, pau…" at bounding box center [545, 304] width 609 height 45
drag, startPoint x: 815, startPoint y: 316, endPoint x: 650, endPoint y: 282, distance: 168.8
click at [650, 282] on li "step.ai.infer() offloads the inference request to Inngest's infrastructure, pau…" at bounding box center [545, 304] width 609 height 45
click at [650, 280] on ul "step.ai.wrap() wraps other AI SDKs (OpenAI, Anthropic, and Vercel AI SDK) as a …" at bounding box center [535, 293] width 630 height 124
drag, startPoint x: 813, startPoint y: 322, endPoint x: 553, endPoint y: 281, distance: 263.0
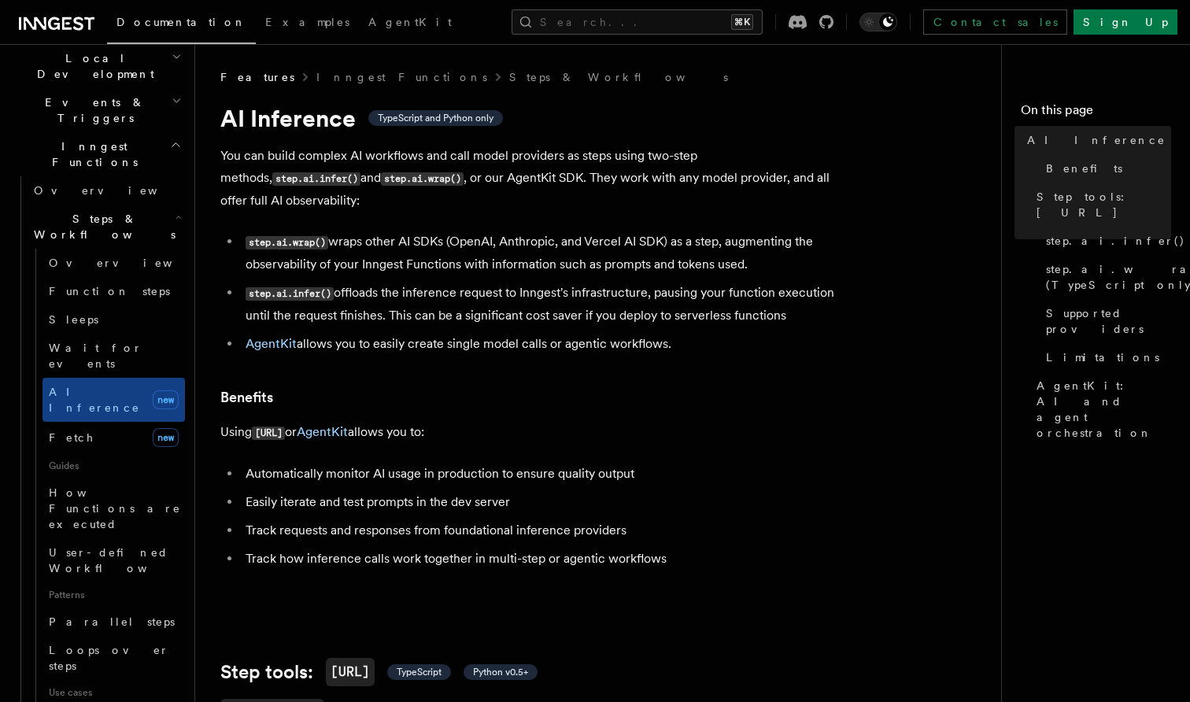
click at [553, 281] on ul "step.ai.wrap() wraps other AI SDKs (OpenAI, Anthropic, and Vercel AI SDK) as a …" at bounding box center [535, 293] width 630 height 124
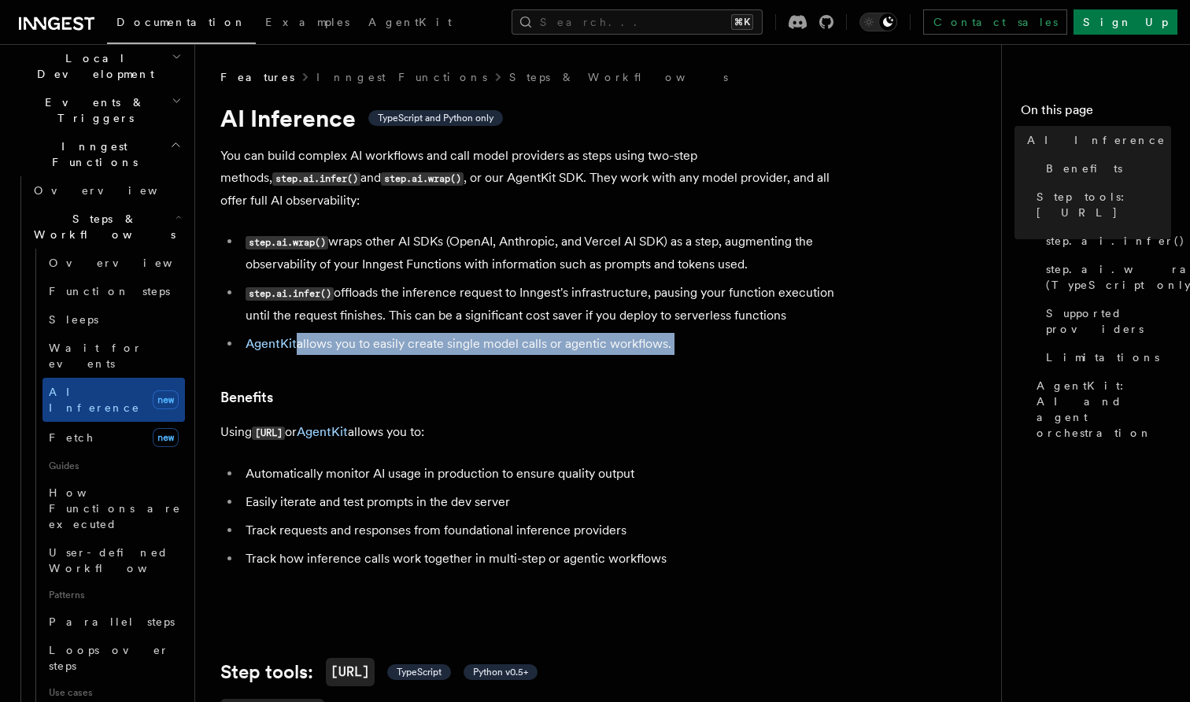
drag, startPoint x: 297, startPoint y: 343, endPoint x: 699, endPoint y: 361, distance: 402.7
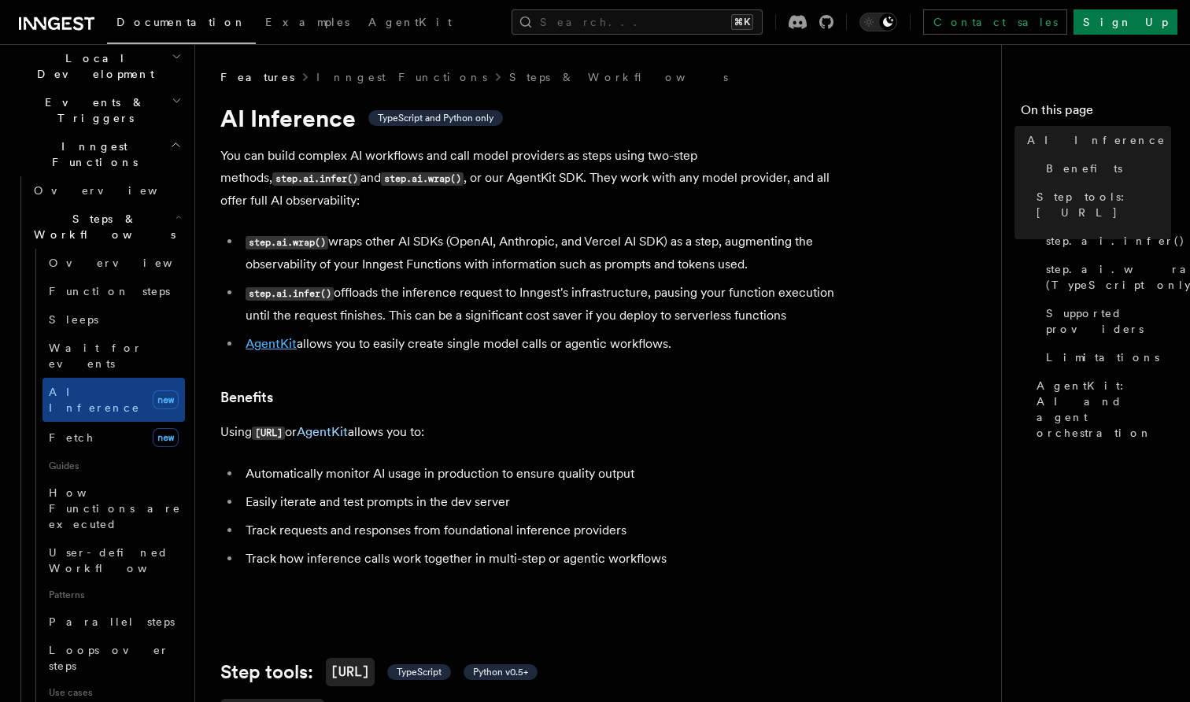
click at [258, 342] on link "AgentKit" at bounding box center [271, 343] width 51 height 15
click at [117, 422] on link "Fetch new" at bounding box center [114, 437] width 143 height 31
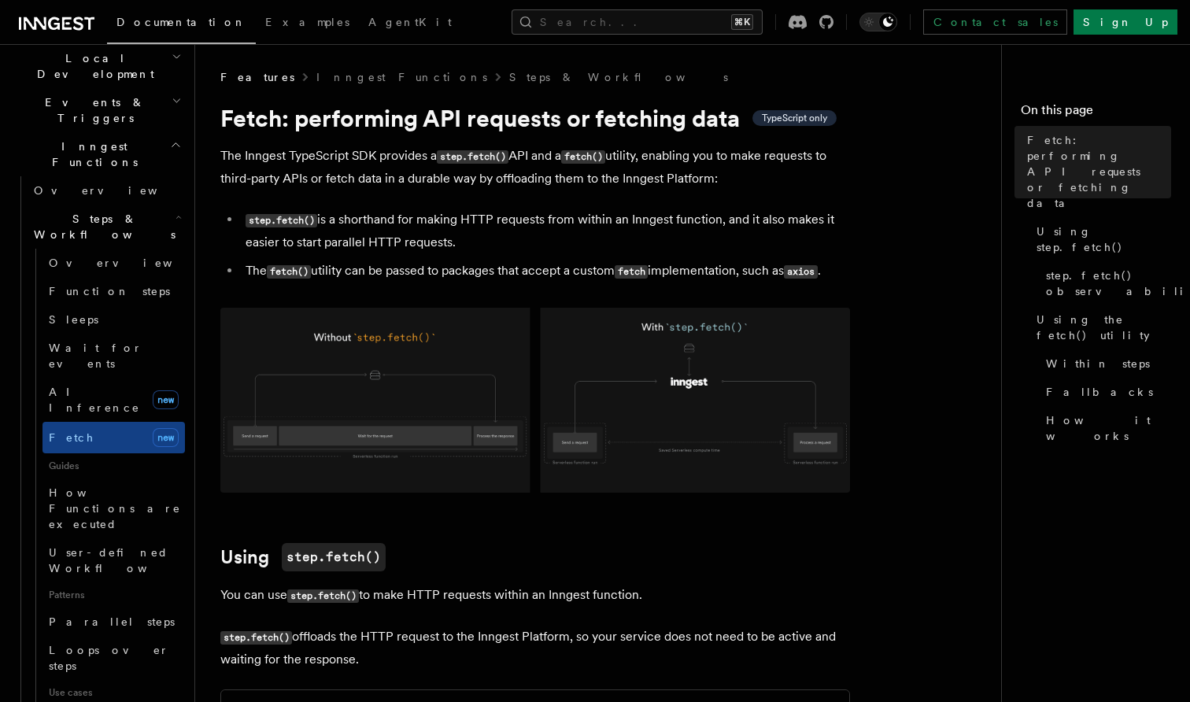
click at [365, 181] on p "The Inngest TypeScript SDK provides a step.fetch() API and a fetch() utility, e…" at bounding box center [535, 167] width 630 height 45
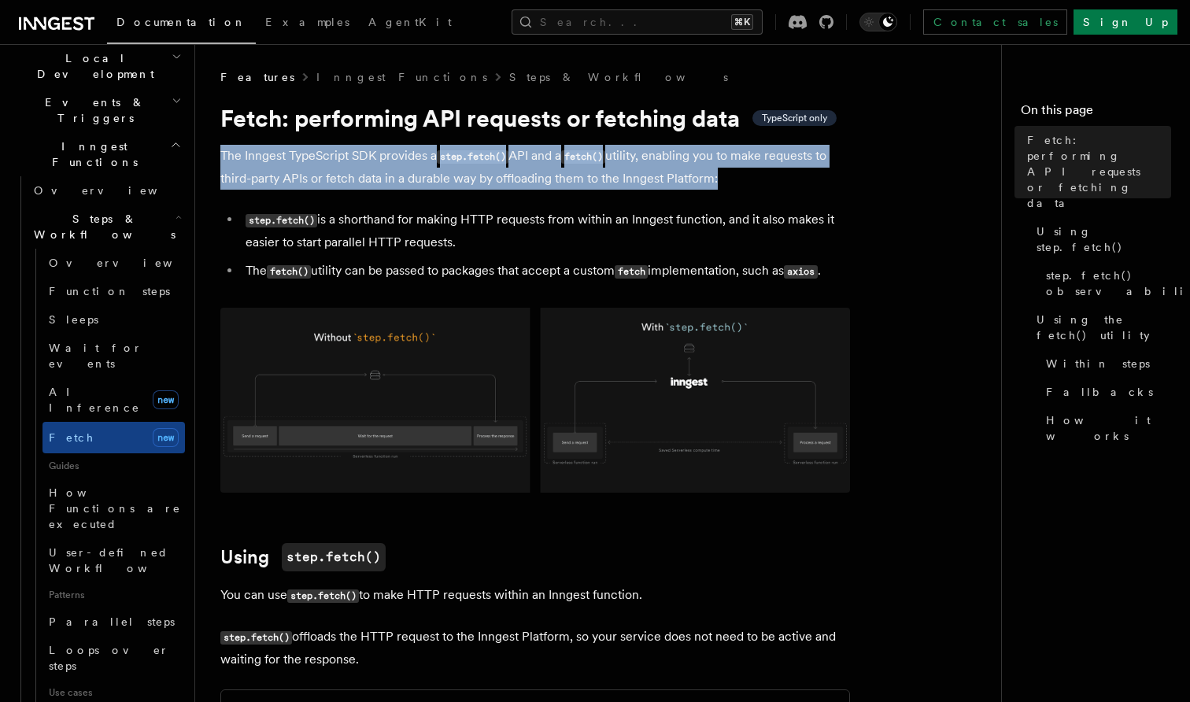
click at [365, 181] on p "The Inngest TypeScript SDK provides a step.fetch() API and a fetch() utility, e…" at bounding box center [535, 167] width 630 height 45
click at [351, 174] on p "The Inngest TypeScript SDK provides a step.fetch() API and a fetch() utility, e…" at bounding box center [535, 167] width 630 height 45
drag, startPoint x: 734, startPoint y: 176, endPoint x: 648, endPoint y: 153, distance: 88.8
click at [646, 153] on p "The Inngest TypeScript SDK provides a step.fetch() API and a fetch() utility, e…" at bounding box center [535, 167] width 630 height 45
click at [648, 153] on p "The Inngest TypeScript SDK provides a step.fetch() API and a fetch() utility, e…" at bounding box center [535, 167] width 630 height 45
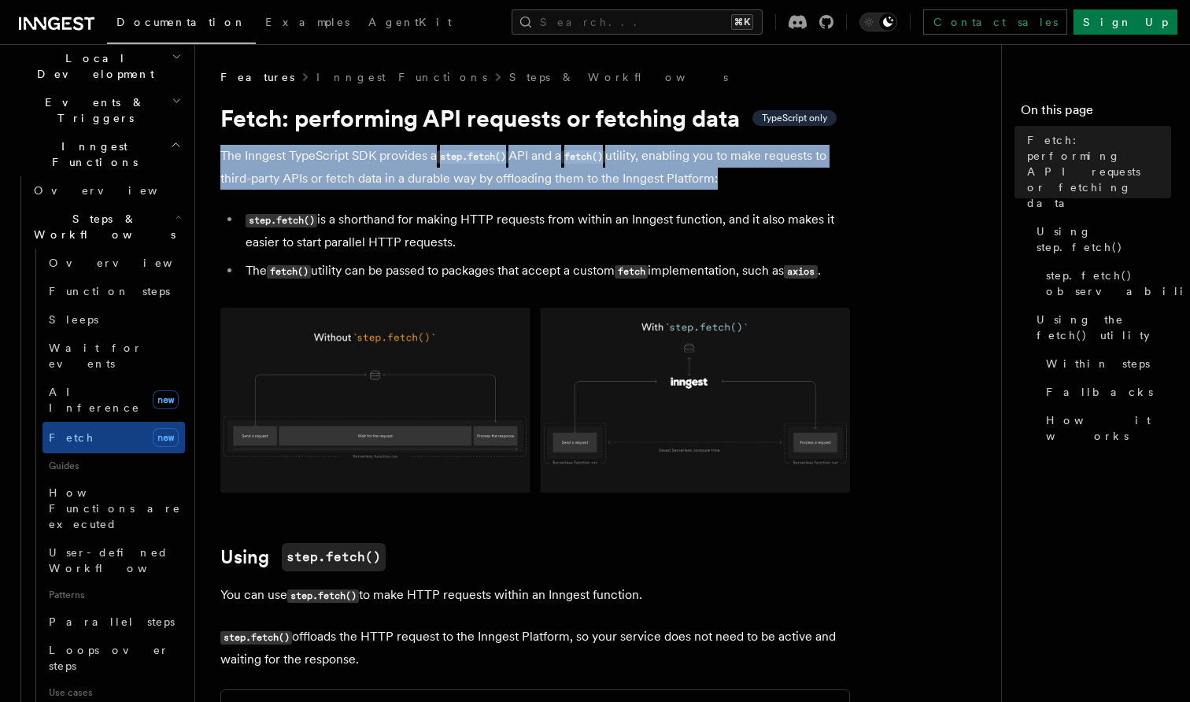
drag, startPoint x: 722, startPoint y: 183, endPoint x: 550, endPoint y: 154, distance: 174.9
click at [549, 154] on p "The Inngest TypeScript SDK provides a step.fetch() API and a fetch() utility, e…" at bounding box center [535, 167] width 630 height 45
click at [550, 154] on p "The Inngest TypeScript SDK provides a step.fetch() API and a fetch() utility, e…" at bounding box center [535, 167] width 630 height 45
drag, startPoint x: 727, startPoint y: 184, endPoint x: 542, endPoint y: 159, distance: 186.7
click at [542, 160] on p "The Inngest TypeScript SDK provides a step.fetch() API and a fetch() utility, e…" at bounding box center [535, 167] width 630 height 45
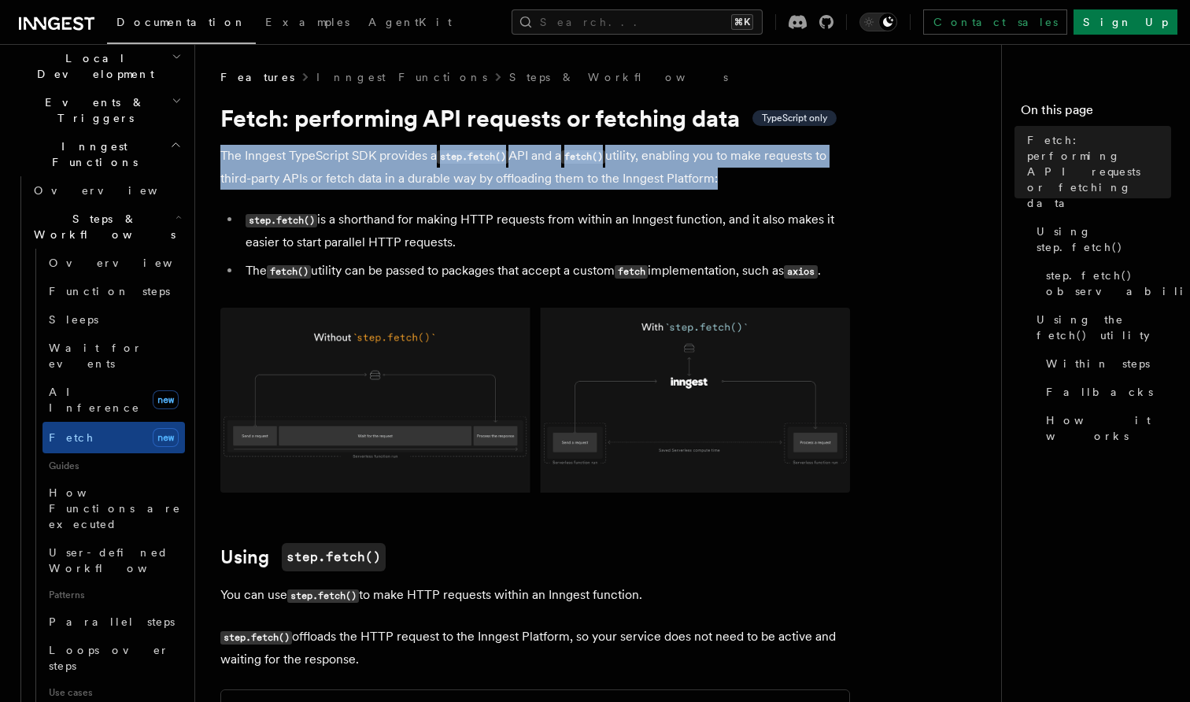
click at [542, 159] on p "The Inngest TypeScript SDK provides a step.fetch() API and a fetch() utility, e…" at bounding box center [535, 167] width 630 height 45
drag, startPoint x: 728, startPoint y: 182, endPoint x: 530, endPoint y: 164, distance: 199.2
click at [530, 164] on p "The Inngest TypeScript SDK provides a step.fetch() API and a fetch() utility, e…" at bounding box center [535, 167] width 630 height 45
drag, startPoint x: 462, startPoint y: 235, endPoint x: 364, endPoint y: 224, distance: 99.0
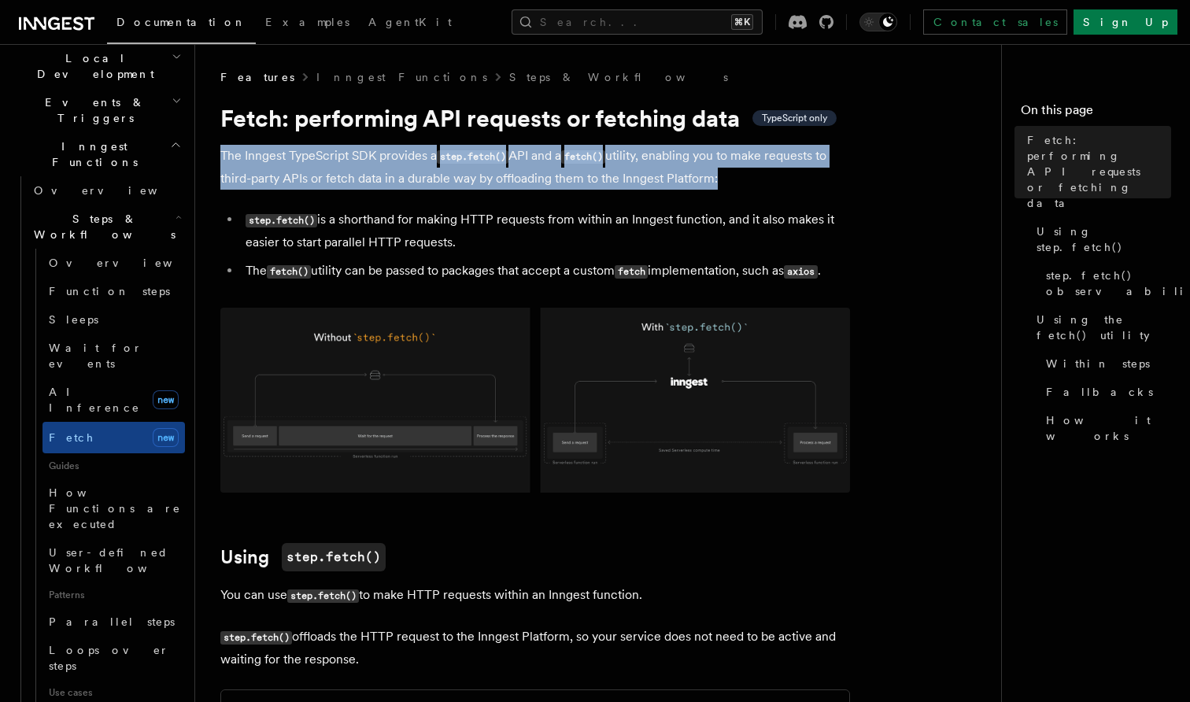
click at [364, 224] on li "step.fetch() is a shorthand for making HTTP requests from within an Inngest fun…" at bounding box center [545, 231] width 609 height 45
click at [365, 224] on li "step.fetch() is a shorthand for making HTTP requests from within an Inngest fun…" at bounding box center [545, 231] width 609 height 45
drag, startPoint x: 473, startPoint y: 240, endPoint x: 409, endPoint y: 225, distance: 65.5
click at [409, 226] on li "step.fetch() is a shorthand for making HTTP requests from within an Inngest fun…" at bounding box center [545, 231] width 609 height 45
click at [409, 225] on li "step.fetch() is a shorthand for making HTTP requests from within an Inngest fun…" at bounding box center [545, 231] width 609 height 45
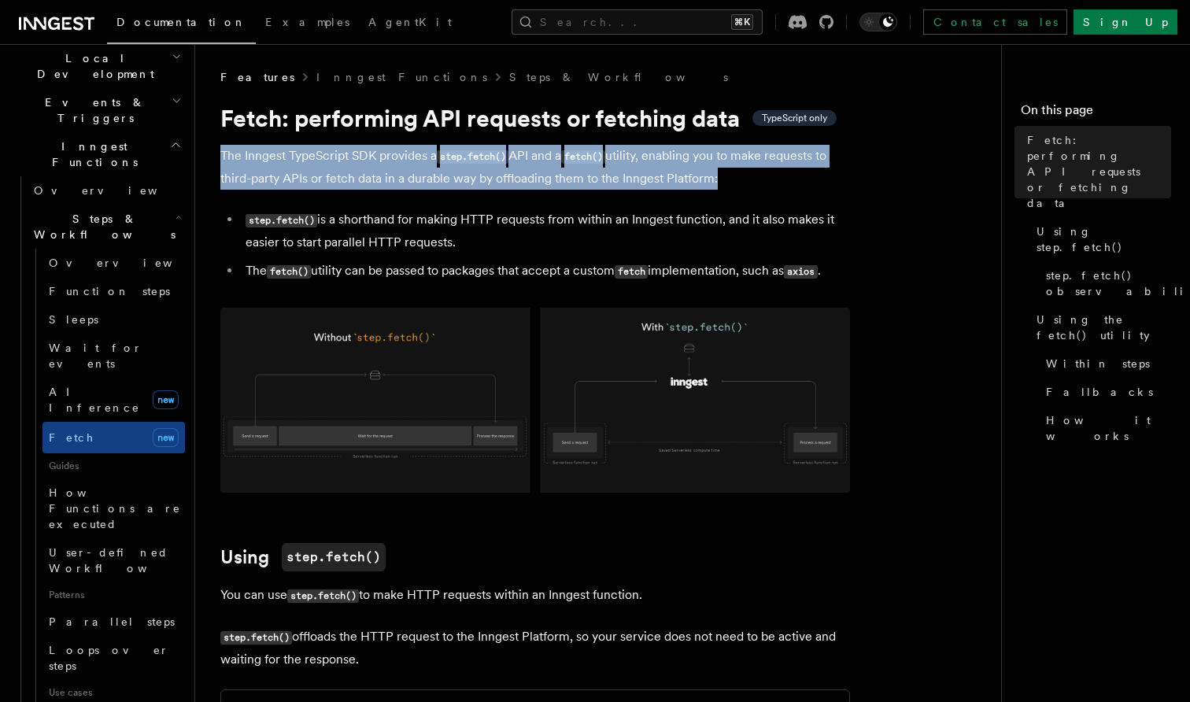
drag, startPoint x: 498, startPoint y: 242, endPoint x: 384, endPoint y: 220, distance: 116.3
click at [383, 221] on li "step.fetch() is a shorthand for making HTTP requests from within an Inngest fun…" at bounding box center [545, 231] width 609 height 45
click at [384, 220] on li "step.fetch() is a shorthand for making HTTP requests from within an Inngest fun…" at bounding box center [545, 231] width 609 height 45
drag, startPoint x: 474, startPoint y: 247, endPoint x: 372, endPoint y: 218, distance: 105.7
click at [372, 218] on li "step.fetch() is a shorthand for making HTTP requests from within an Inngest fun…" at bounding box center [545, 231] width 609 height 45
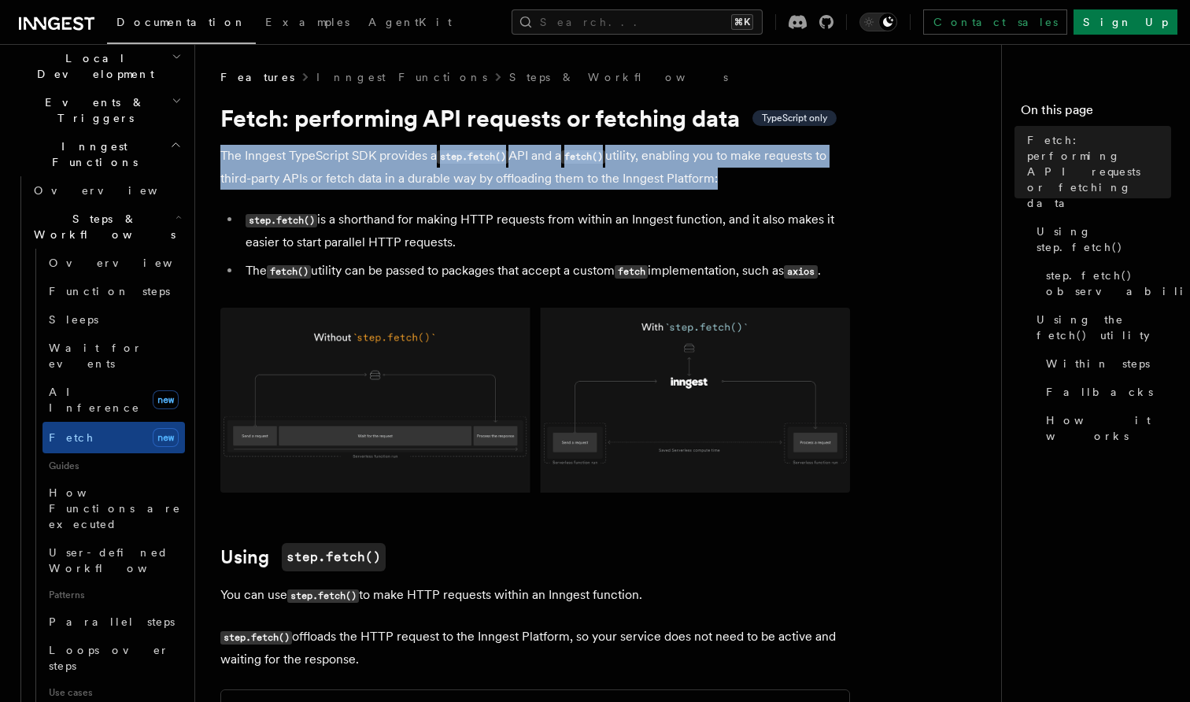
click at [372, 218] on li "step.fetch() is a shorthand for making HTTP requests from within an Inngest fun…" at bounding box center [545, 231] width 609 height 45
drag, startPoint x: 473, startPoint y: 242, endPoint x: 370, endPoint y: 221, distance: 105.3
click at [370, 221] on li "step.fetch() is a shorthand for making HTTP requests from within an Inngest fun…" at bounding box center [545, 231] width 609 height 45
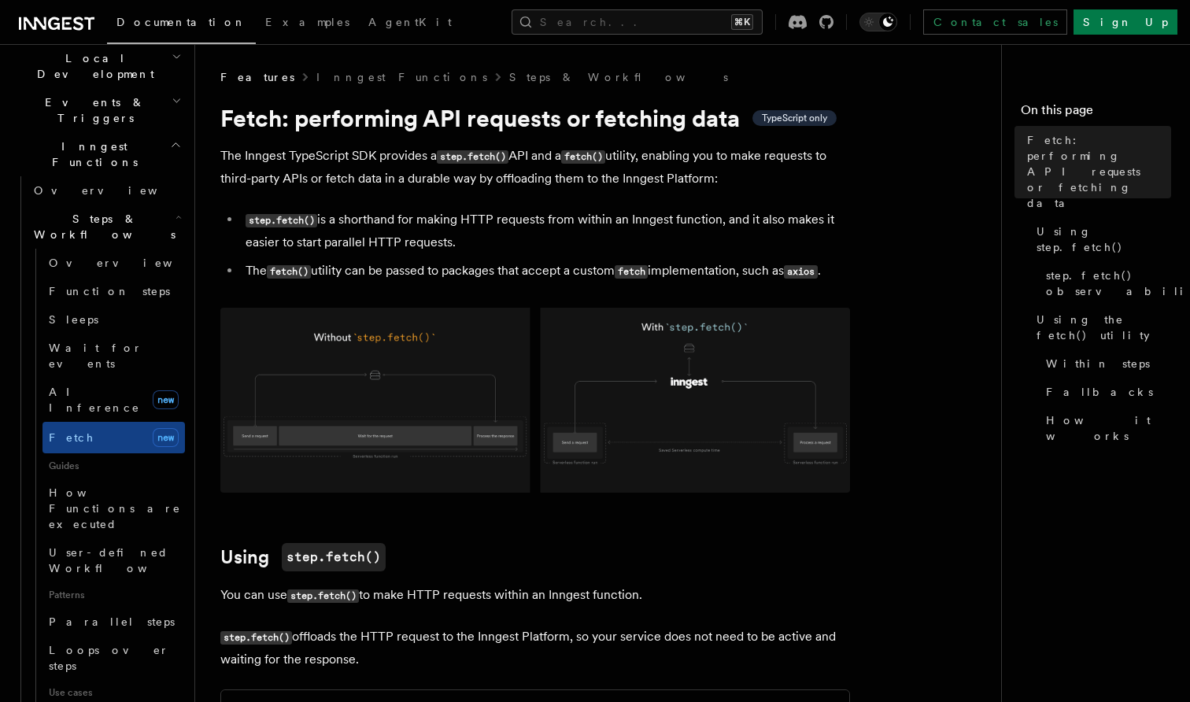
click at [469, 272] on li "The fetch() utility can be passed to packages that accept a custom fetch implem…" at bounding box center [545, 271] width 609 height 23
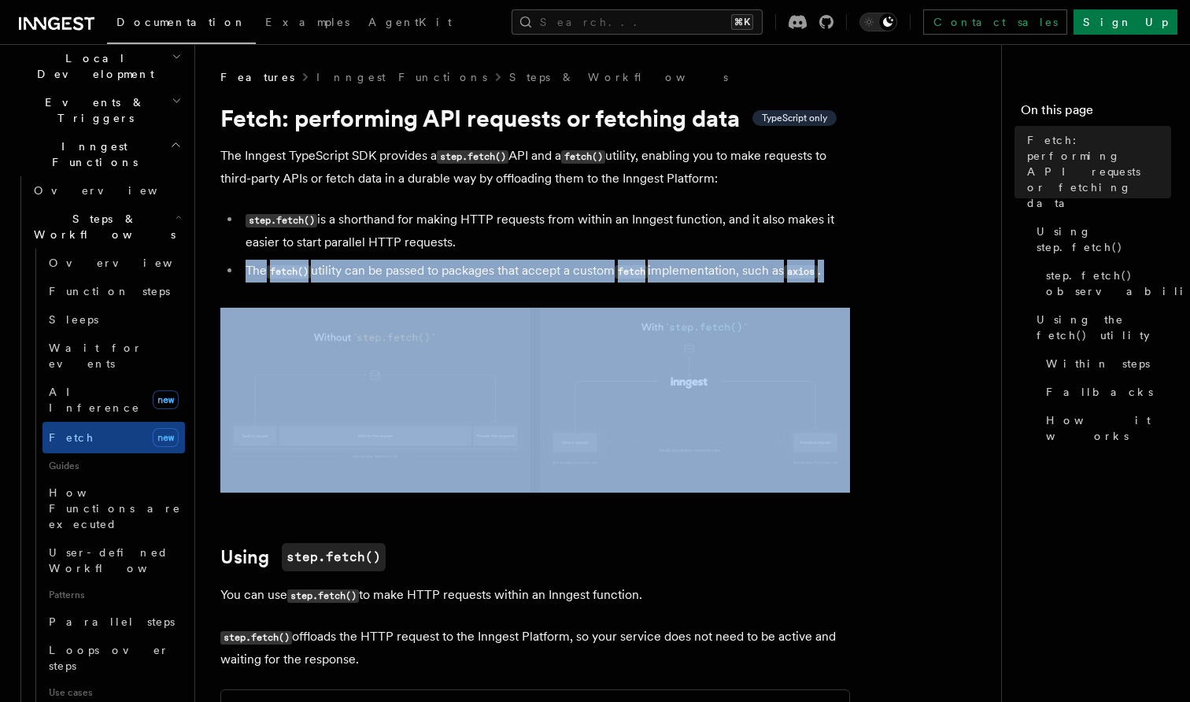
click at [469, 272] on li "The fetch() utility can be passed to packages that accept a custom fetch implem…" at bounding box center [545, 271] width 609 height 23
click at [446, 272] on li "The fetch() utility can be passed to packages that accept a custom fetch implem…" at bounding box center [545, 271] width 609 height 23
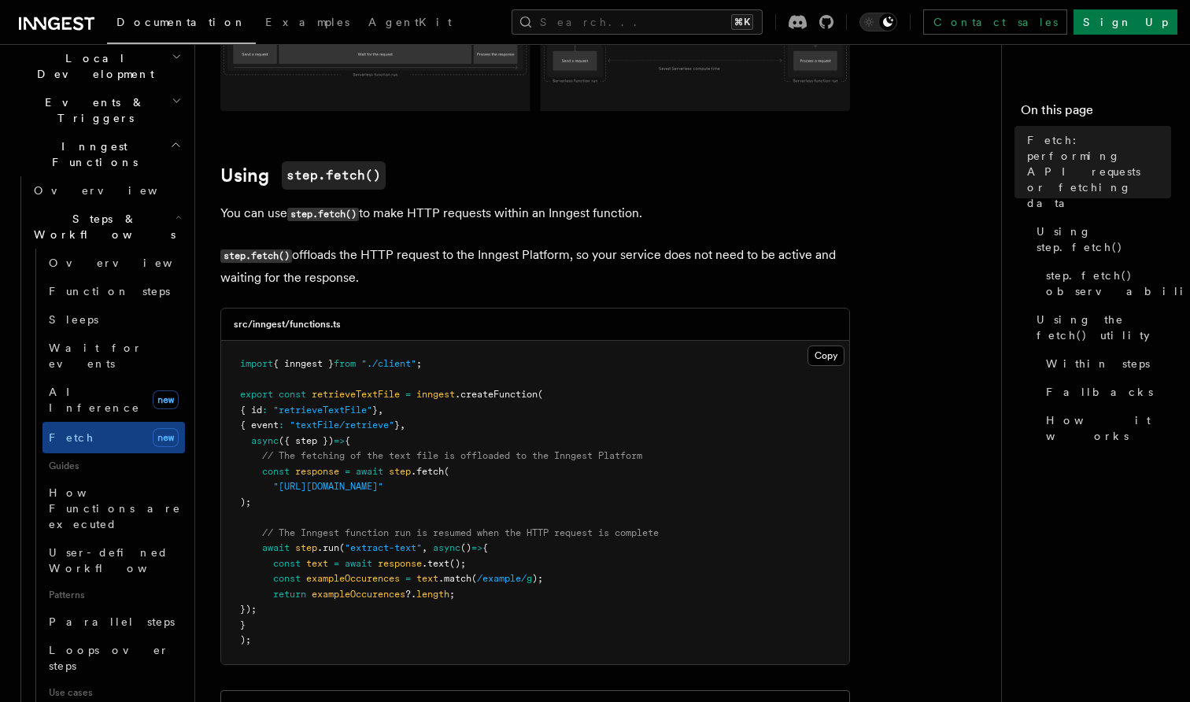
scroll to position [383, 0]
drag, startPoint x: 287, startPoint y: 497, endPoint x: 252, endPoint y: 471, distance: 43.9
click at [252, 471] on pre "import { inngest } from "./client" ; export const retrieveTextFile = inngest .c…" at bounding box center [535, 502] width 628 height 324
click at [252, 470] on span at bounding box center [251, 470] width 22 height 11
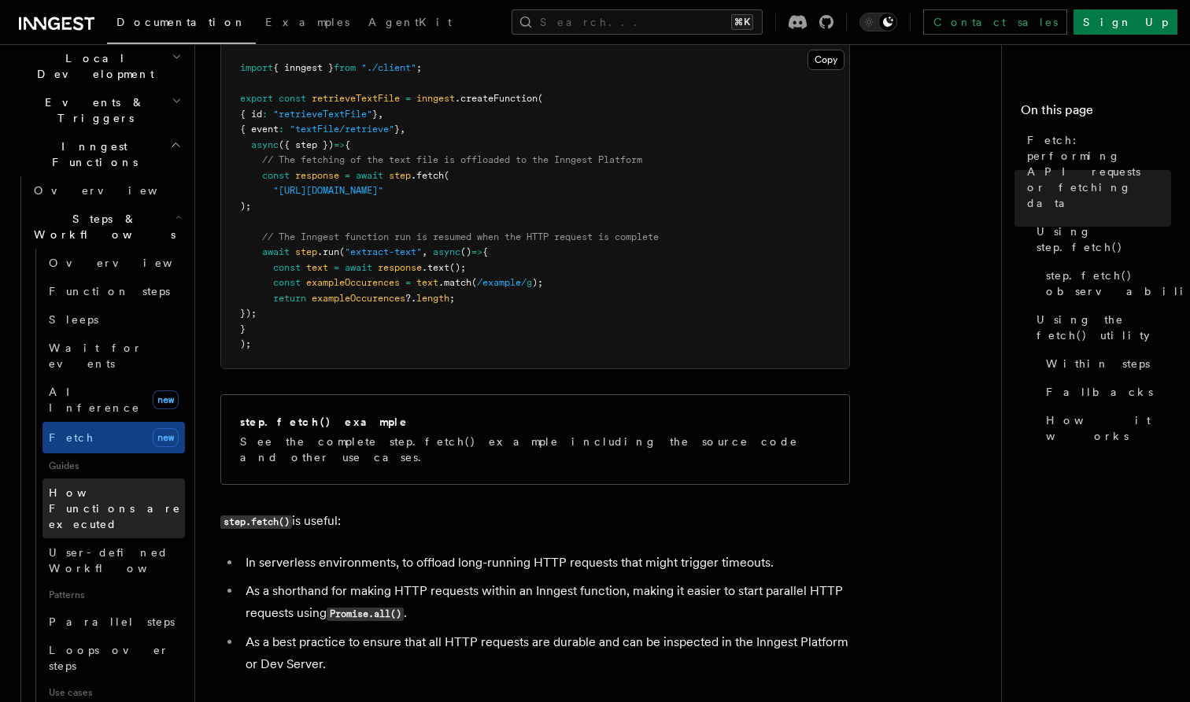
scroll to position [412, 0]
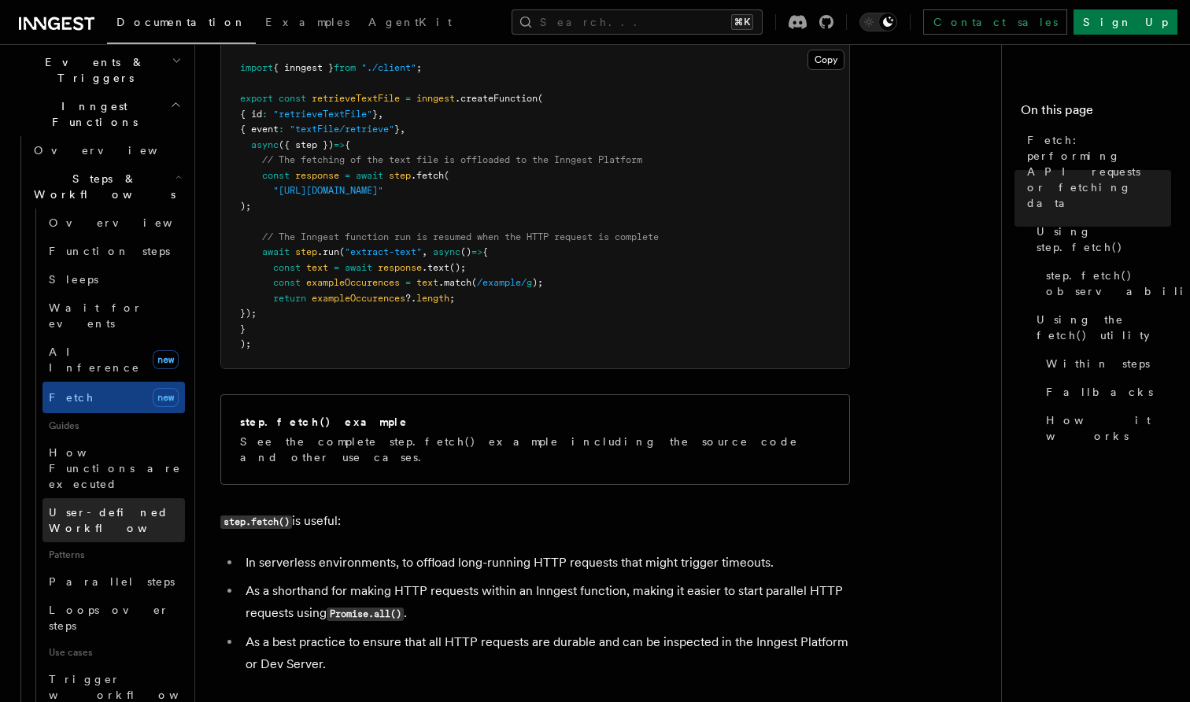
click at [102, 506] on span "User-defined Workflows" at bounding box center [120, 520] width 142 height 28
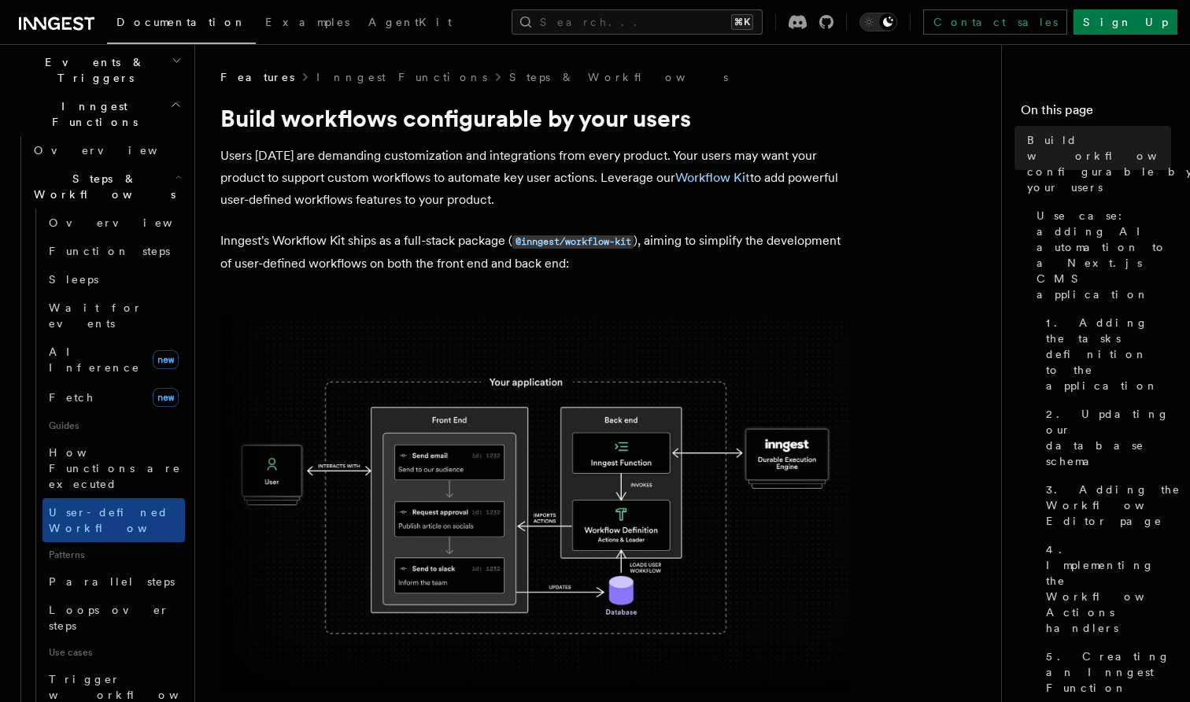
click at [368, 171] on p "Users [DATE] are demanding customization and integrations from every product. Y…" at bounding box center [535, 178] width 630 height 66
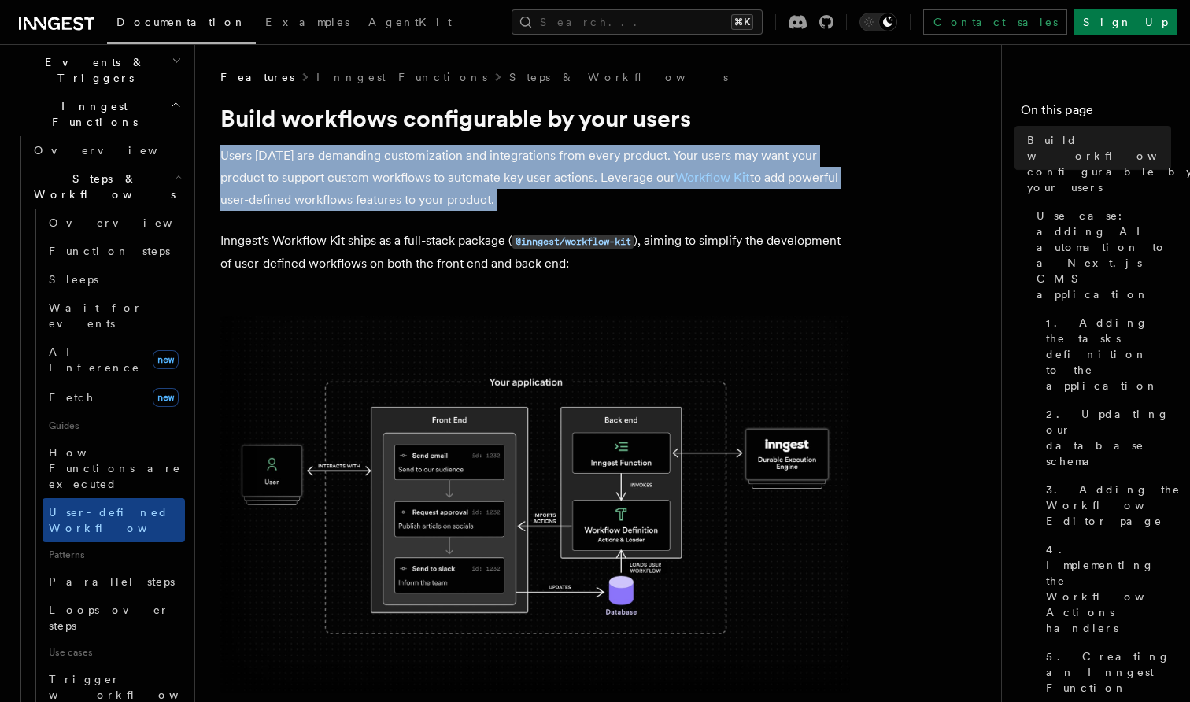
click at [342, 178] on p "Users [DATE] are demanding customization and integrations from every product. Y…" at bounding box center [535, 178] width 630 height 66
drag, startPoint x: 500, startPoint y: 198, endPoint x: 415, endPoint y: 165, distance: 91.2
click at [415, 165] on p "Users [DATE] are demanding customization and integrations from every product. Y…" at bounding box center [535, 178] width 630 height 66
drag, startPoint x: 517, startPoint y: 207, endPoint x: 342, endPoint y: 167, distance: 179.3
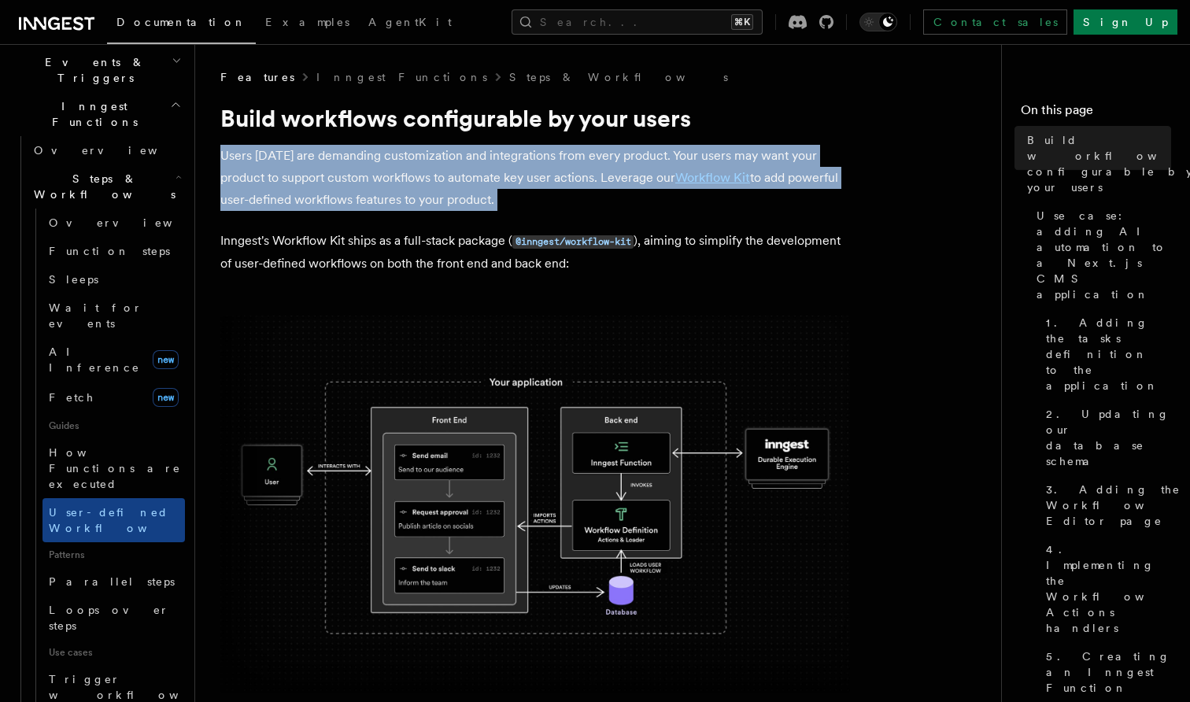
click at [343, 167] on p "Users [DATE] are demanding customization and integrations from every product. Y…" at bounding box center [535, 178] width 630 height 66
click at [342, 167] on p "Users [DATE] are demanding customization and integrations from every product. Y…" at bounding box center [535, 178] width 630 height 66
drag, startPoint x: 510, startPoint y: 198, endPoint x: 403, endPoint y: 165, distance: 112.1
click at [403, 165] on p "Users [DATE] are demanding customization and integrations from every product. Y…" at bounding box center [535, 178] width 630 height 66
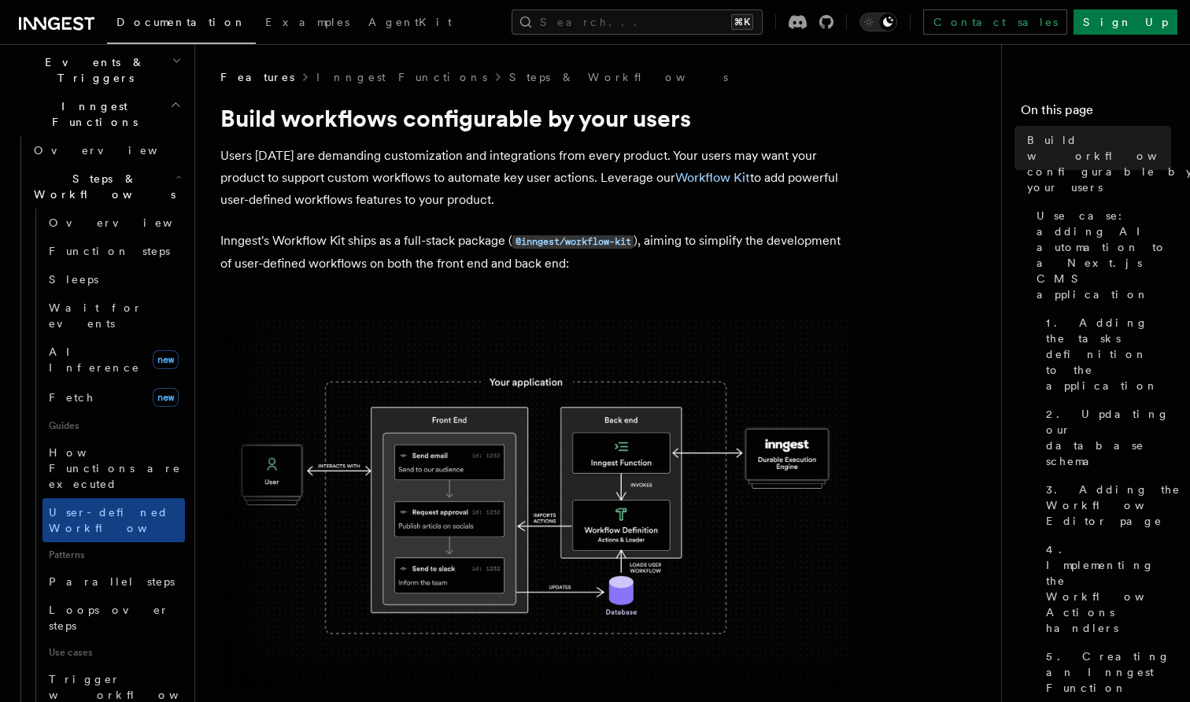
click at [328, 253] on p "Inngest's Workflow Kit ships as a full-stack package ( @inngest/workflow-kit ),…" at bounding box center [535, 252] width 630 height 45
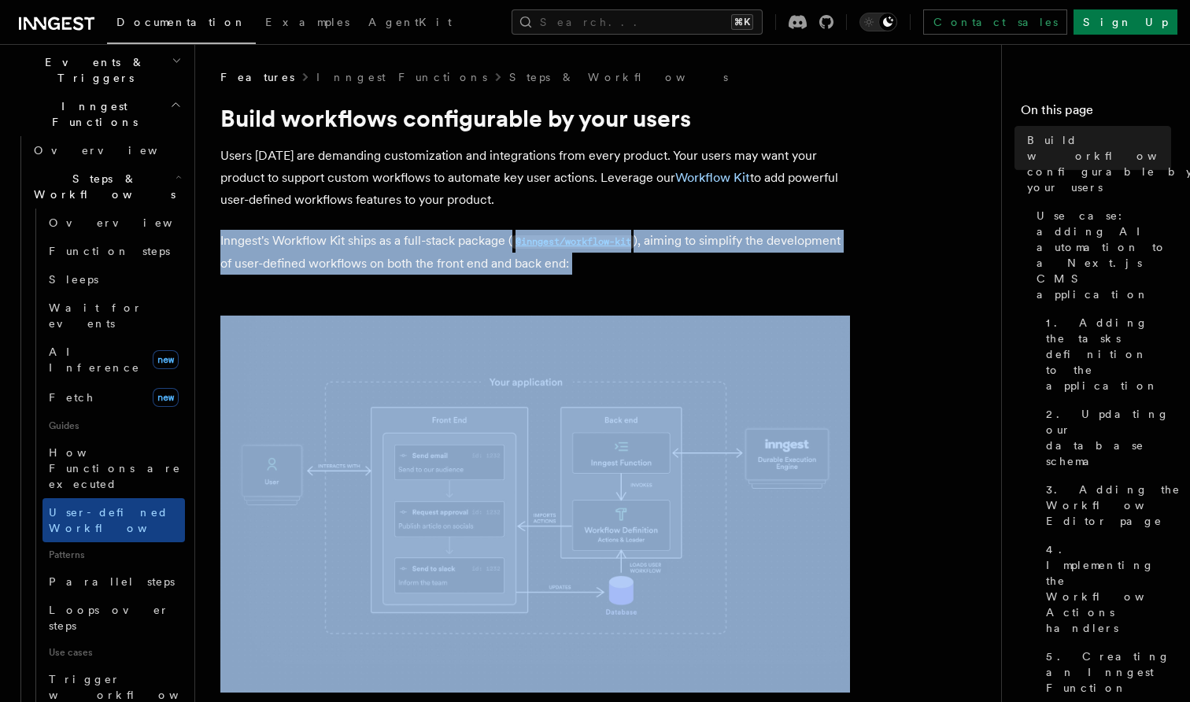
click at [388, 252] on p "Inngest's Workflow Kit ships as a full-stack package ( @inngest/workflow-kit ),…" at bounding box center [535, 252] width 630 height 45
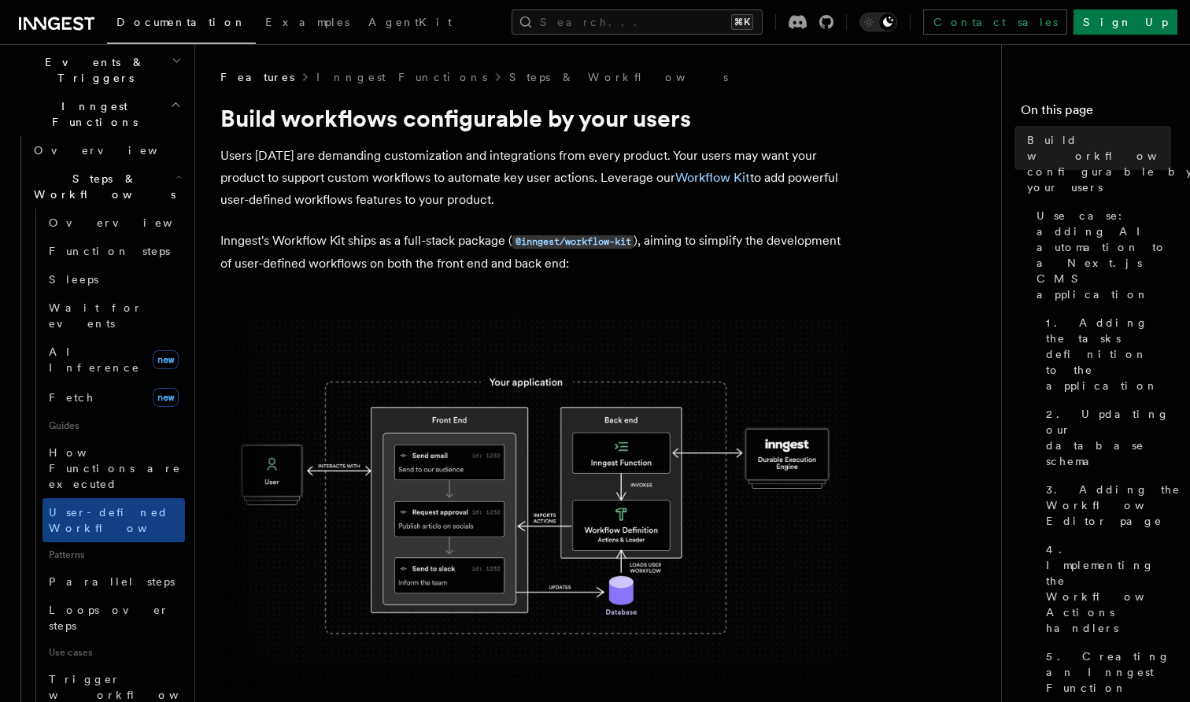
click at [419, 244] on p "Inngest's Workflow Kit ships as a full-stack package ( @inngest/workflow-kit ),…" at bounding box center [535, 252] width 630 height 45
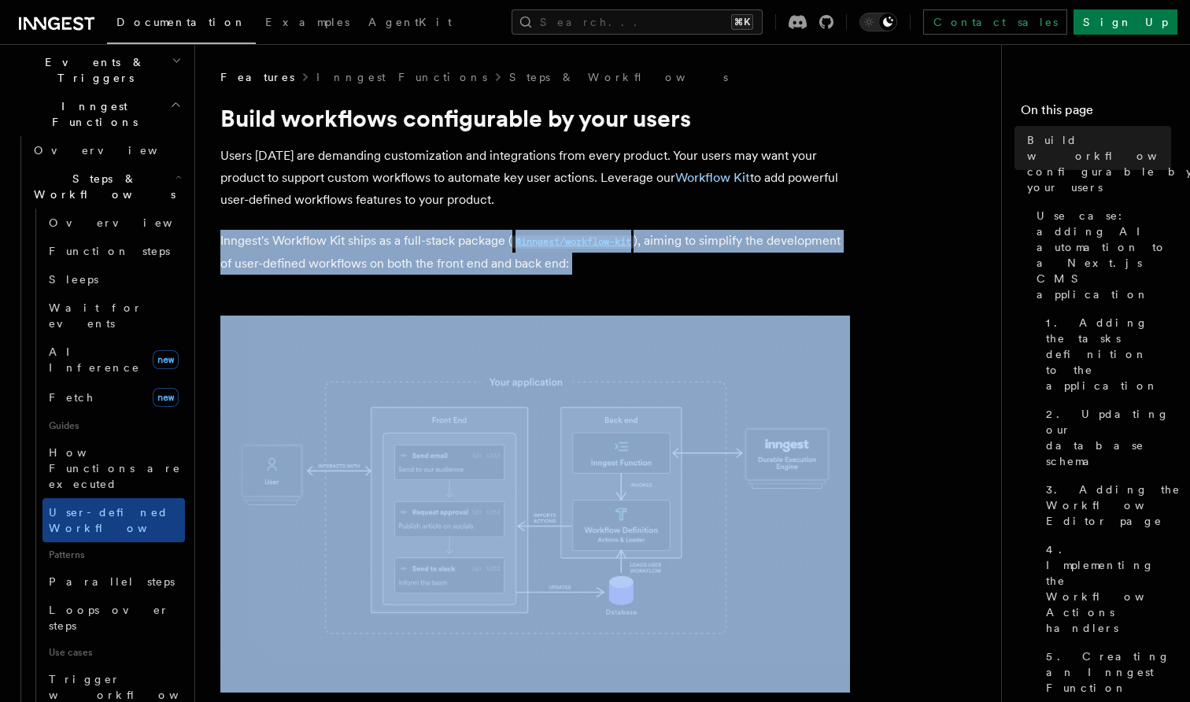
click at [405, 243] on p "Inngest's Workflow Kit ships as a full-stack package ( @inngest/workflow-kit ),…" at bounding box center [535, 252] width 630 height 45
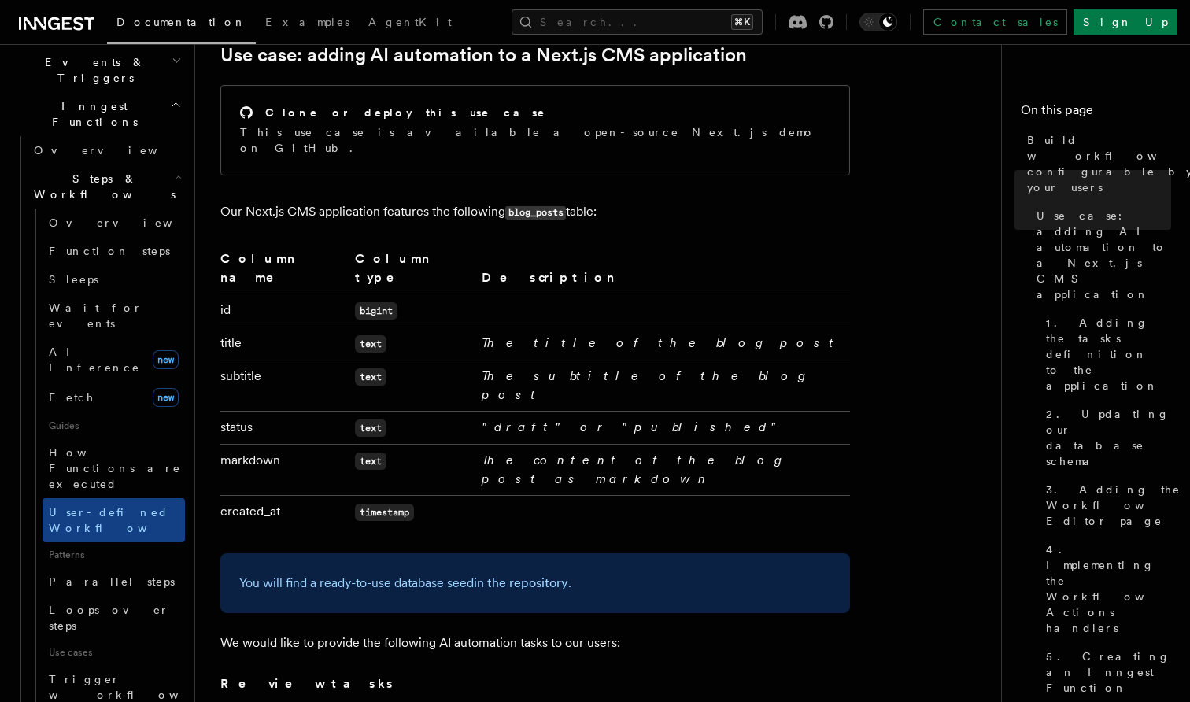
scroll to position [721, 0]
click at [507, 368] on em "The subtitle of the blog post" at bounding box center [646, 385] width 328 height 34
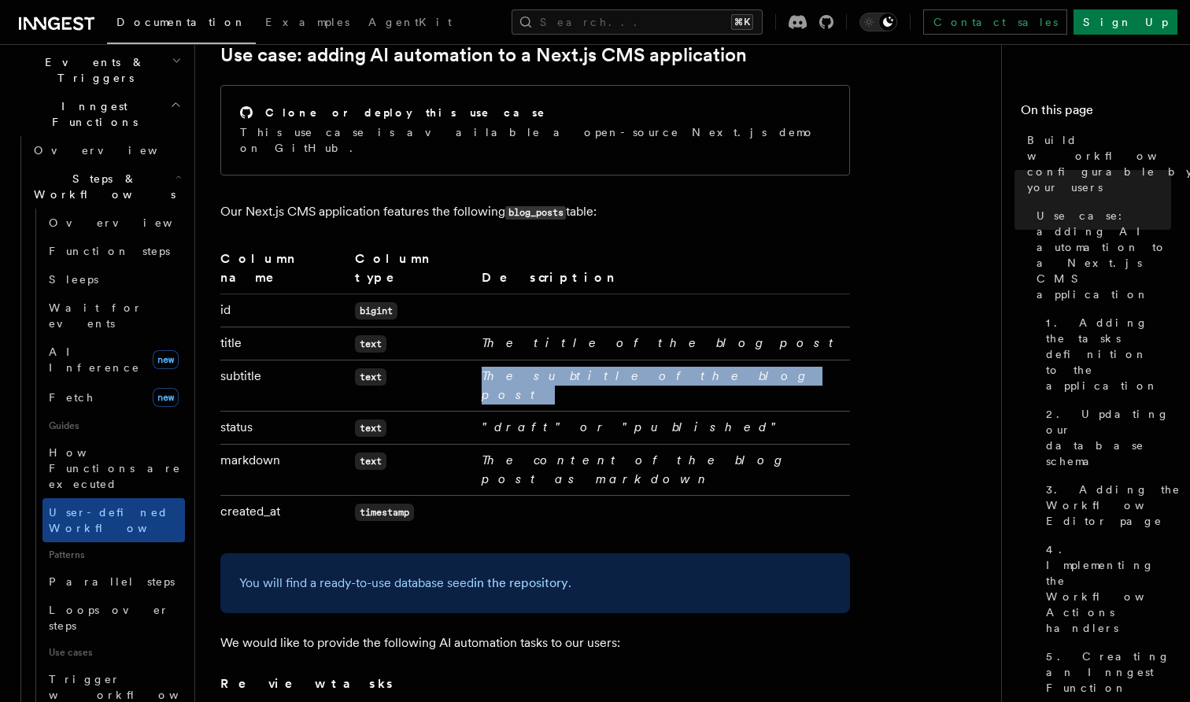
click at [524, 368] on em "The subtitle of the blog post" at bounding box center [646, 385] width 328 height 34
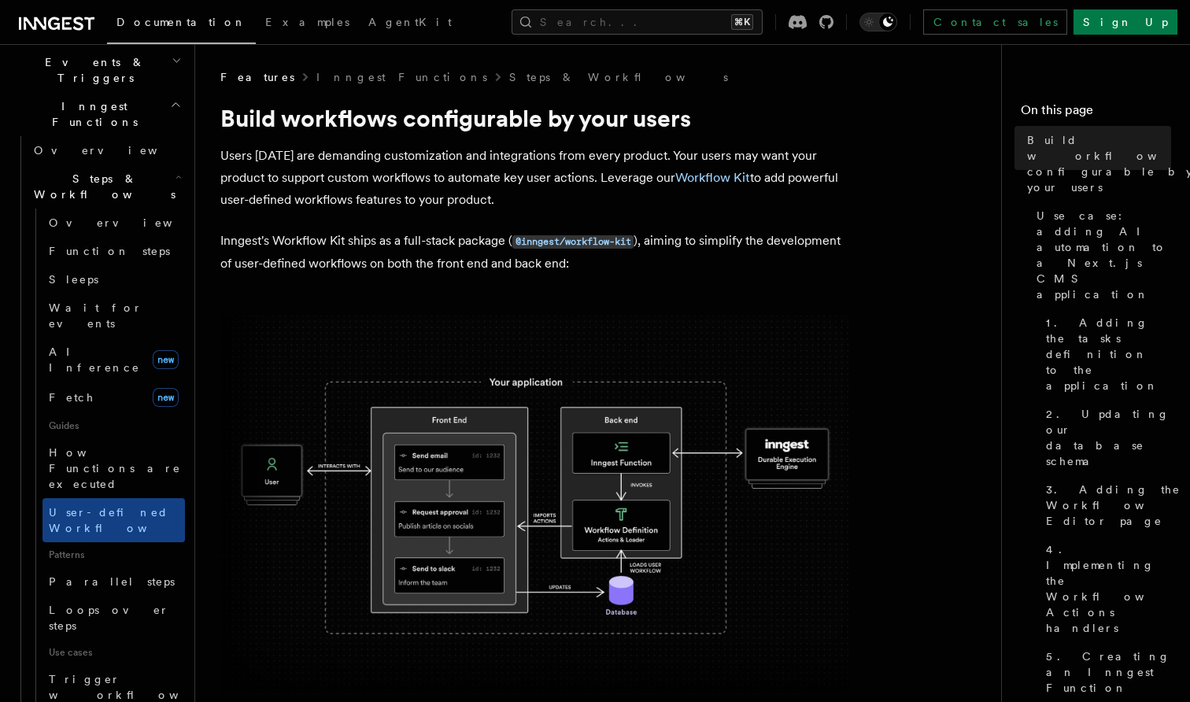
scroll to position [0, 0]
click at [562, 241] on code "@inngest/workflow-kit" at bounding box center [573, 241] width 121 height 13
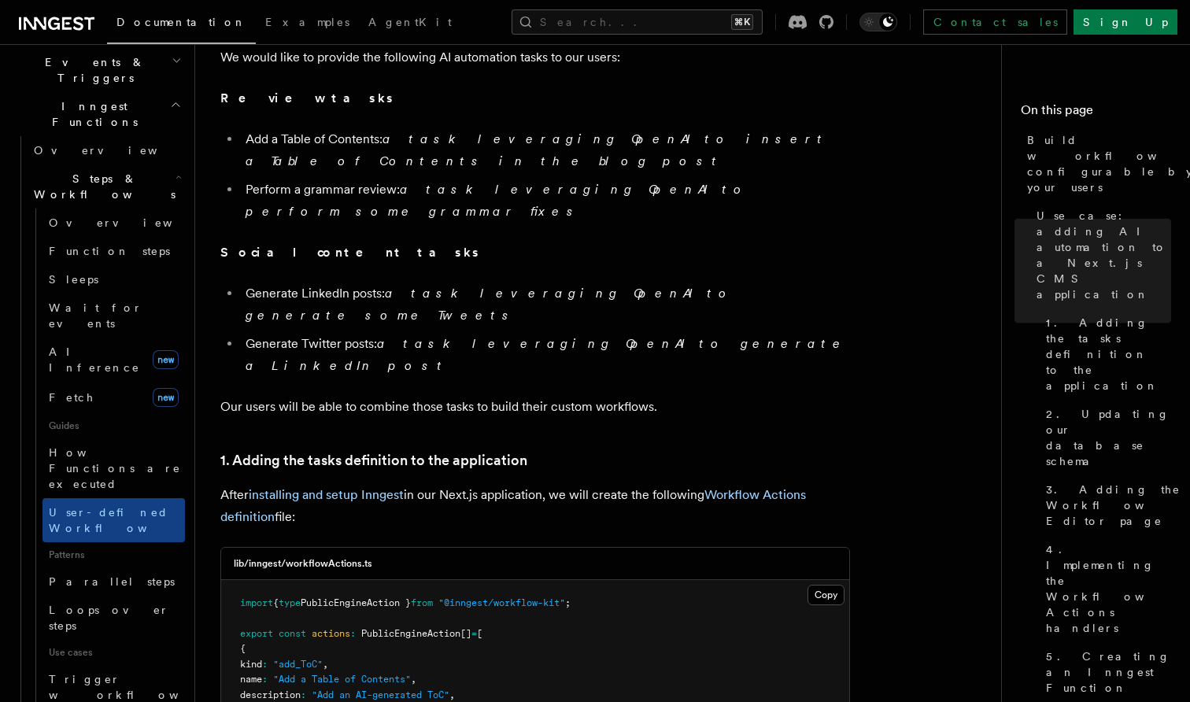
scroll to position [1298, 0]
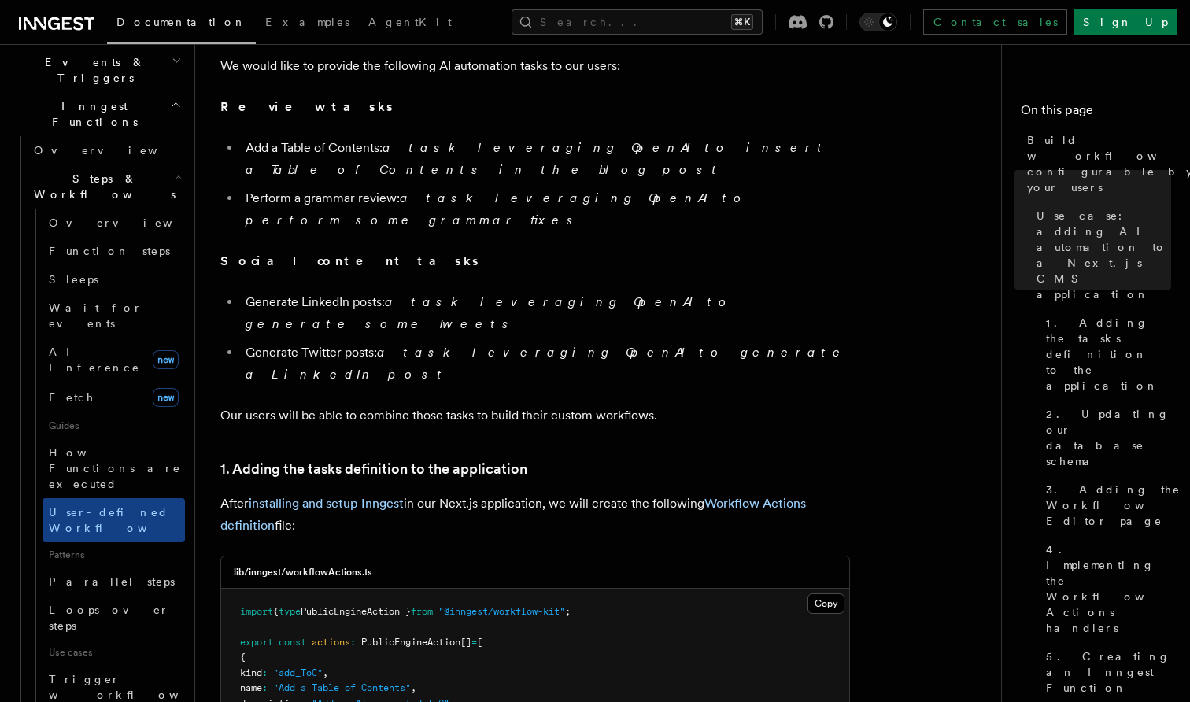
drag, startPoint x: 320, startPoint y: 325, endPoint x: 233, endPoint y: 296, distance: 92.1
click at [233, 493] on p "After installing and setup Inngest in our Next.js application, we will create t…" at bounding box center [535, 515] width 630 height 44
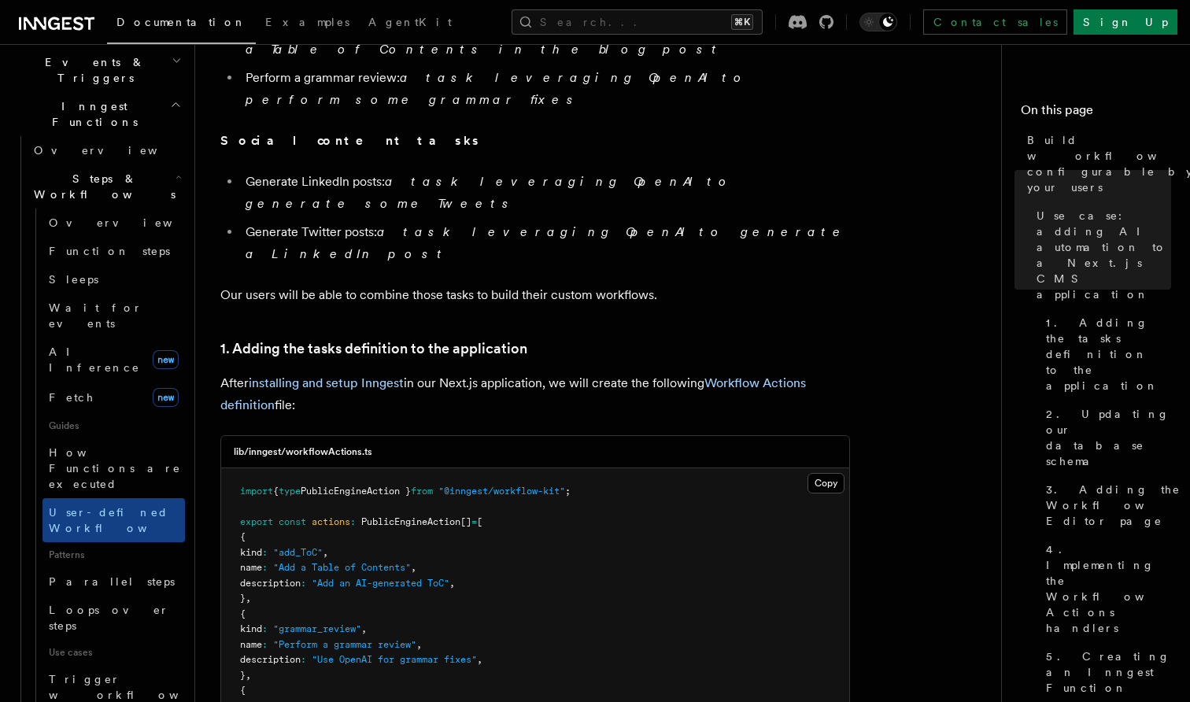
scroll to position [1420, 0]
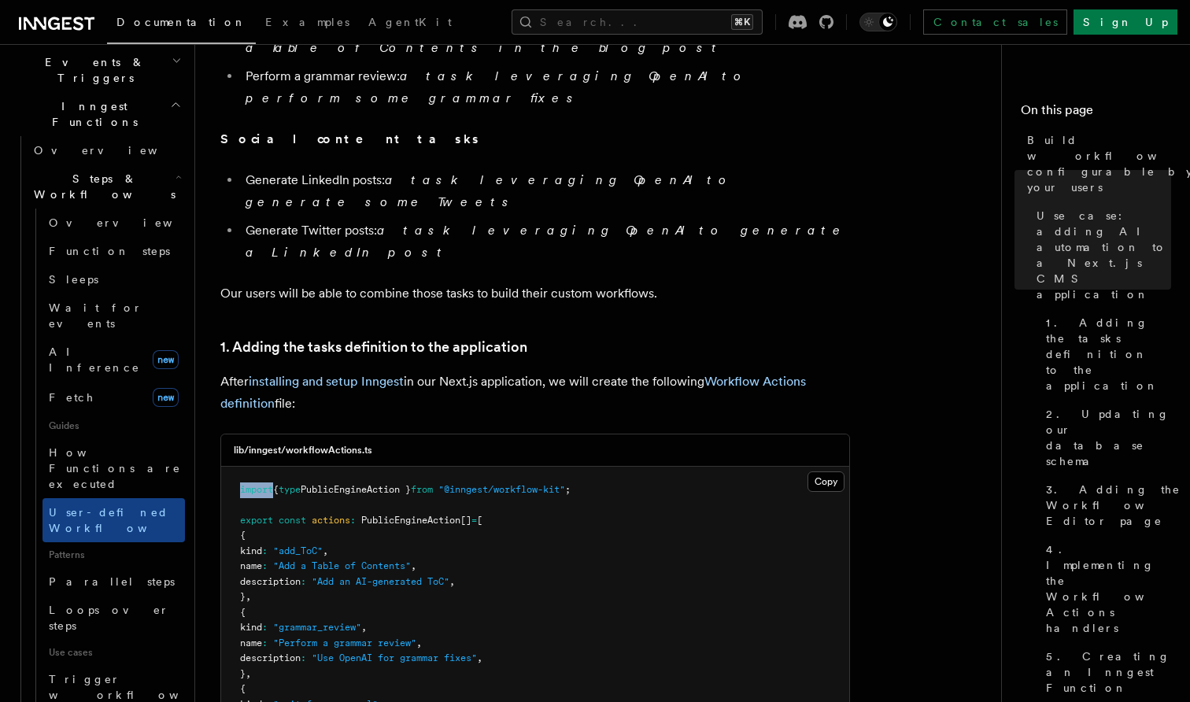
click at [328, 484] on span "PublicEngineAction }" at bounding box center [356, 489] width 110 height 11
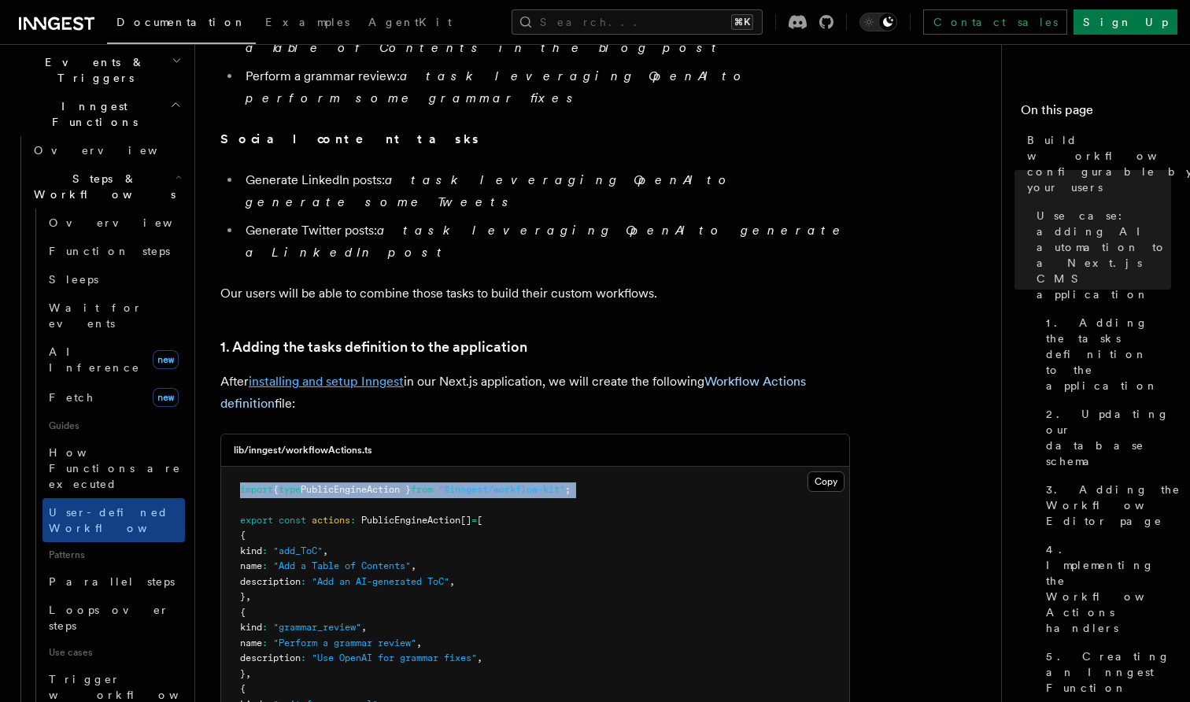
click at [394, 374] on link "installing and setup Inngest" at bounding box center [326, 381] width 155 height 15
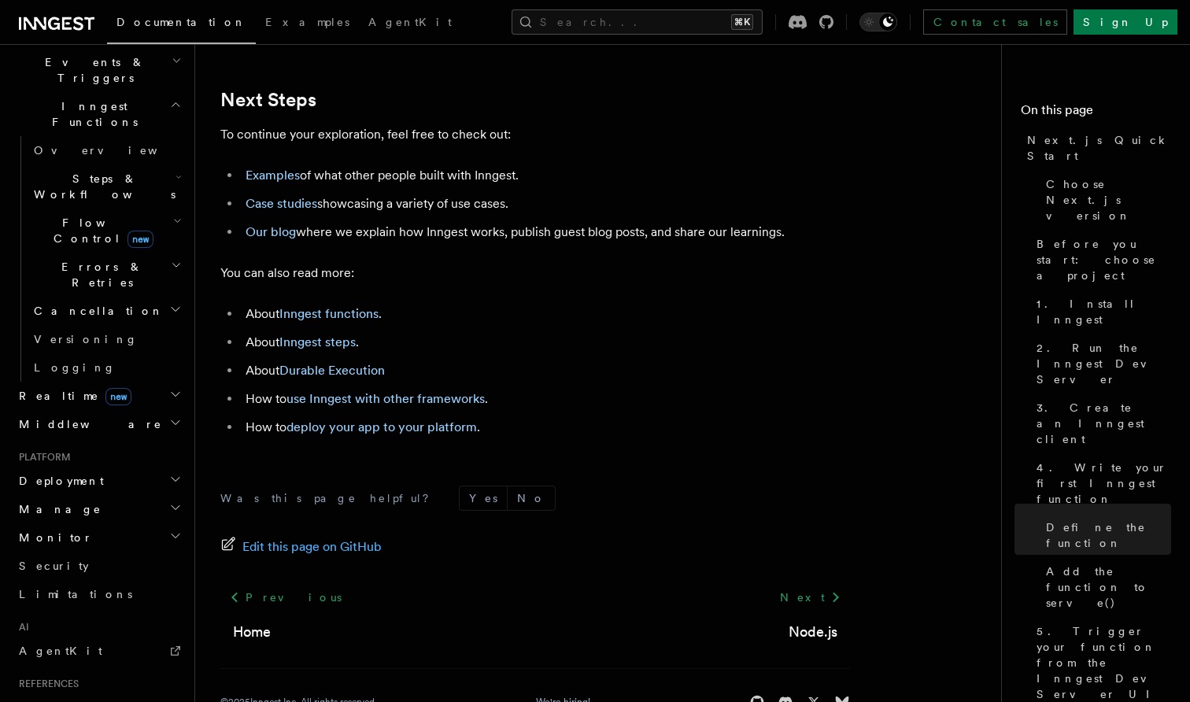
scroll to position [9862, 0]
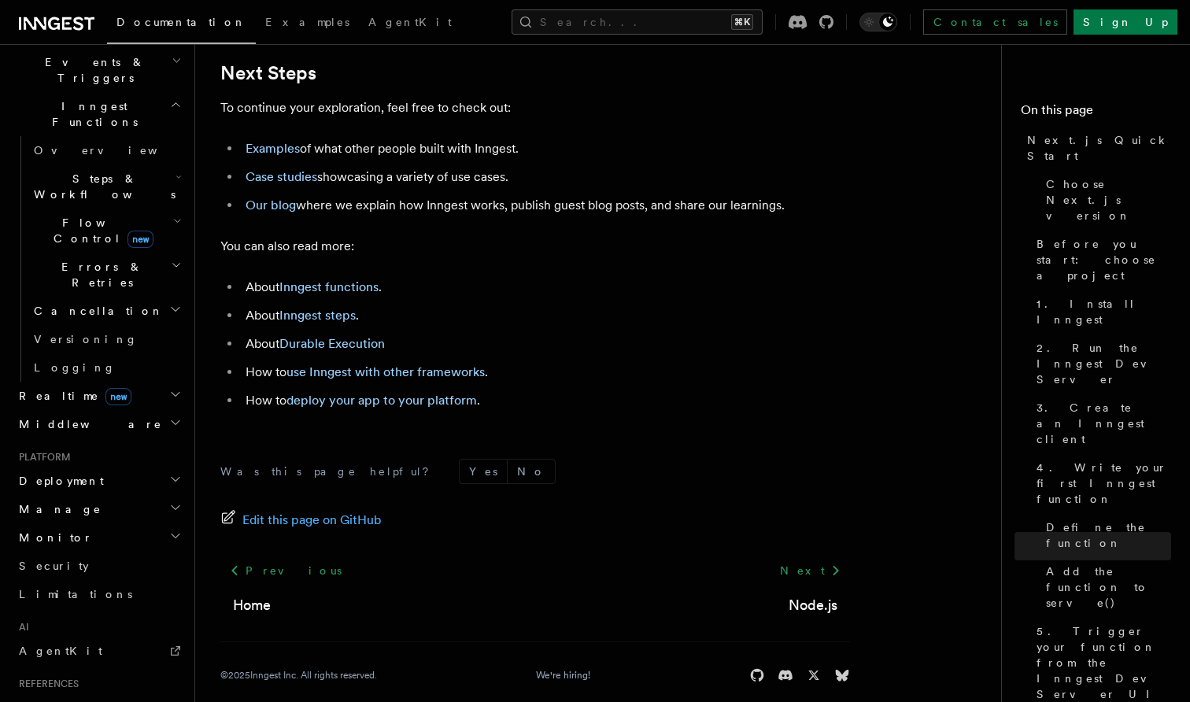
click at [167, 382] on h2 "Realtime new" at bounding box center [99, 396] width 172 height 28
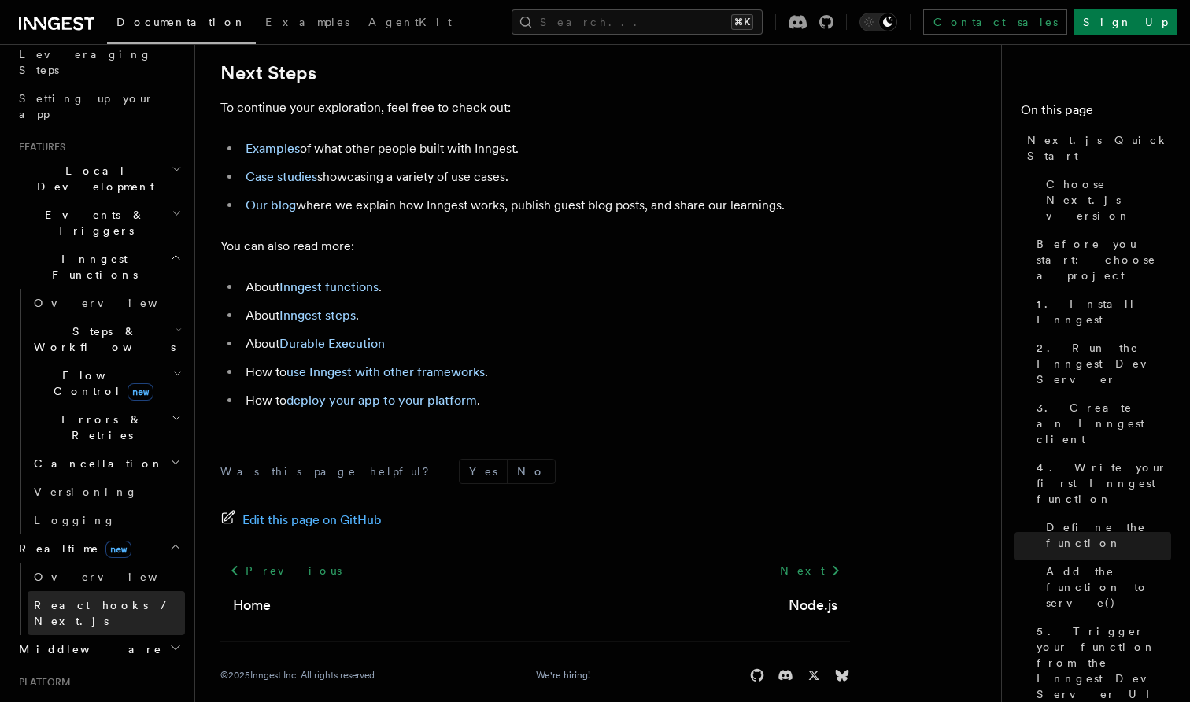
scroll to position [254, 0]
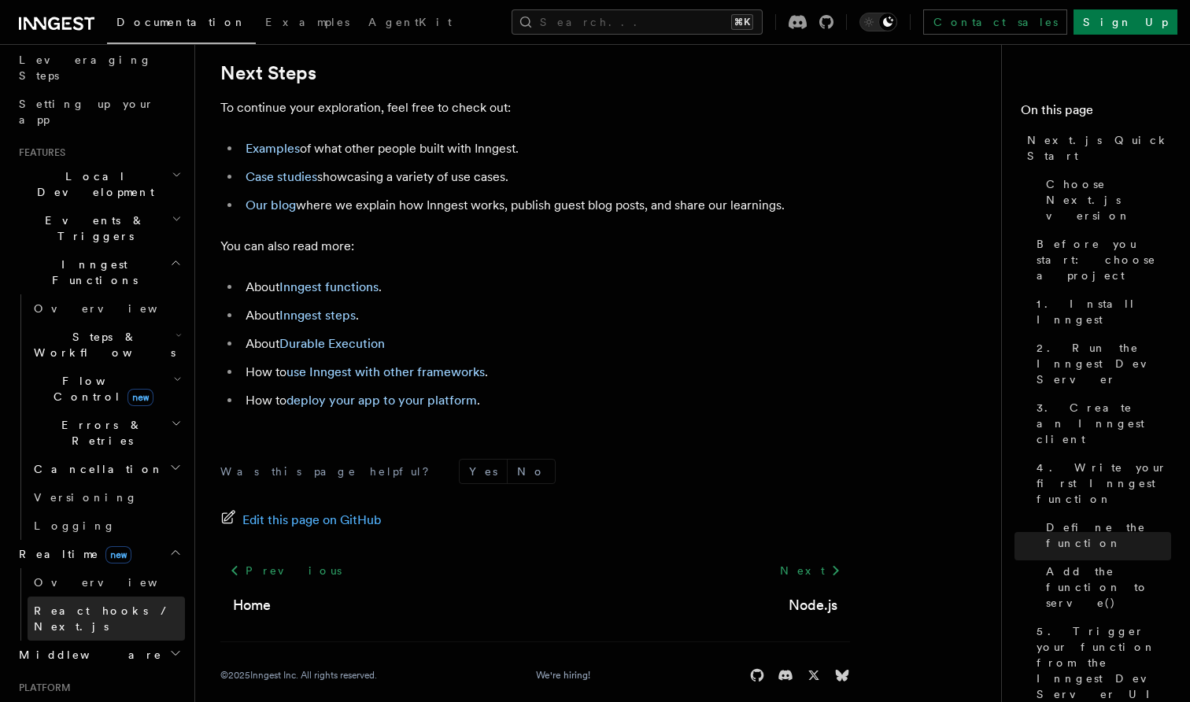
click at [104, 605] on span "React hooks / Next.js" at bounding box center [103, 619] width 139 height 28
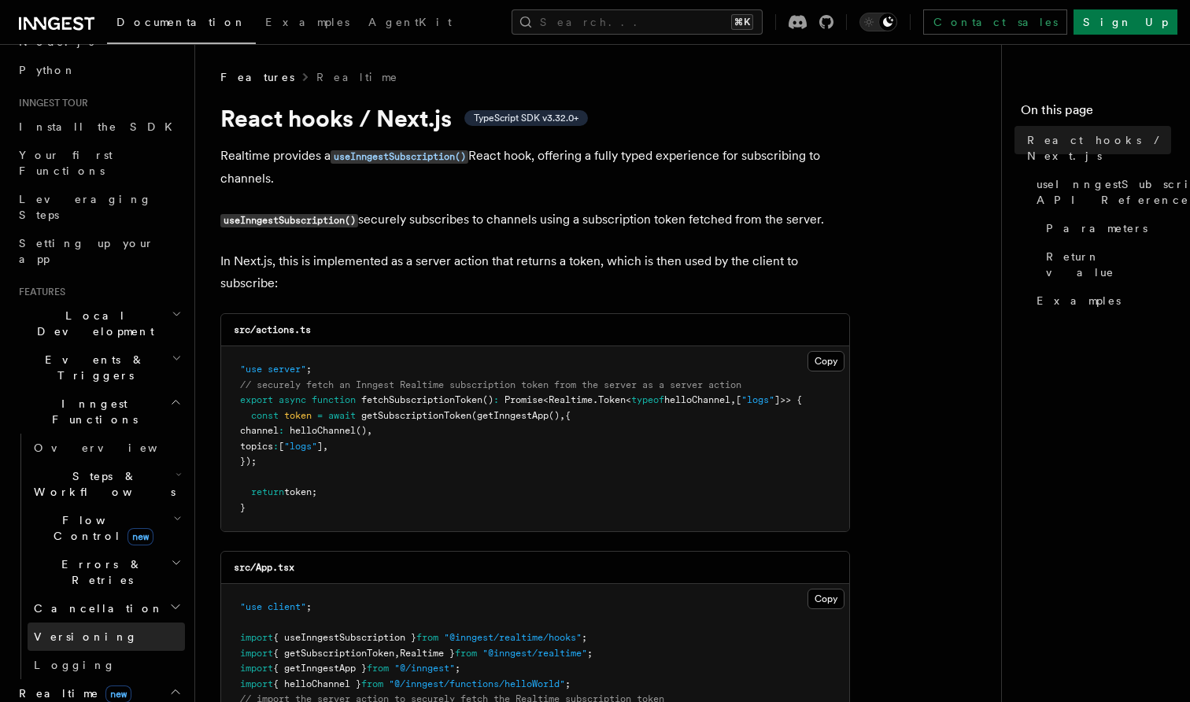
scroll to position [79, 0]
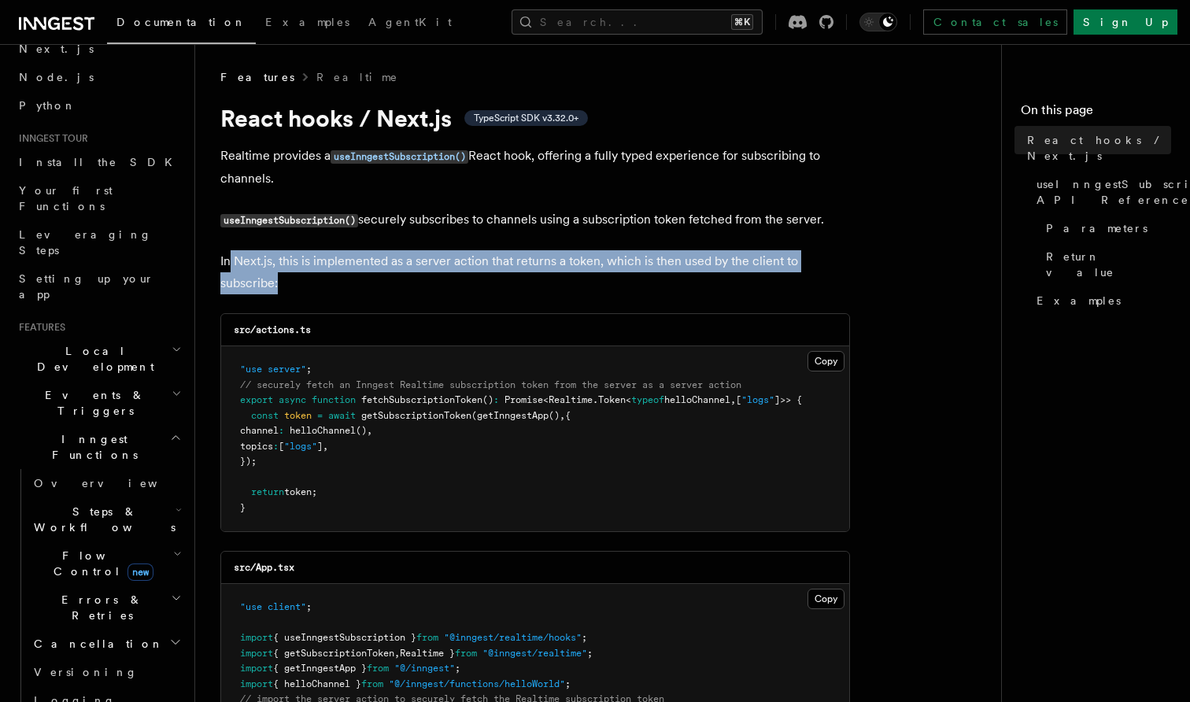
drag, startPoint x: 280, startPoint y: 274, endPoint x: 229, endPoint y: 254, distance: 55.1
click at [229, 254] on p "In Next.js, this is implemented as a server action that returns a token, which …" at bounding box center [535, 272] width 630 height 44
click at [229, 253] on p "In Next.js, this is implemented as a server action that returns a token, which …" at bounding box center [535, 272] width 630 height 44
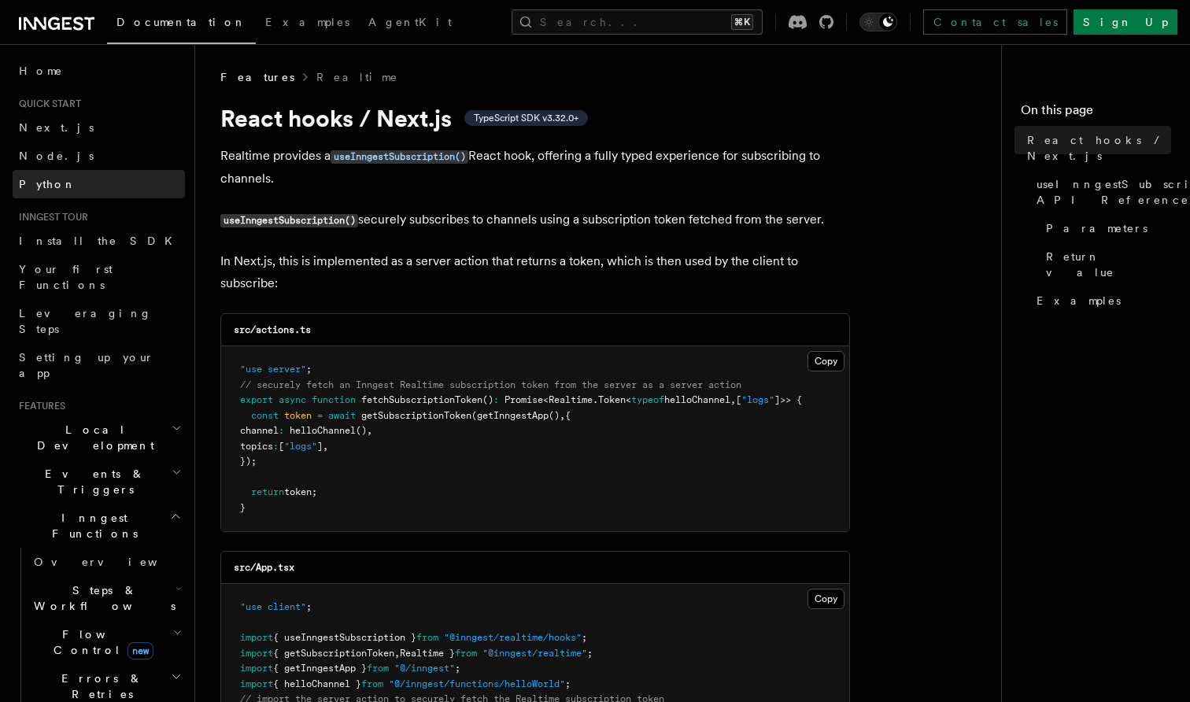
scroll to position [0, 0]
click at [39, 129] on span "Next.js" at bounding box center [56, 127] width 75 height 13
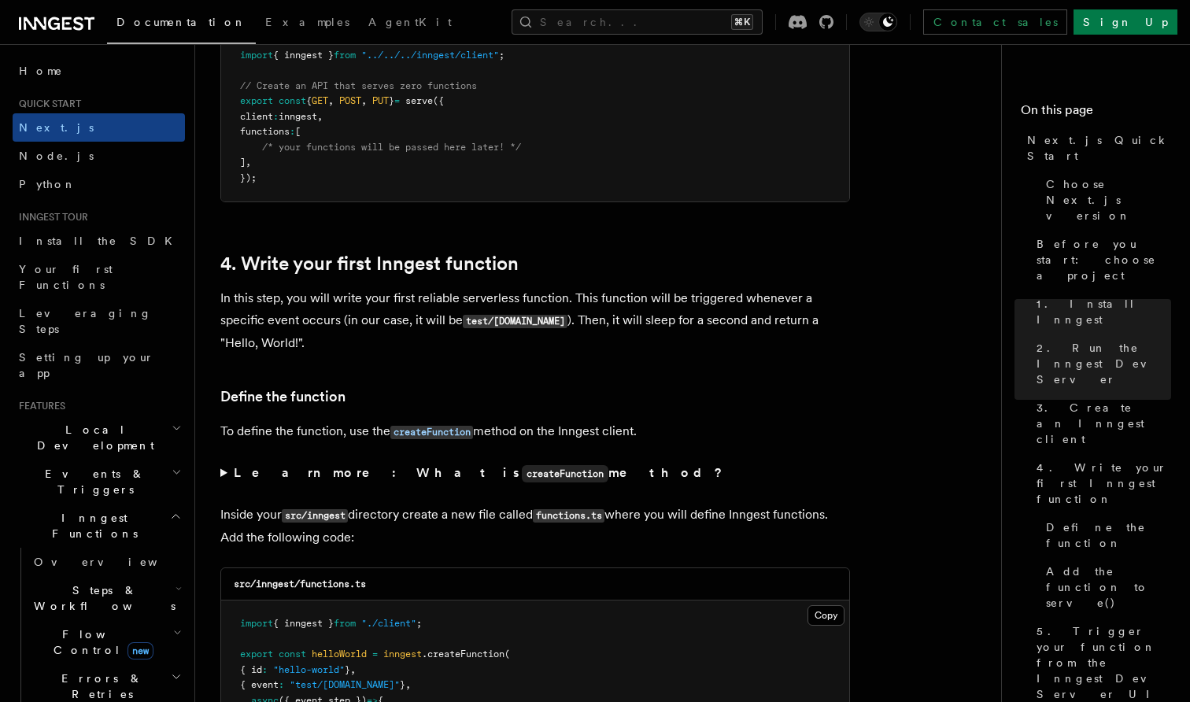
scroll to position [2389, 0]
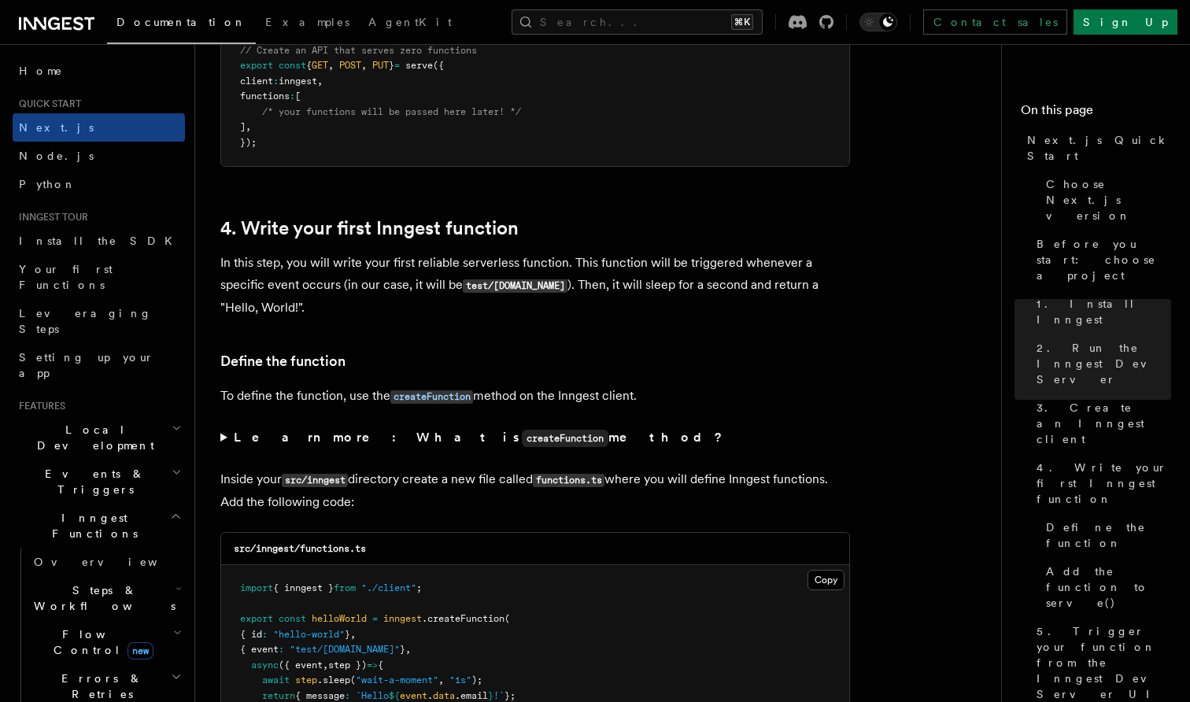
click at [273, 393] on p "To define the function, use the createFunction method on the Inngest client." at bounding box center [535, 396] width 630 height 23
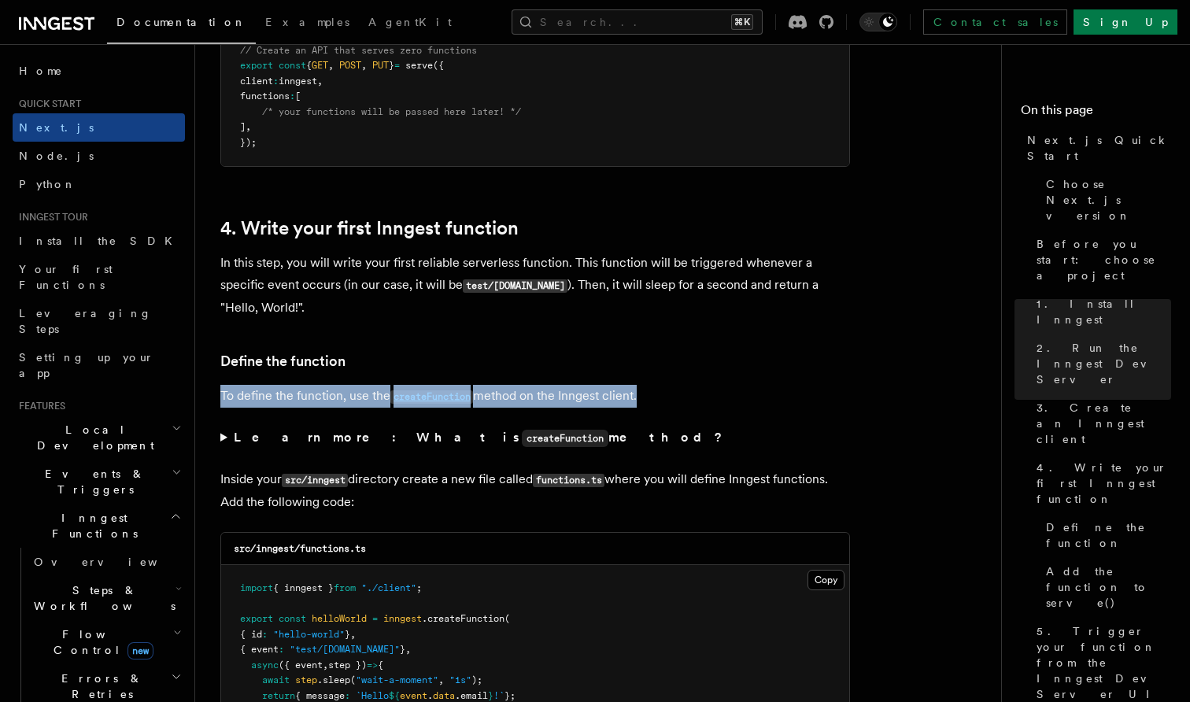
click at [273, 393] on p "To define the function, use the createFunction method on the Inngest client." at bounding box center [535, 396] width 630 height 23
click at [306, 392] on p "To define the function, use the createFunction method on the Inngest client." at bounding box center [535, 396] width 630 height 23
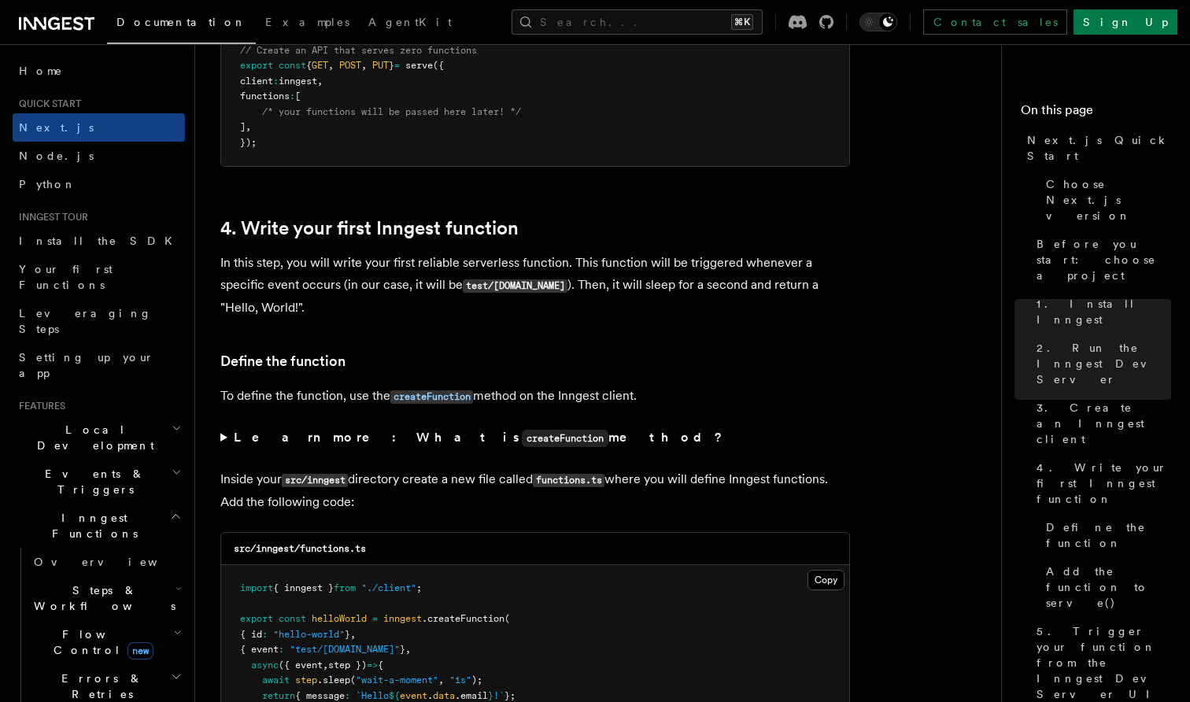
click at [306, 392] on p "To define the function, use the createFunction method on the Inngest client." at bounding box center [535, 396] width 630 height 23
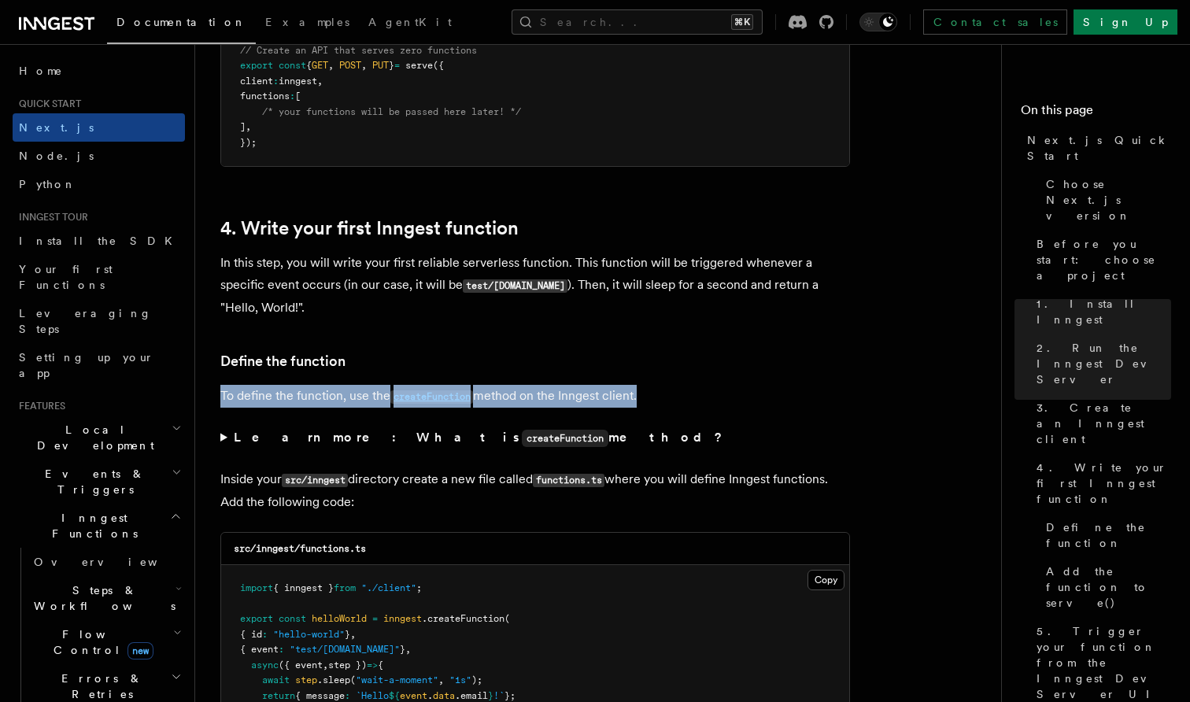
click at [261, 392] on p "To define the function, use the createFunction method on the Inngest client." at bounding box center [535, 396] width 630 height 23
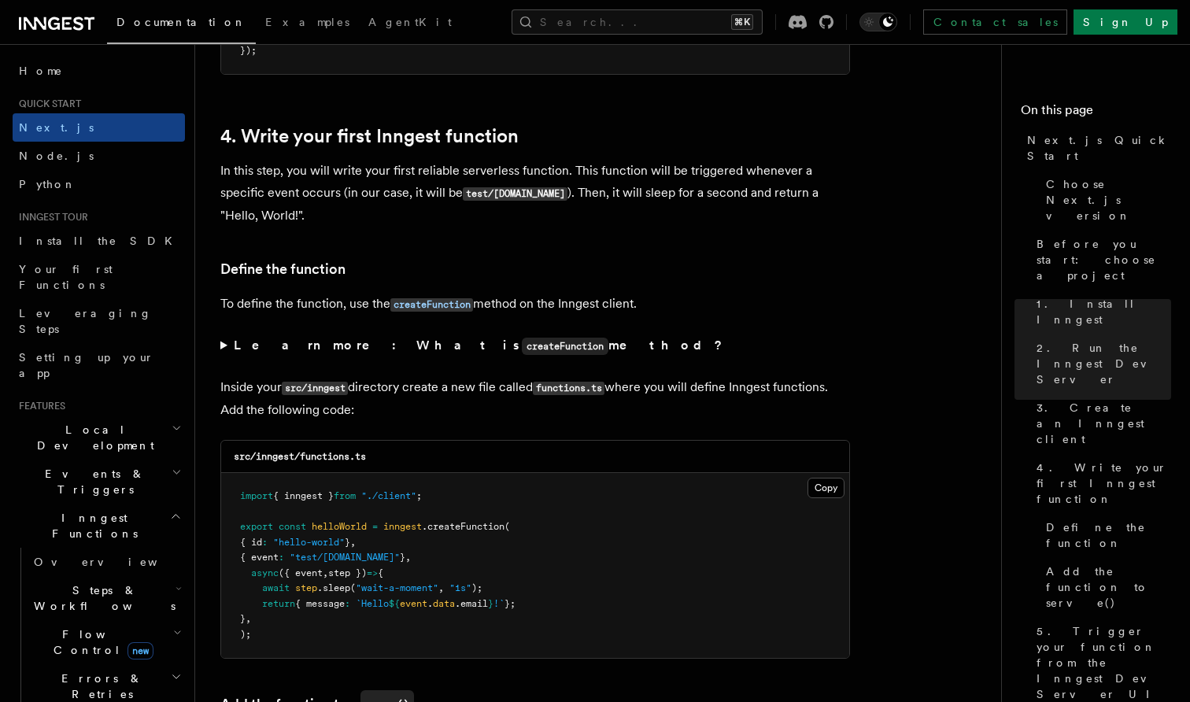
scroll to position [2511, 0]
